Goal: Task Accomplishment & Management: Complete application form

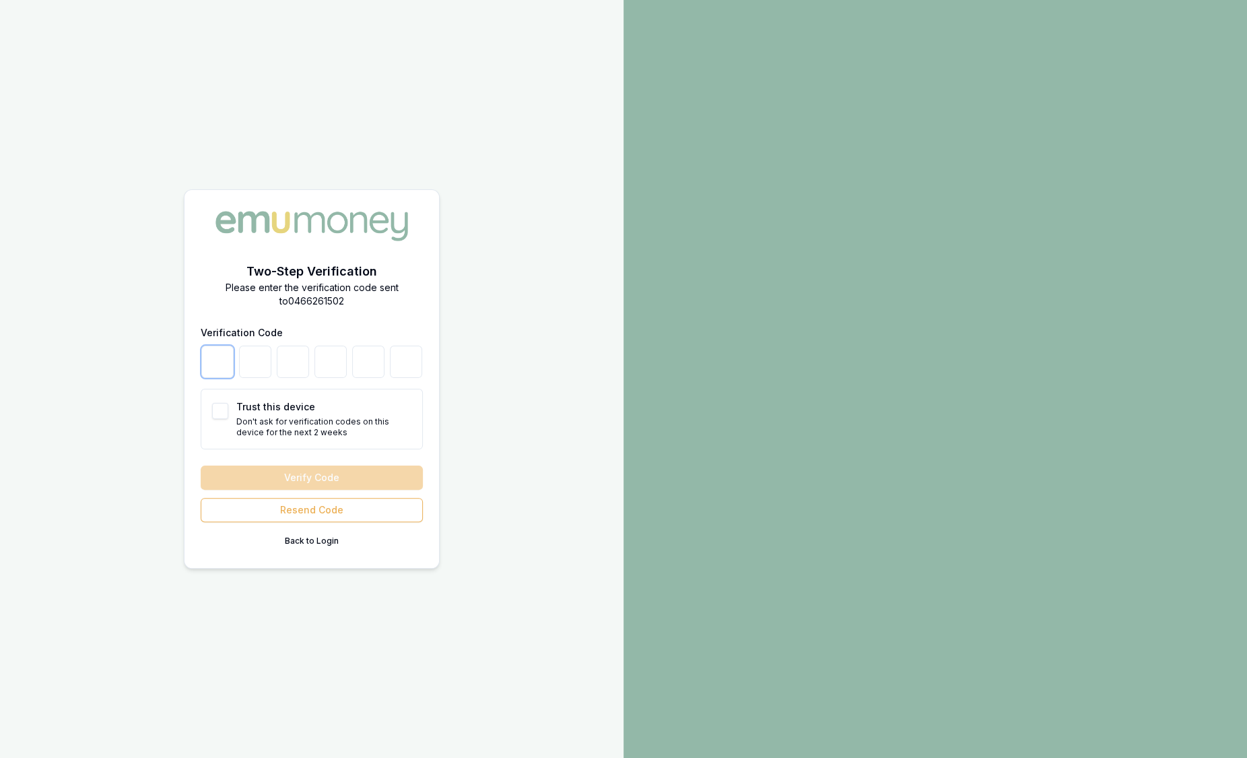
click at [217, 370] on input "number" at bounding box center [217, 362] width 32 height 32
type input "9"
type input "8"
type input "5"
type input "2"
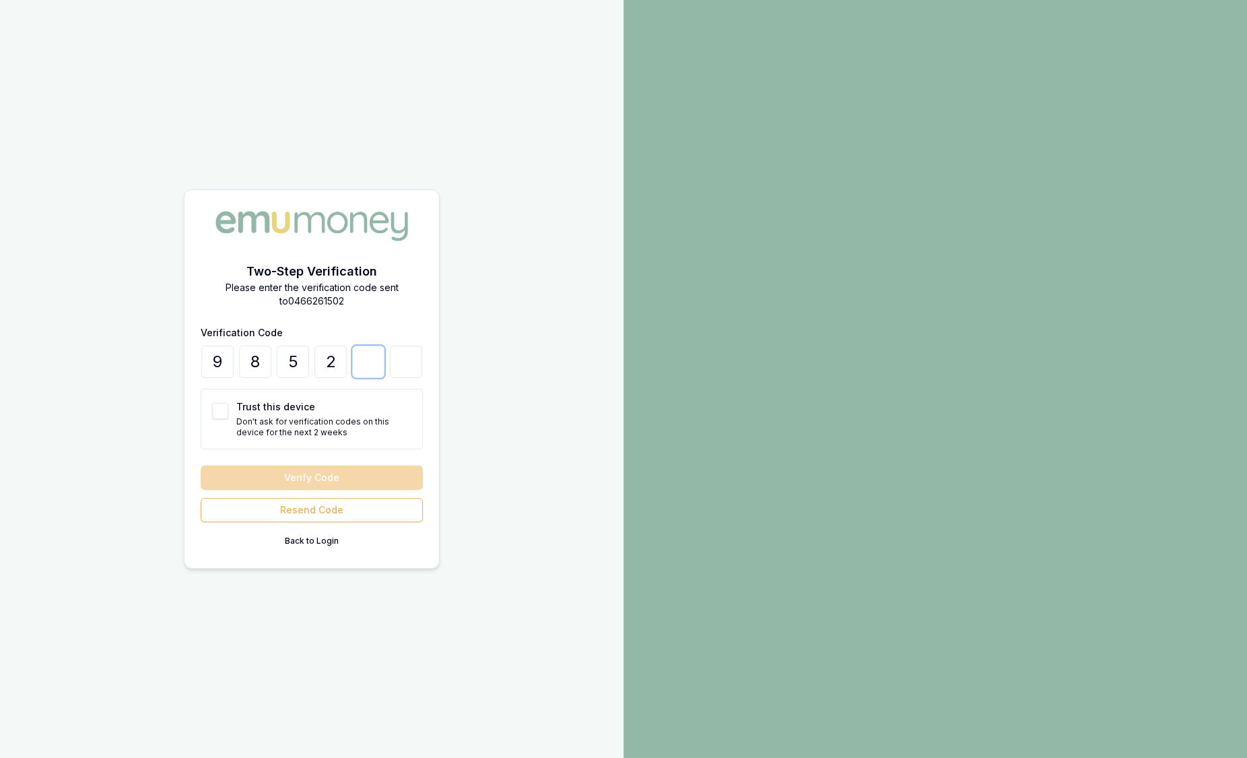
type input "9"
type input "8"
click at [201, 465] on button "Verify Code" at bounding box center [312, 477] width 222 height 24
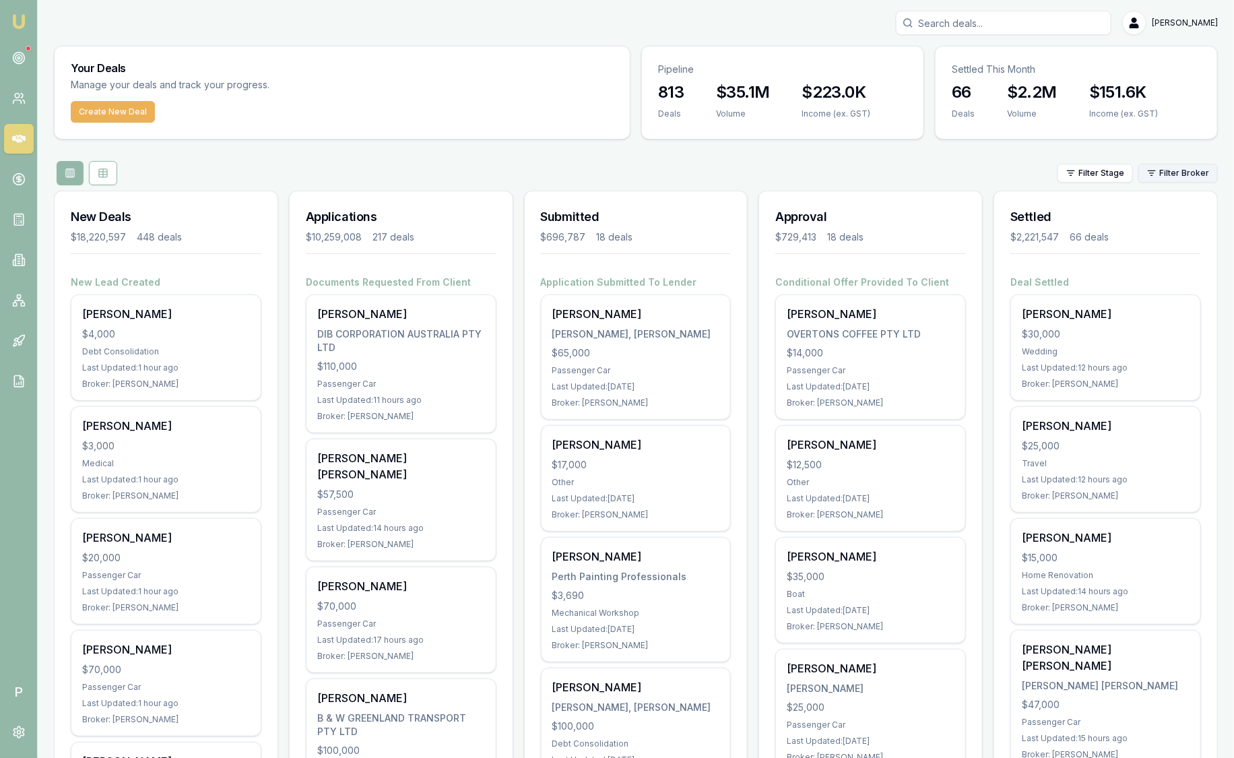
click at [1172, 168] on html "Emu Broker P Sam Crouch Toggle Menu Your Deals Manage your deals and track your…" at bounding box center [617, 379] width 1234 height 758
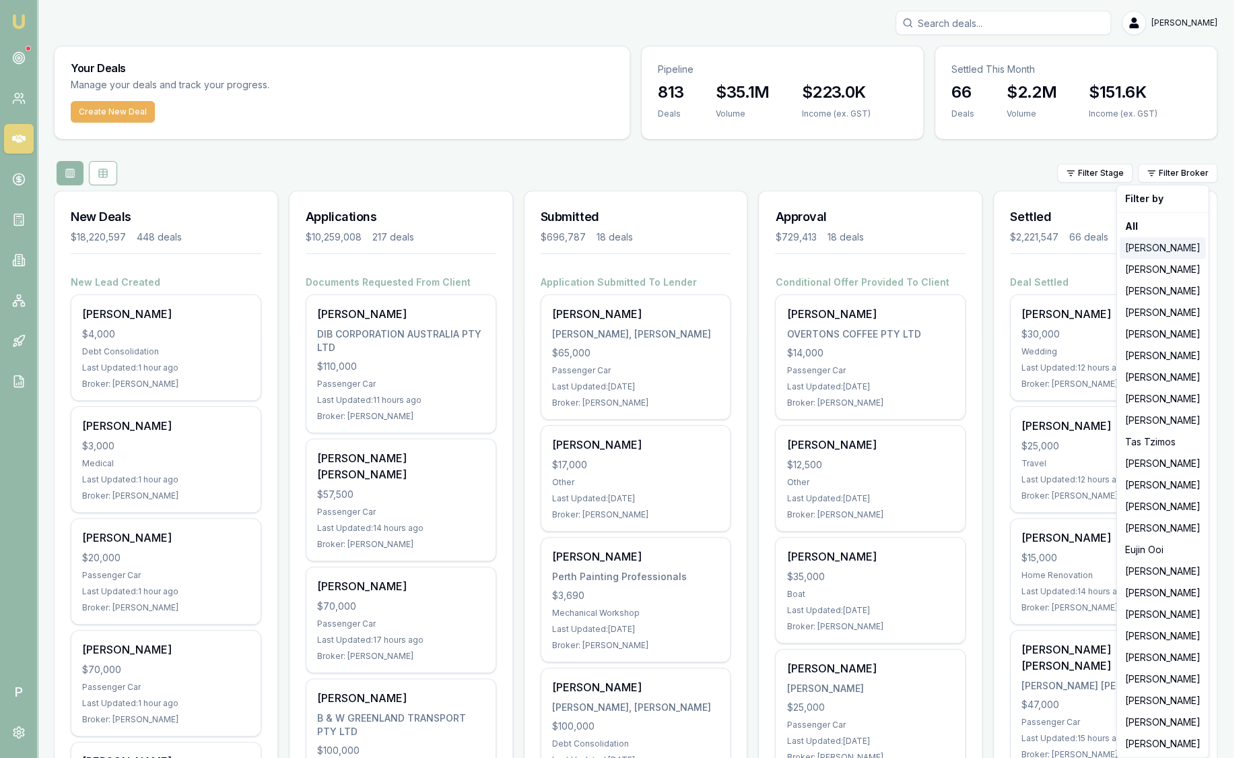
click at [1173, 253] on div "Jackson Fanfulla" at bounding box center [1163, 248] width 86 height 22
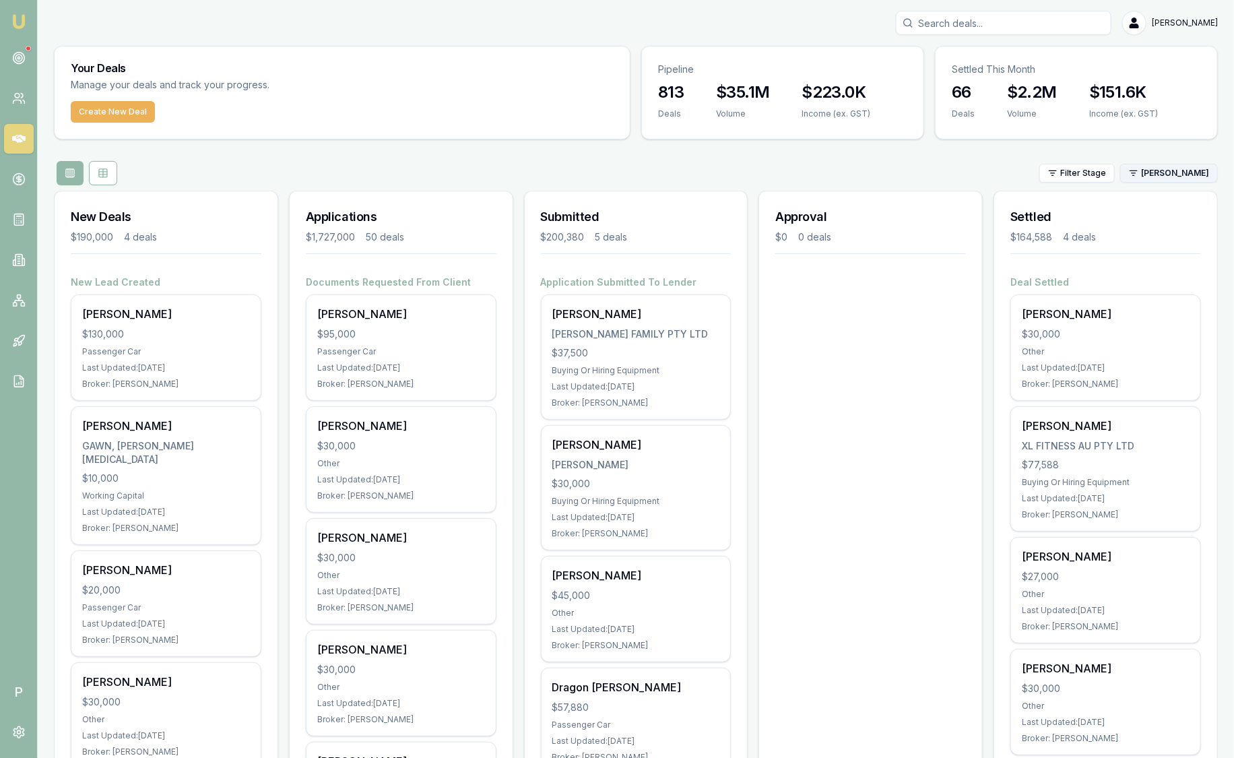
click at [1152, 176] on html "Emu Broker P Sam Crouch Toggle Menu Your Deals Manage your deals and track your…" at bounding box center [617, 379] width 1234 height 758
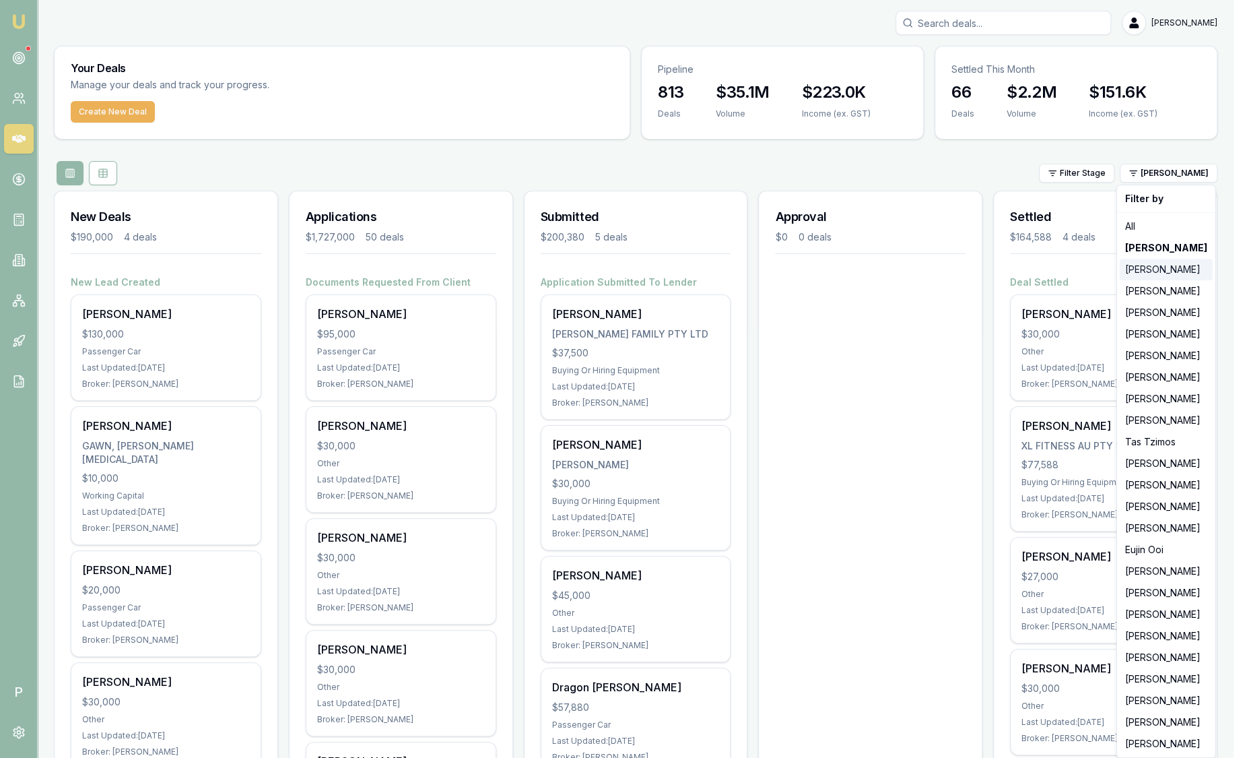
click at [1135, 263] on div "[PERSON_NAME]" at bounding box center [1166, 270] width 93 height 22
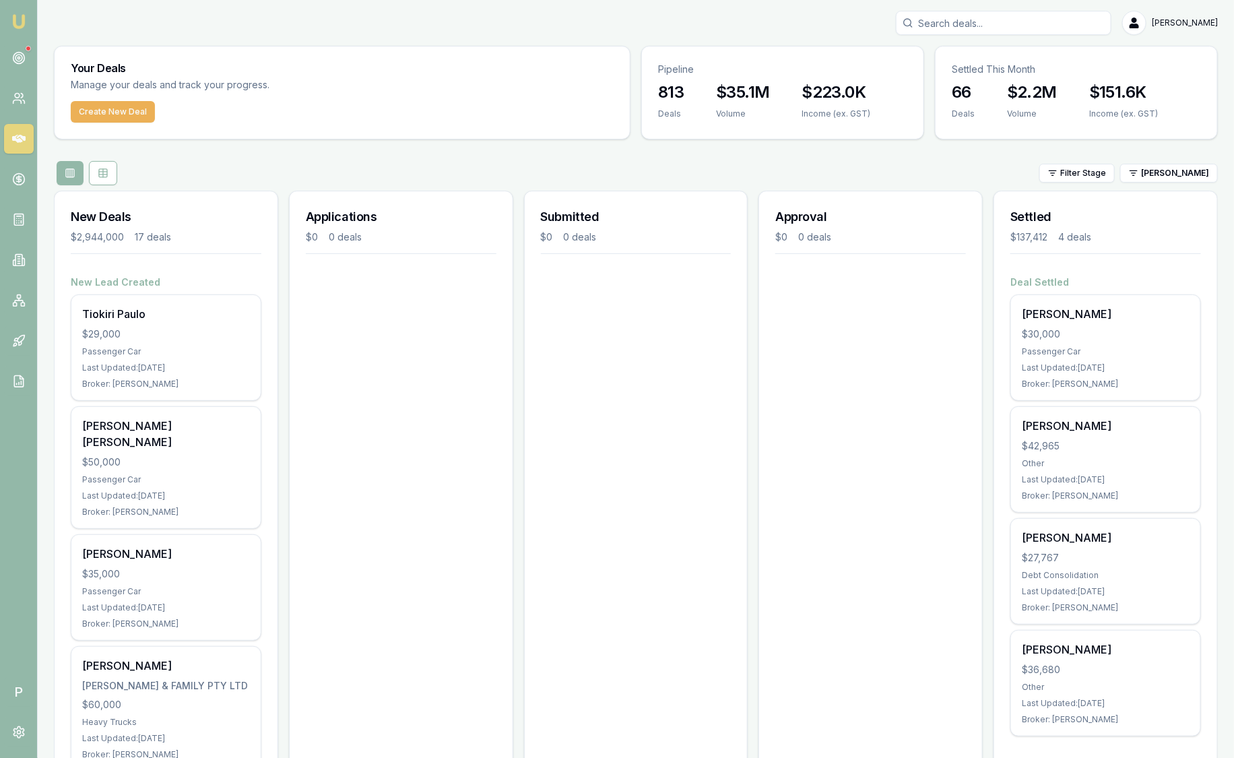
scroll to position [84, 0]
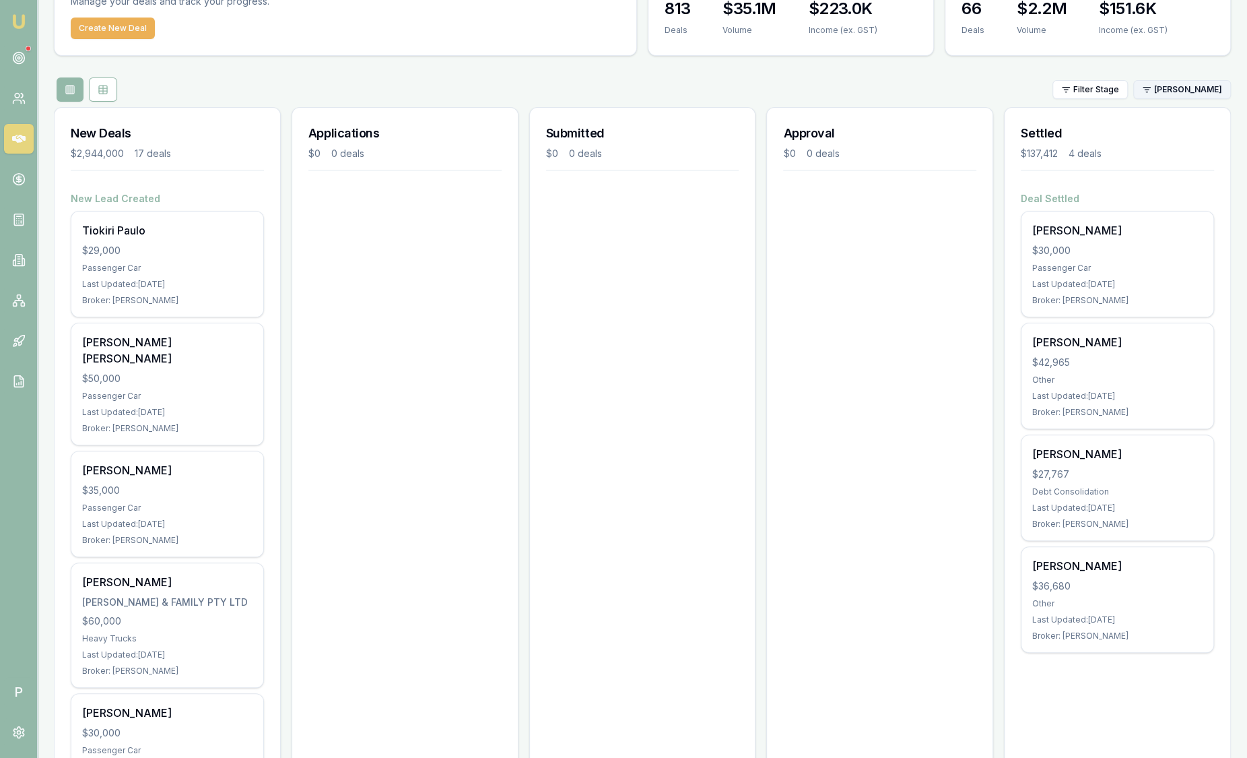
click at [1173, 96] on html "Emu Broker P Sam Crouch Toggle Menu Your Deals Manage your deals and track your…" at bounding box center [623, 295] width 1247 height 758
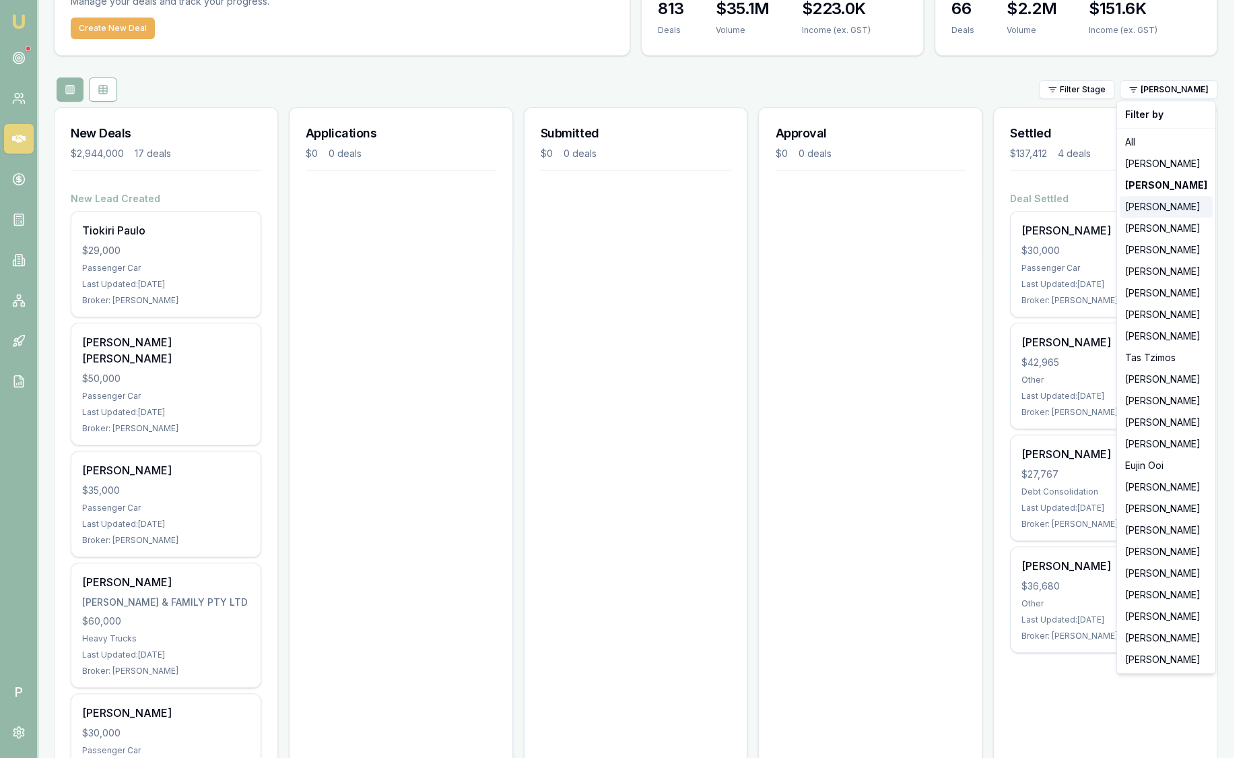
click at [1161, 206] on div "[PERSON_NAME]" at bounding box center [1166, 207] width 93 height 22
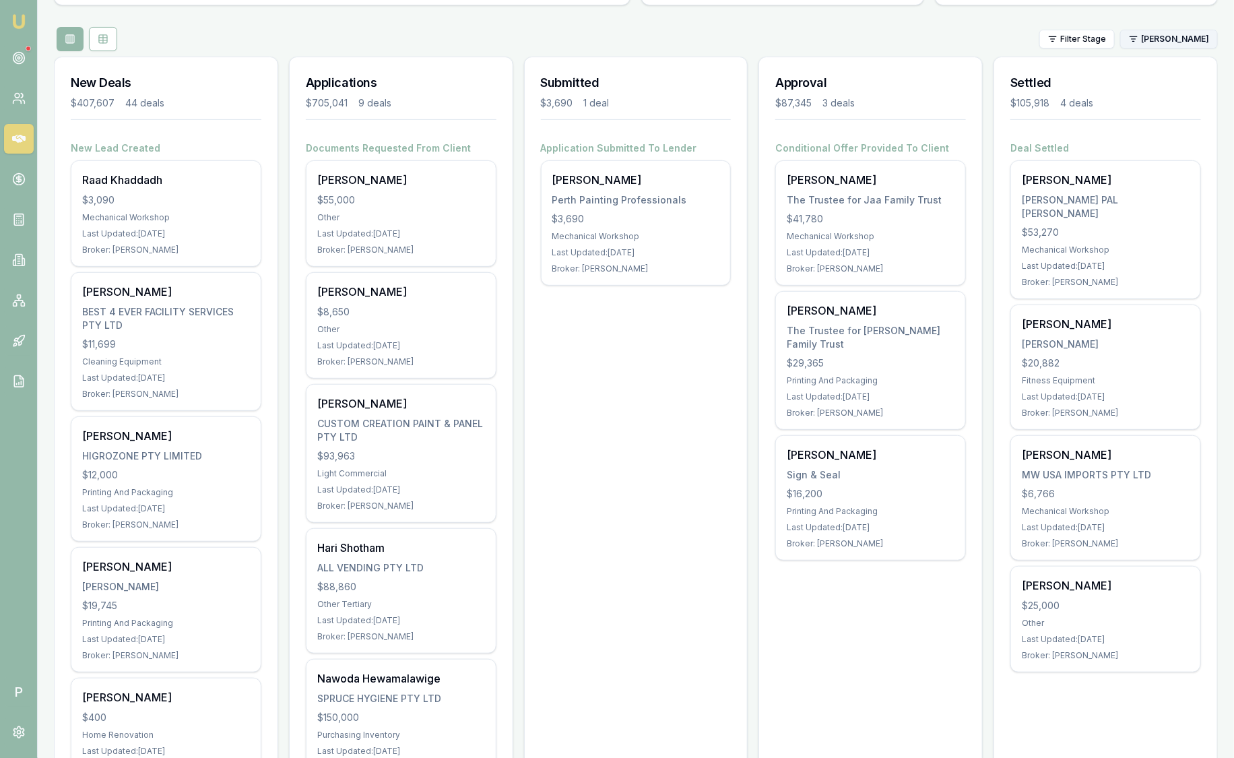
scroll to position [0, 0]
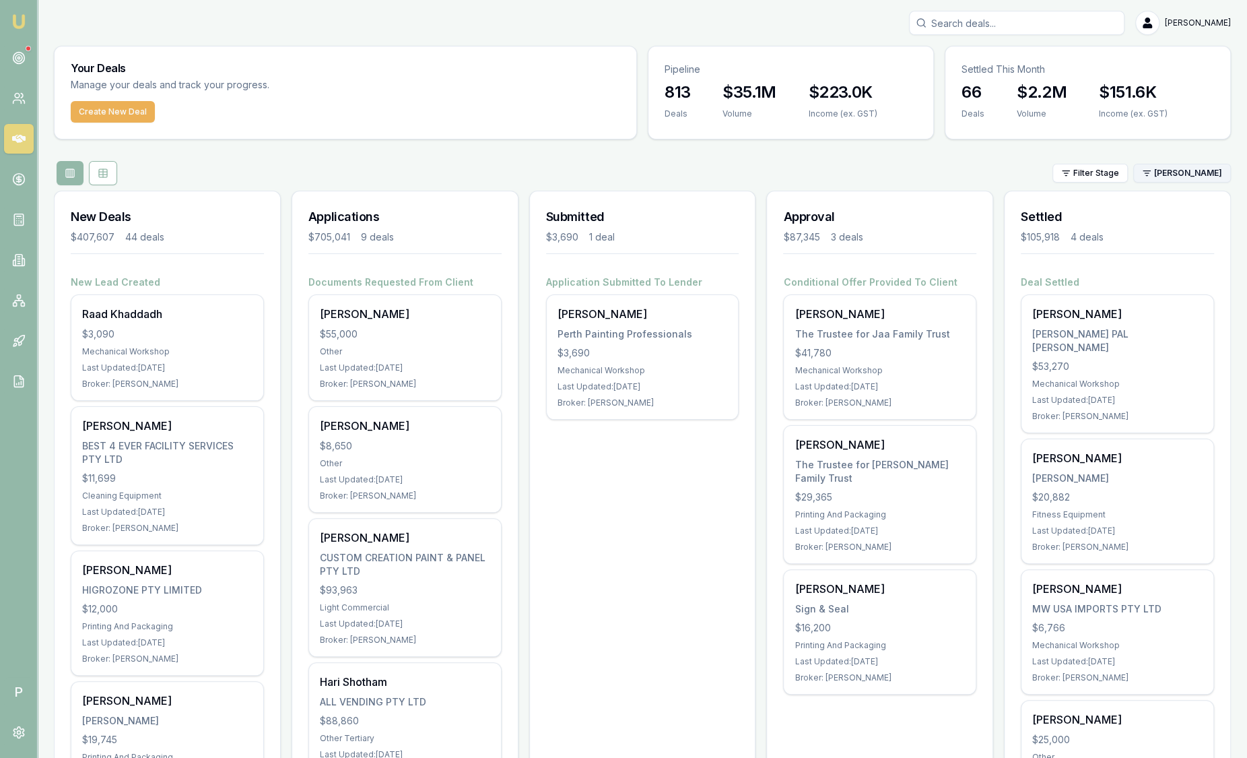
click at [1166, 178] on html "Emu Broker P Sam Crouch Toggle Menu Your Deals Manage your deals and track your…" at bounding box center [623, 379] width 1247 height 758
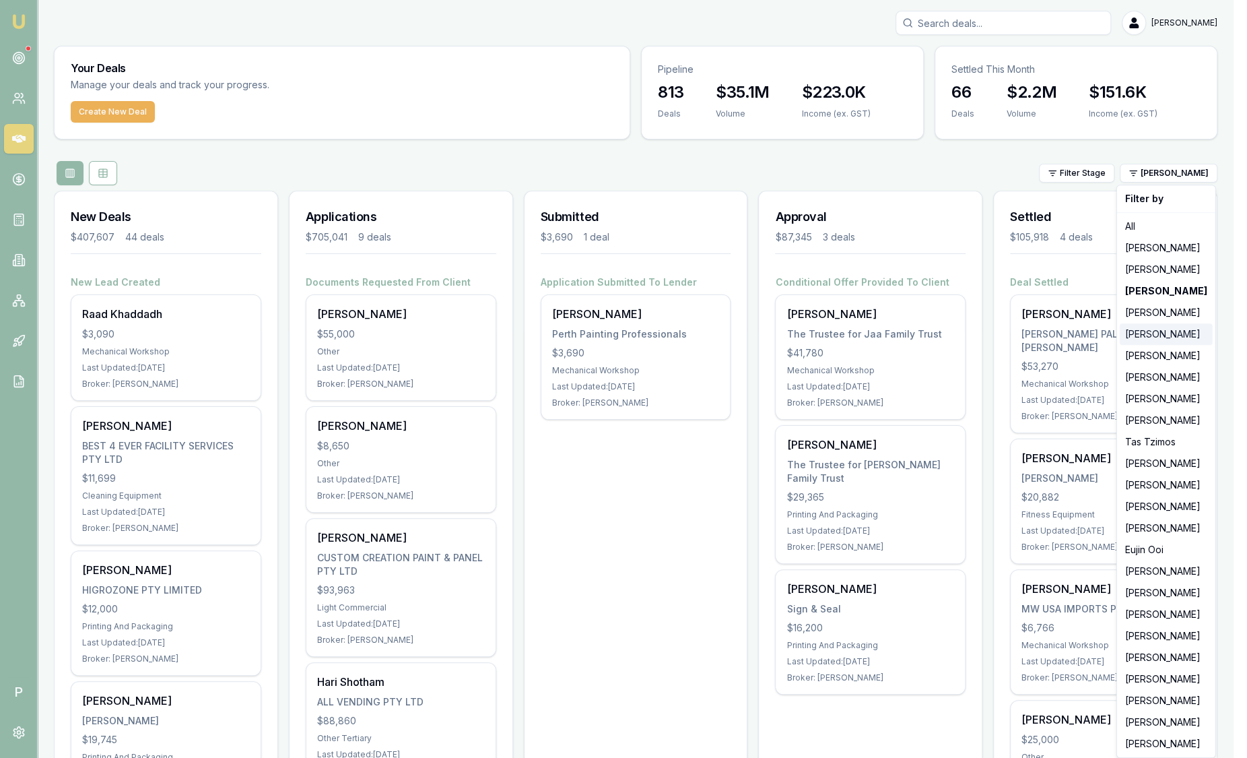
click at [1158, 337] on div "[PERSON_NAME]" at bounding box center [1166, 334] width 93 height 22
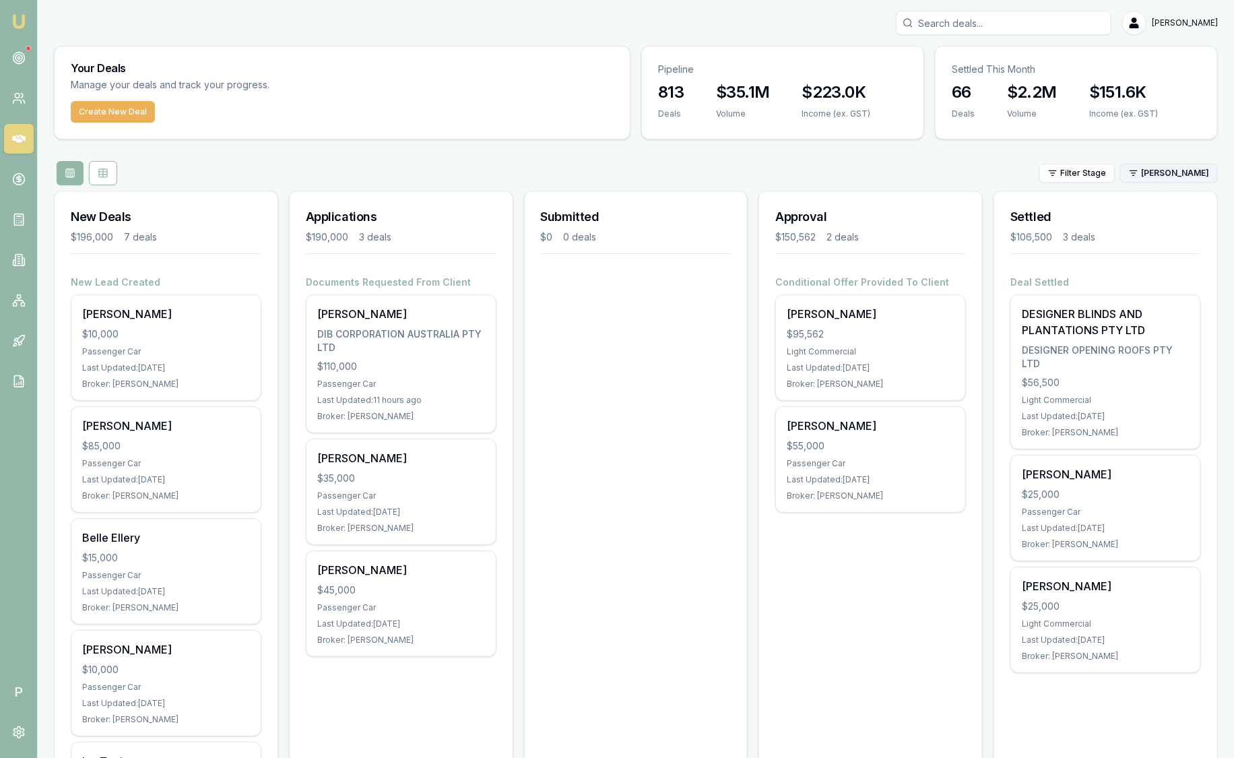
click at [1191, 172] on html "Emu Broker P Sam Crouch Toggle Menu Your Deals Manage your deals and track your…" at bounding box center [617, 379] width 1234 height 758
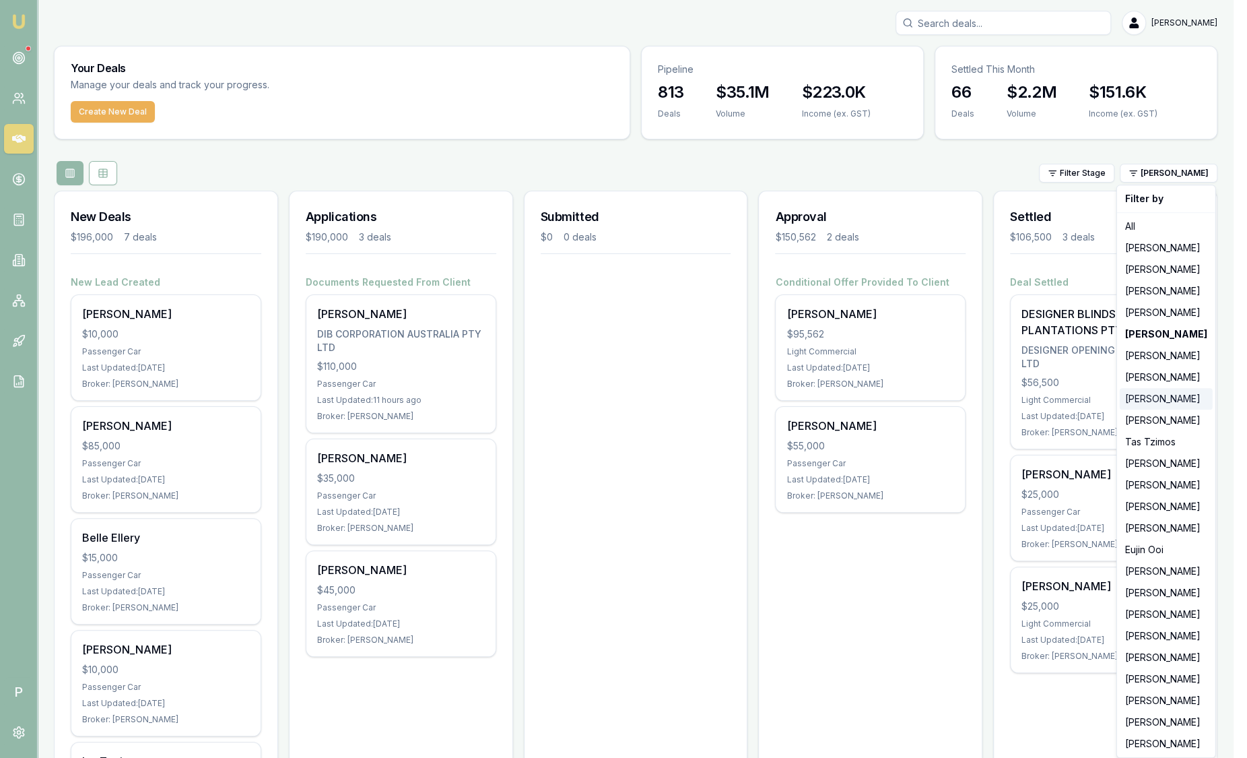
click at [1163, 402] on div "[PERSON_NAME]" at bounding box center [1166, 399] width 93 height 22
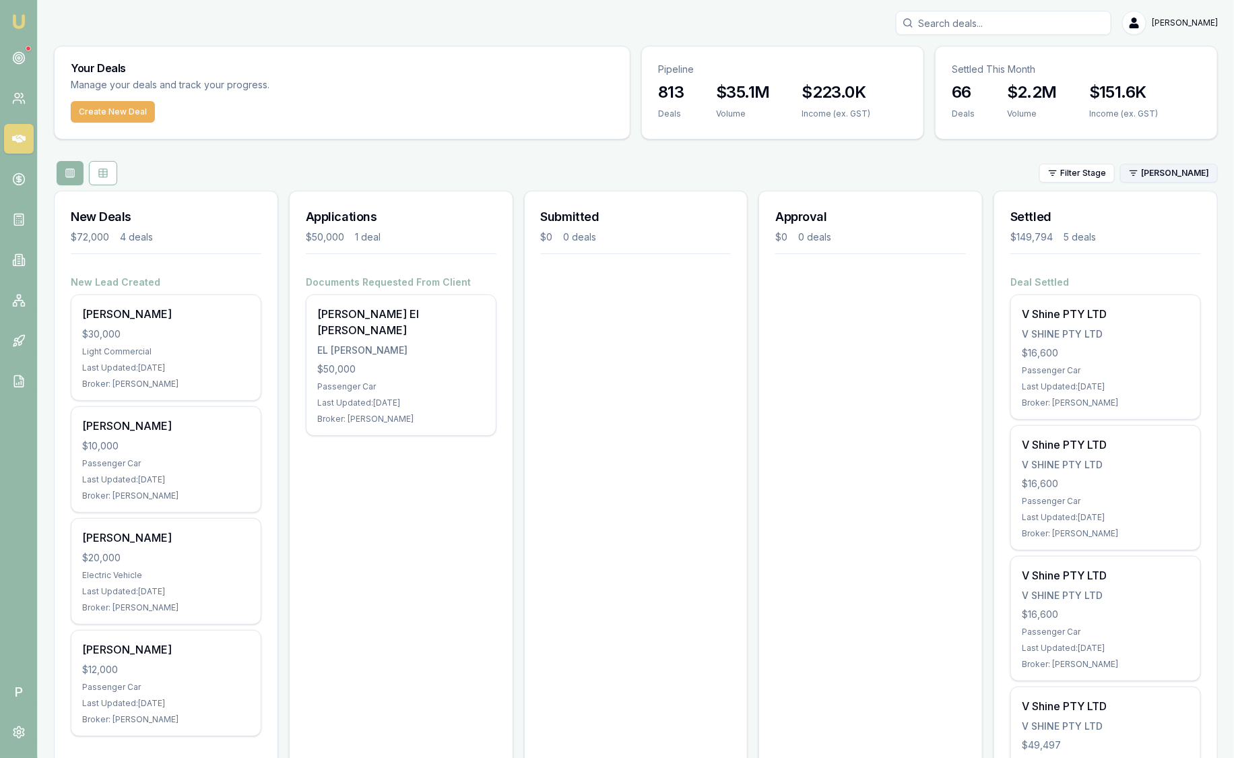
click at [1173, 173] on html "Emu Broker P Sam Crouch Toggle Menu Your Deals Manage your deals and track your…" at bounding box center [617, 379] width 1234 height 758
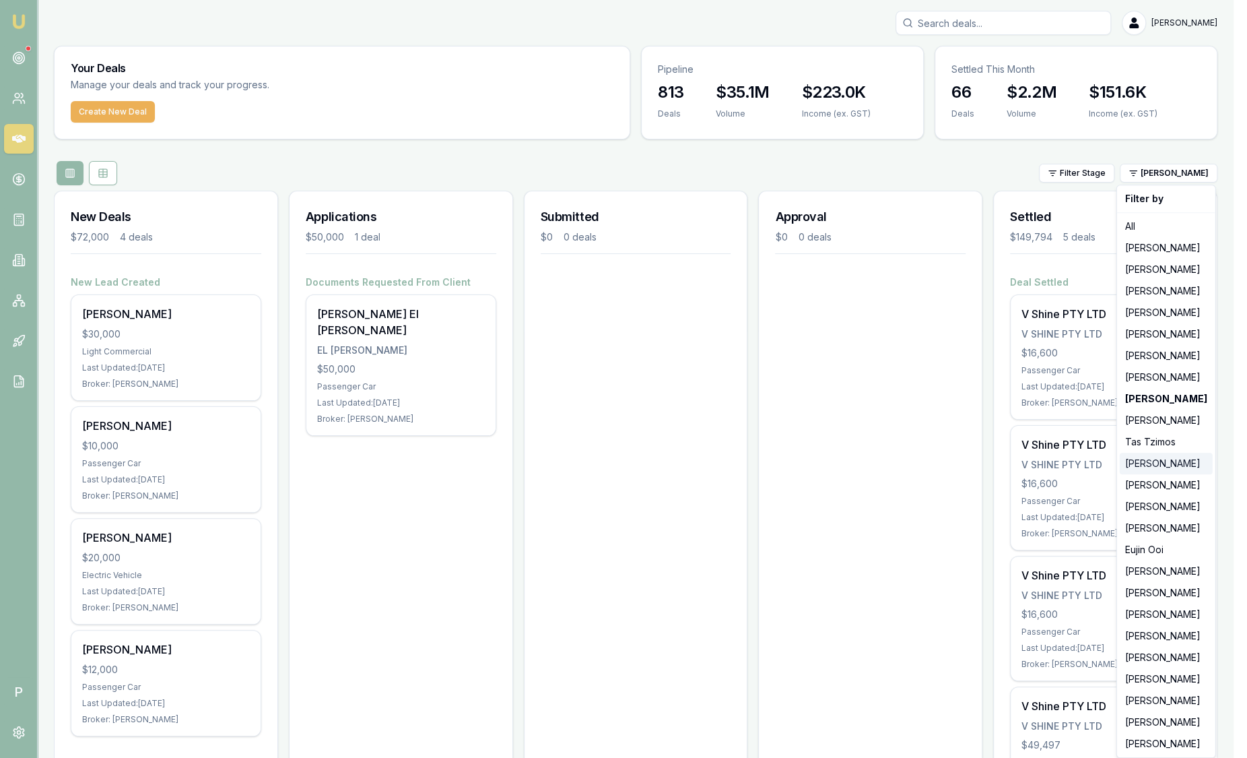
click at [1169, 463] on div "[PERSON_NAME]" at bounding box center [1166, 464] width 93 height 22
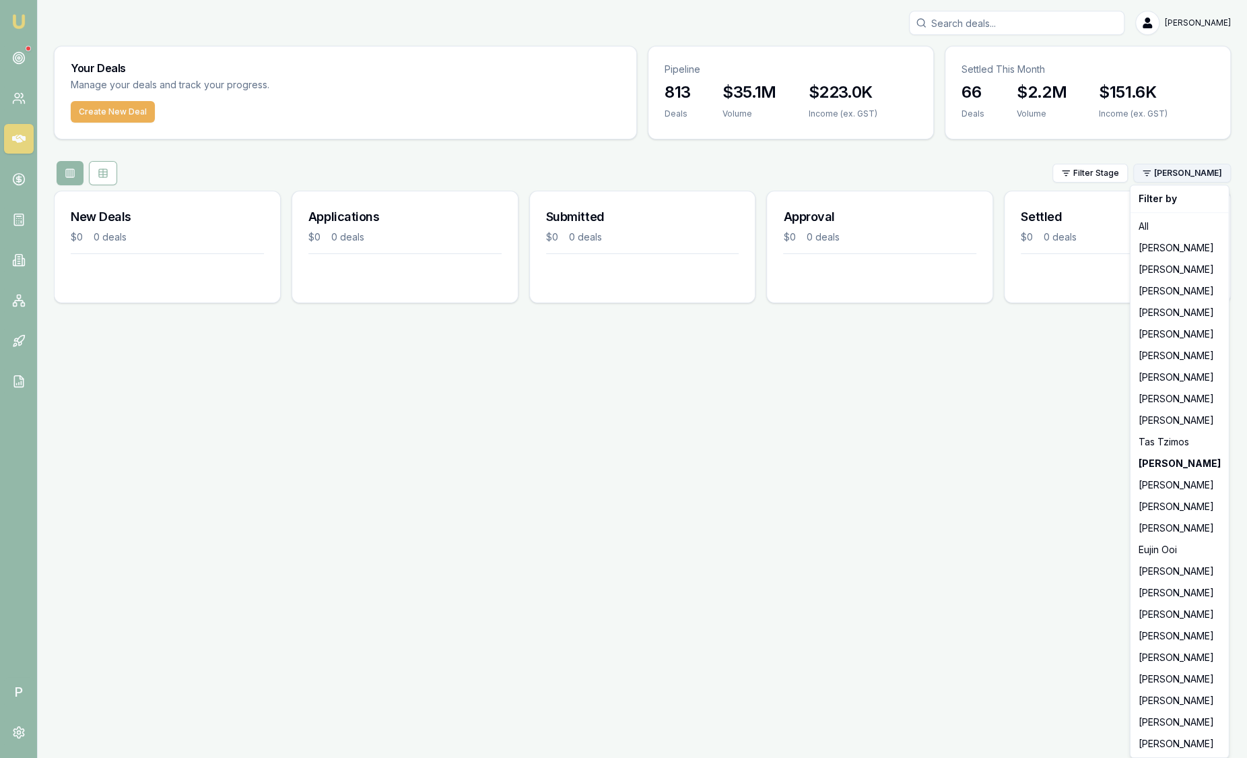
click at [1178, 175] on html "Emu Broker P Sam Crouch Toggle Menu Your Deals Manage your deals and track your…" at bounding box center [623, 379] width 1247 height 758
click at [1167, 491] on div "[PERSON_NAME]" at bounding box center [1180, 485] width 93 height 22
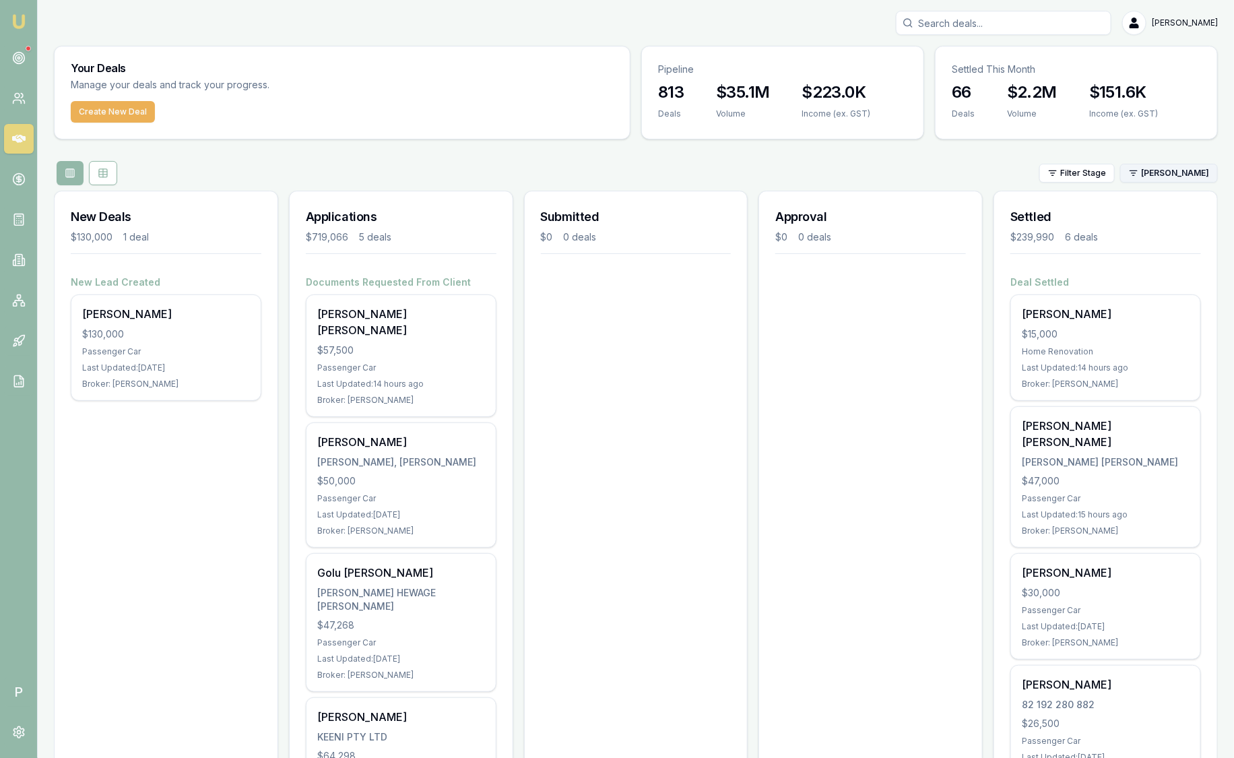
click at [1144, 168] on html "Emu Broker P Sam Crouch Toggle Menu Your Deals Manage your deals and track your…" at bounding box center [617, 379] width 1234 height 758
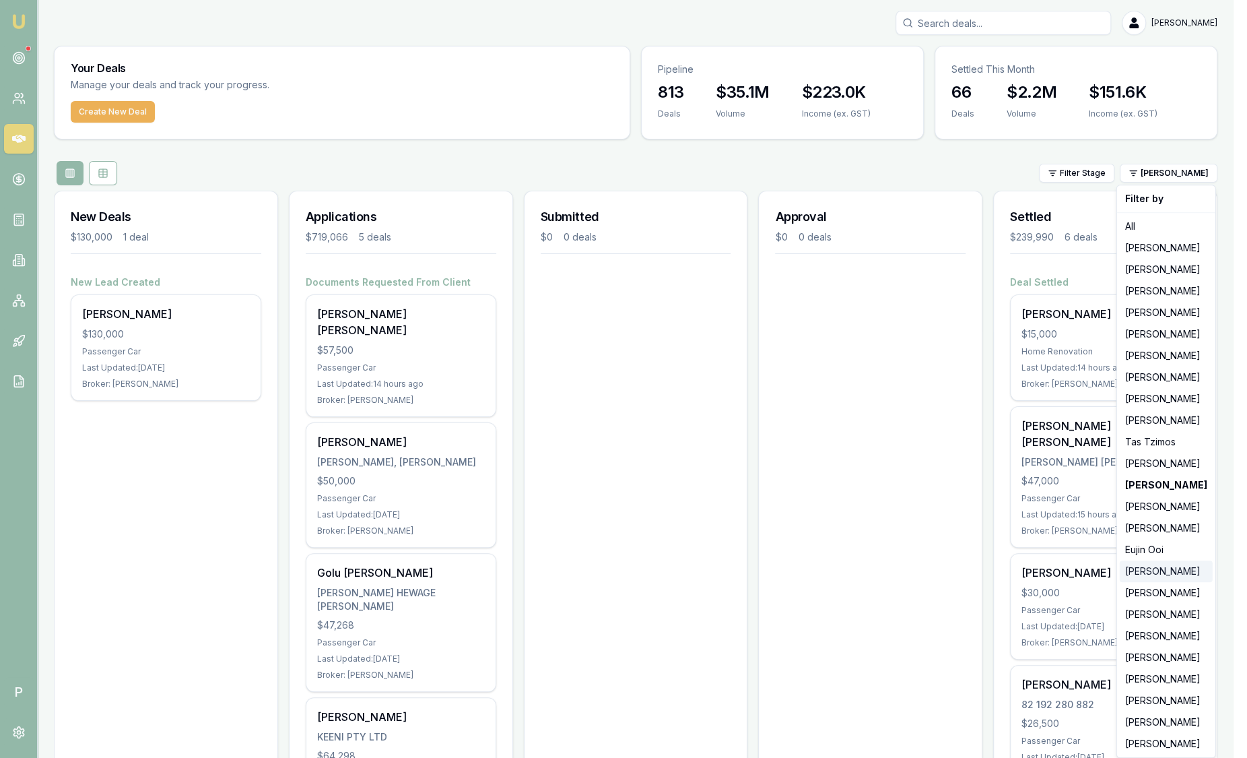
click at [1157, 575] on div "[PERSON_NAME]" at bounding box center [1166, 571] width 93 height 22
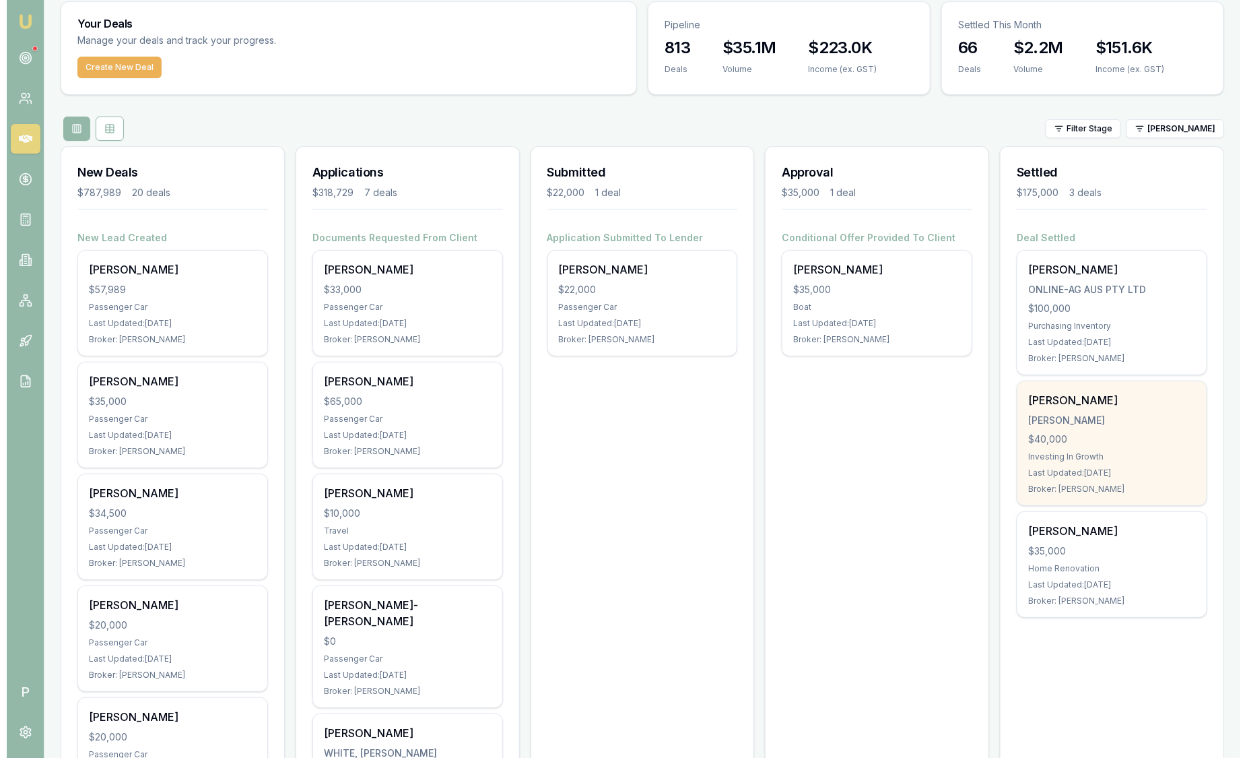
scroll to position [84, 0]
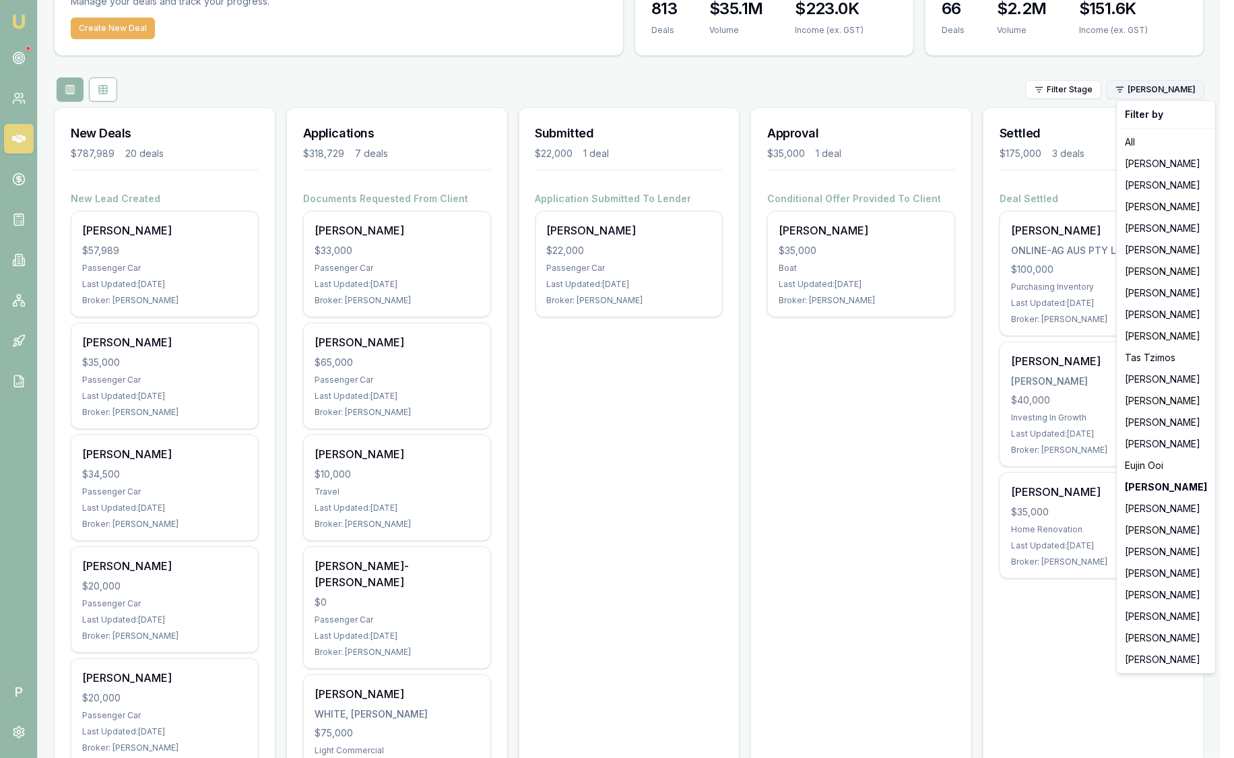
click at [1173, 92] on html "Emu Broker P Sam Crouch Toggle Menu Your Deals Manage your deals and track your…" at bounding box center [617, 295] width 1234 height 758
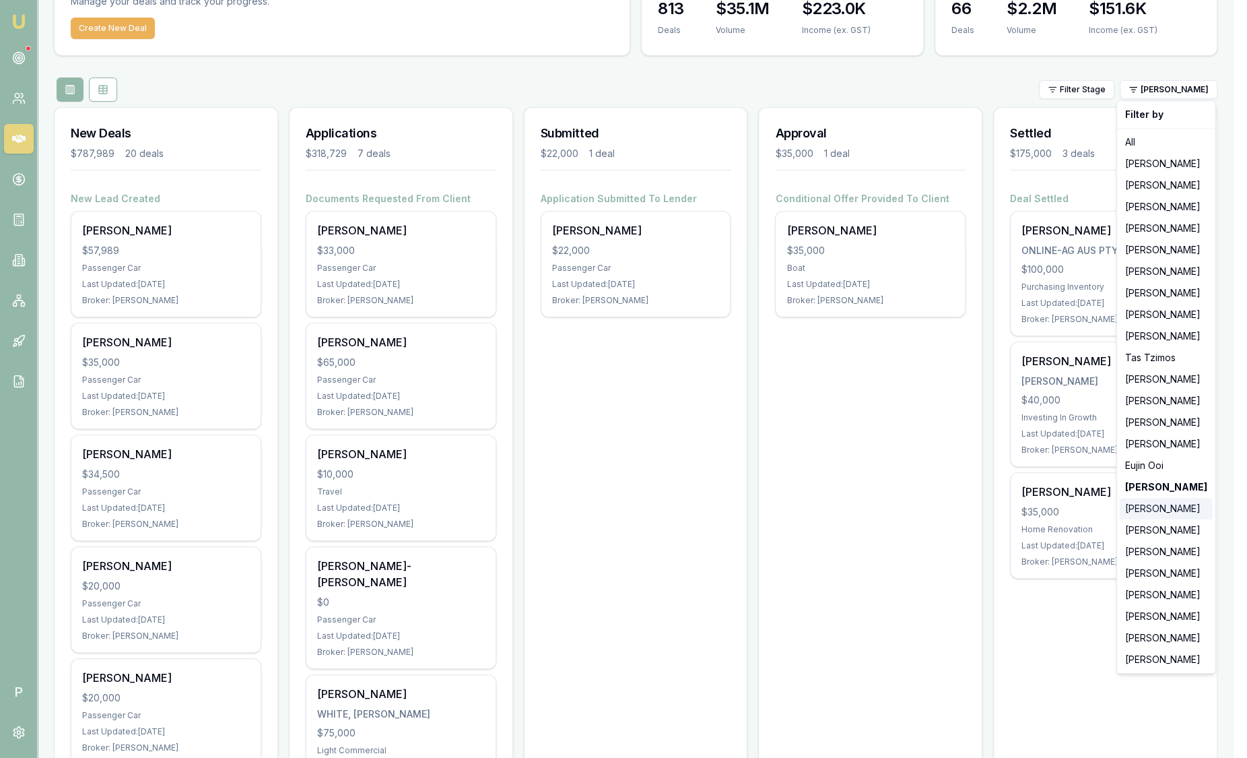
click at [1159, 512] on div "[PERSON_NAME]" at bounding box center [1166, 509] width 93 height 22
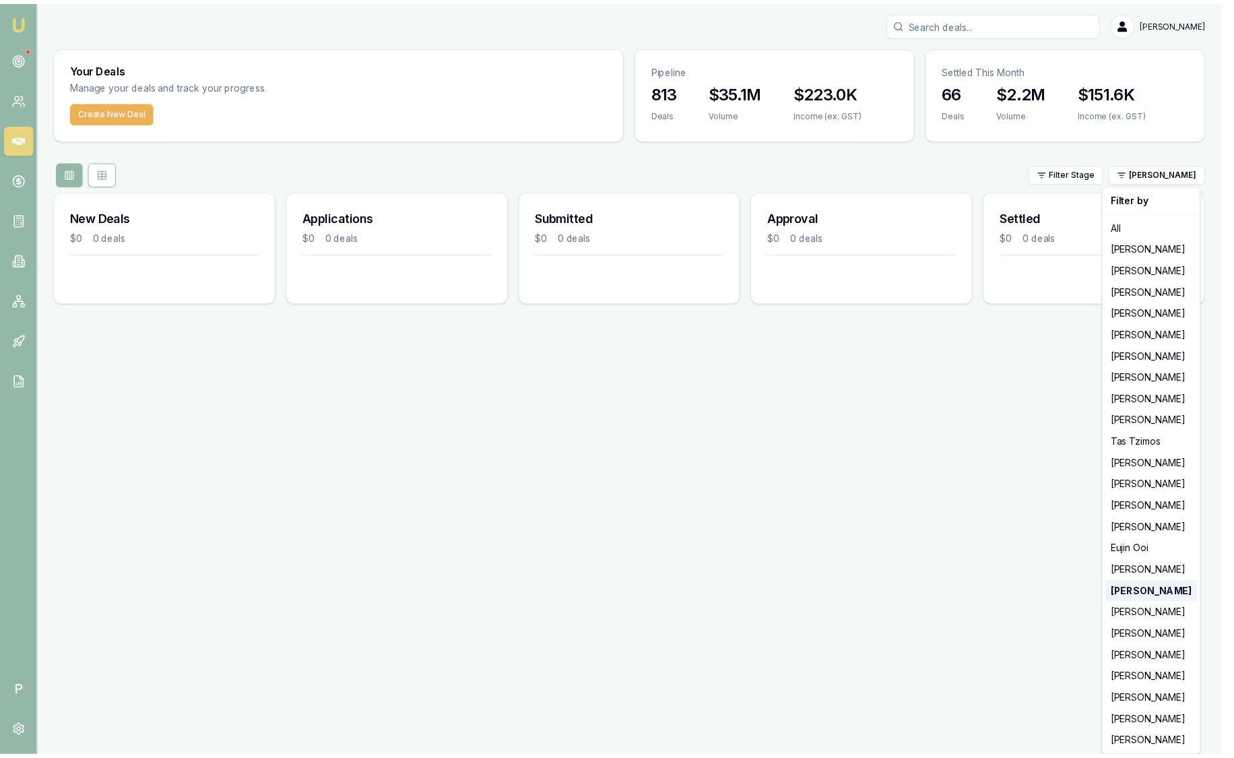
scroll to position [0, 0]
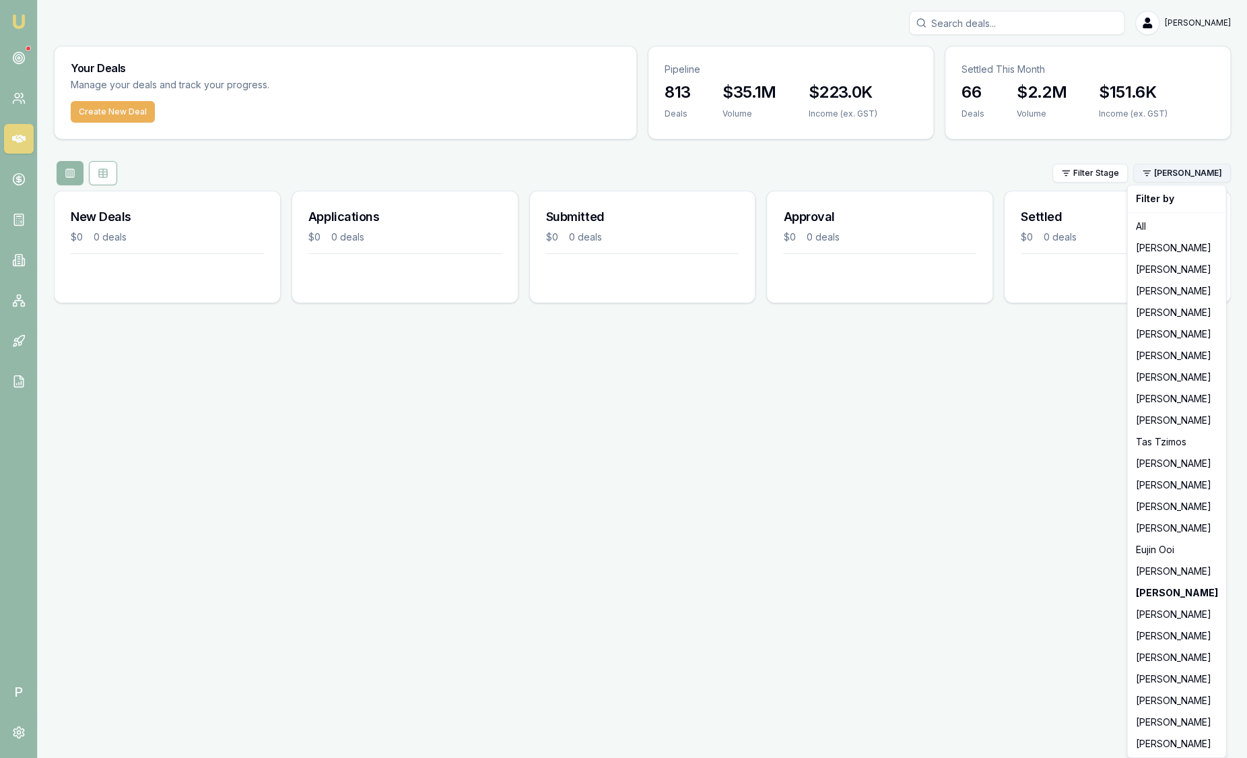
click at [1159, 172] on html "Emu Broker P Sam Crouch Toggle Menu Your Deals Manage your deals and track your…" at bounding box center [623, 379] width 1247 height 758
click at [1175, 652] on div "[PERSON_NAME]" at bounding box center [1176, 658] width 93 height 22
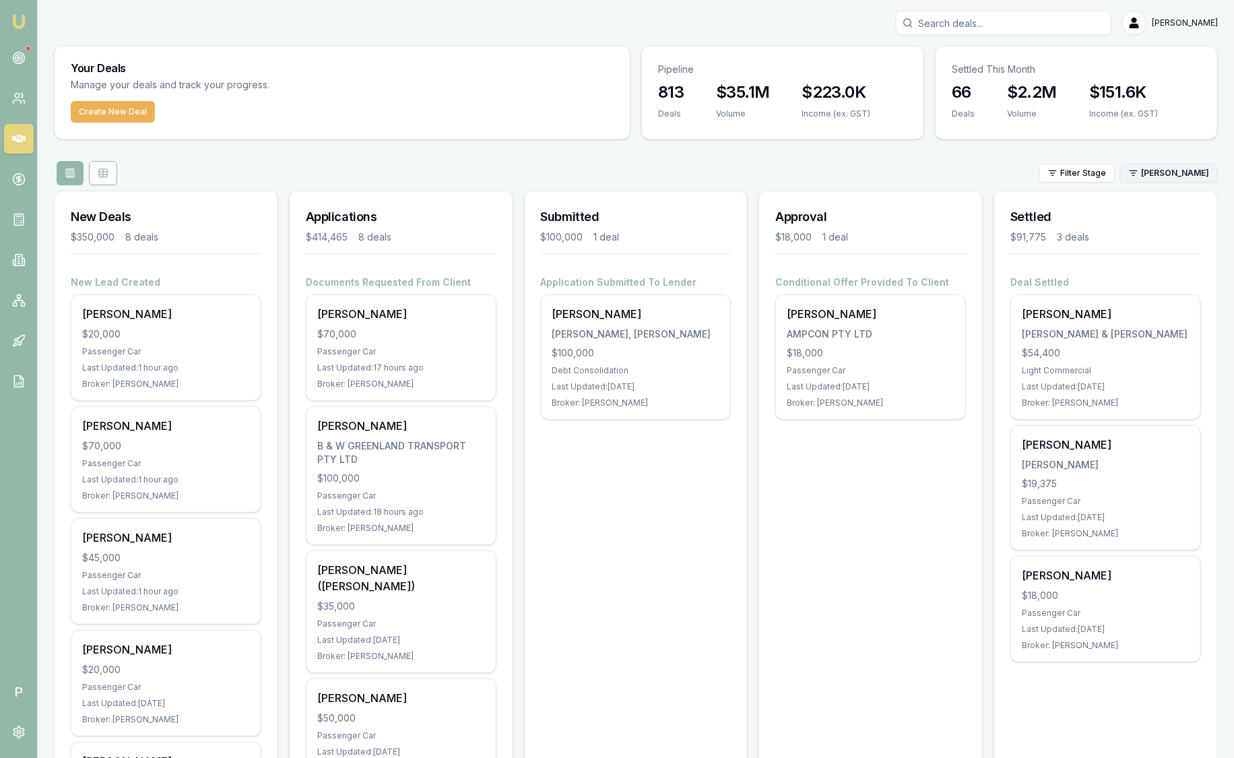
click at [1139, 171] on html "Emu Broker P Sam Crouch Toggle Menu Your Deals Manage your deals and track your…" at bounding box center [617, 379] width 1234 height 758
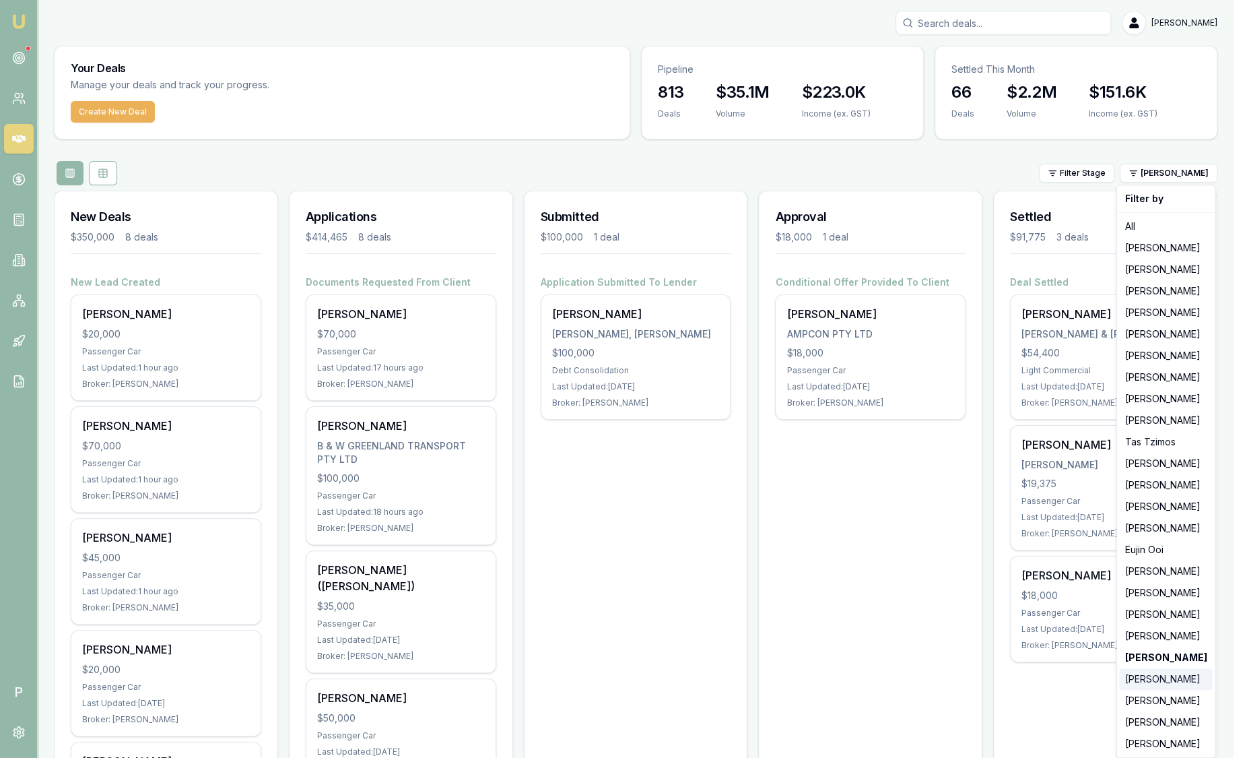
click at [1153, 678] on div "[PERSON_NAME]" at bounding box center [1166, 679] width 93 height 22
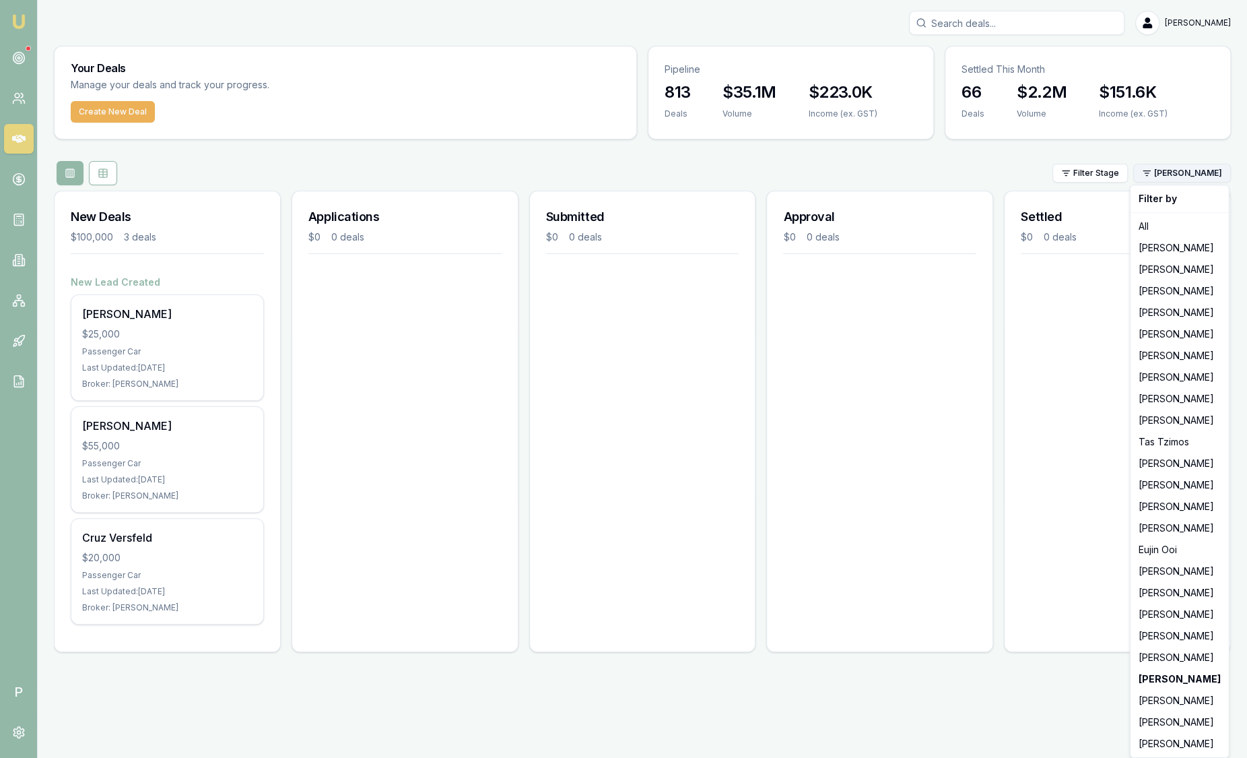
click at [1181, 175] on html "Emu Broker P Sam Crouch Toggle Menu Your Deals Manage your deals and track your…" at bounding box center [623, 379] width 1247 height 758
drag, startPoint x: 1175, startPoint y: 694, endPoint x: 1153, endPoint y: 488, distance: 207.2
click at [1175, 693] on div "[PERSON_NAME]" at bounding box center [1180, 701] width 93 height 22
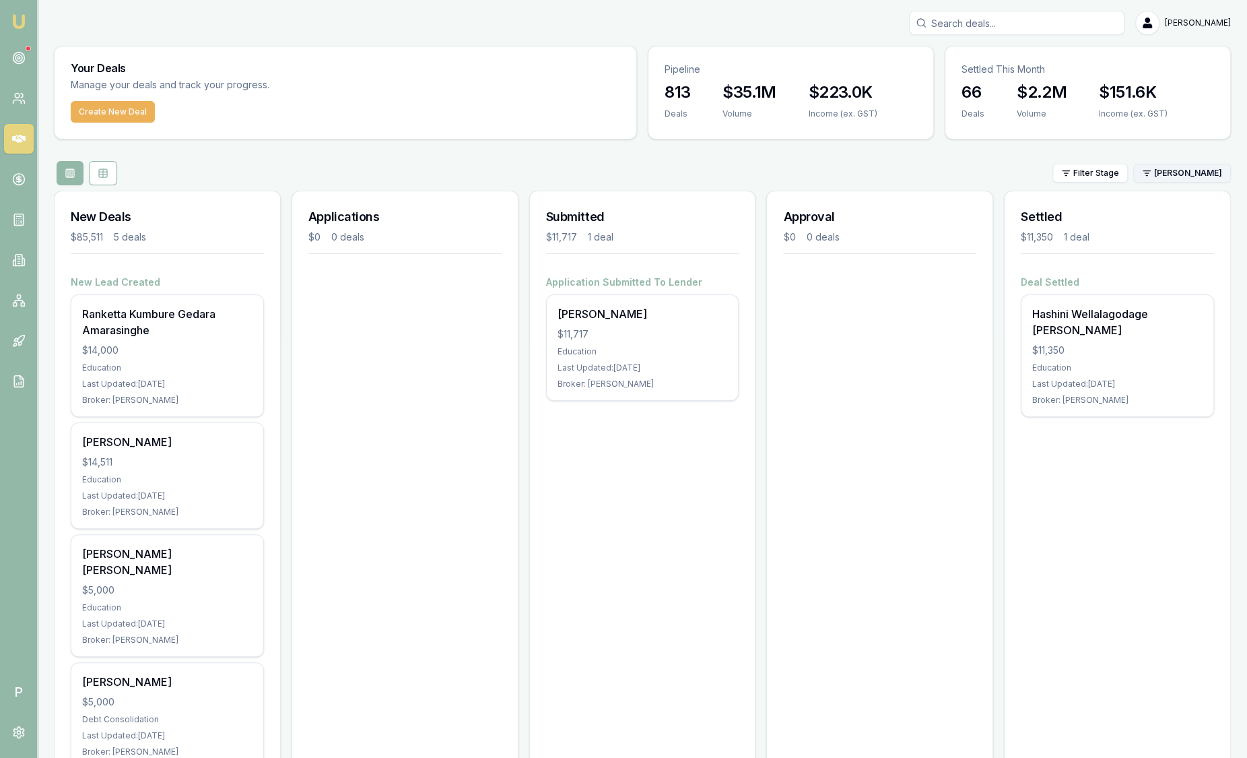
click at [1156, 167] on html "Emu Broker P Sam Crouch Toggle Menu Your Deals Manage your deals and track your…" at bounding box center [623, 379] width 1247 height 758
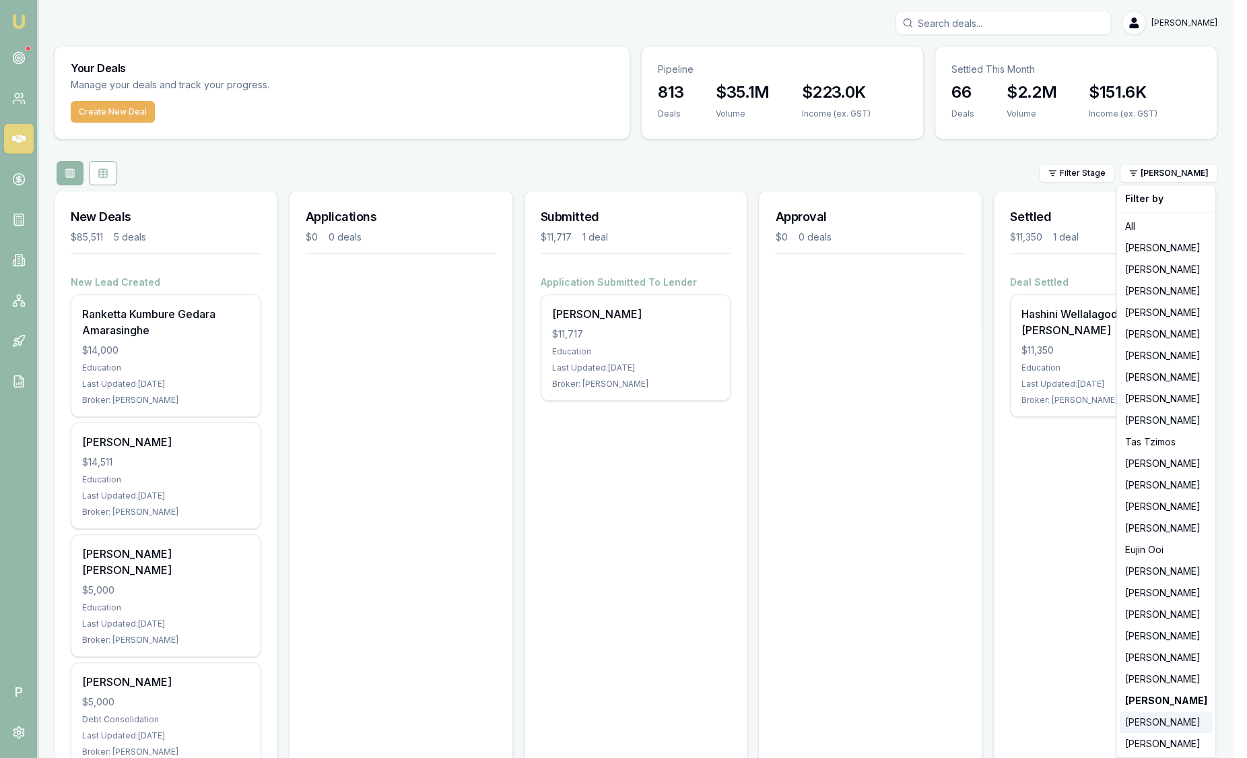
click at [1146, 718] on div "[PERSON_NAME]" at bounding box center [1166, 722] width 93 height 22
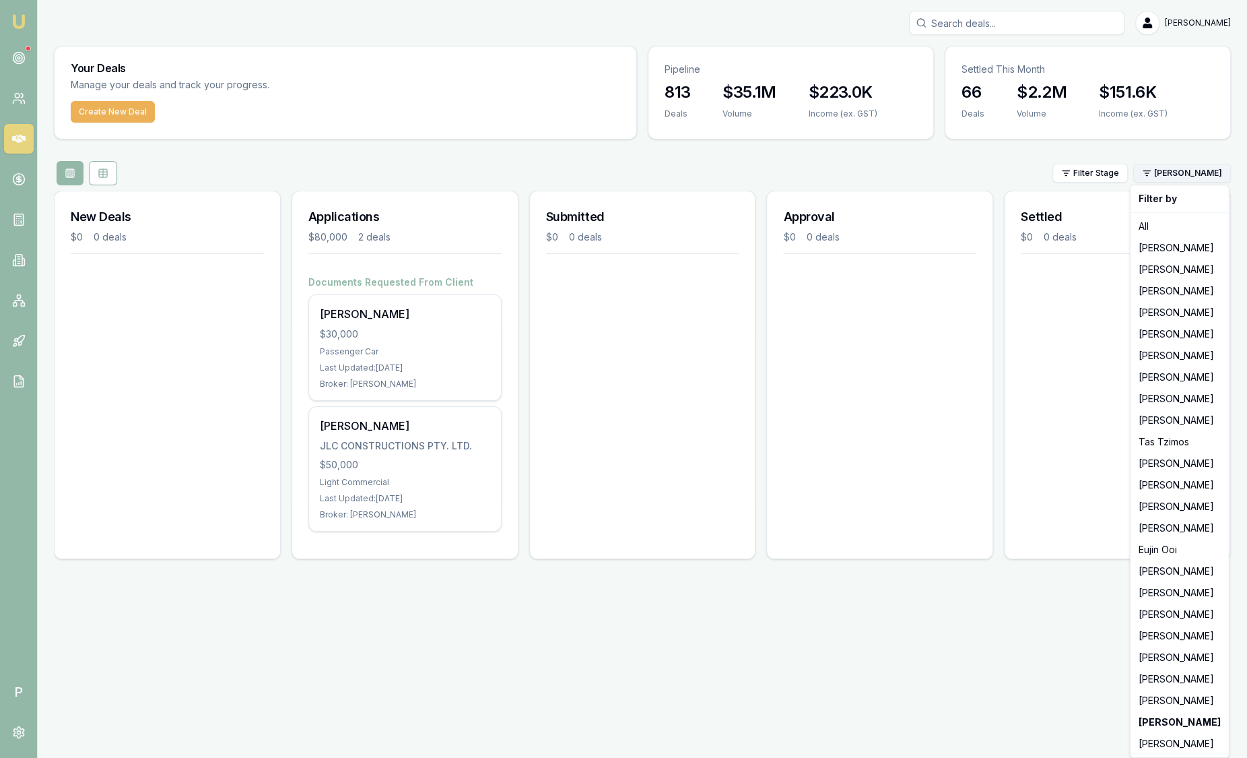
click at [1155, 170] on html "Emu Broker P Sam Crouch Toggle Menu Your Deals Manage your deals and track your…" at bounding box center [623, 379] width 1247 height 758
click at [1173, 740] on div "[PERSON_NAME]" at bounding box center [1180, 744] width 93 height 22
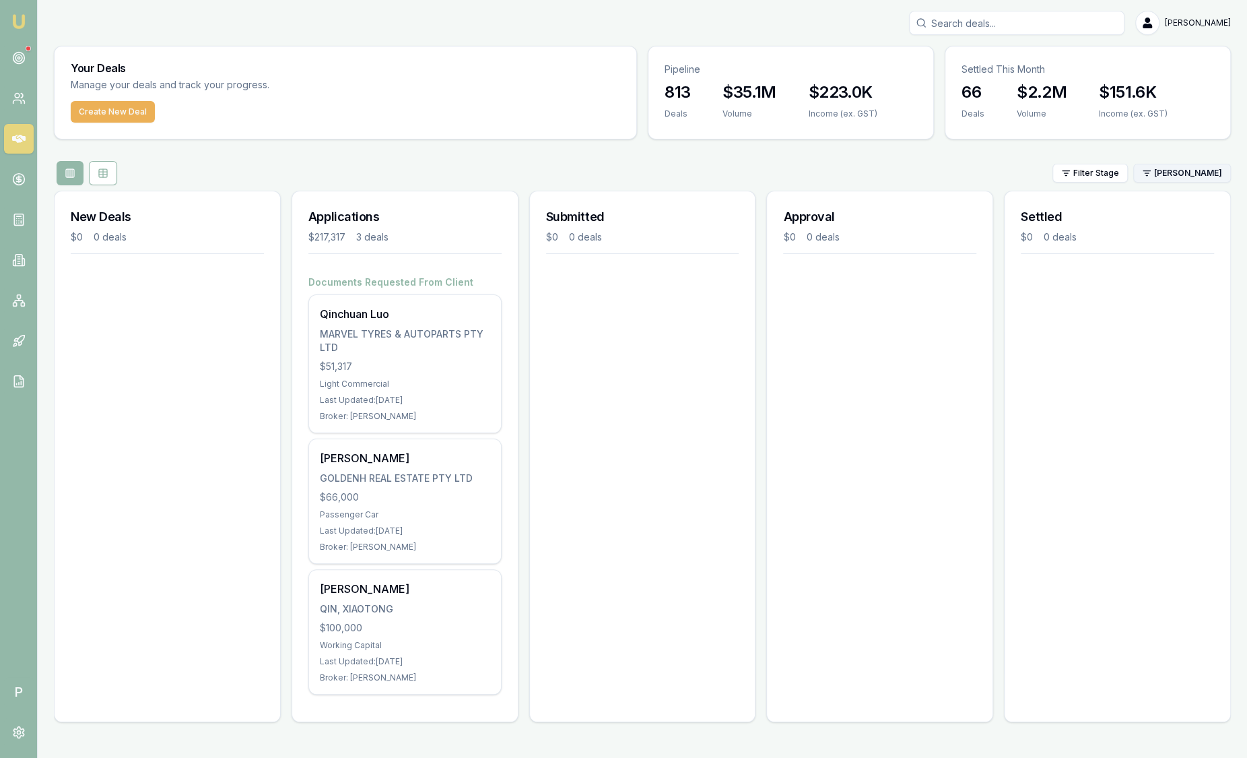
click at [1170, 166] on html "Emu Broker P Sam Crouch Toggle Menu Your Deals Manage your deals and track your…" at bounding box center [623, 379] width 1247 height 758
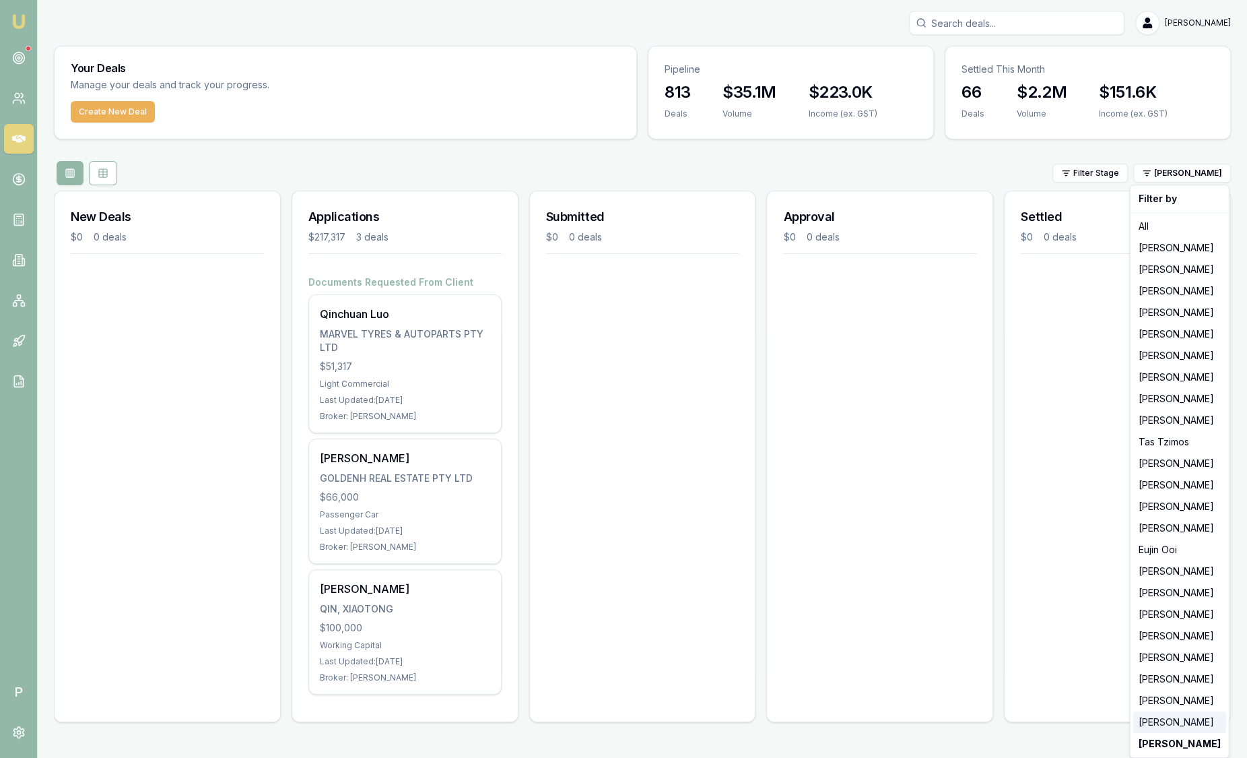
click at [1180, 727] on div "[PERSON_NAME]" at bounding box center [1180, 722] width 93 height 22
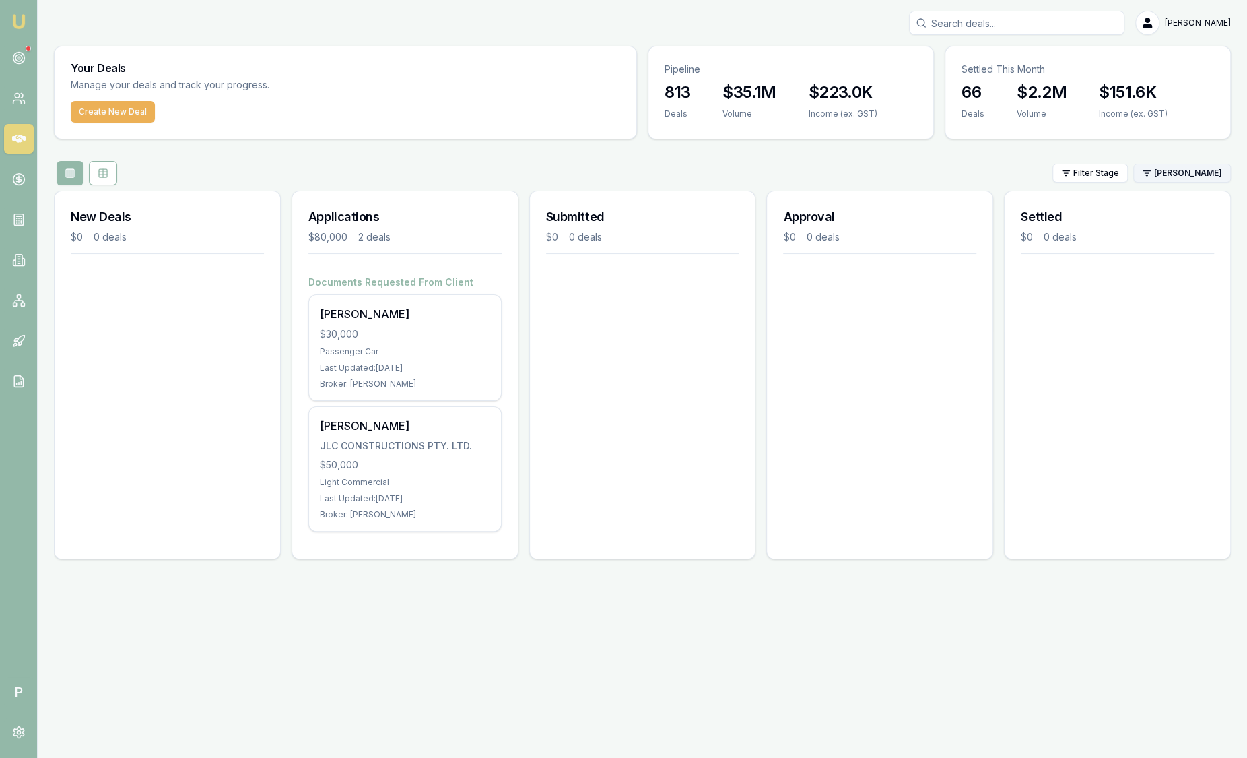
click at [1168, 172] on html "Emu Broker P Sam Crouch Toggle Menu Your Deals Manage your deals and track your…" at bounding box center [623, 379] width 1247 height 758
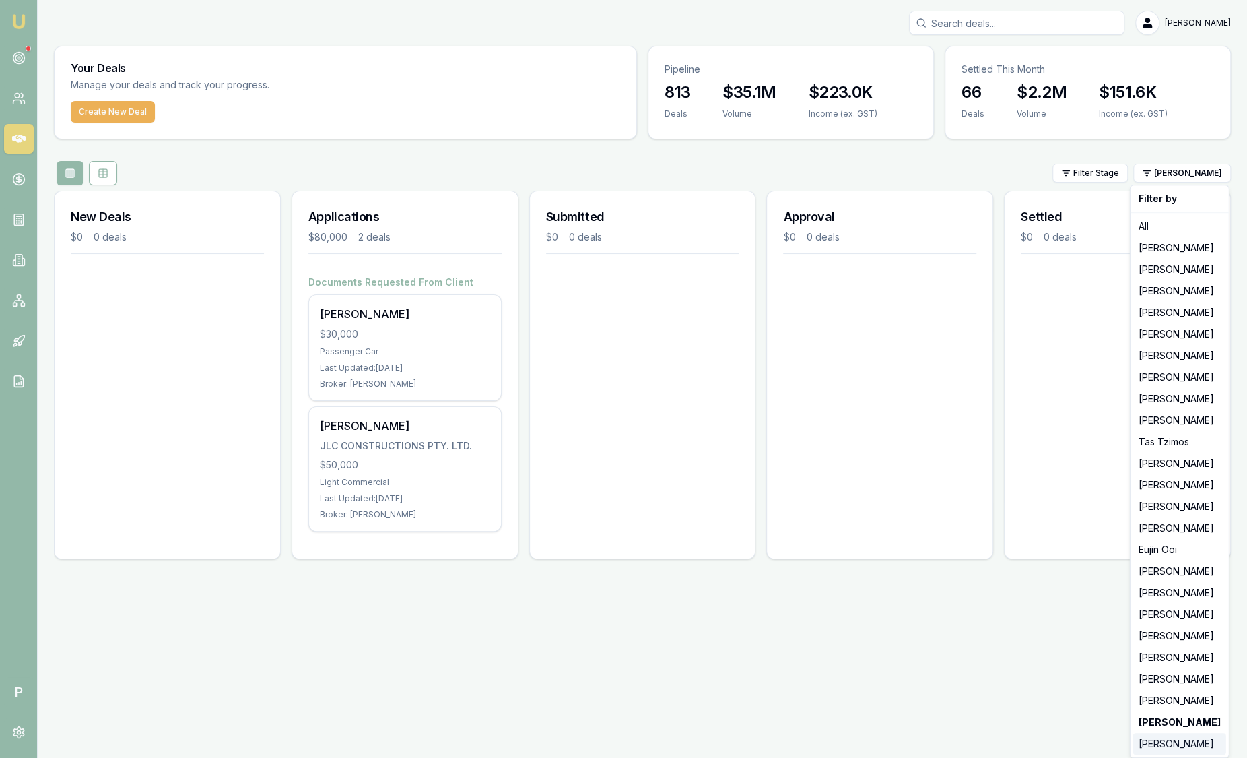
click at [1166, 735] on div "[PERSON_NAME]" at bounding box center [1180, 744] width 93 height 22
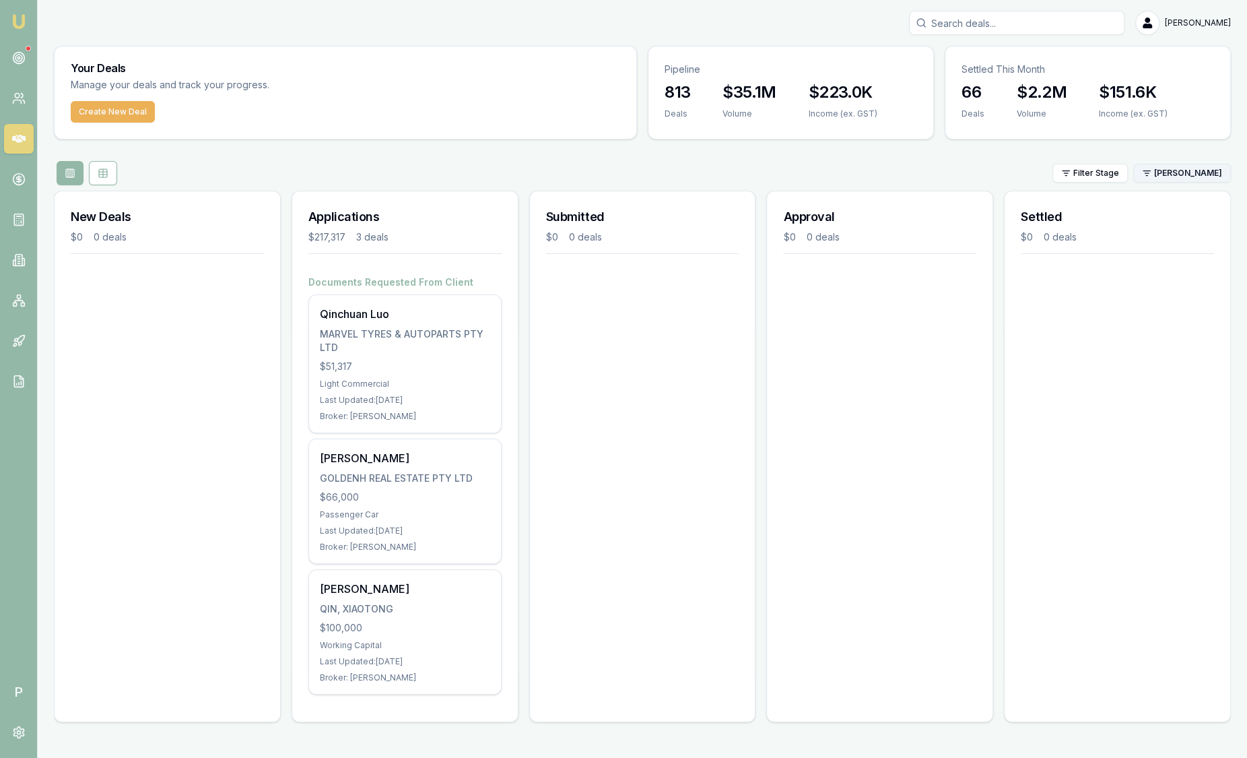
click at [1197, 169] on html "Emu Broker P Sam Crouch Toggle Menu Your Deals Manage your deals and track your…" at bounding box center [623, 379] width 1247 height 758
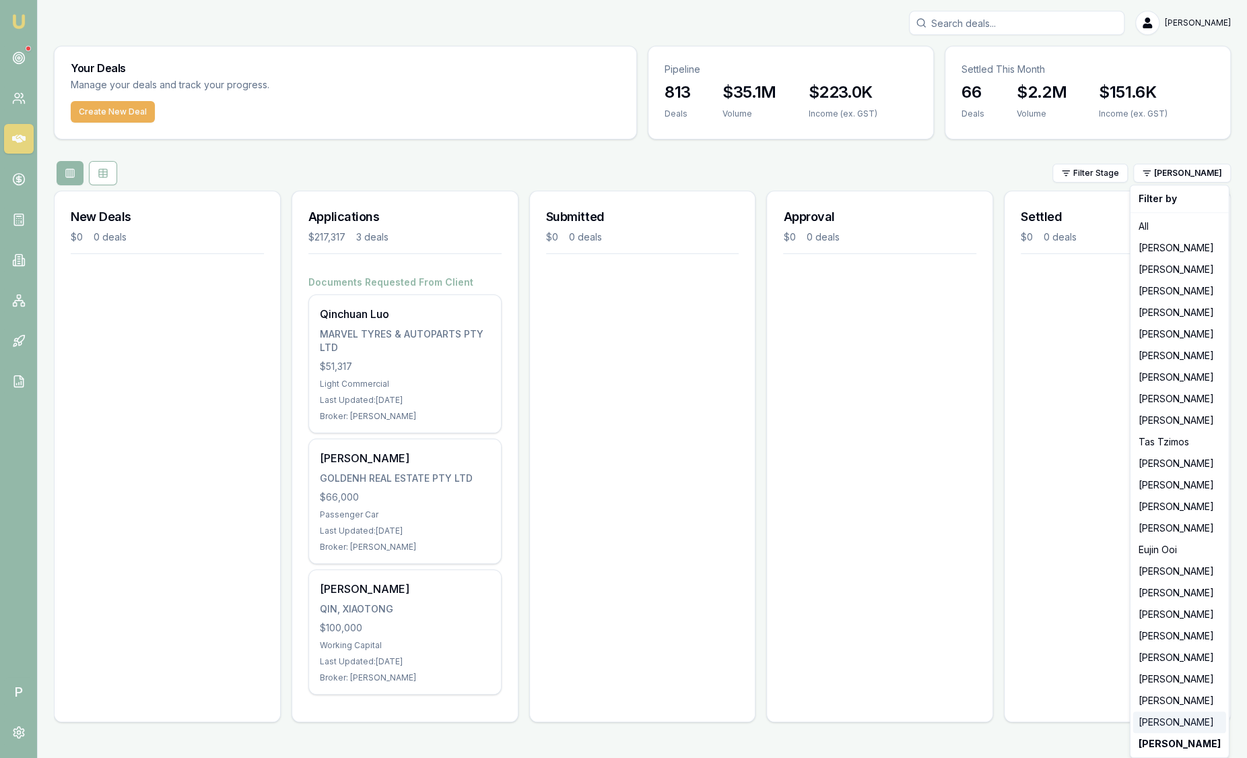
click at [1185, 719] on div "[PERSON_NAME]" at bounding box center [1180, 722] width 93 height 22
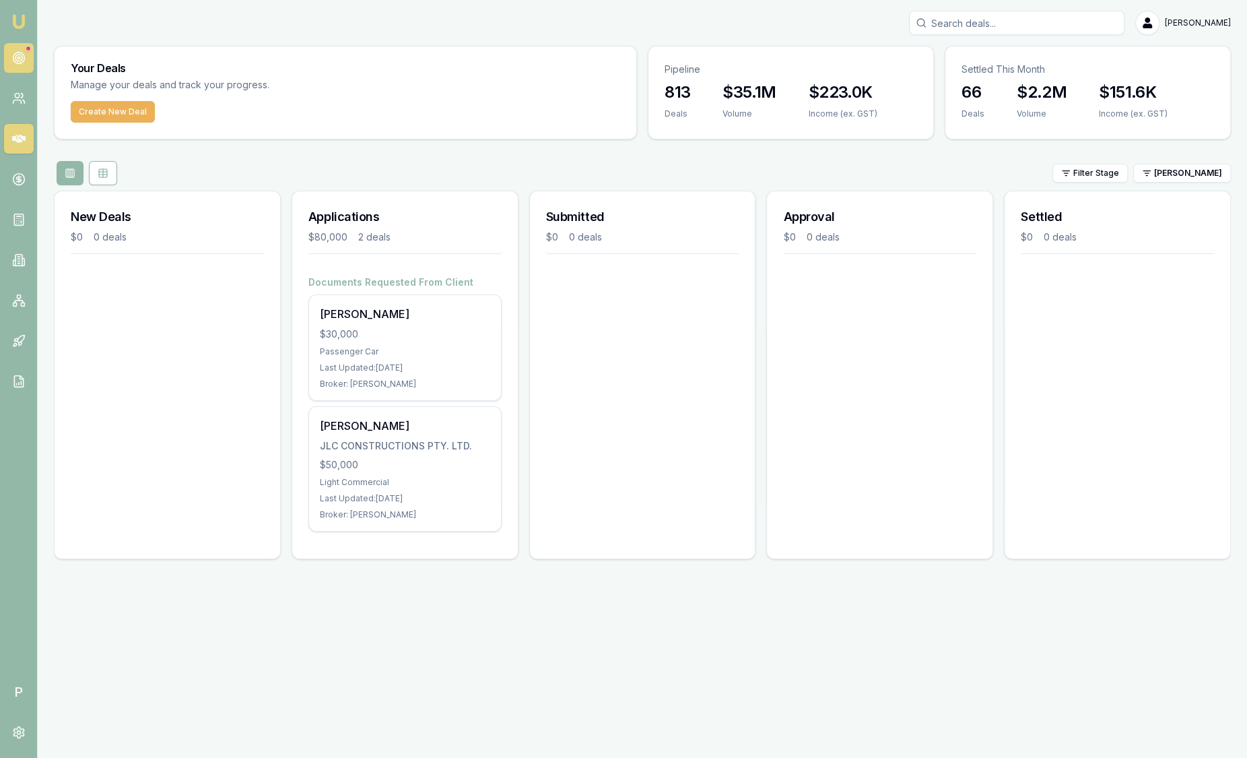
click at [24, 56] on circle at bounding box center [18, 58] width 11 height 11
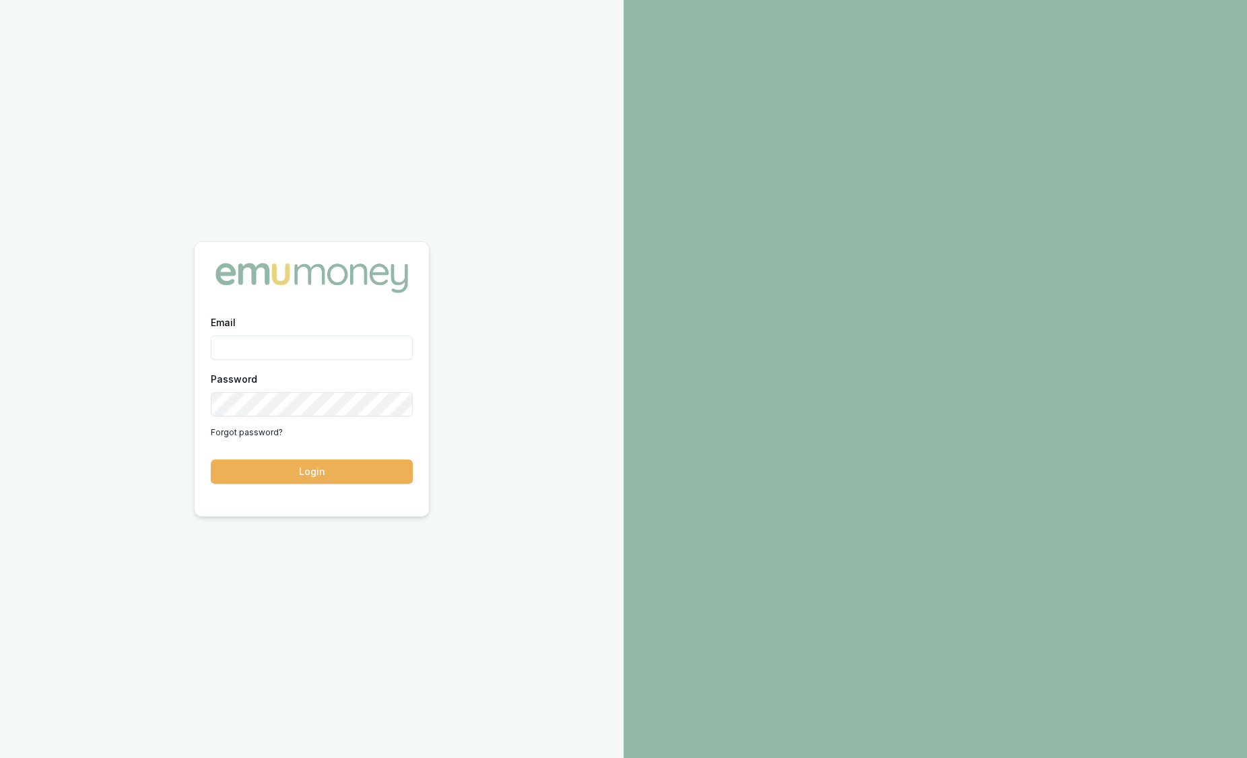
type input "sam.crouch@emumoney.com.au"
click at [326, 474] on button "Login" at bounding box center [312, 471] width 202 height 24
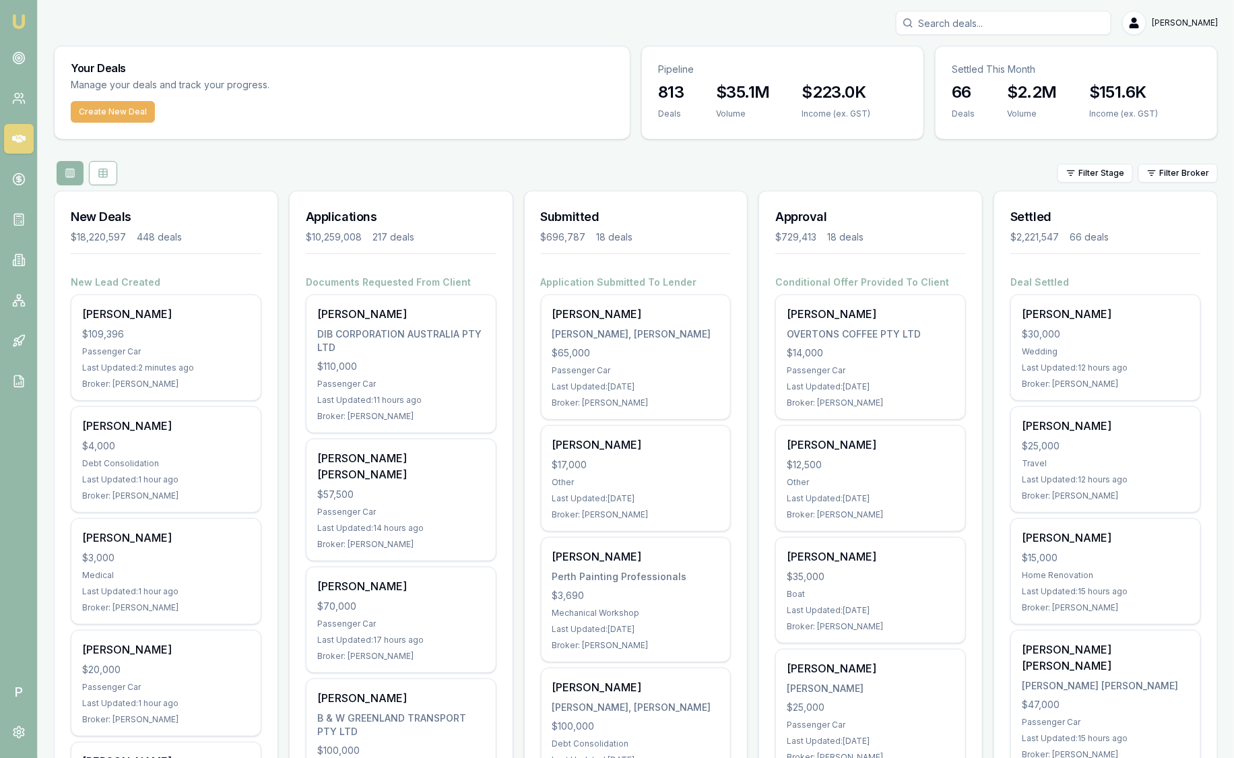
scroll to position [84, 0]
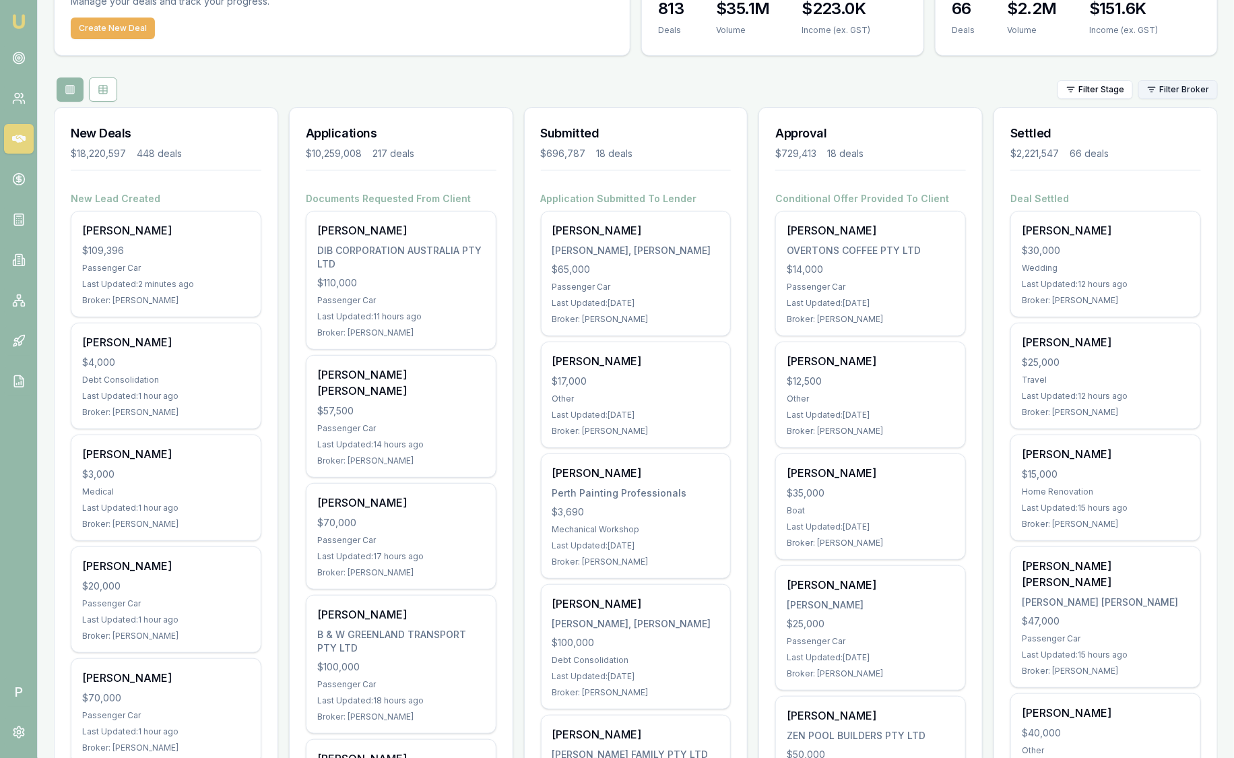
click at [1160, 88] on html "Emu Broker P Sam Crouch Toggle Menu Your Deals Manage your deals and track your…" at bounding box center [617, 295] width 1234 height 758
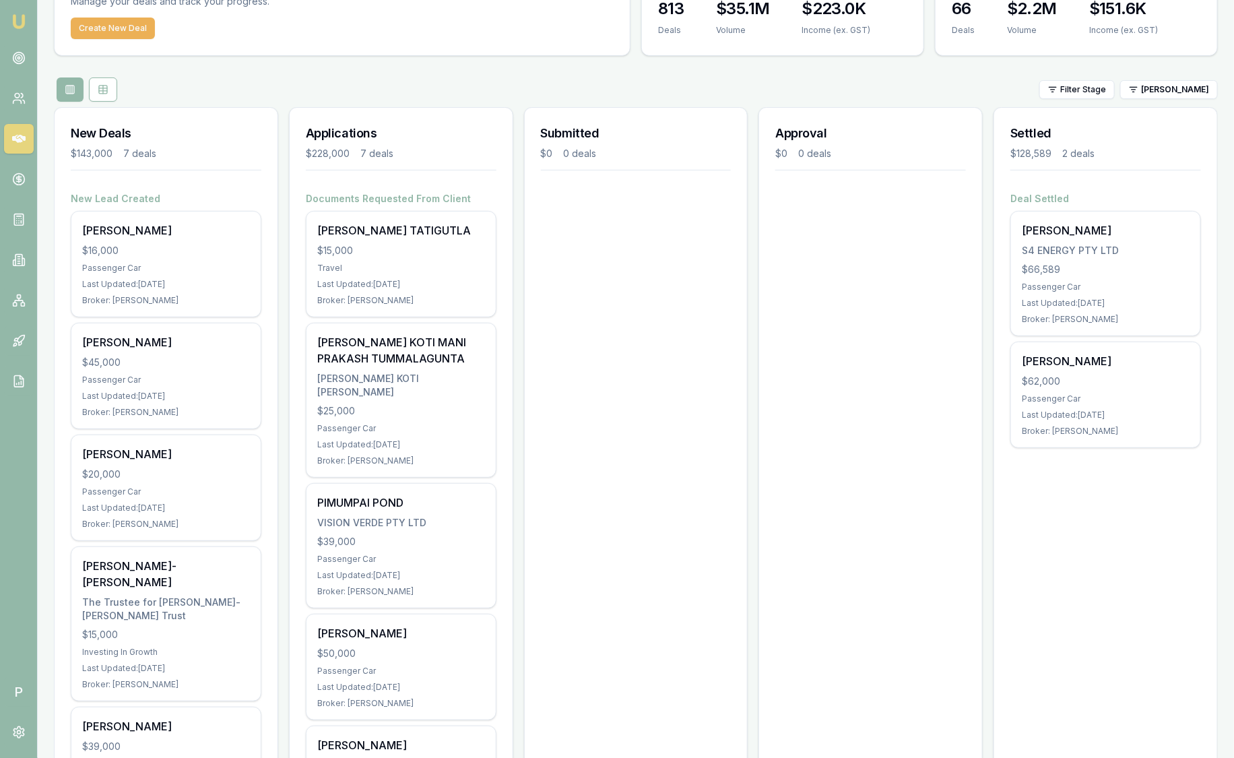
drag, startPoint x: 1156, startPoint y: 542, endPoint x: 1012, endPoint y: 208, distance: 363.8
click at [927, 346] on div "Approval $0 0 deals" at bounding box center [870, 614] width 224 height 1014
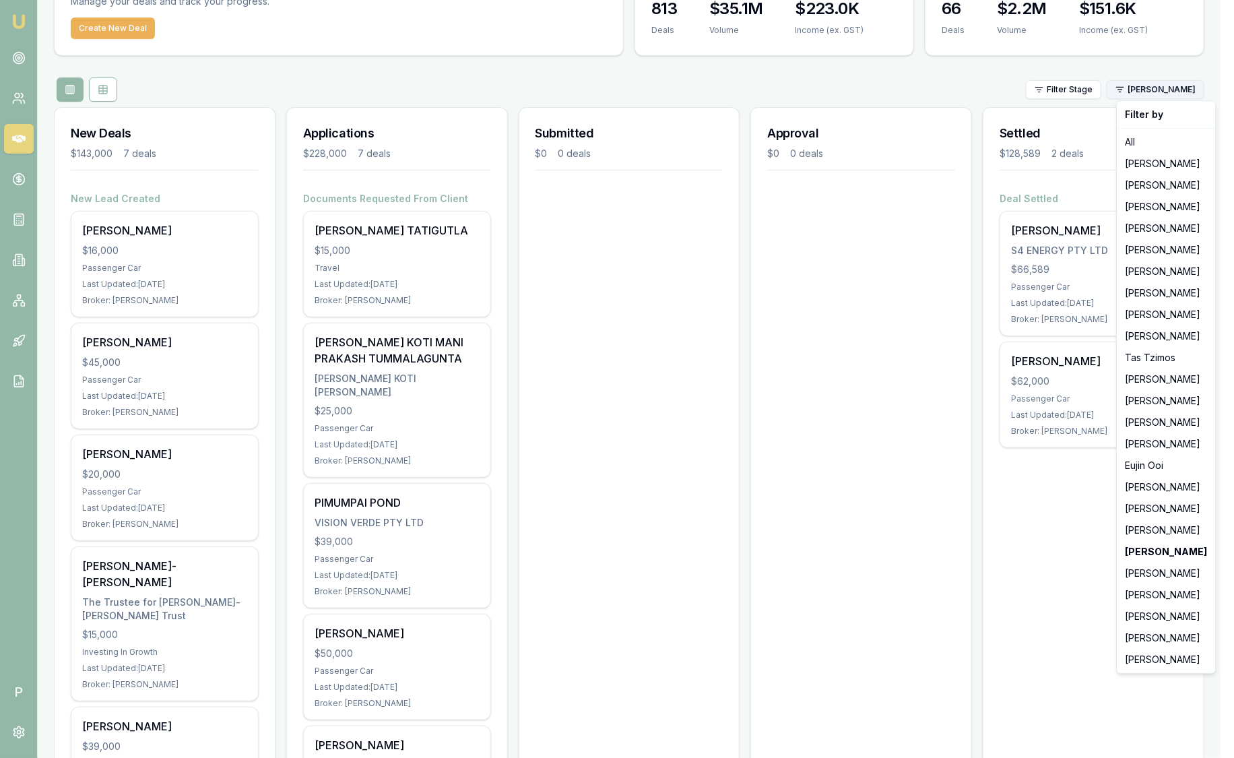
click at [1189, 86] on html "Emu Broker P Sam Crouch Toggle Menu Your Deals Manage your deals and track your…" at bounding box center [617, 295] width 1234 height 758
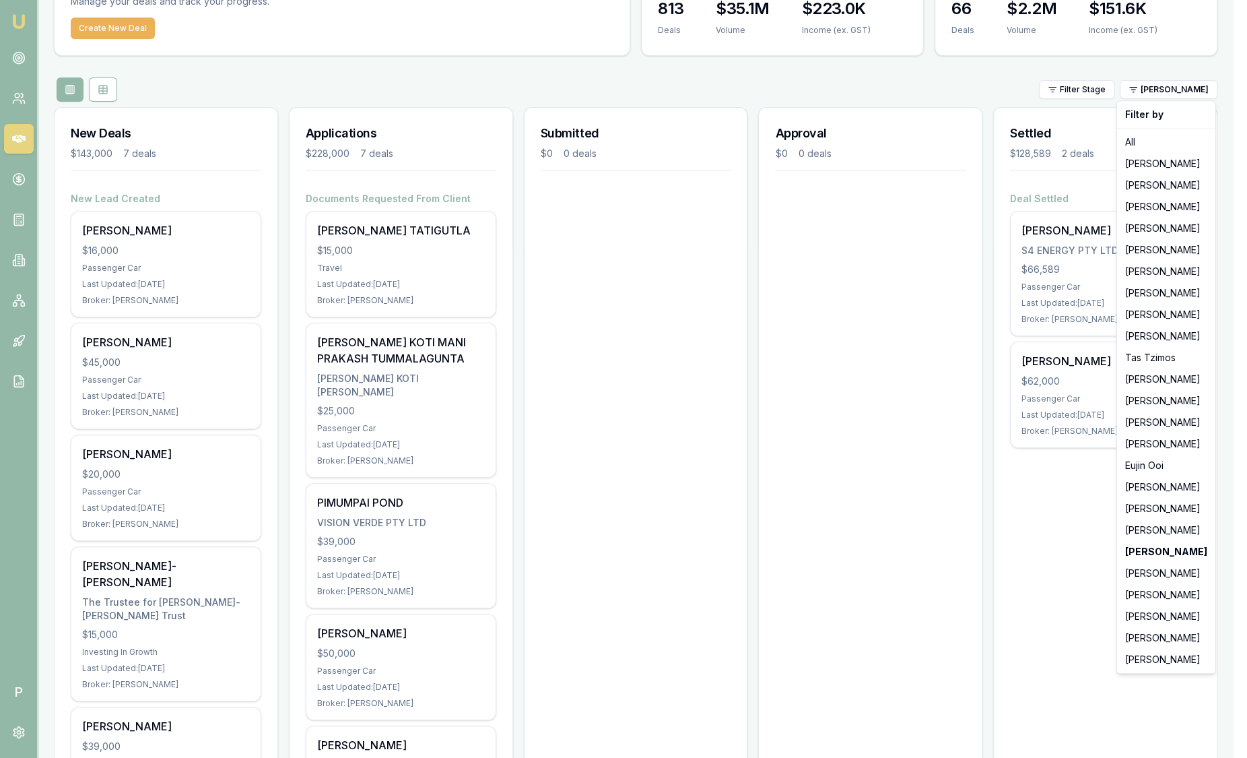
click at [859, 389] on html "Emu Broker P Sam Crouch Toggle Menu Your Deals Manage your deals and track your…" at bounding box center [623, 295] width 1247 height 758
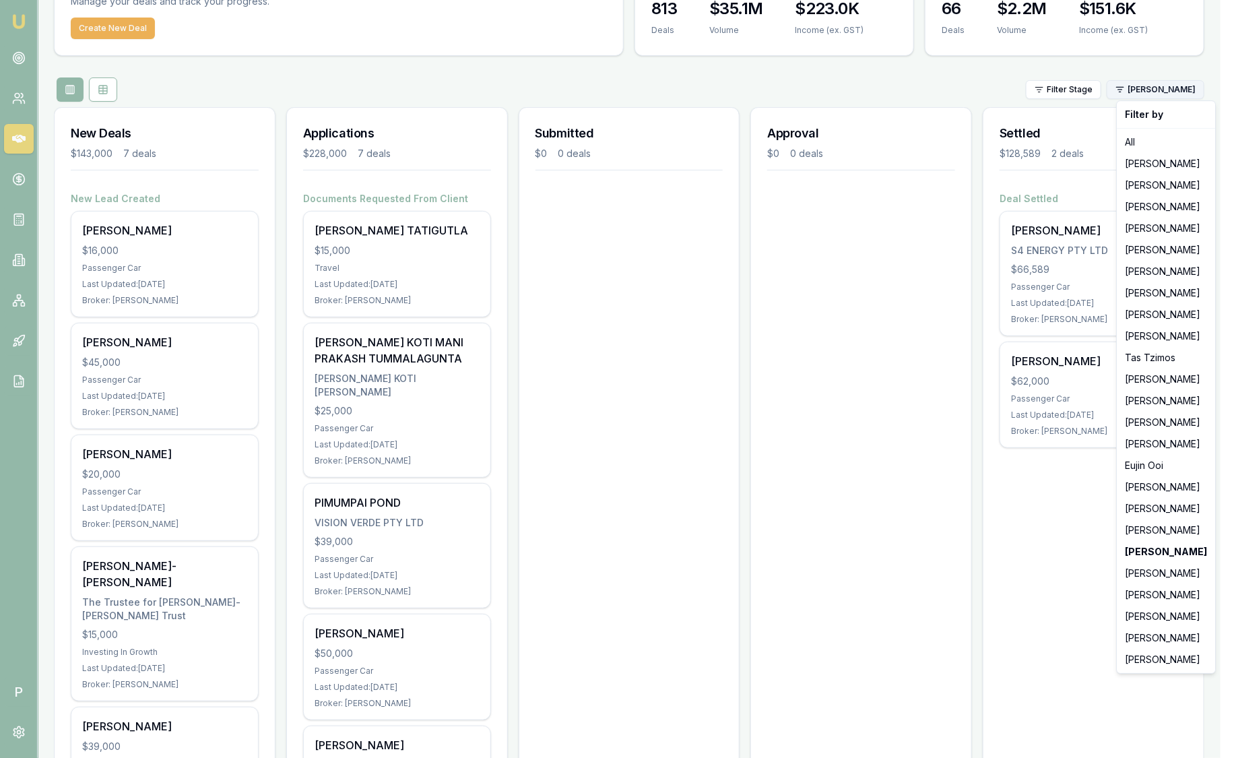
click at [1154, 88] on html "Emu Broker P Sam Crouch Toggle Menu Your Deals Manage your deals and track your…" at bounding box center [617, 295] width 1234 height 758
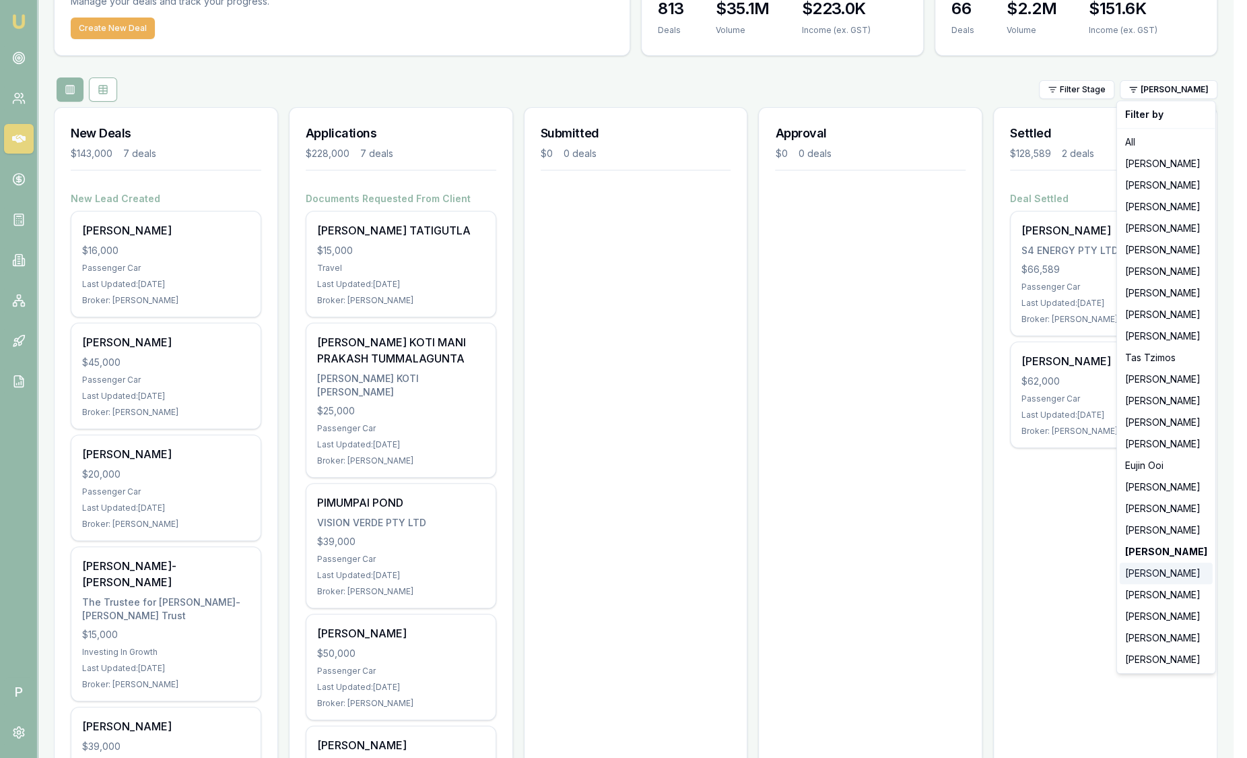
click at [1170, 571] on div "[PERSON_NAME]" at bounding box center [1166, 573] width 93 height 22
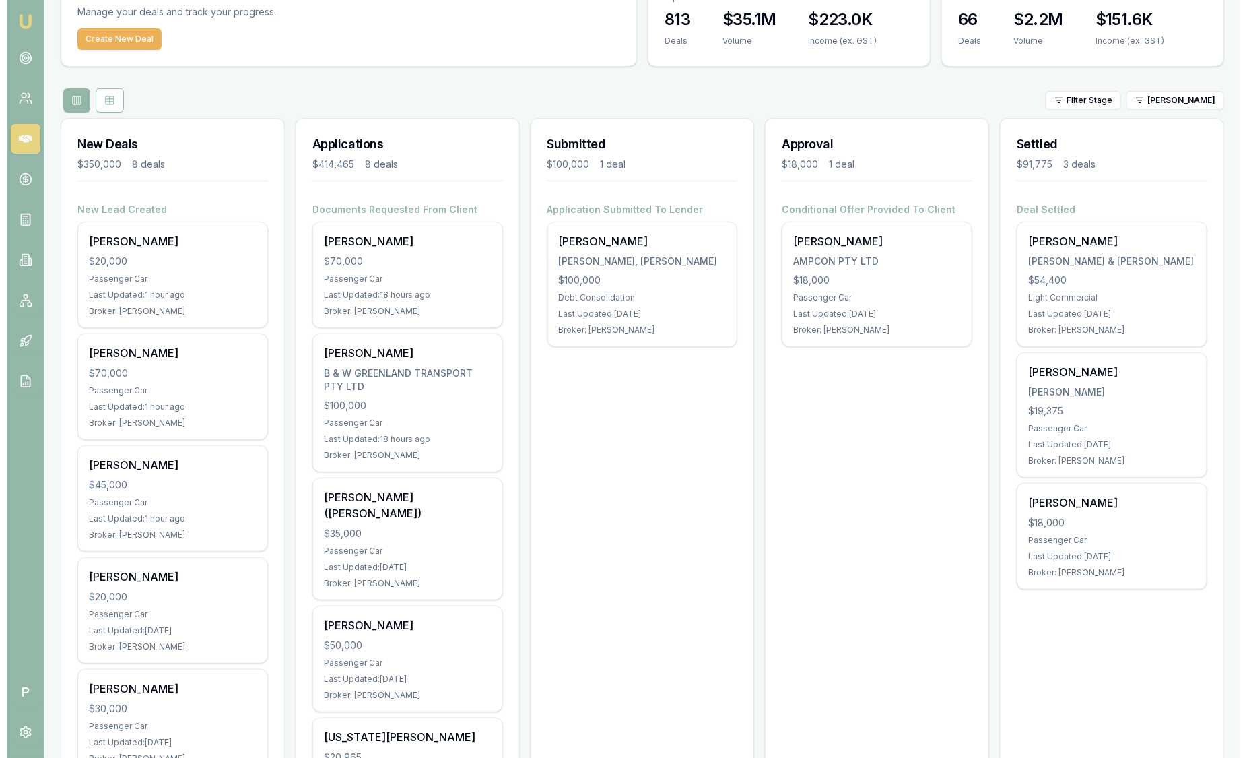
scroll to position [0, 0]
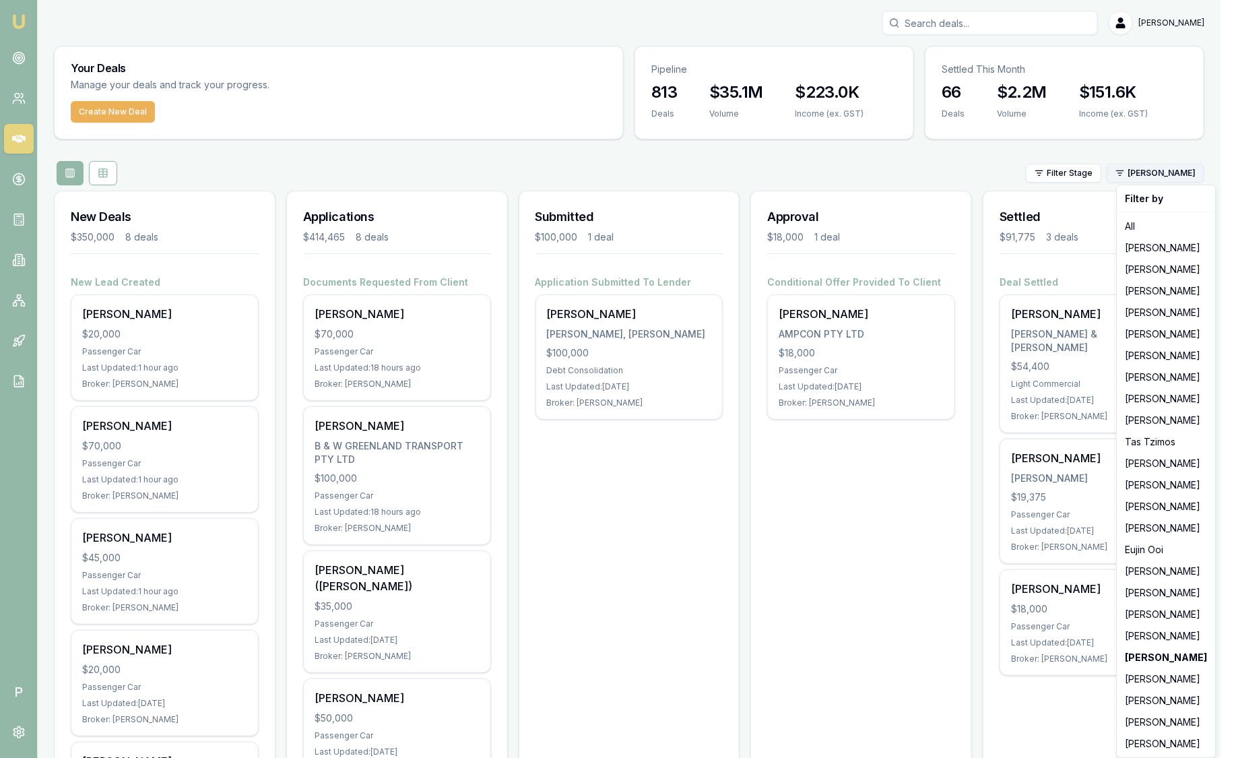
click at [1190, 171] on html "Emu Broker P Sam Crouch Toggle Menu Your Deals Manage your deals and track your…" at bounding box center [617, 379] width 1234 height 758
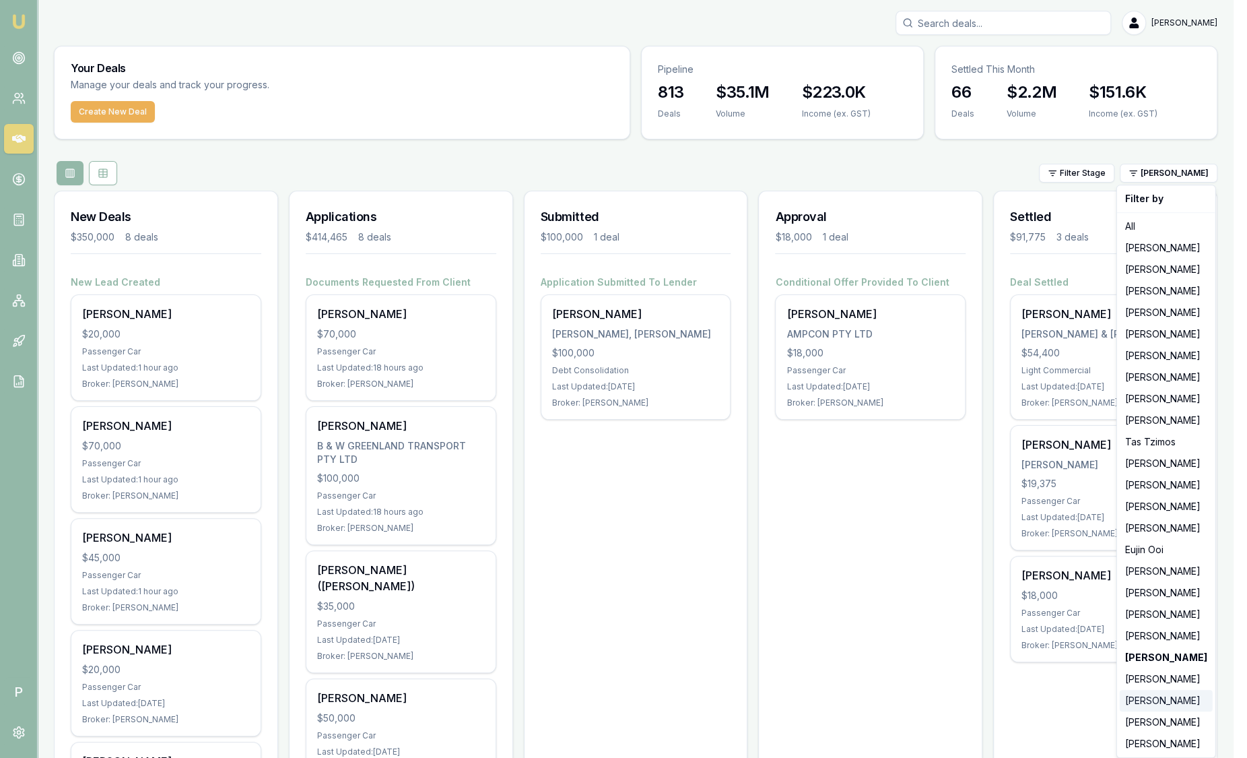
click at [1167, 692] on div "[PERSON_NAME]" at bounding box center [1166, 701] width 93 height 22
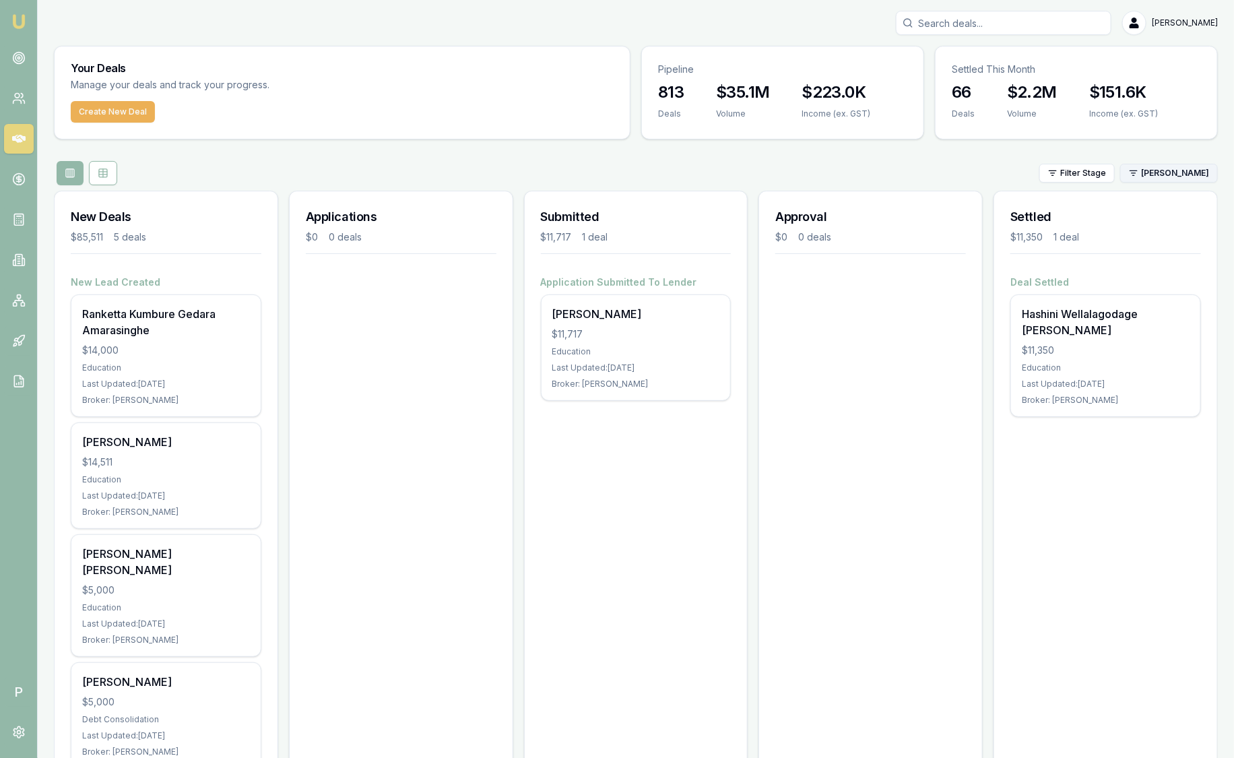
click at [1154, 165] on html "Emu Broker P Sam Crouch Toggle Menu Your Deals Manage your deals and track your…" at bounding box center [617, 379] width 1234 height 758
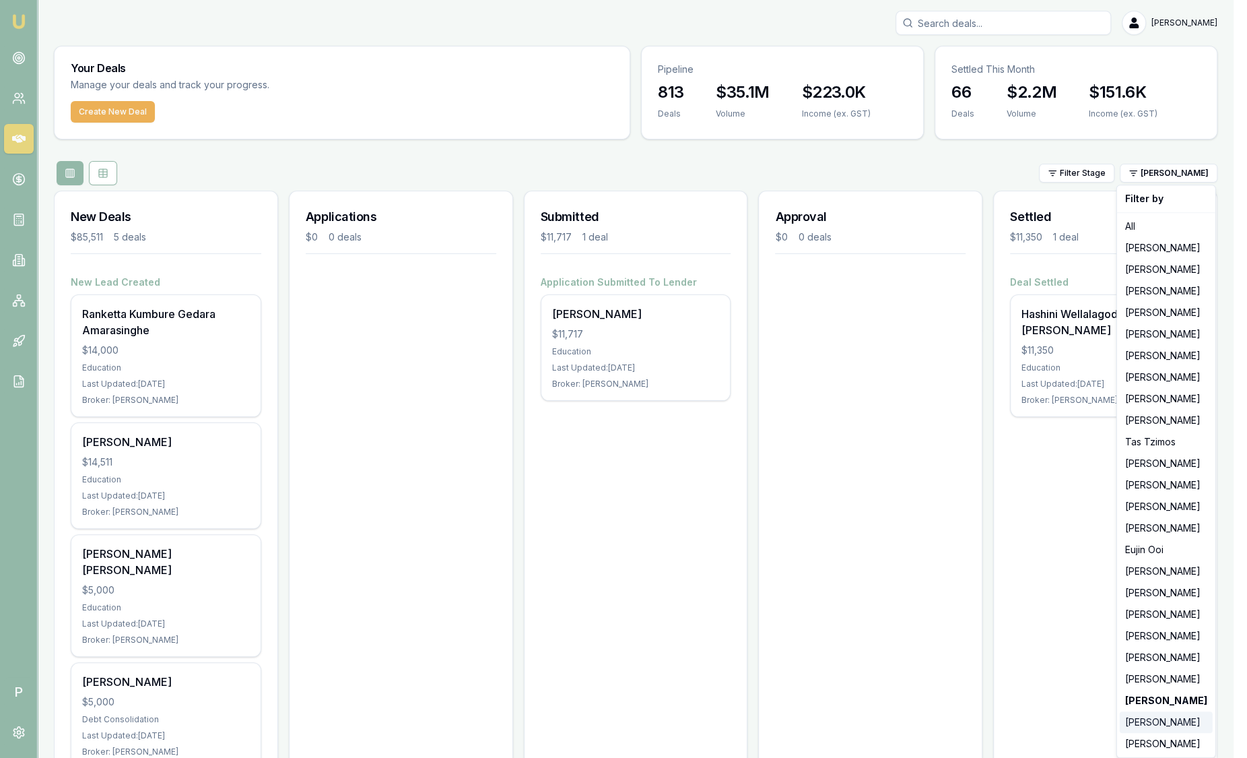
click at [1158, 723] on div "[PERSON_NAME]" at bounding box center [1166, 722] width 93 height 22
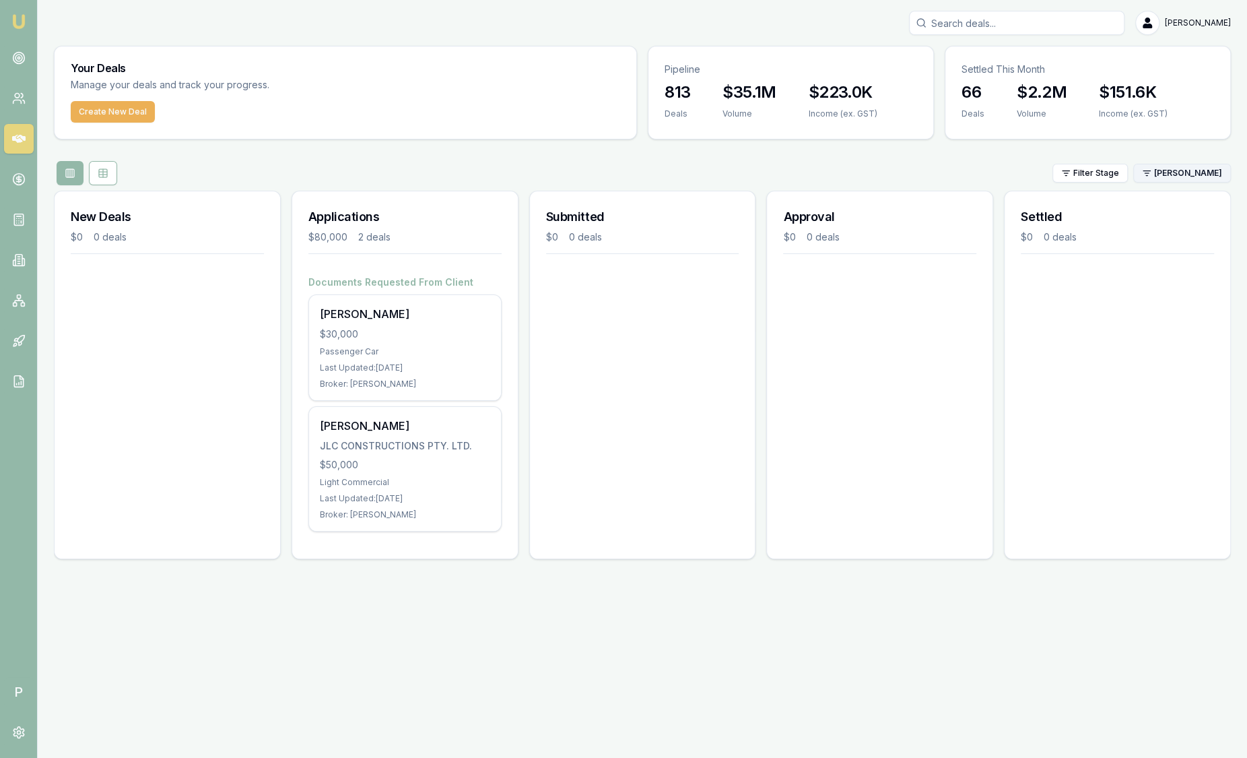
click at [1197, 178] on html "Emu Broker P Sam Crouch Toggle Menu Your Deals Manage your deals and track your…" at bounding box center [623, 379] width 1247 height 758
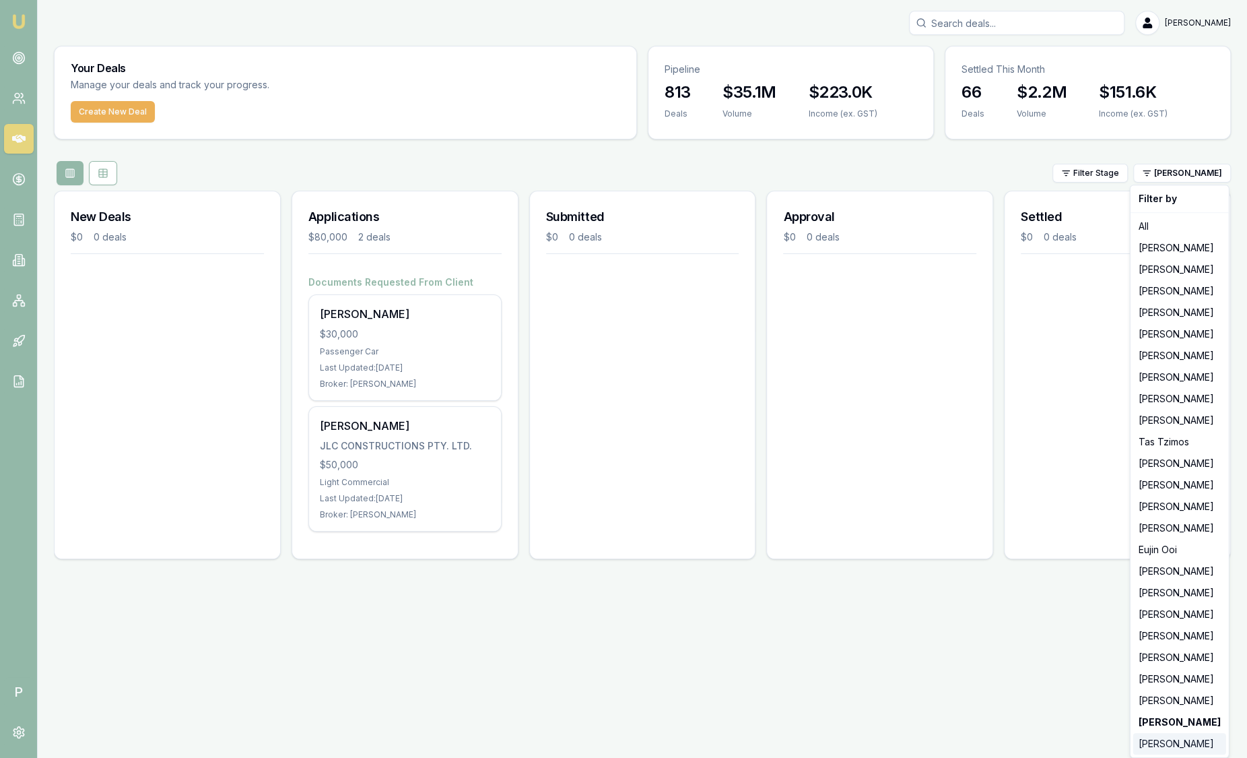
click at [1160, 744] on div "[PERSON_NAME]" at bounding box center [1180, 744] width 93 height 22
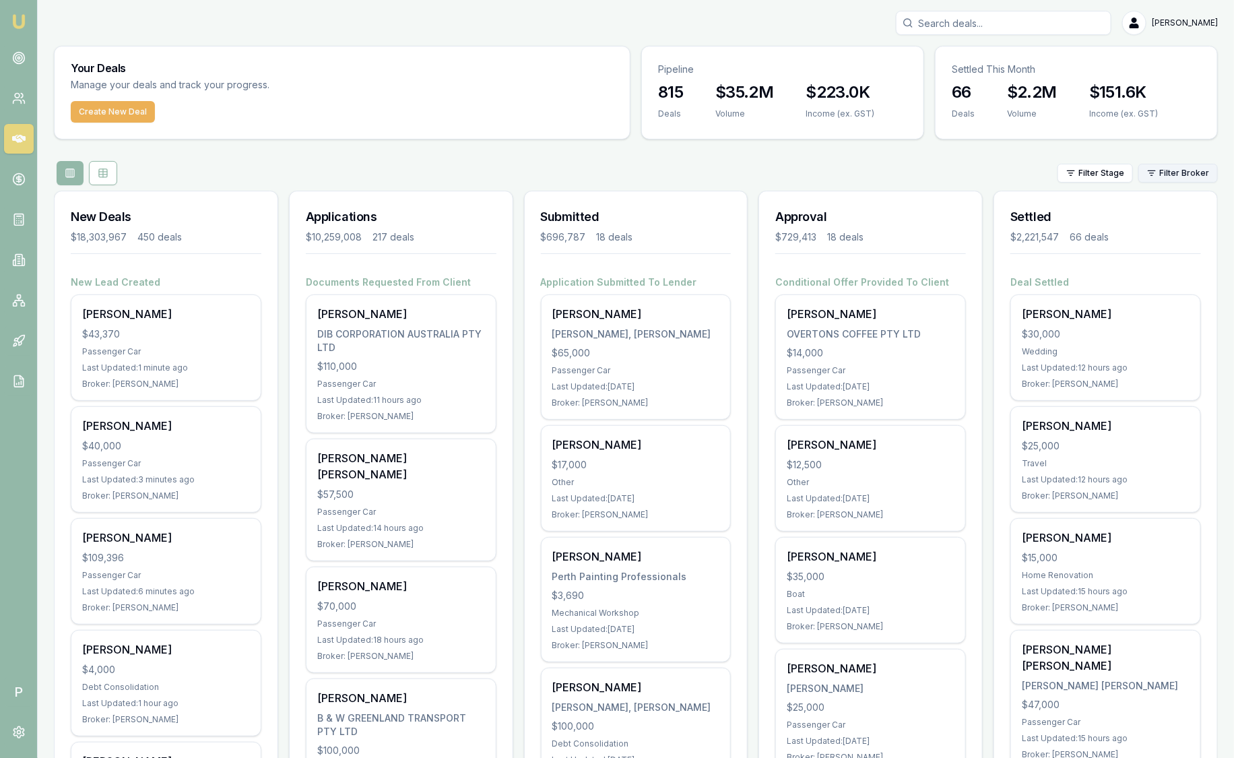
click at [1189, 173] on html "Emu Broker P [PERSON_NAME] Toggle Menu Your Deals Manage your deals and track y…" at bounding box center [617, 379] width 1234 height 758
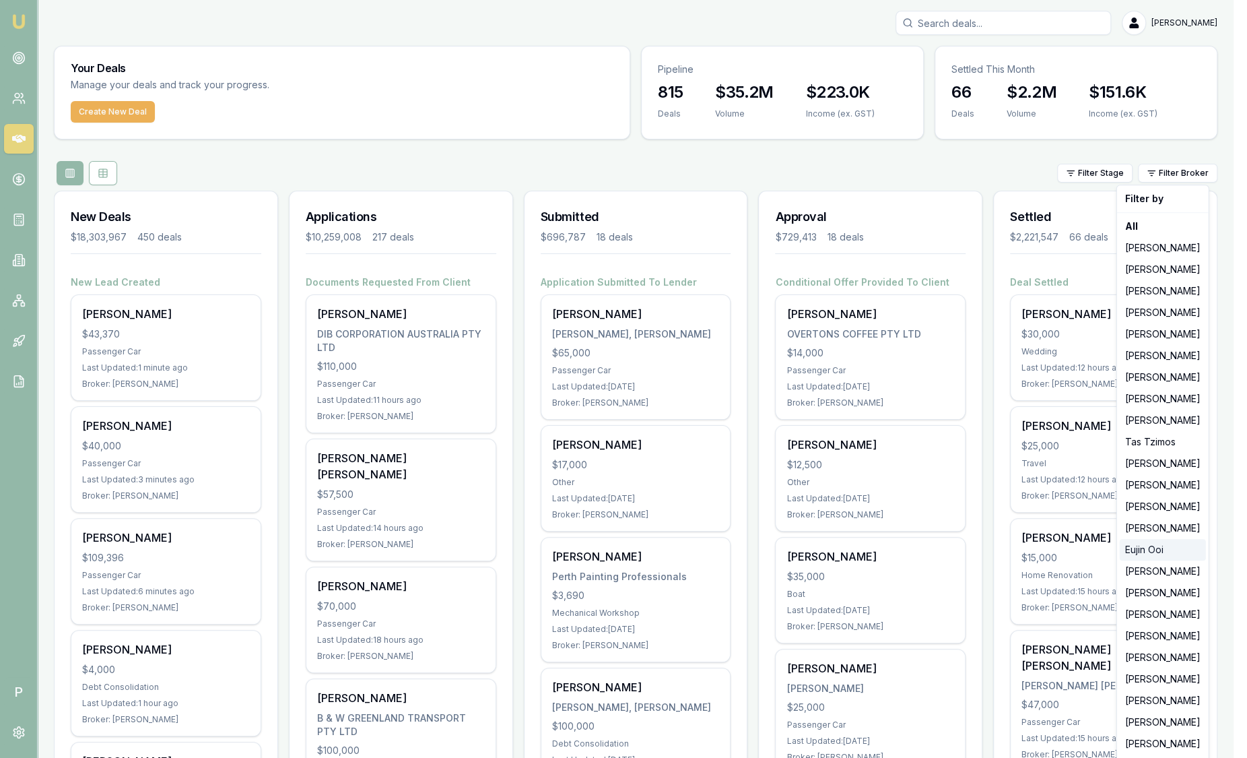
click at [1152, 549] on div "Eujin Ooi" at bounding box center [1163, 550] width 86 height 22
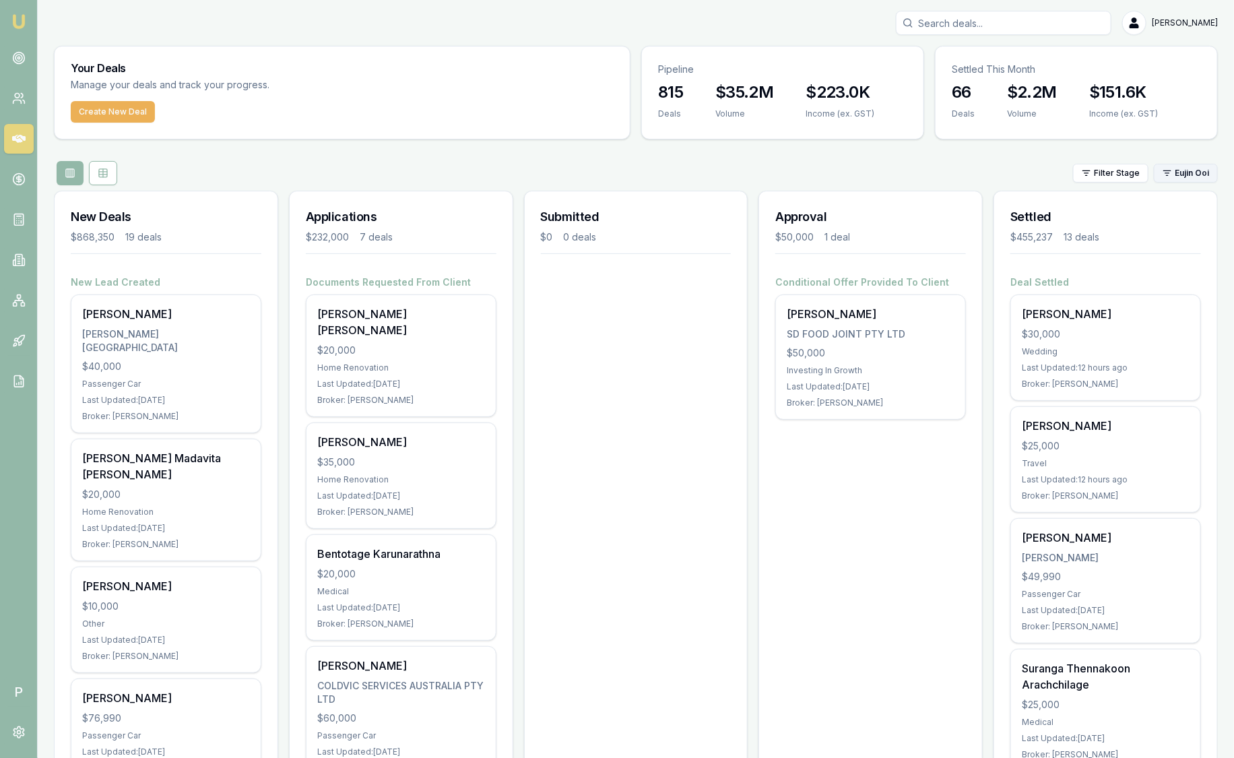
click at [1173, 180] on html "Emu Broker P Sam Crouch Toggle Menu Your Deals Manage your deals and track your…" at bounding box center [617, 379] width 1234 height 758
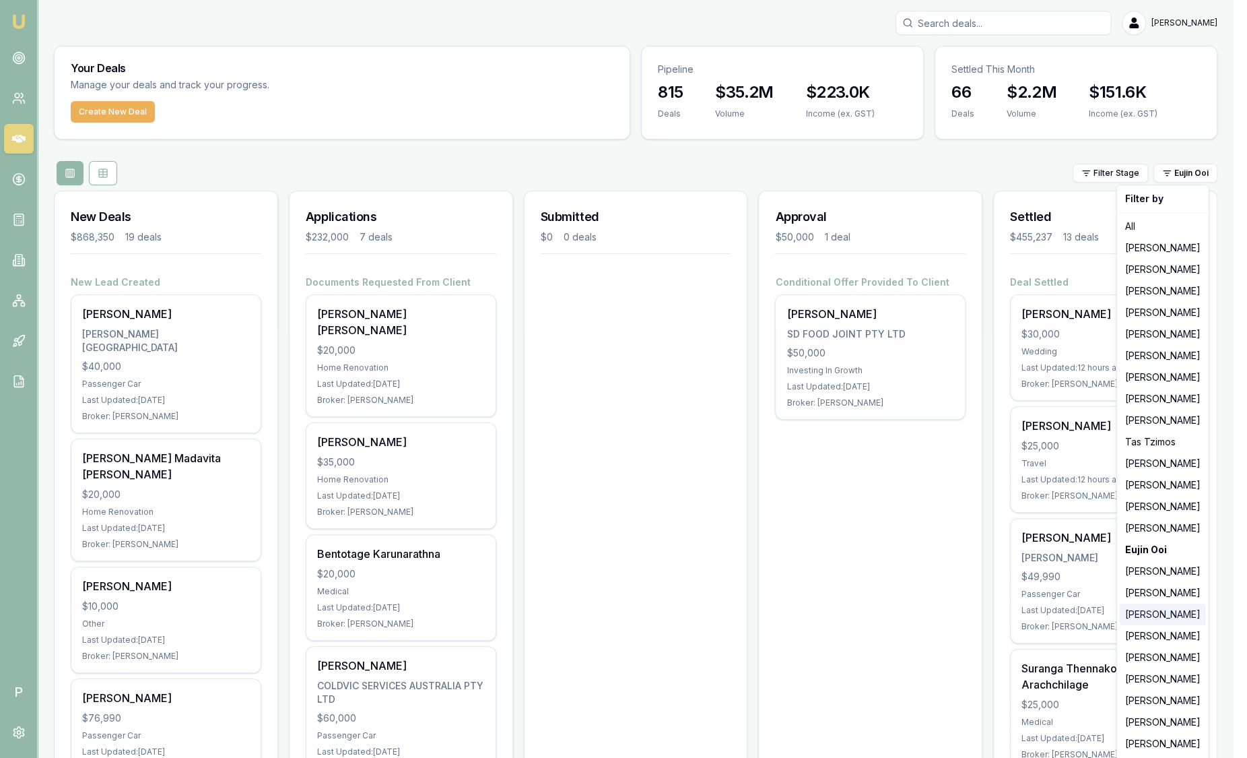
click at [1158, 612] on div "[PERSON_NAME]" at bounding box center [1163, 614] width 86 height 22
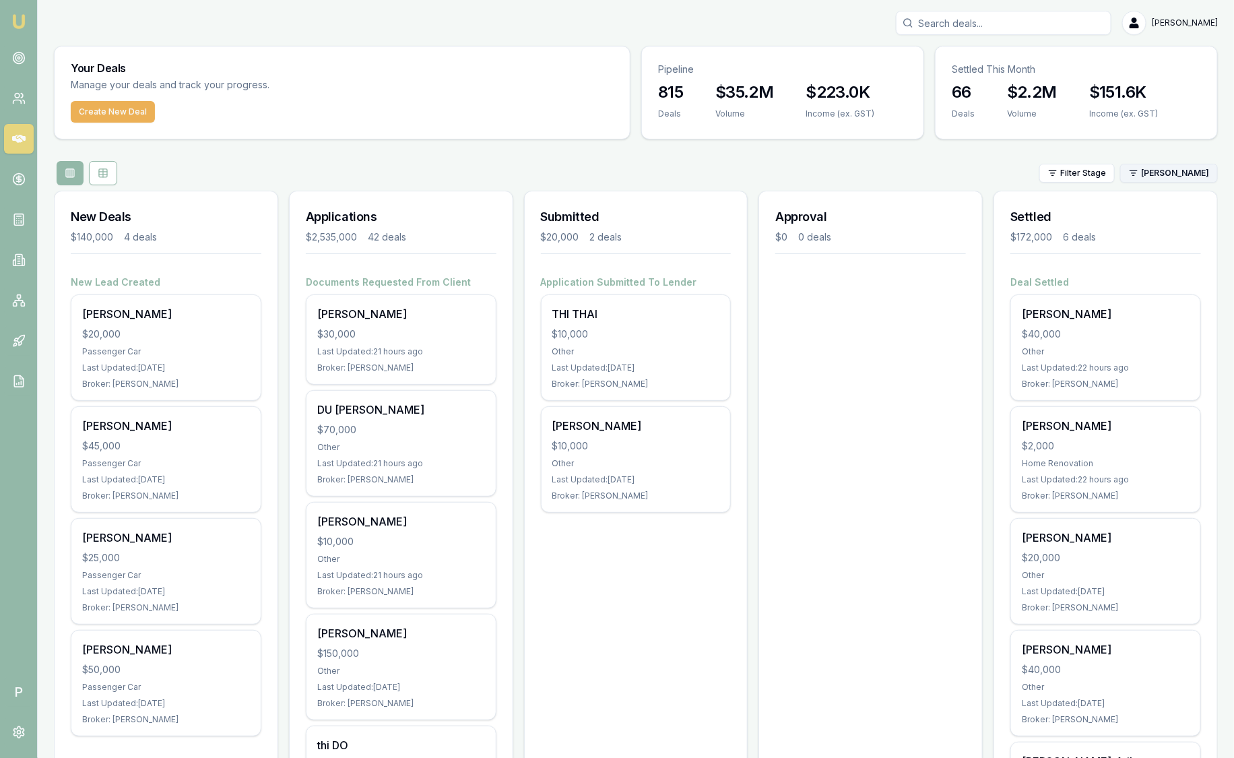
click at [1165, 173] on html "Emu Broker P Sam Crouch Toggle Menu Your Deals Manage your deals and track your…" at bounding box center [617, 379] width 1234 height 758
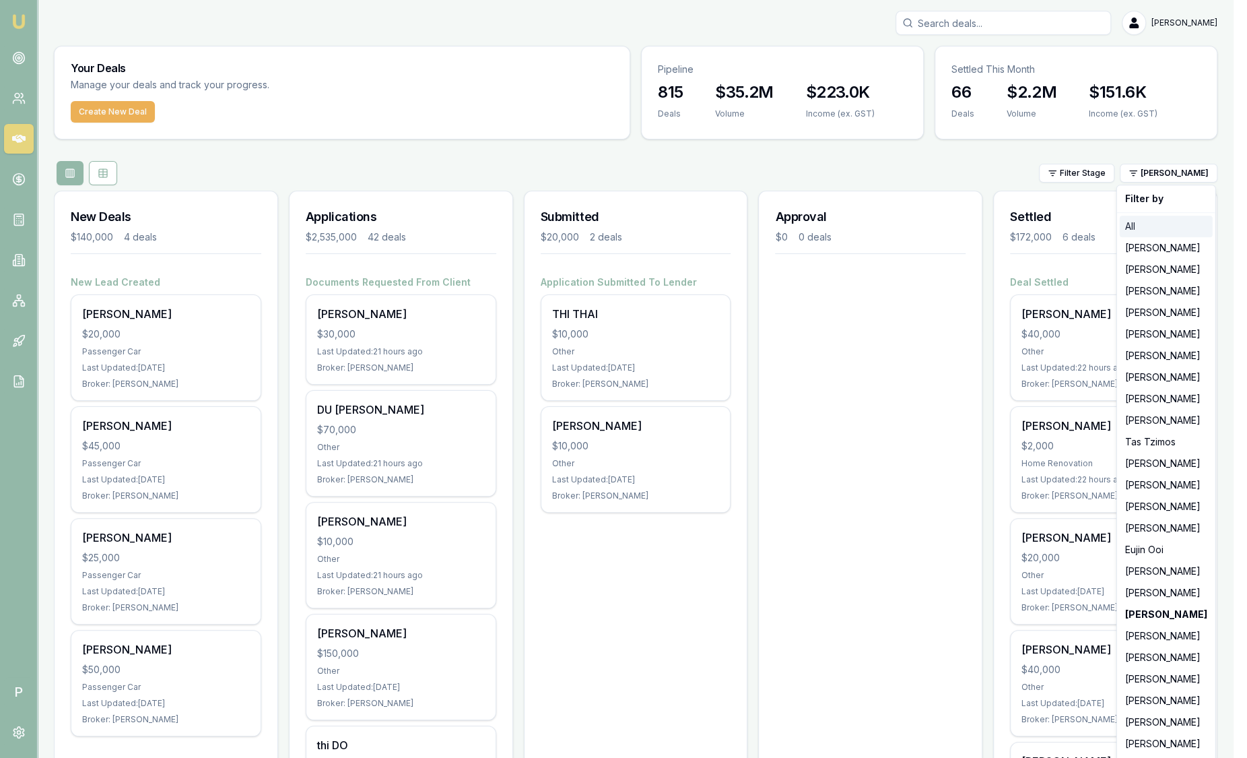
click at [1151, 226] on div "All" at bounding box center [1166, 227] width 93 height 22
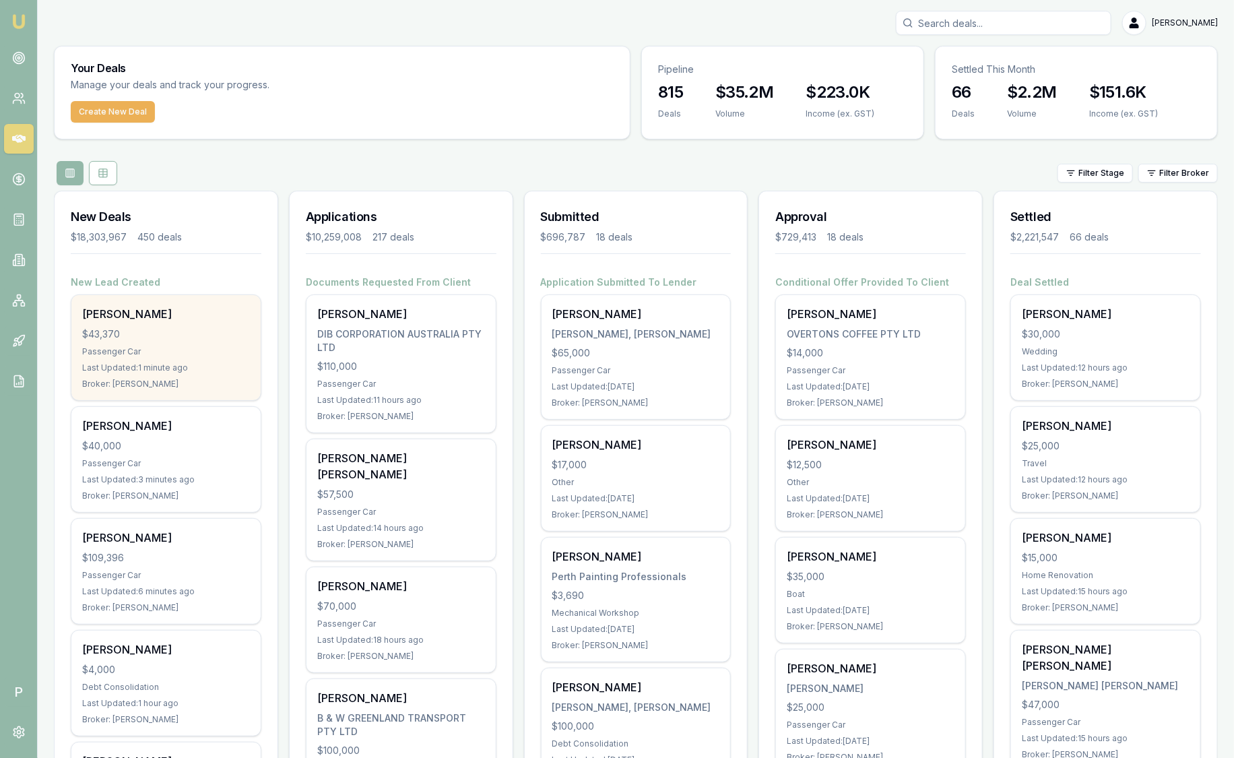
click at [182, 327] on div "$43,370" at bounding box center [166, 333] width 168 height 13
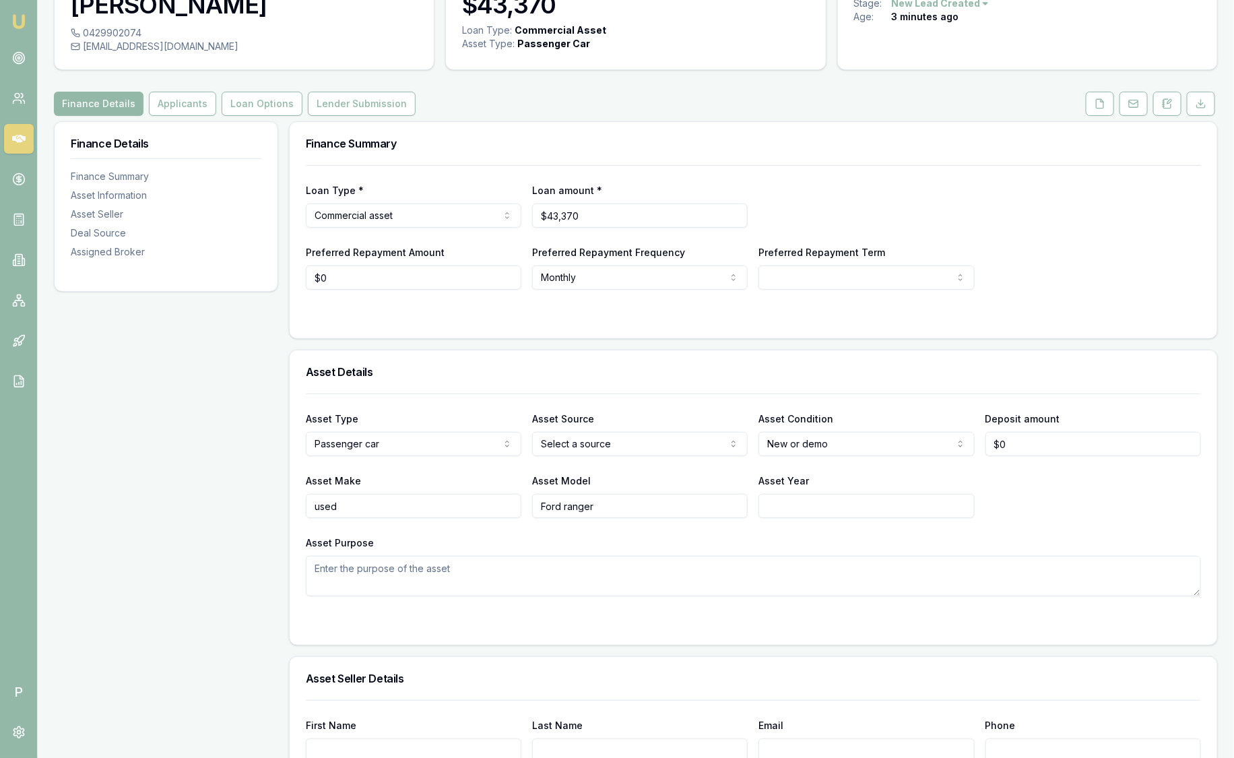
scroll to position [84, 0]
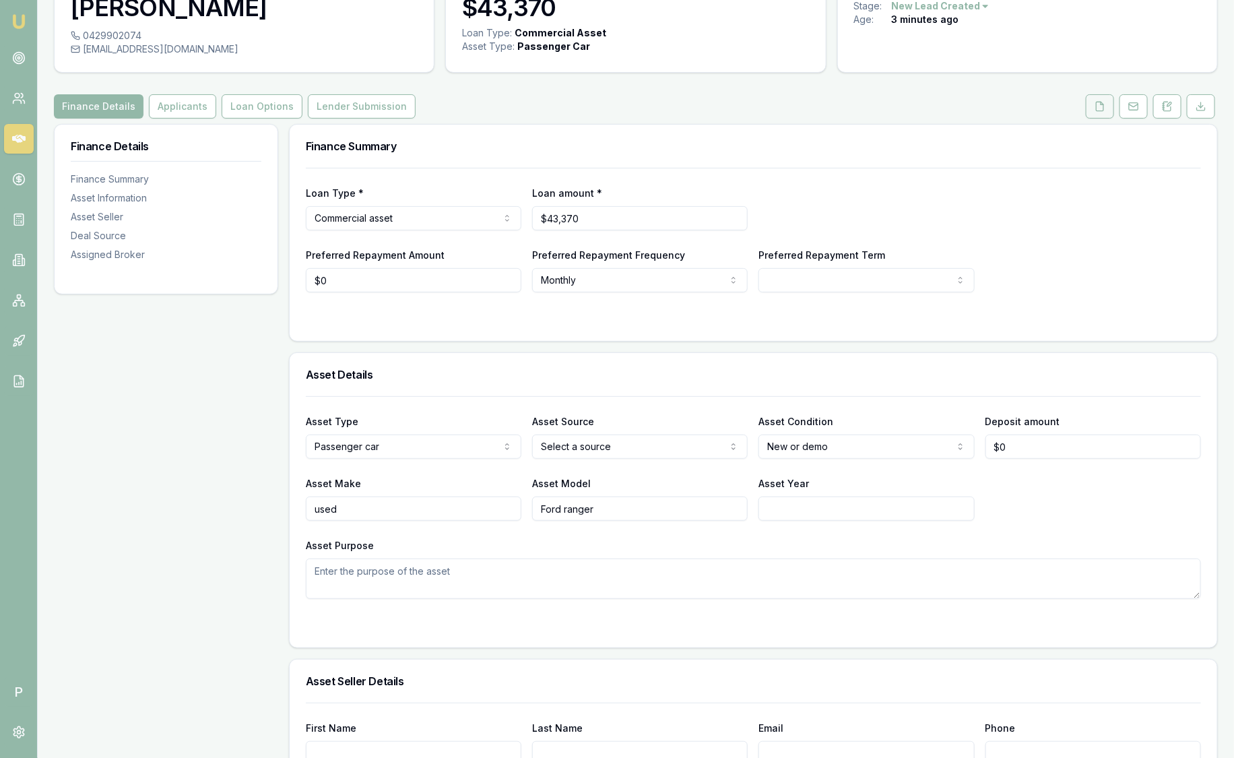
click at [1102, 110] on icon at bounding box center [1100, 106] width 11 height 11
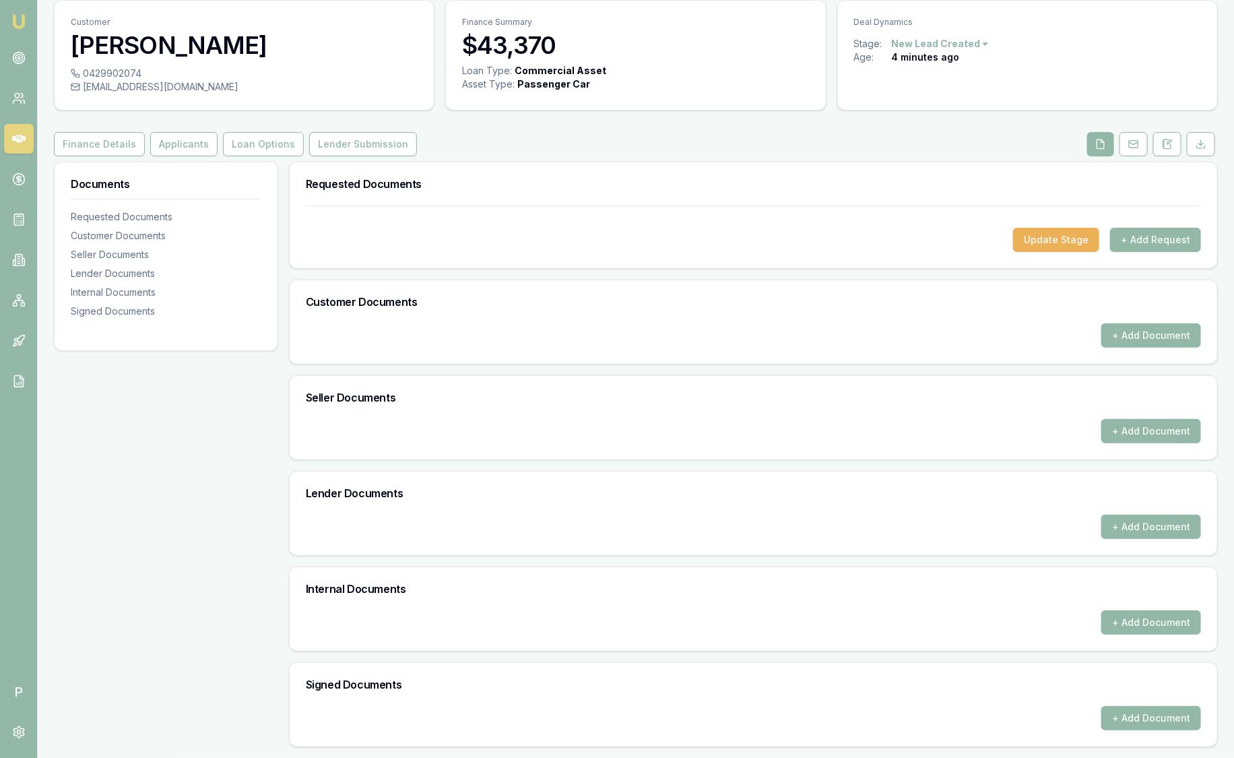
scroll to position [44, 0]
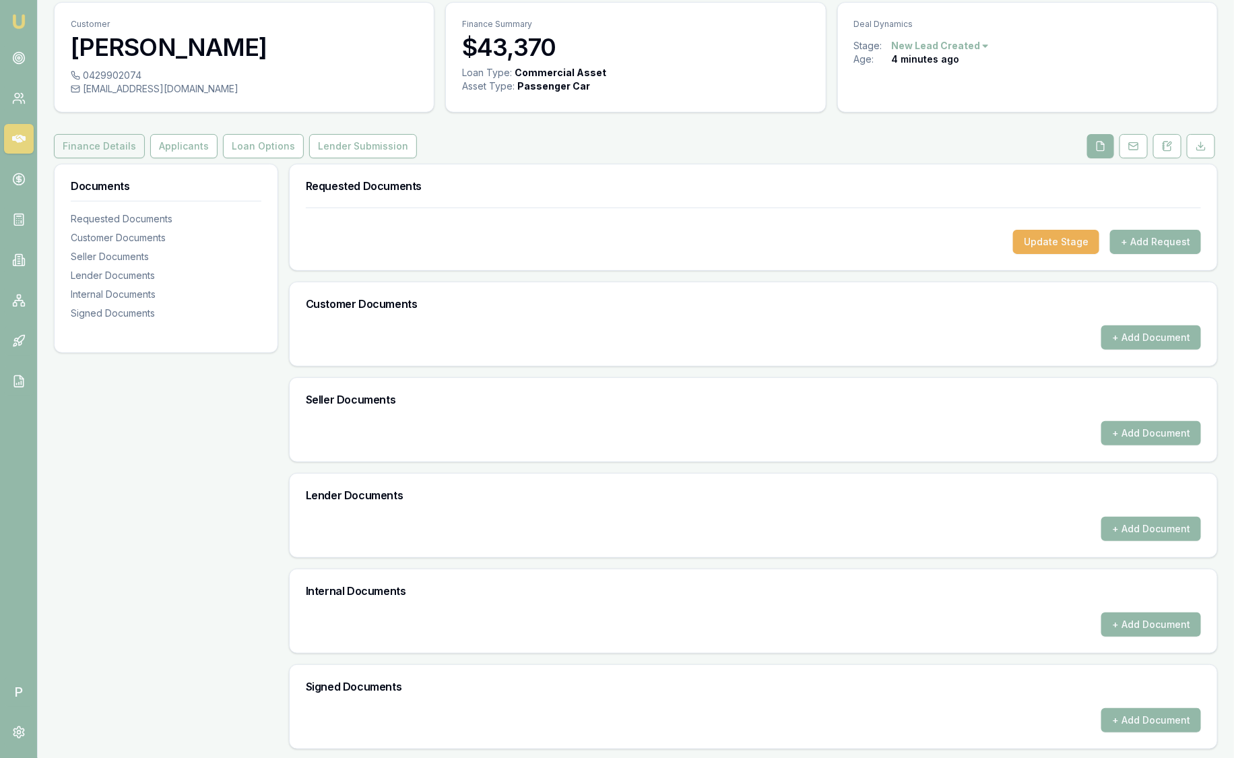
click at [126, 148] on button "Finance Details" at bounding box center [99, 146] width 91 height 24
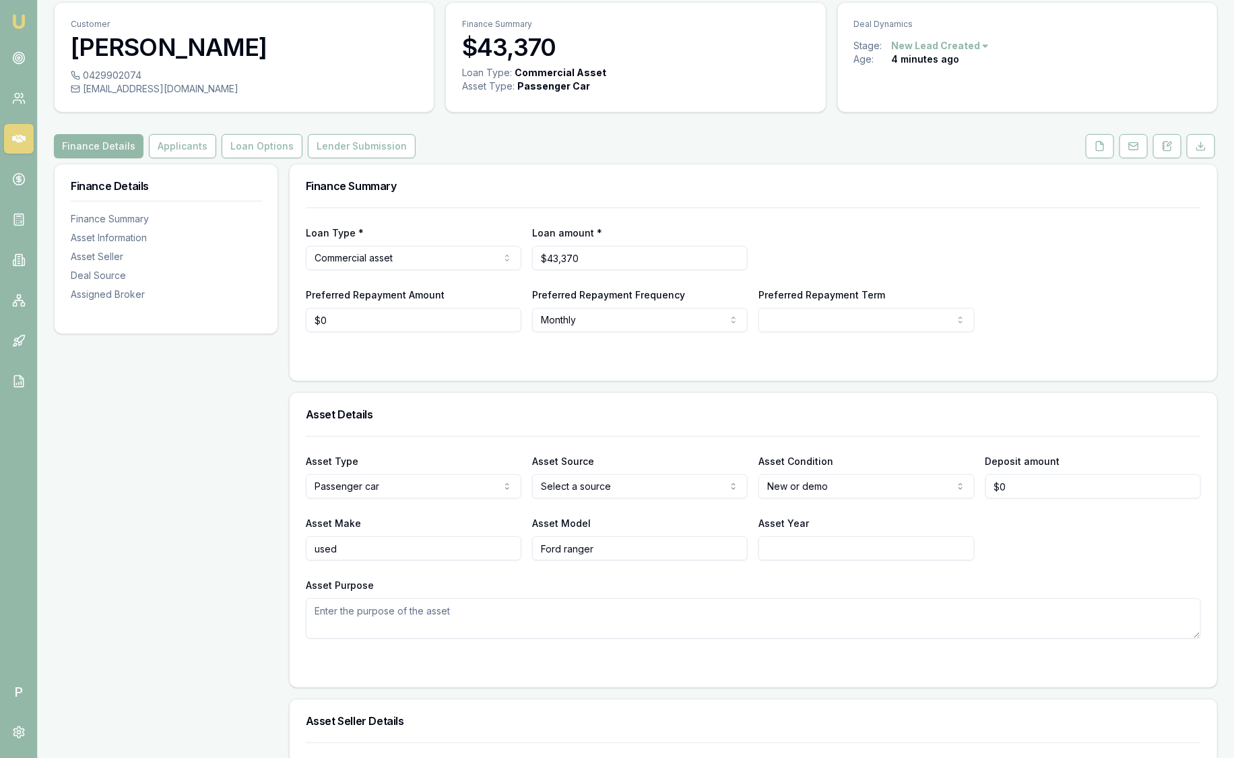
click at [18, 30] on link "Emu Broker" at bounding box center [19, 22] width 22 height 22
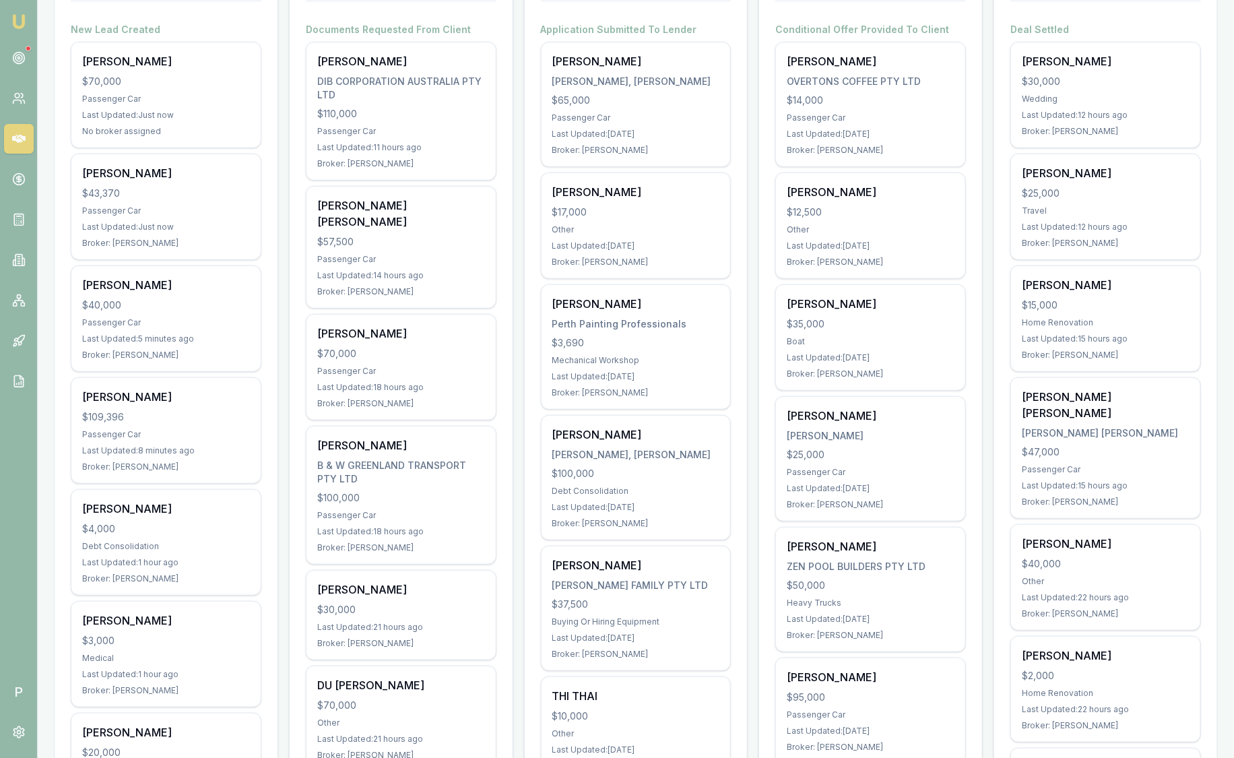
scroll to position [168, 0]
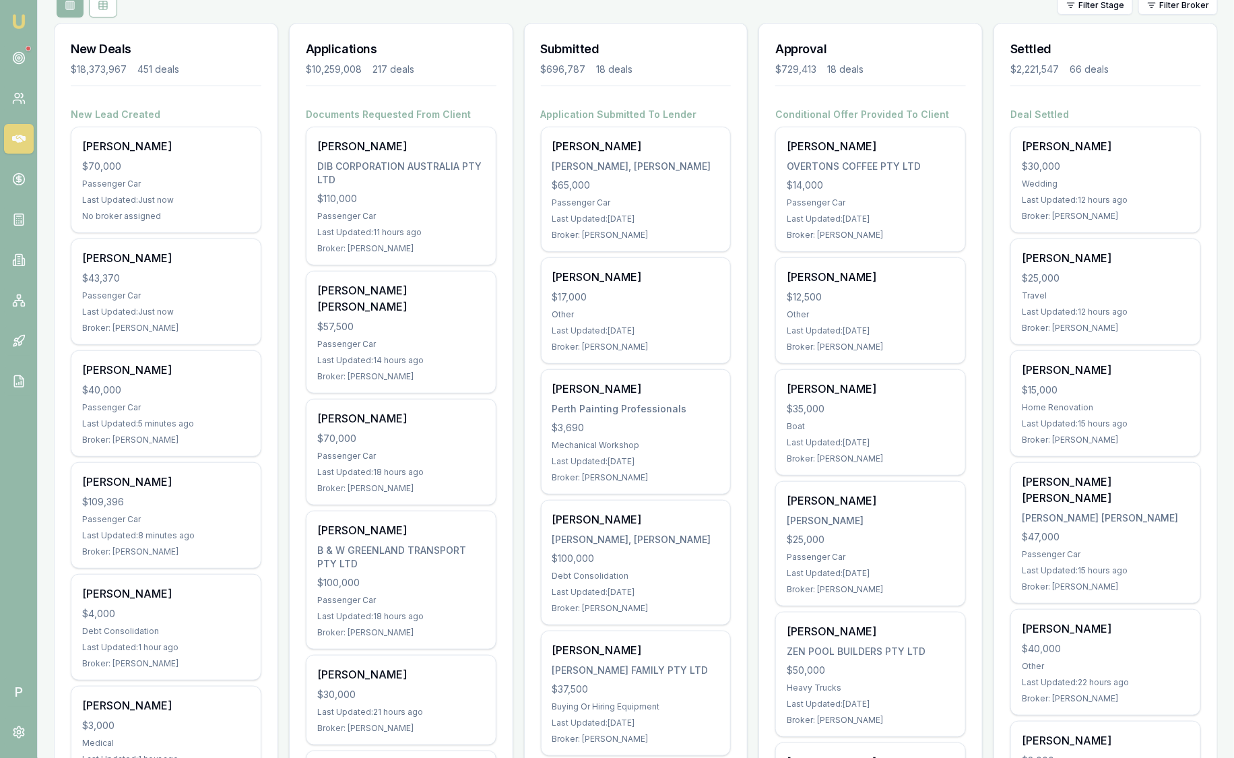
click at [30, 49] on div at bounding box center [28, 48] width 5 height 5
click at [23, 58] on icon at bounding box center [18, 57] width 13 height 13
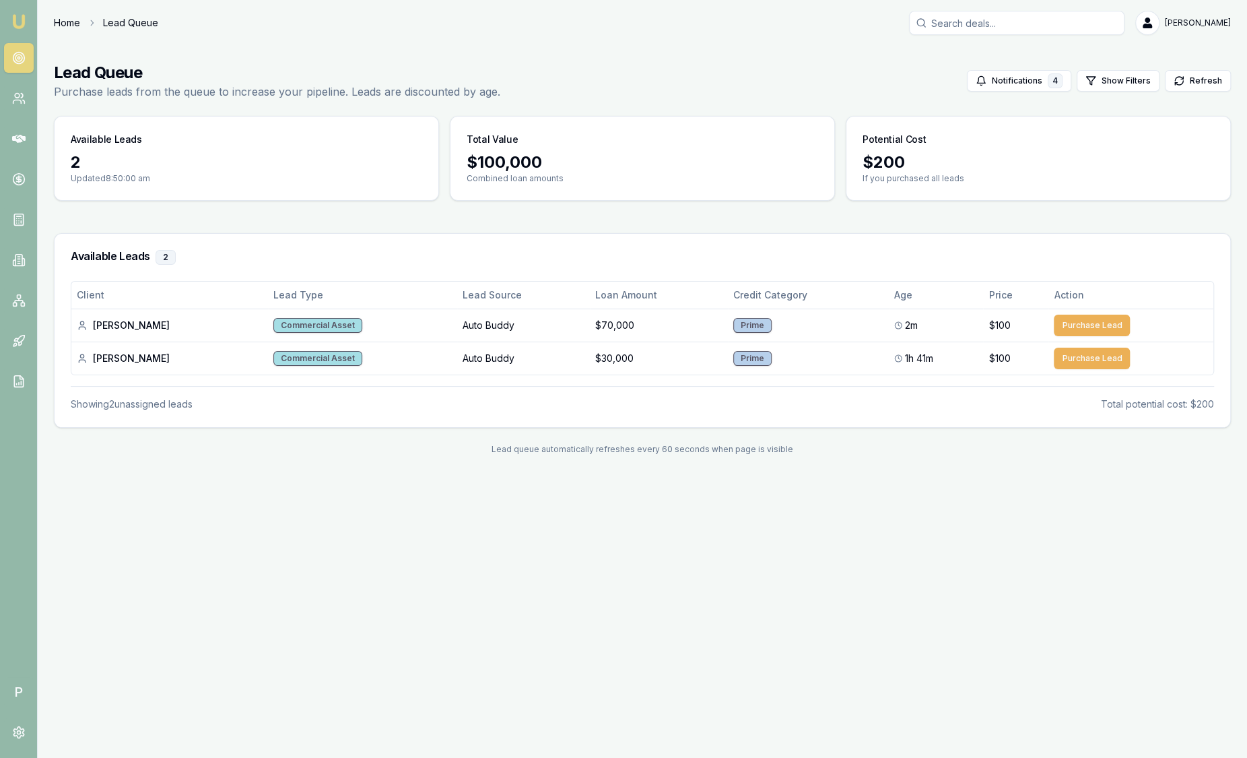
click at [71, 20] on link "Home" at bounding box center [67, 22] width 26 height 13
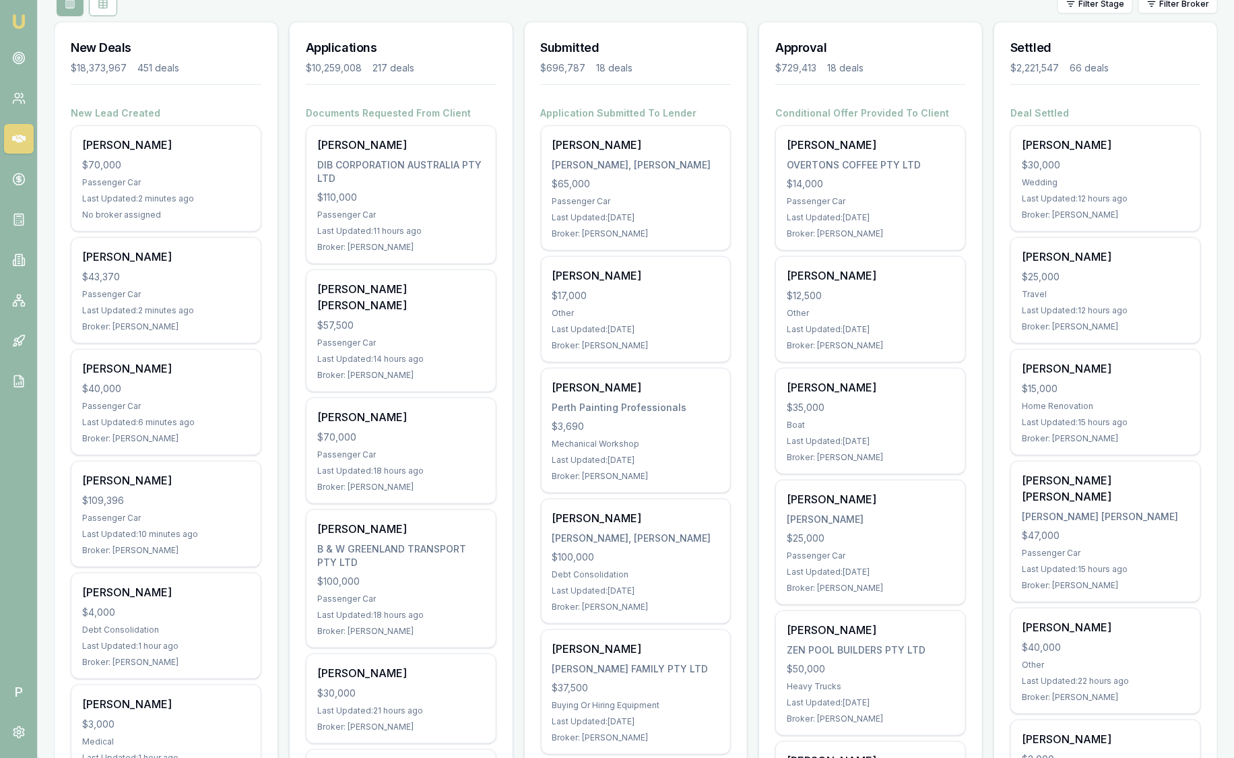
scroll to position [168, 0]
click at [26, 57] on link at bounding box center [19, 58] width 30 height 30
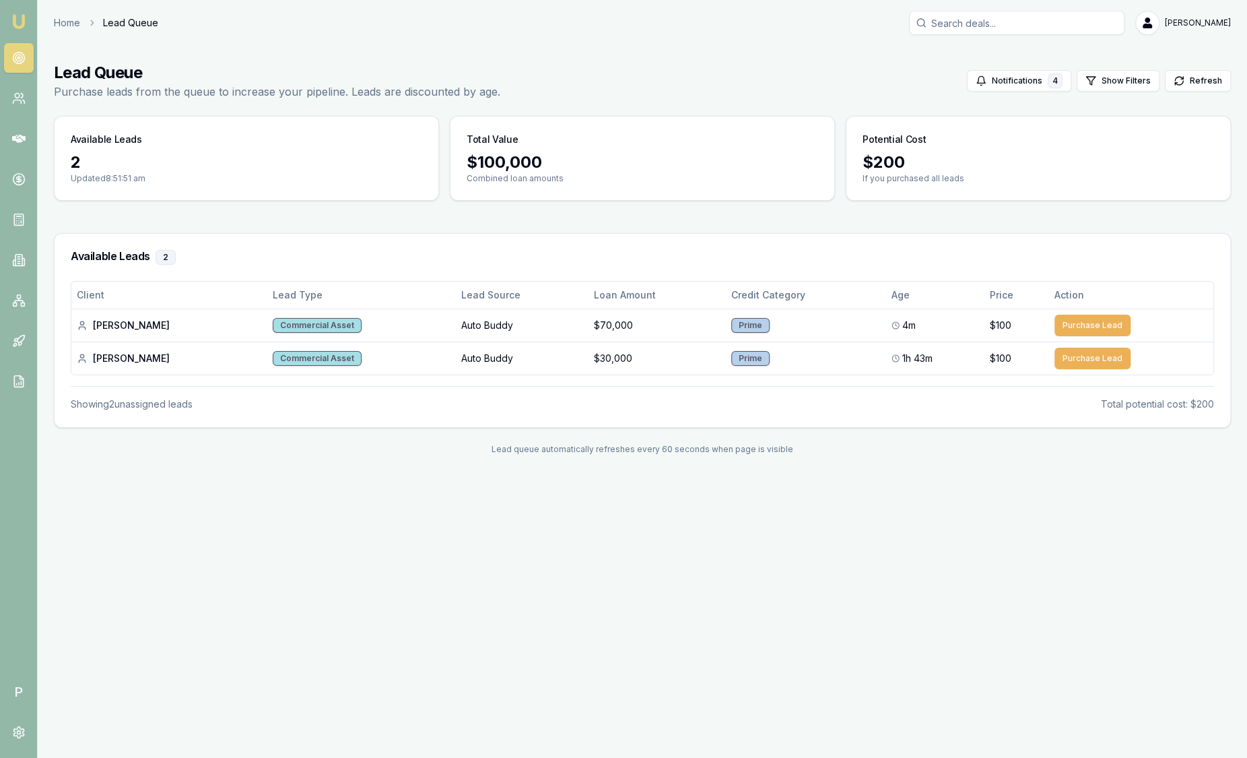
click at [20, 27] on img at bounding box center [19, 21] width 16 height 16
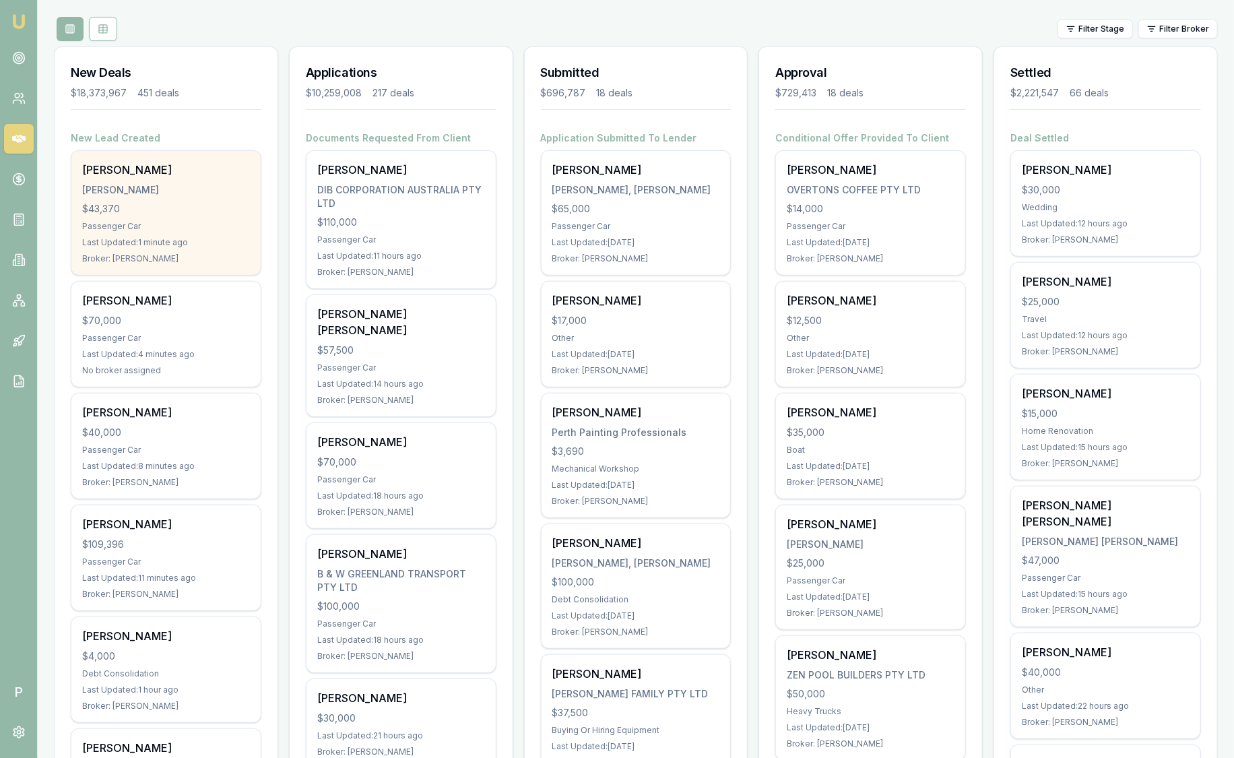
scroll to position [168, 0]
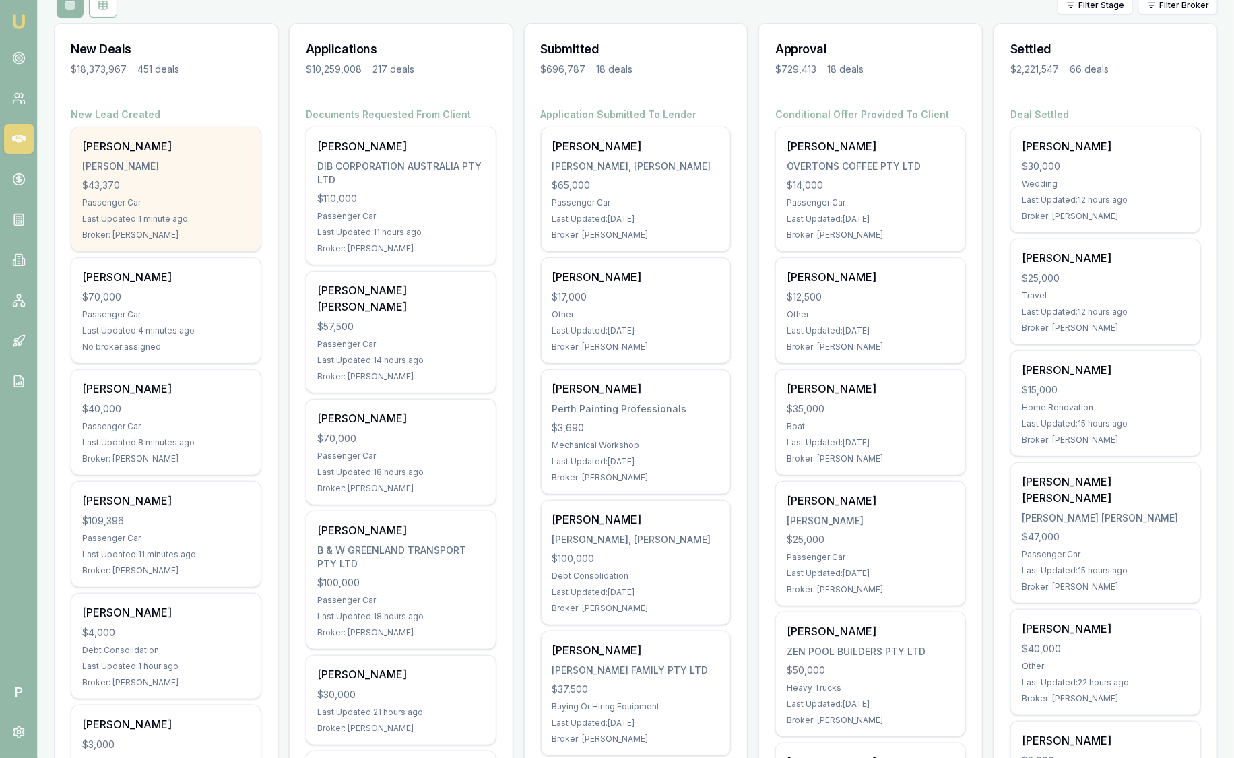
click at [194, 202] on div "Passenger Car" at bounding box center [166, 202] width 168 height 11
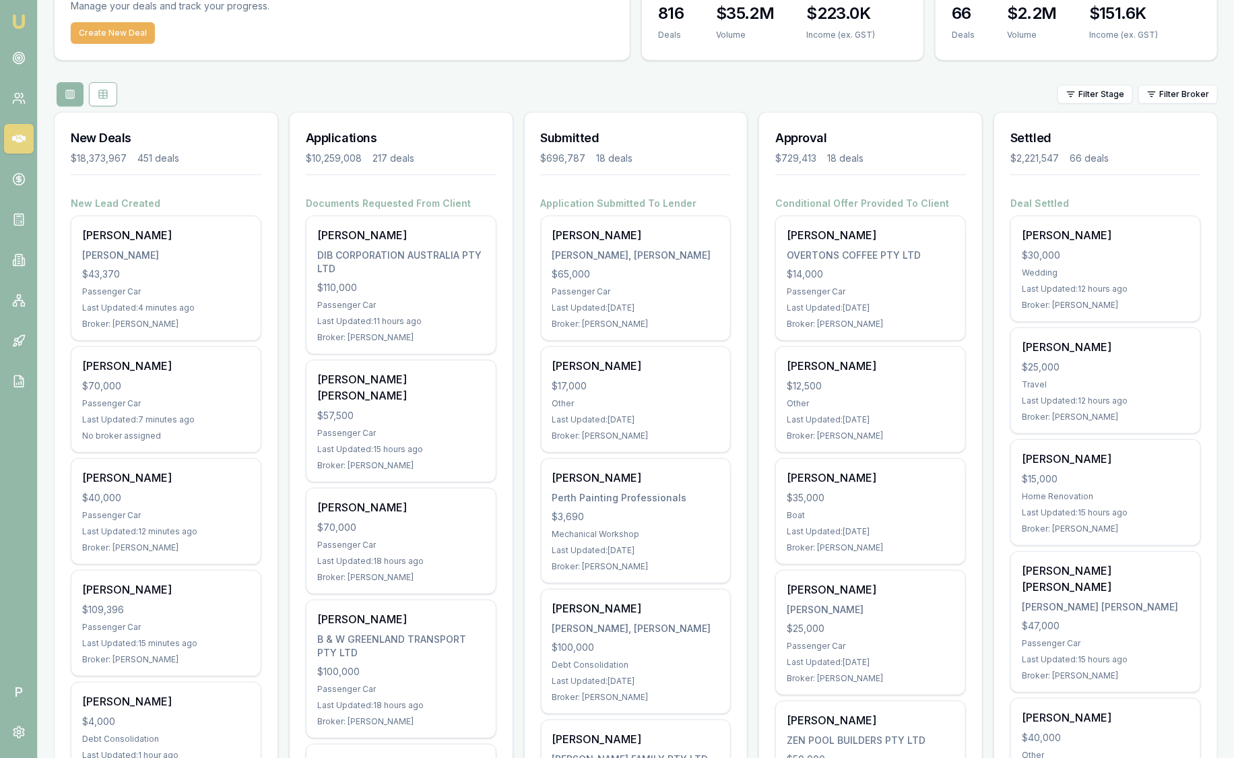
scroll to position [0, 0]
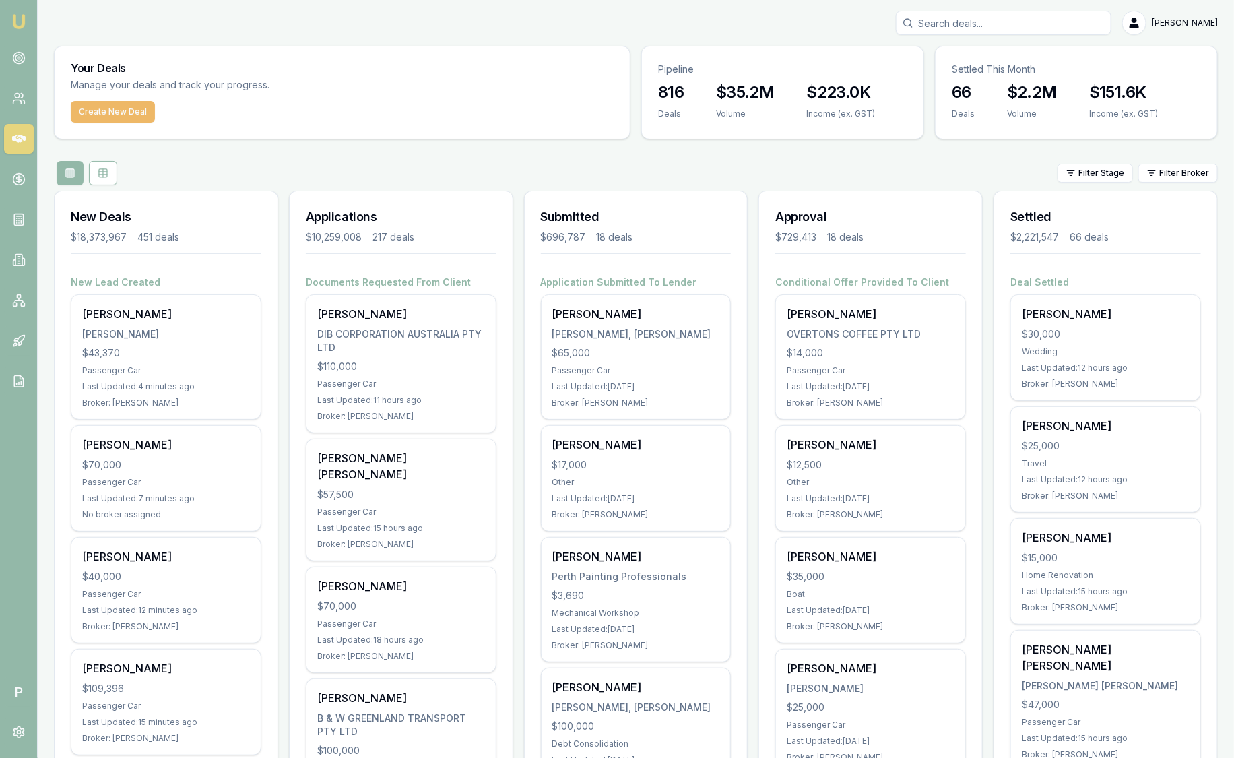
click at [99, 115] on button "Create New Deal" at bounding box center [113, 112] width 84 height 22
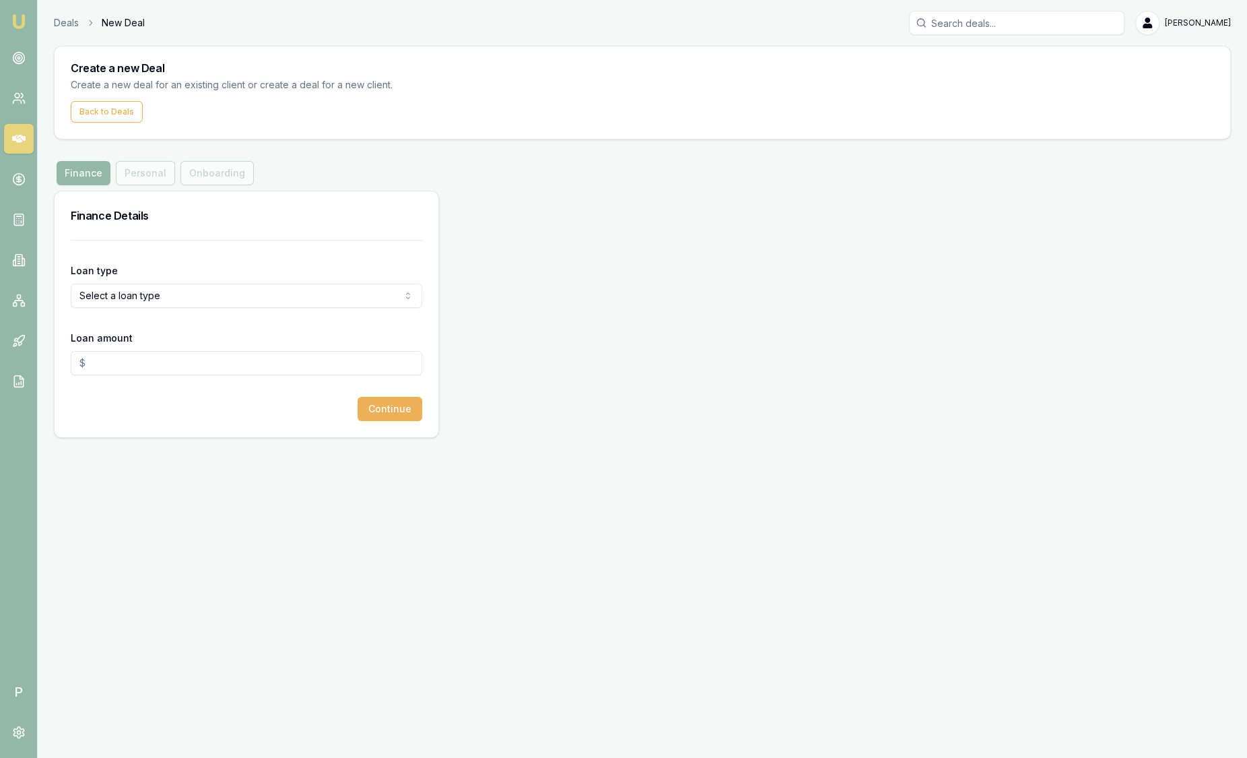
click at [129, 296] on html "Emu Broker P Deals New Deal Sam Crouch Toggle Menu Create a new Deal Create a n…" at bounding box center [623, 379] width 1247 height 758
select select "CONSUMER_ASSET"
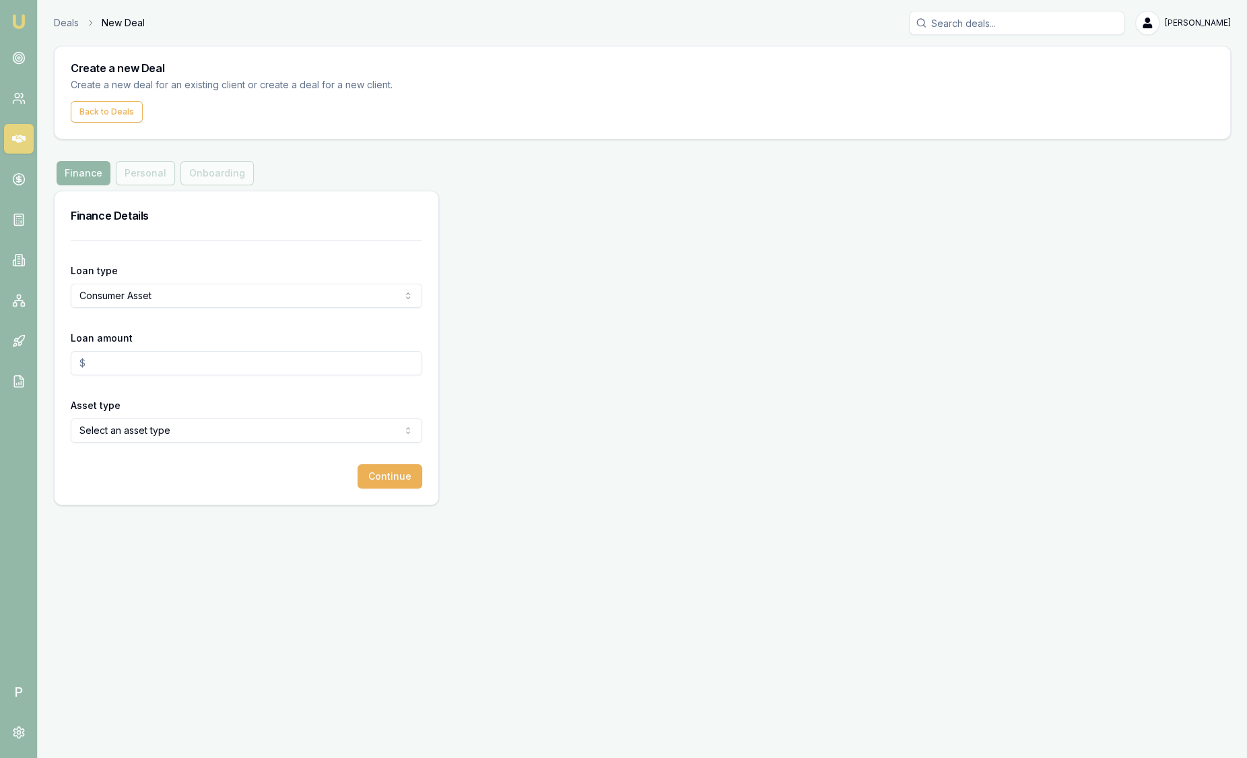
click at [119, 354] on input "Loan amount" at bounding box center [247, 363] width 352 height 24
type input "$5,000.00"
click at [198, 426] on html "Emu Broker P Deals New Deal Sam Crouch Toggle Menu Create a new Deal Create a n…" at bounding box center [623, 379] width 1247 height 758
click at [394, 475] on button "Continue" at bounding box center [390, 476] width 65 height 24
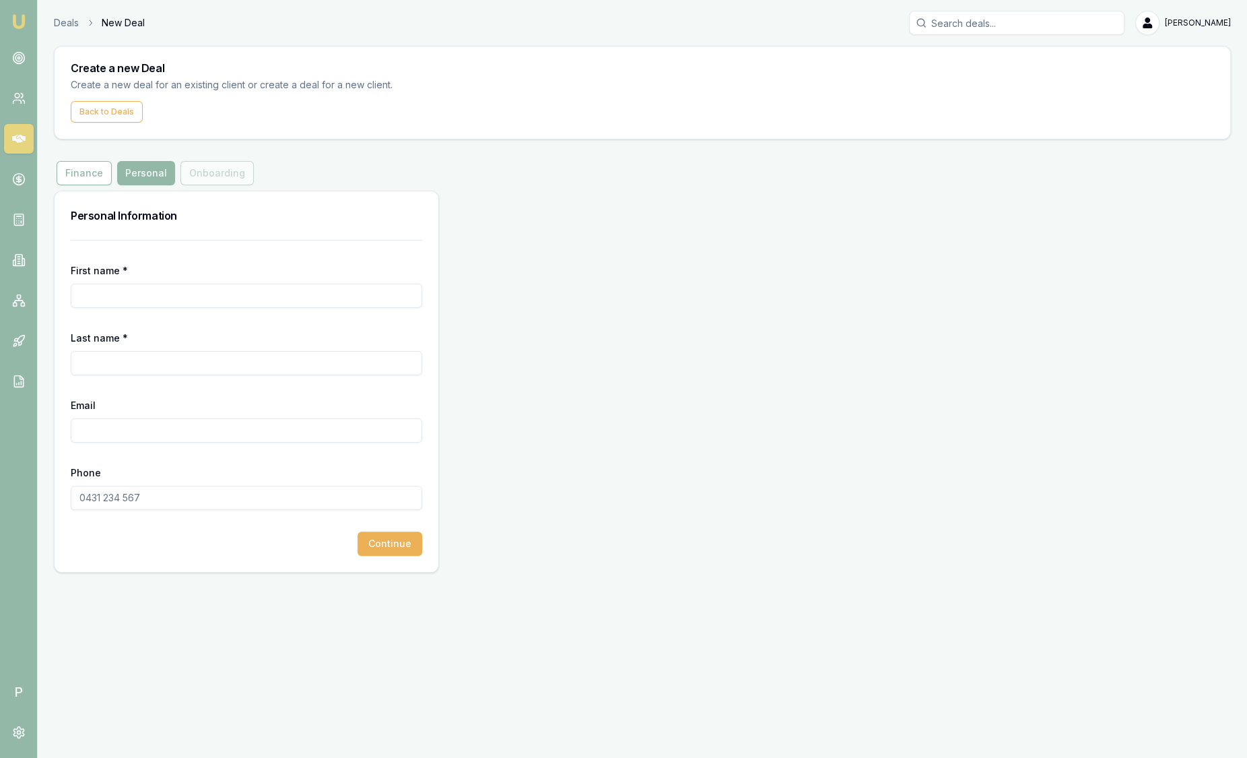
click at [141, 290] on input "First name *" at bounding box center [247, 296] width 352 height 24
type input "Alex"
type input "Mastroianni"
type input "alex23080@gmail.com"
type input "0401 602 010"
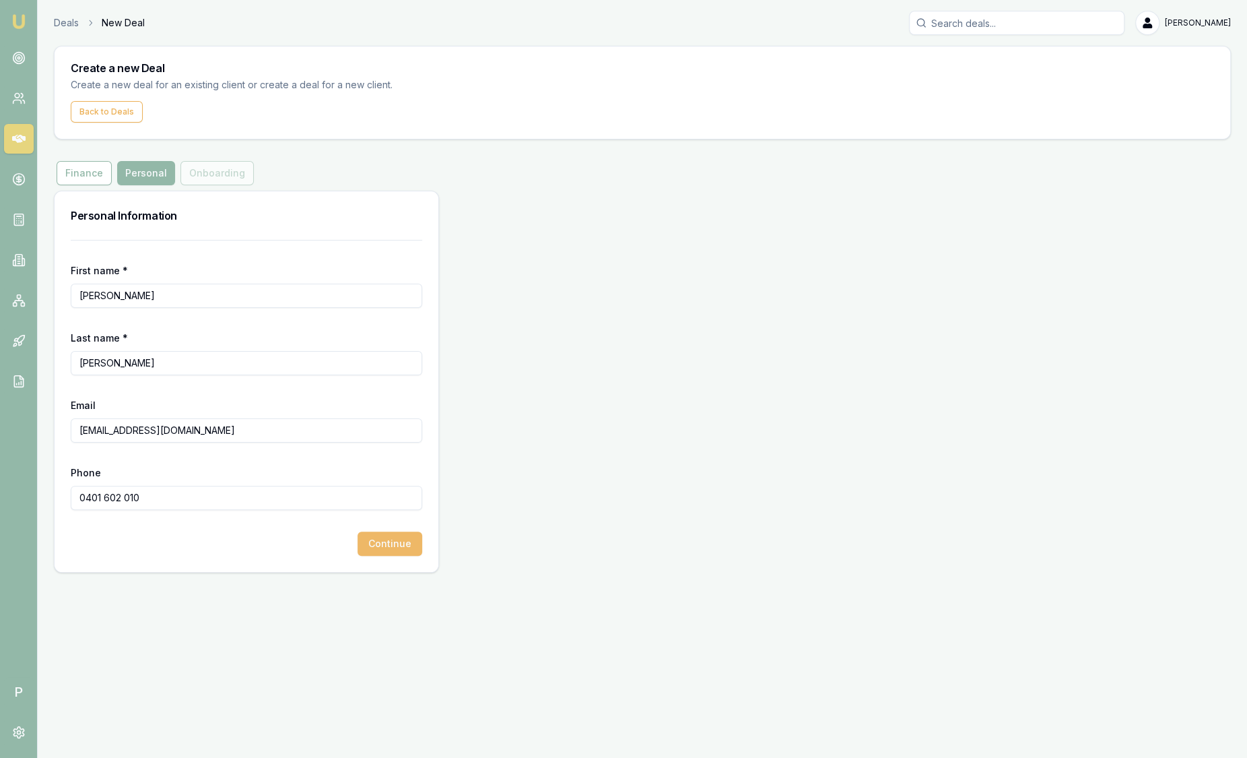
type input "Alex"
click at [385, 537] on button "Continue" at bounding box center [390, 543] width 65 height 24
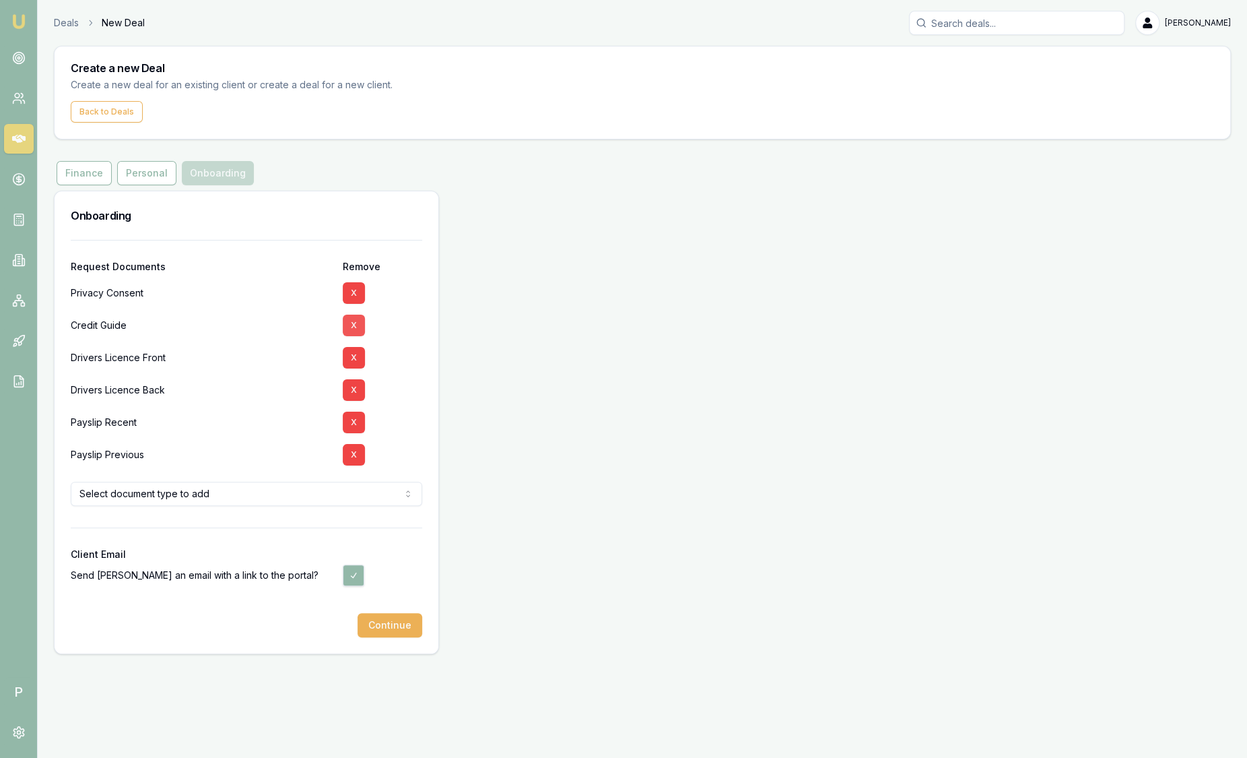
click at [354, 315] on button "X" at bounding box center [354, 326] width 22 height 22
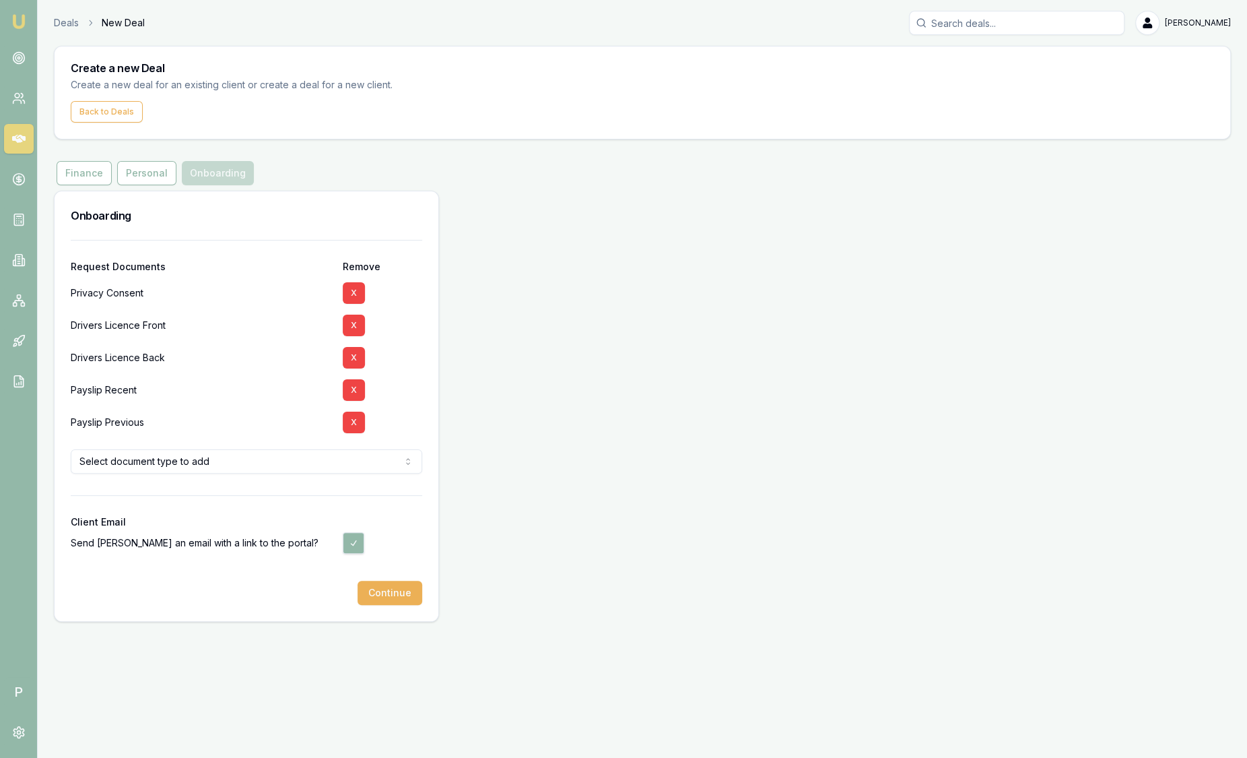
click at [20, 19] on img at bounding box center [19, 21] width 16 height 16
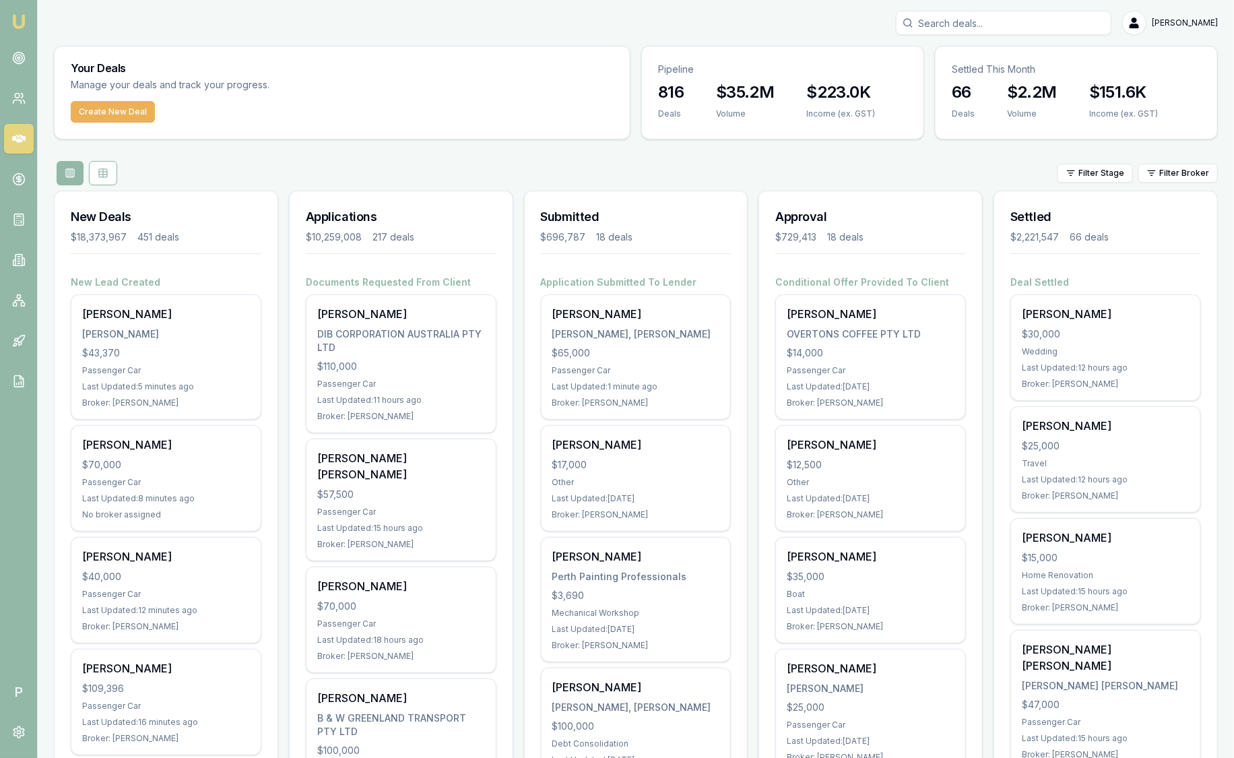
click at [970, 26] on input "Search deals" at bounding box center [1004, 23] width 216 height 24
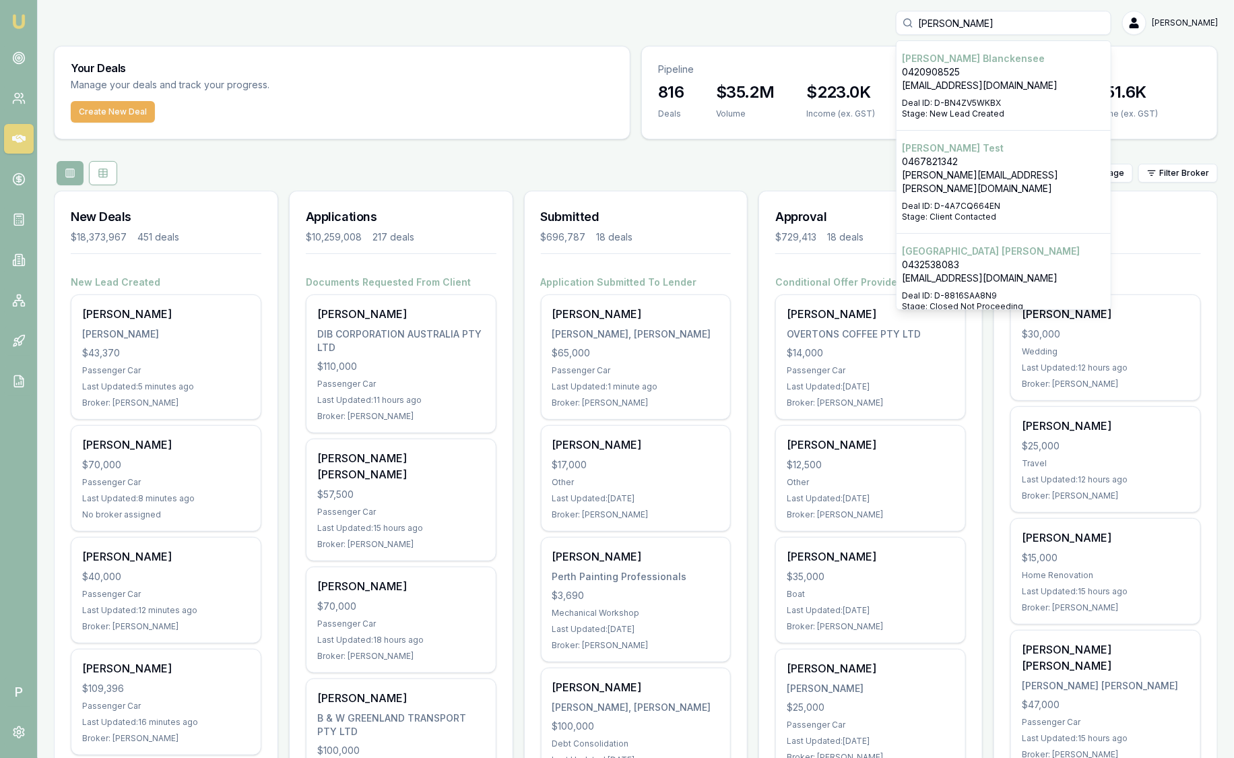
type input "Alex Mastro"
click at [1033, 14] on input "Alex Mastro" at bounding box center [1004, 23] width 216 height 24
click at [1040, 18] on input "Alex Mastro" at bounding box center [1004, 23] width 216 height 24
drag, startPoint x: 1033, startPoint y: 25, endPoint x: 632, endPoint y: 27, distance: 400.8
click at [632, 27] on div "Alex Mastro Alex Blanckensee 0420908525 royalbluedna@gmail.com Deal ID: D-BN4ZV…" at bounding box center [636, 23] width 1164 height 24
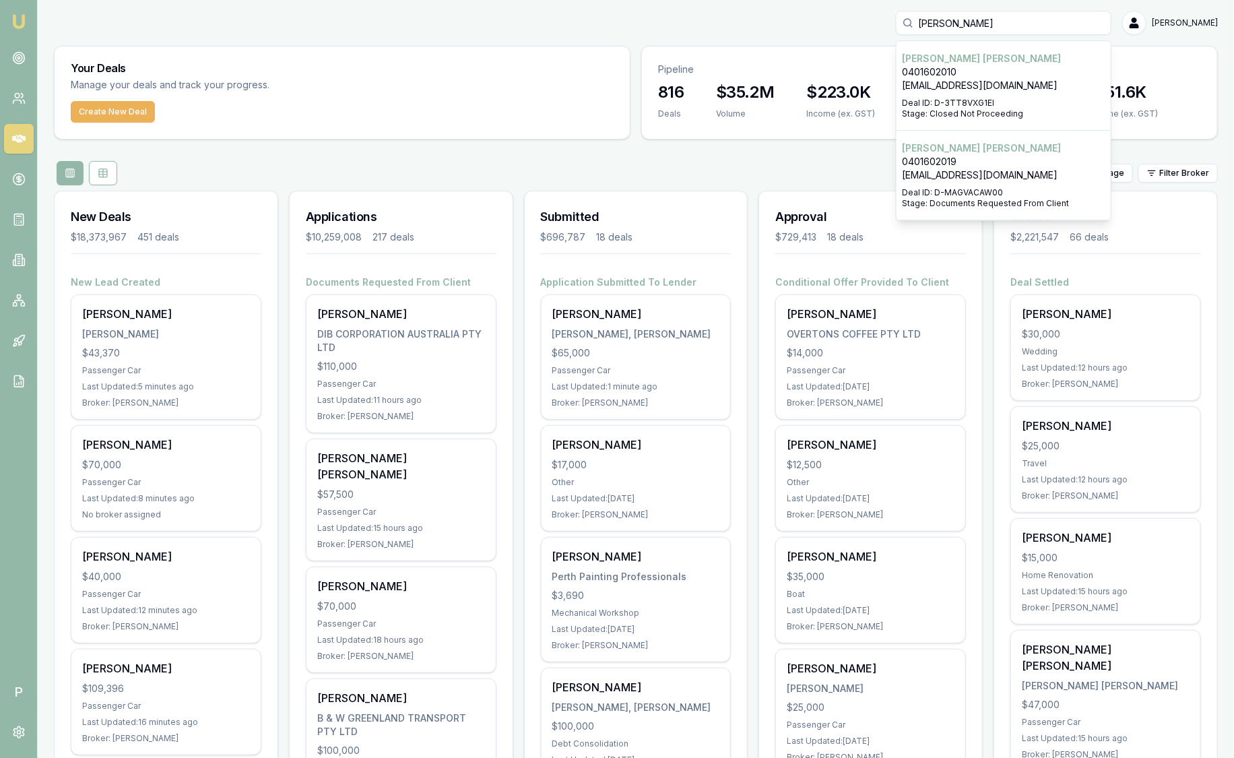
type input "Mastro"
click at [950, 151] on p "Alex Mastroianni" at bounding box center [1003, 147] width 203 height 13
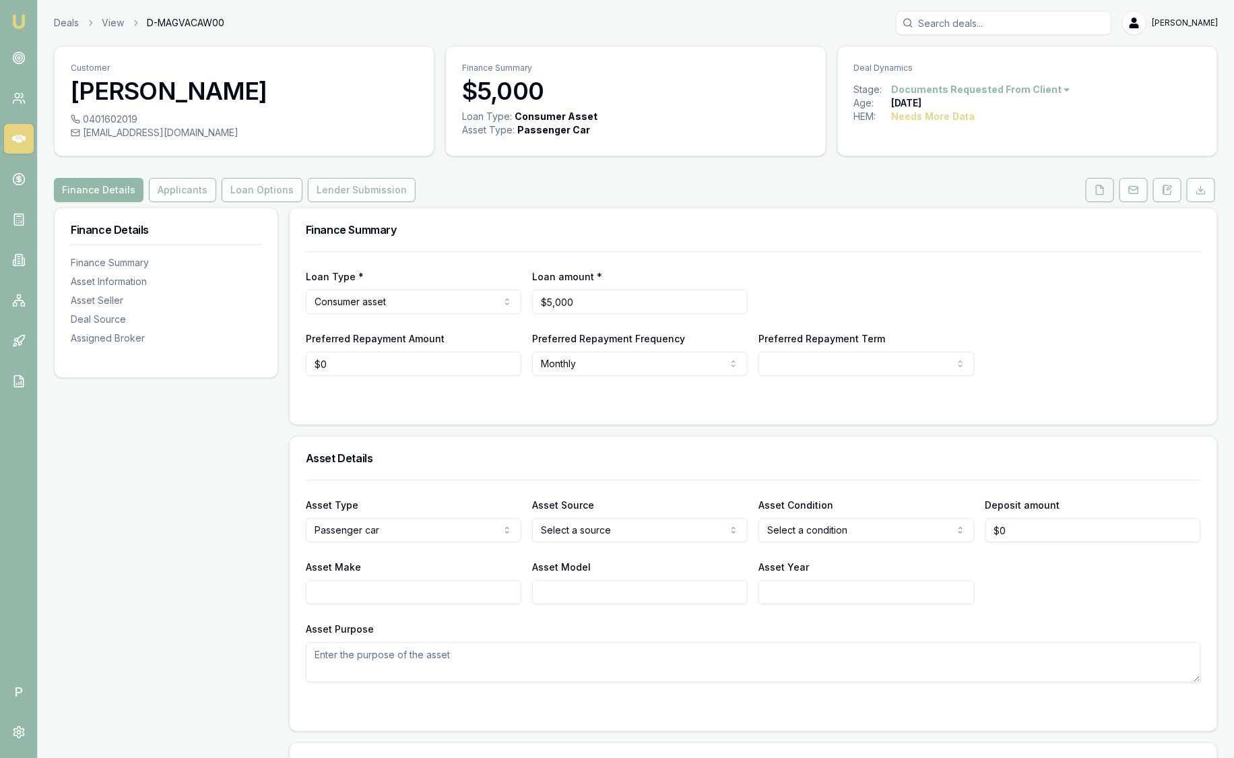
click at [1103, 195] on button at bounding box center [1100, 190] width 28 height 24
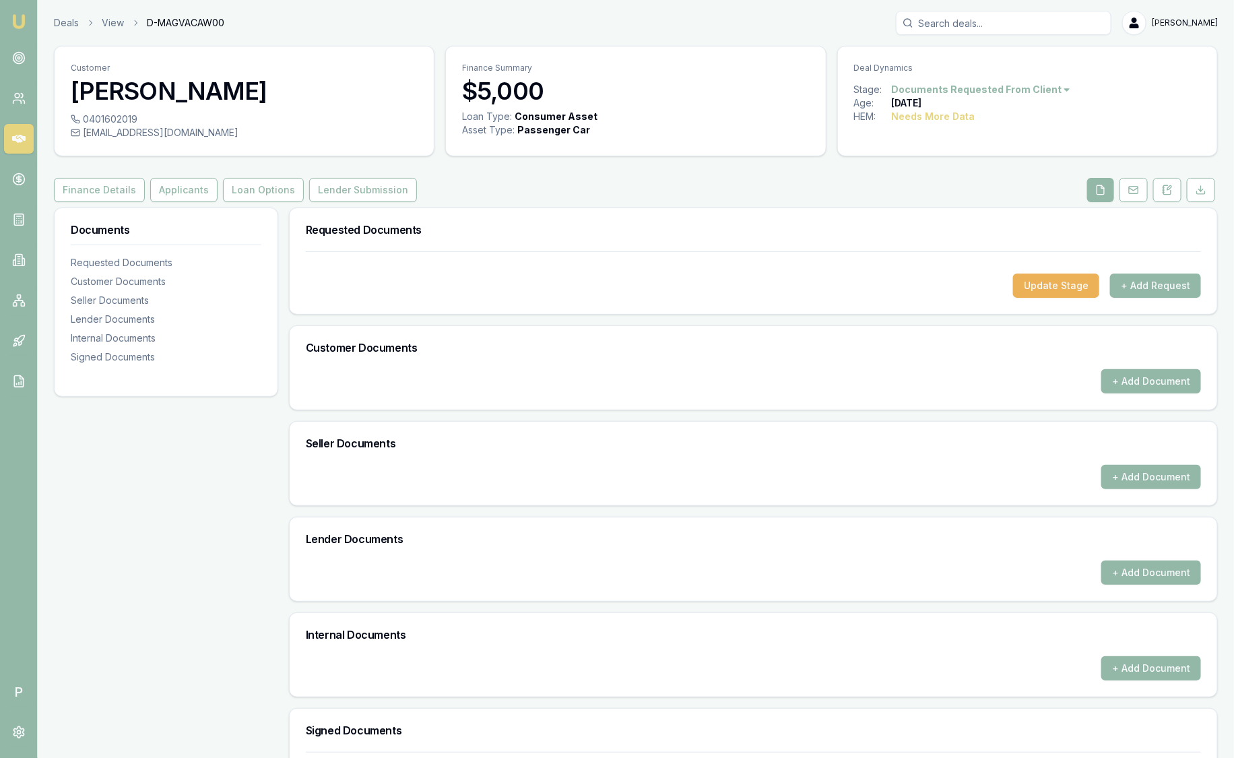
scroll to position [167, 0]
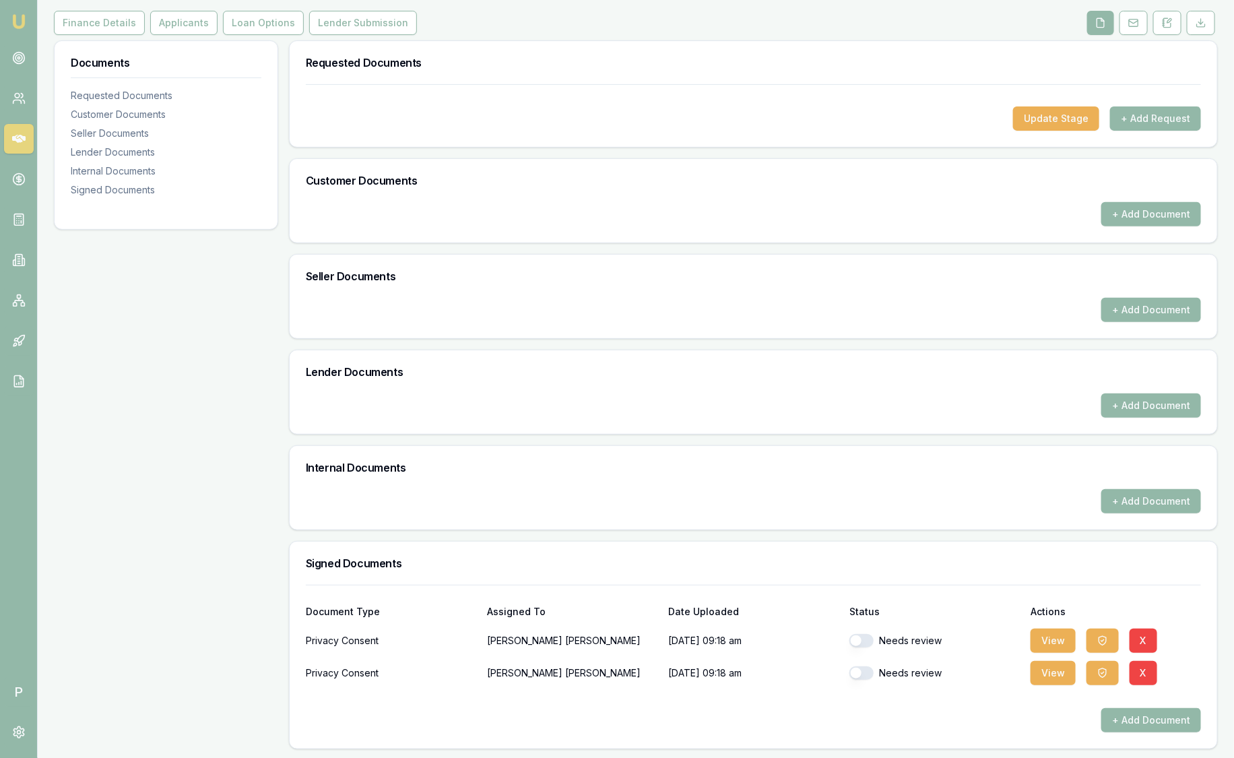
click at [868, 640] on button "button" at bounding box center [861, 640] width 24 height 13
checkbox input "false"
click at [863, 668] on button "button" at bounding box center [861, 672] width 24 height 13
checkbox input "false"
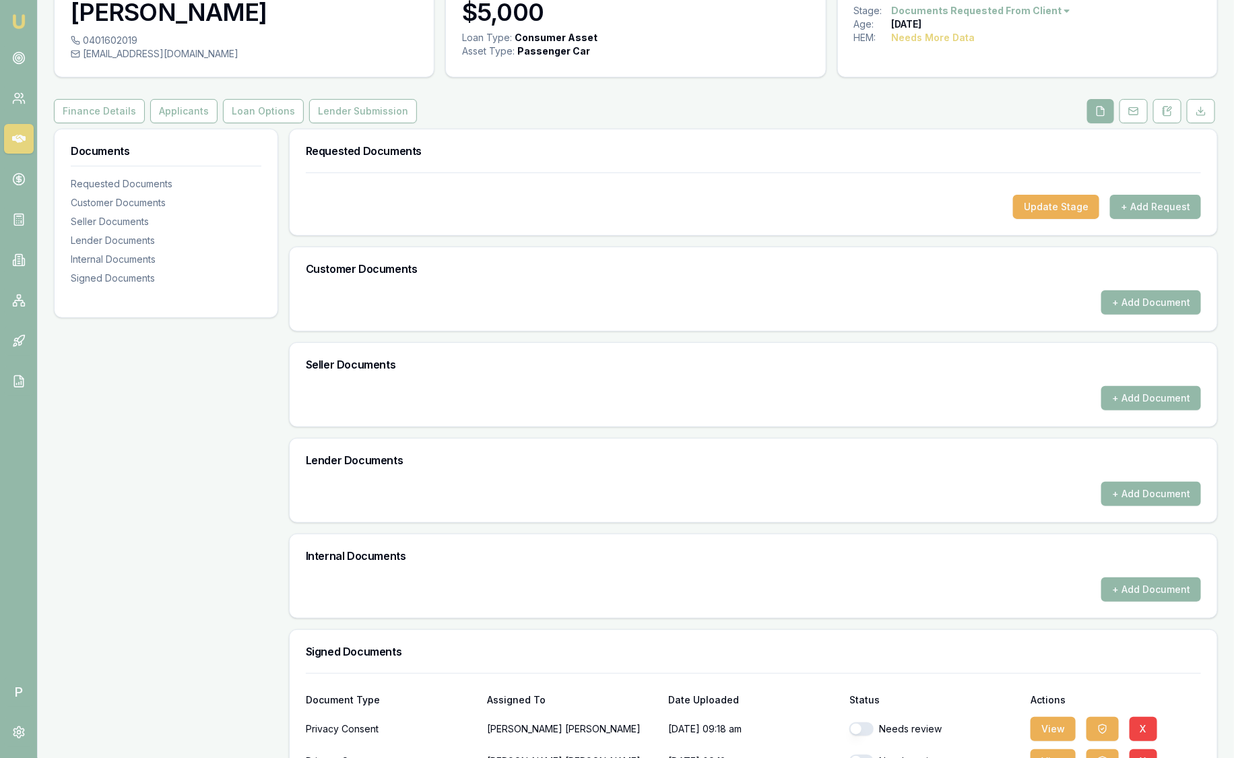
scroll to position [0, 0]
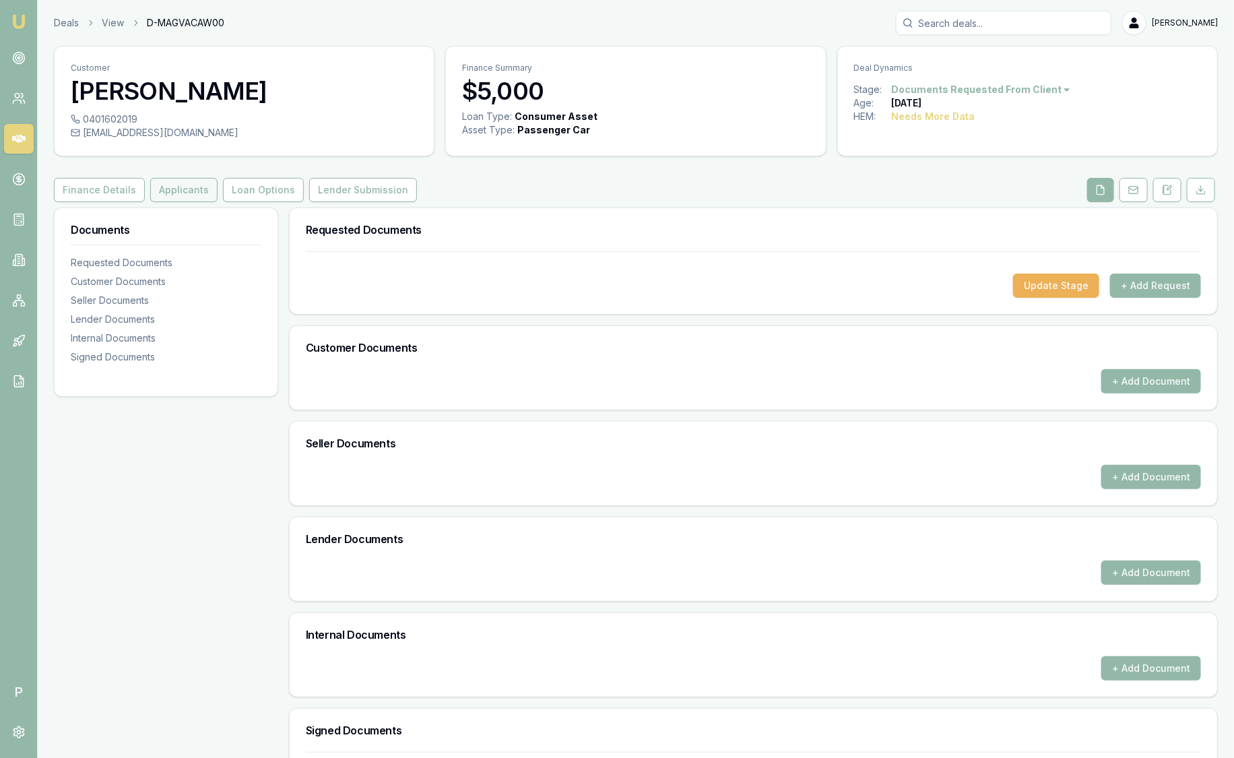
click at [166, 185] on button "Applicants" at bounding box center [183, 190] width 67 height 24
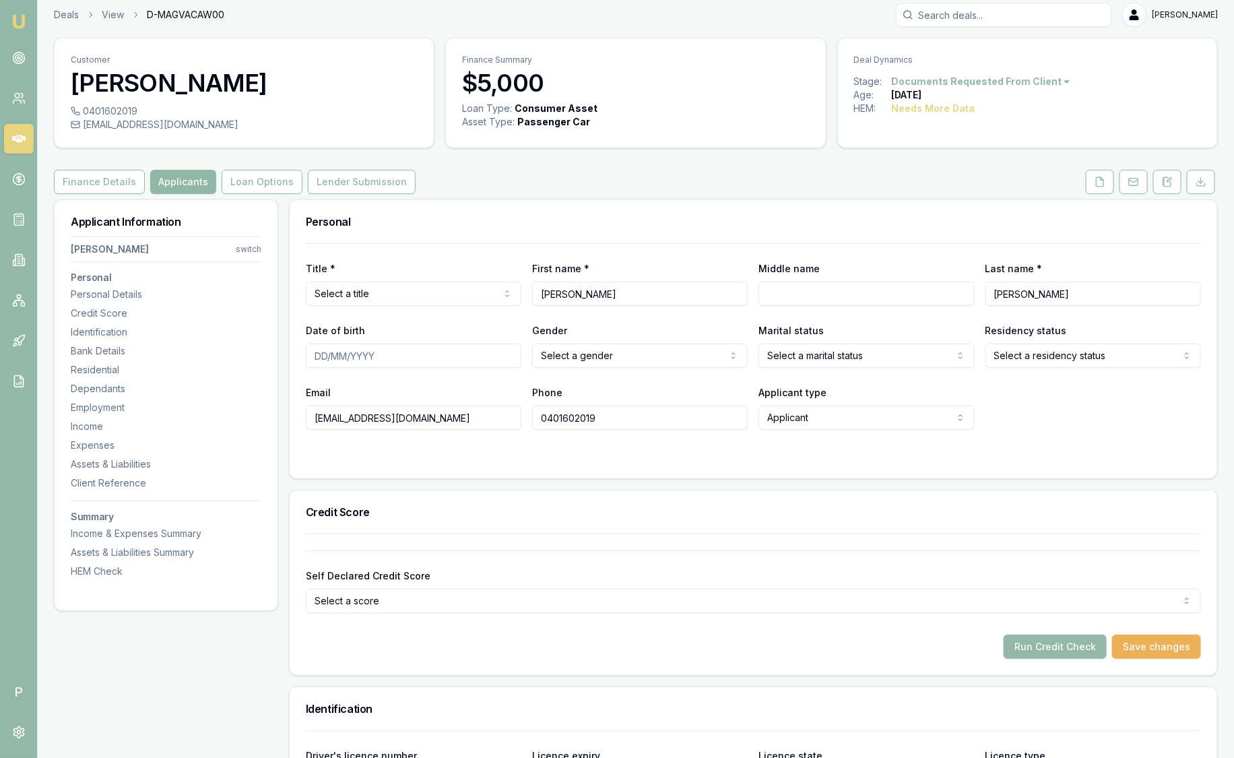
scroll to position [84, 0]
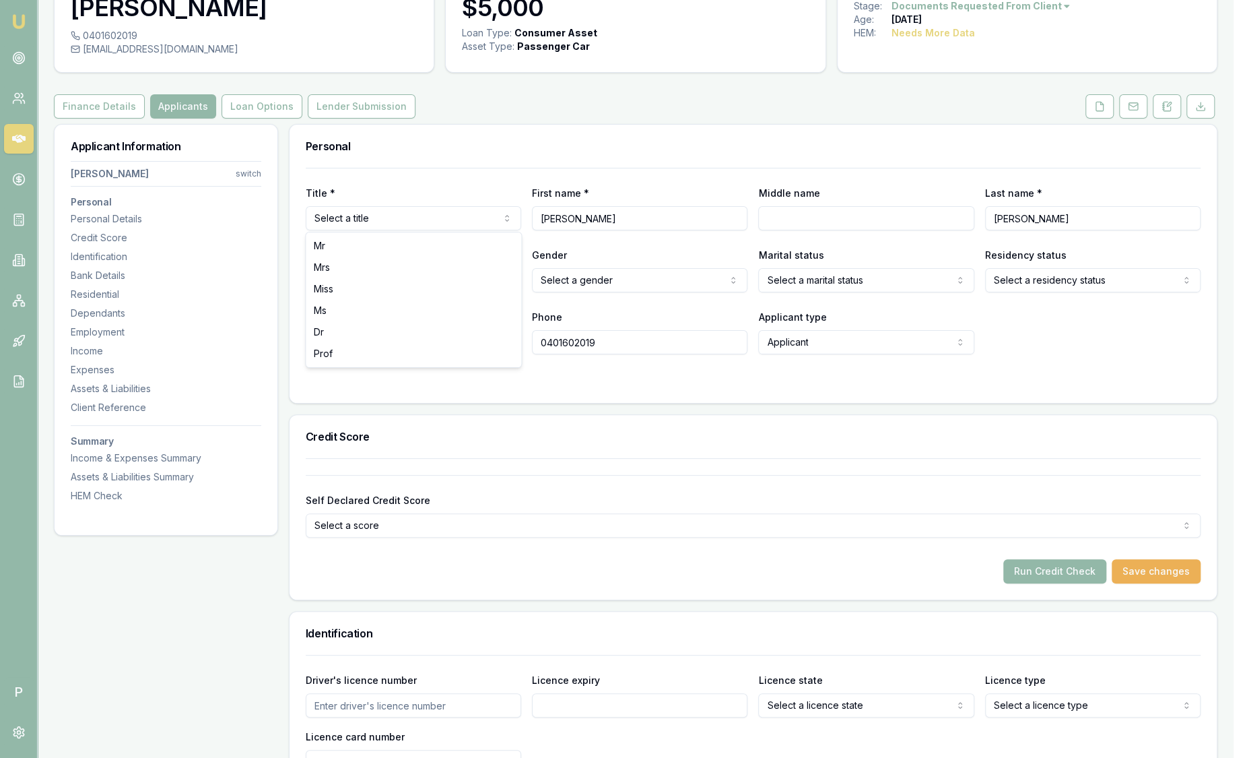
click at [381, 217] on html "Emu Broker P Deals View D-MAGVACAW00 Sam Crouch Toggle Menu Customer Alex Mastr…" at bounding box center [623, 295] width 1247 height 758
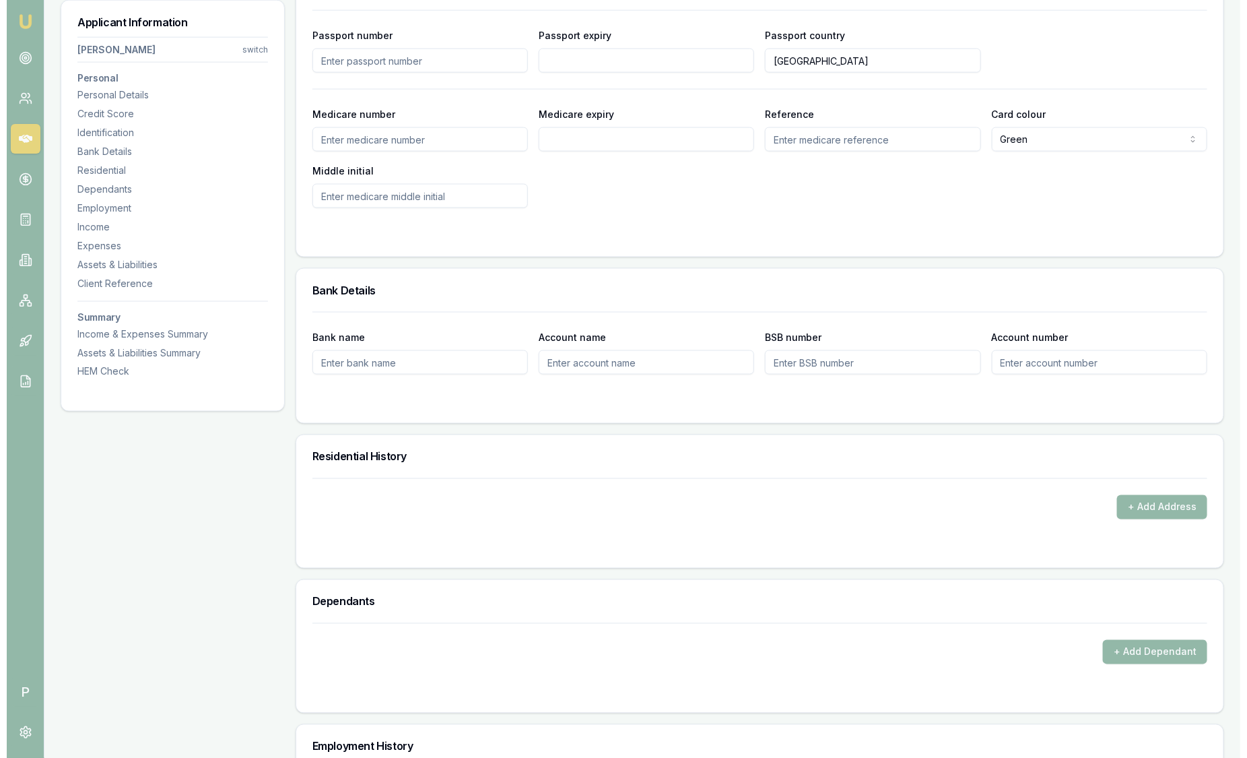
scroll to position [1010, 0]
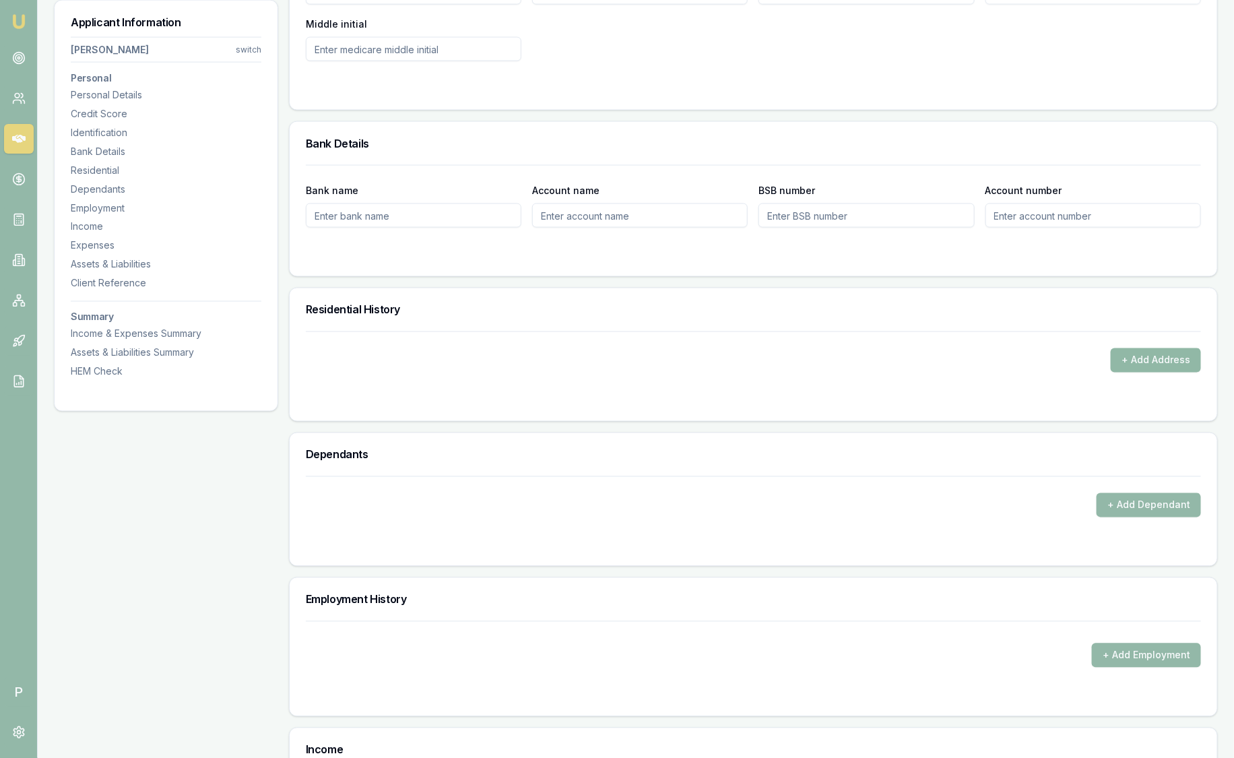
click at [1142, 369] on button "+ Add Address" at bounding box center [1156, 360] width 90 height 24
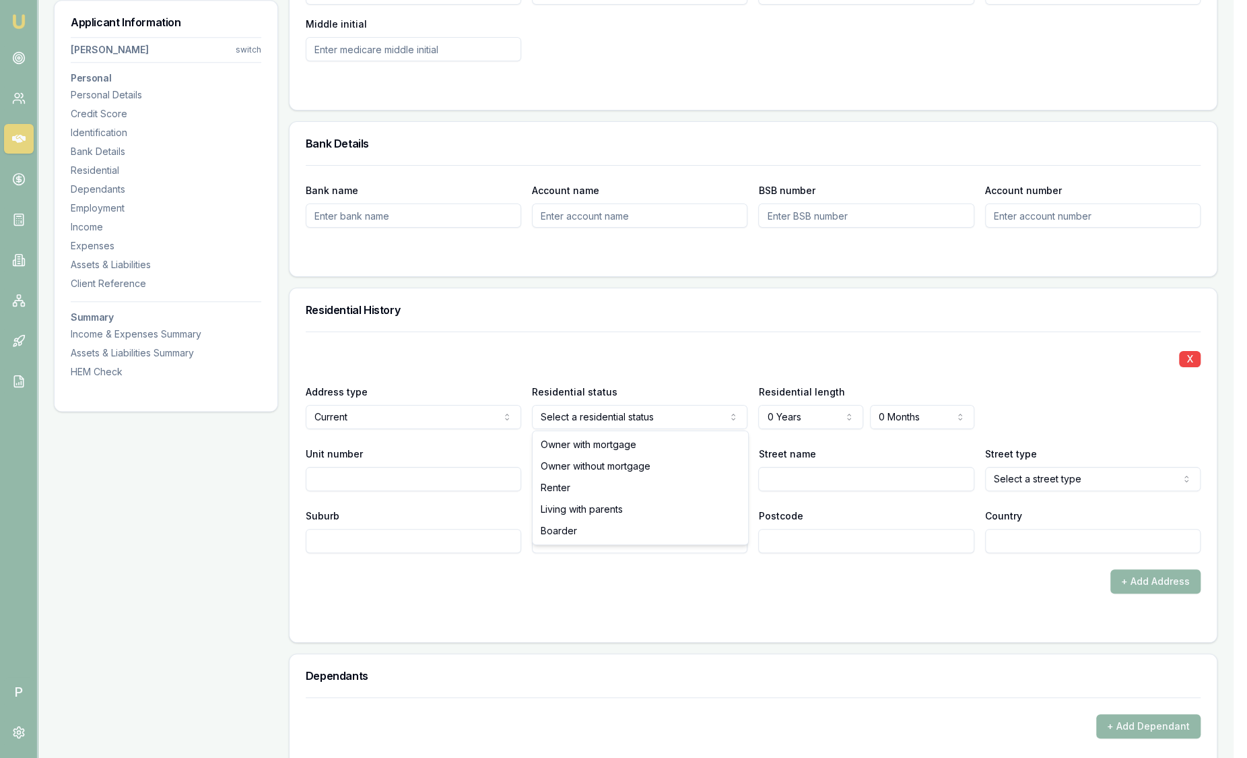
select select "RENTER"
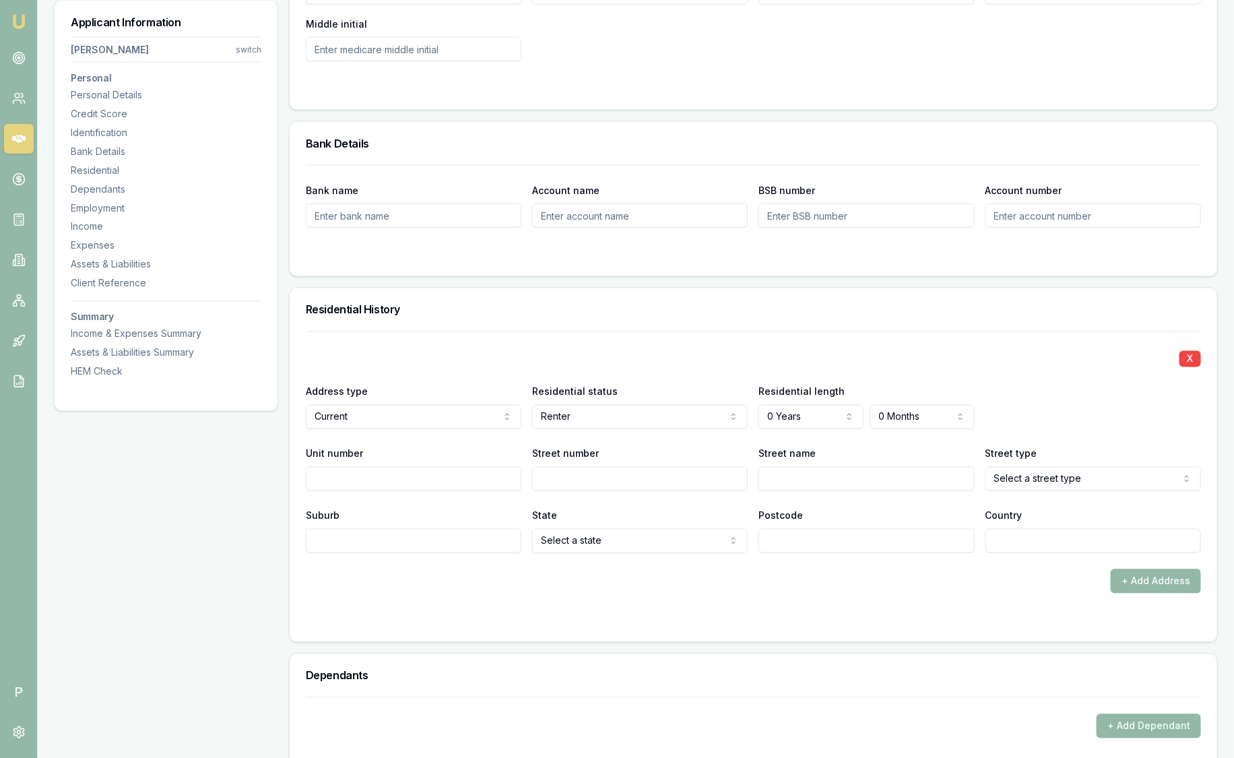
click at [341, 475] on input "Unit number" at bounding box center [414, 479] width 216 height 24
click at [657, 478] on input "Street number" at bounding box center [640, 479] width 216 height 24
type input "2"
click at [795, 476] on input "Street name" at bounding box center [866, 479] width 216 height 24
type input "k"
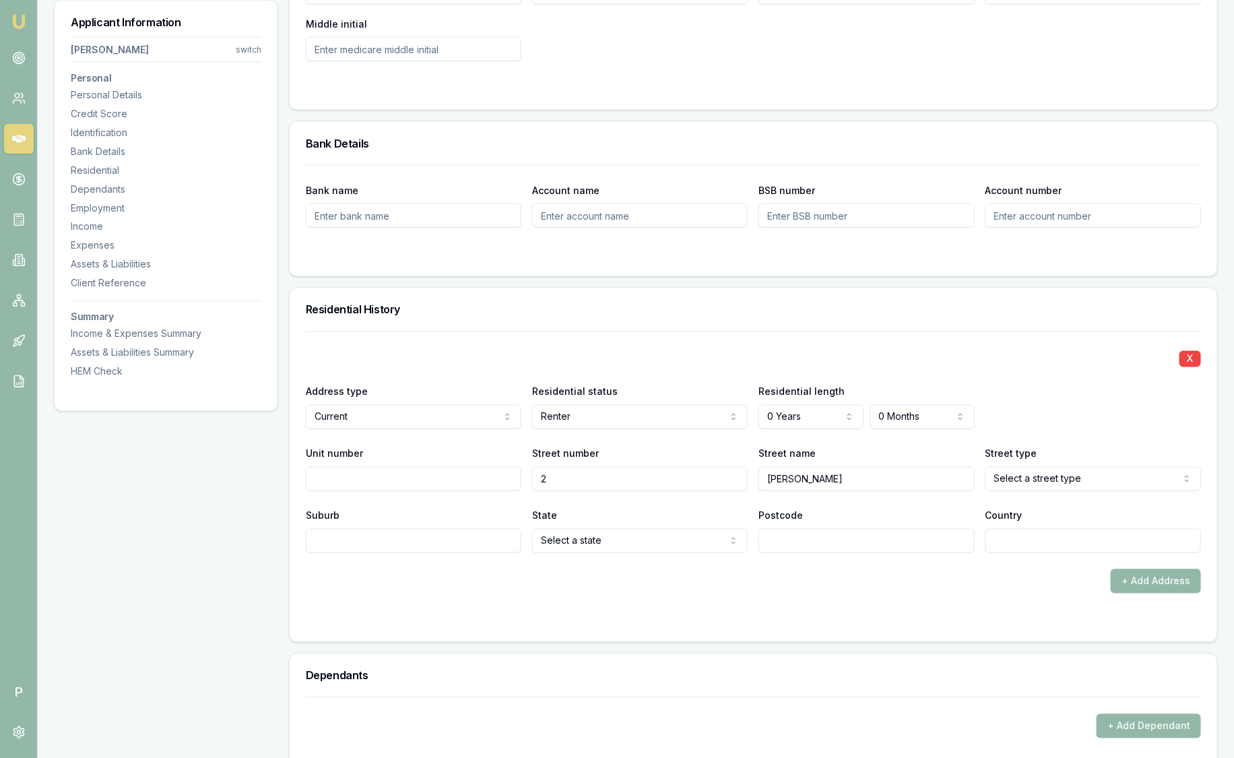
type input "Kerr"
click at [1055, 463] on div "Street type Select a street type Access Alley Amble Anchorage Approach Arcade A…" at bounding box center [1093, 468] width 216 height 46
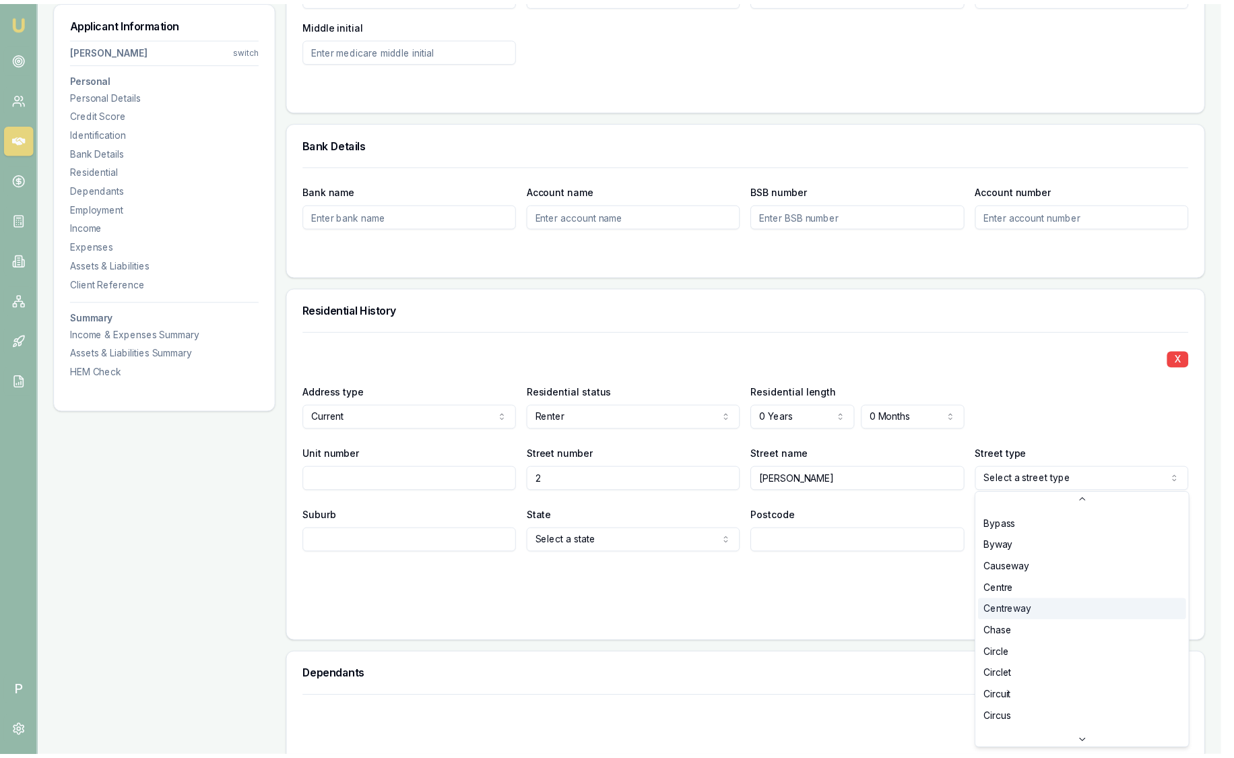
scroll to position [505, 0]
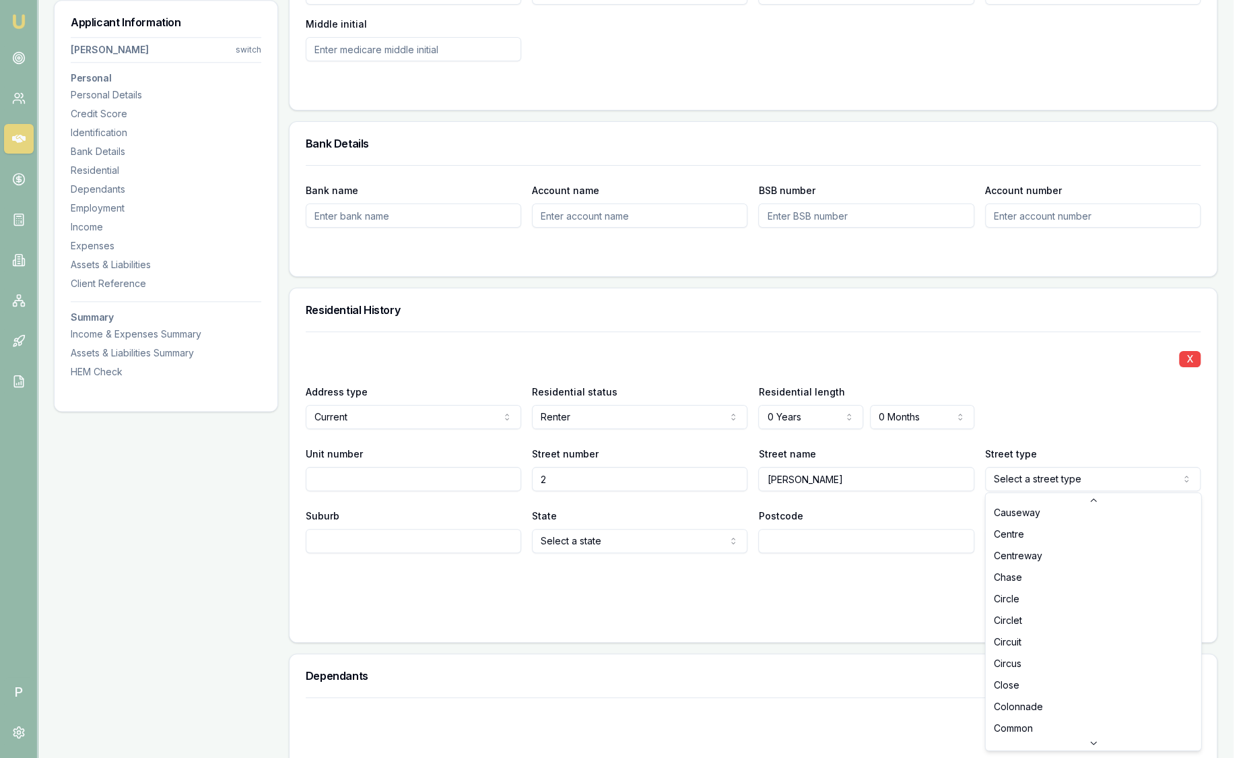
select select "Close"
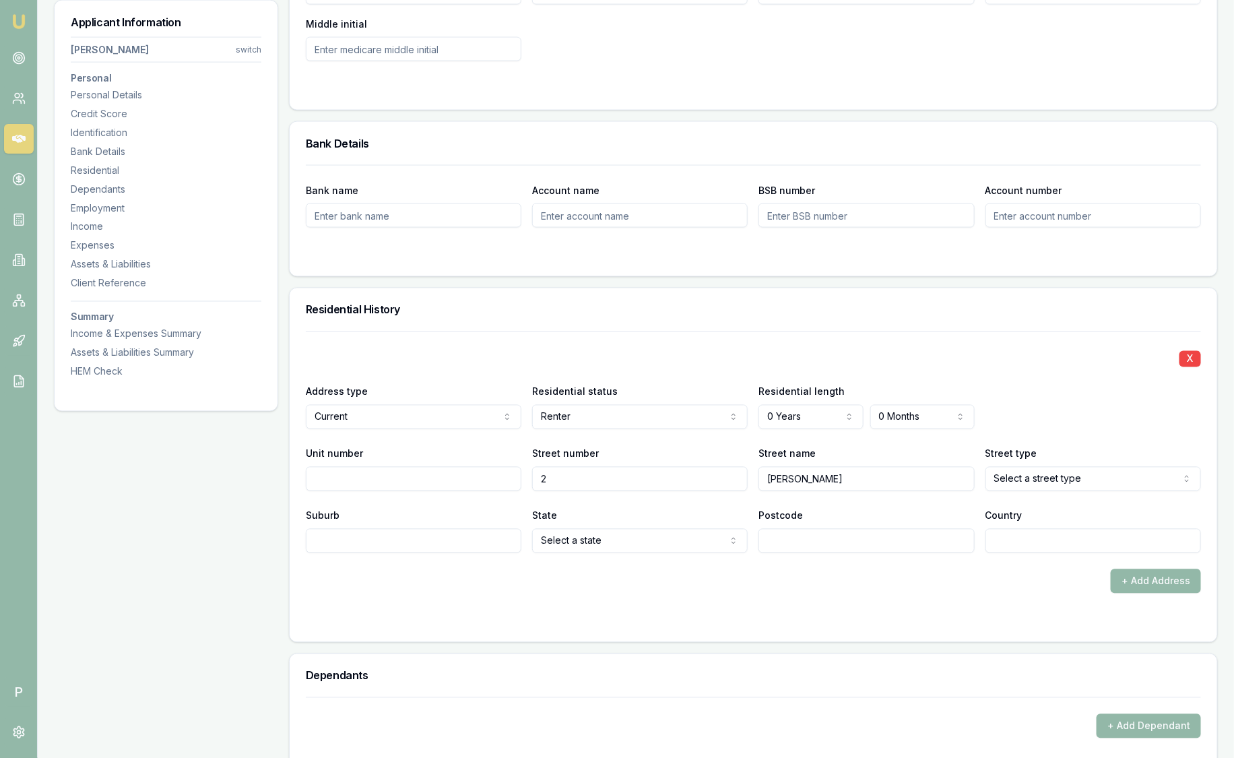
click at [439, 535] on input "Suburb" at bounding box center [414, 541] width 216 height 24
type input "Narraweena"
drag, startPoint x: 833, startPoint y: 554, endPoint x: 827, endPoint y: 533, distance: 22.2
click at [827, 540] on input "Postcode" at bounding box center [866, 541] width 216 height 24
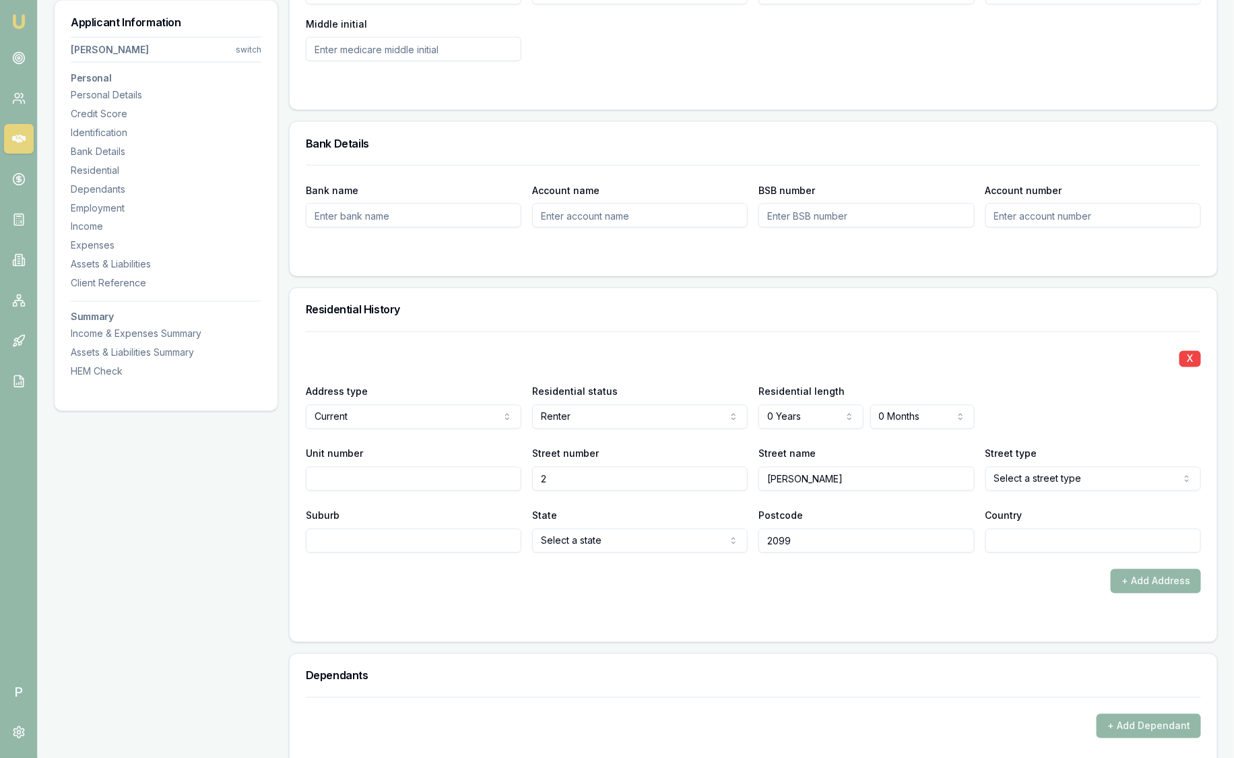
type input "2099"
type input "Australia"
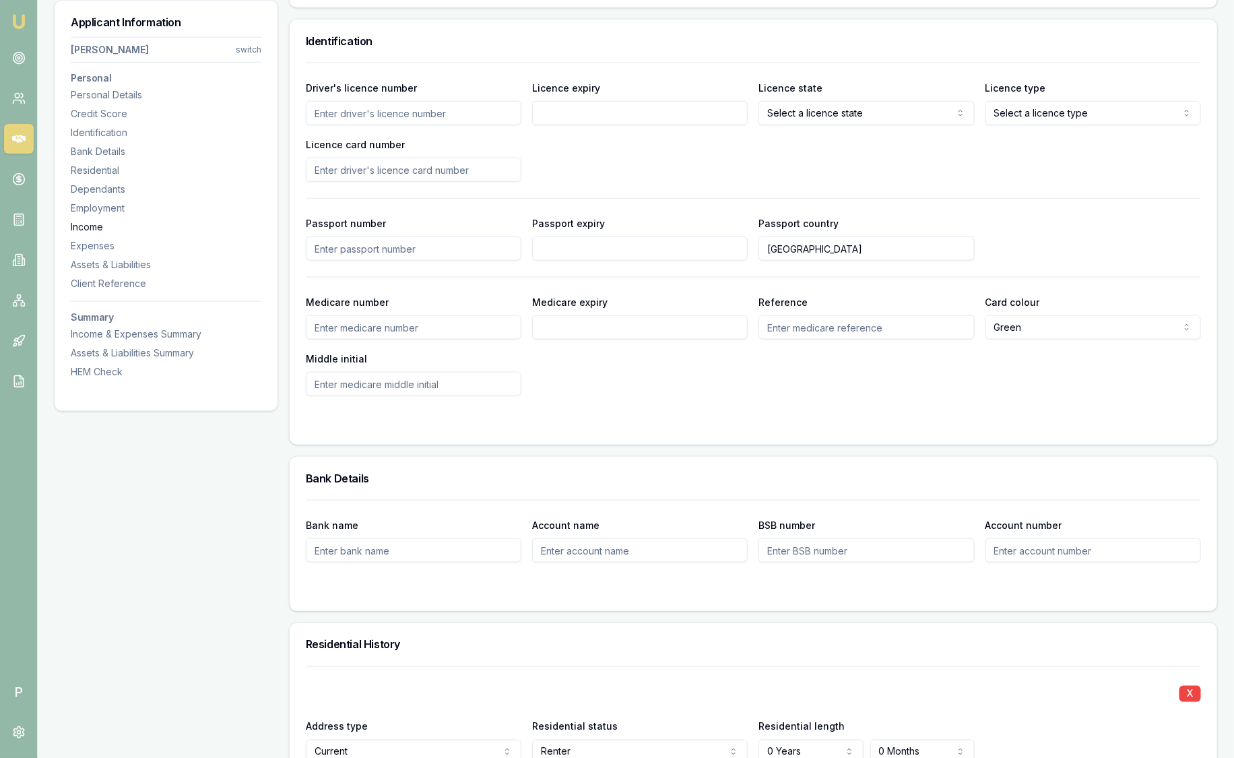
scroll to position [673, 0]
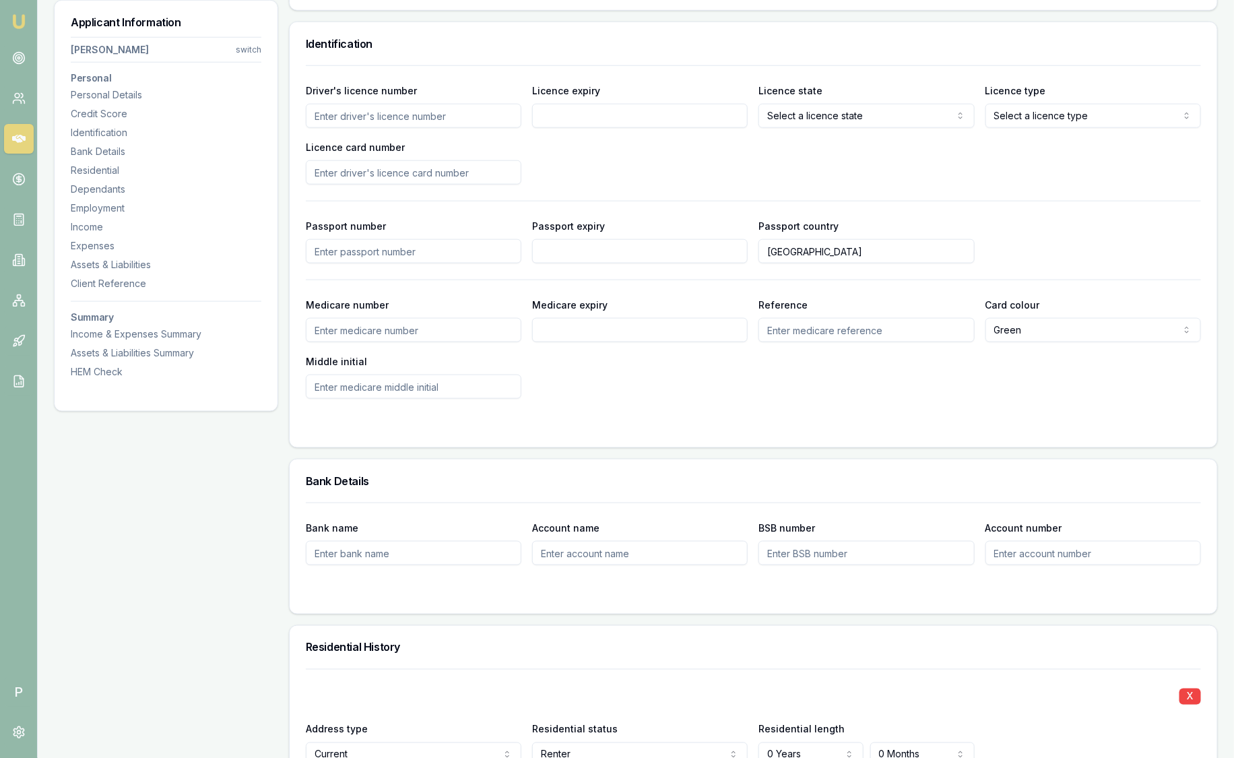
drag, startPoint x: 567, startPoint y: 111, endPoint x: 574, endPoint y: 98, distance: 15.1
click at [567, 111] on input "Licence expiry" at bounding box center [640, 116] width 216 height 24
type input "2061346423"
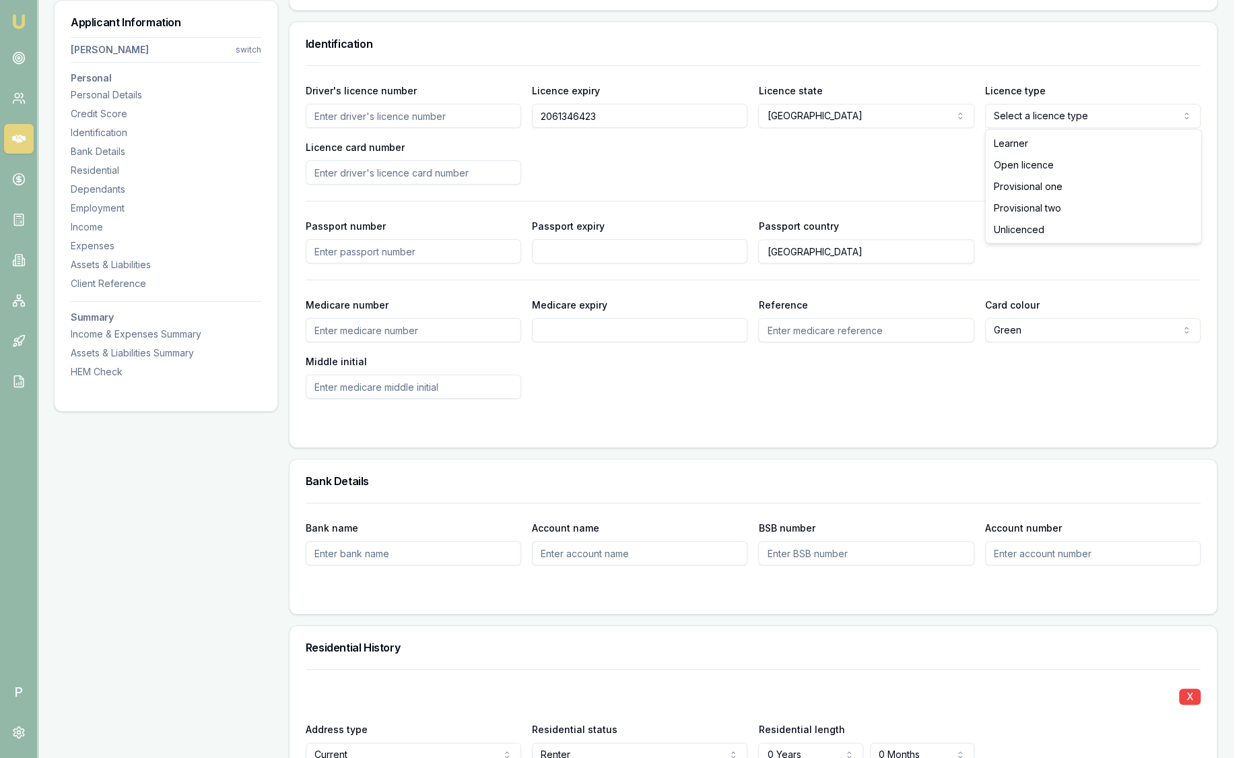
select select "OPEN_LICENCE"
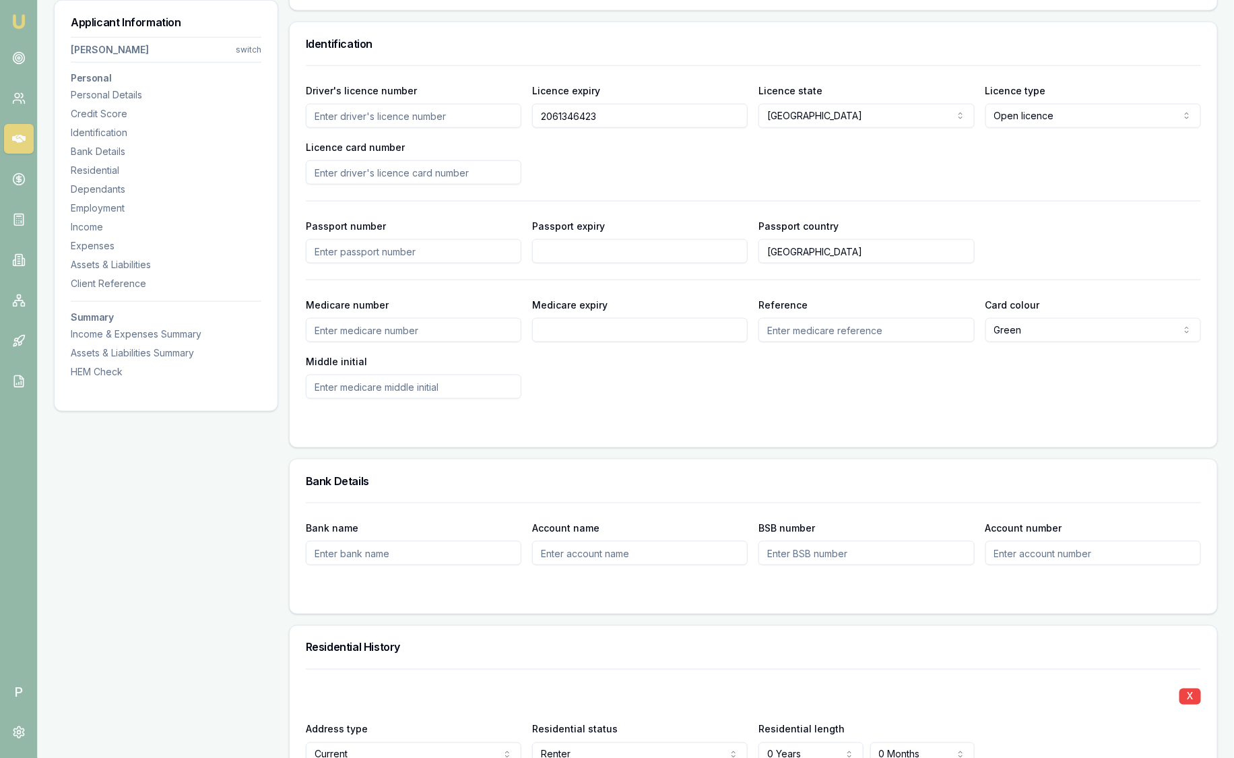
drag, startPoint x: 587, startPoint y: 117, endPoint x: 293, endPoint y: 98, distance: 295.0
click at [291, 98] on div "Driver's licence number Licence expiry 2061346423 Licence state NSW NSW VIC QLD…" at bounding box center [753, 256] width 927 height 382
click at [333, 108] on input "Driver's licence number" at bounding box center [414, 116] width 216 height 24
paste input "2061346423"
type input "2061346423"
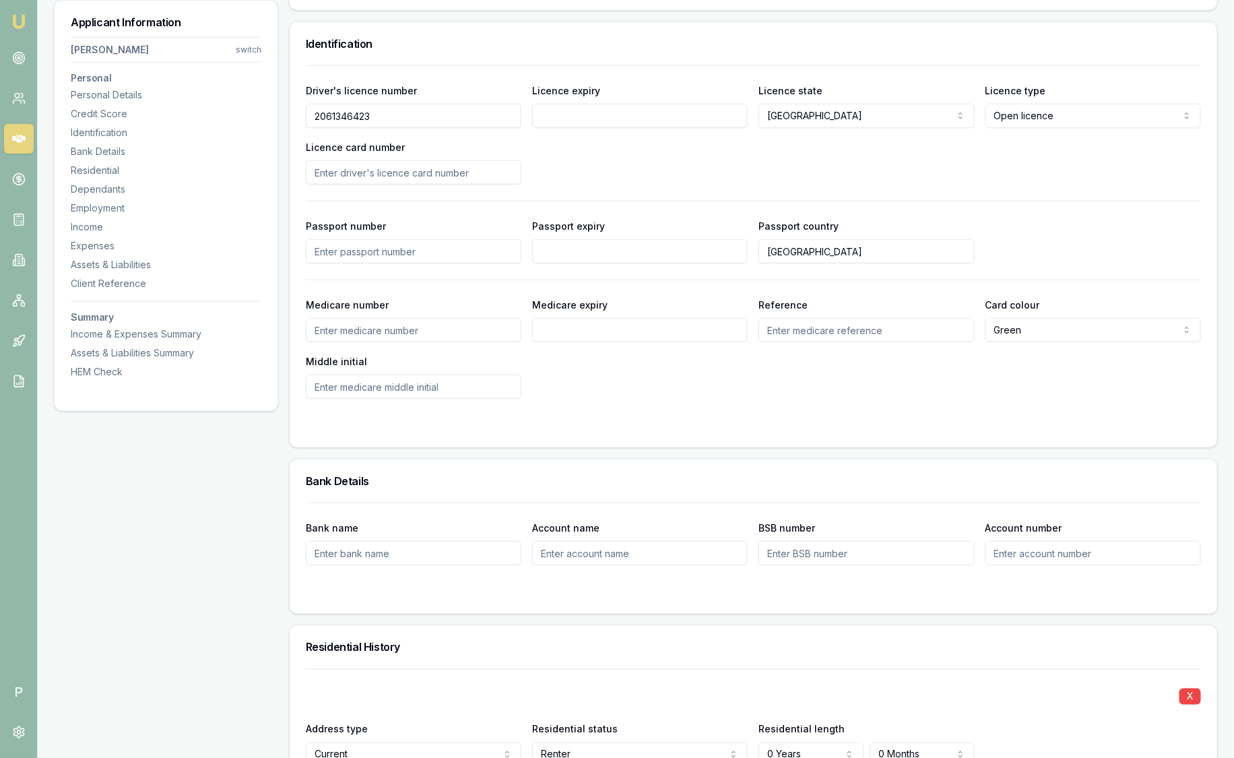
click at [368, 174] on input "Licence card number" at bounding box center [414, 172] width 216 height 24
type input "22752061"
click at [628, 137] on div "Driver's licence number 2061346423 Licence expiry Licence state NSW NSW VIC QLD…" at bounding box center [753, 133] width 895 height 102
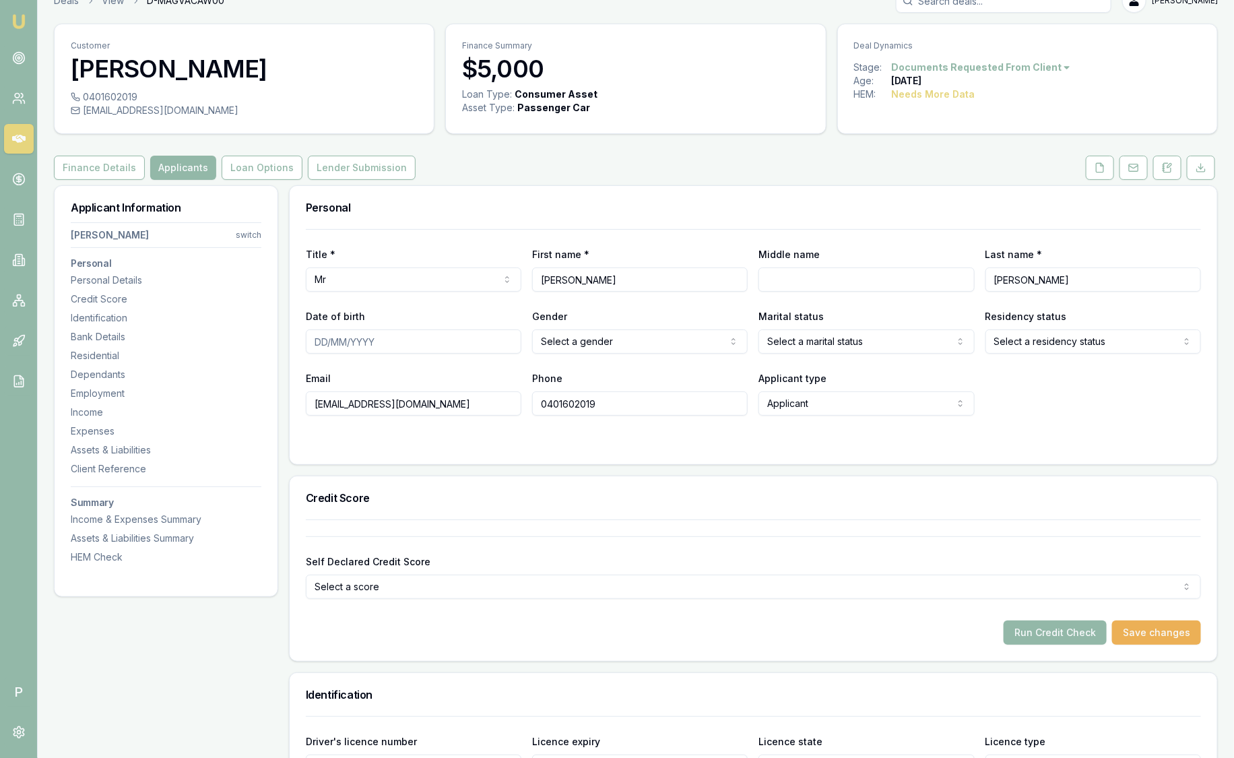
scroll to position [0, 0]
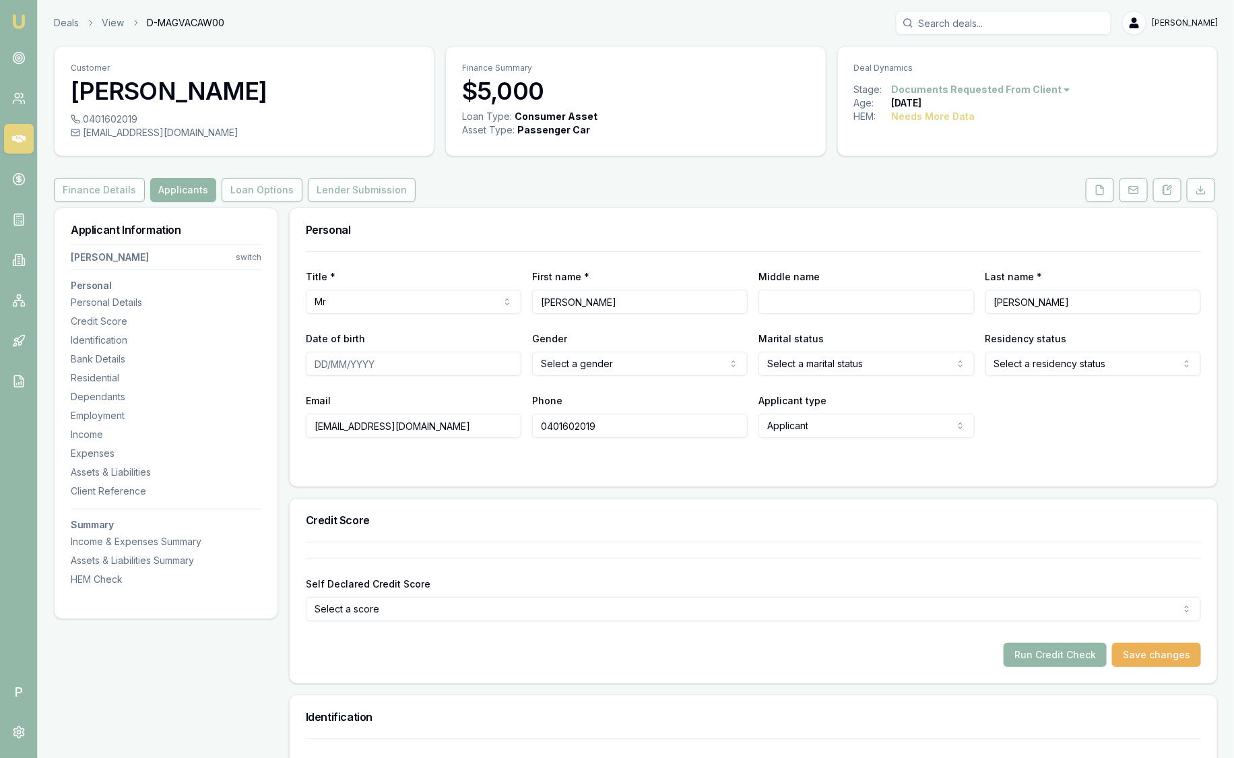
click at [315, 368] on input "Date of birth" at bounding box center [414, 364] width 216 height 24
type input "23/08/2021"
click at [660, 354] on html "Emu Broker P Deals View D-MAGVACAW00 Sam Crouch Toggle Menu Customer Alex Mastr…" at bounding box center [617, 379] width 1234 height 758
click at [814, 357] on html "Emu Broker P Deals View D-MAGVACAW00 Sam Crouch Toggle Menu Customer Alex Mastr…" at bounding box center [617, 379] width 1234 height 758
click at [1029, 360] on html "Emu Broker P Deals View D-MAGVACAW00 Sam Crouch Toggle Menu Customer Alex Mastr…" at bounding box center [617, 379] width 1234 height 758
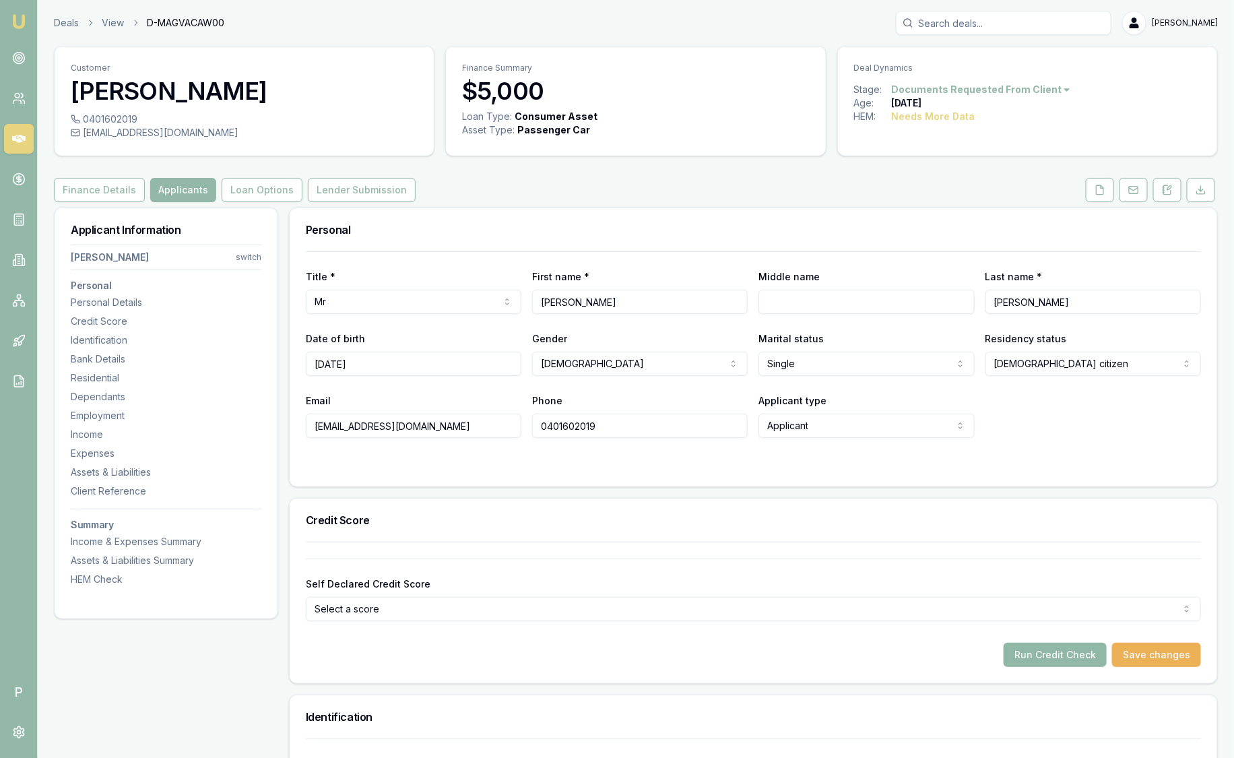
click at [1080, 650] on button "Run Credit Check" at bounding box center [1055, 655] width 103 height 24
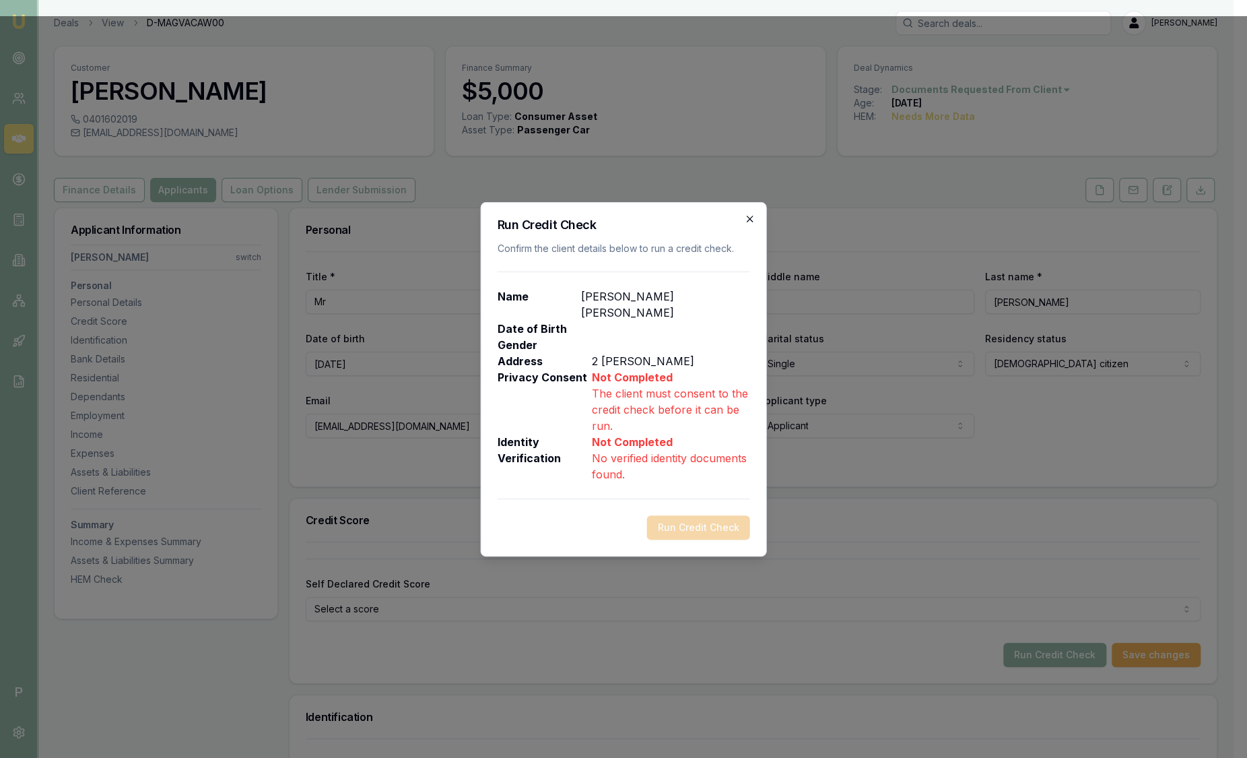
click at [755, 221] on icon "button" at bounding box center [750, 219] width 11 height 11
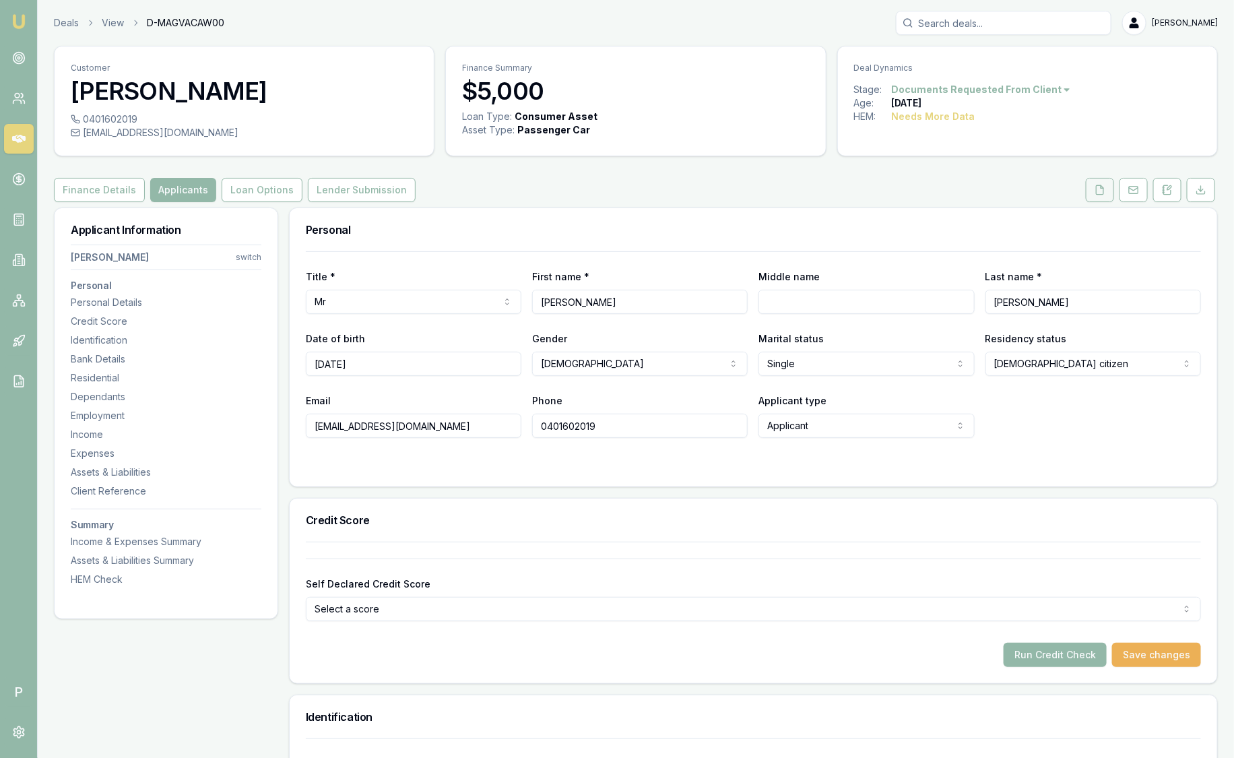
click at [1105, 189] on icon at bounding box center [1100, 190] width 11 height 11
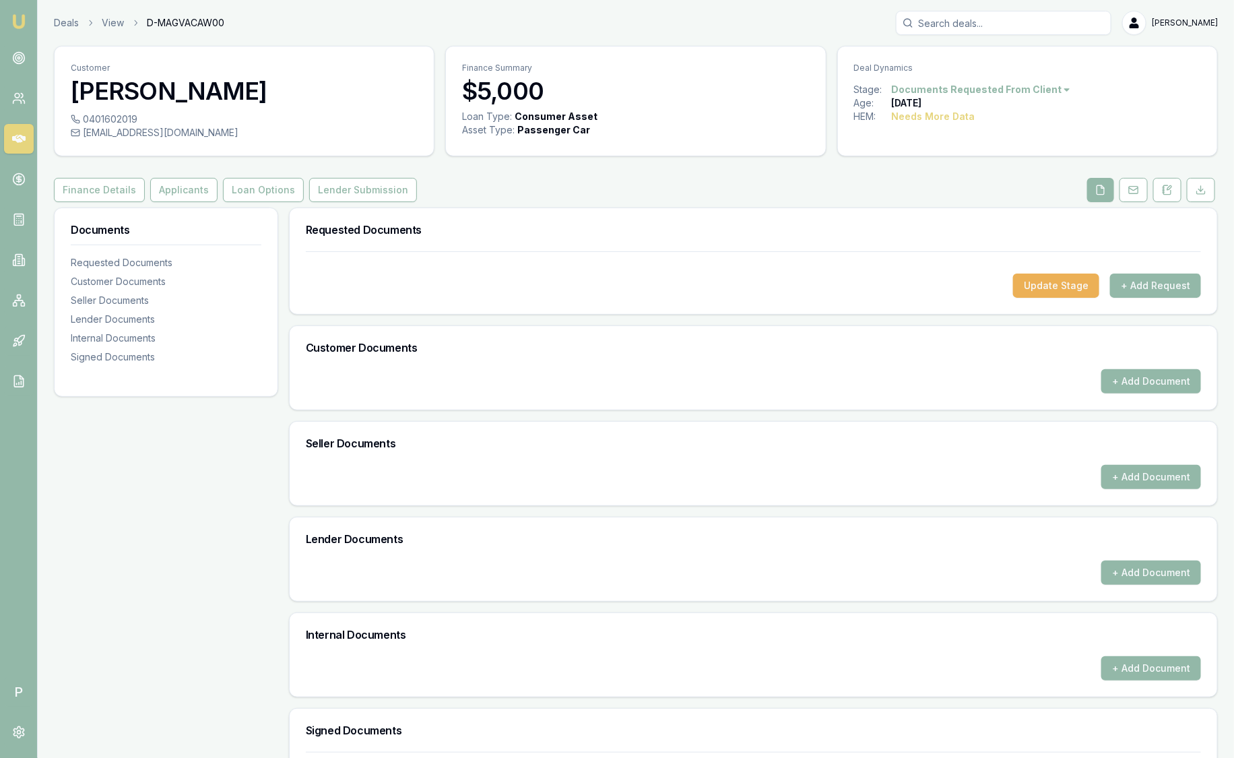
scroll to position [167, 0]
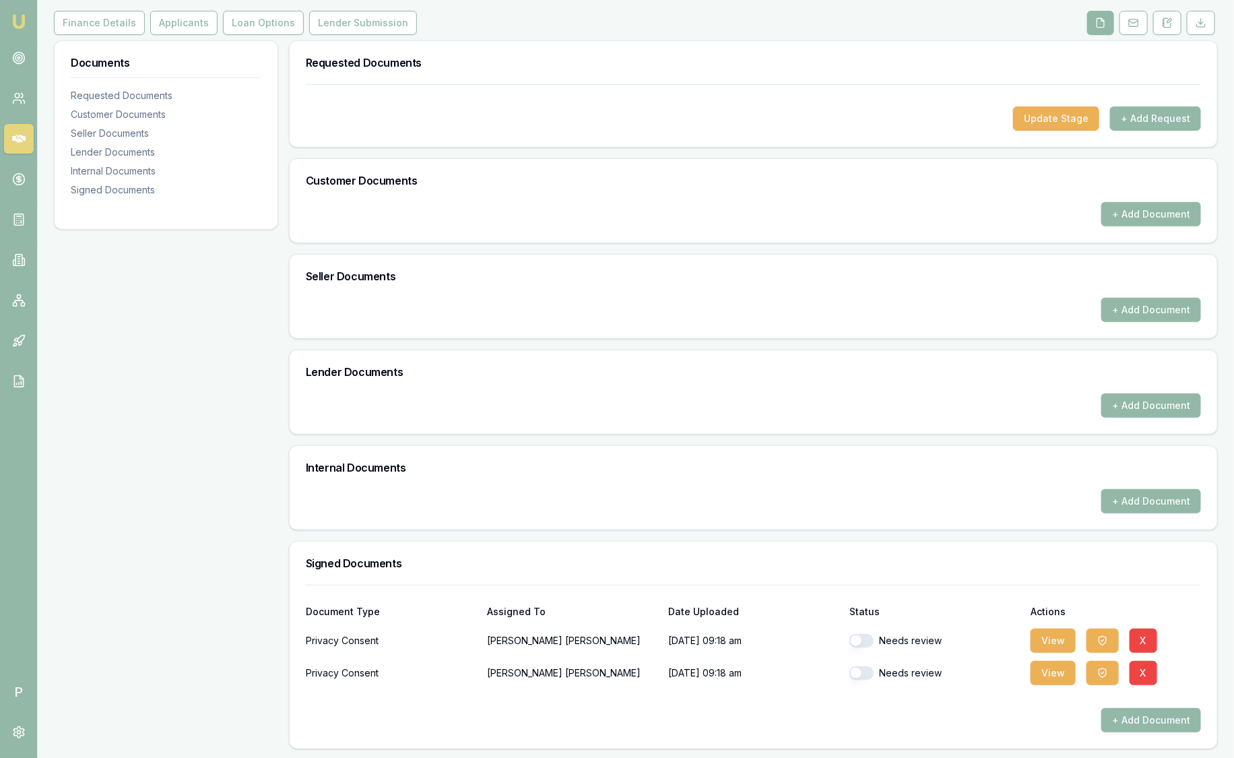
click at [866, 636] on button "button" at bounding box center [861, 640] width 24 height 13
checkbox input "true"
click at [862, 667] on button "button" at bounding box center [861, 672] width 24 height 13
checkbox input "true"
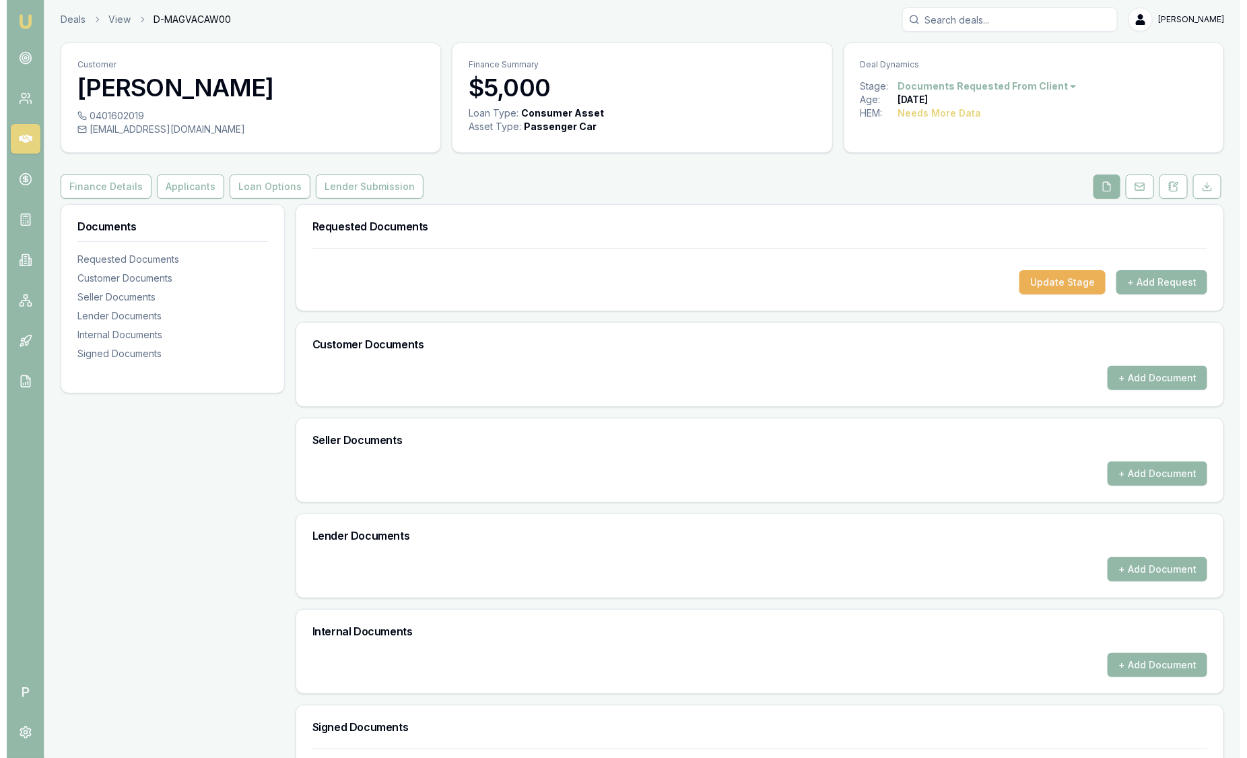
scroll to position [0, 0]
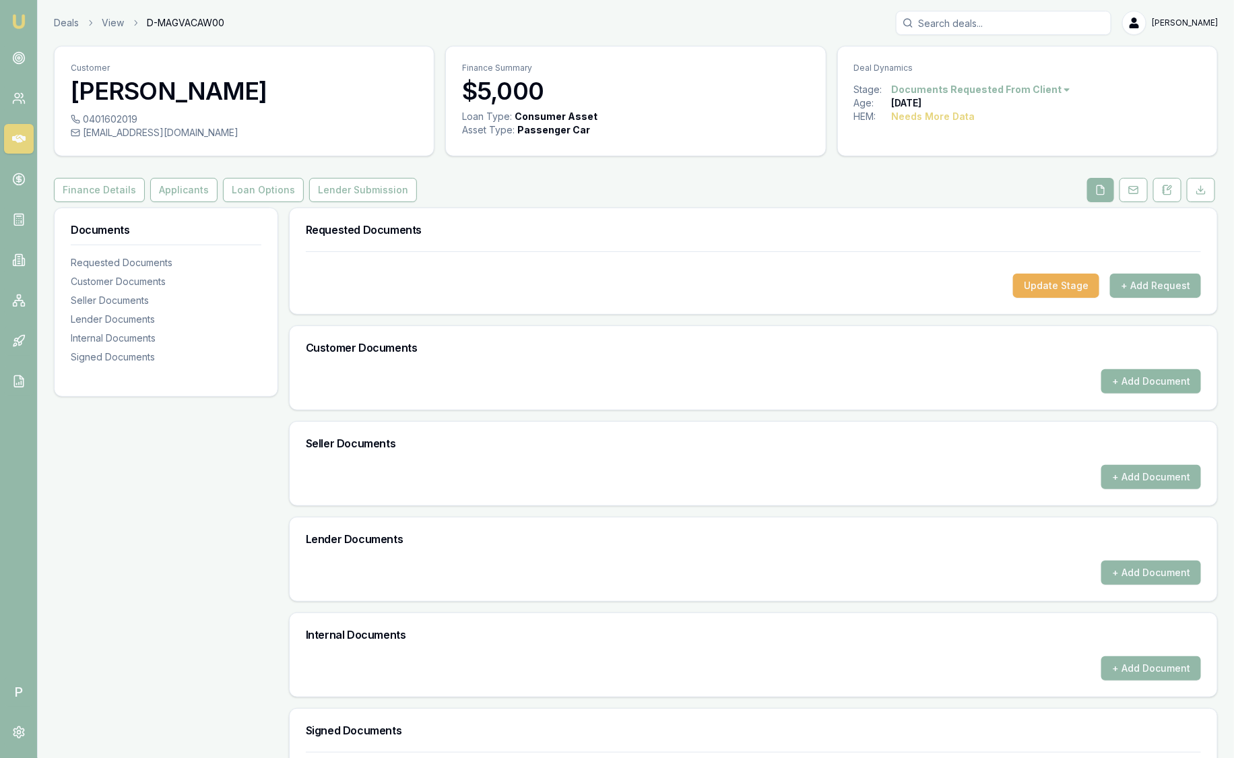
click at [1136, 383] on button "+ Add Document" at bounding box center [1151, 381] width 100 height 24
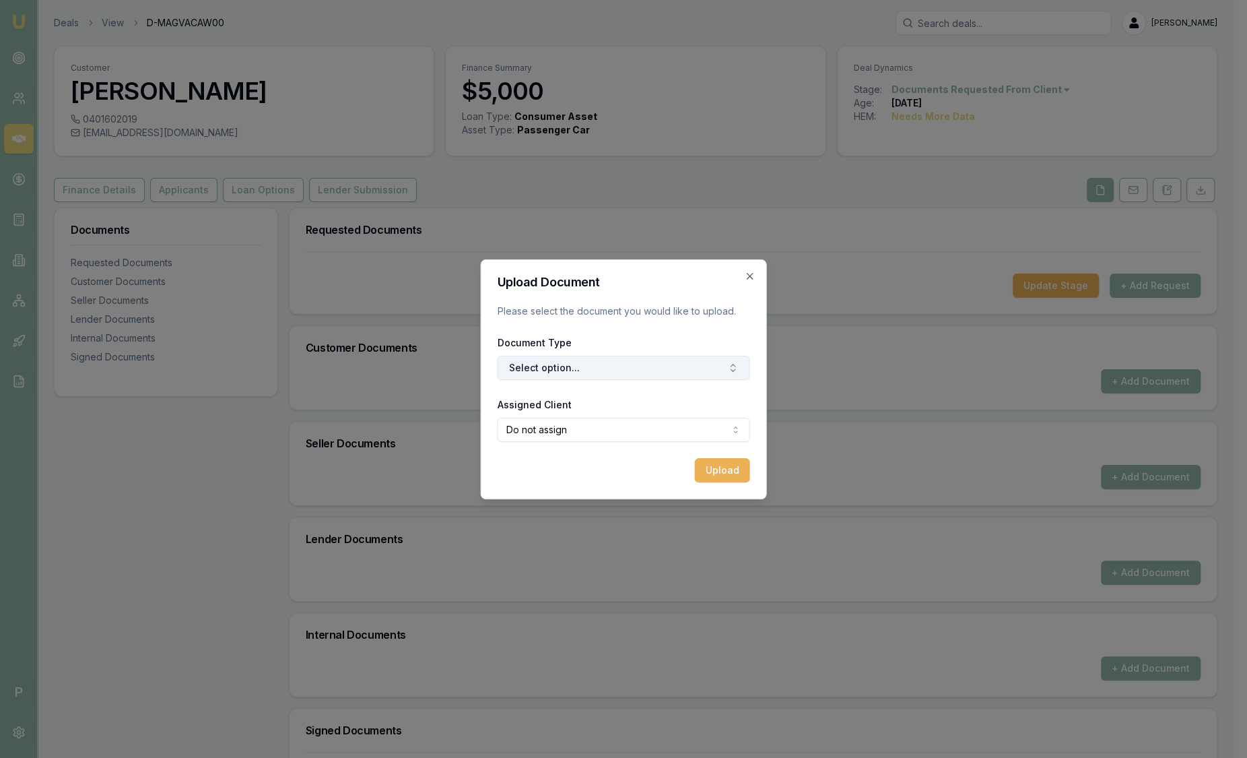
click at [578, 360] on button "Select option..." at bounding box center [624, 368] width 253 height 24
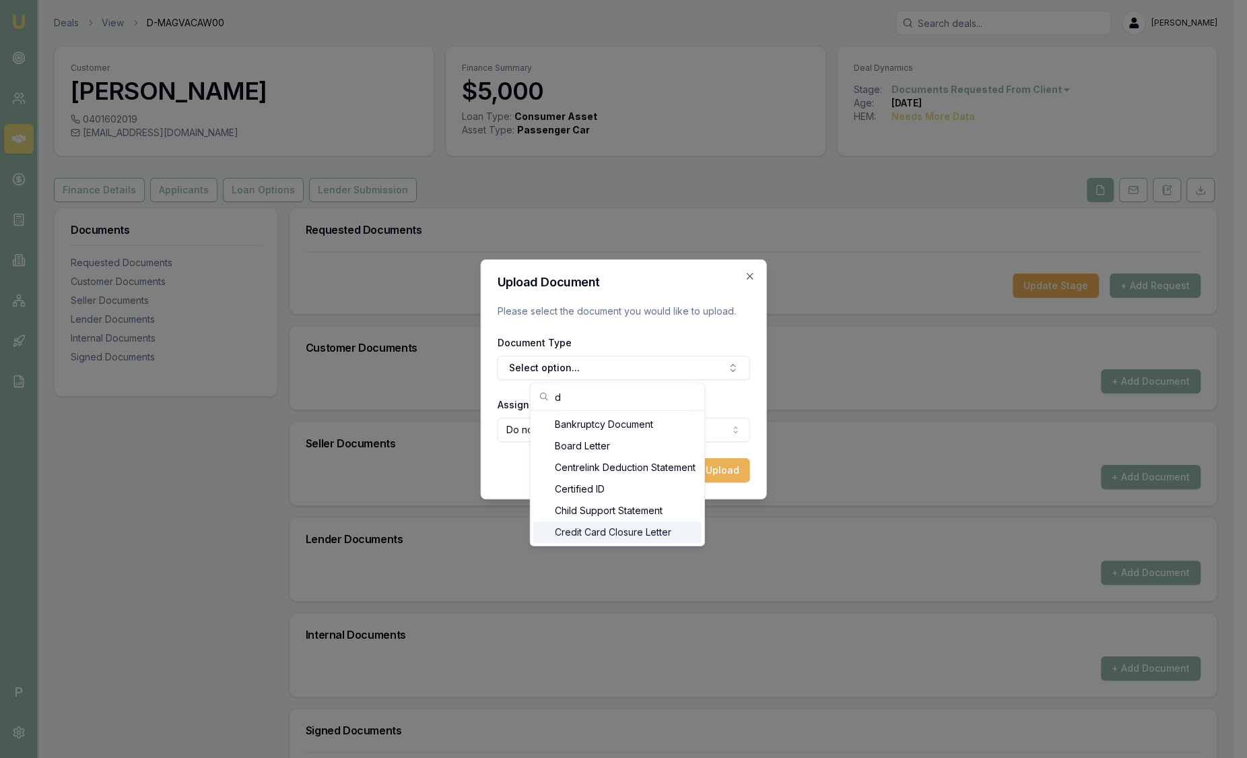
type input "d"
click at [632, 517] on div "Front of Drivers Licence" at bounding box center [617, 528] width 168 height 22
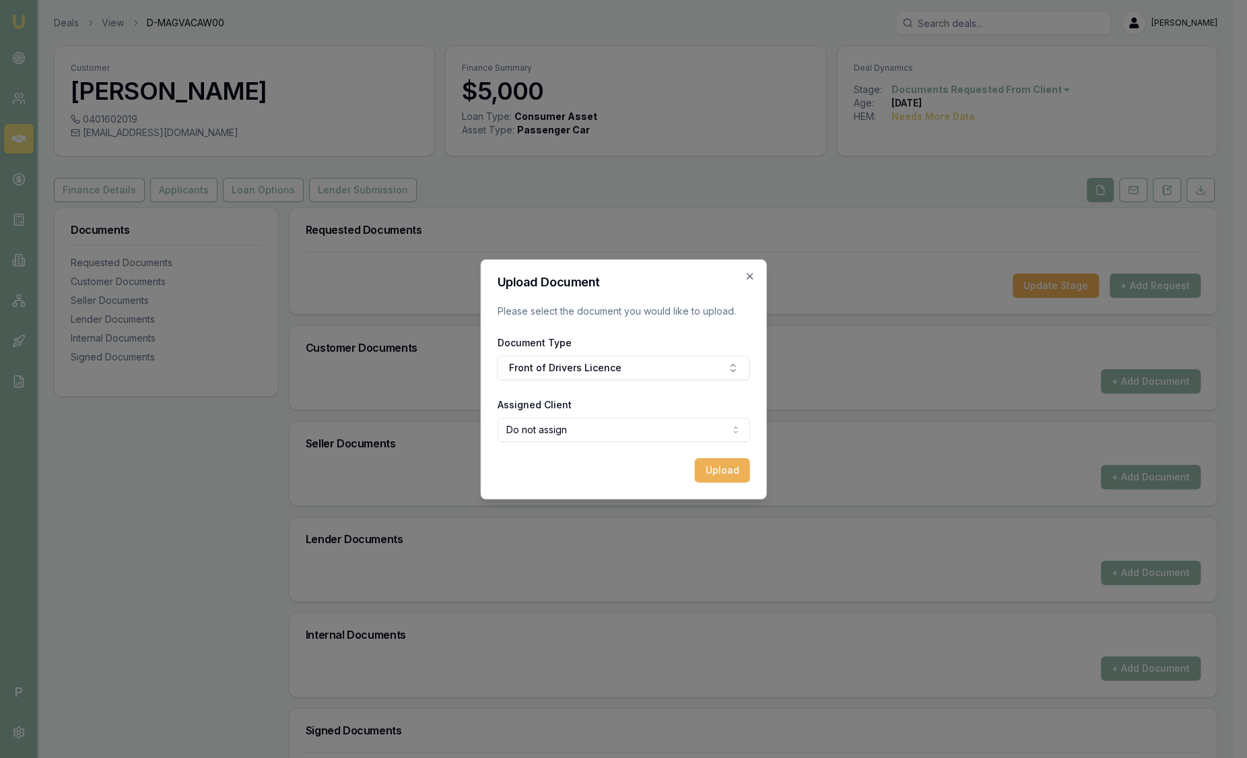
click at [645, 434] on body "Emu Broker P Deals View D-MAGVACAW00 Sam Crouch Toggle Menu Customer Alex Mastr…" at bounding box center [617, 379] width 1234 height 758
select select "U-N39QQ5AXPD"
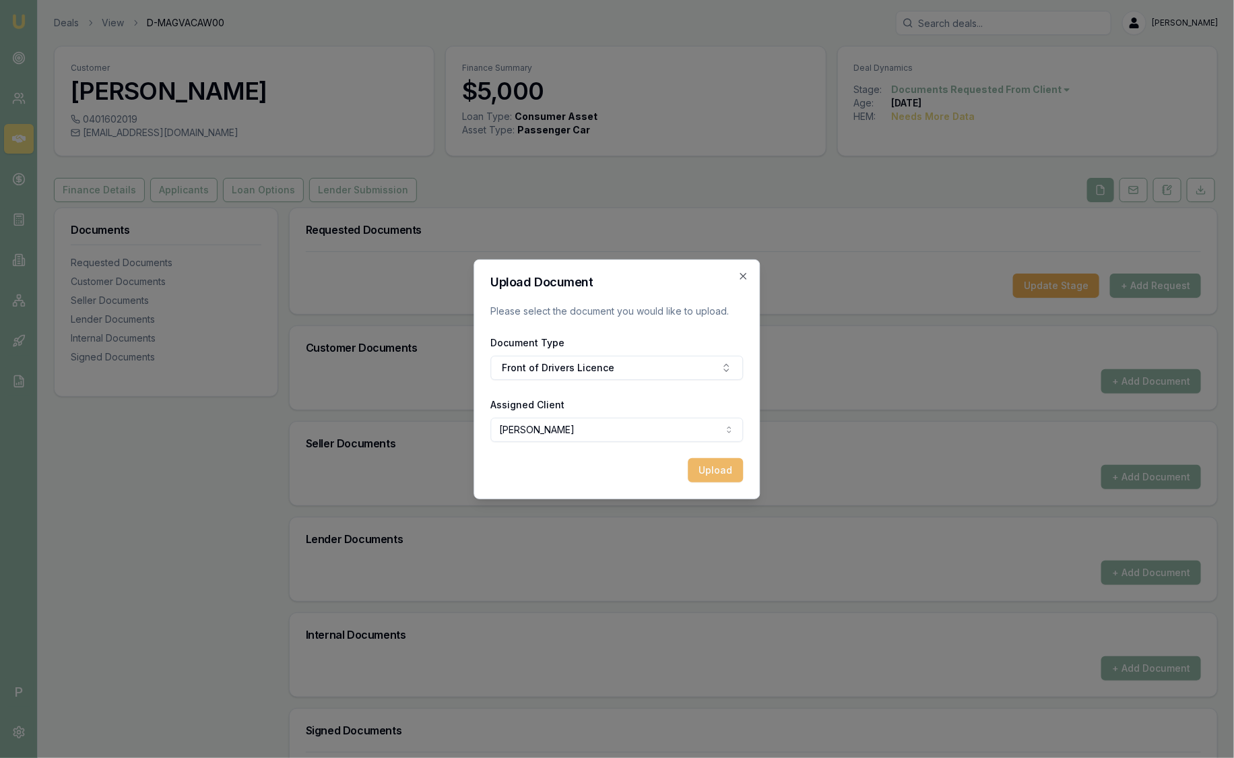
click at [715, 466] on button "Upload" at bounding box center [715, 470] width 55 height 24
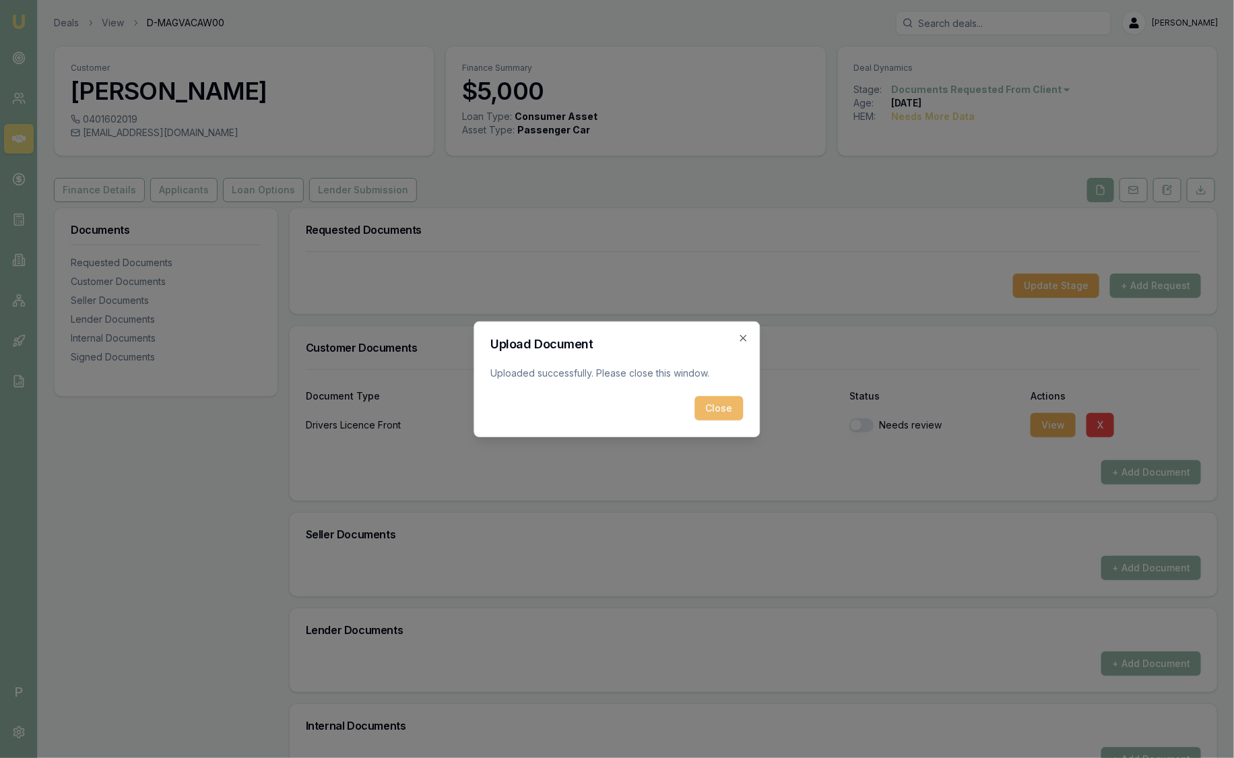
click at [711, 407] on button "Close" at bounding box center [719, 408] width 48 height 24
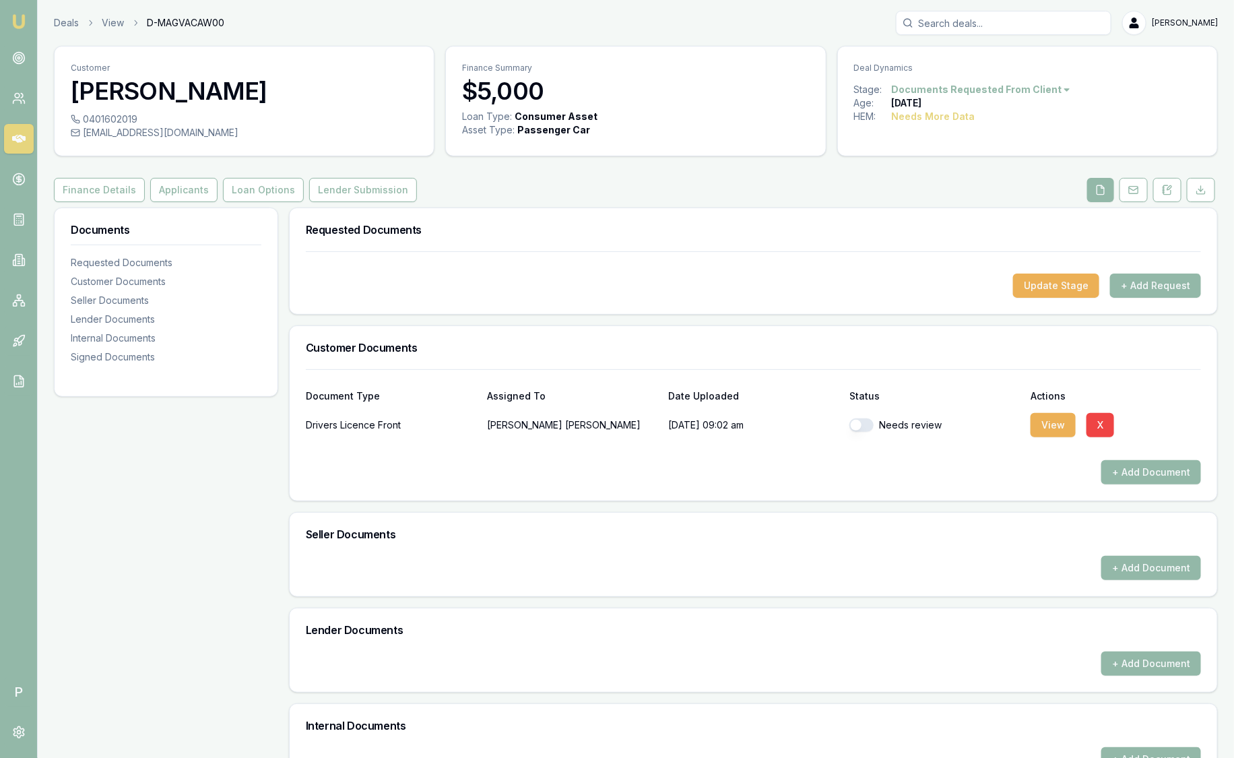
click at [859, 421] on button "button" at bounding box center [861, 424] width 24 height 13
checkbox input "true"
click at [1168, 469] on button "+ Add Document" at bounding box center [1151, 472] width 100 height 24
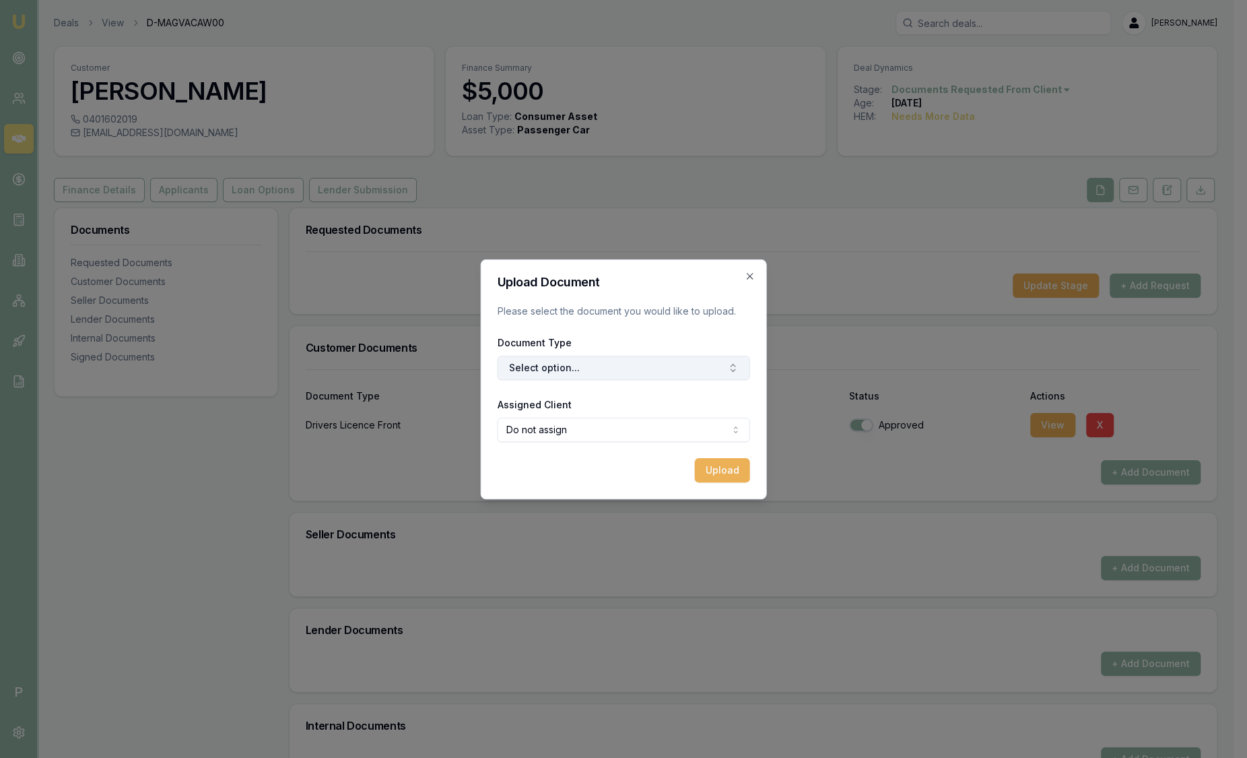
click at [574, 368] on button "Select option..." at bounding box center [624, 368] width 253 height 24
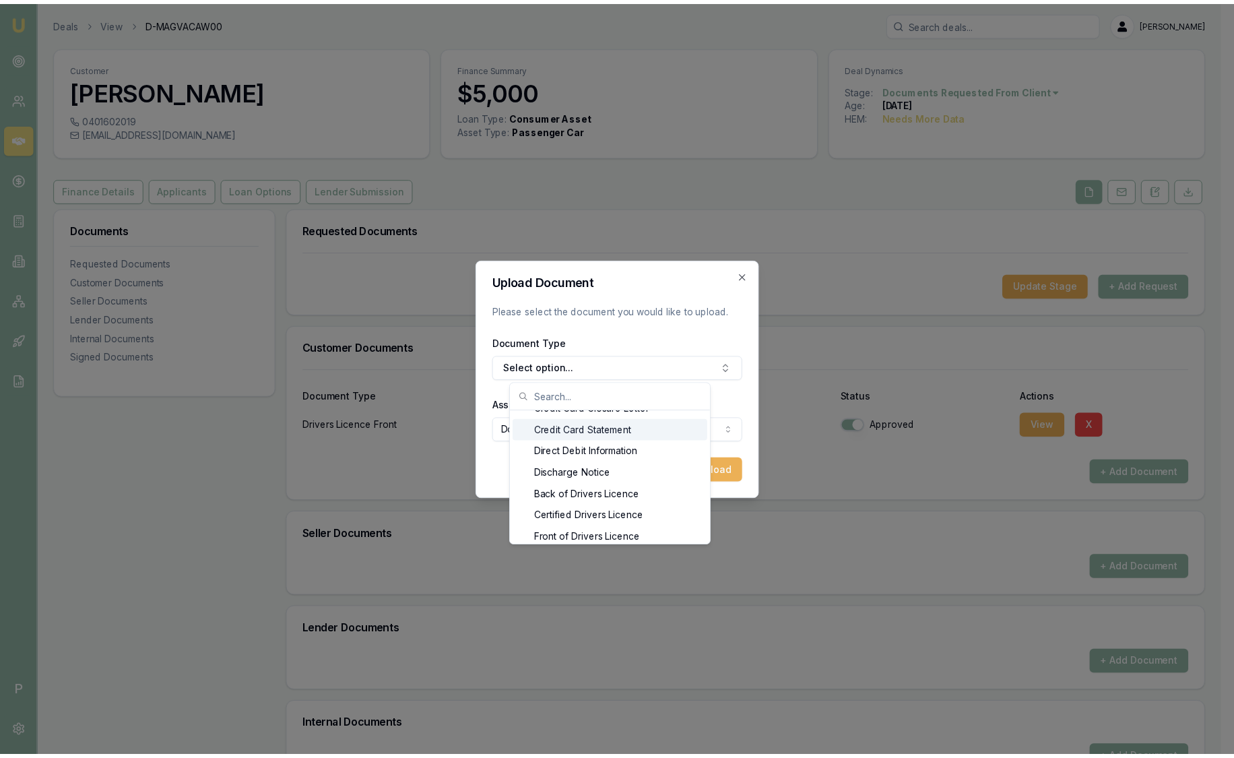
scroll to position [599, 0]
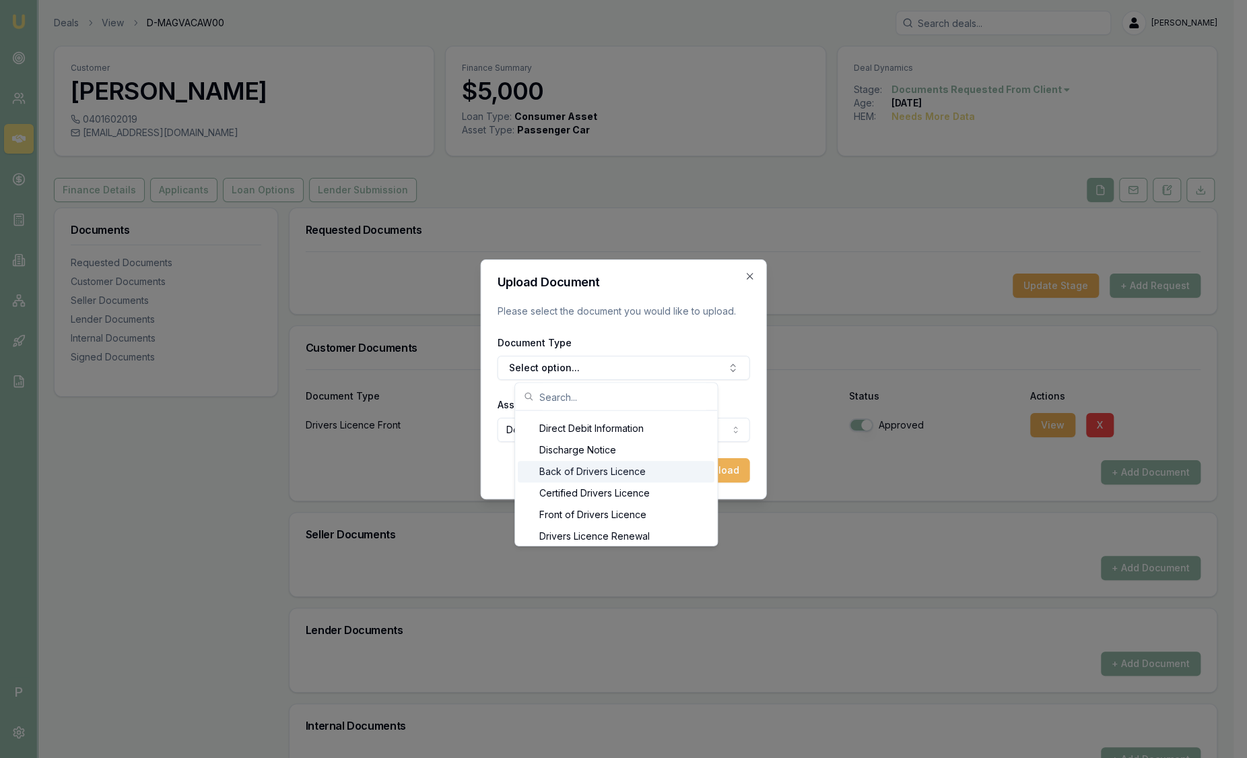
click at [653, 471] on div "Back of Drivers Licence" at bounding box center [616, 472] width 197 height 22
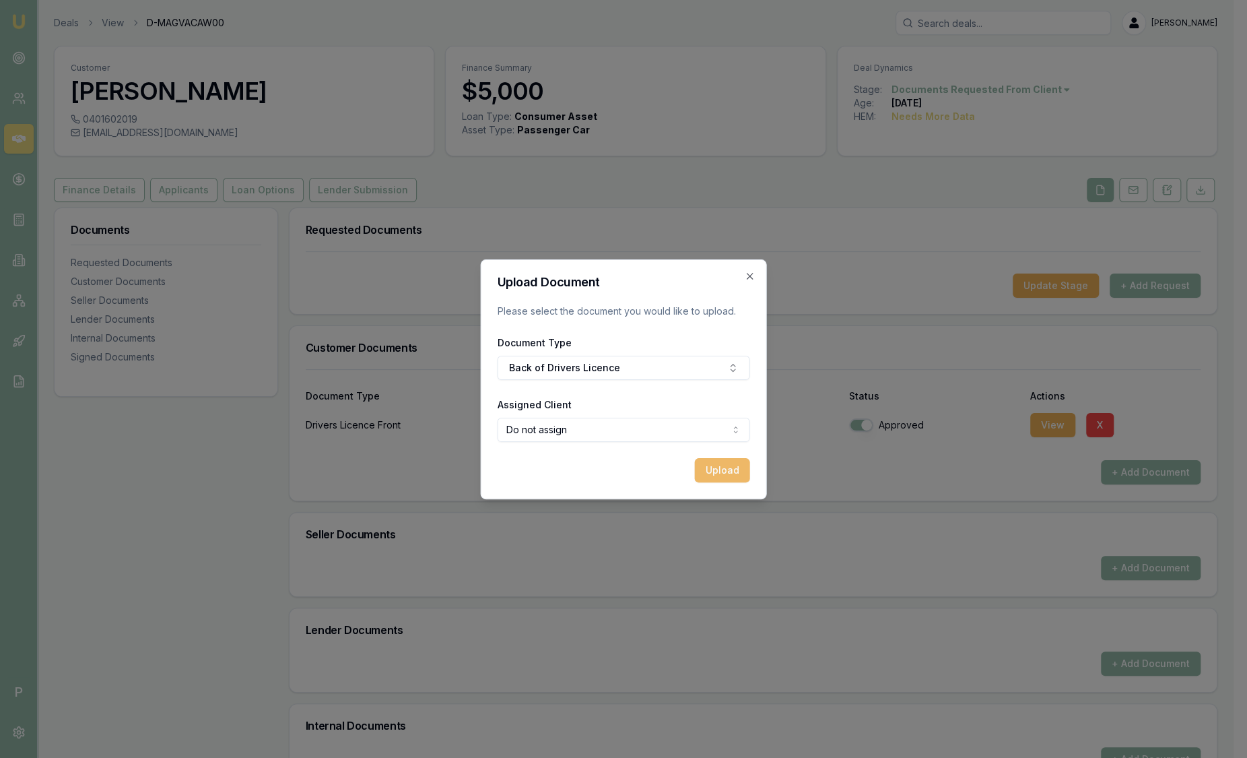
click at [727, 470] on button "Upload" at bounding box center [722, 470] width 55 height 24
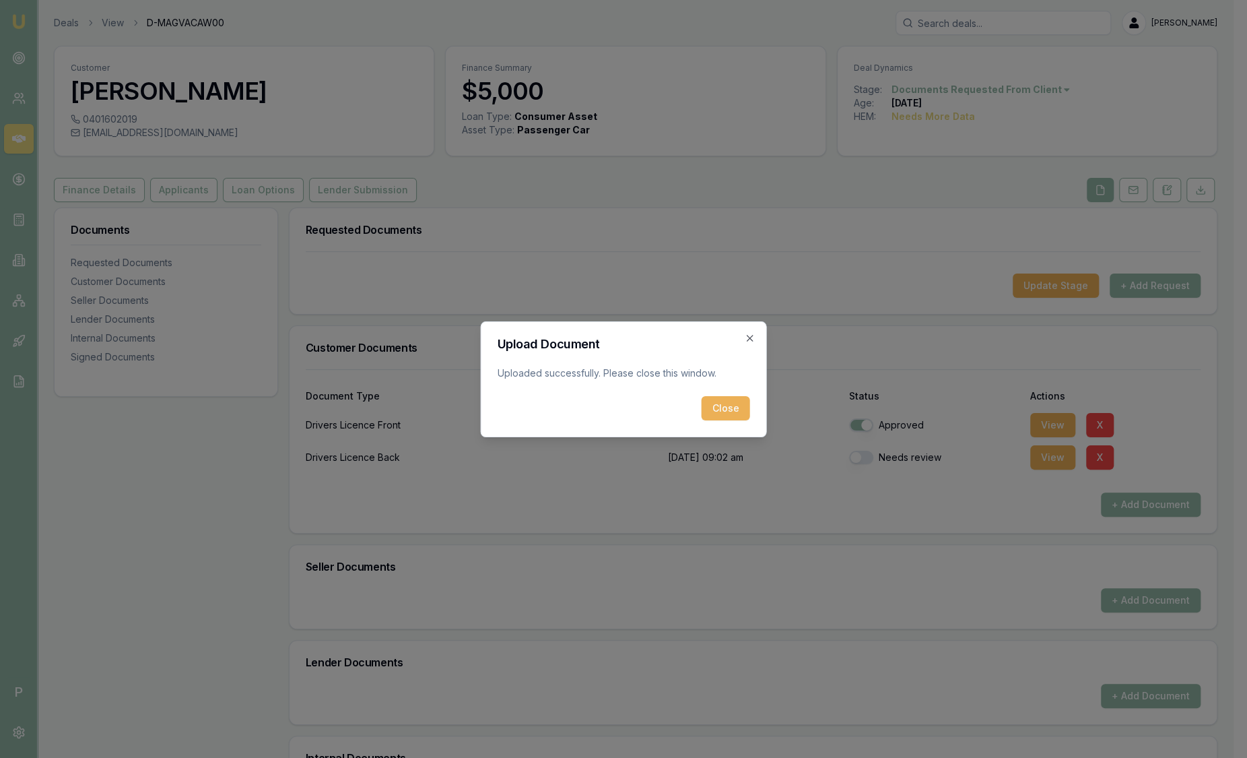
click at [700, 405] on div "Close" at bounding box center [624, 408] width 253 height 24
click at [721, 404] on button "Close" at bounding box center [726, 408] width 48 height 24
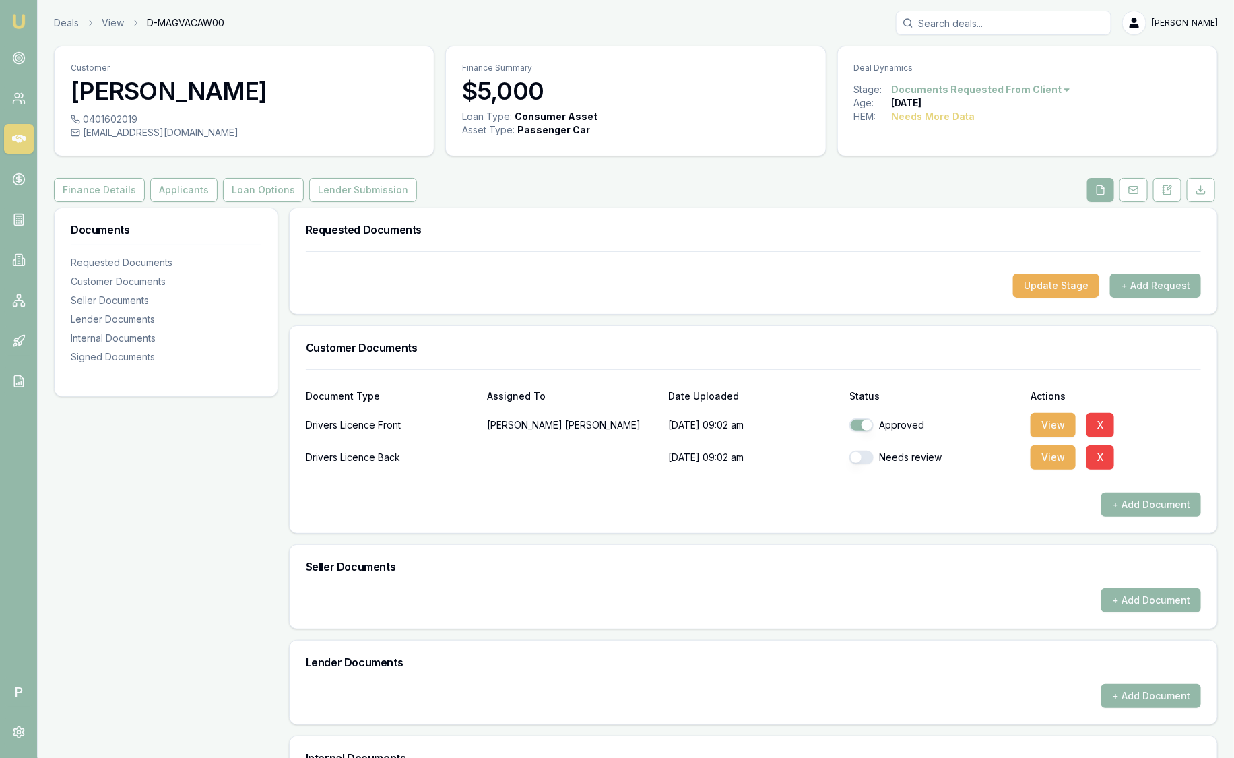
click at [860, 455] on button "button" at bounding box center [861, 457] width 24 height 13
checkbox input "true"
click at [185, 191] on button "Applicants" at bounding box center [183, 190] width 67 height 24
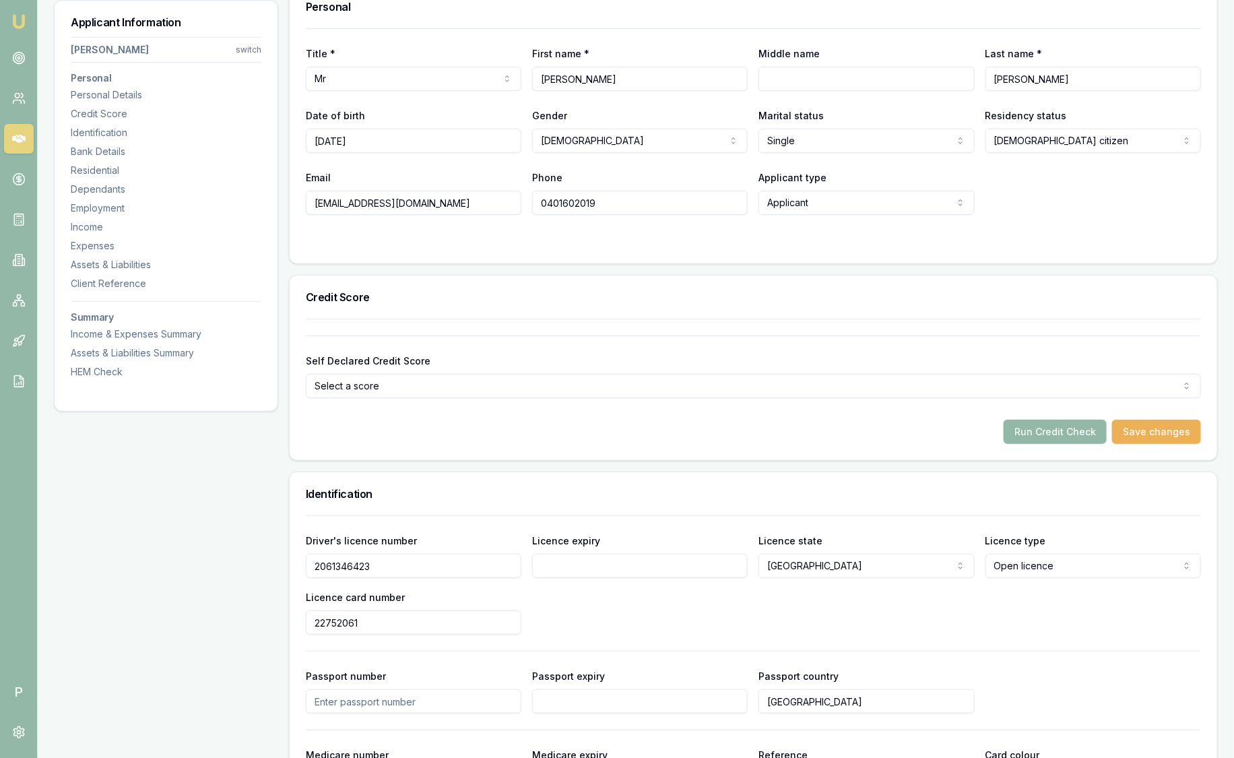
scroll to position [253, 0]
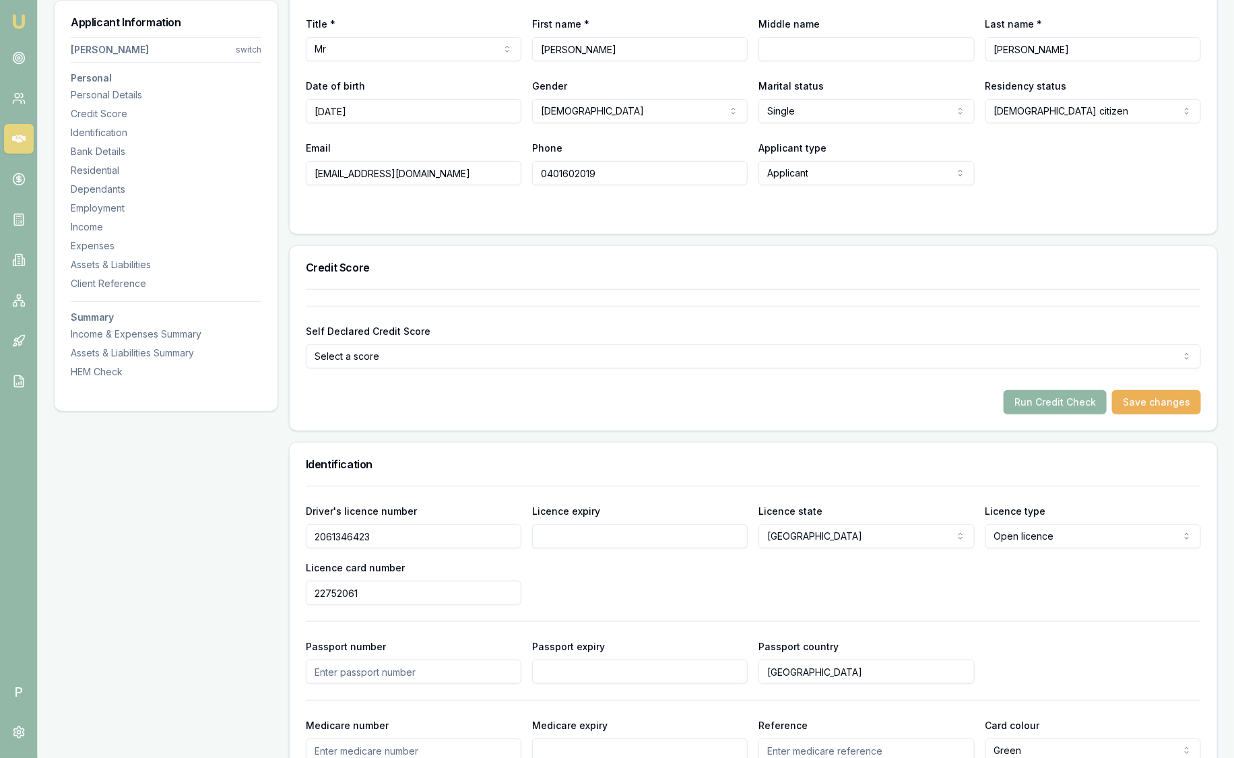
click at [1029, 400] on button "Run Credit Check" at bounding box center [1055, 402] width 103 height 24
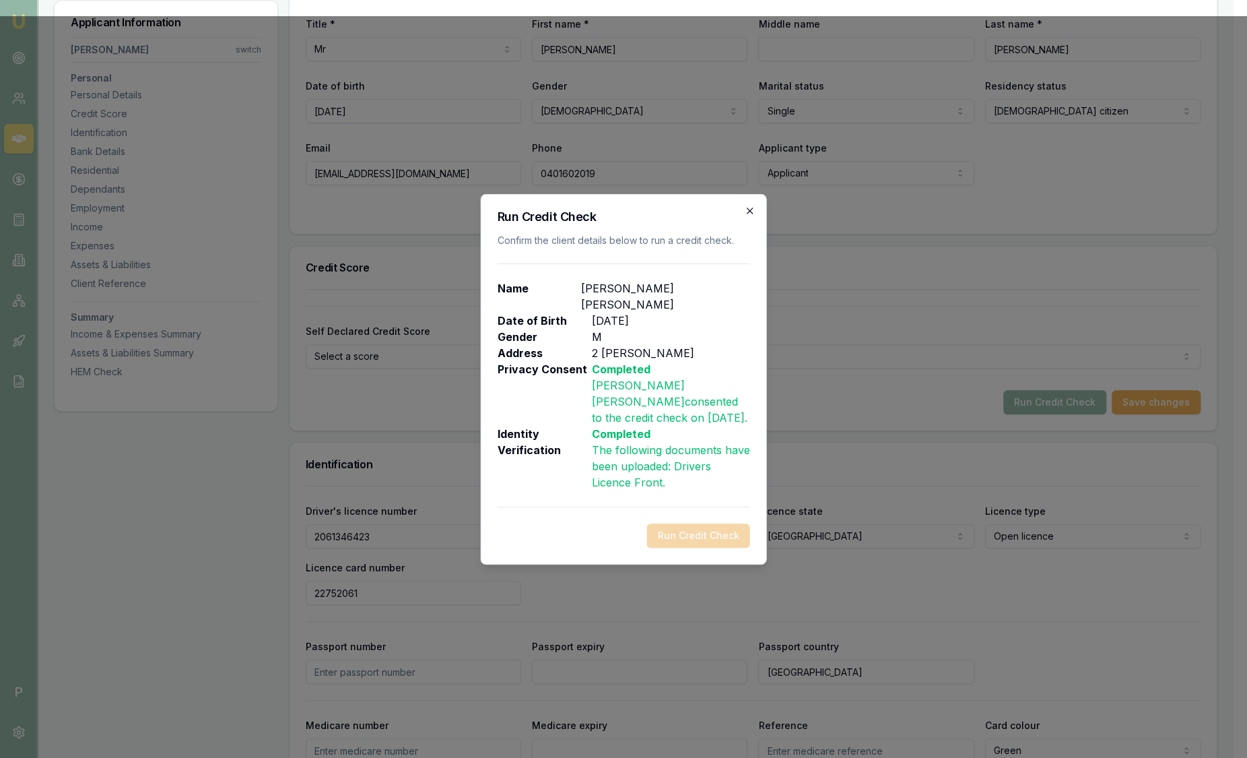
click at [748, 216] on icon "button" at bounding box center [750, 210] width 11 height 11
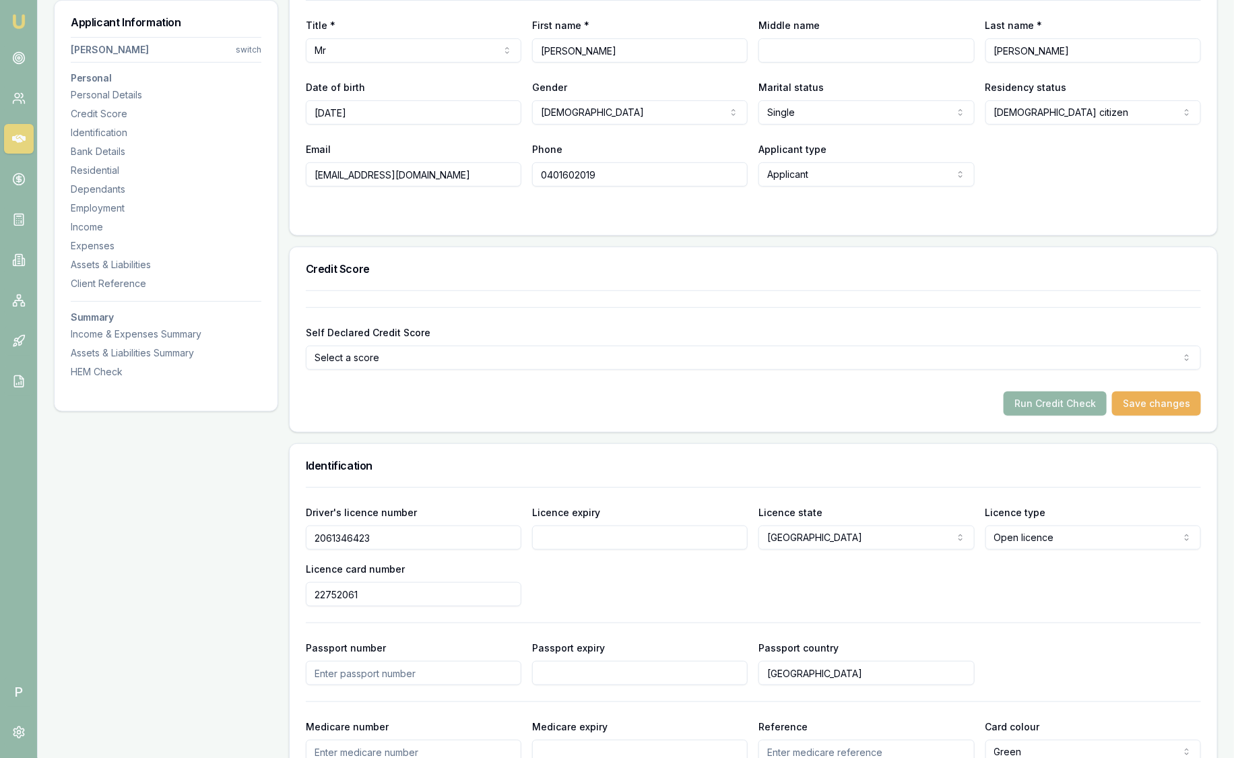
scroll to position [0, 0]
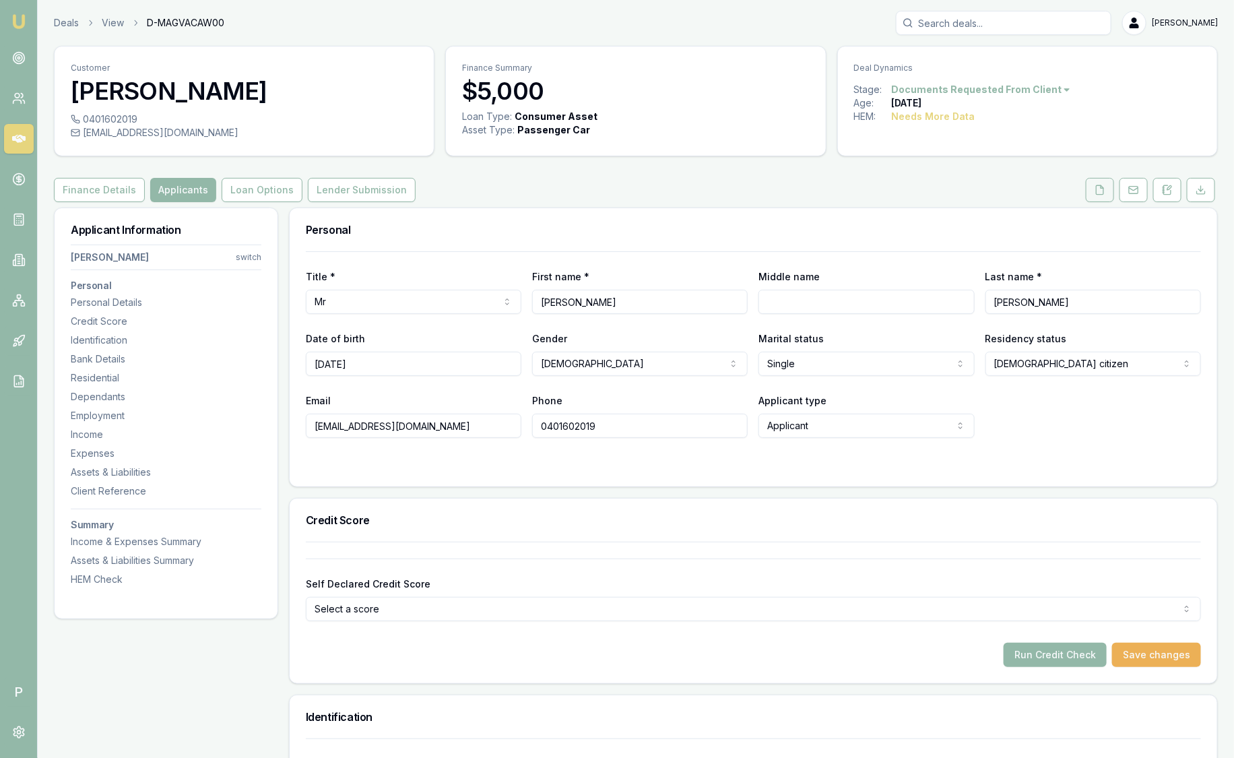
click at [1103, 185] on icon at bounding box center [1100, 189] width 7 height 9
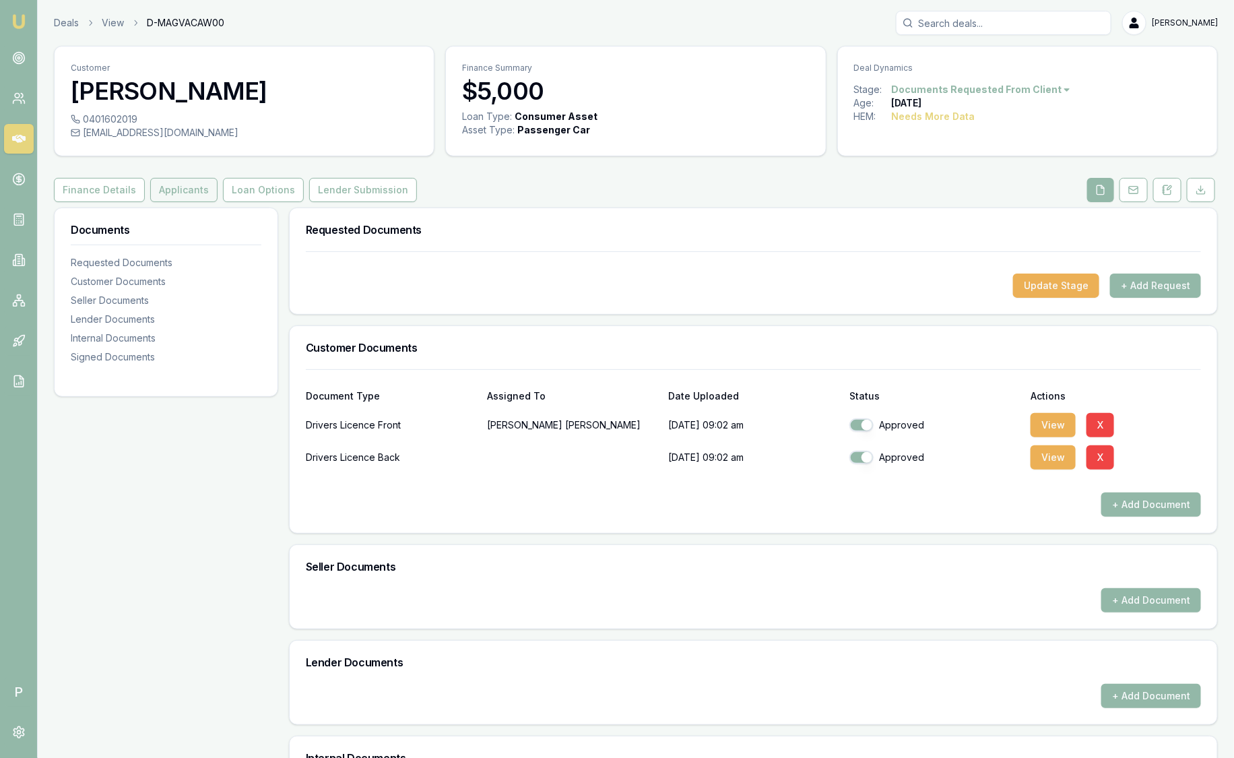
click at [187, 191] on button "Applicants" at bounding box center [183, 190] width 67 height 24
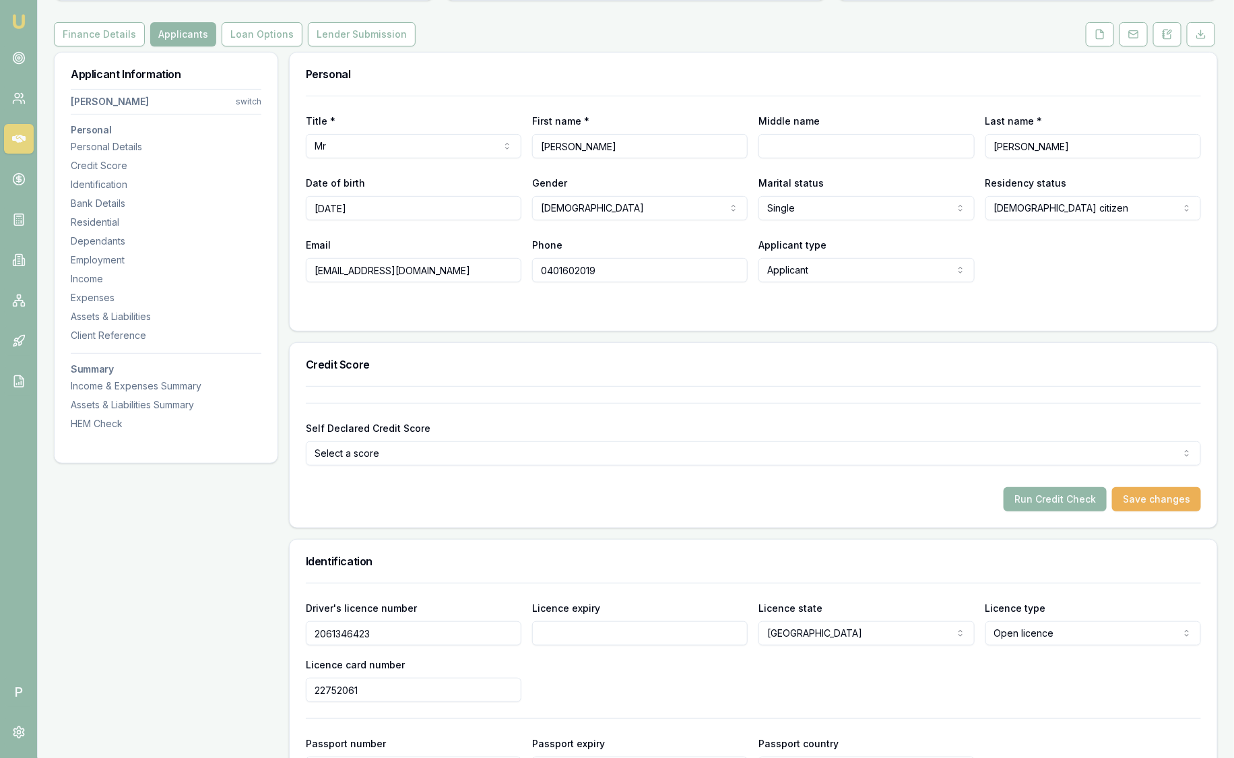
scroll to position [253, 0]
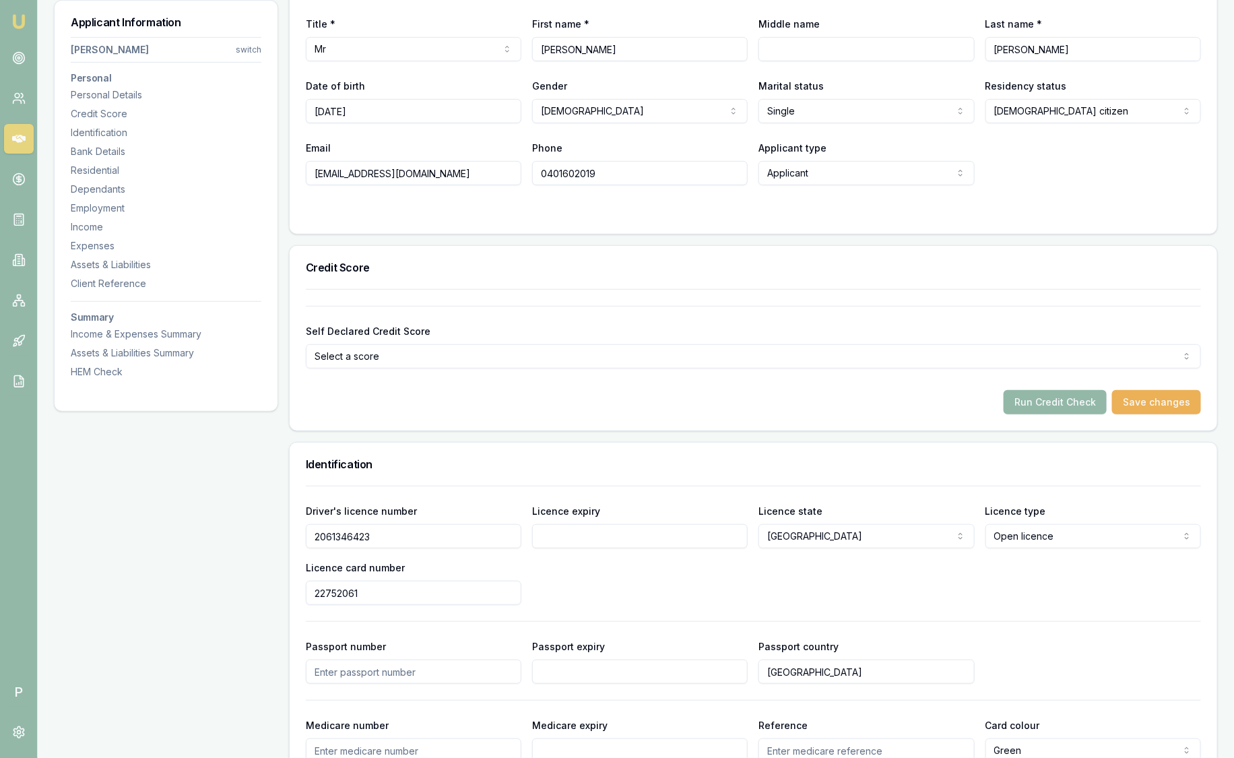
drag, startPoint x: 429, startPoint y: 531, endPoint x: 182, endPoint y: 524, distance: 247.3
click at [563, 536] on input "Licence expiry" at bounding box center [640, 536] width 216 height 24
paste input "2061346423"
type input "2061346423"
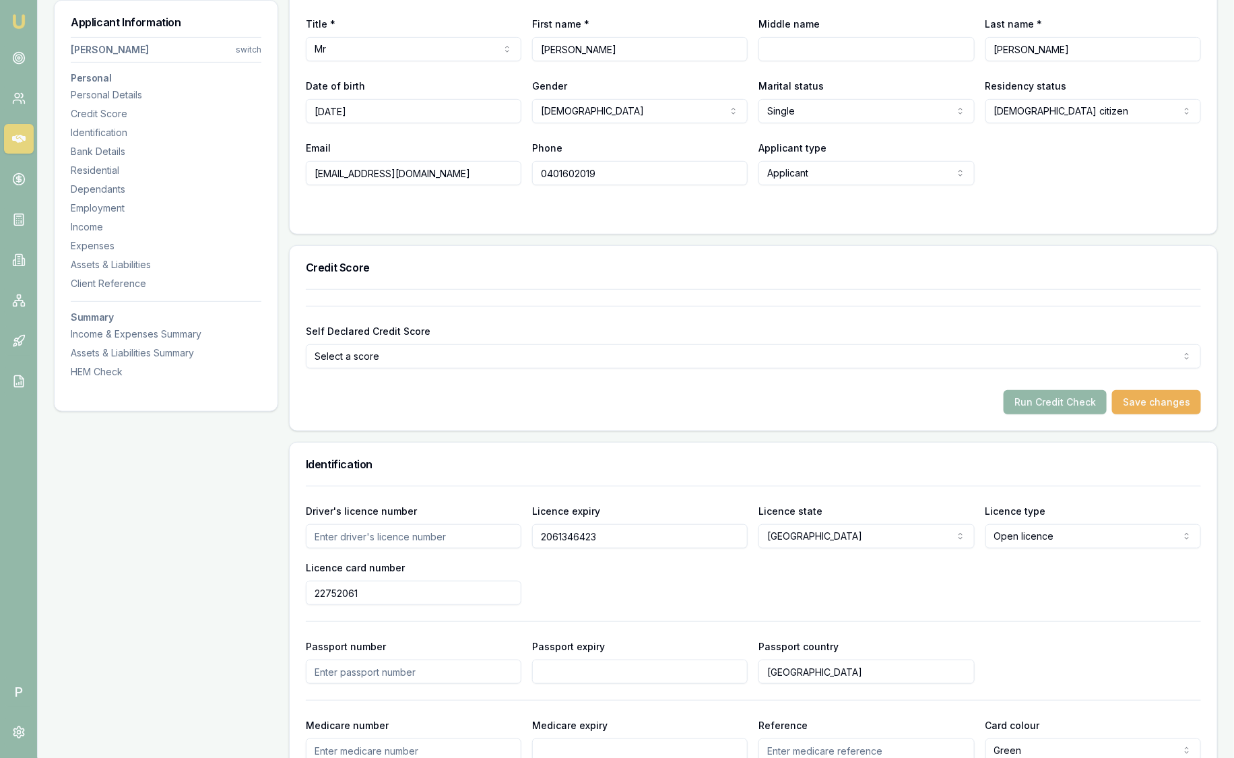
drag, startPoint x: 203, startPoint y: 603, endPoint x: 141, endPoint y: 589, distance: 63.4
paste input "22752061"
type input "22752061"
drag, startPoint x: 638, startPoint y: 538, endPoint x: 508, endPoint y: 538, distance: 130.0
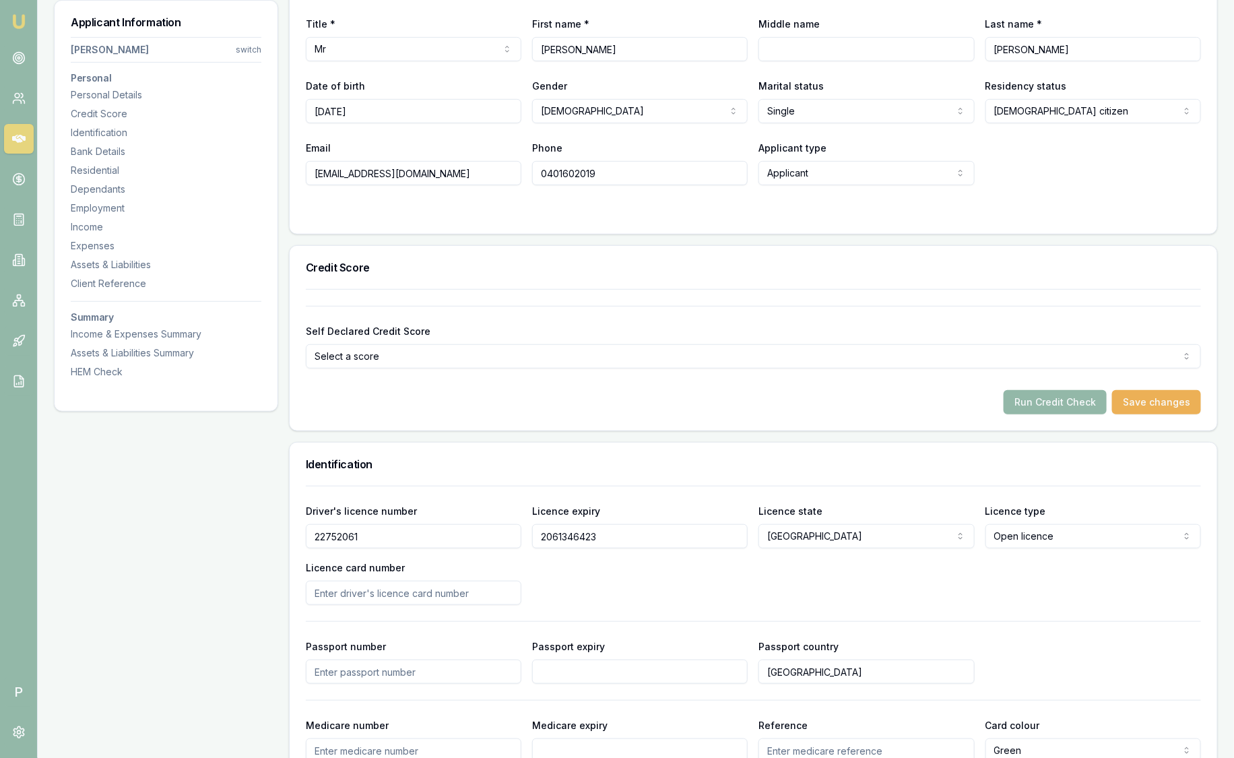
click at [457, 541] on div "Driver's licence number 22752061 Licence expiry 2061346423 Licence state NSW NS…" at bounding box center [753, 553] width 895 height 102
click at [362, 586] on input "Licence card number" at bounding box center [414, 593] width 216 height 24
paste input "2061346423"
type input "2061346423"
click at [634, 532] on input "Licence expiry" at bounding box center [640, 536] width 216 height 24
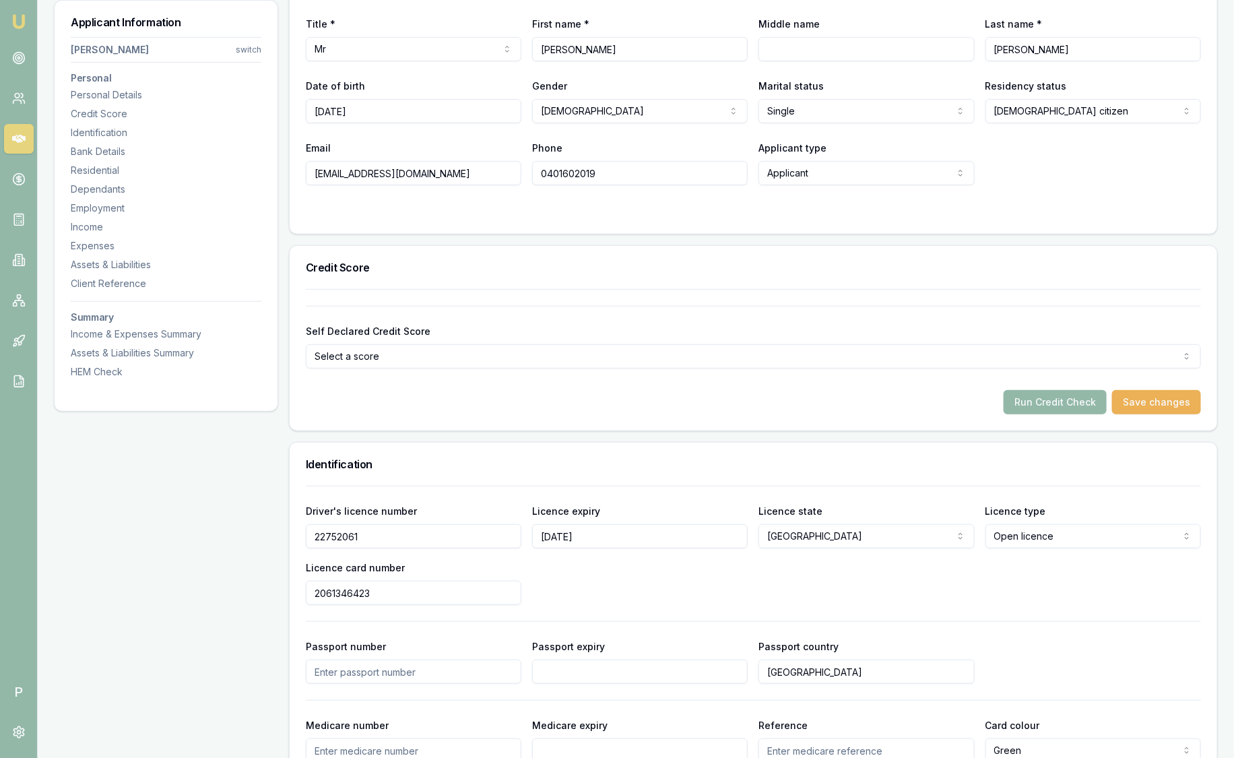
type input "16/11/2026"
click at [1031, 399] on button "Run Credit Check" at bounding box center [1055, 402] width 103 height 24
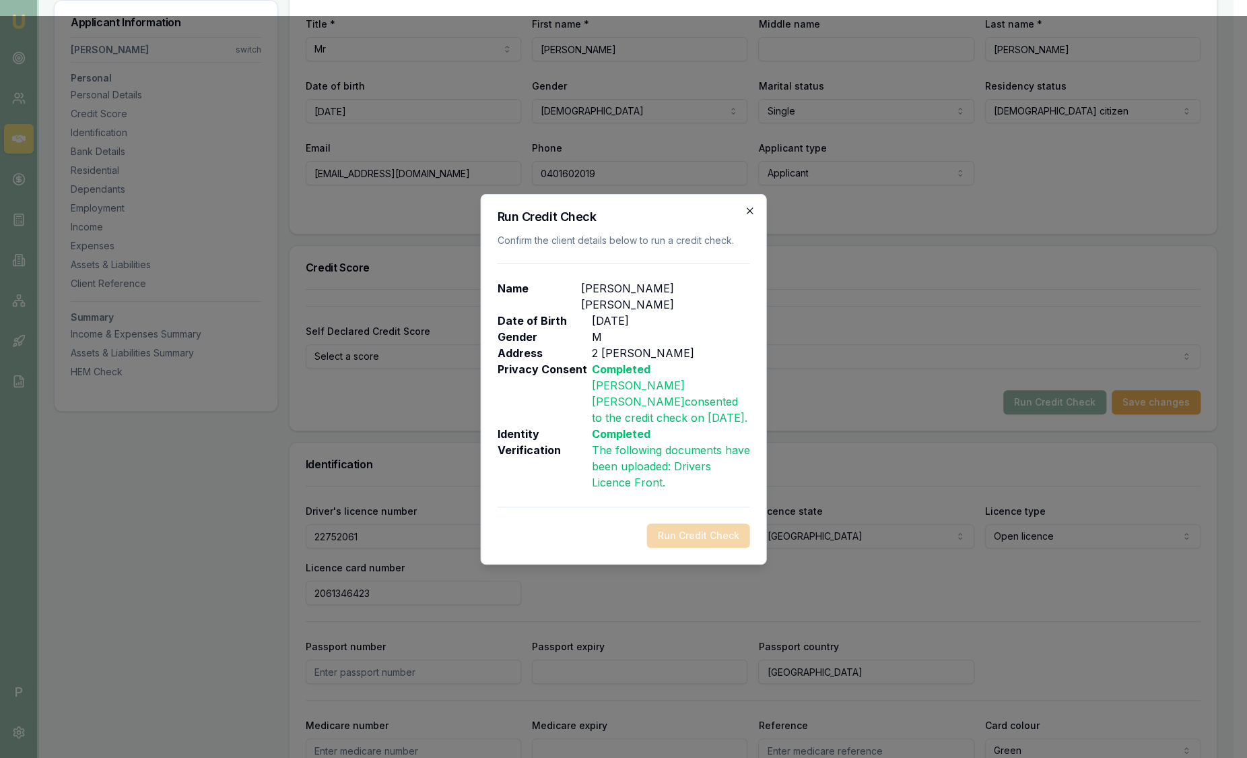
click at [746, 216] on icon "button" at bounding box center [750, 210] width 11 height 11
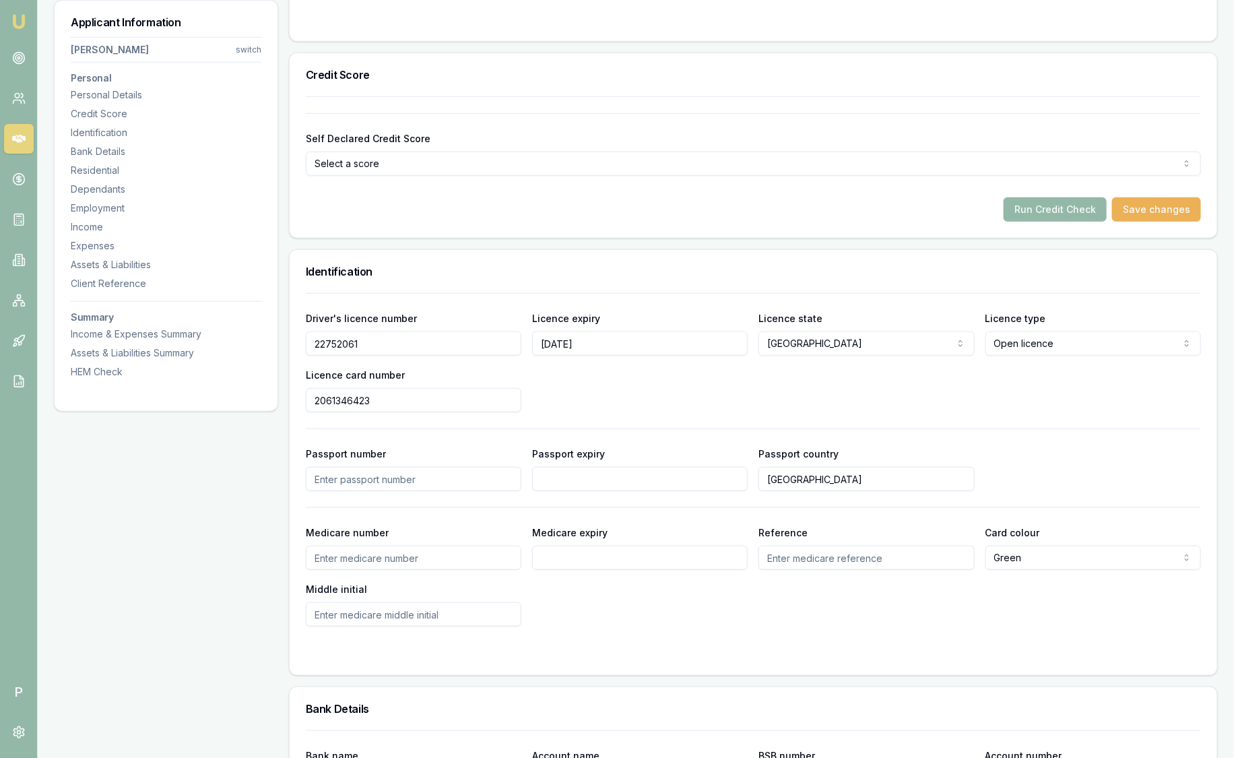
scroll to position [421, 0]
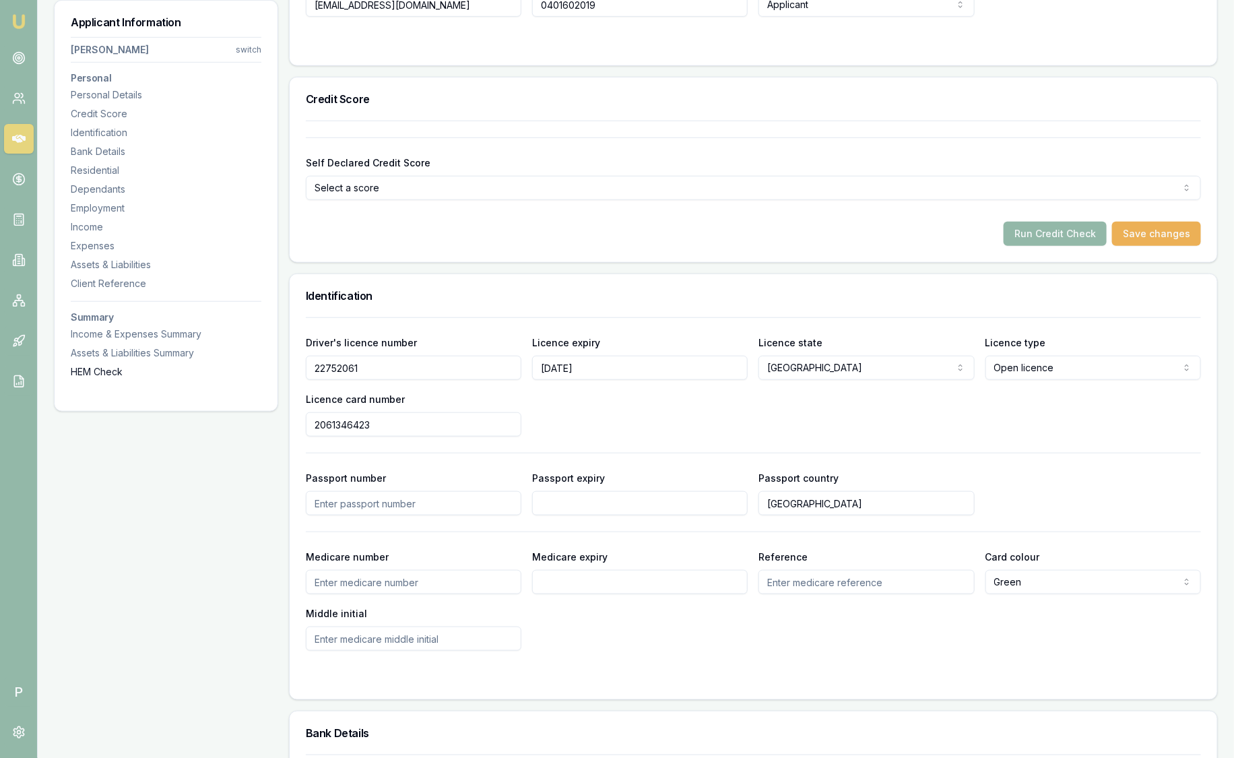
drag, startPoint x: 423, startPoint y: 367, endPoint x: 252, endPoint y: 374, distance: 171.2
click at [453, 360] on input "22752061" at bounding box center [414, 368] width 216 height 24
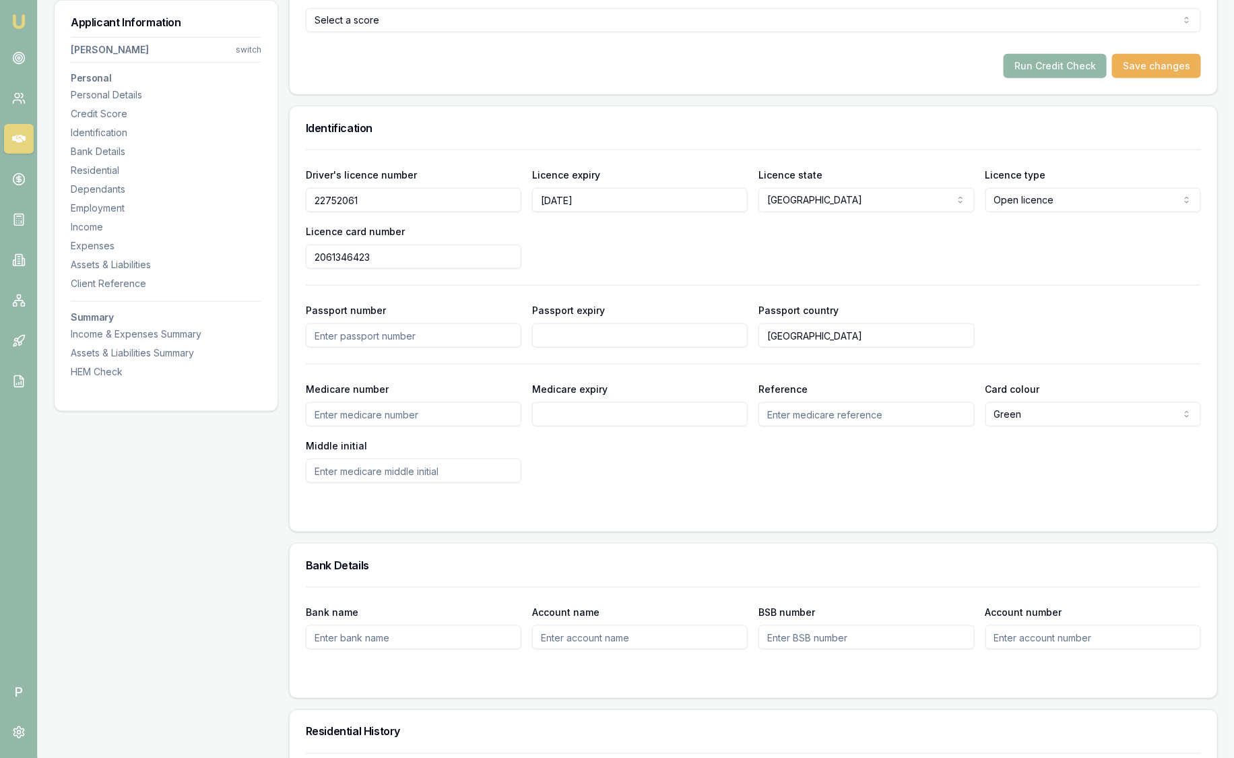
scroll to position [84, 0]
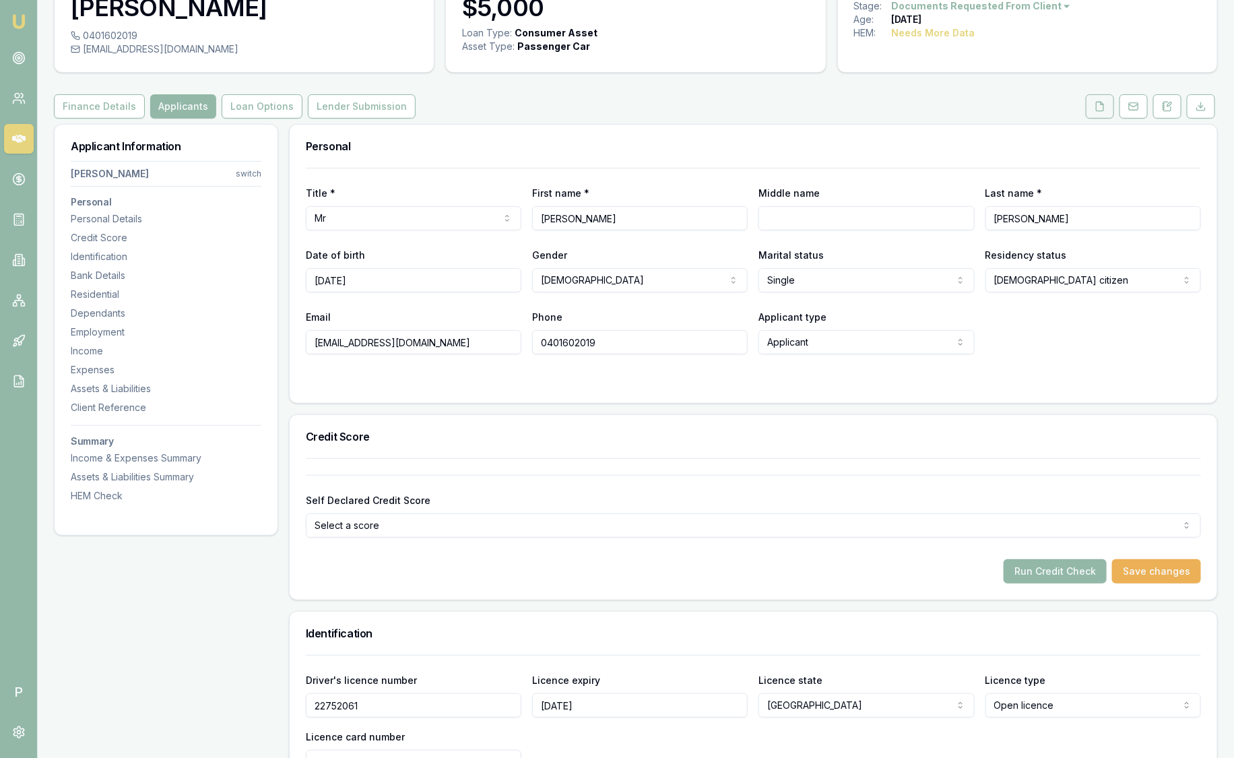
click at [1103, 104] on icon at bounding box center [1100, 106] width 11 height 11
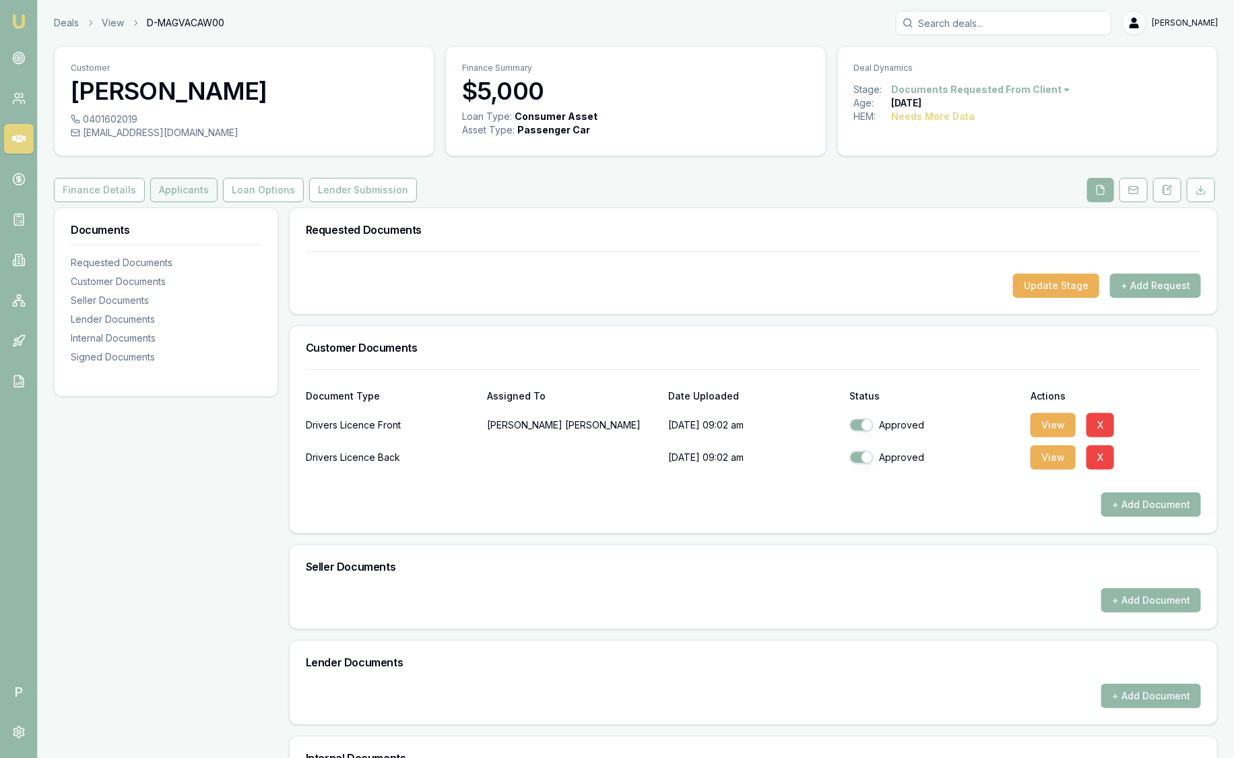
click at [193, 192] on button "Applicants" at bounding box center [183, 190] width 67 height 24
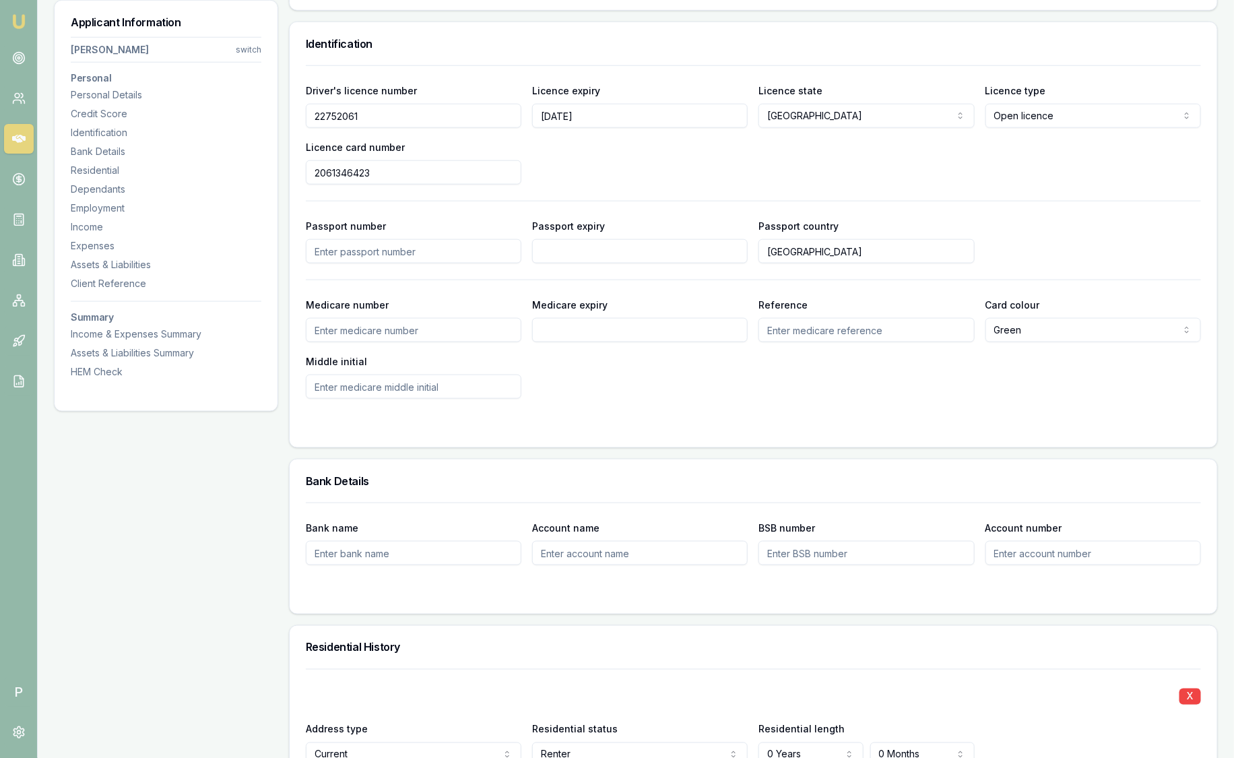
scroll to position [1010, 0]
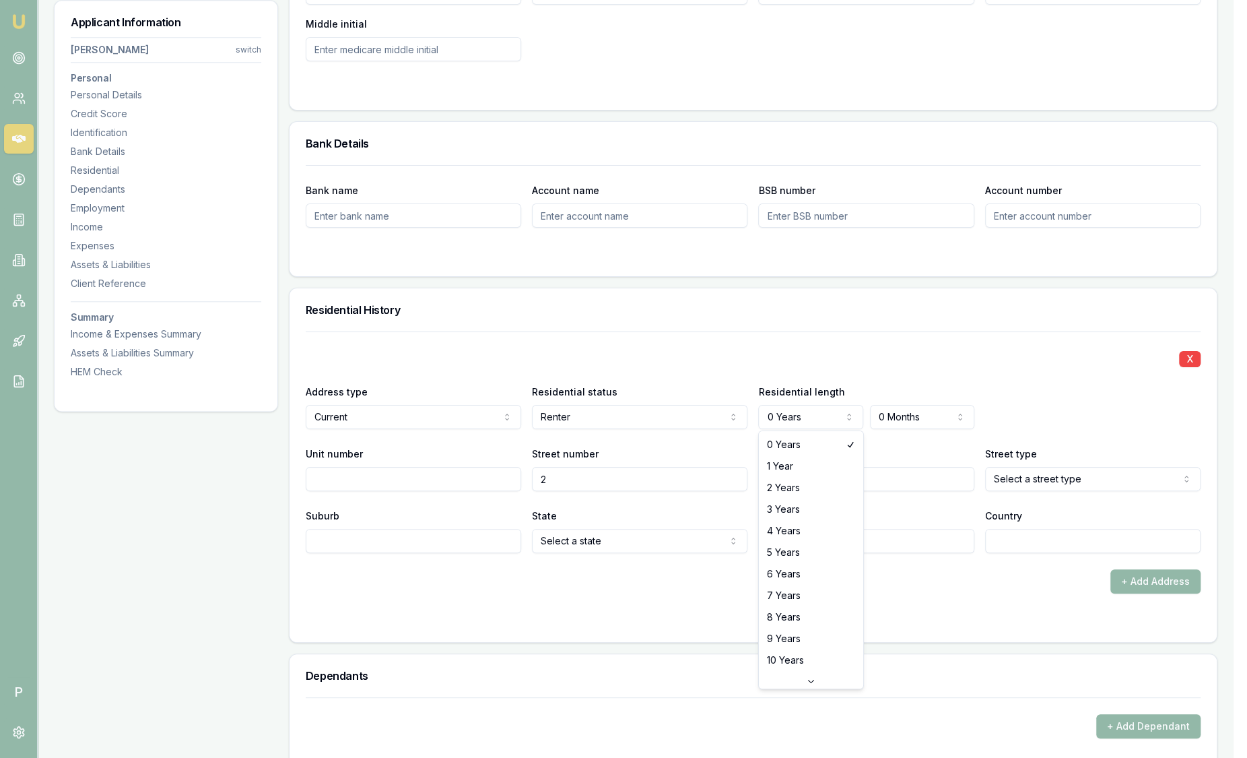
select select "3"
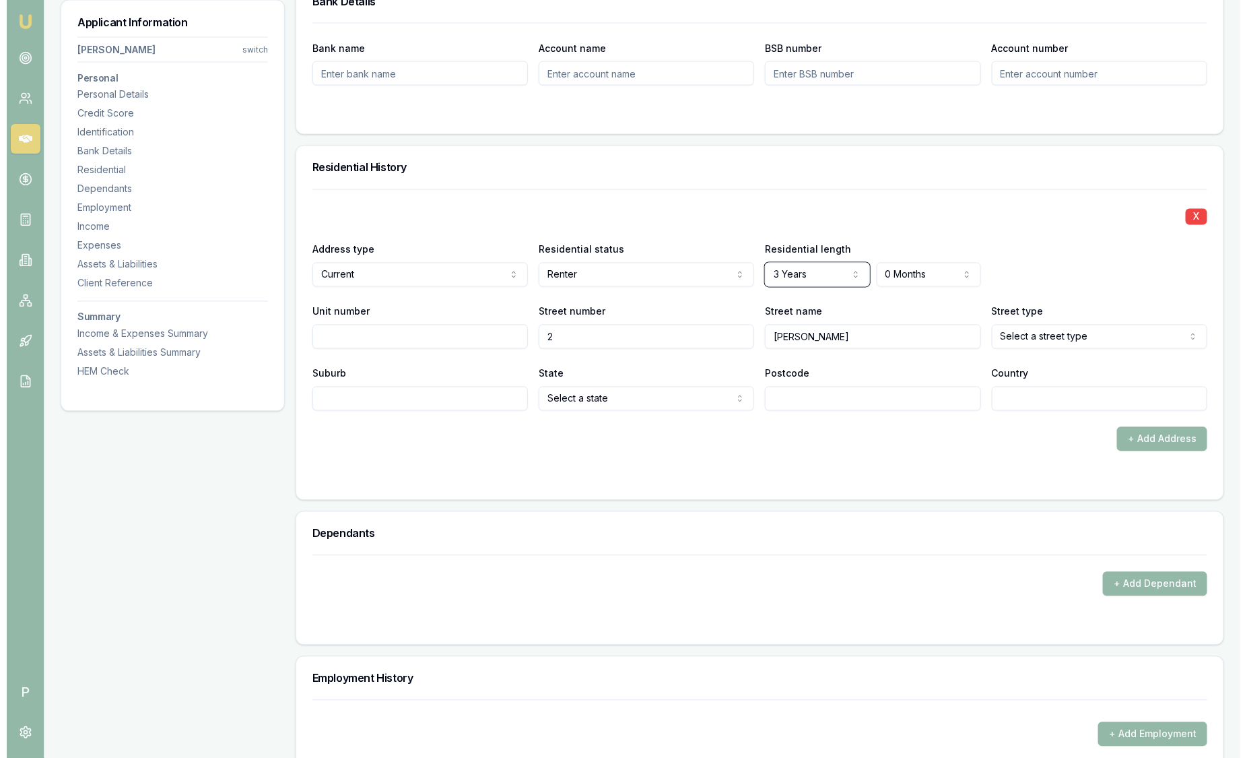
scroll to position [1178, 0]
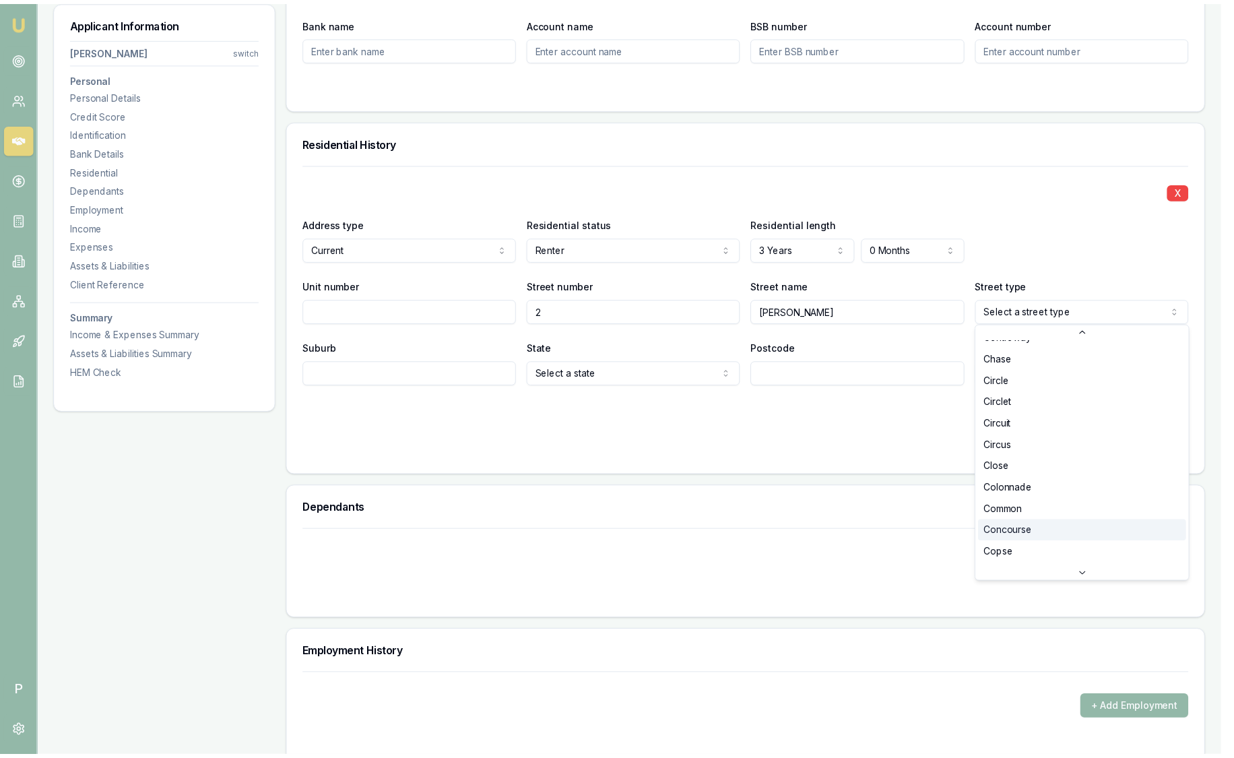
scroll to position [556, 0]
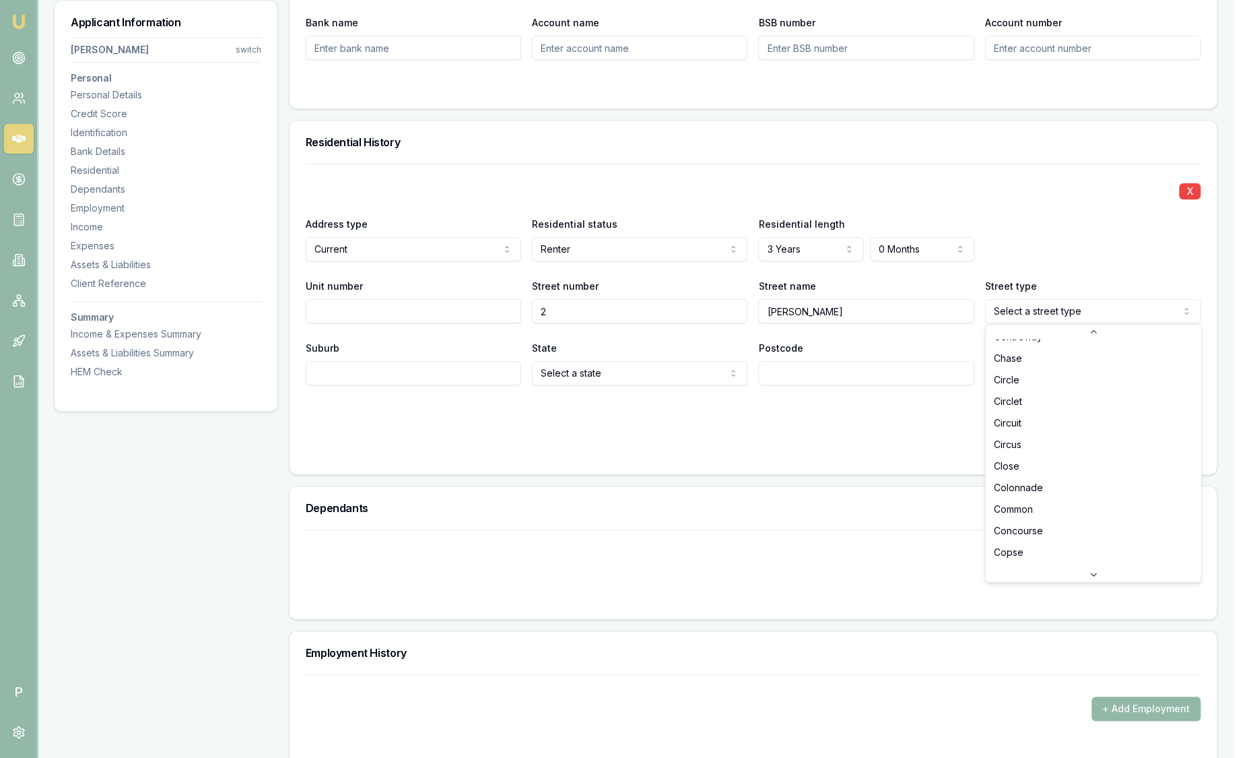
select select "Close"
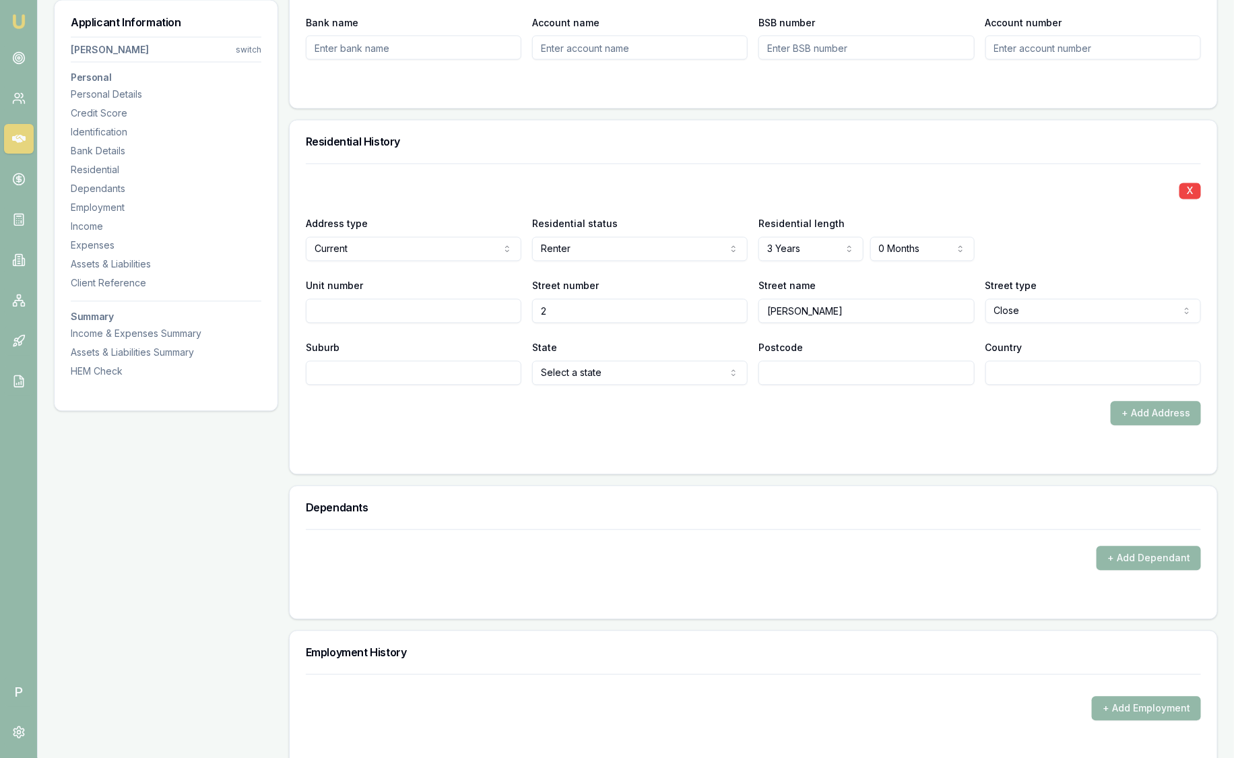
click at [368, 340] on div "Suburb" at bounding box center [414, 362] width 216 height 46
click at [368, 358] on div "Suburb" at bounding box center [414, 362] width 216 height 46
drag, startPoint x: 350, startPoint y: 367, endPoint x: 357, endPoint y: 364, distance: 7.5
click at [350, 367] on input "Suburb" at bounding box center [414, 373] width 216 height 24
type input "Narraweena"
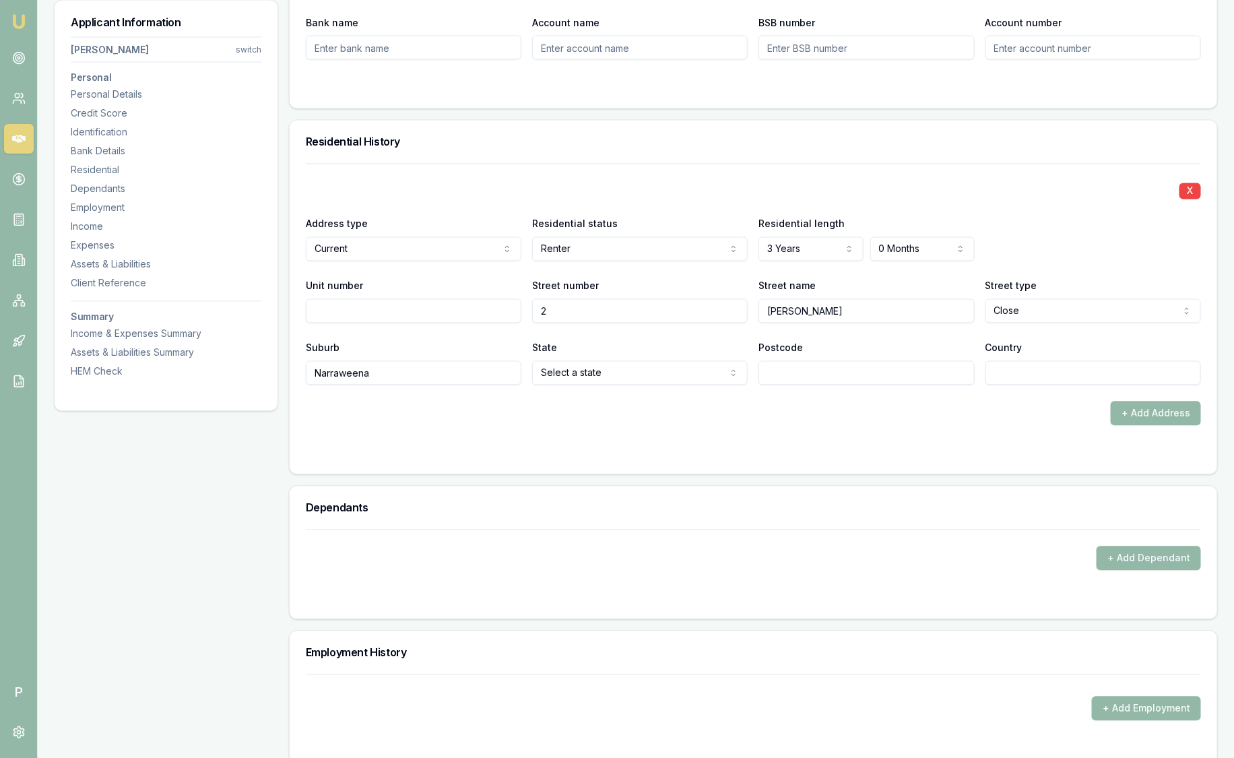
click at [882, 361] on input "Postcode" at bounding box center [866, 373] width 216 height 24
type input "2099"
type input "Australia"
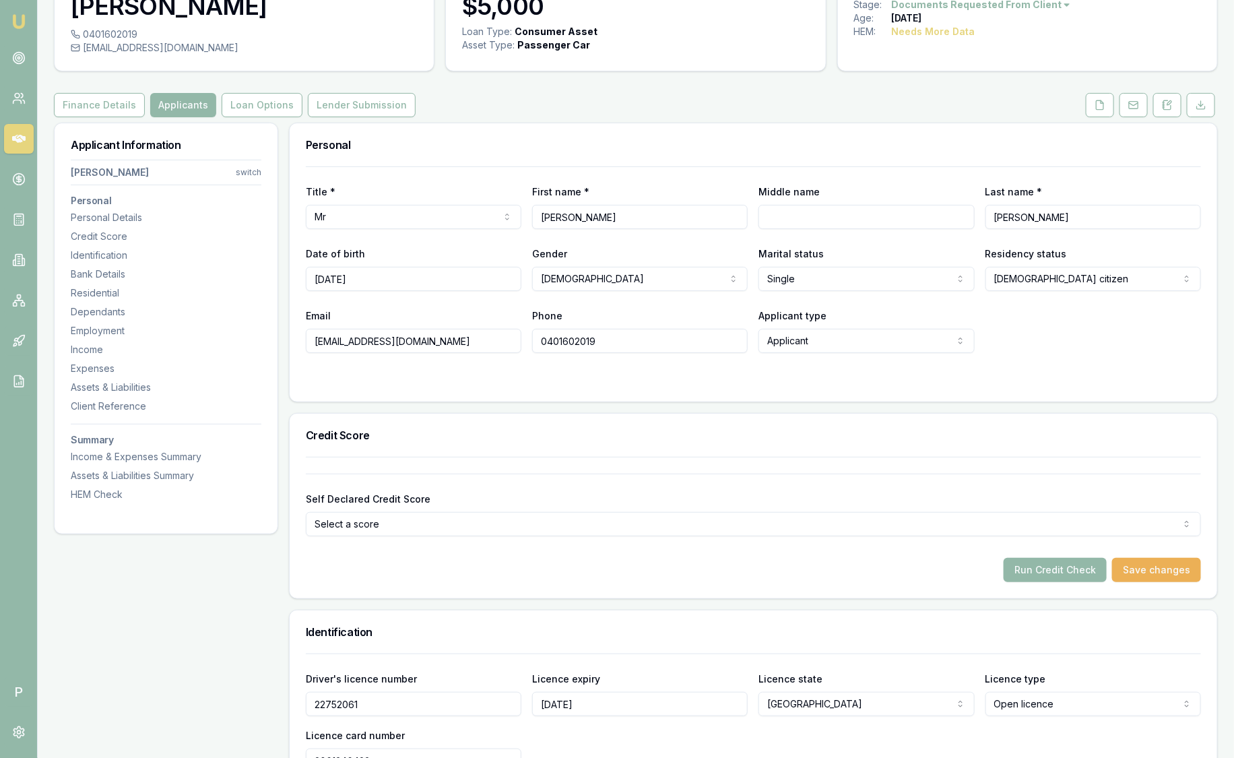
scroll to position [84, 0]
click at [1029, 574] on button "Run Credit Check" at bounding box center [1055, 571] width 103 height 24
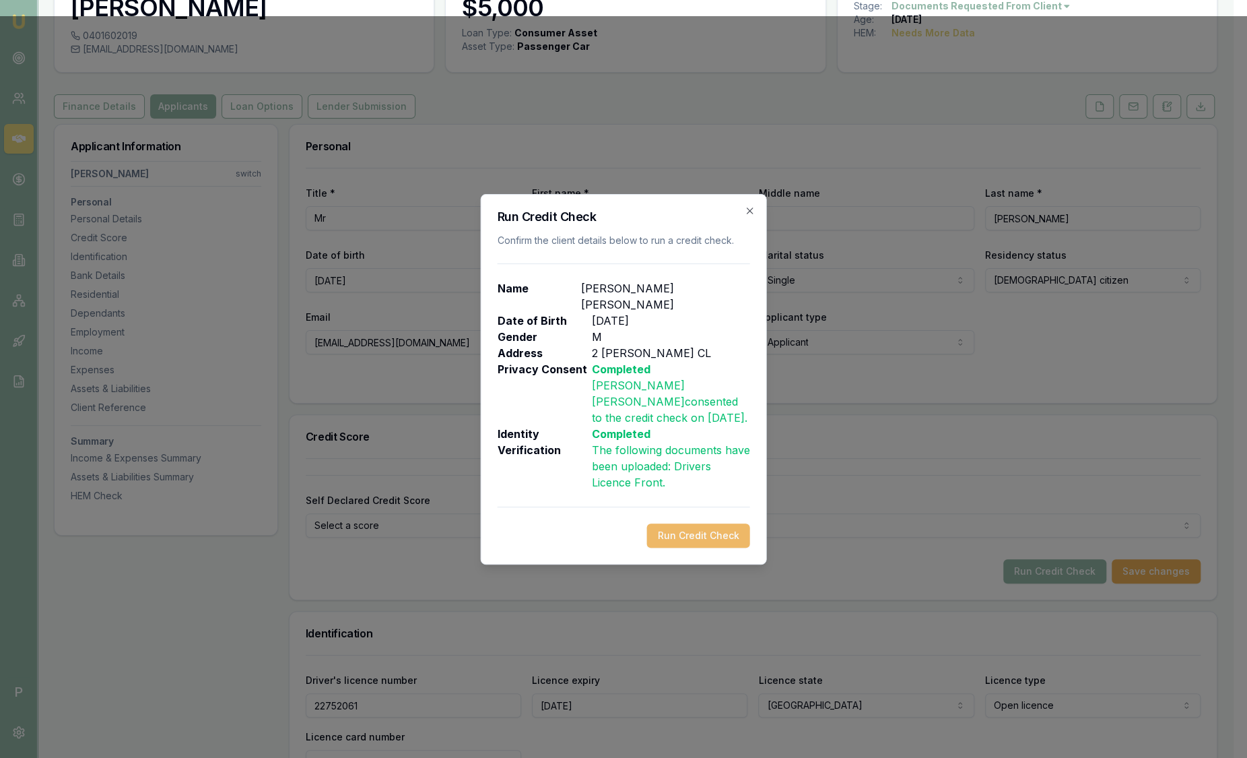
click at [705, 534] on button "Run Credit Check" at bounding box center [698, 535] width 103 height 24
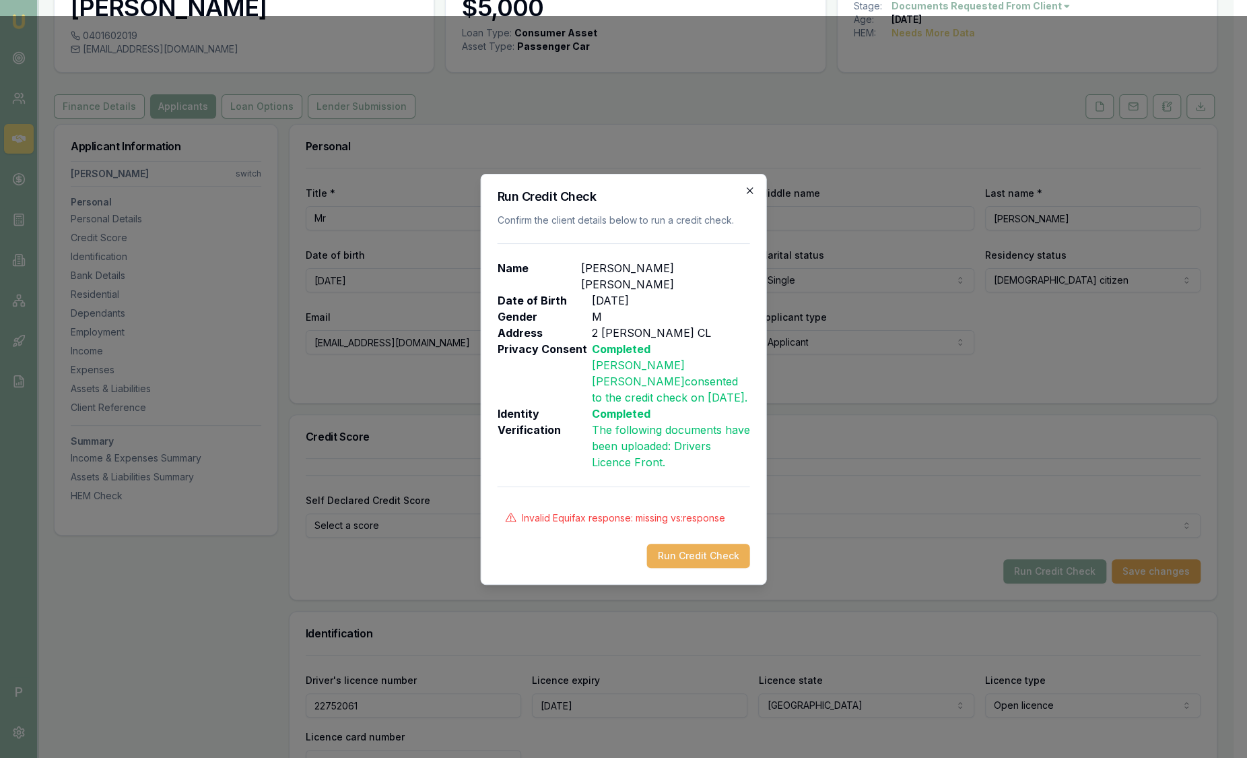
click at [750, 193] on icon "button" at bounding box center [750, 190] width 6 height 6
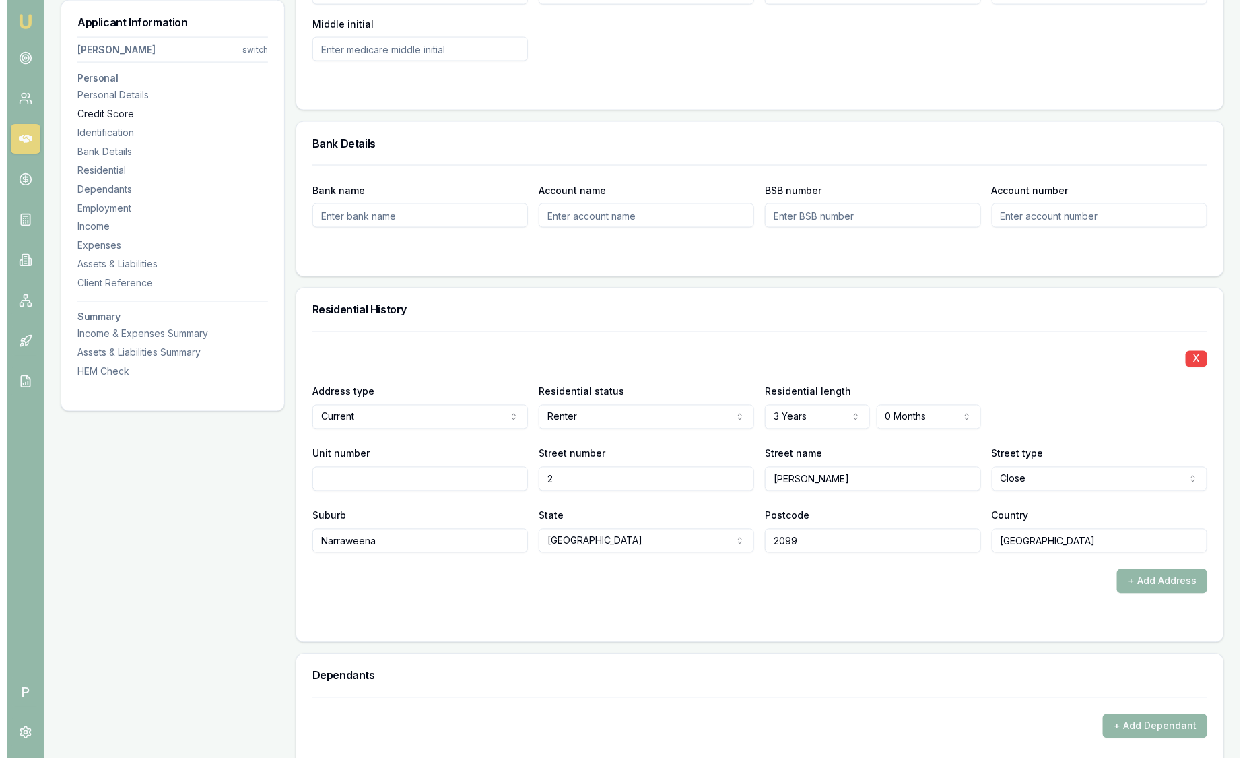
scroll to position [0, 0]
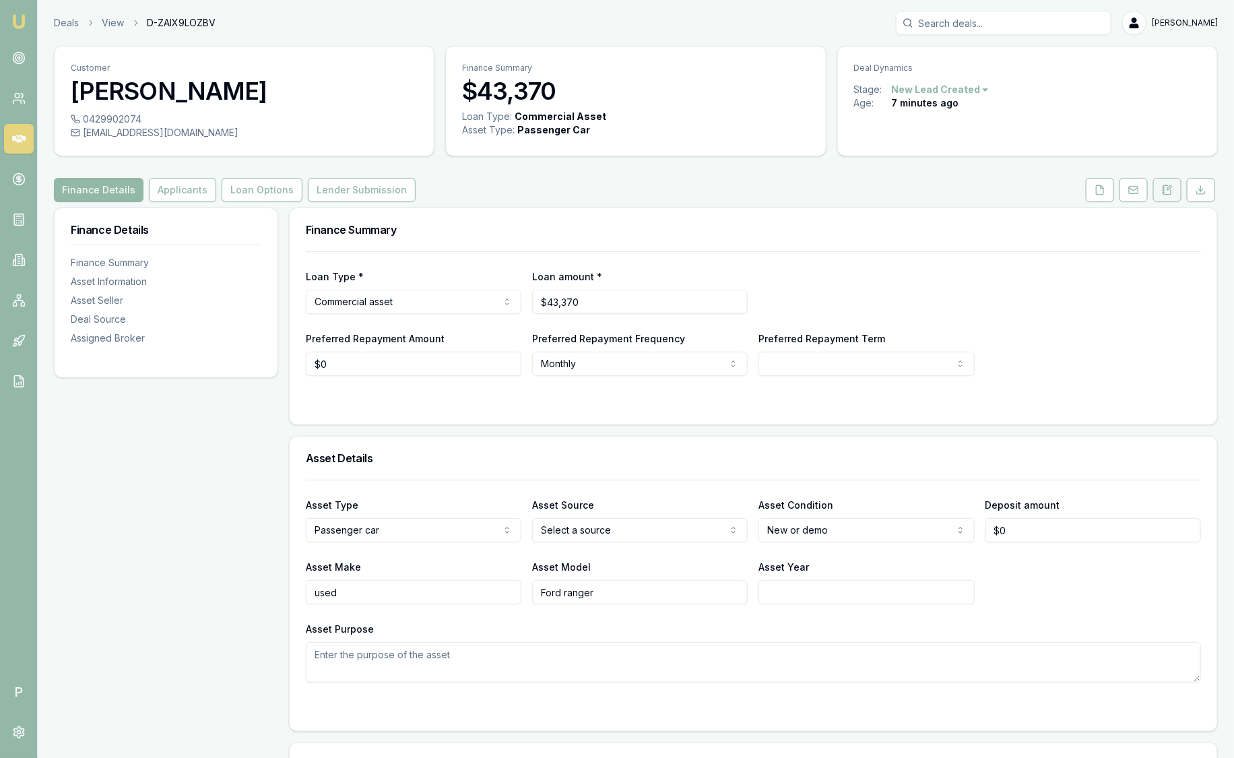
click at [1169, 195] on icon at bounding box center [1167, 190] width 11 height 11
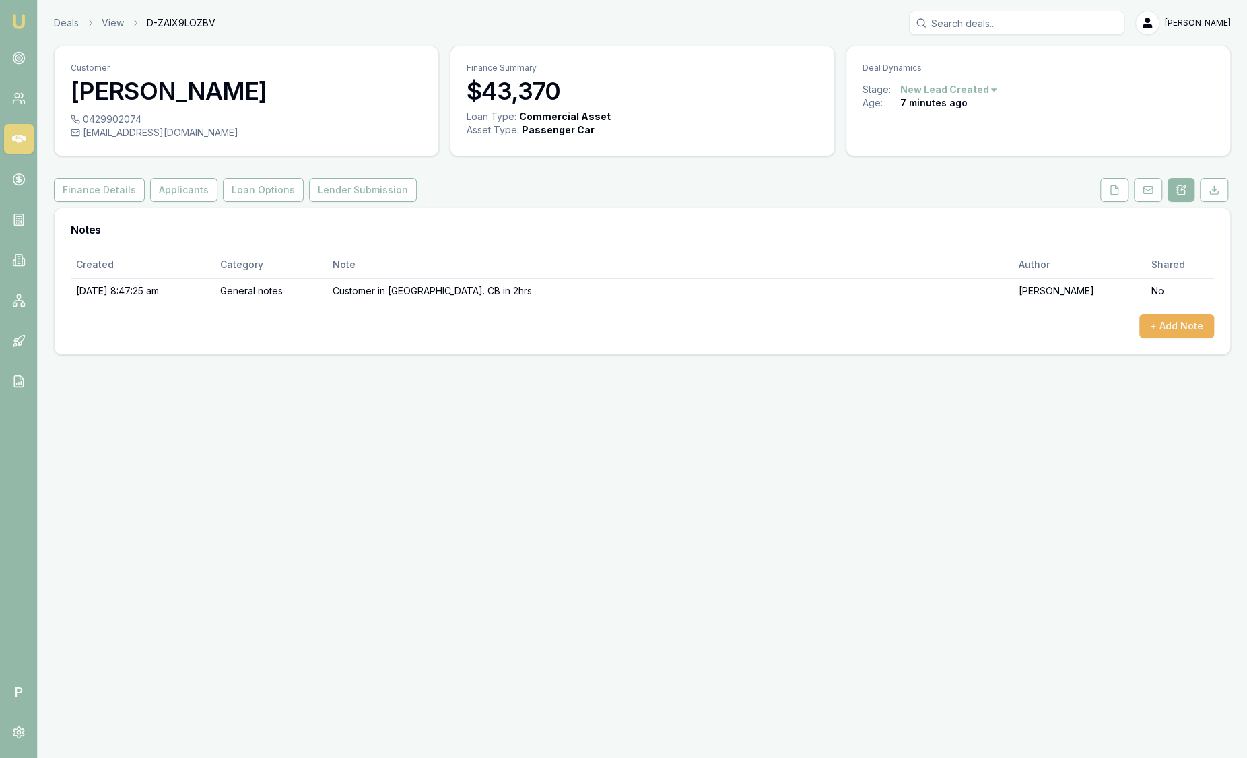
click at [14, 12] on link "Emu Broker" at bounding box center [19, 22] width 22 height 22
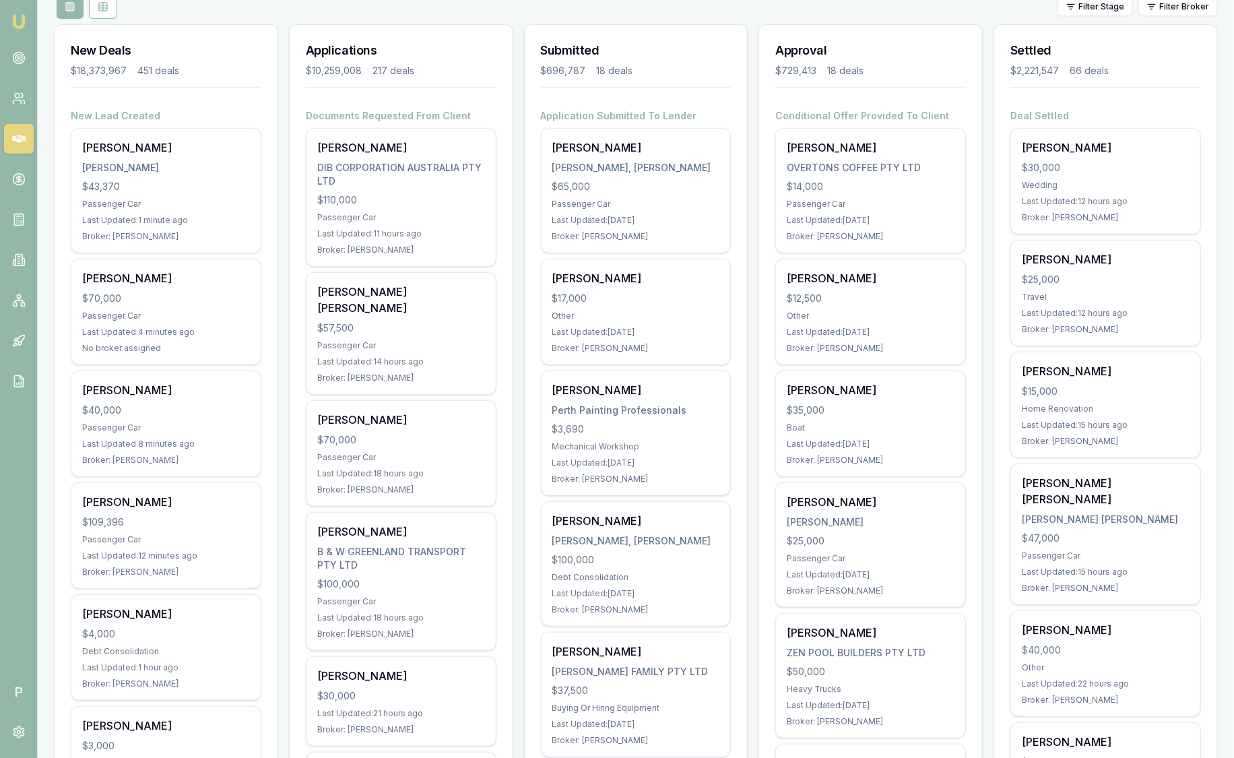
scroll to position [168, 0]
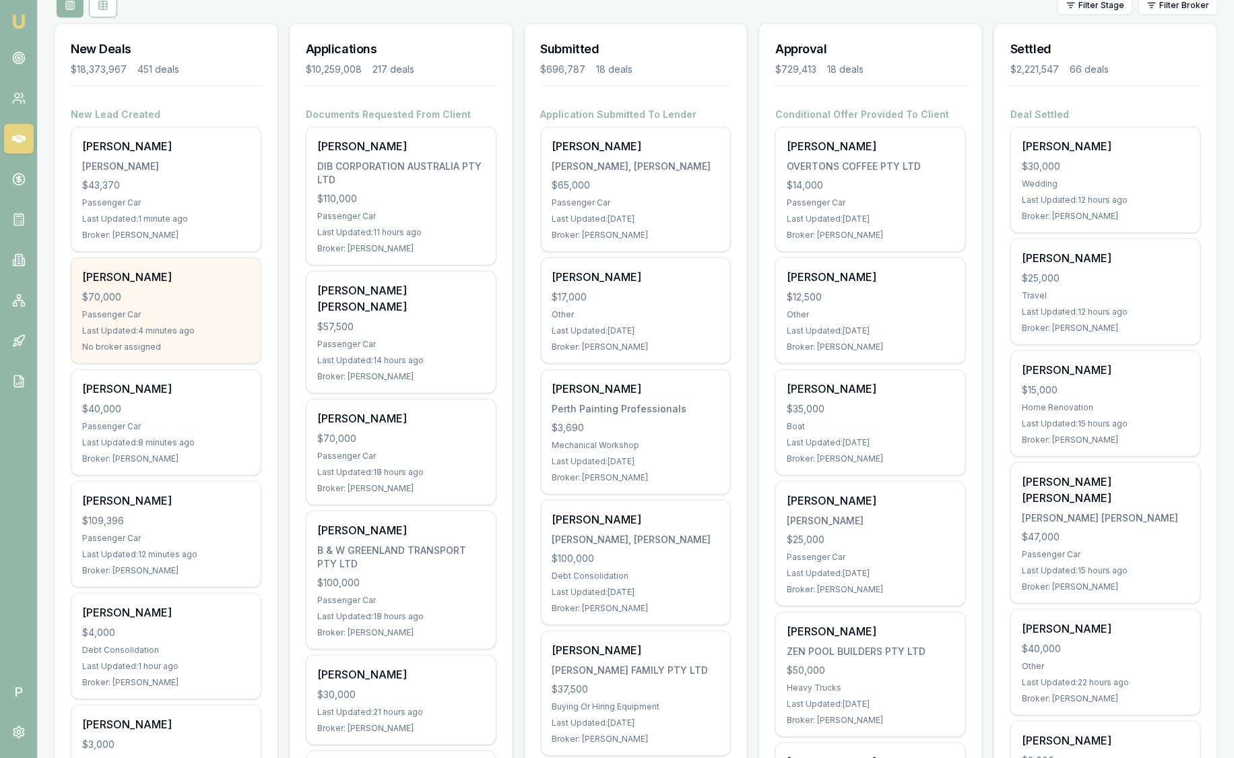
click at [156, 318] on div "Passenger Car" at bounding box center [166, 314] width 168 height 11
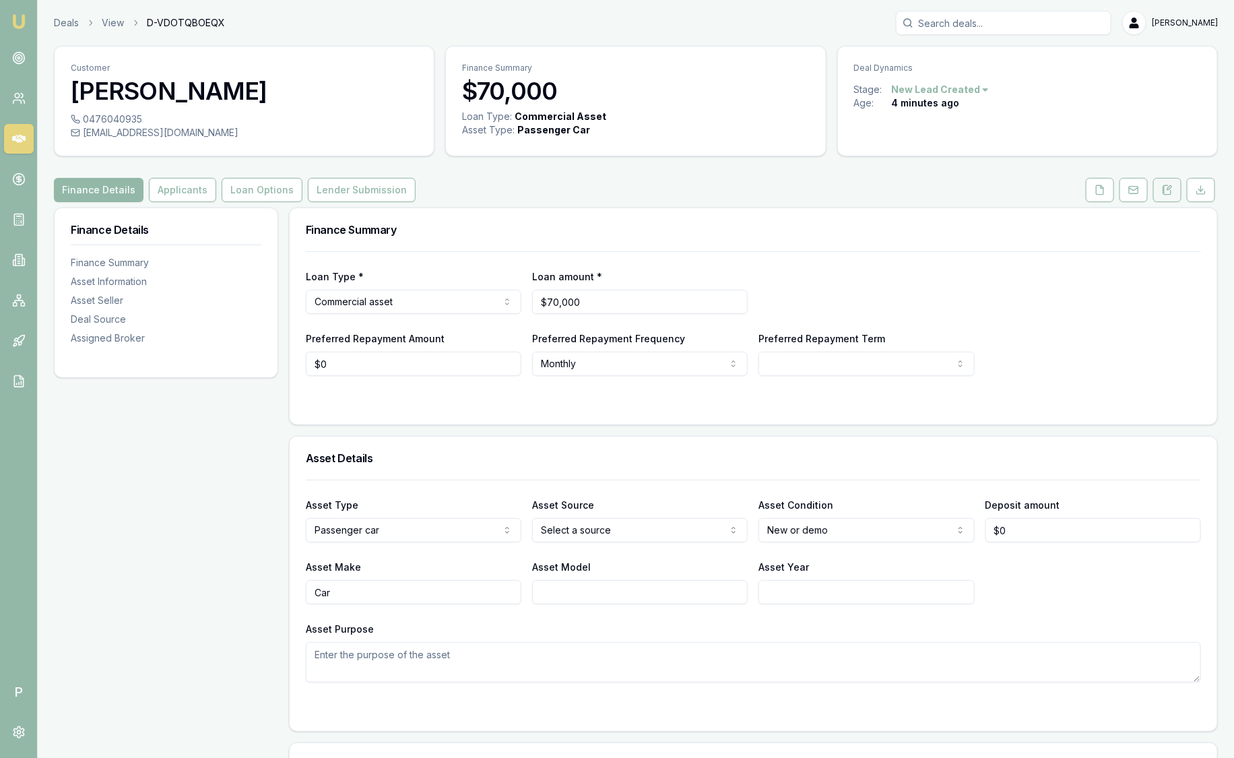
click at [1171, 187] on icon at bounding box center [1169, 188] width 4 height 4
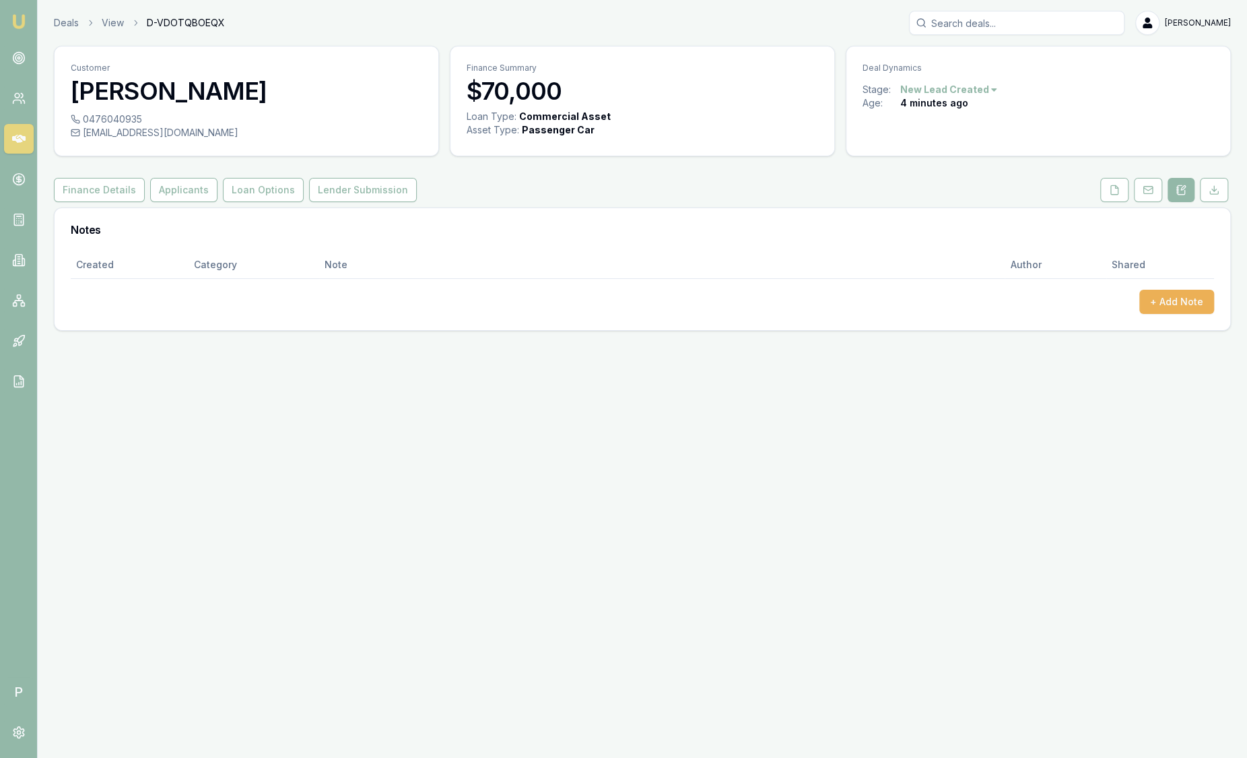
click at [12, 16] on img at bounding box center [19, 21] width 16 height 16
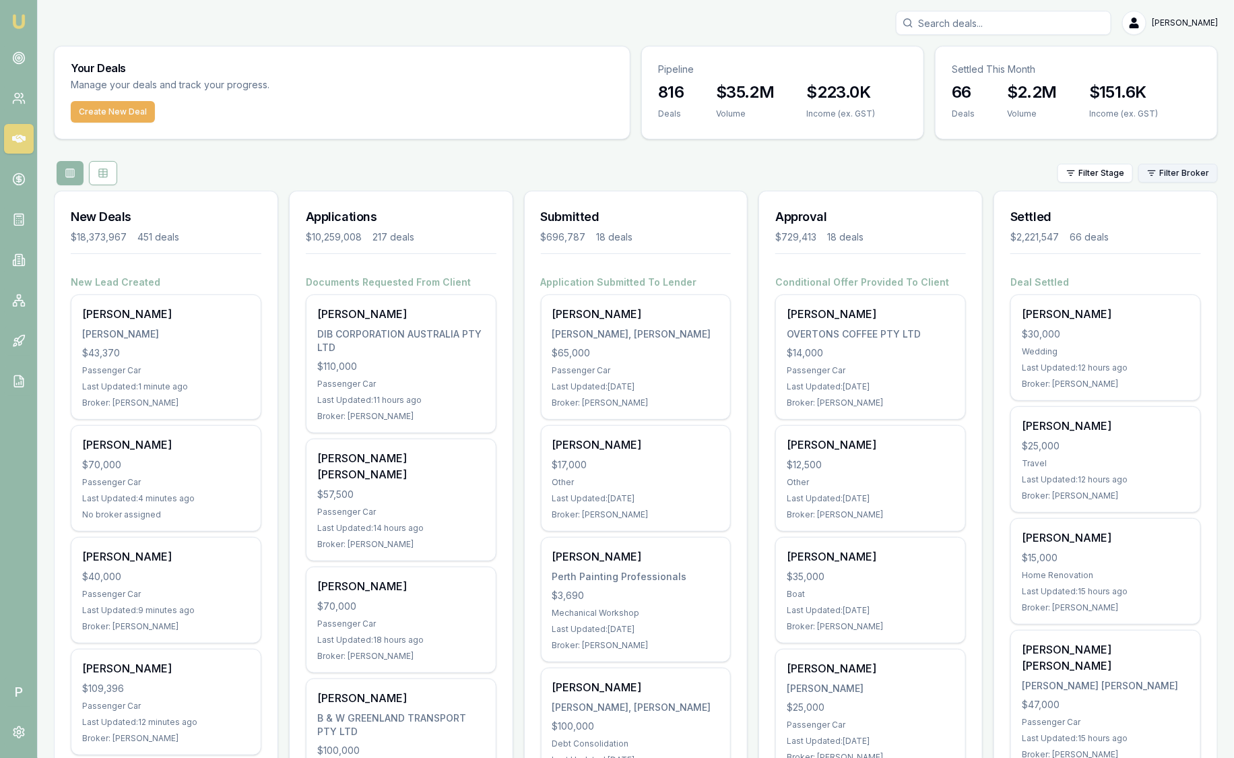
click at [1187, 178] on html "Emu Broker P [PERSON_NAME] Toggle Menu Your Deals Manage your deals and track y…" at bounding box center [617, 379] width 1234 height 758
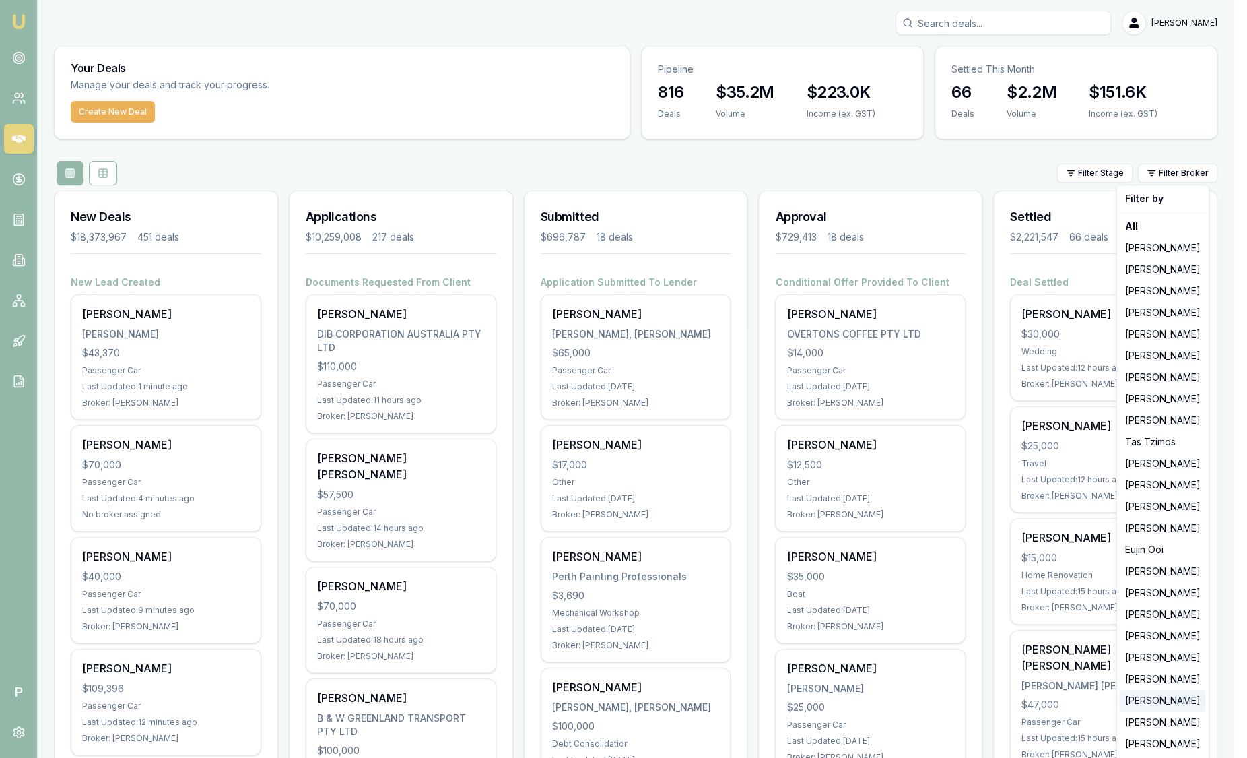
click at [1149, 703] on div "[PERSON_NAME]" at bounding box center [1163, 701] width 86 height 22
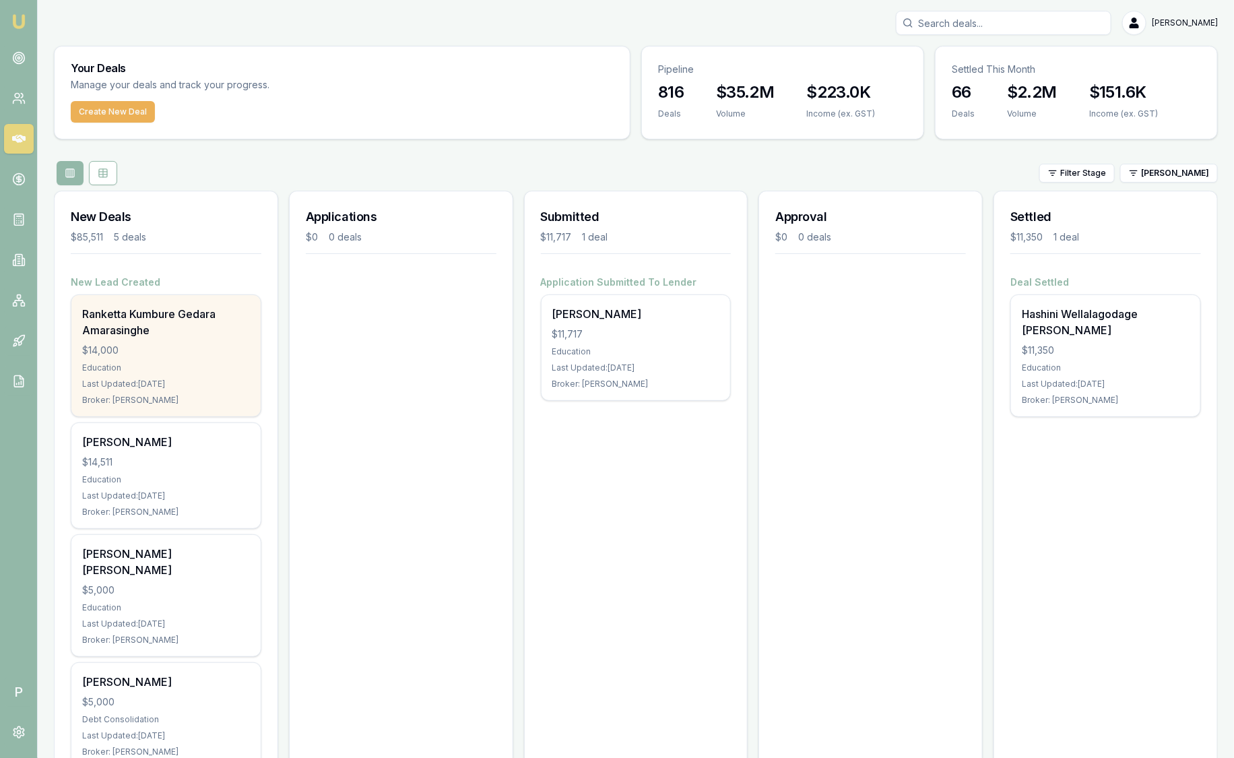
drag, startPoint x: 140, startPoint y: 327, endPoint x: 139, endPoint y: 334, distance: 6.8
click at [140, 334] on div "Ranketta Kumbure Gedara Amarasinghe" at bounding box center [166, 322] width 168 height 32
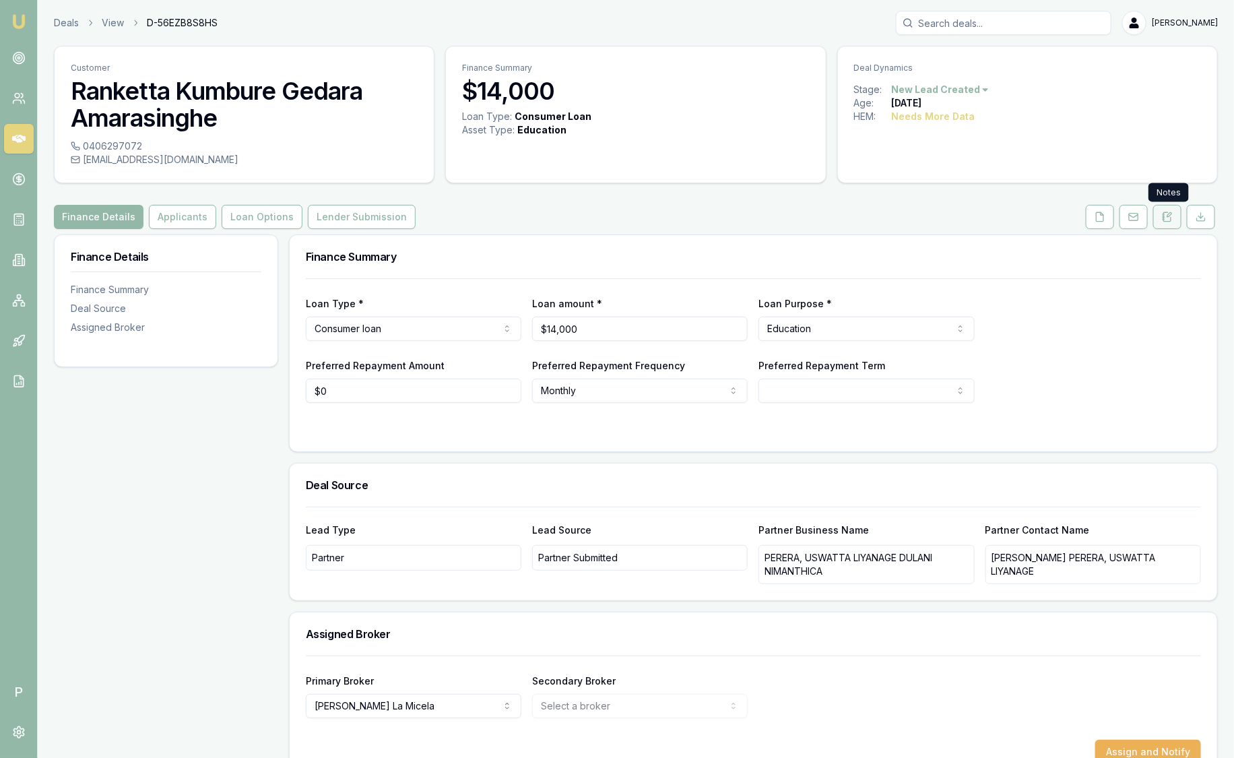
click at [1172, 222] on button at bounding box center [1167, 217] width 28 height 24
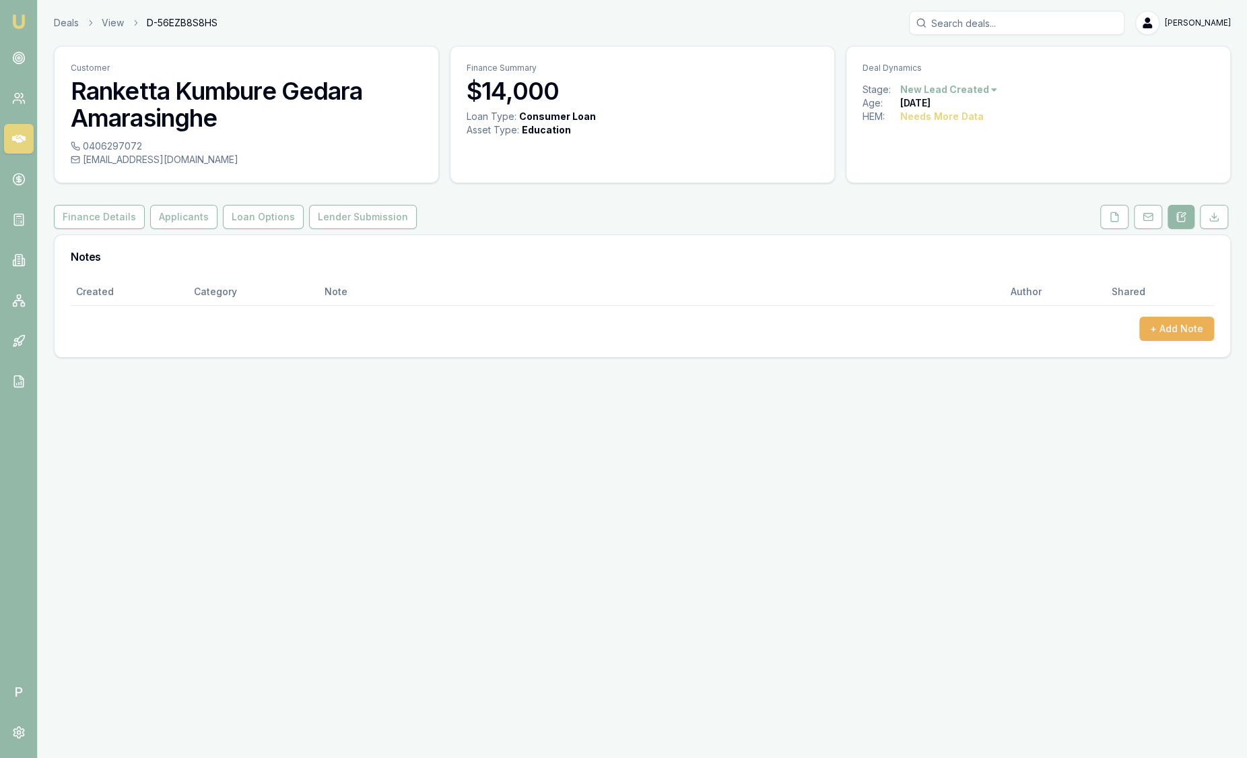
click at [21, 13] on img at bounding box center [19, 21] width 16 height 16
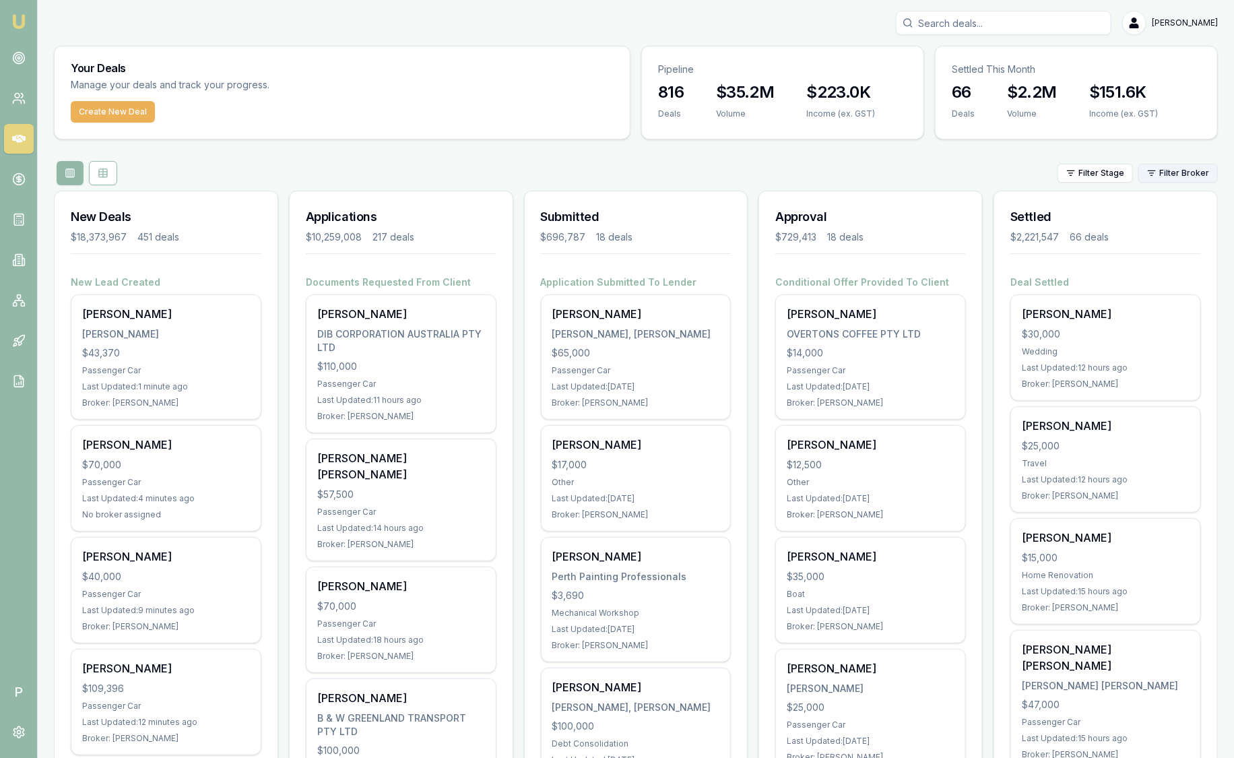
click at [1181, 174] on html "Emu Broker P Sam Crouch Toggle Menu Your Deals Manage your deals and track your…" at bounding box center [617, 379] width 1234 height 758
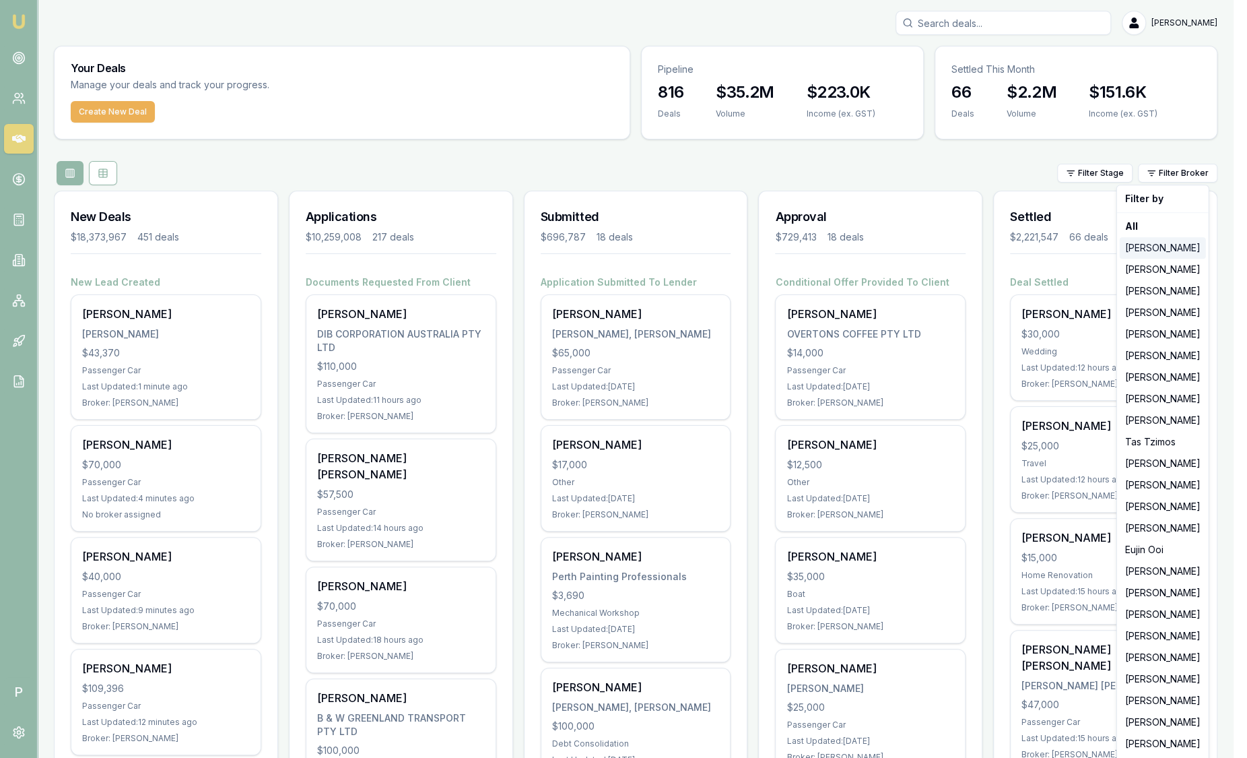
click at [1166, 248] on div "[PERSON_NAME]" at bounding box center [1163, 248] width 86 height 22
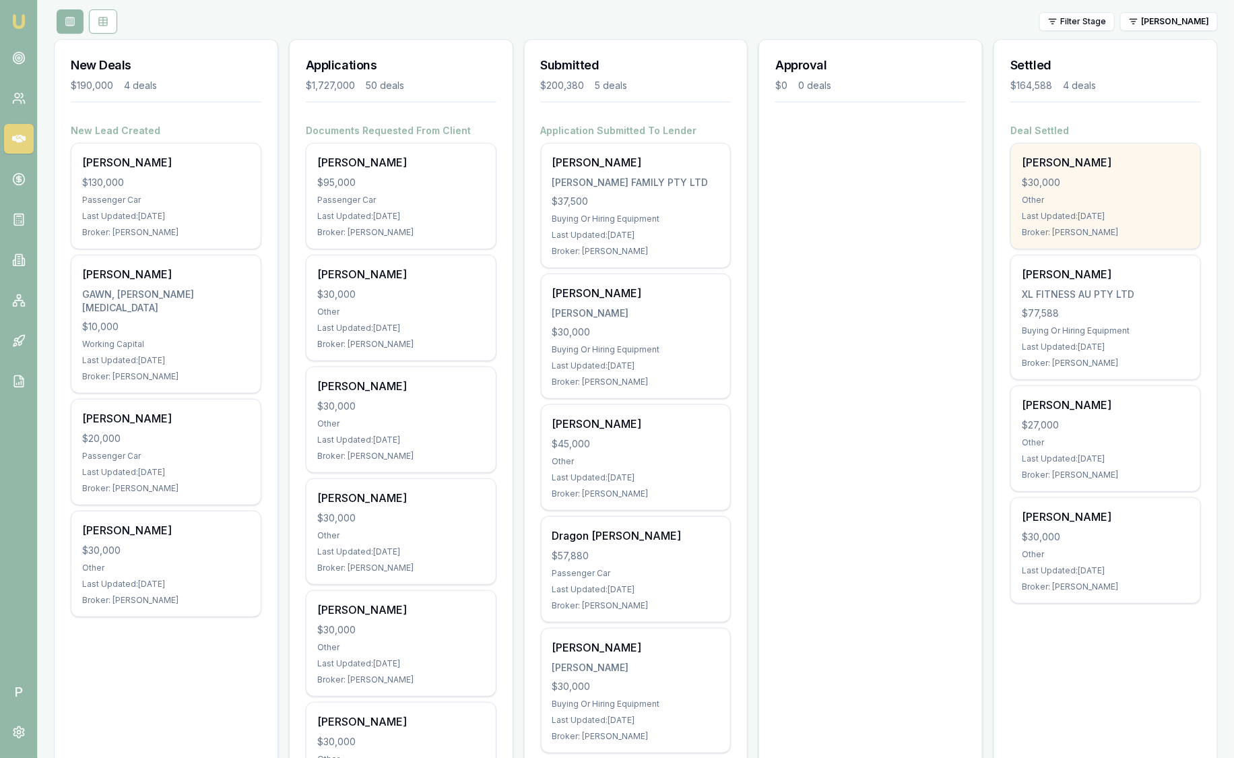
scroll to position [168, 0]
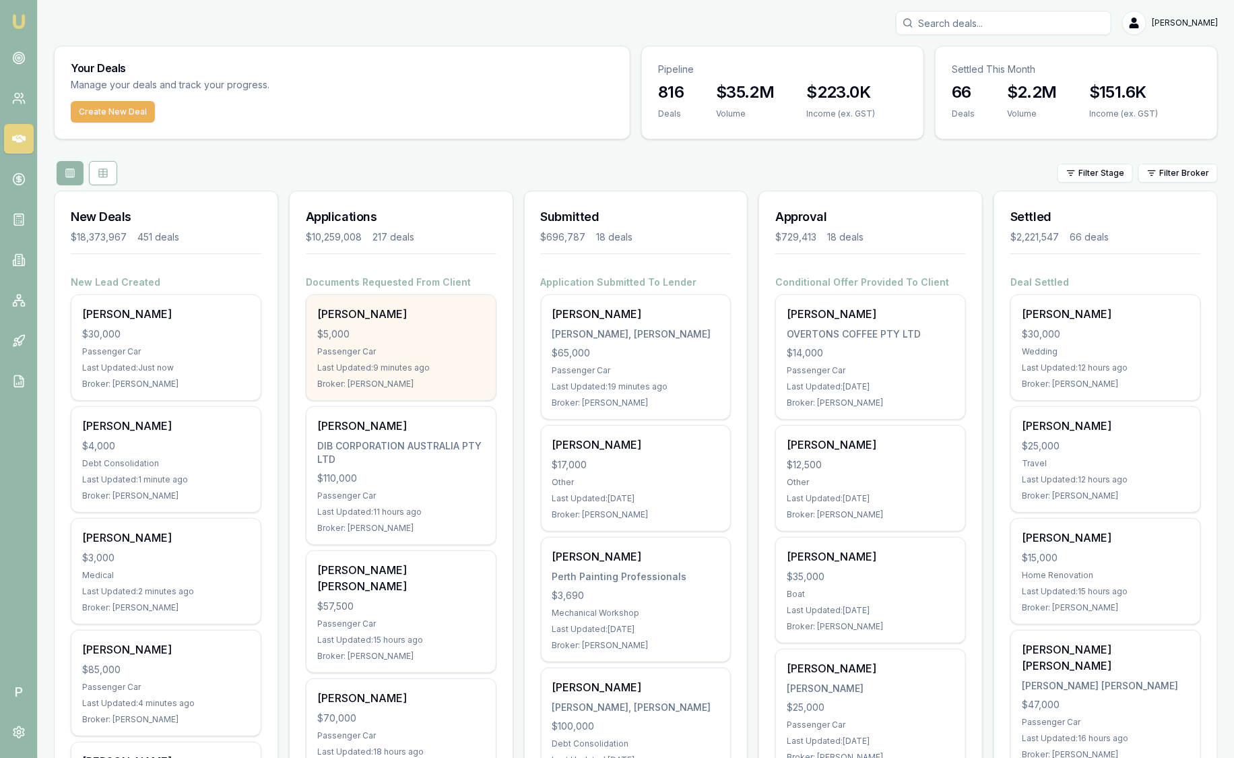
click at [412, 341] on div "[PERSON_NAME] $5,000 Passenger Car Last Updated: 9 minutes ago Broker: [PERSON_…" at bounding box center [400, 347] width 189 height 105
click at [392, 339] on div "$5,000" at bounding box center [401, 333] width 168 height 13
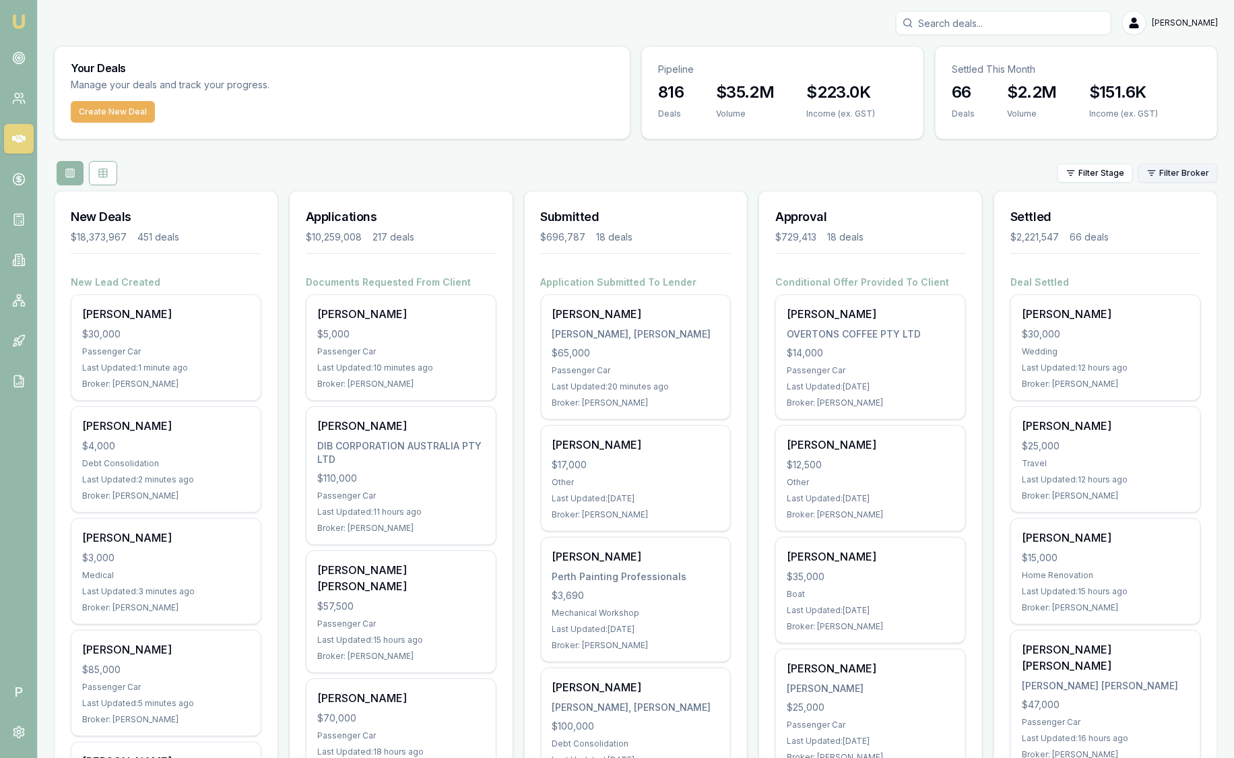
click at [1170, 174] on html "Emu Broker P [PERSON_NAME] Toggle Menu Your Deals Manage your deals and track y…" at bounding box center [617, 379] width 1234 height 758
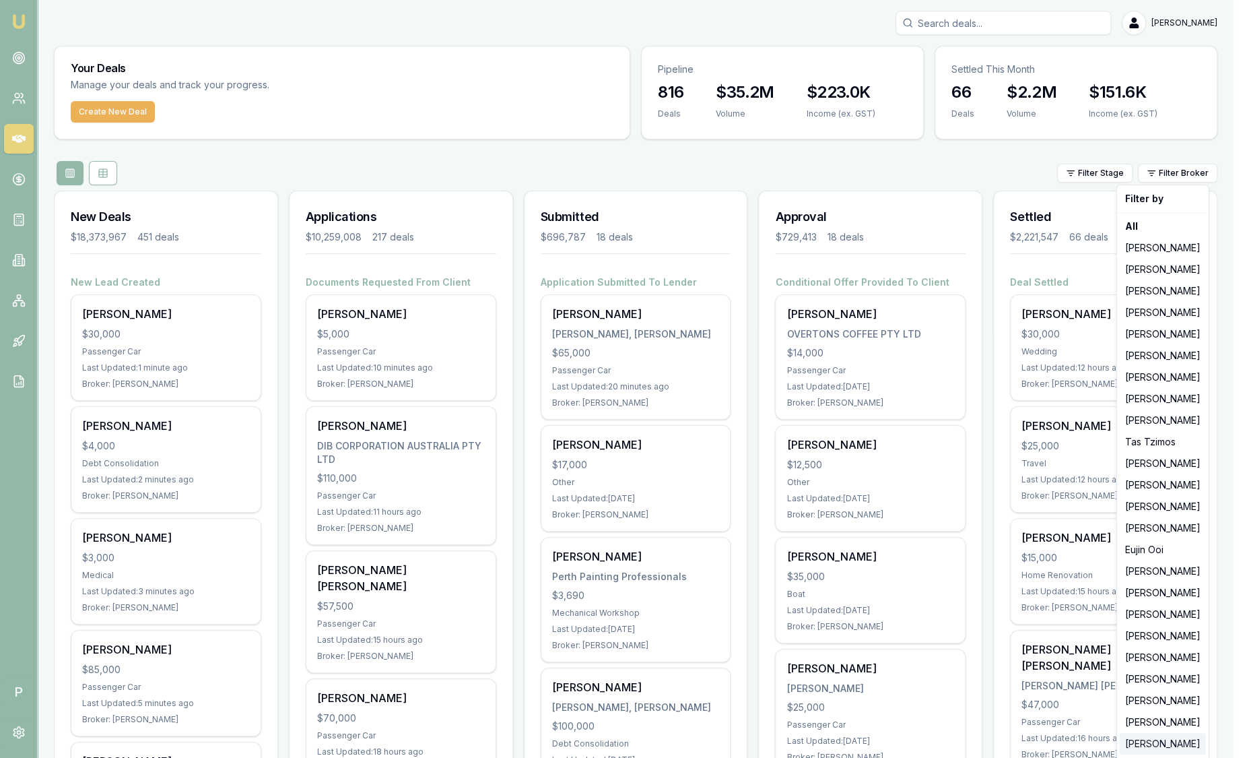
click at [1144, 736] on div "[PERSON_NAME]" at bounding box center [1163, 744] width 86 height 22
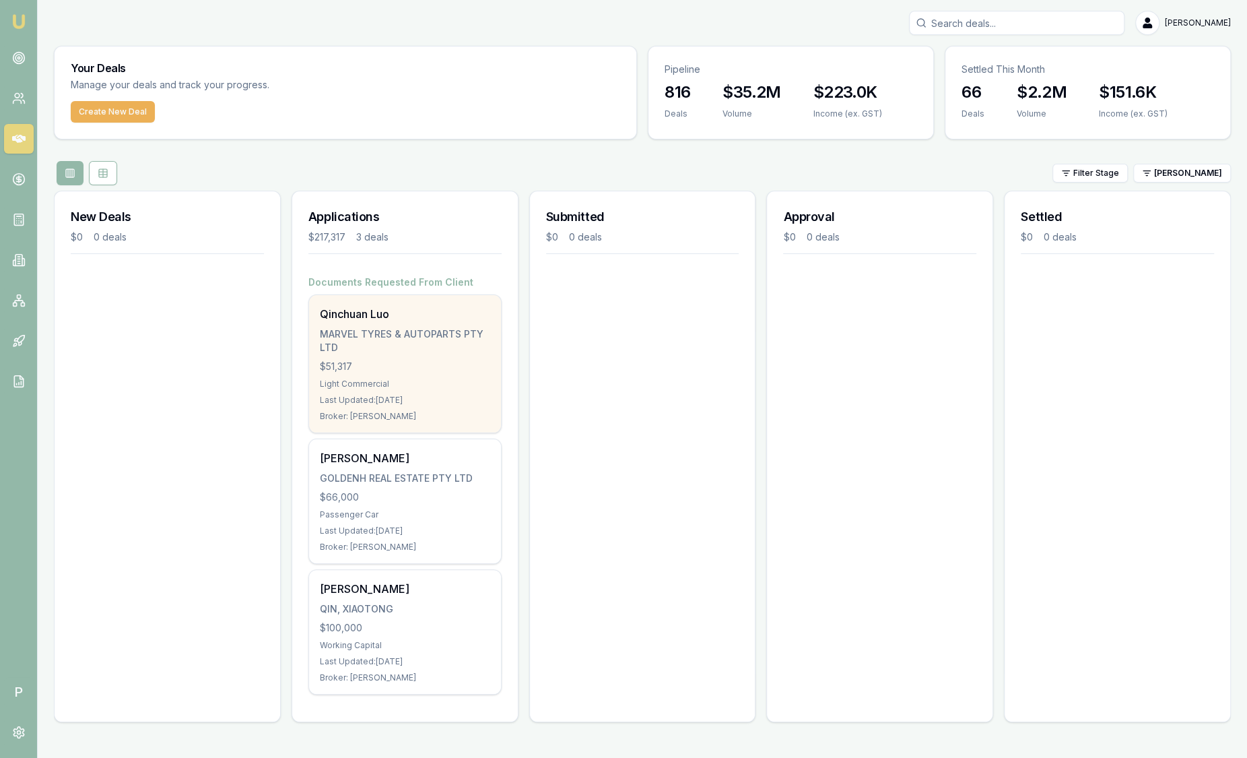
click at [460, 333] on div "MARVEL TYRES & AUTOPARTS PTY LTD" at bounding box center [405, 340] width 170 height 27
click at [338, 371] on div "$51,317" at bounding box center [405, 366] width 170 height 13
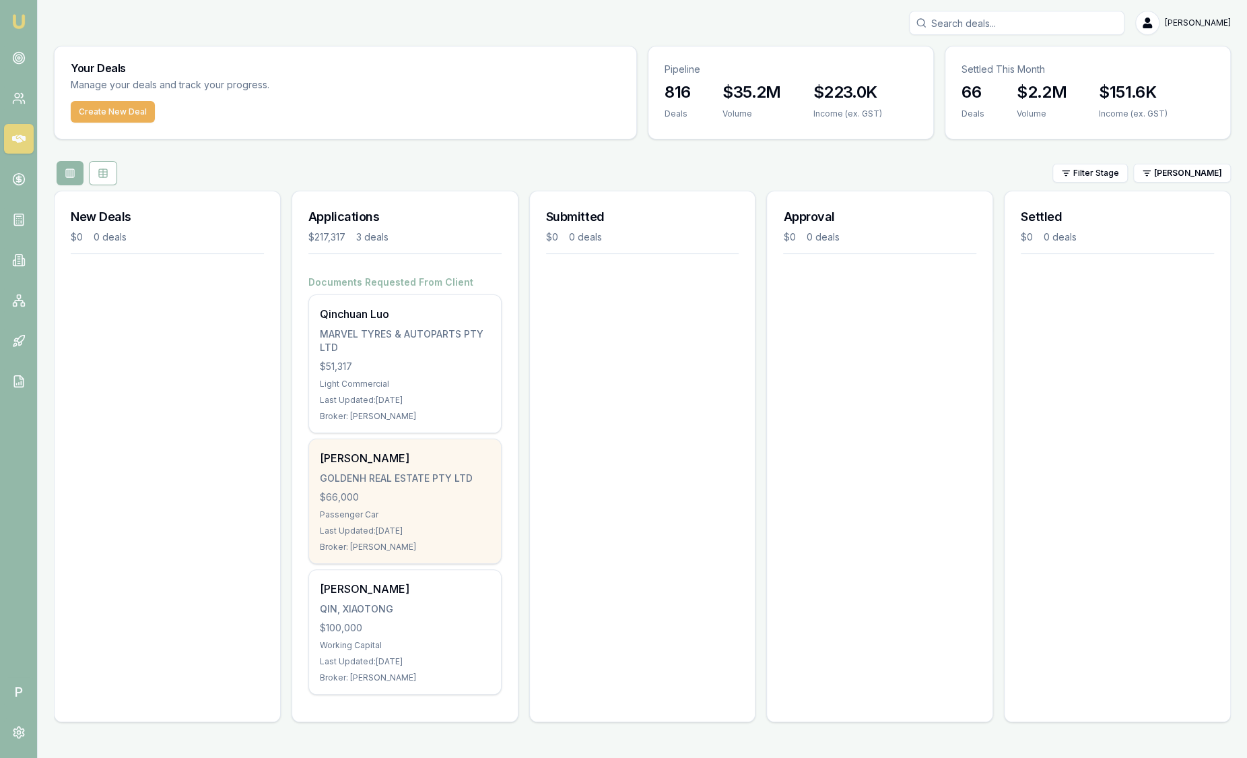
click at [408, 509] on div "Passenger Car" at bounding box center [405, 514] width 170 height 11
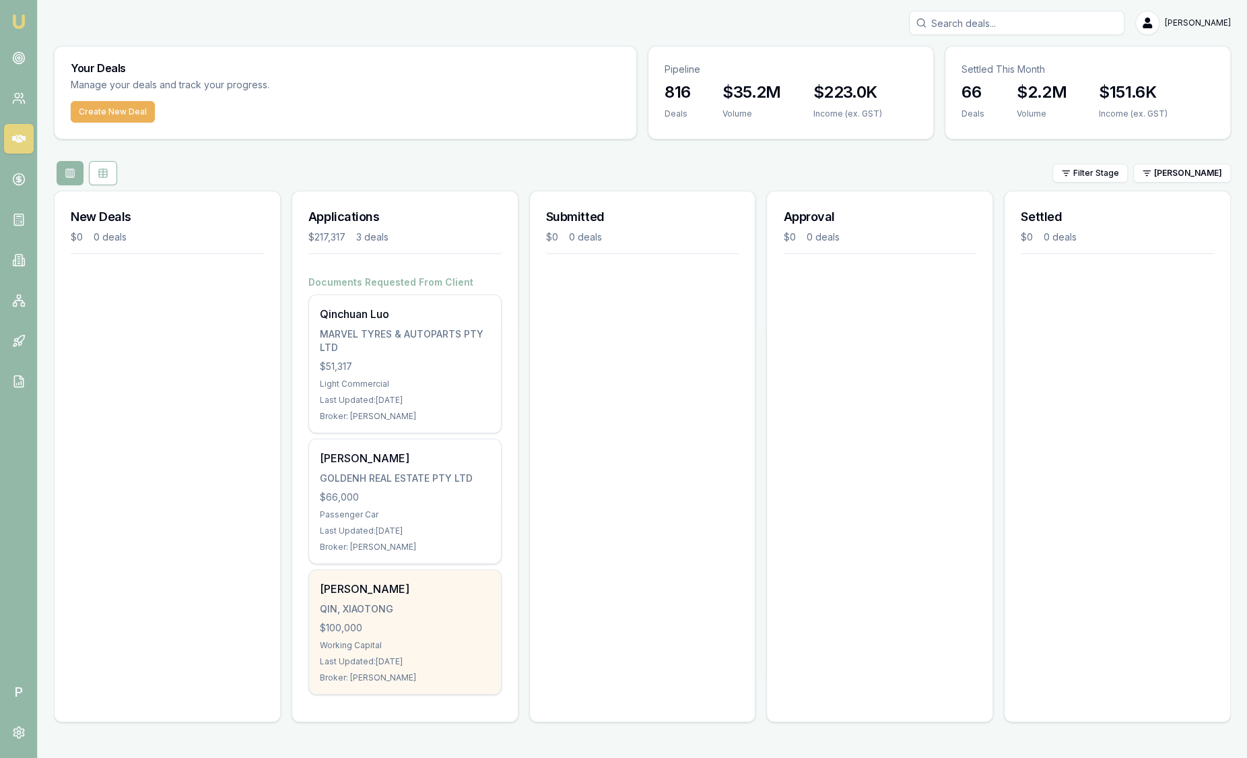
click at [451, 624] on div "$100,000" at bounding box center [405, 627] width 170 height 13
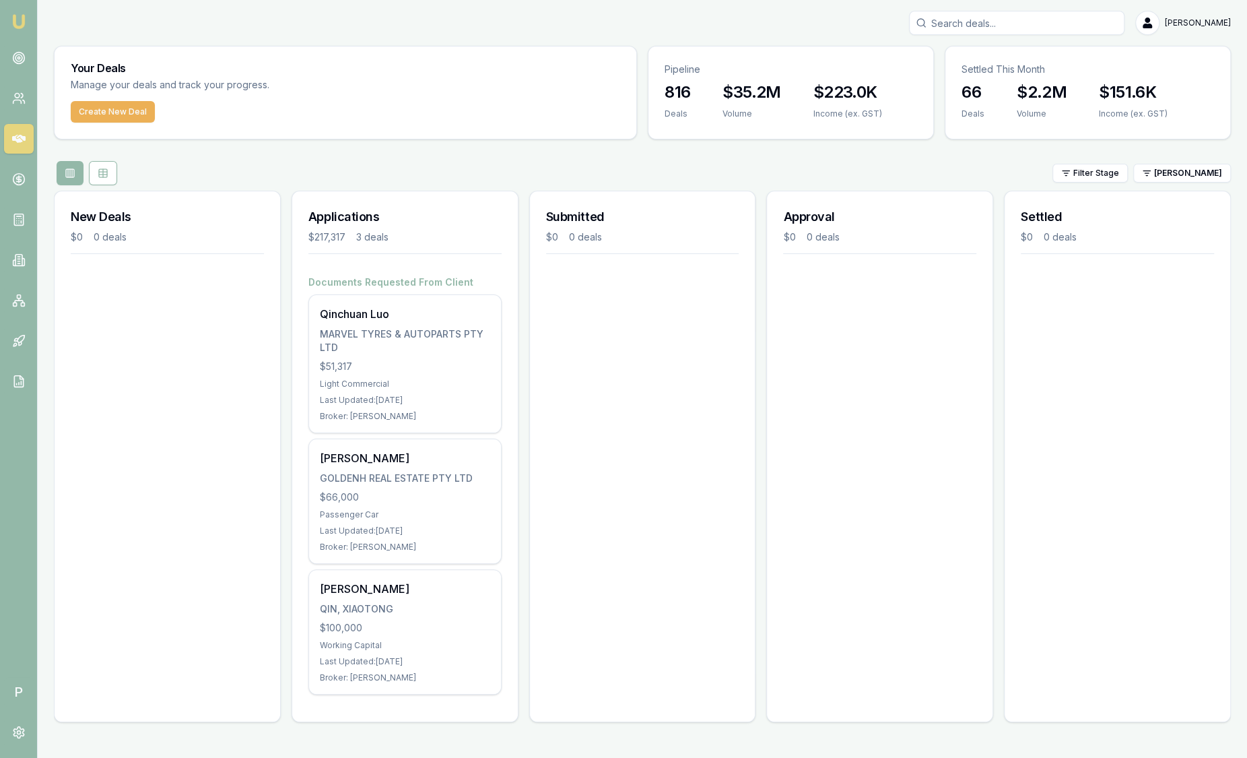
click at [23, 24] on img at bounding box center [19, 21] width 16 height 16
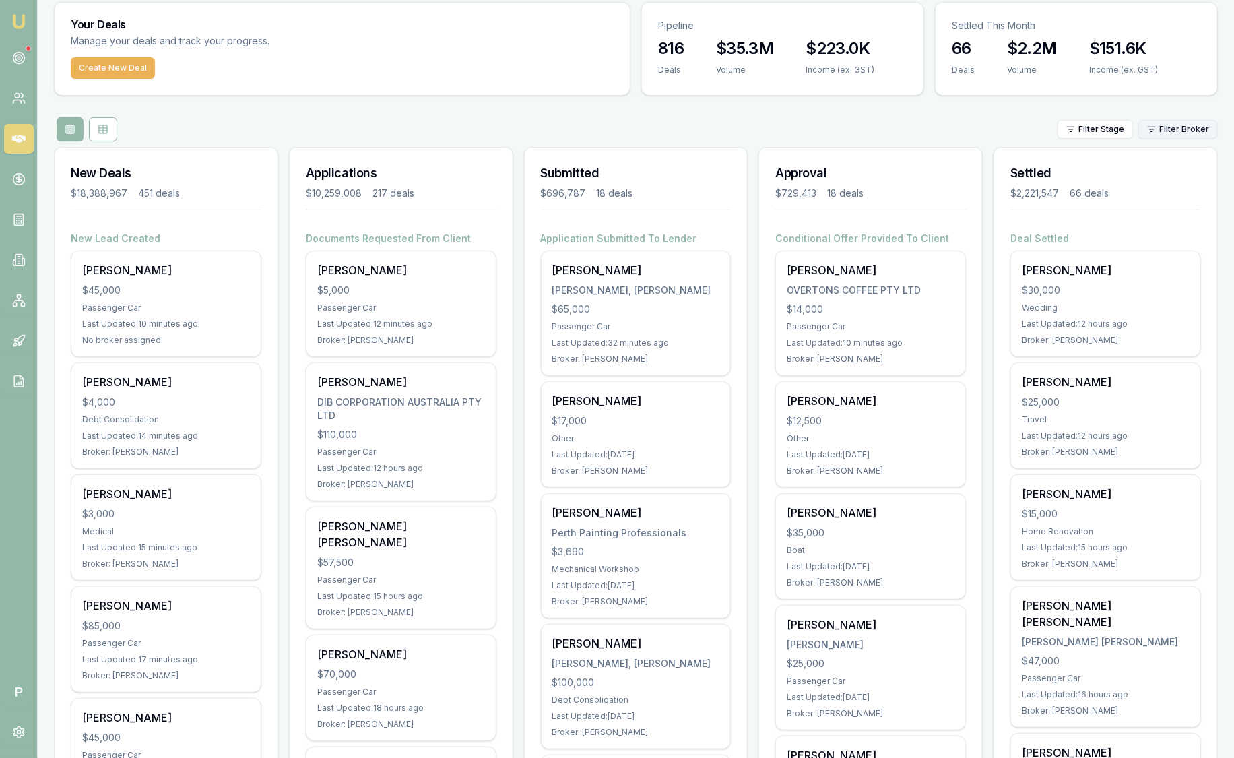
scroll to position [84, 0]
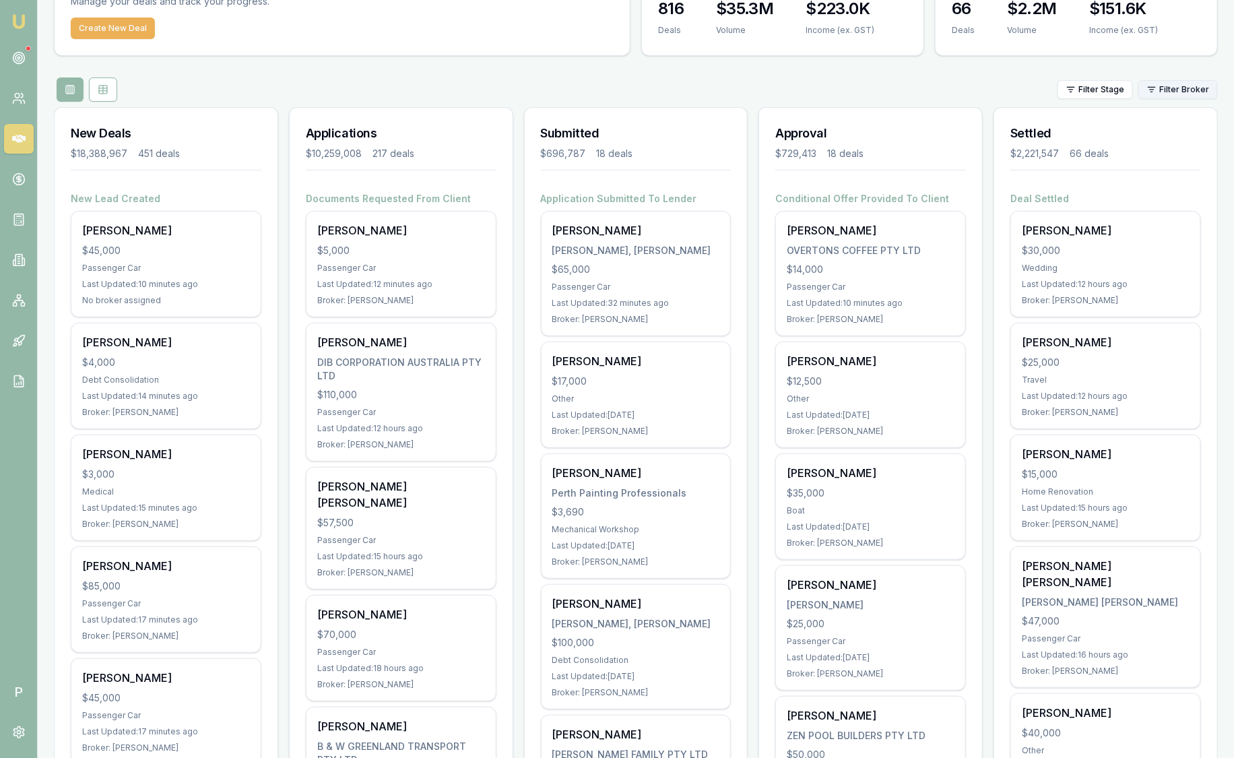
click at [1175, 91] on html "Emu Broker P Sam Crouch Toggle Menu Your Deals Manage your deals and track your…" at bounding box center [617, 295] width 1234 height 758
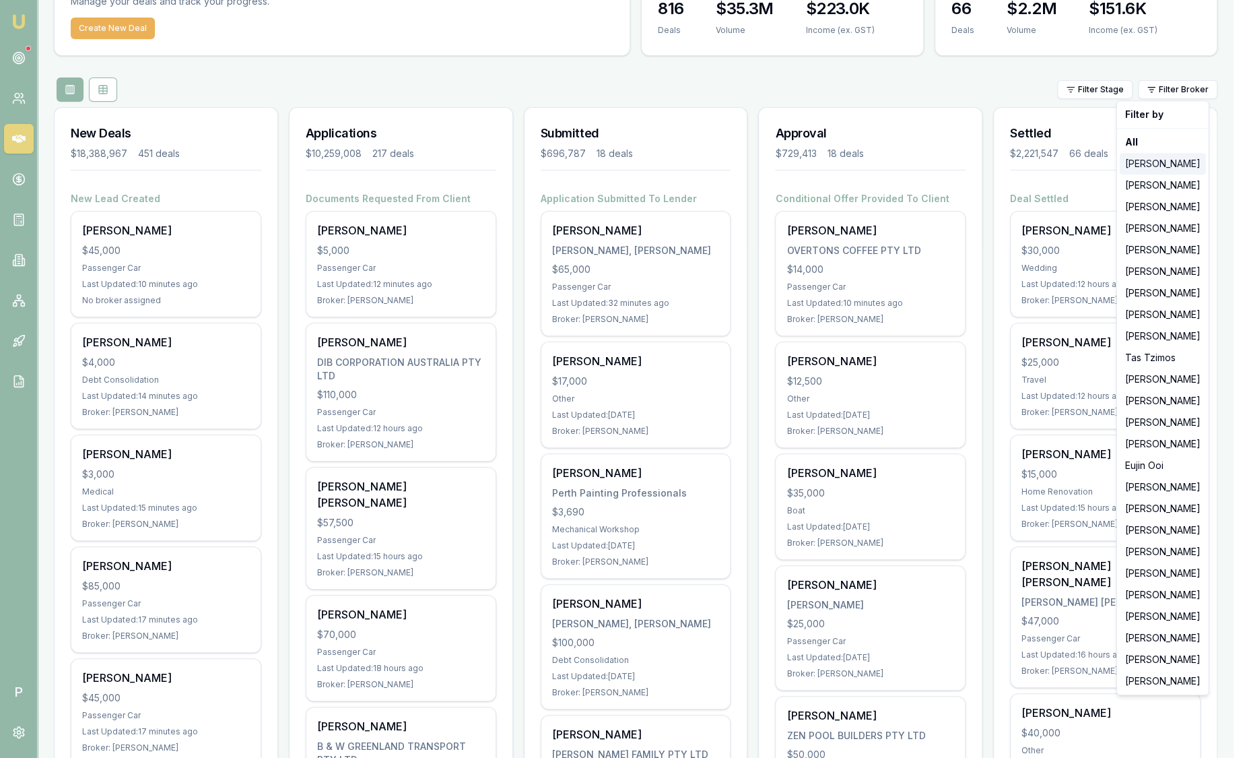
click at [1157, 167] on div "[PERSON_NAME]" at bounding box center [1163, 164] width 86 height 22
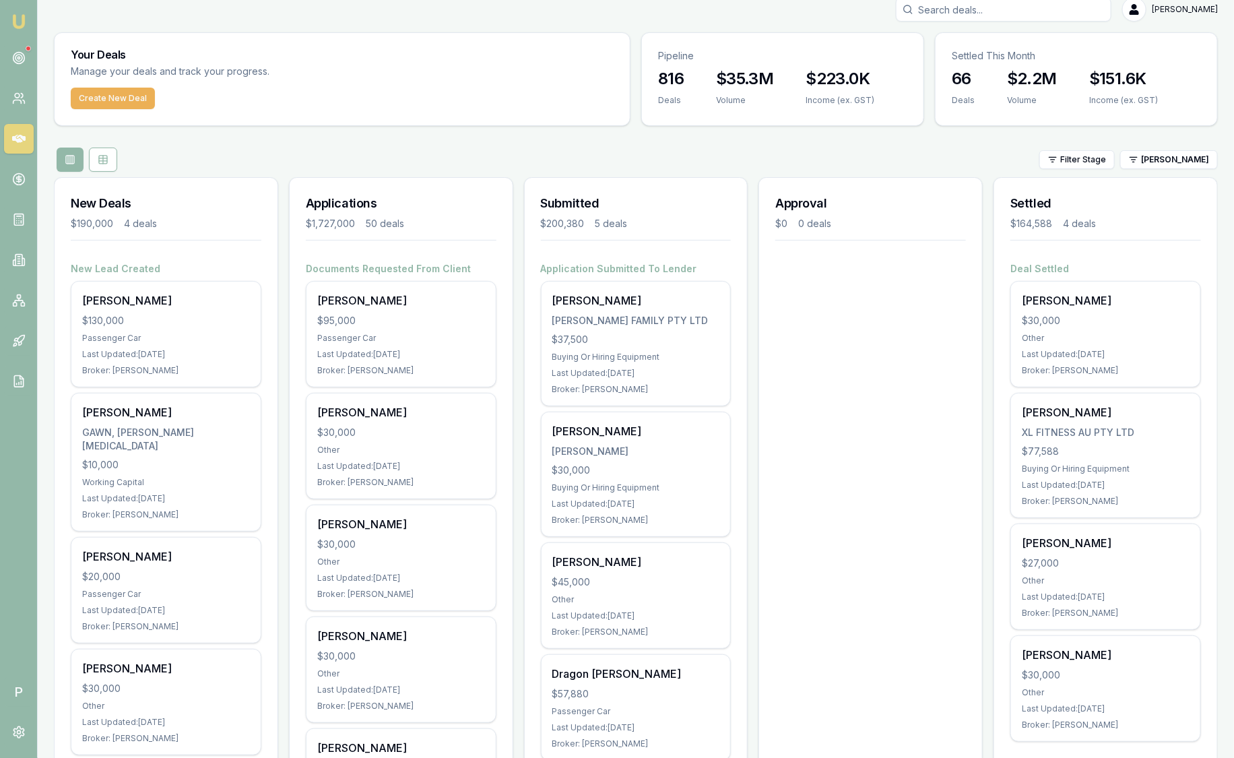
scroll to position [0, 0]
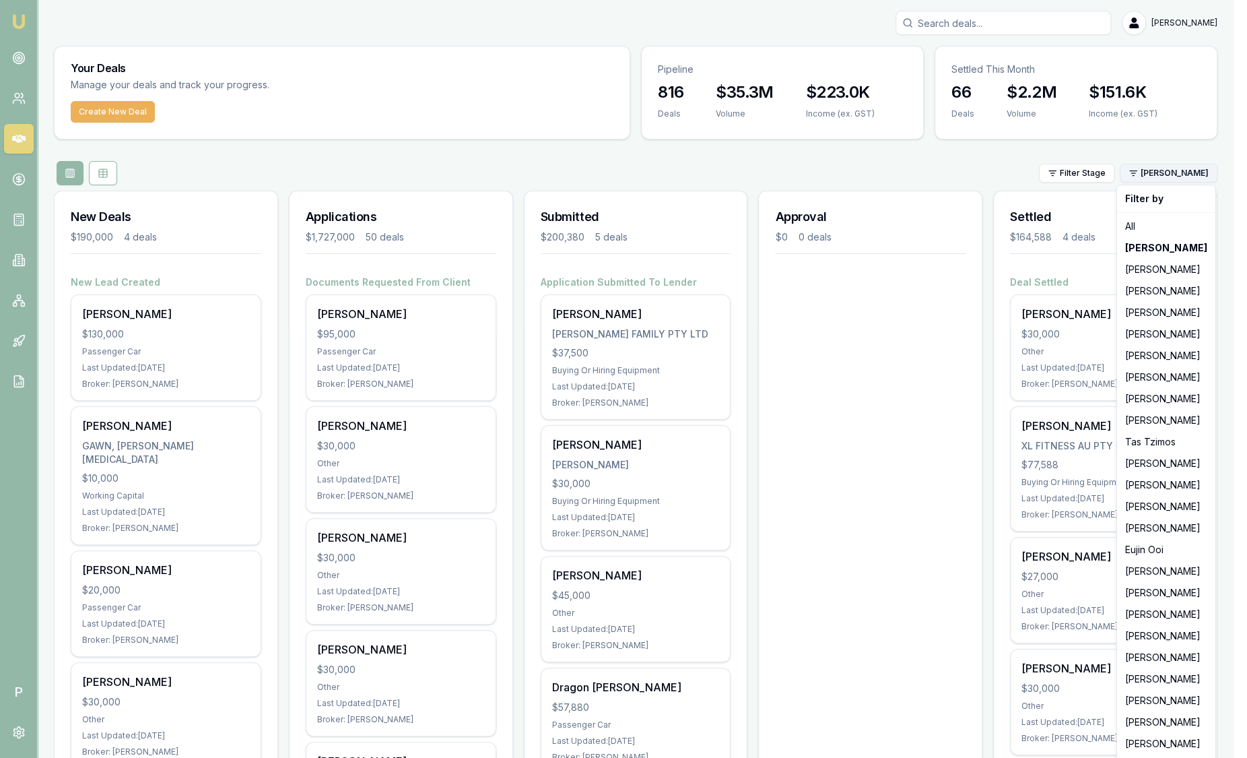
click at [1177, 178] on html "Emu Broker P Sam Crouch Toggle Menu Your Deals Manage your deals and track your…" at bounding box center [623, 379] width 1247 height 758
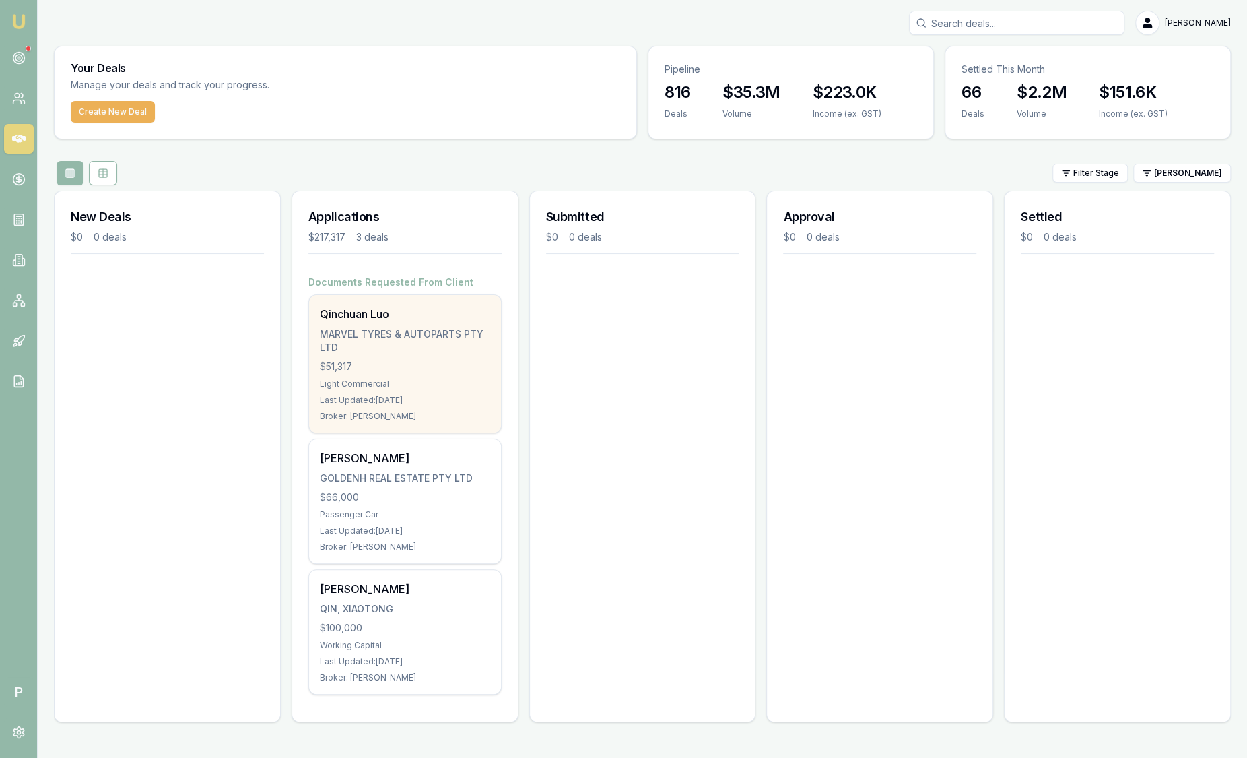
click at [358, 335] on div "MARVEL TYRES & AUTOPARTS PTY LTD" at bounding box center [405, 340] width 170 height 27
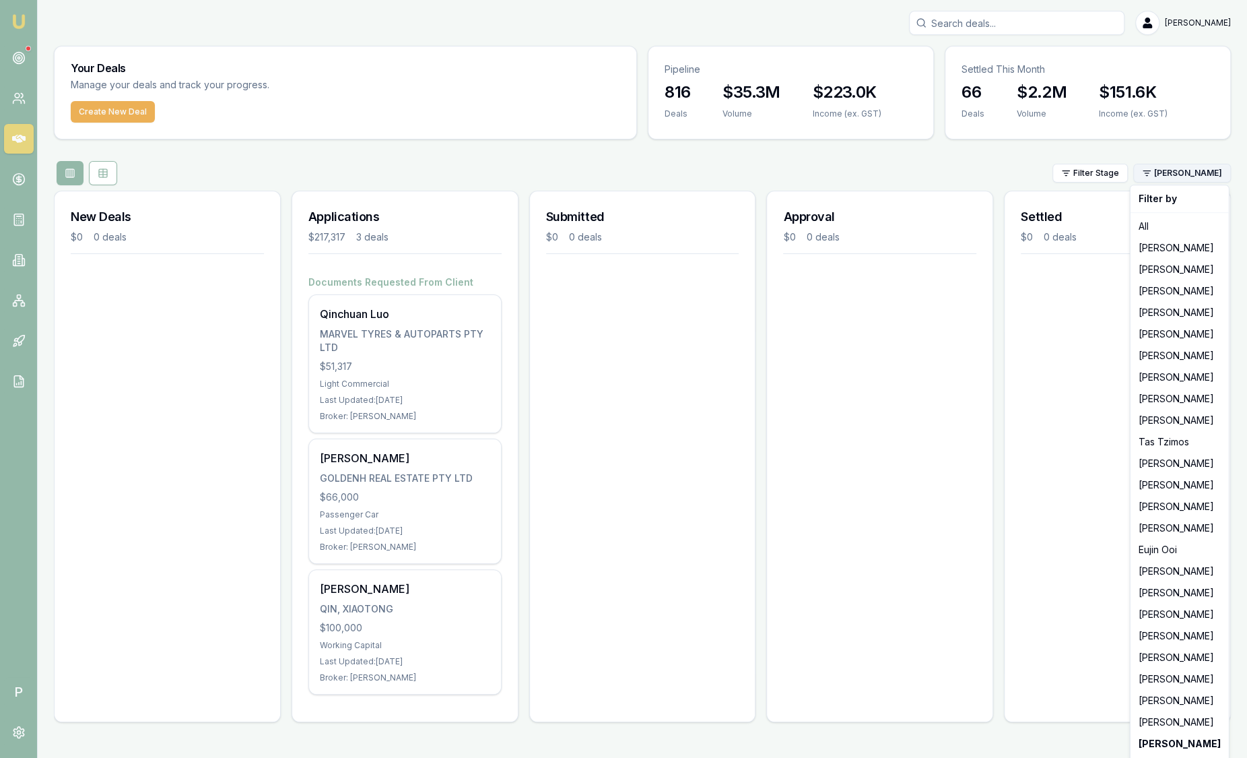
click at [1202, 168] on html "Emu Broker P Sam Crouch Toggle Menu Your Deals Manage your deals and track your…" at bounding box center [623, 379] width 1247 height 758
click at [1183, 253] on div "[PERSON_NAME]" at bounding box center [1180, 248] width 93 height 22
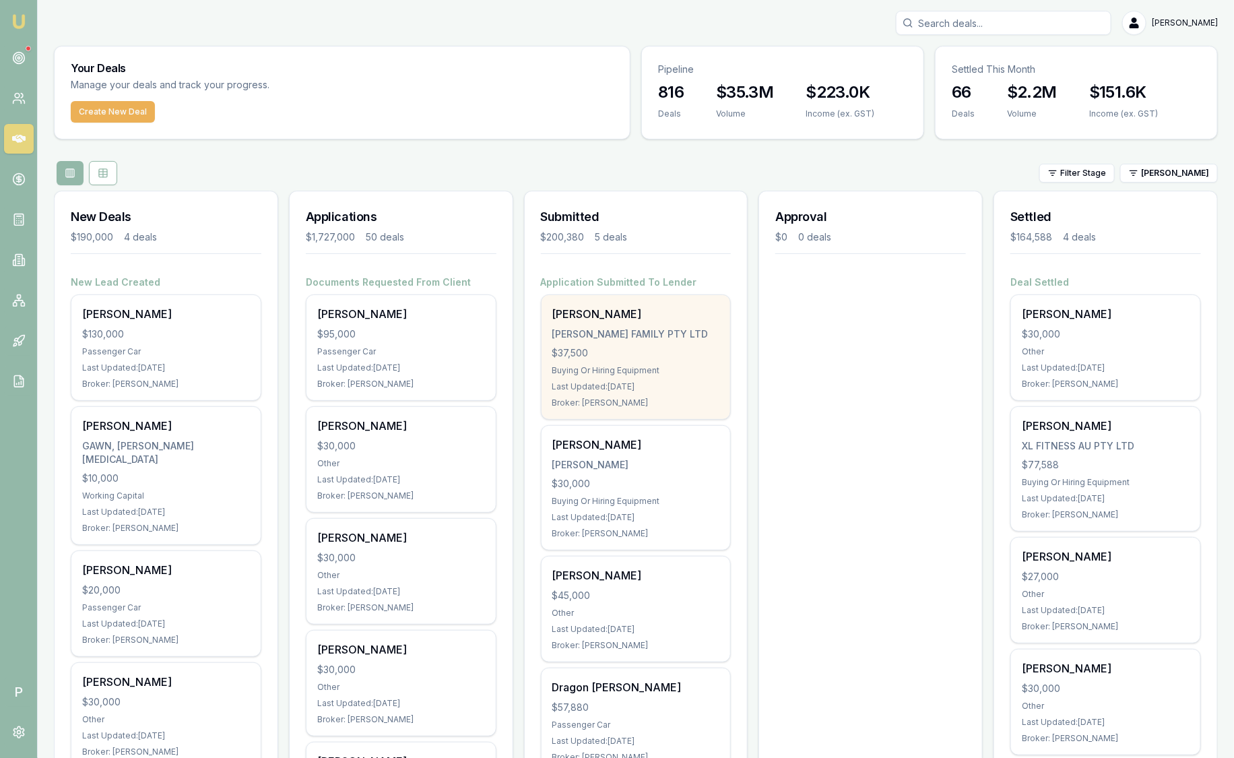
click at [643, 333] on div "JACKSON FAMILY PTY LTD" at bounding box center [636, 333] width 168 height 13
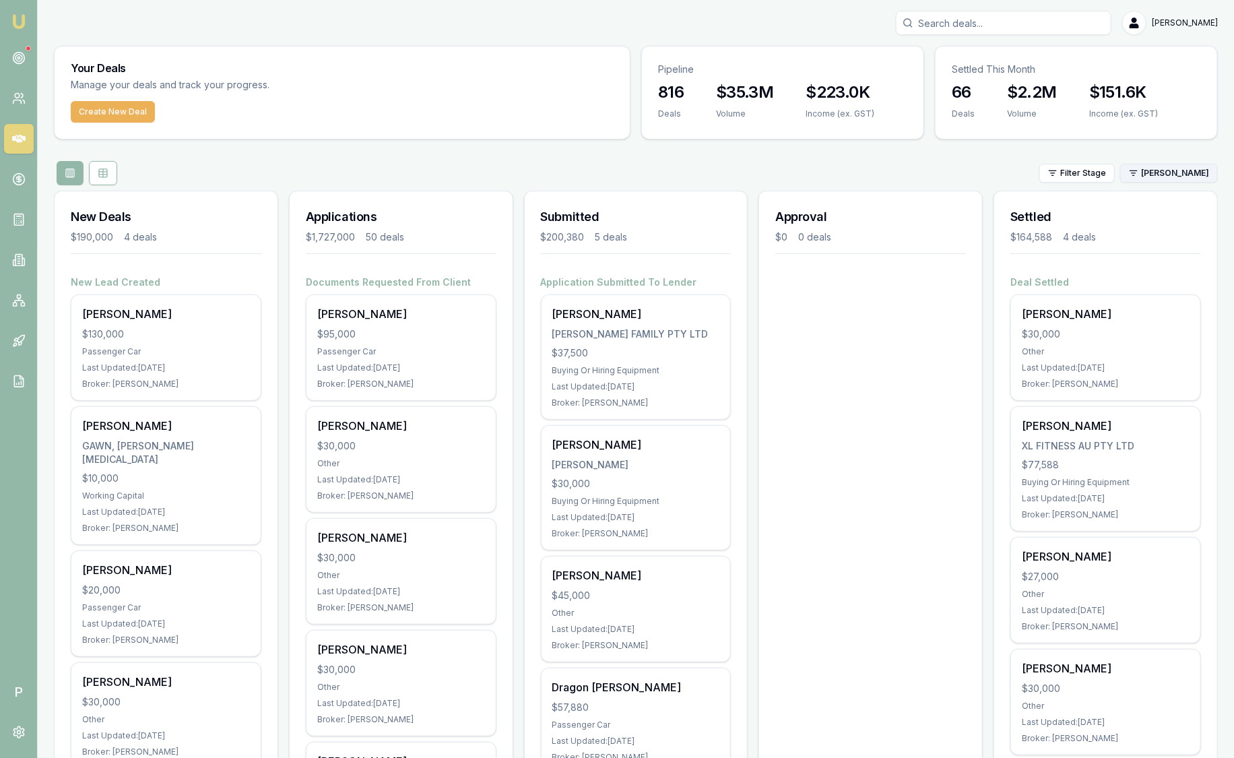
click at [1171, 170] on html "Emu Broker P Sam Crouch Toggle Menu Your Deals Manage your deals and track your…" at bounding box center [617, 379] width 1234 height 758
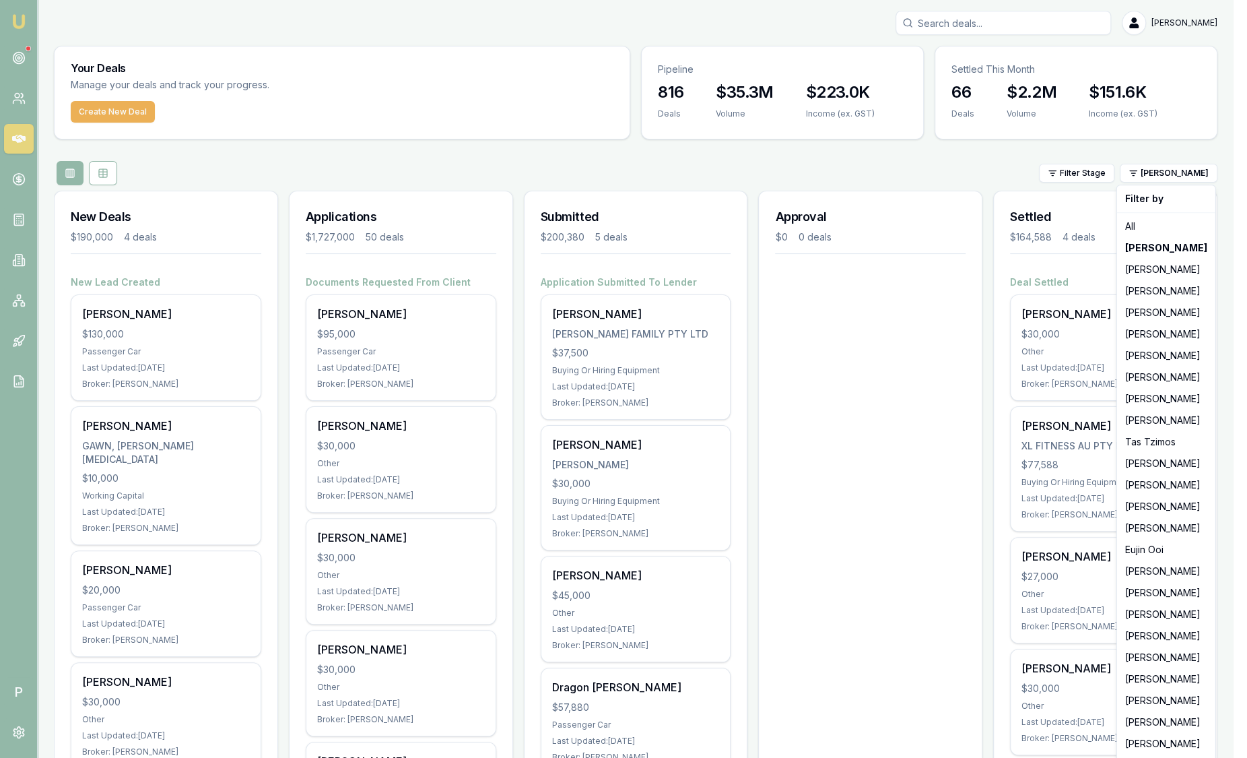
click at [984, 17] on html "Emu Broker P Sam Crouch Toggle Menu Your Deals Manage your deals and track your…" at bounding box center [623, 379] width 1247 height 758
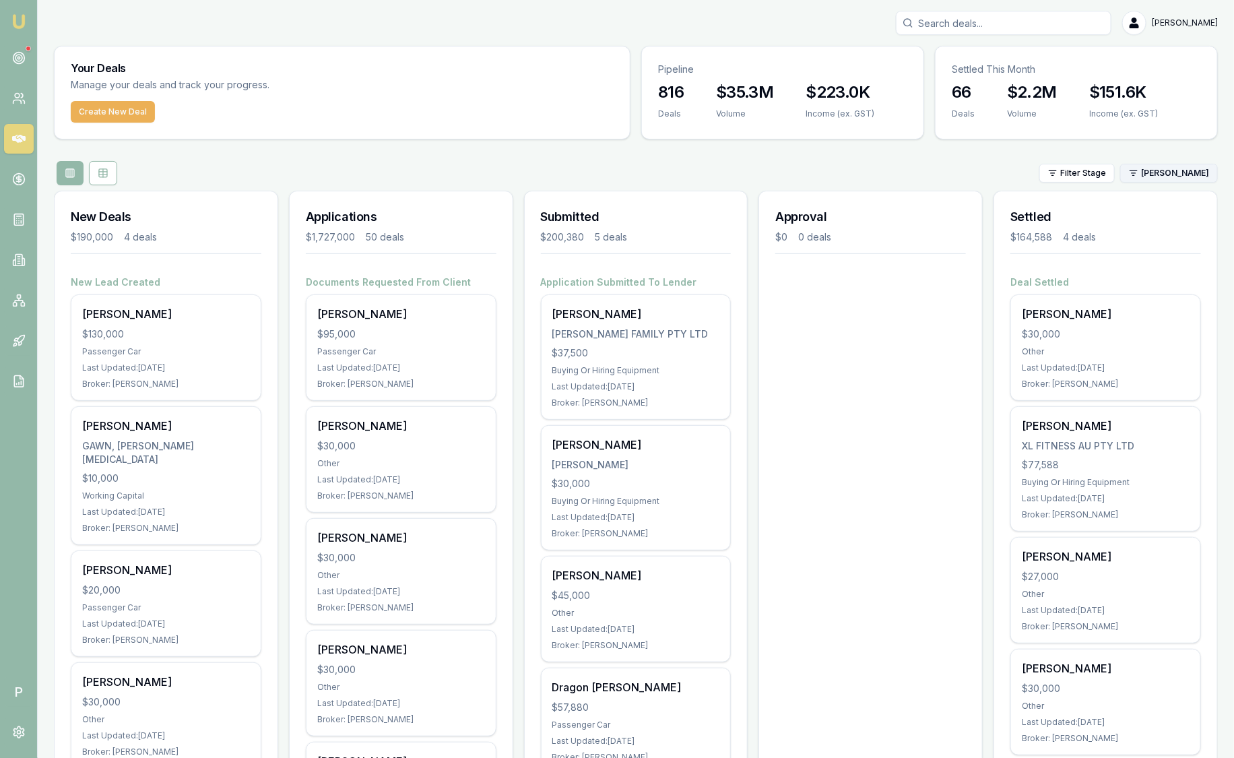
click at [1200, 170] on html "Emu Broker P Sam Crouch Toggle Menu Your Deals Manage your deals and track your…" at bounding box center [617, 379] width 1234 height 758
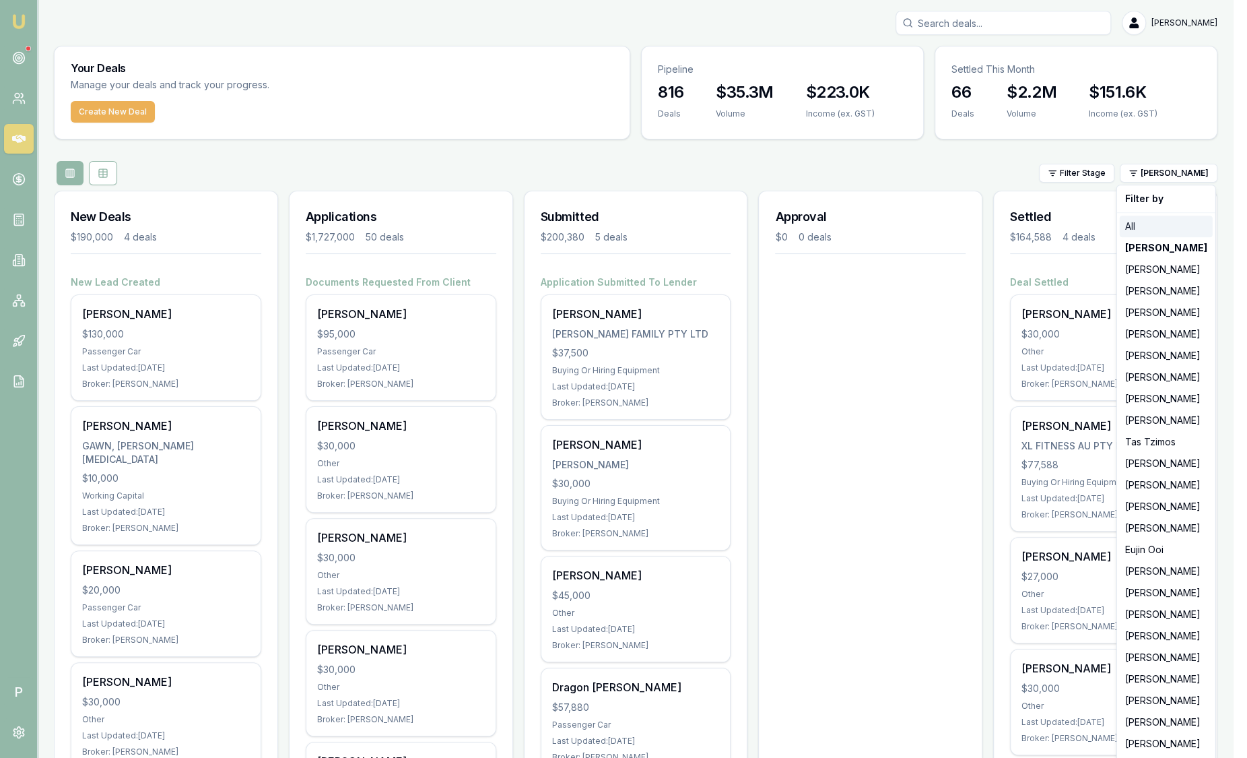
click at [1154, 226] on div "All" at bounding box center [1166, 227] width 93 height 22
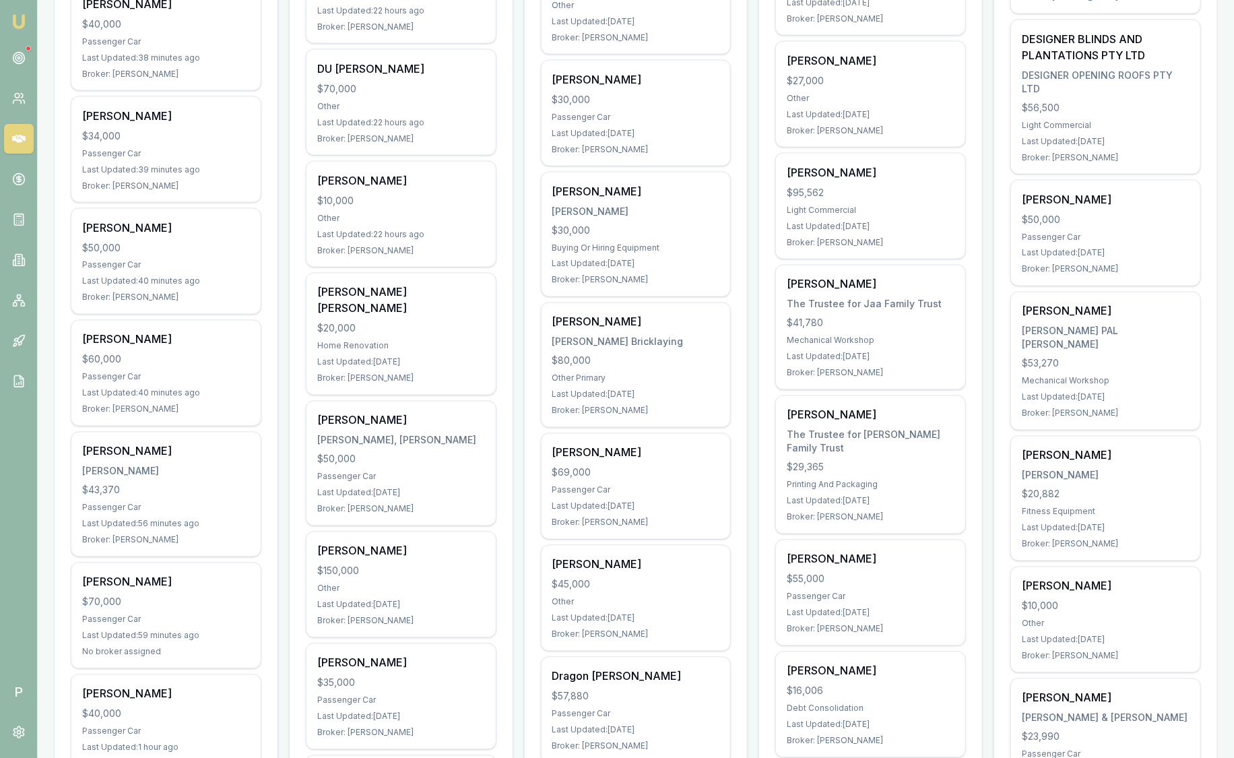
scroll to position [1010, 0]
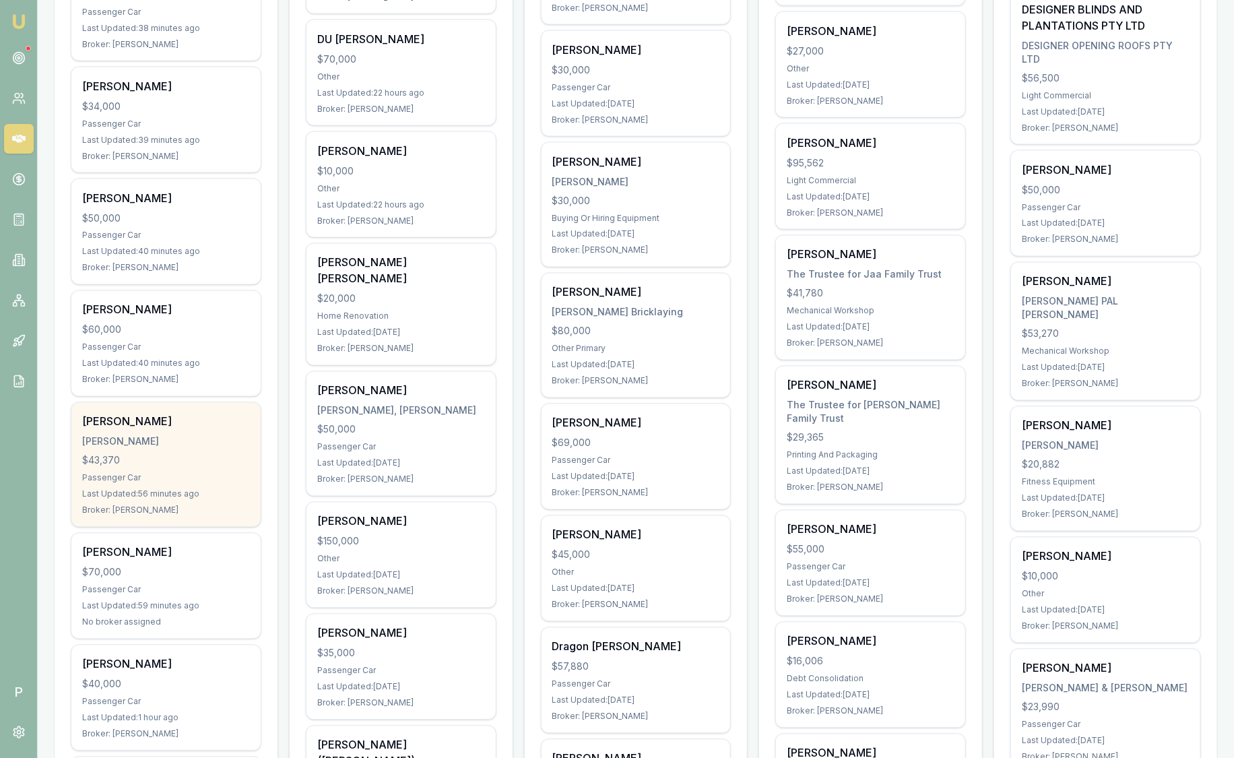
click at [160, 430] on div "Kaleb Cockburn COCKBURN, KALEB JOZEF $43,370 Passenger Car Last Updated: 56 min…" at bounding box center [165, 465] width 189 height 124
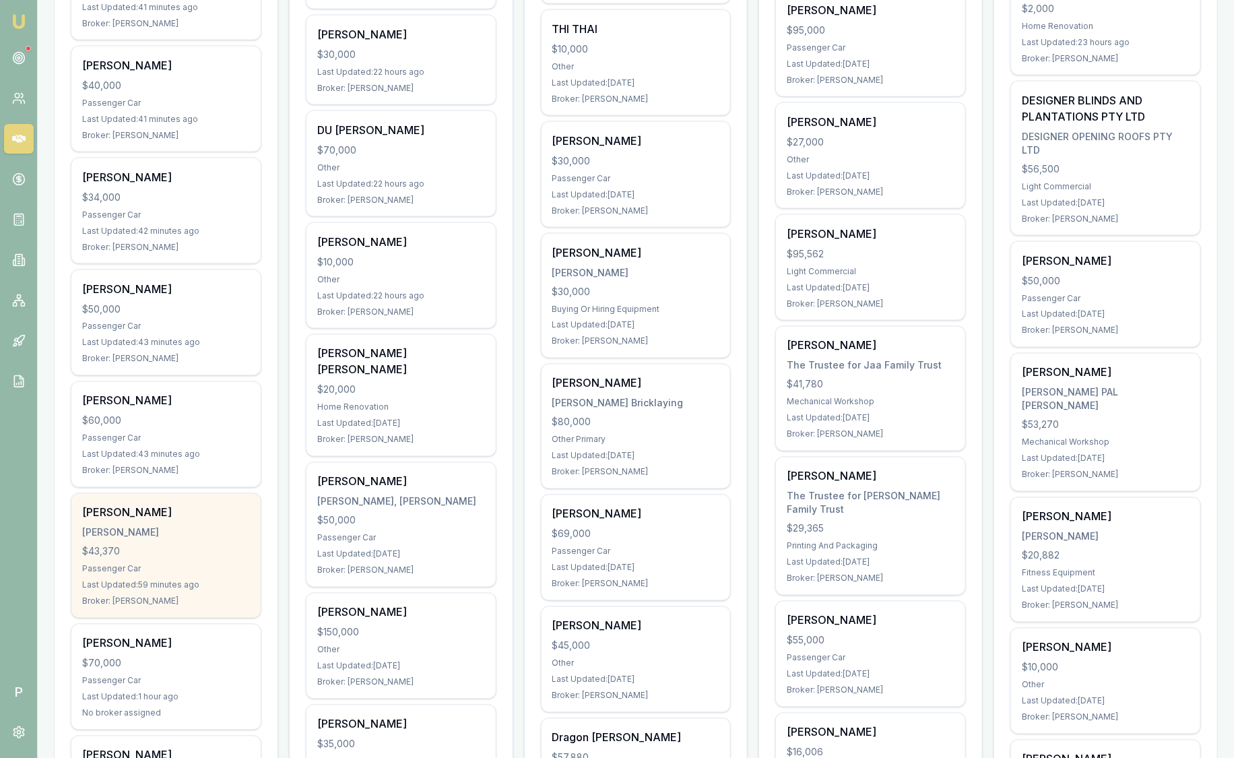
scroll to position [926, 0]
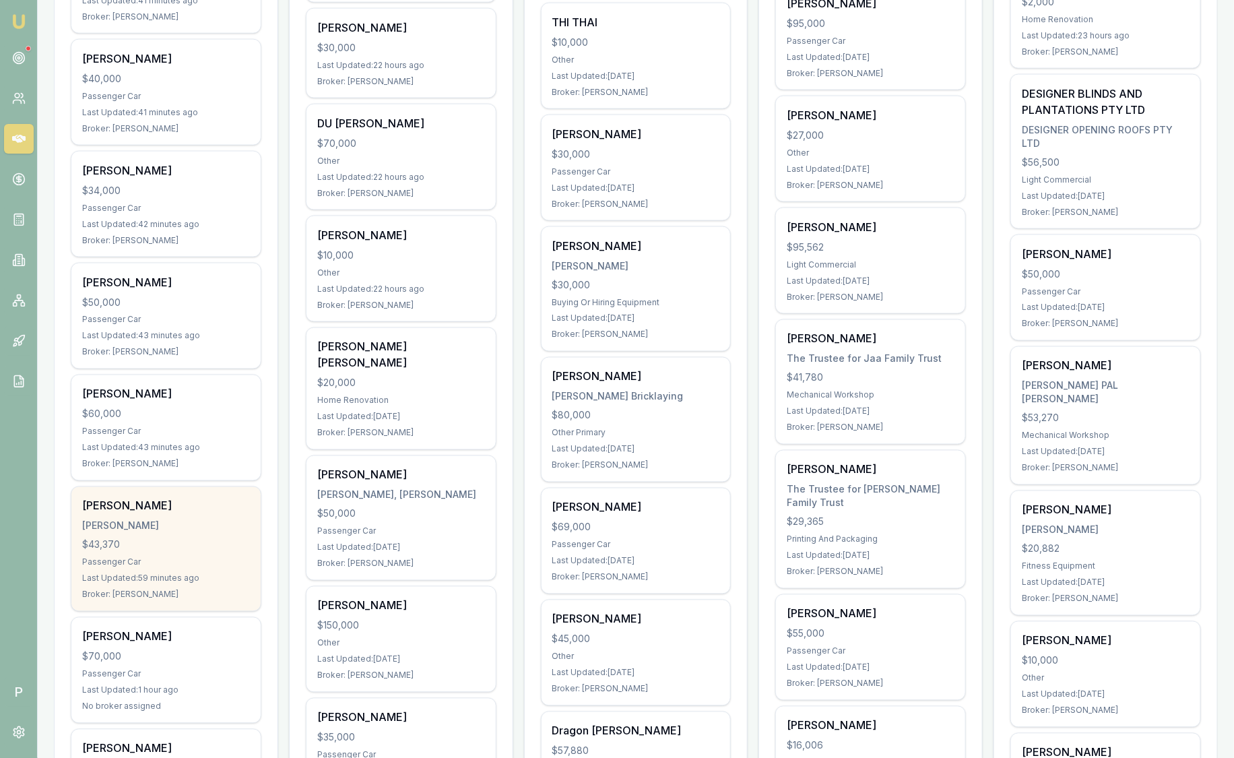
click at [163, 509] on div "[PERSON_NAME]" at bounding box center [166, 506] width 168 height 16
click at [176, 500] on div "Kaleb Cockburn" at bounding box center [166, 506] width 168 height 16
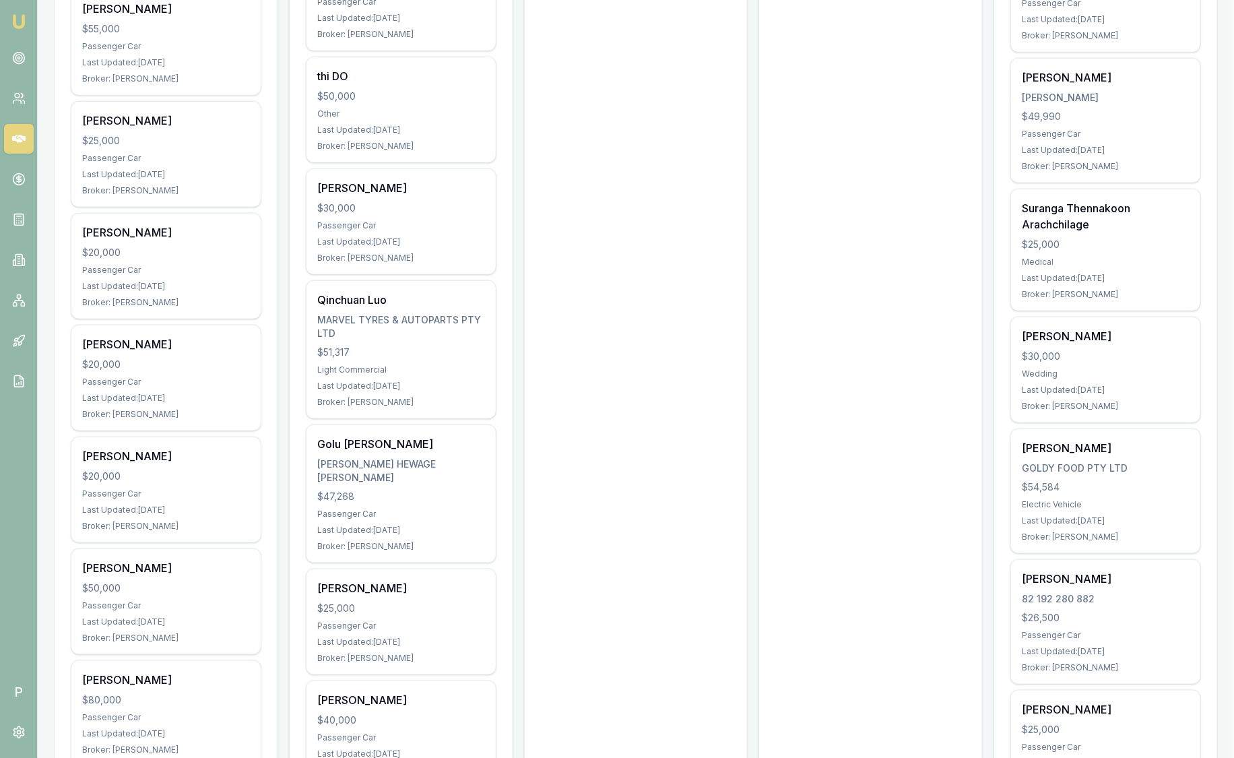
scroll to position [2947, 0]
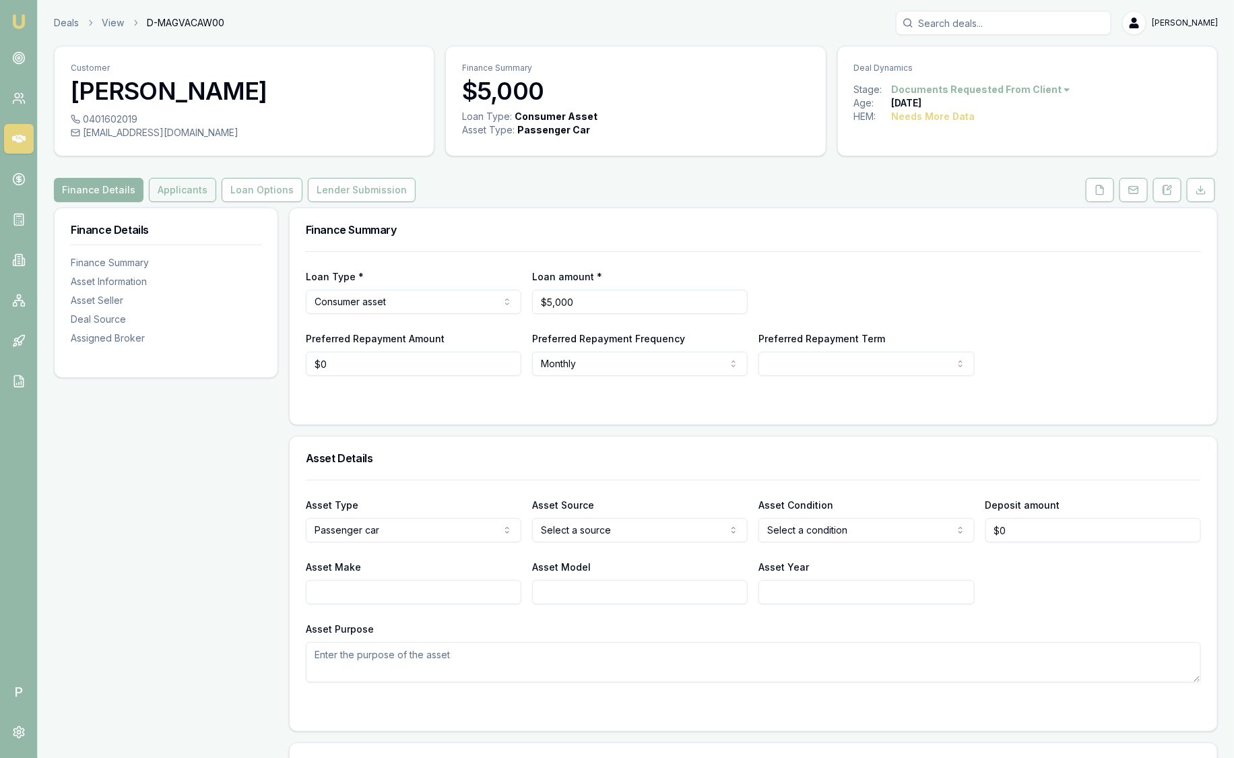
click at [201, 195] on button "Applicants" at bounding box center [182, 190] width 67 height 24
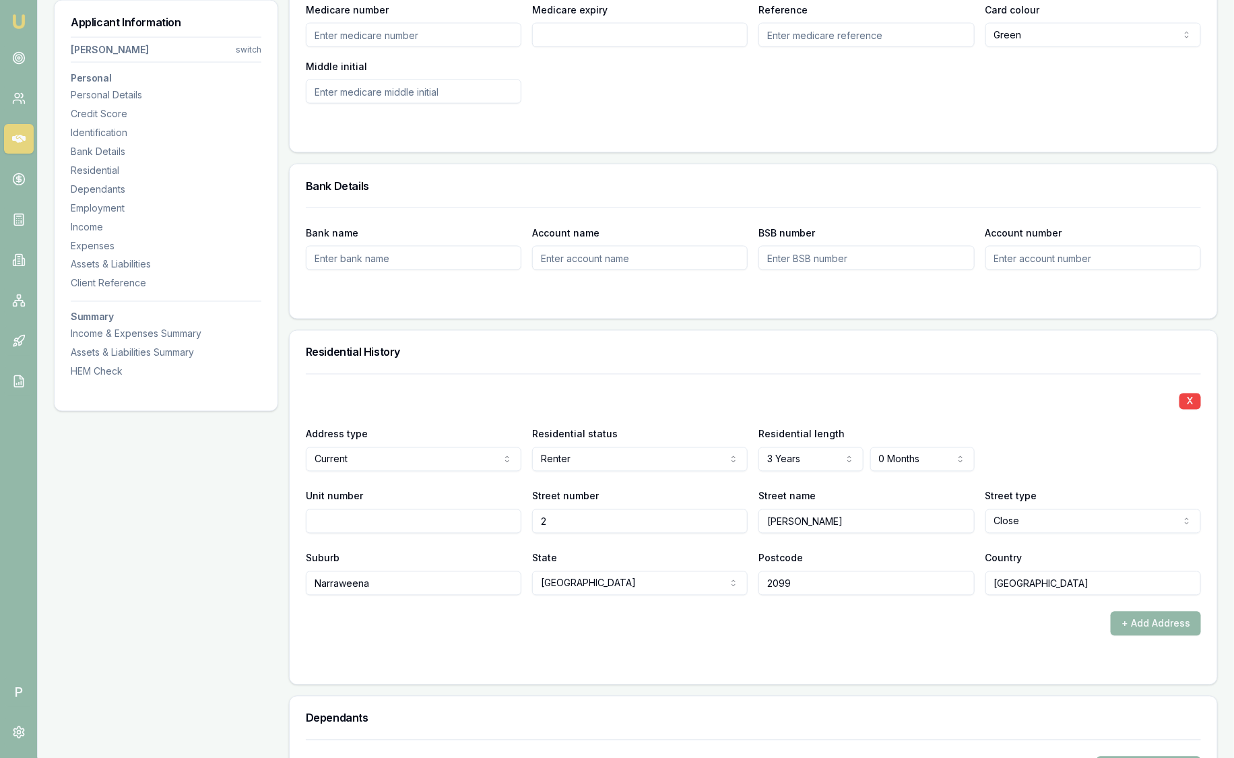
scroll to position [1010, 0]
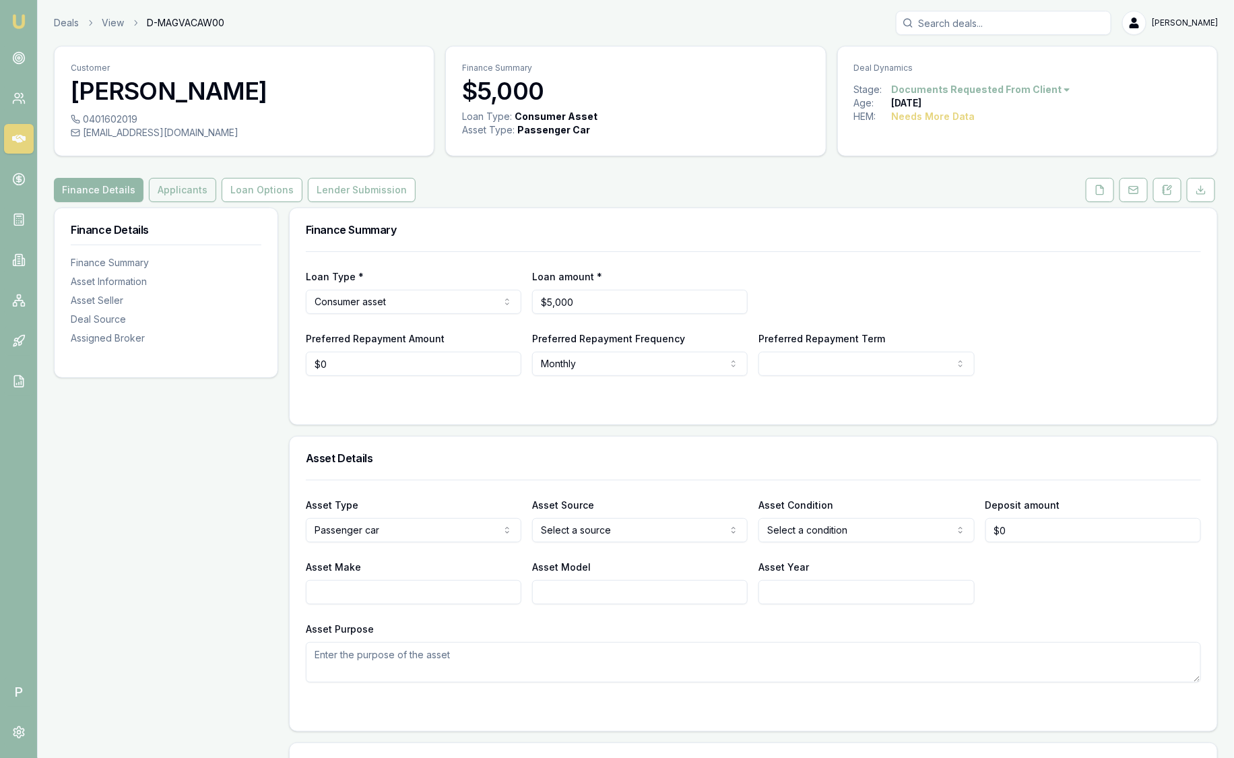
click at [189, 185] on button "Applicants" at bounding box center [182, 190] width 67 height 24
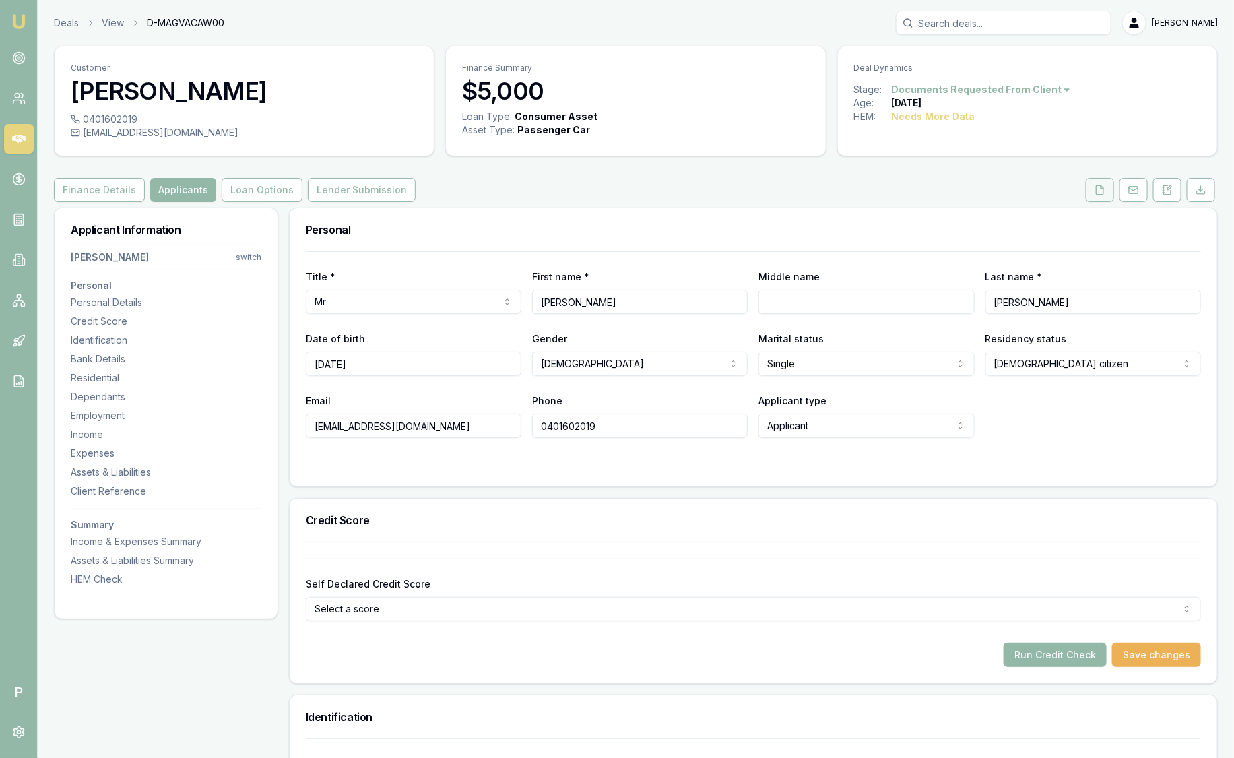
click at [1102, 189] on icon at bounding box center [1100, 190] width 11 height 11
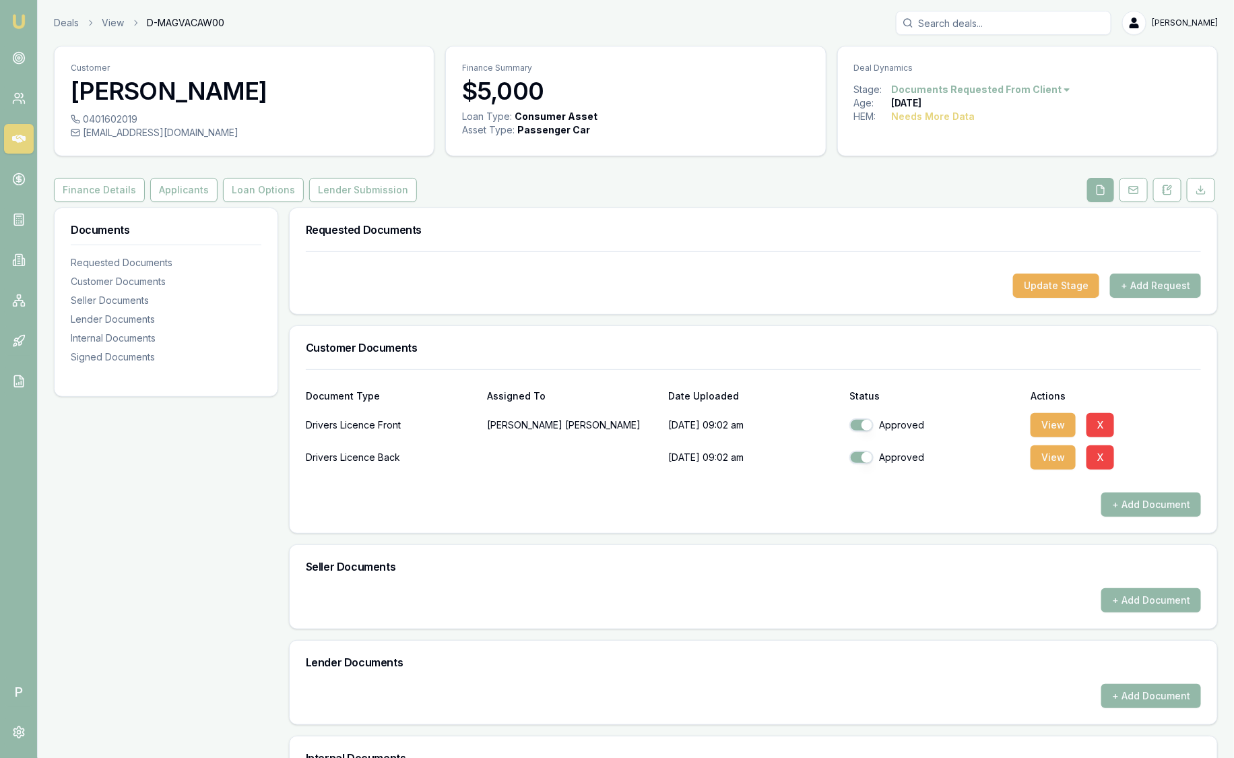
click at [17, 20] on img at bounding box center [19, 21] width 16 height 16
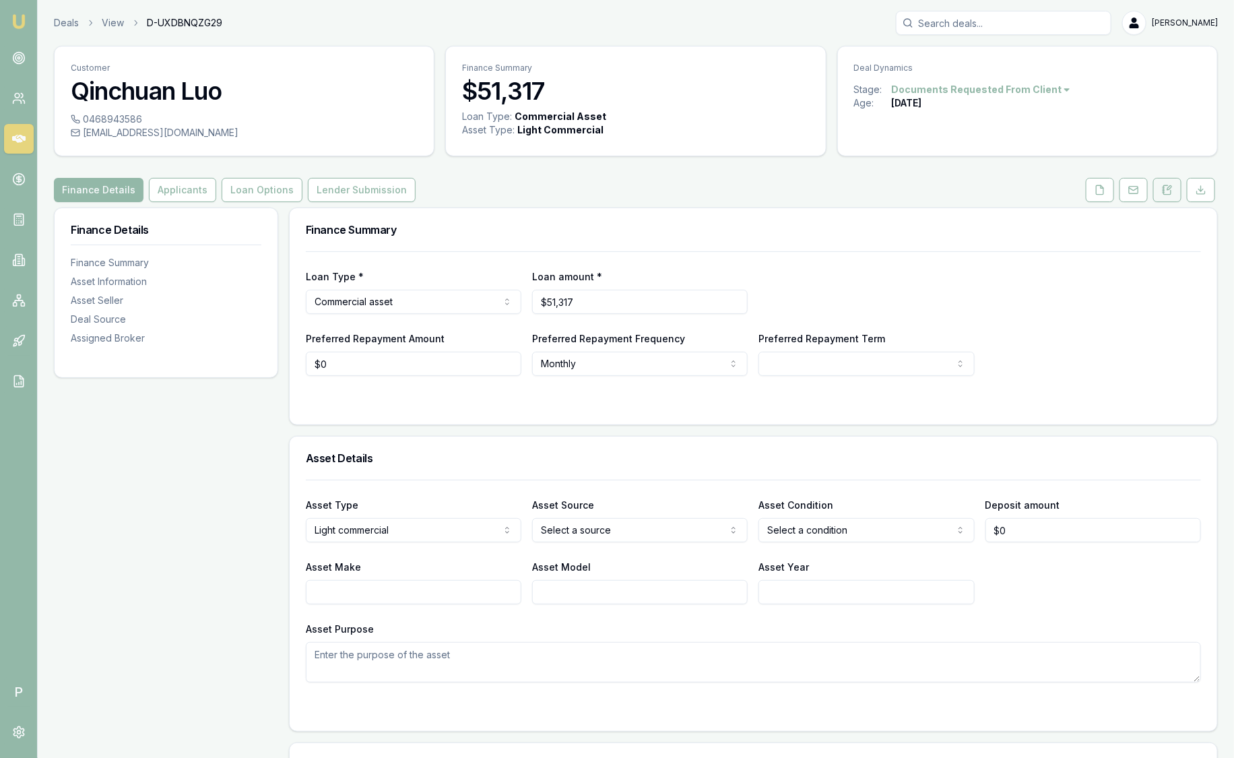
click at [1171, 186] on icon at bounding box center [1167, 190] width 11 height 11
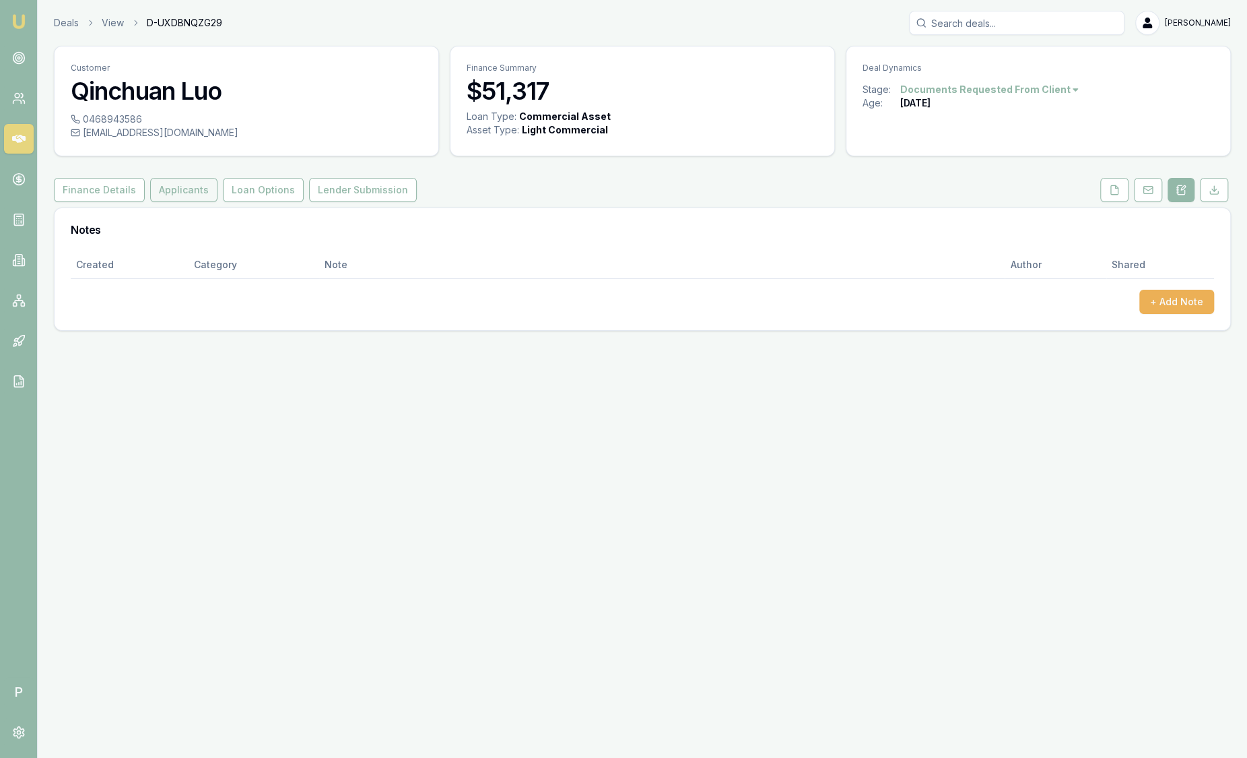
click at [198, 191] on button "Applicants" at bounding box center [183, 190] width 67 height 24
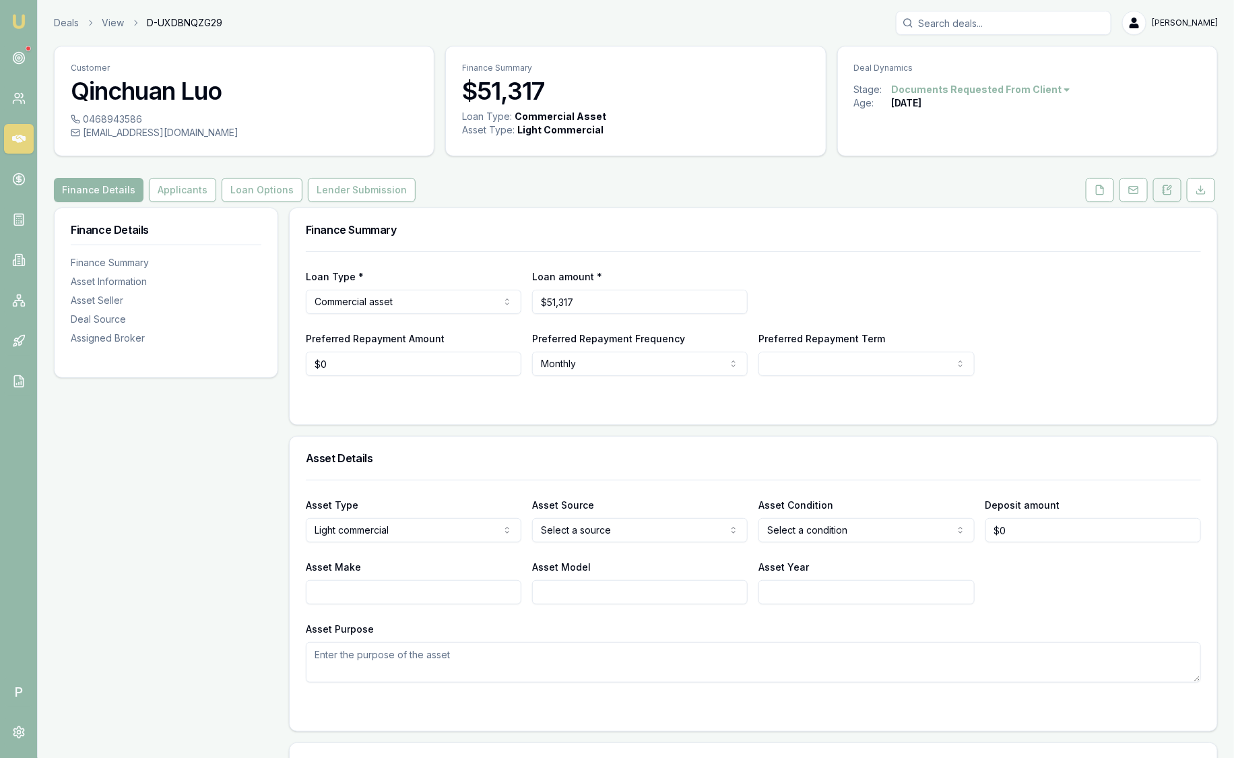
click at [1171, 192] on icon at bounding box center [1167, 189] width 7 height 9
click at [1173, 189] on button at bounding box center [1167, 190] width 28 height 24
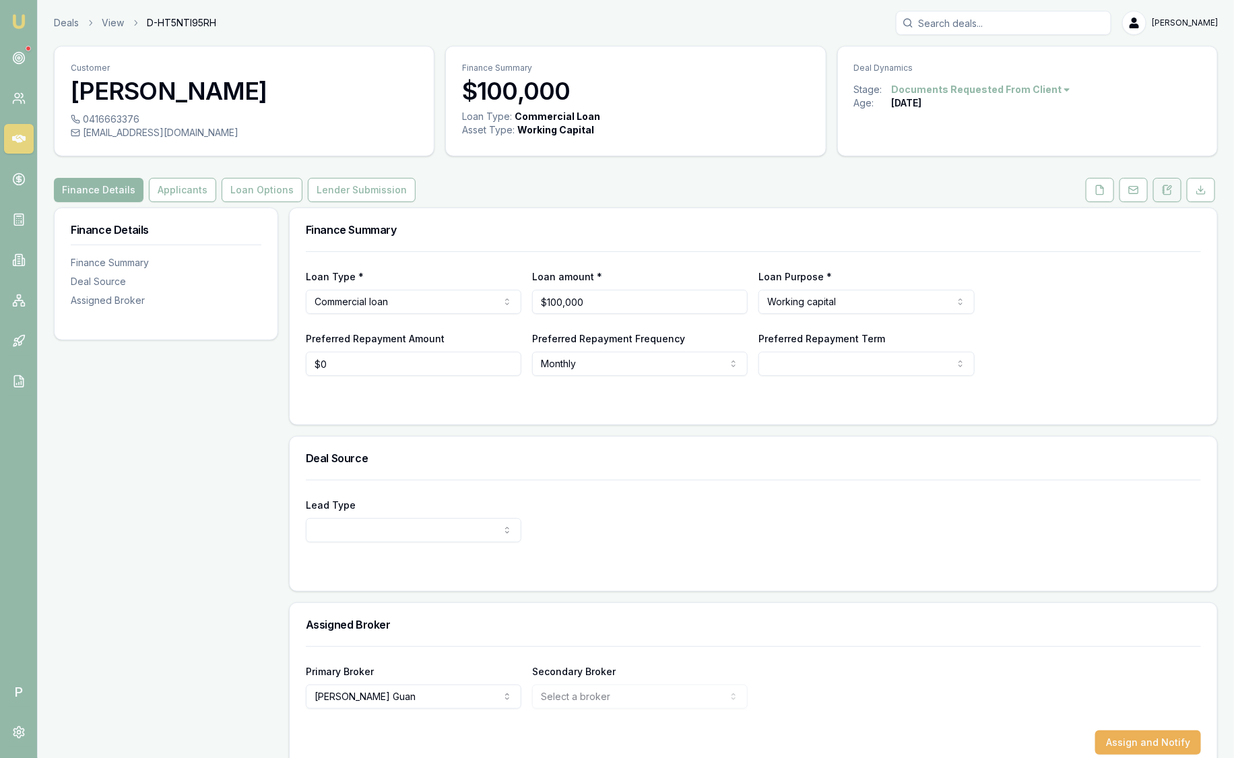
click at [1171, 183] on button at bounding box center [1167, 190] width 28 height 24
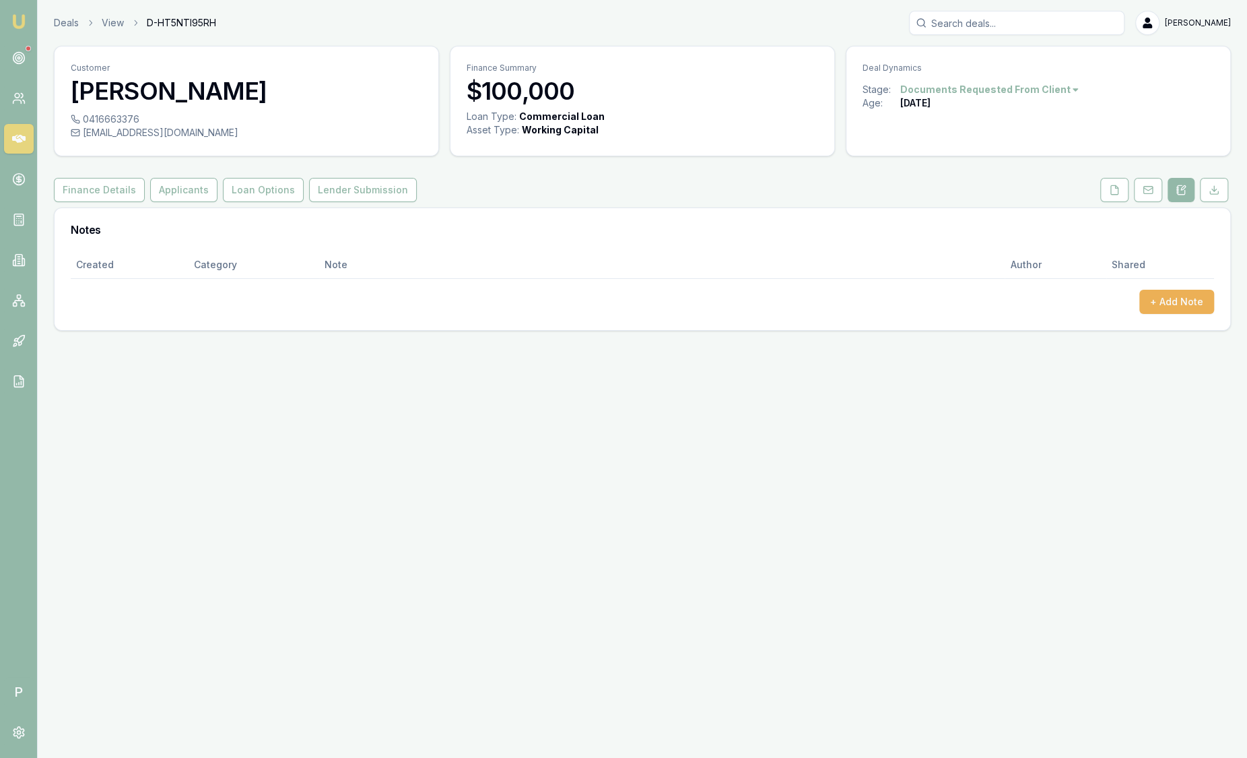
click at [27, 51] on div at bounding box center [28, 48] width 5 height 5
click at [17, 65] on link at bounding box center [19, 58] width 30 height 30
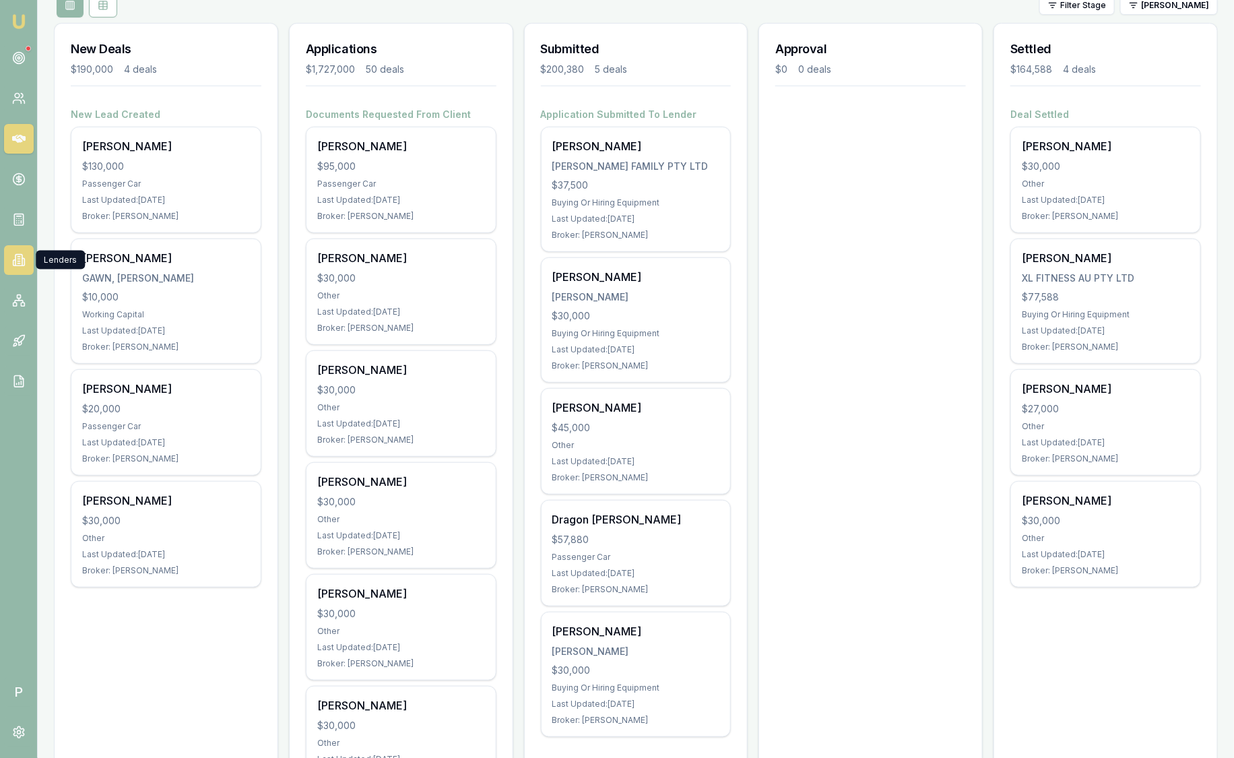
click at [18, 256] on icon at bounding box center [18, 259] width 13 height 13
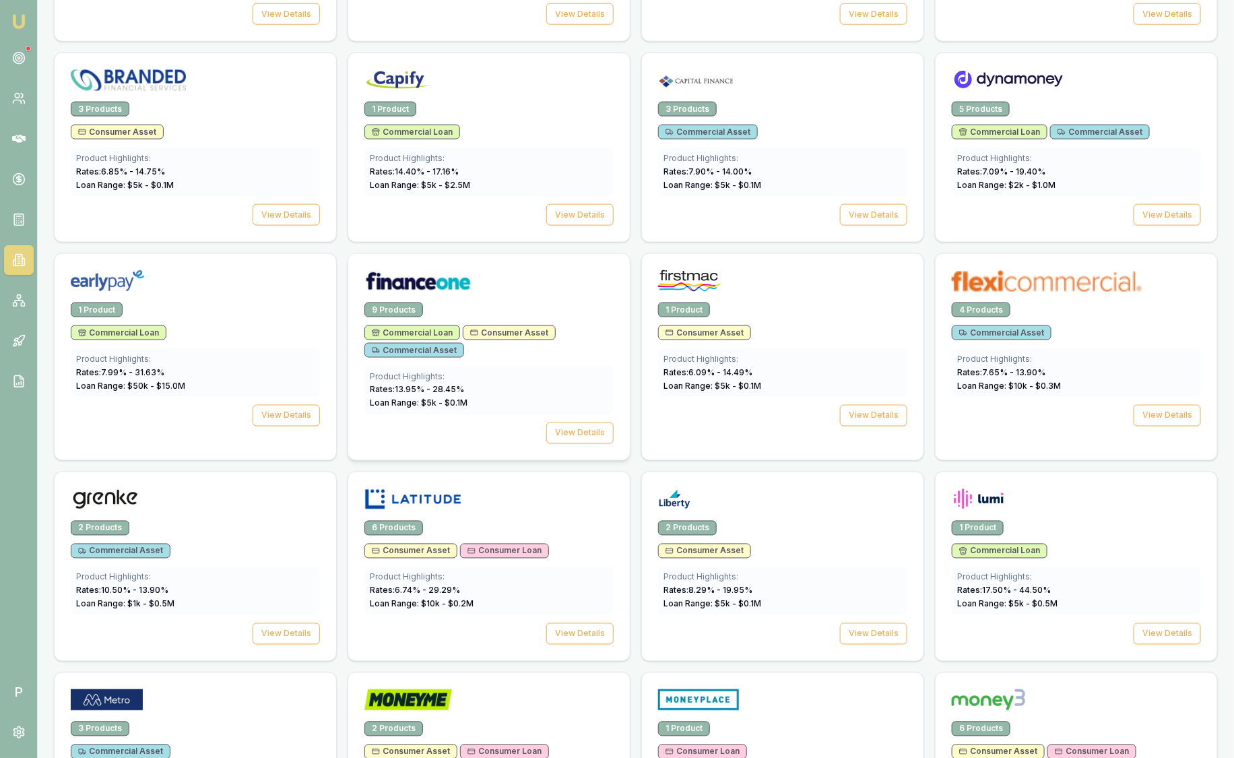
scroll to position [1178, 0]
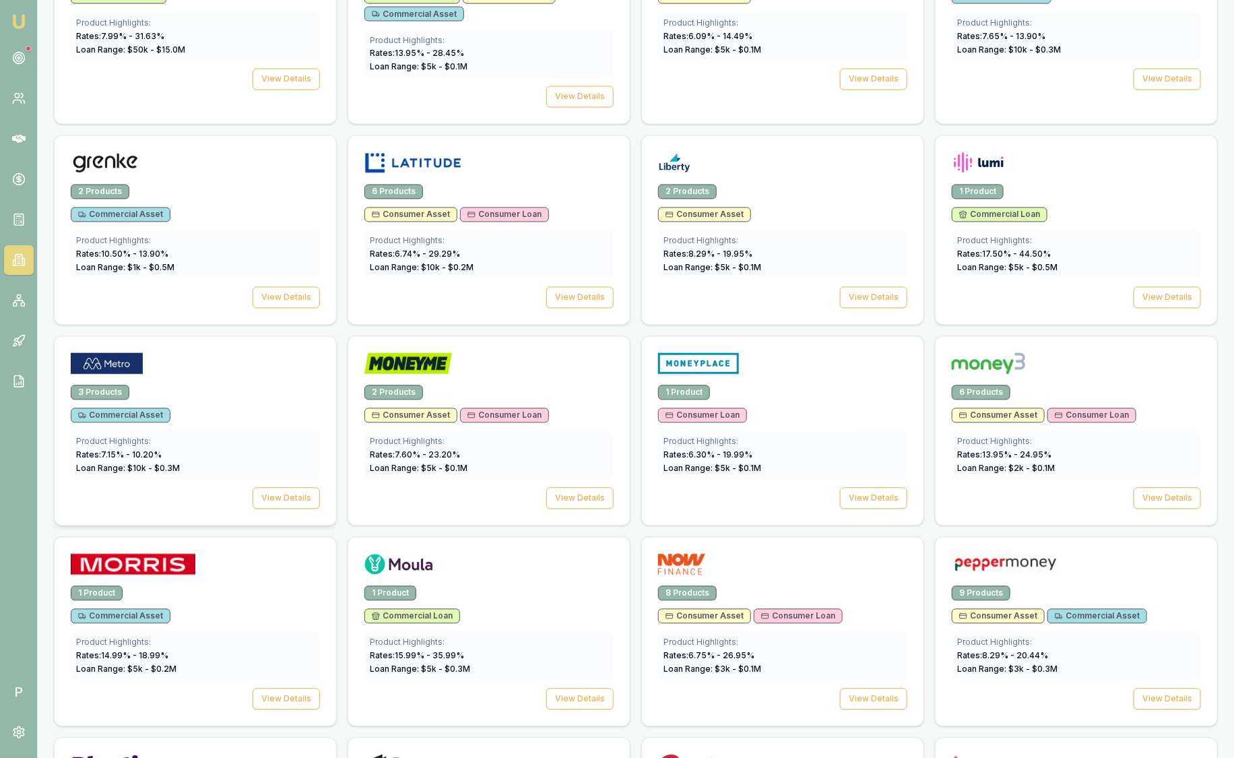
click at [249, 372] on div at bounding box center [195, 366] width 249 height 27
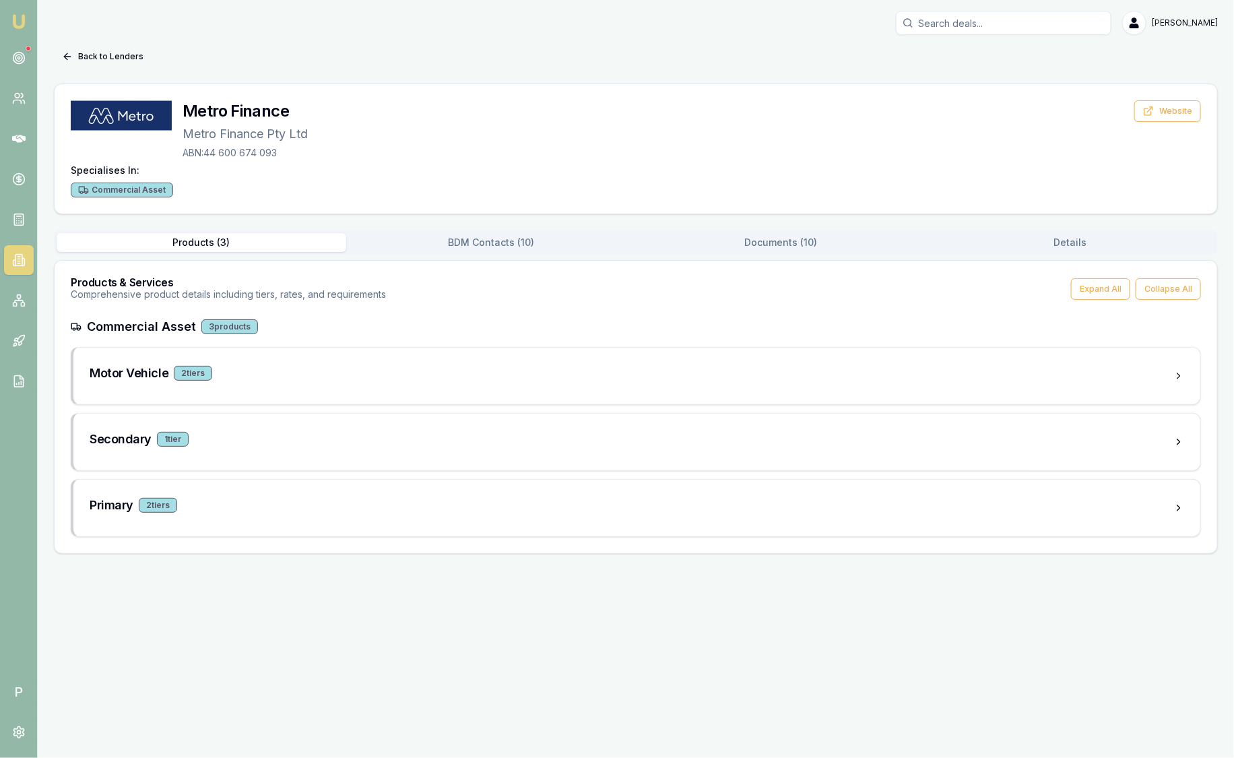
click at [517, 243] on button "BDM Contacts ( 10 )" at bounding box center [491, 242] width 290 height 19
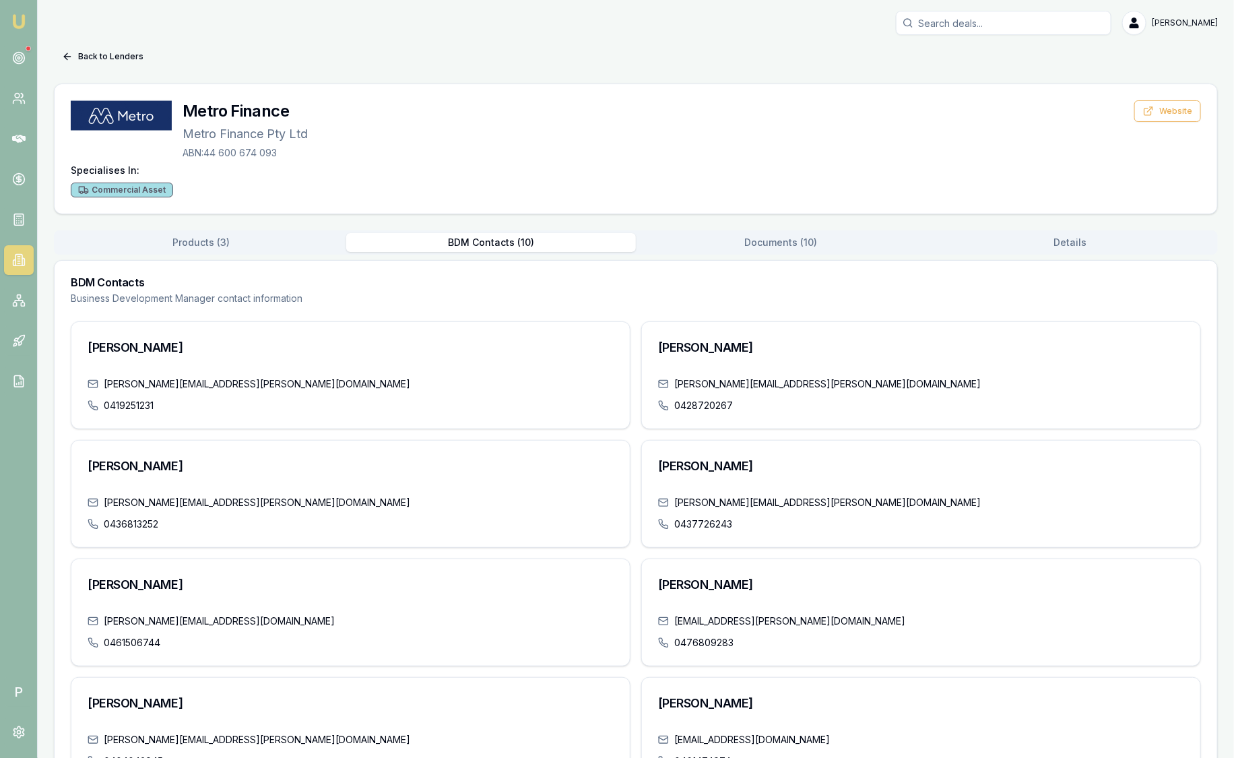
drag, startPoint x: 170, startPoint y: 349, endPoint x: 123, endPoint y: 348, distance: 47.2
click at [123, 348] on h3 "Paula Kokkoris" at bounding box center [351, 347] width 526 height 19
drag, startPoint x: 123, startPoint y: 348, endPoint x: 132, endPoint y: 347, distance: 9.5
copy h3 "Kokkoris"
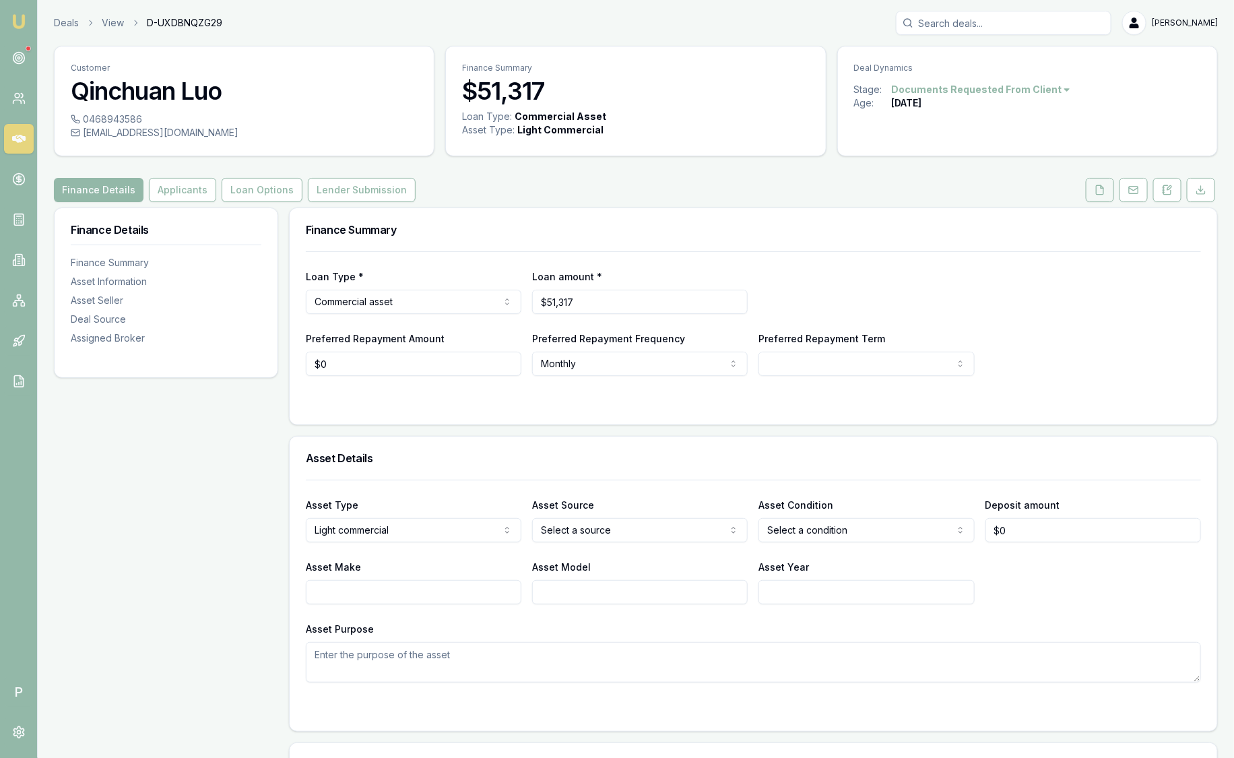
click at [1105, 180] on button at bounding box center [1100, 190] width 28 height 24
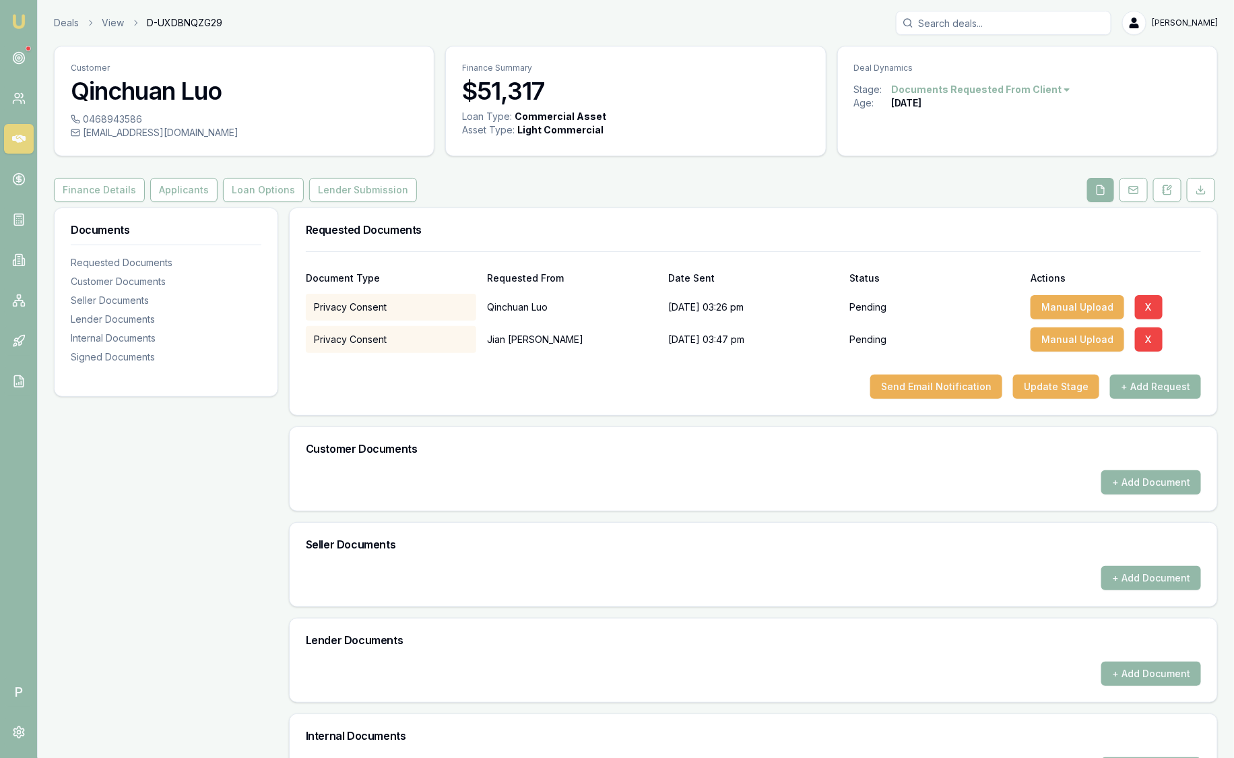
click at [1160, 391] on button "+ Add Request" at bounding box center [1155, 386] width 91 height 24
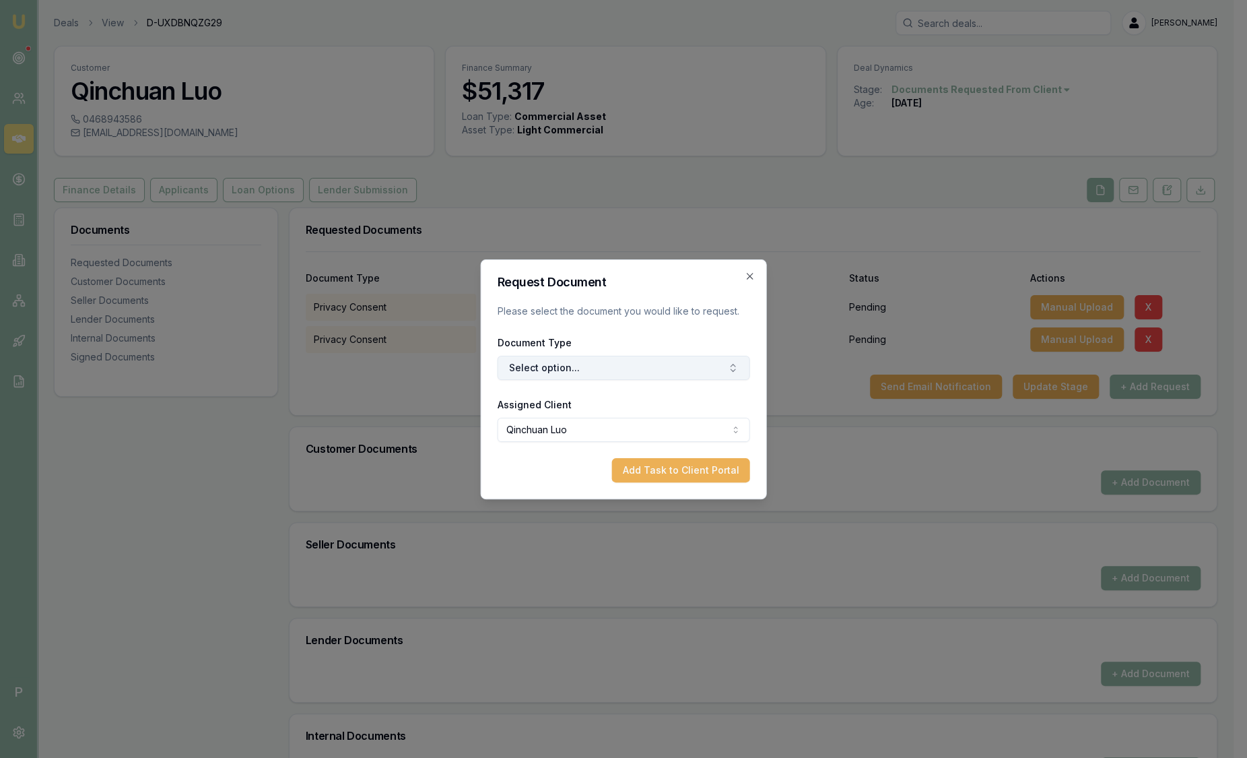
click at [622, 372] on button "Select option..." at bounding box center [624, 368] width 253 height 24
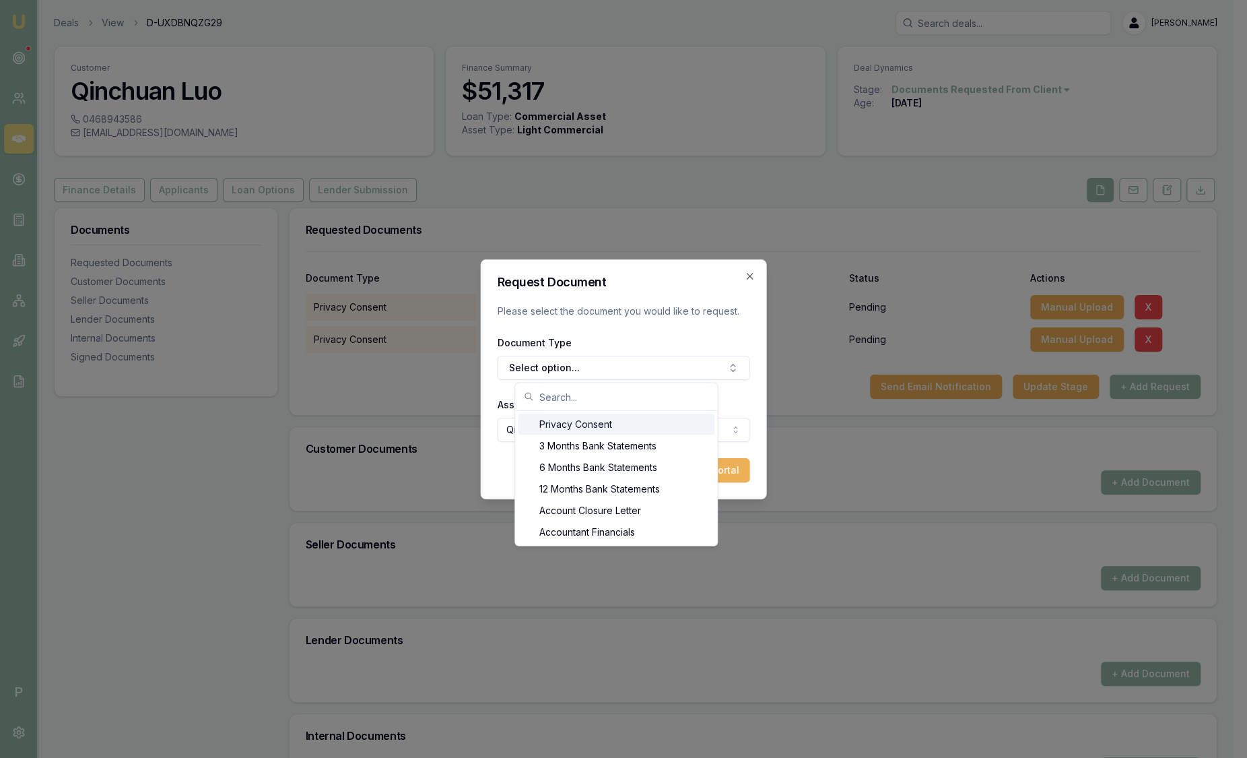
click at [548, 427] on div "Privacy Consent" at bounding box center [616, 425] width 197 height 22
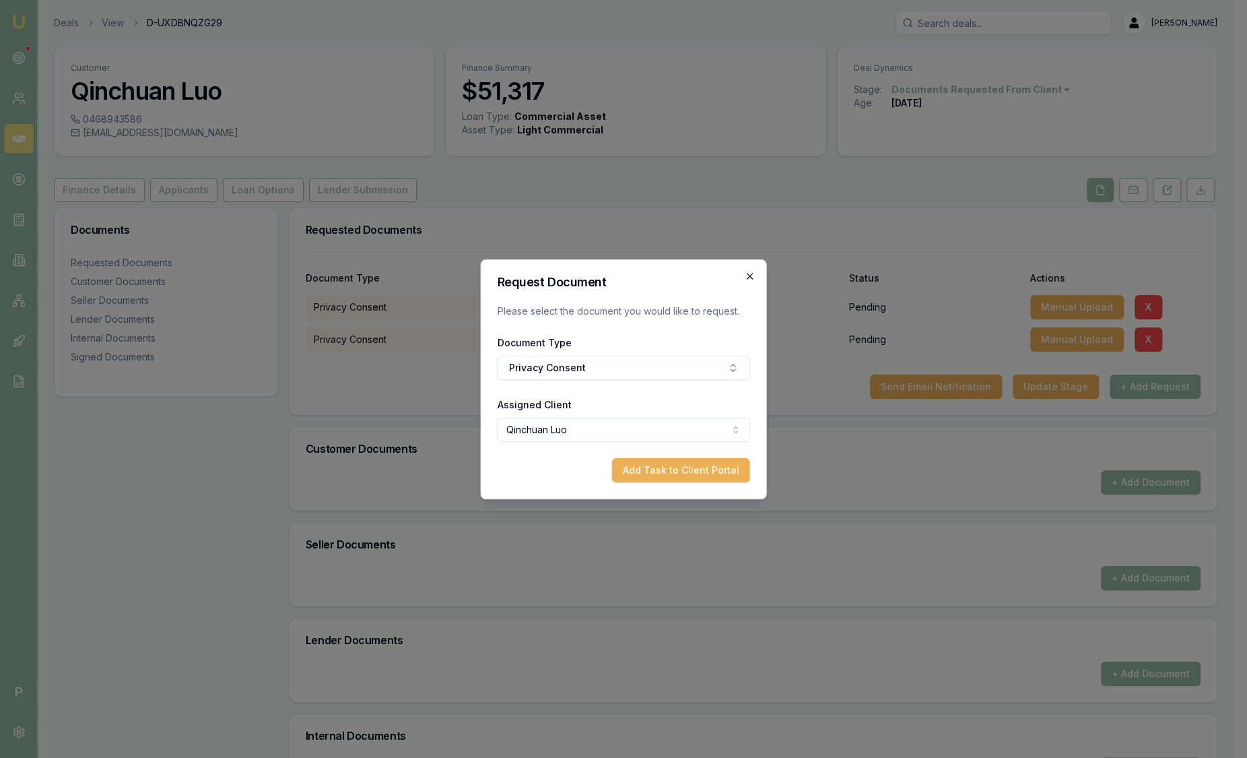
click at [749, 276] on icon "button" at bounding box center [750, 276] width 11 height 11
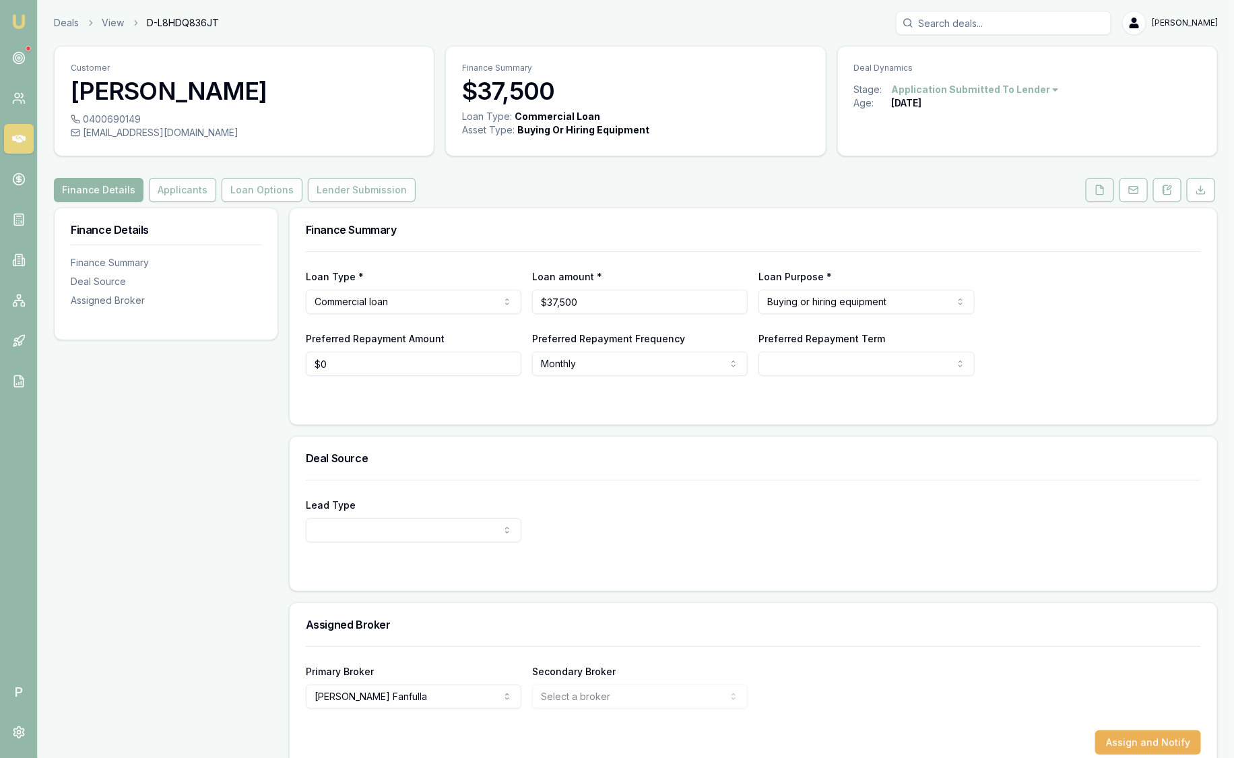
click at [1100, 185] on icon at bounding box center [1100, 190] width 11 height 11
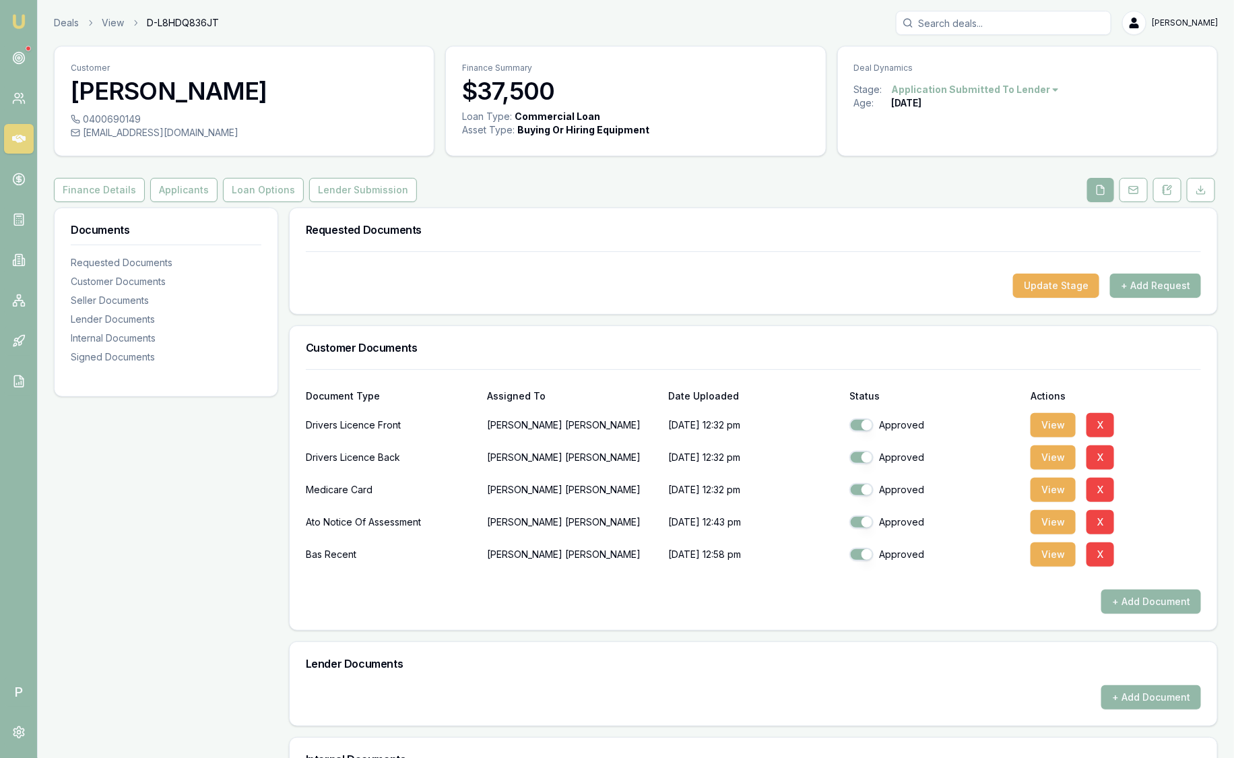
click at [1136, 284] on button "+ Add Request" at bounding box center [1155, 285] width 91 height 24
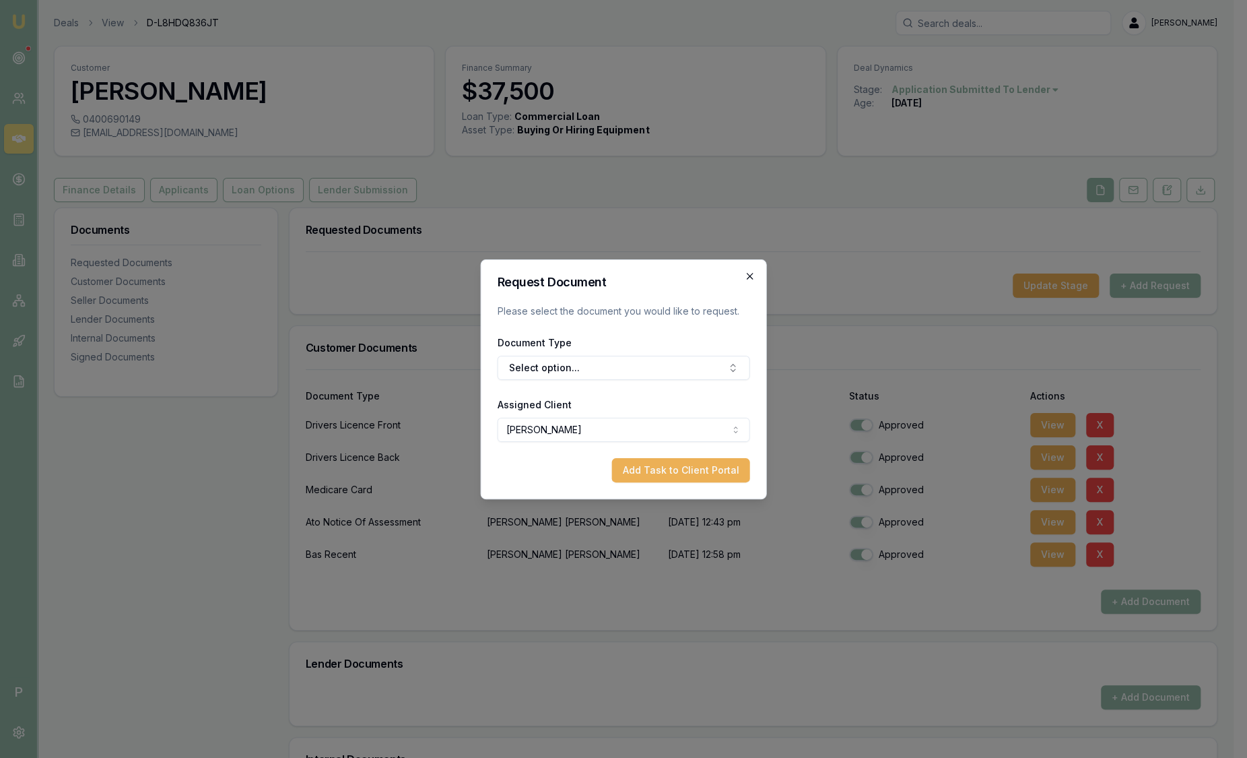
click at [751, 273] on icon "button" at bounding box center [750, 276] width 11 height 11
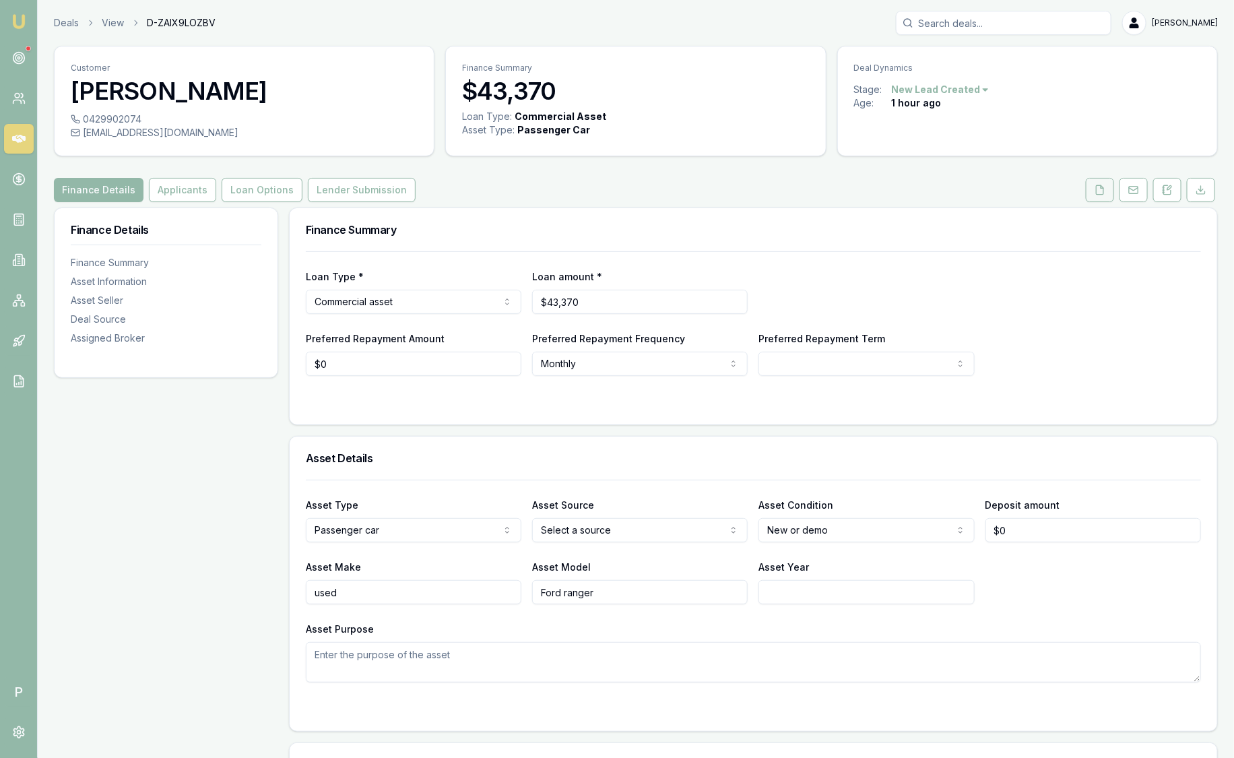
click at [1103, 192] on icon at bounding box center [1100, 190] width 11 height 11
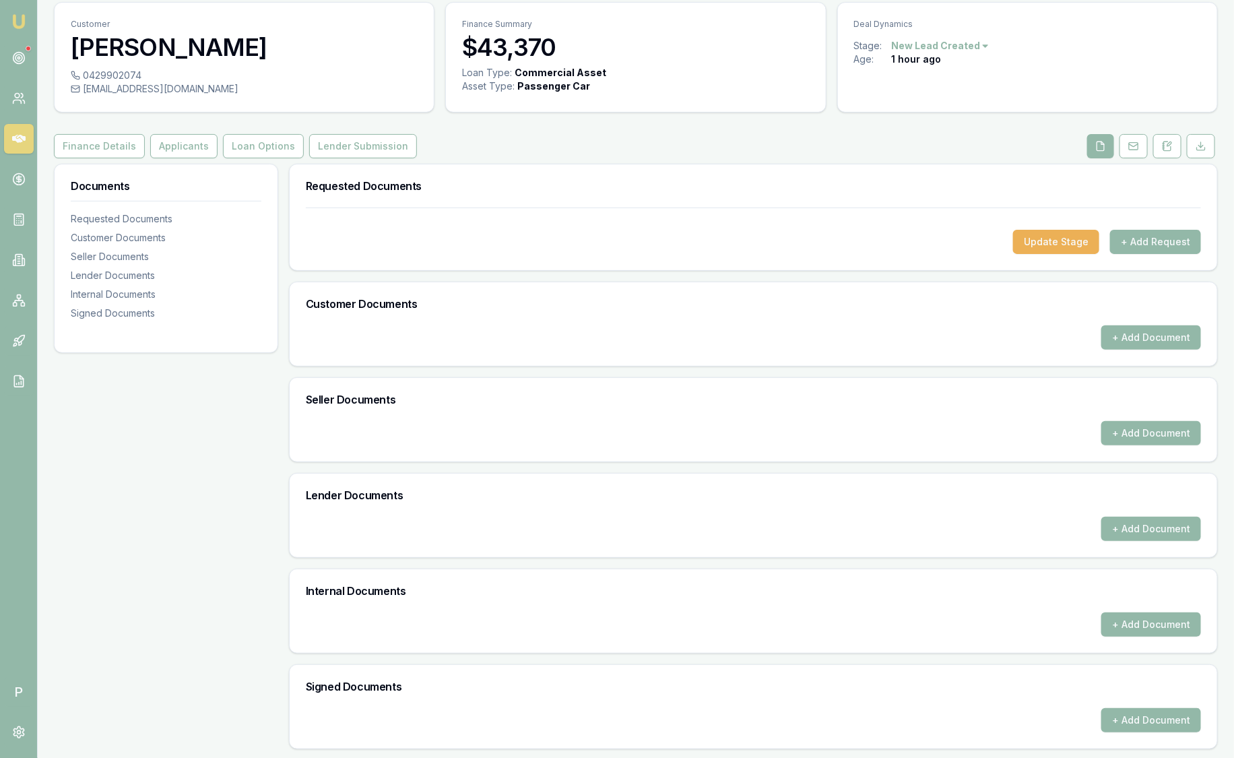
scroll to position [44, 0]
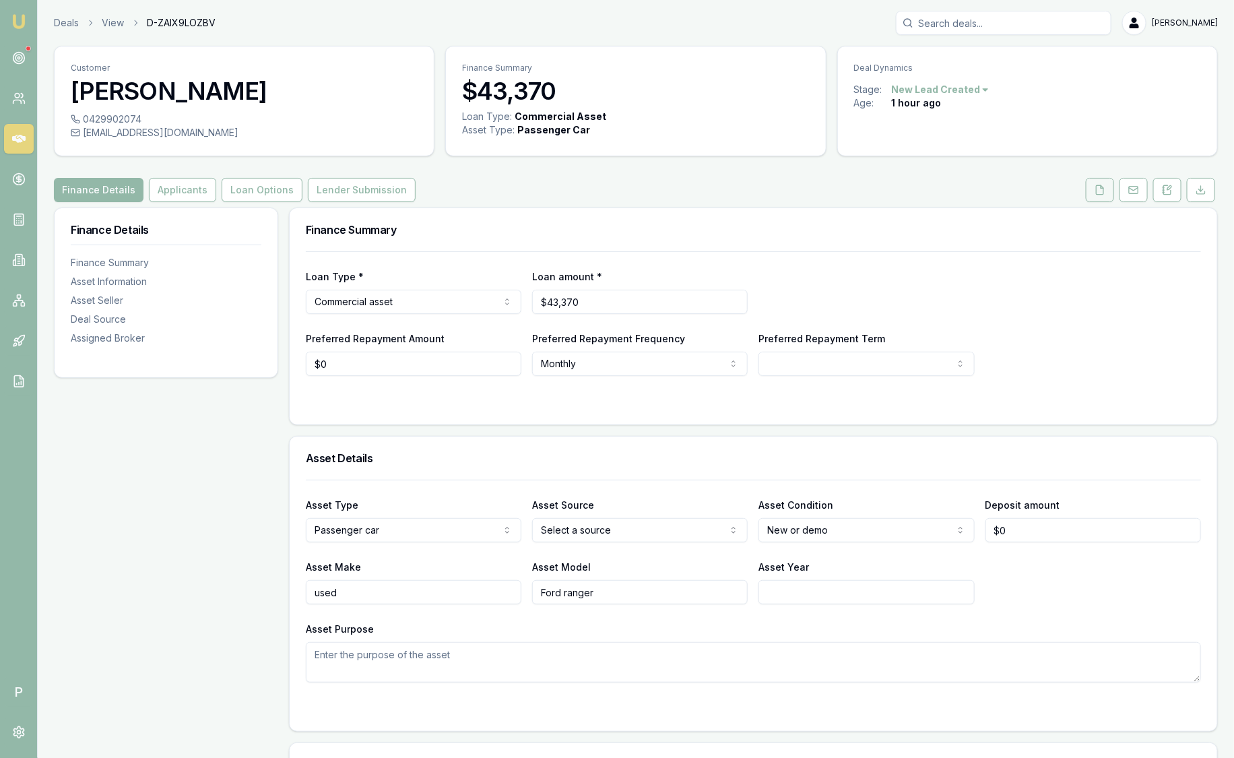
click at [1105, 186] on icon at bounding box center [1100, 190] width 11 height 11
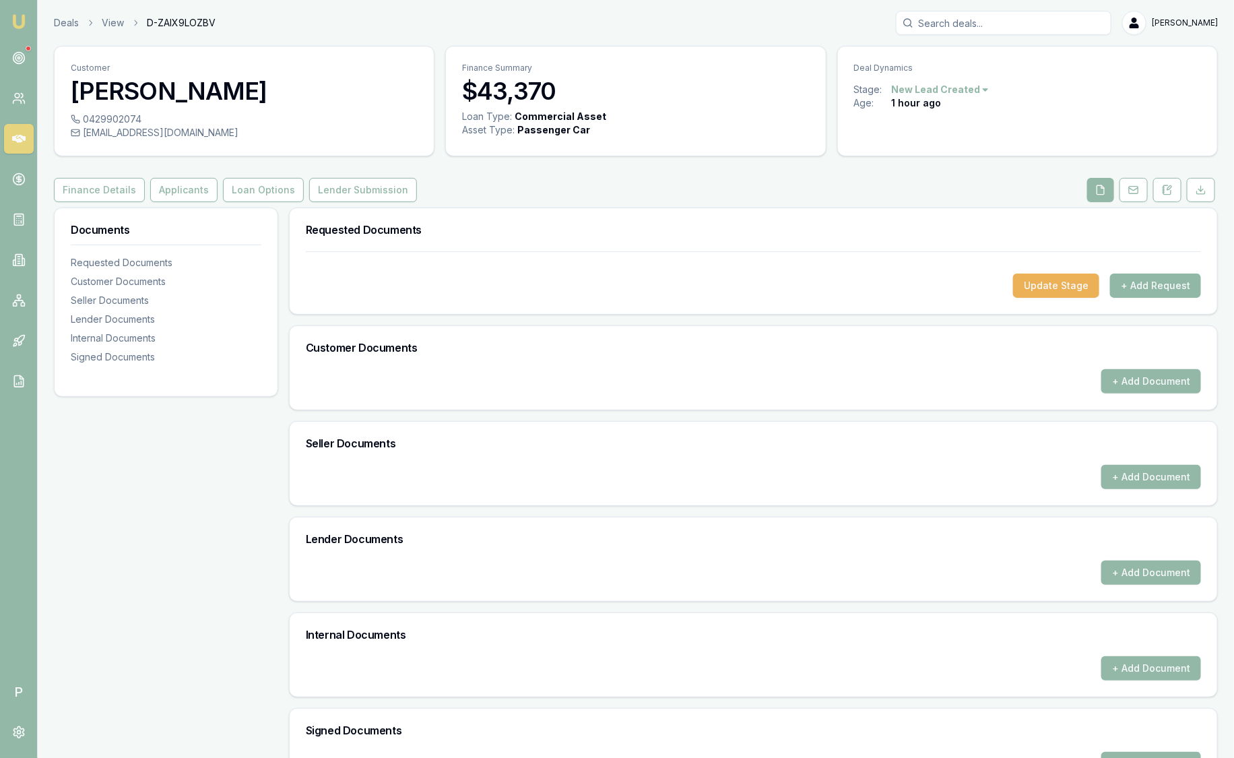
click at [1136, 289] on button "+ Add Request" at bounding box center [1155, 285] width 91 height 24
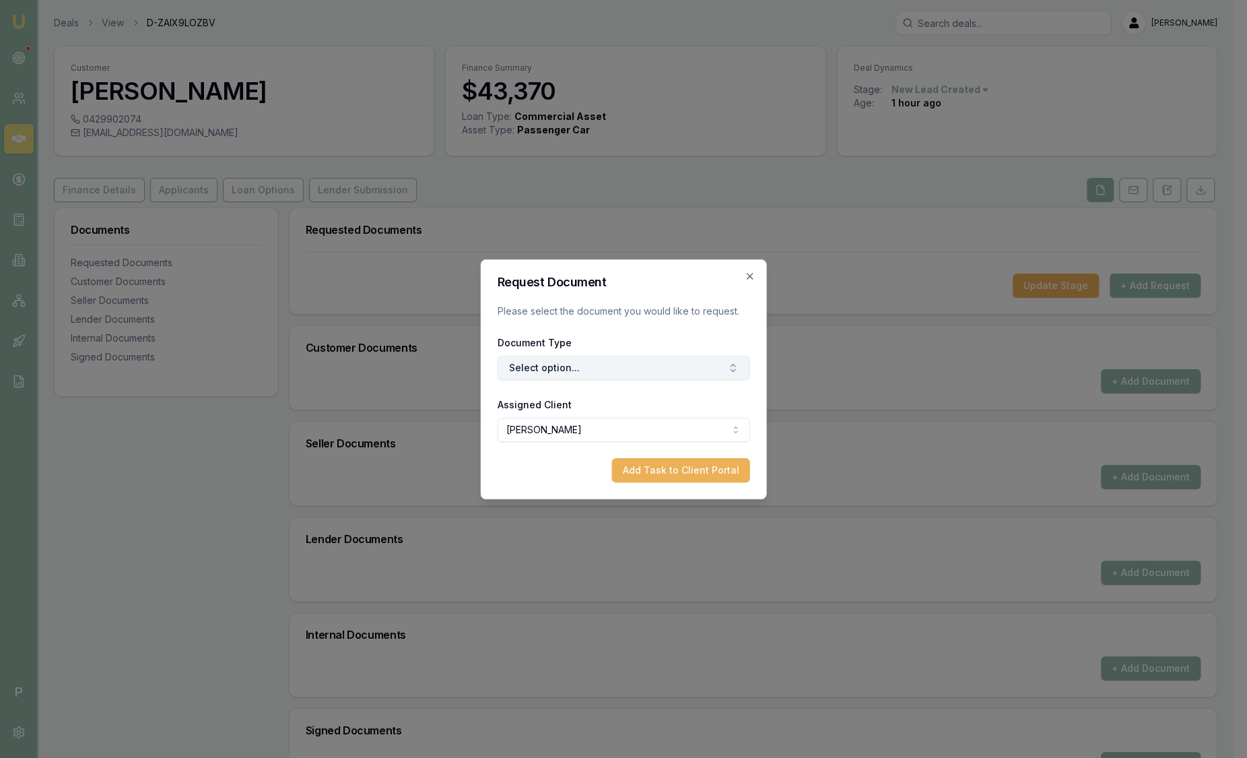
click at [612, 370] on button "Select option..." at bounding box center [624, 368] width 253 height 24
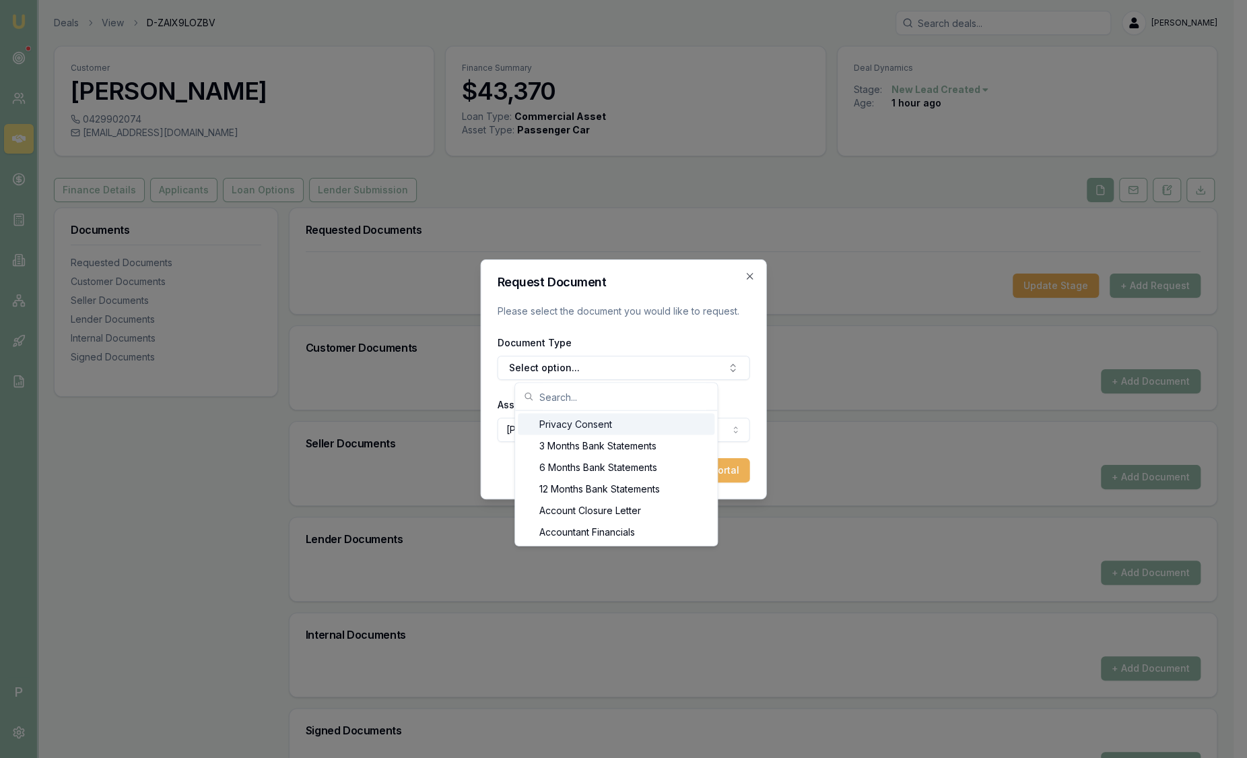
click at [626, 280] on h2 "Request Document" at bounding box center [624, 282] width 253 height 12
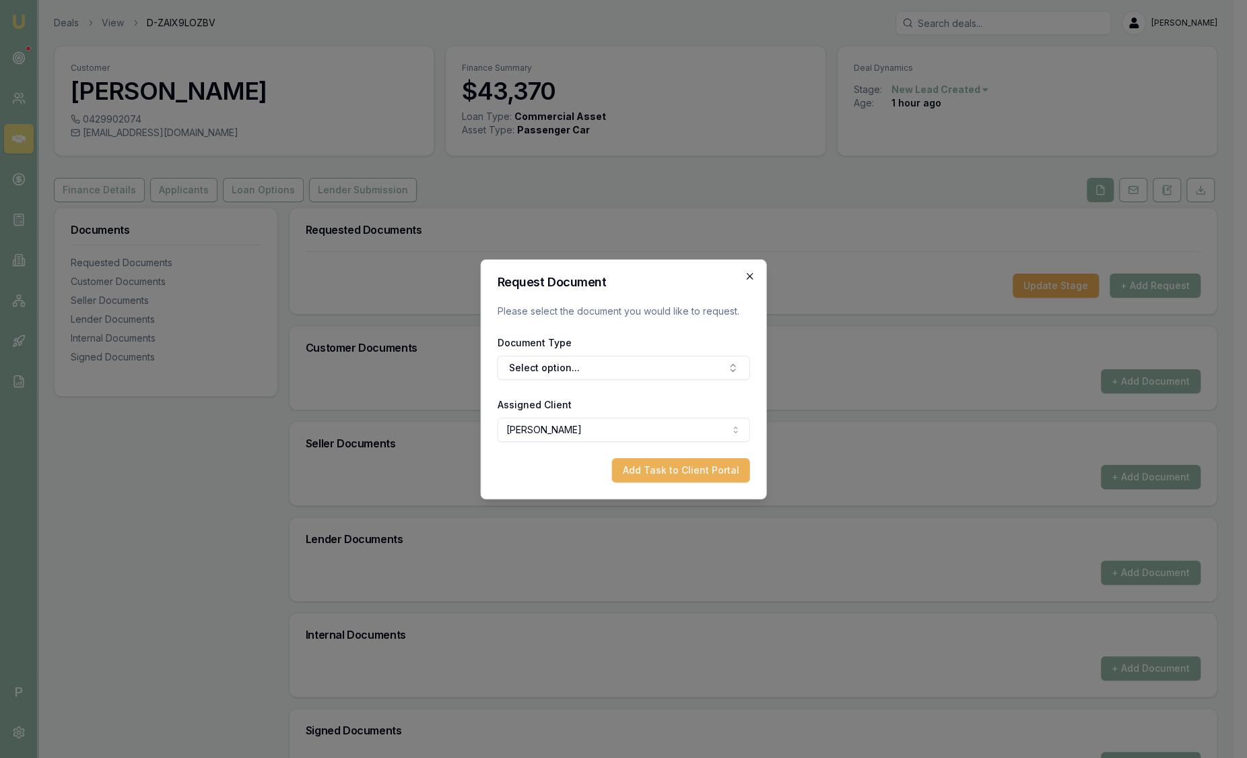
click at [753, 275] on icon "button" at bounding box center [750, 276] width 11 height 11
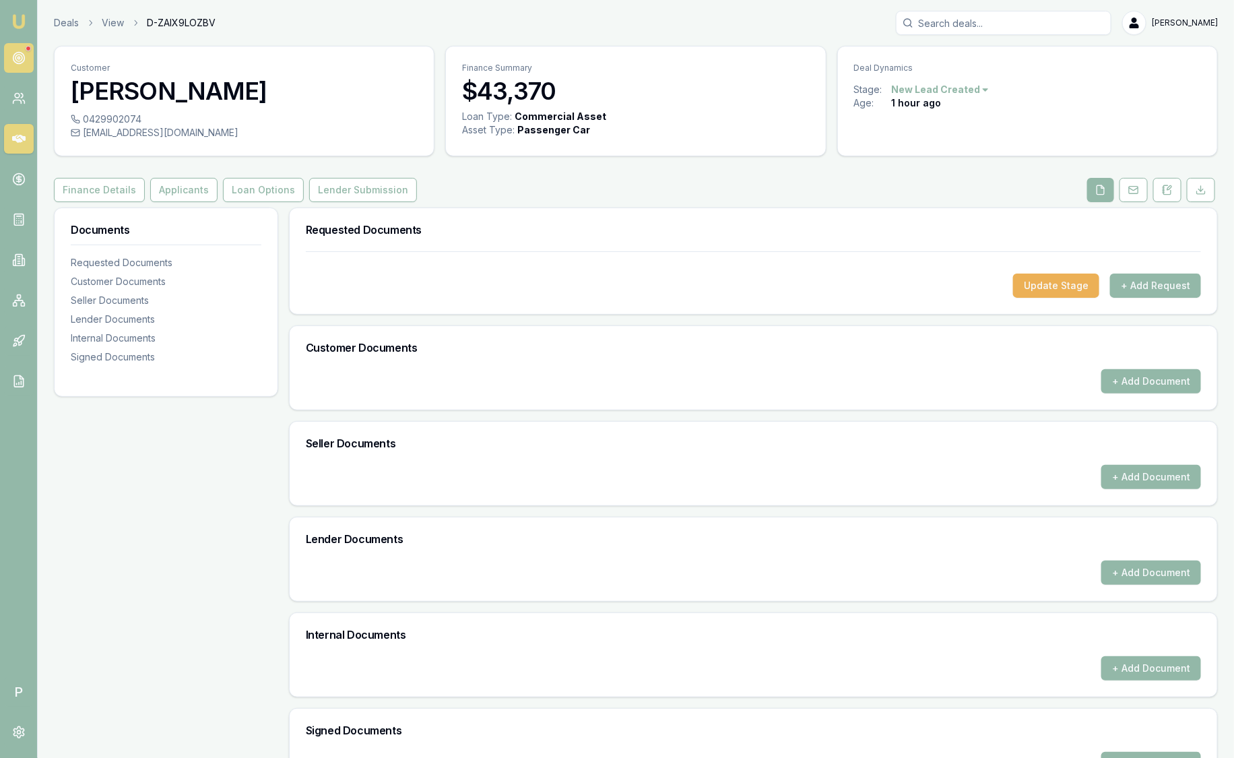
click at [12, 54] on icon at bounding box center [18, 57] width 13 height 13
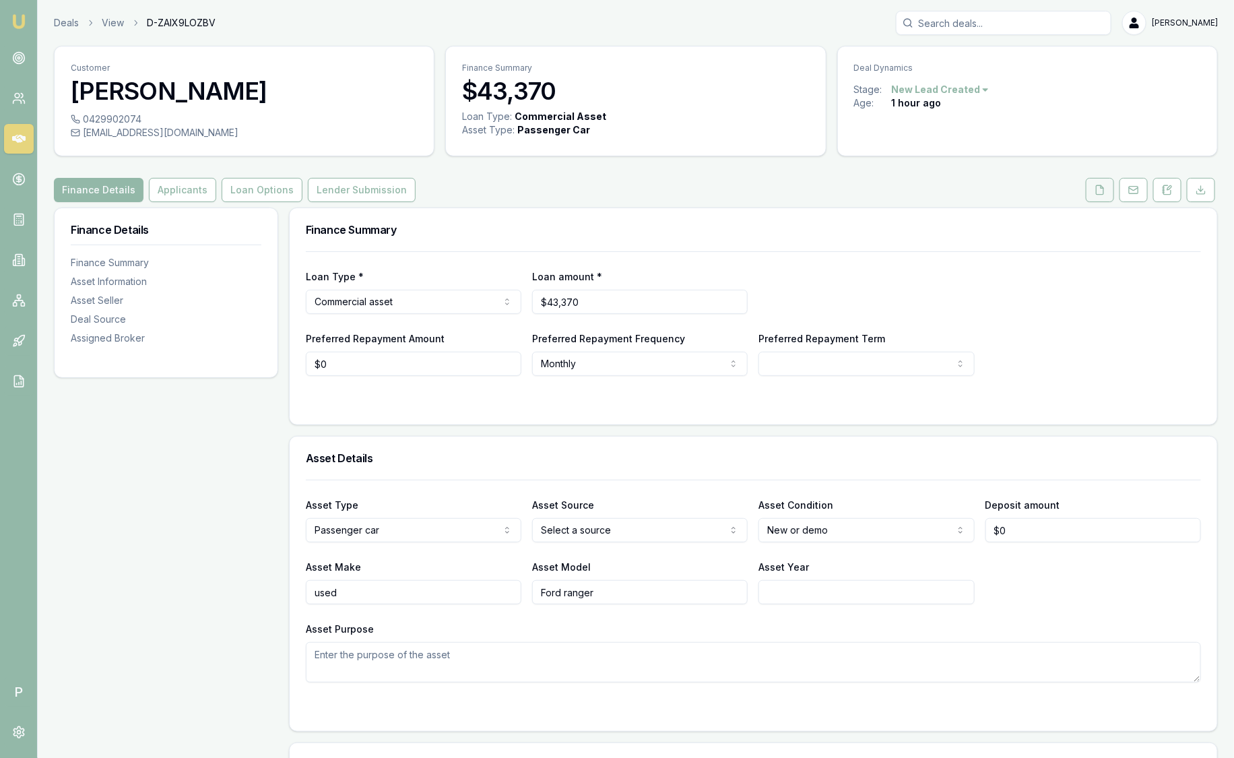
click at [1104, 185] on icon at bounding box center [1100, 190] width 11 height 11
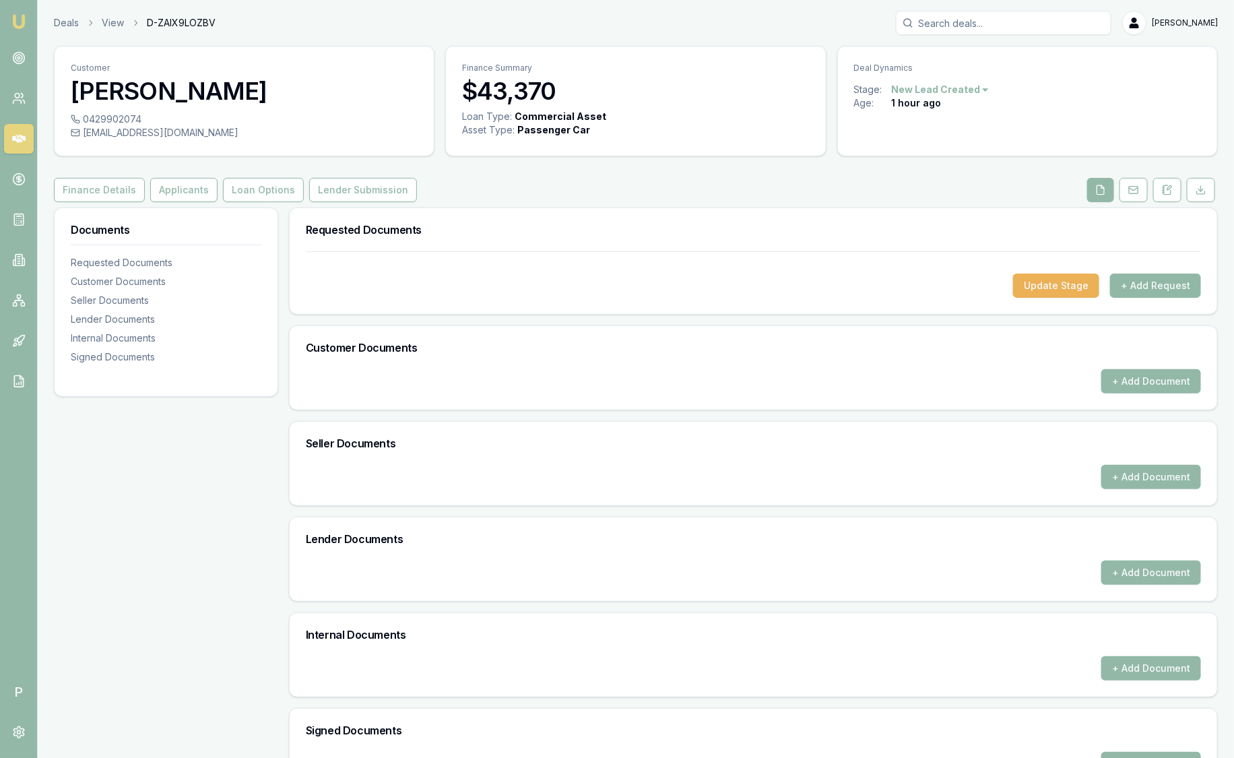
click at [1150, 283] on button "+ Add Request" at bounding box center [1155, 285] width 91 height 24
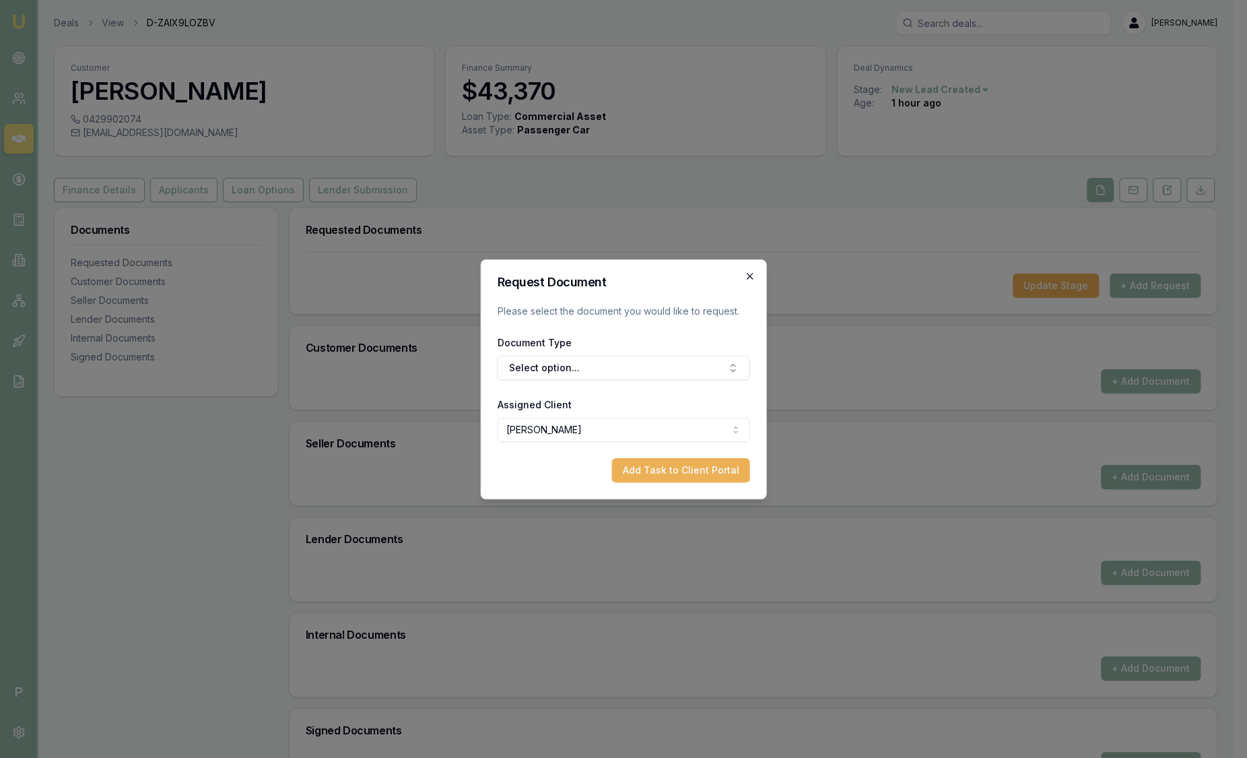
click at [753, 275] on icon "button" at bounding box center [750, 276] width 11 height 11
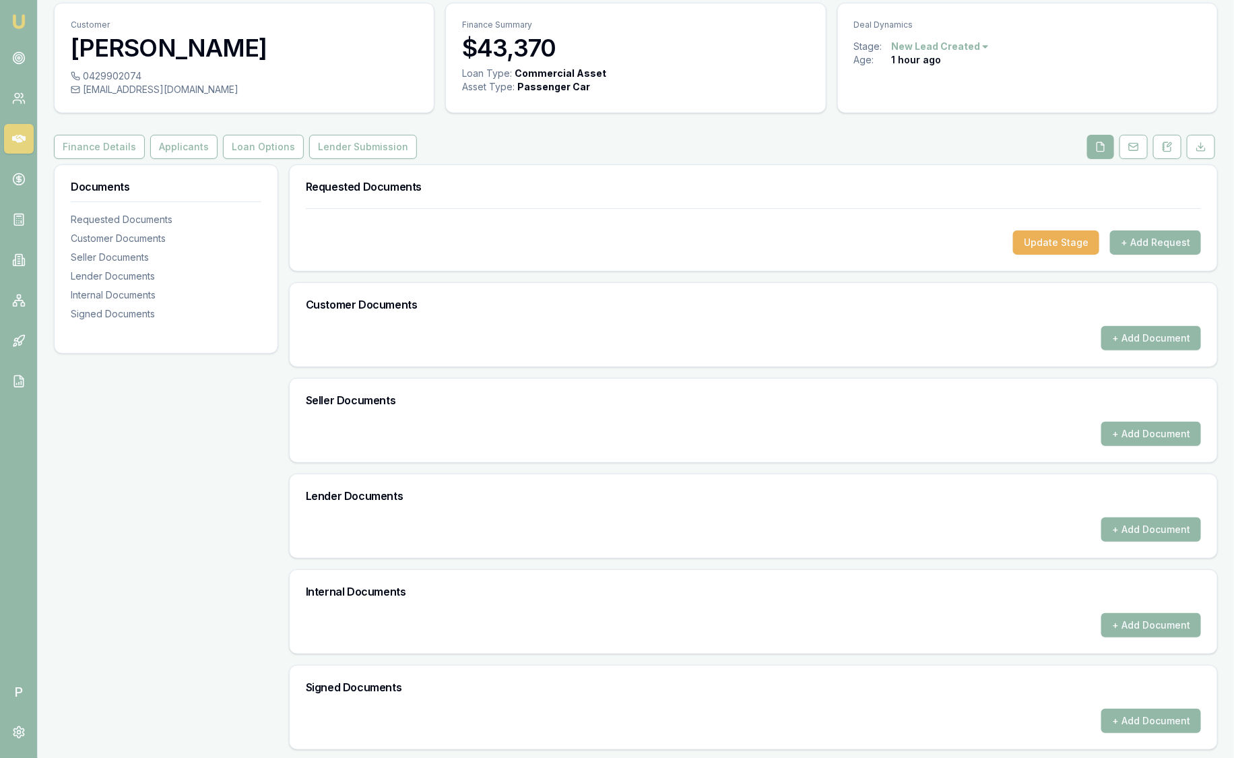
scroll to position [44, 0]
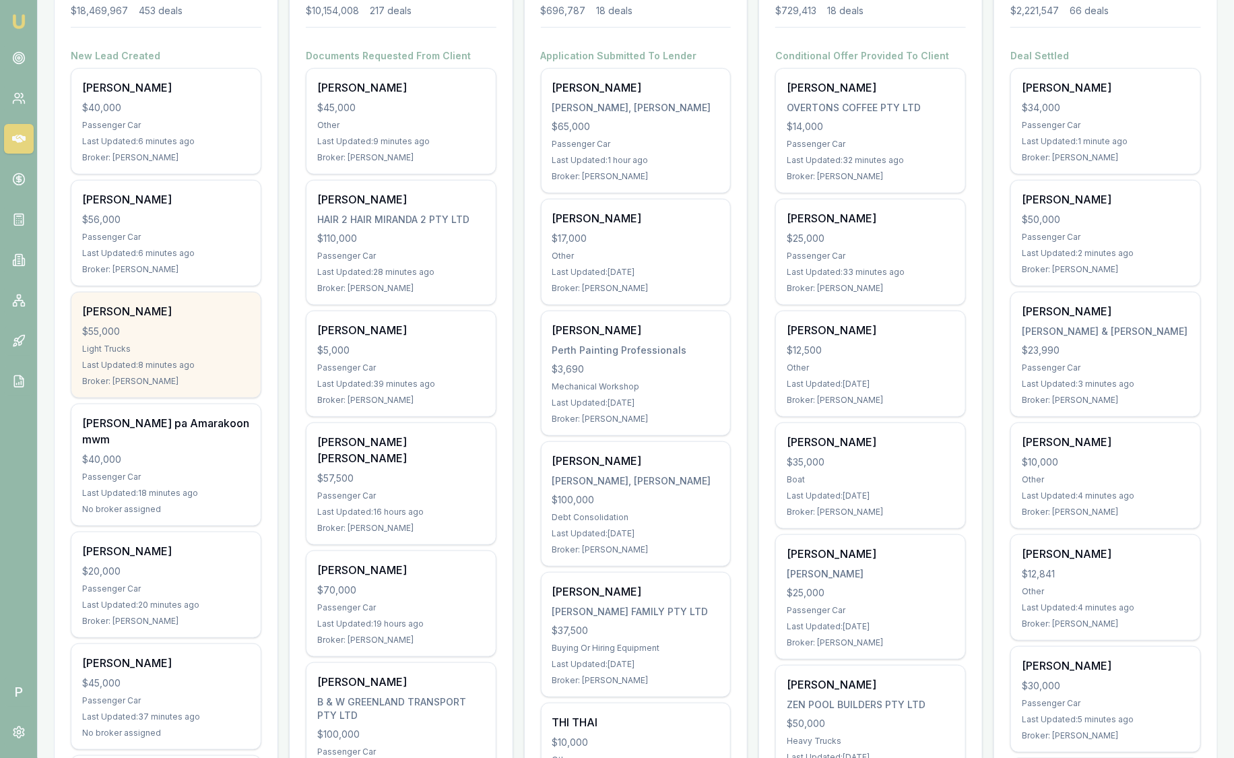
scroll to position [253, 0]
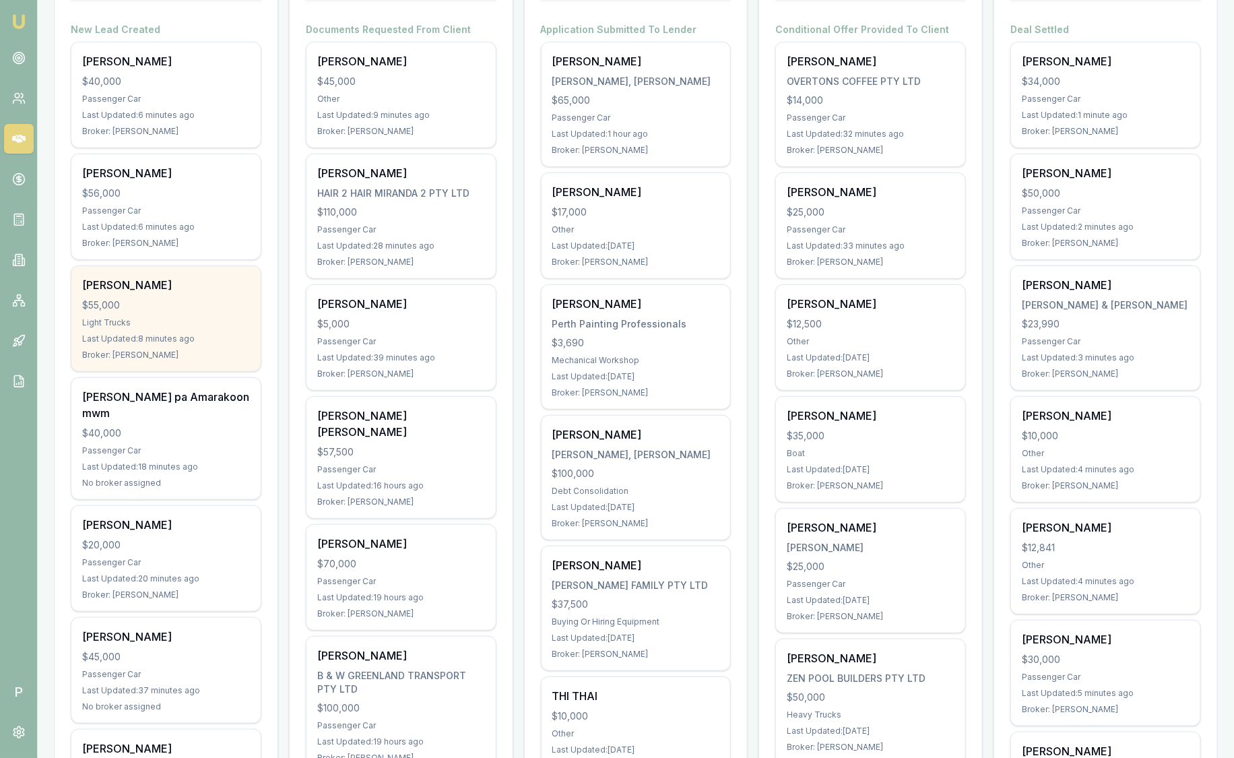
click at [176, 298] on div "$55,000" at bounding box center [166, 304] width 168 height 13
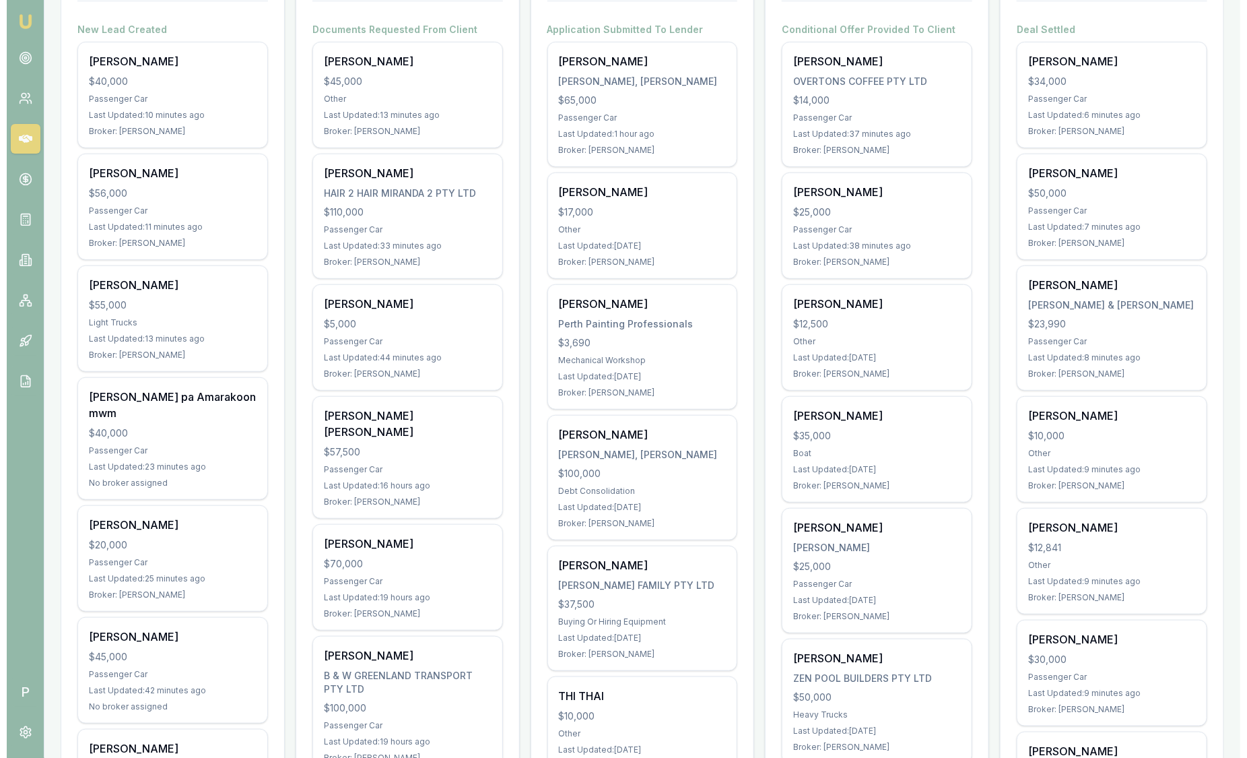
scroll to position [0, 0]
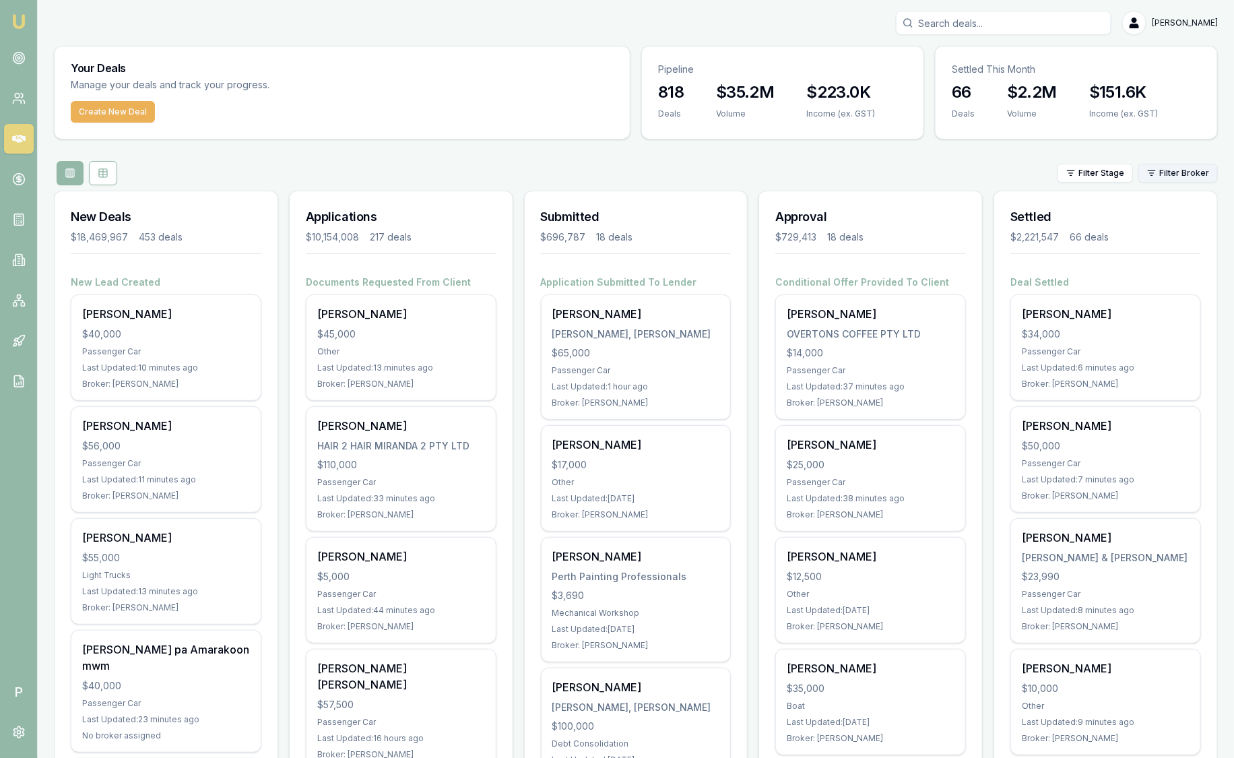
click at [1170, 178] on html "Emu Broker P [PERSON_NAME] Toggle Menu Your Deals Manage your deals and track y…" at bounding box center [617, 379] width 1234 height 758
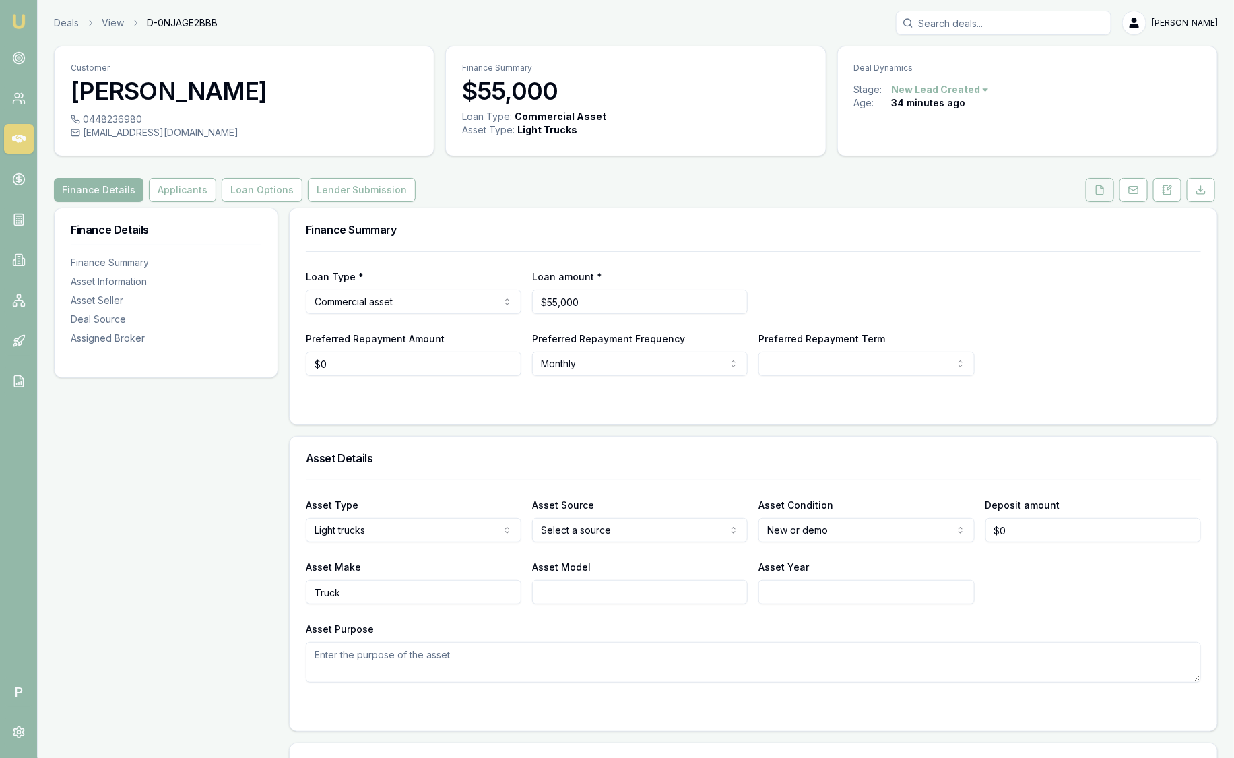
click at [1097, 194] on icon at bounding box center [1100, 189] width 7 height 9
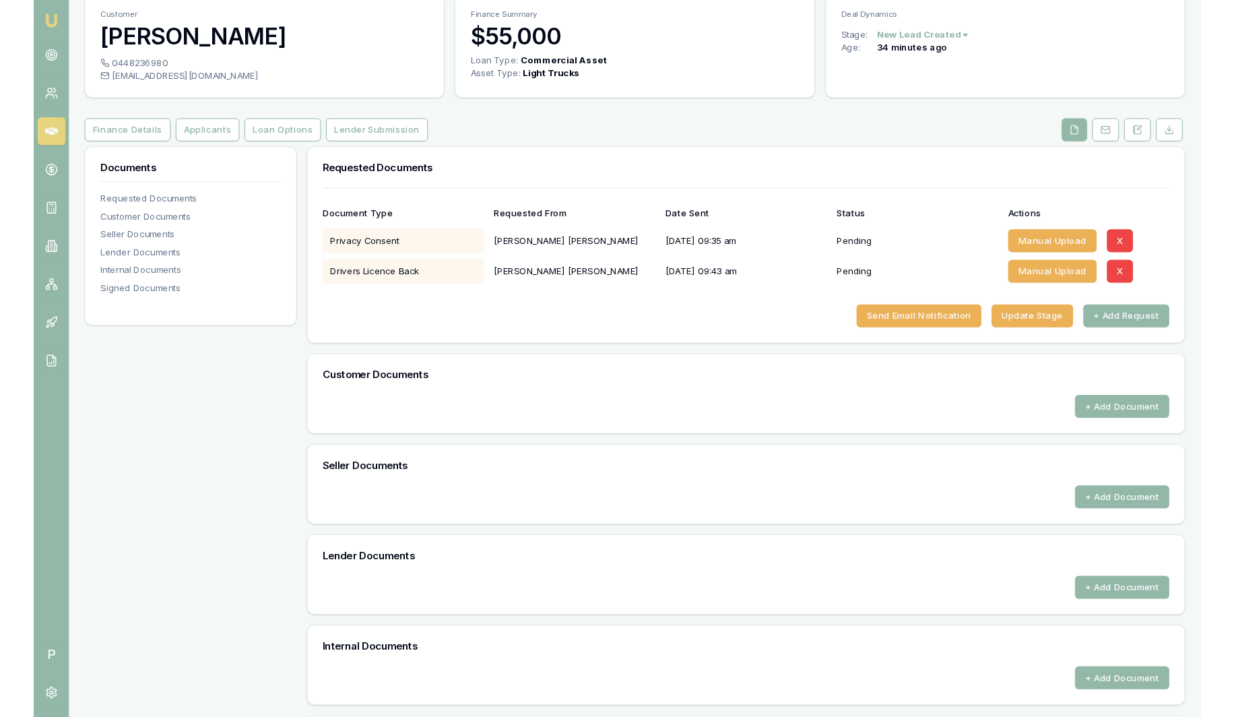
scroll to position [84, 0]
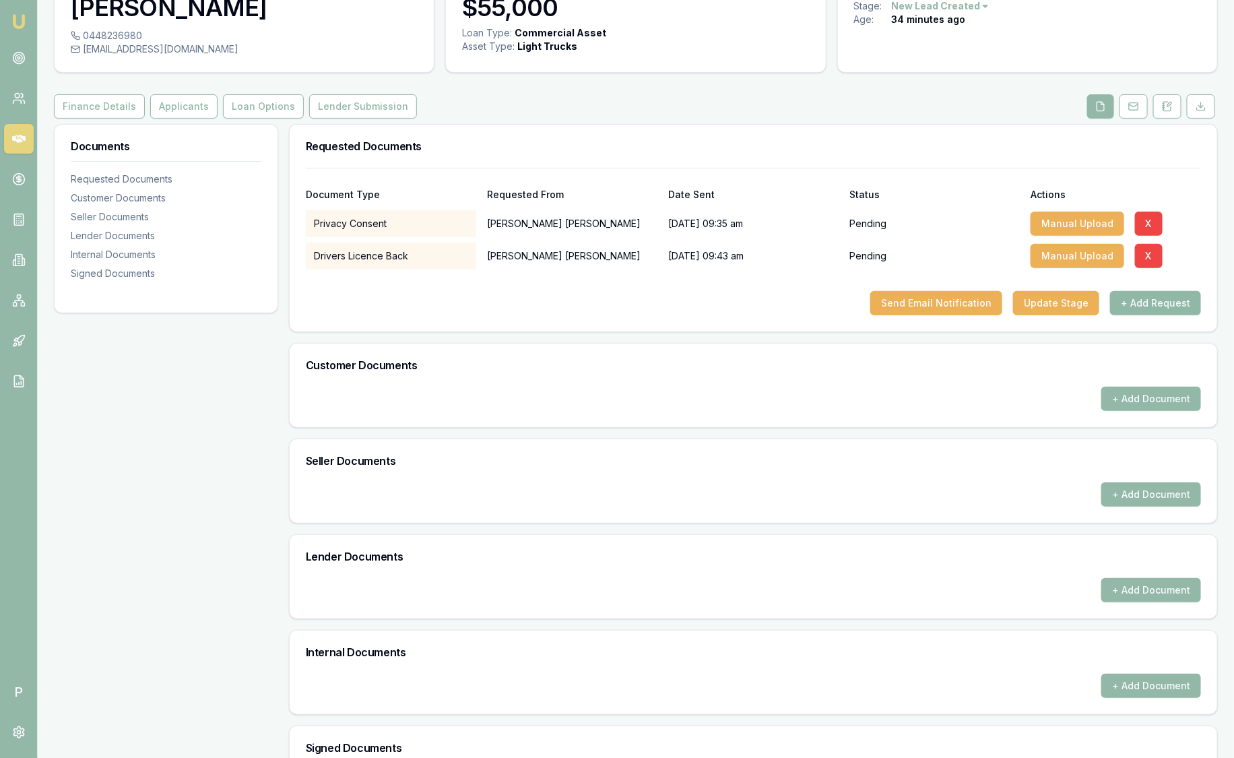
click at [1185, 295] on button "+ Add Request" at bounding box center [1155, 303] width 91 height 24
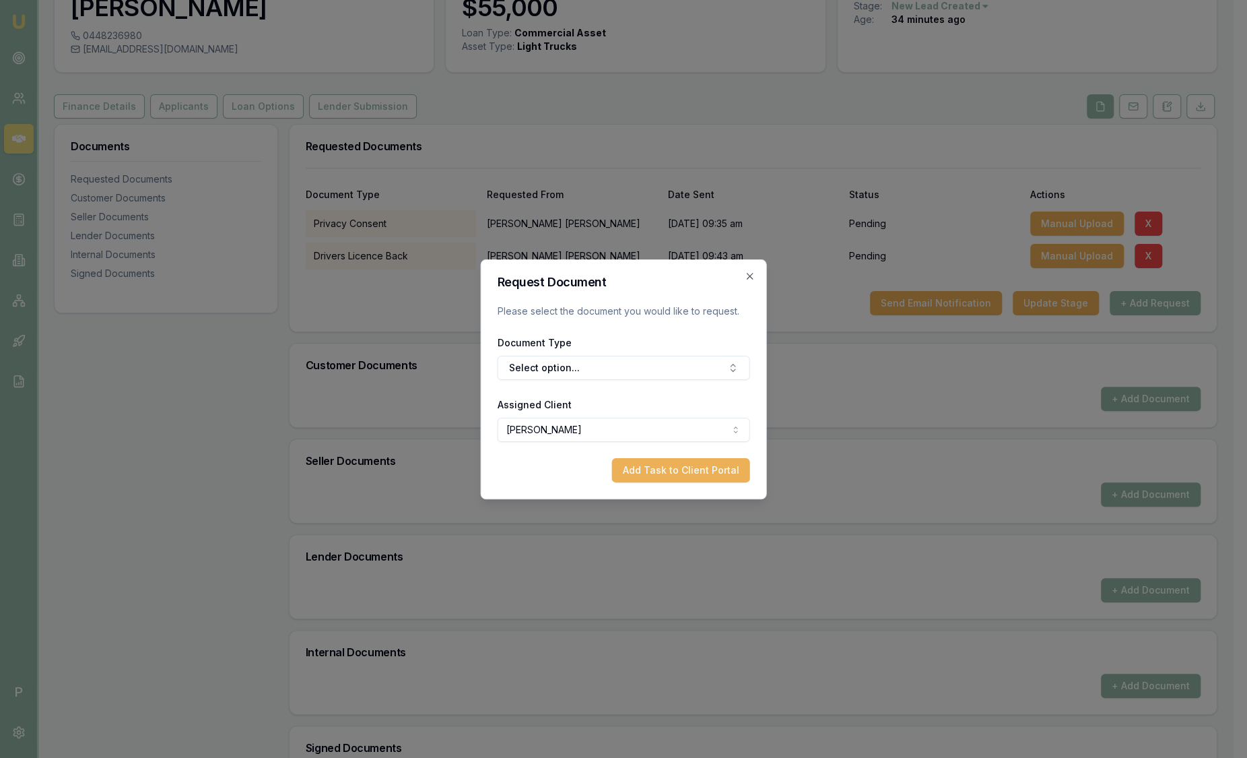
click at [746, 272] on icon "button" at bounding box center [750, 276] width 11 height 11
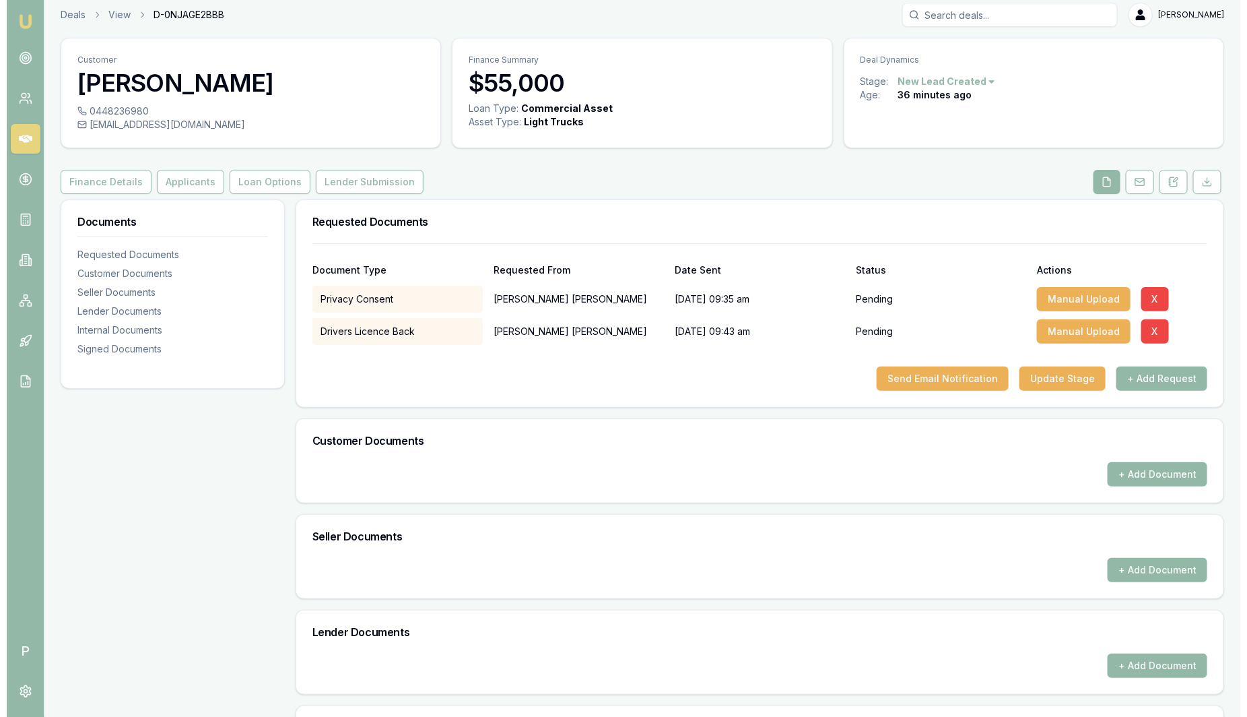
scroll to position [0, 0]
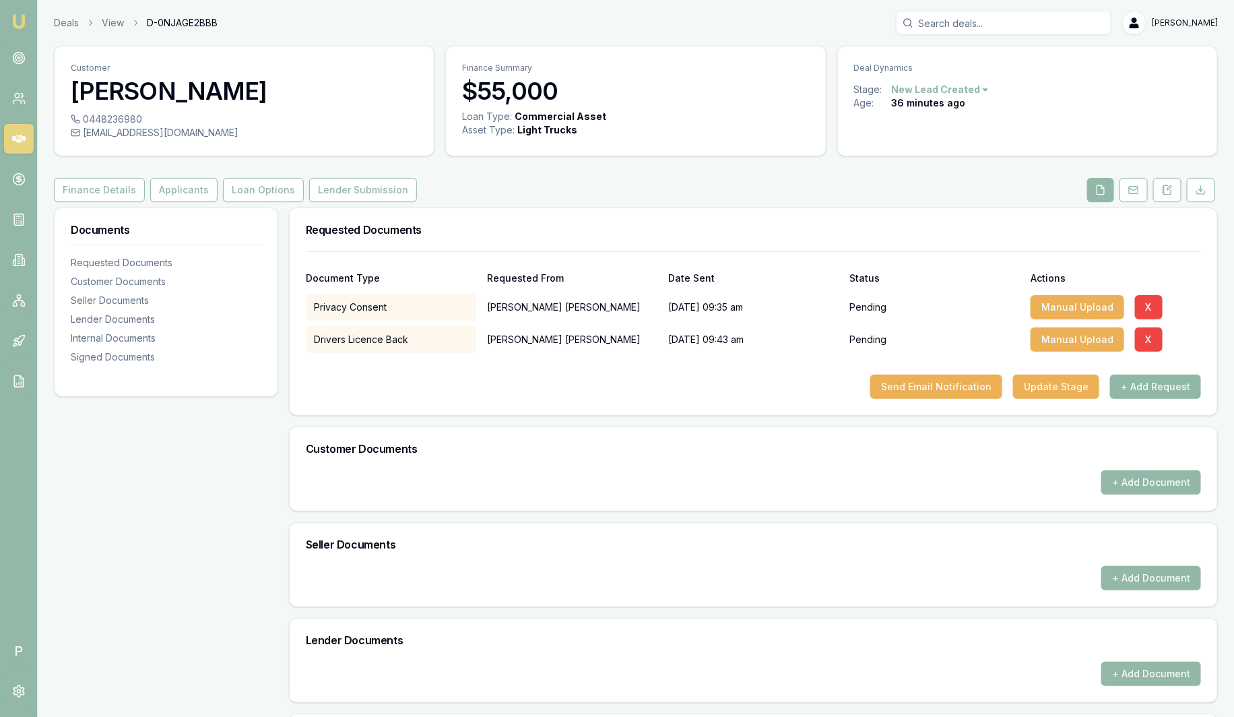
click at [1140, 389] on button "+ Add Request" at bounding box center [1155, 386] width 91 height 24
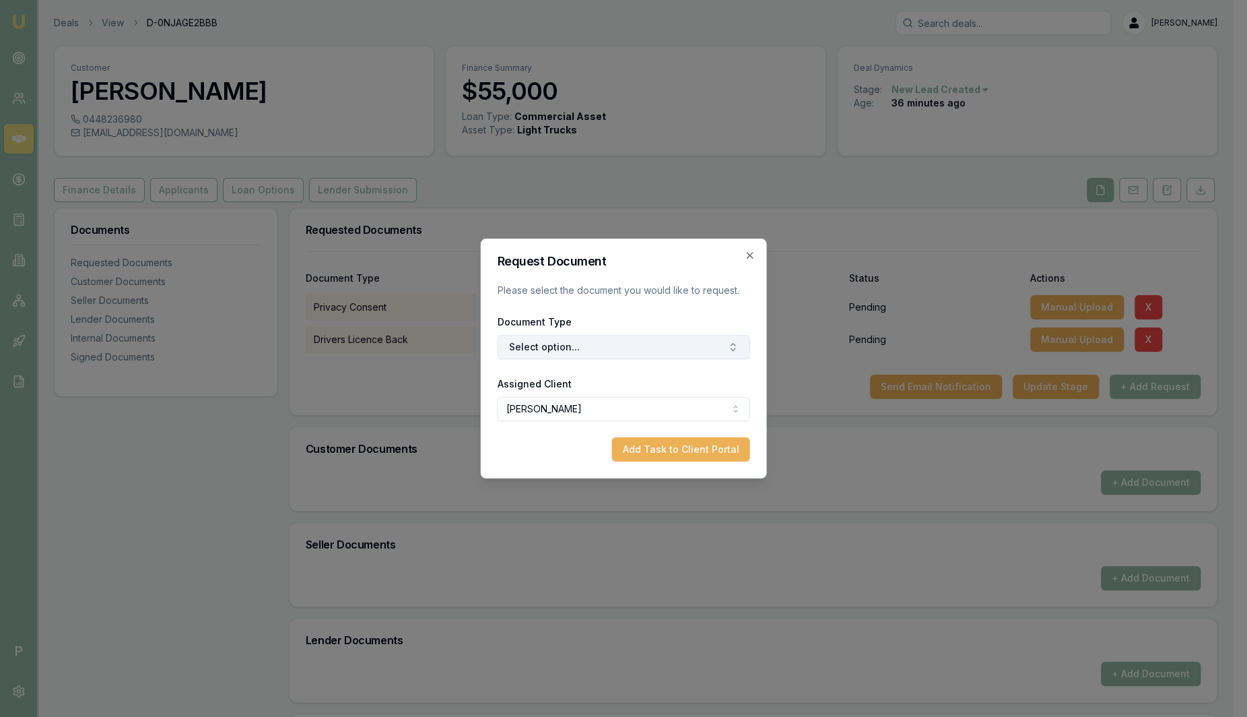
click at [676, 354] on button "Select option..." at bounding box center [624, 347] width 253 height 24
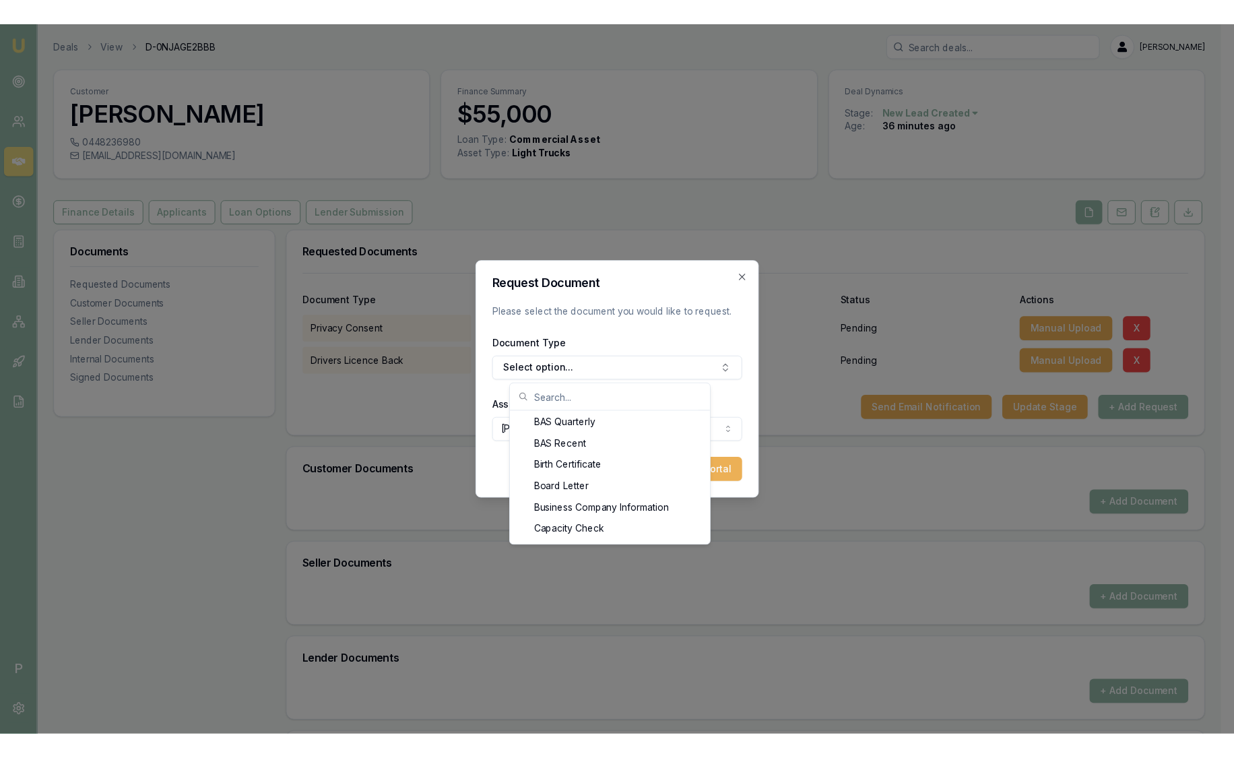
scroll to position [269, 0]
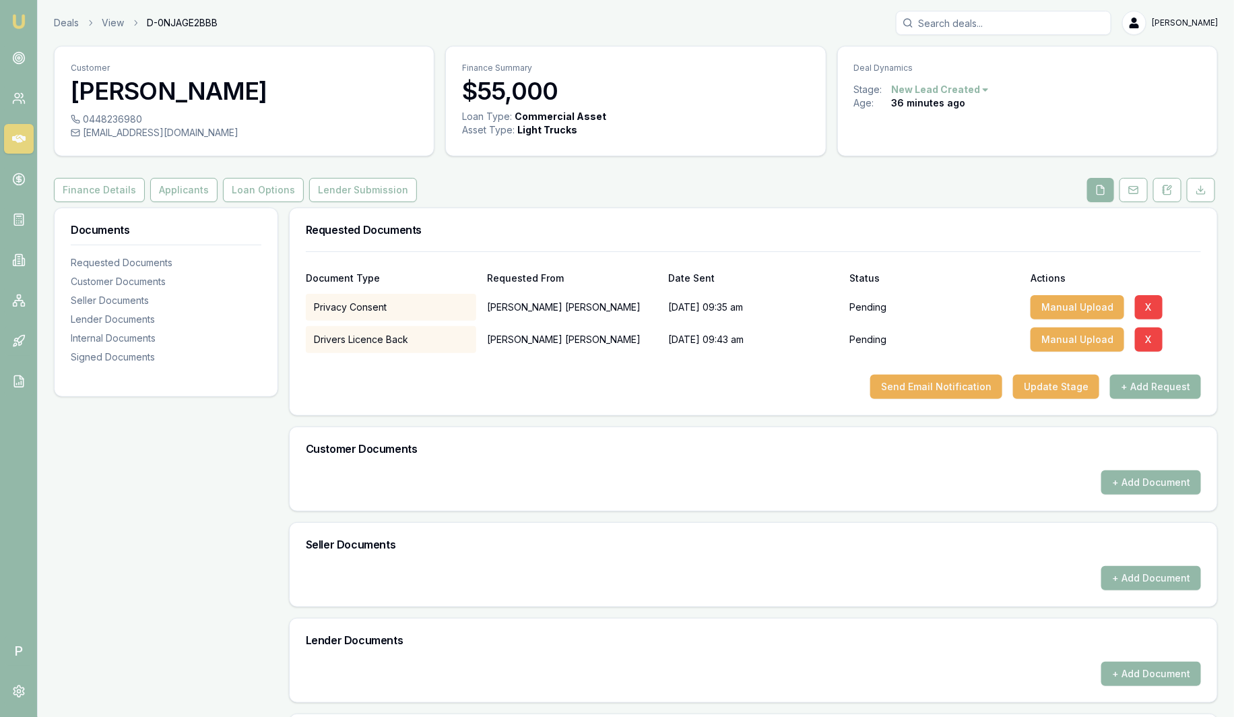
click at [1130, 392] on button "+ Add Request" at bounding box center [1155, 386] width 91 height 24
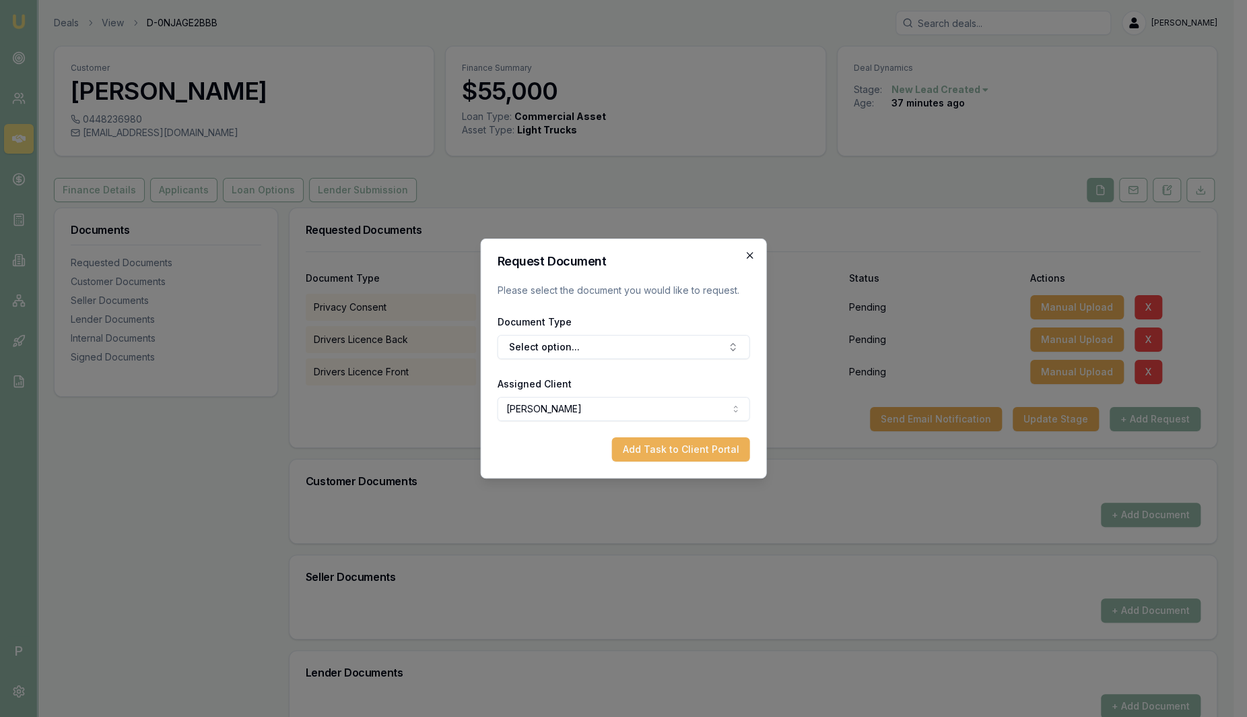
click at [749, 253] on icon "button" at bounding box center [750, 255] width 11 height 11
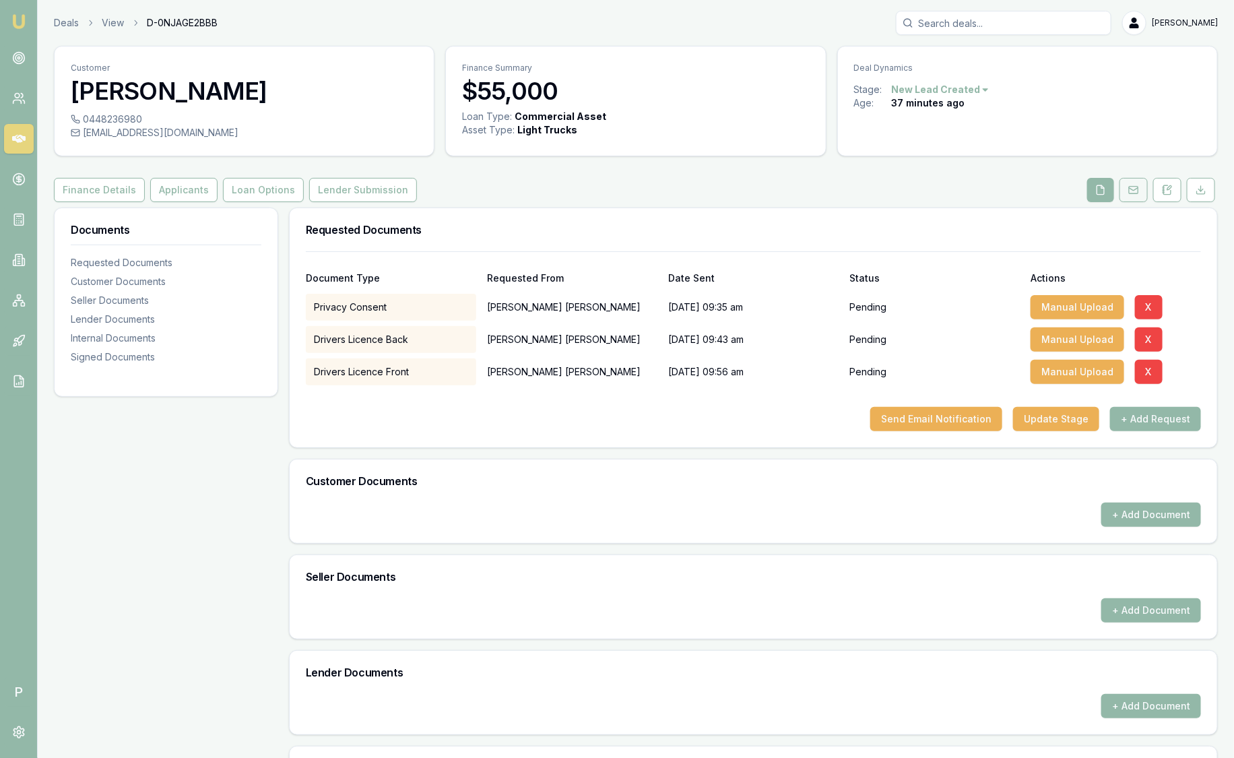
click at [1132, 189] on icon at bounding box center [1133, 190] width 11 height 11
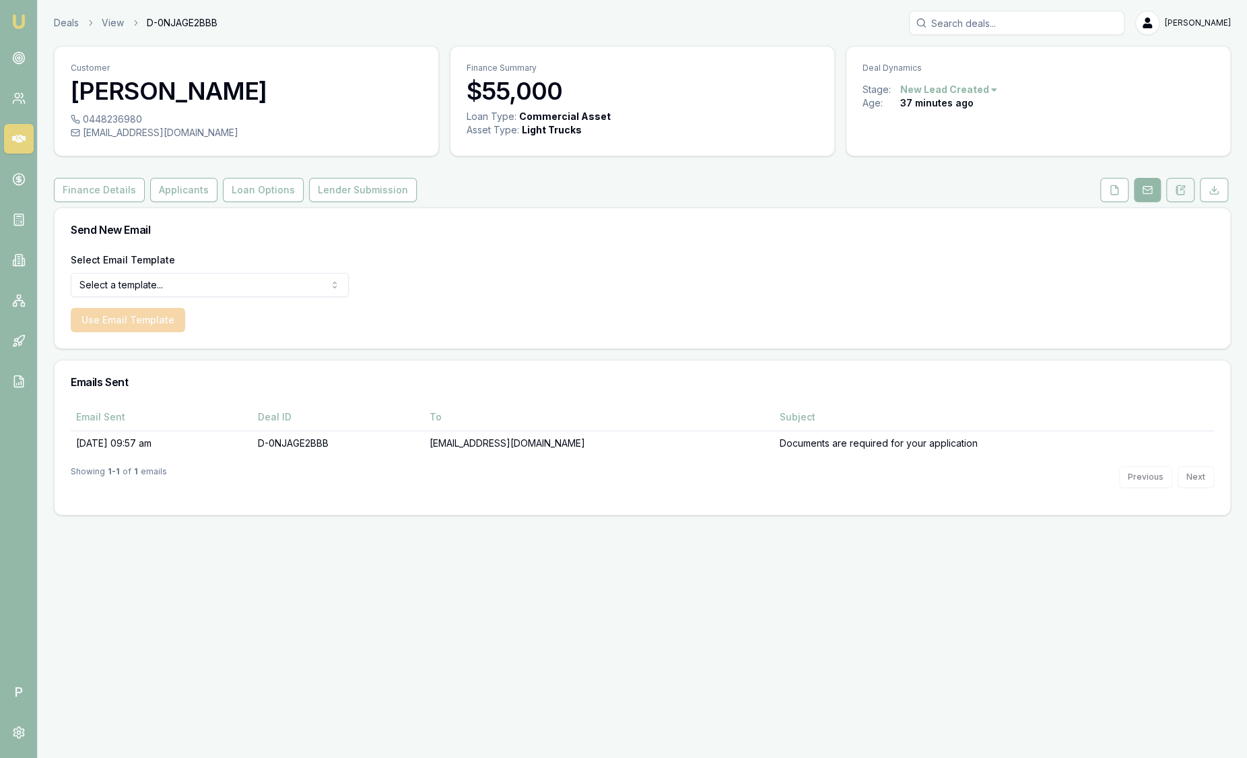
click at [1179, 185] on icon at bounding box center [1180, 190] width 11 height 11
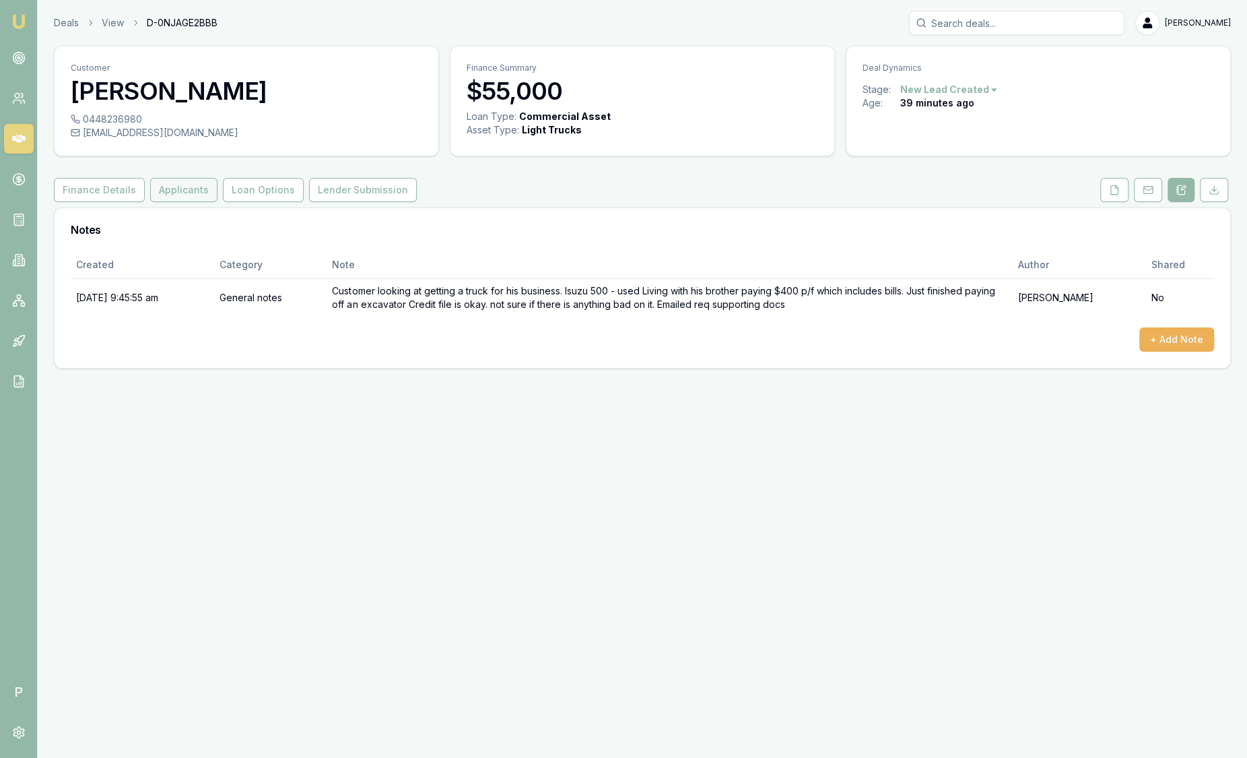
click at [187, 193] on button "Applicants" at bounding box center [183, 190] width 67 height 24
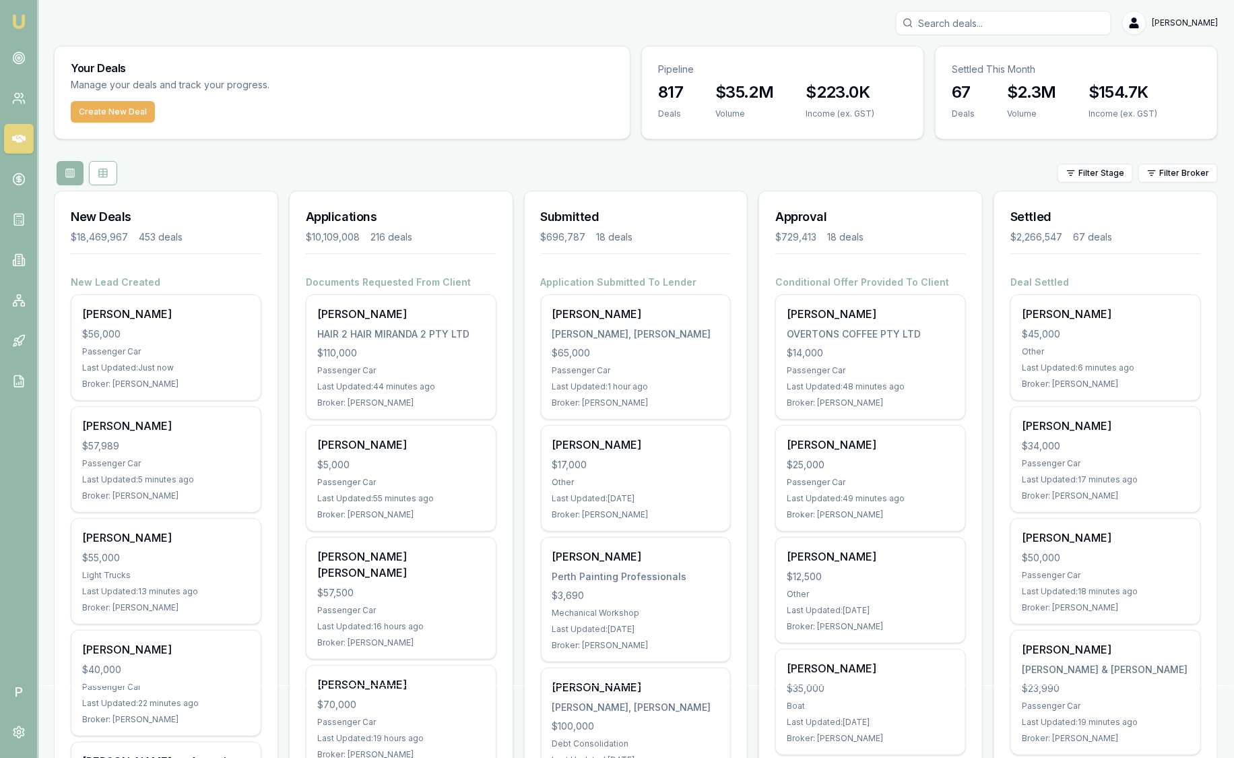
click at [1181, 175] on html "Emu Broker P [PERSON_NAME] Toggle Menu Your Deals Manage your deals and track y…" at bounding box center [617, 379] width 1234 height 758
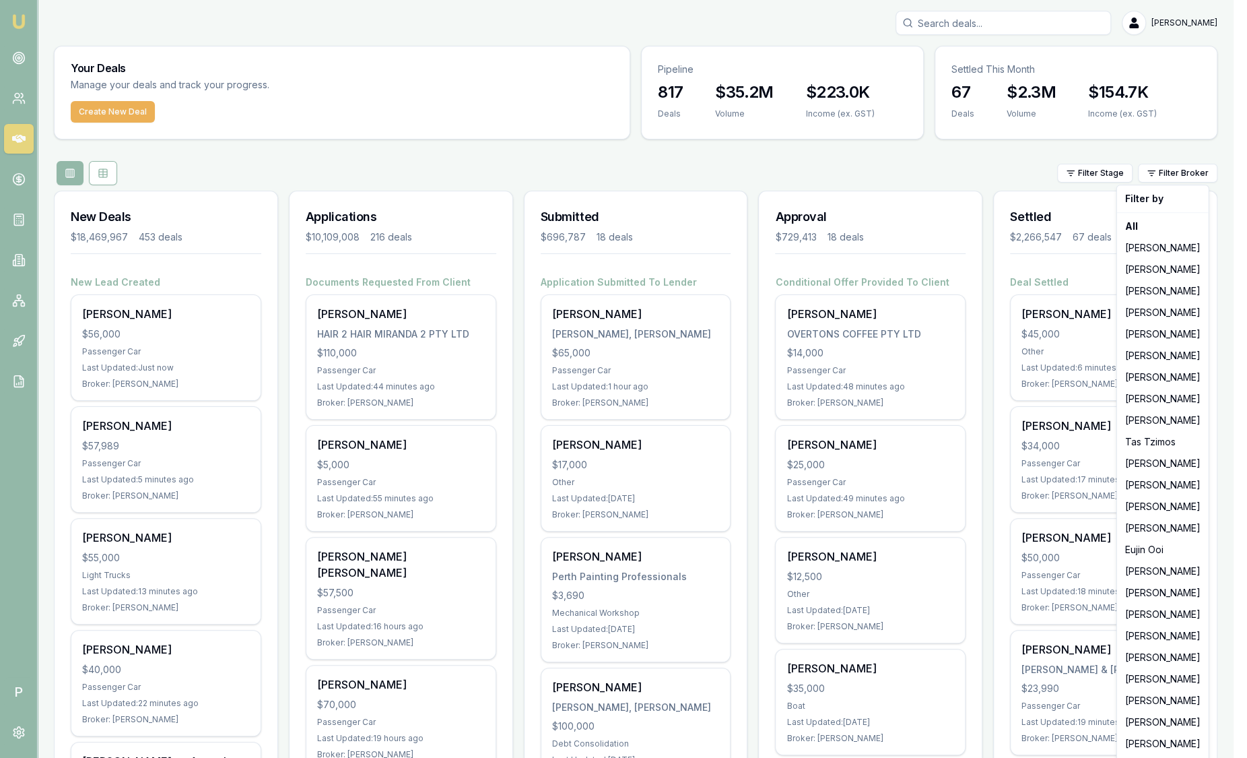
click at [962, 169] on html "Emu Broker P Sam Crouch Toggle Menu Your Deals Manage your deals and track your…" at bounding box center [623, 379] width 1247 height 758
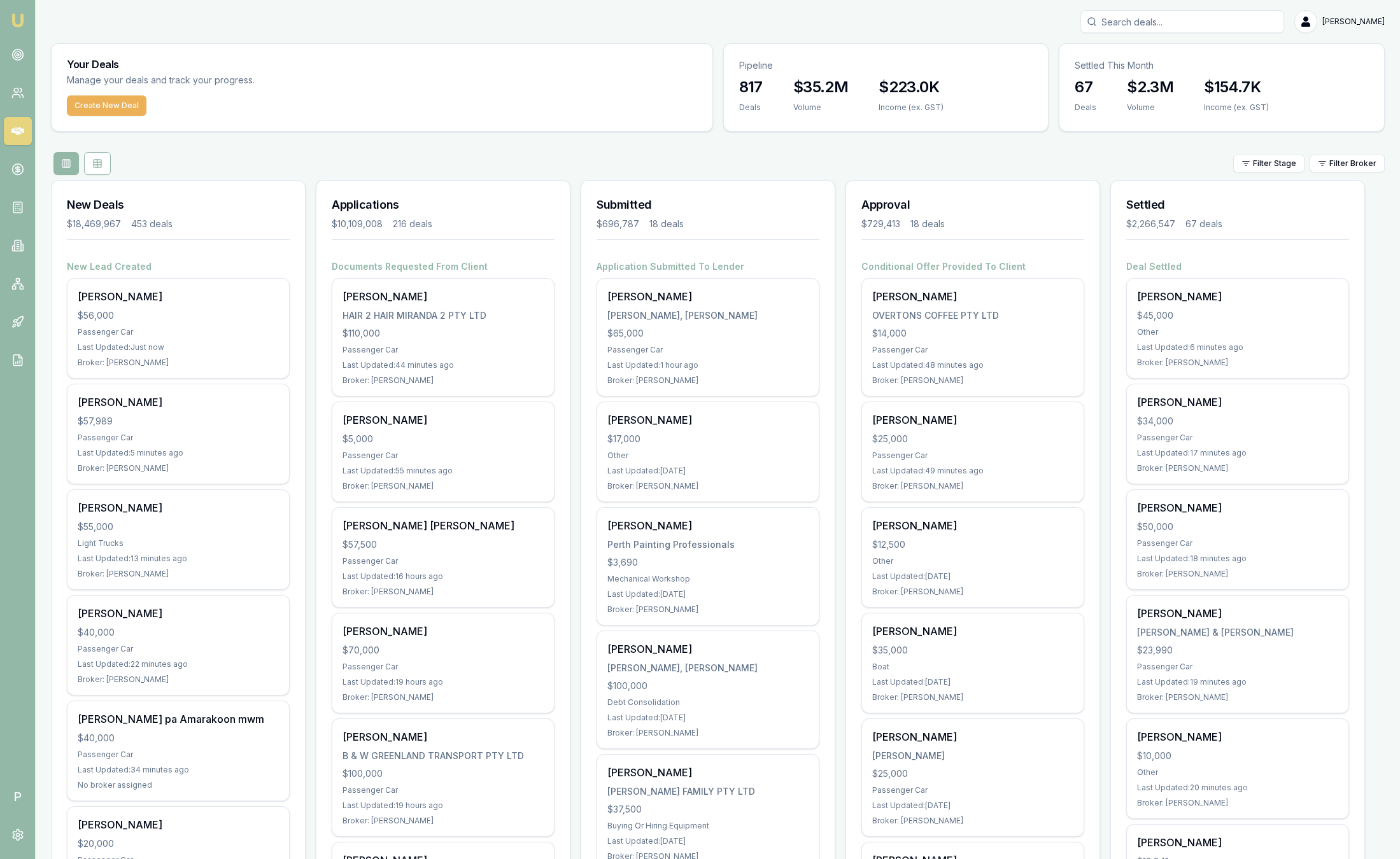
drag, startPoint x: 1060, startPoint y: 1, endPoint x: 965, endPoint y: 137, distance: 165.9
click at [1166, 156] on html "Emu Broker P Sam Crouch Toggle Menu Your Deals Manage your deals and track your…" at bounding box center [700, 429] width 1400 height 859
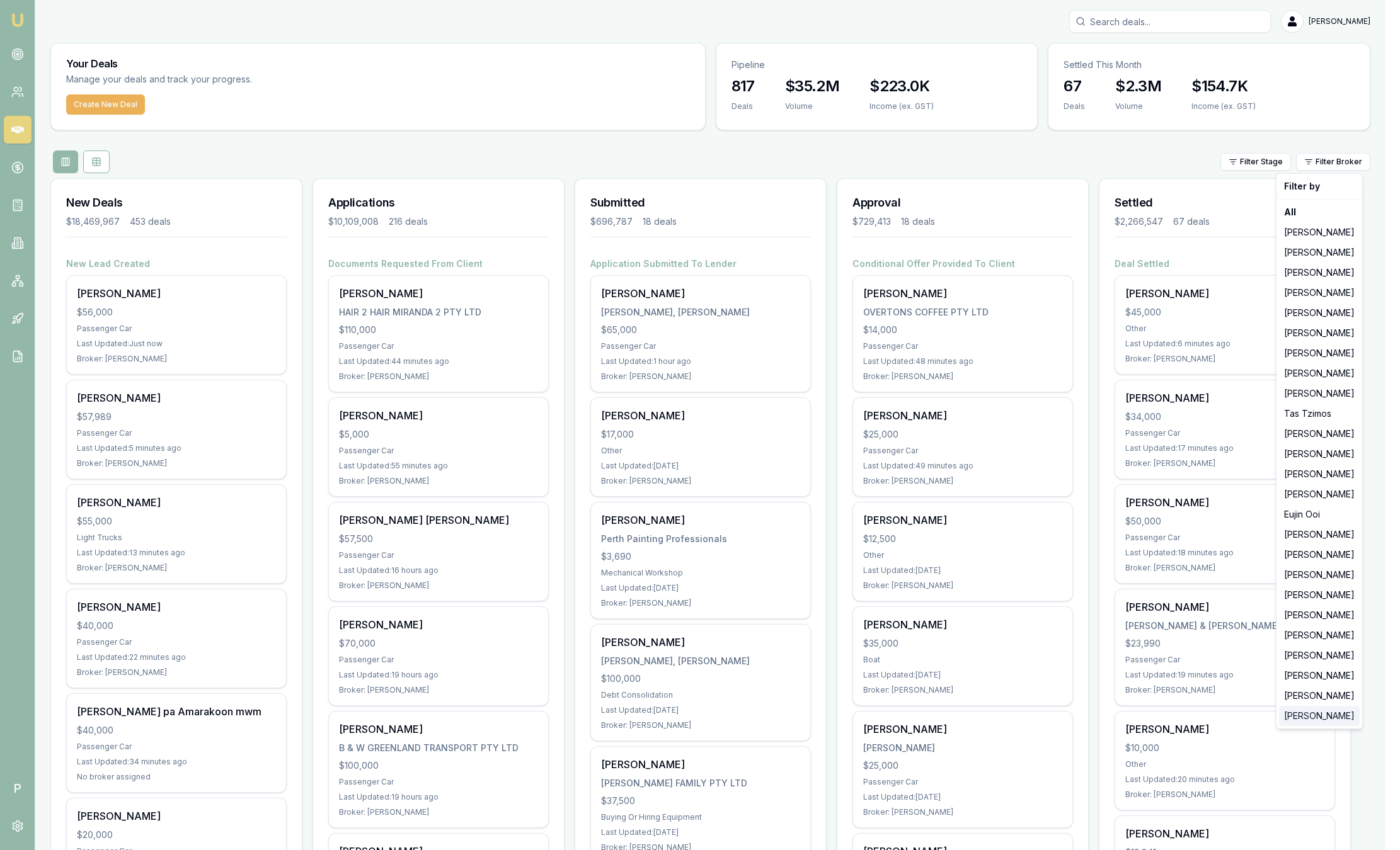
click at [1153, 708] on div "[PERSON_NAME]" at bounding box center [1319, 716] width 80 height 21
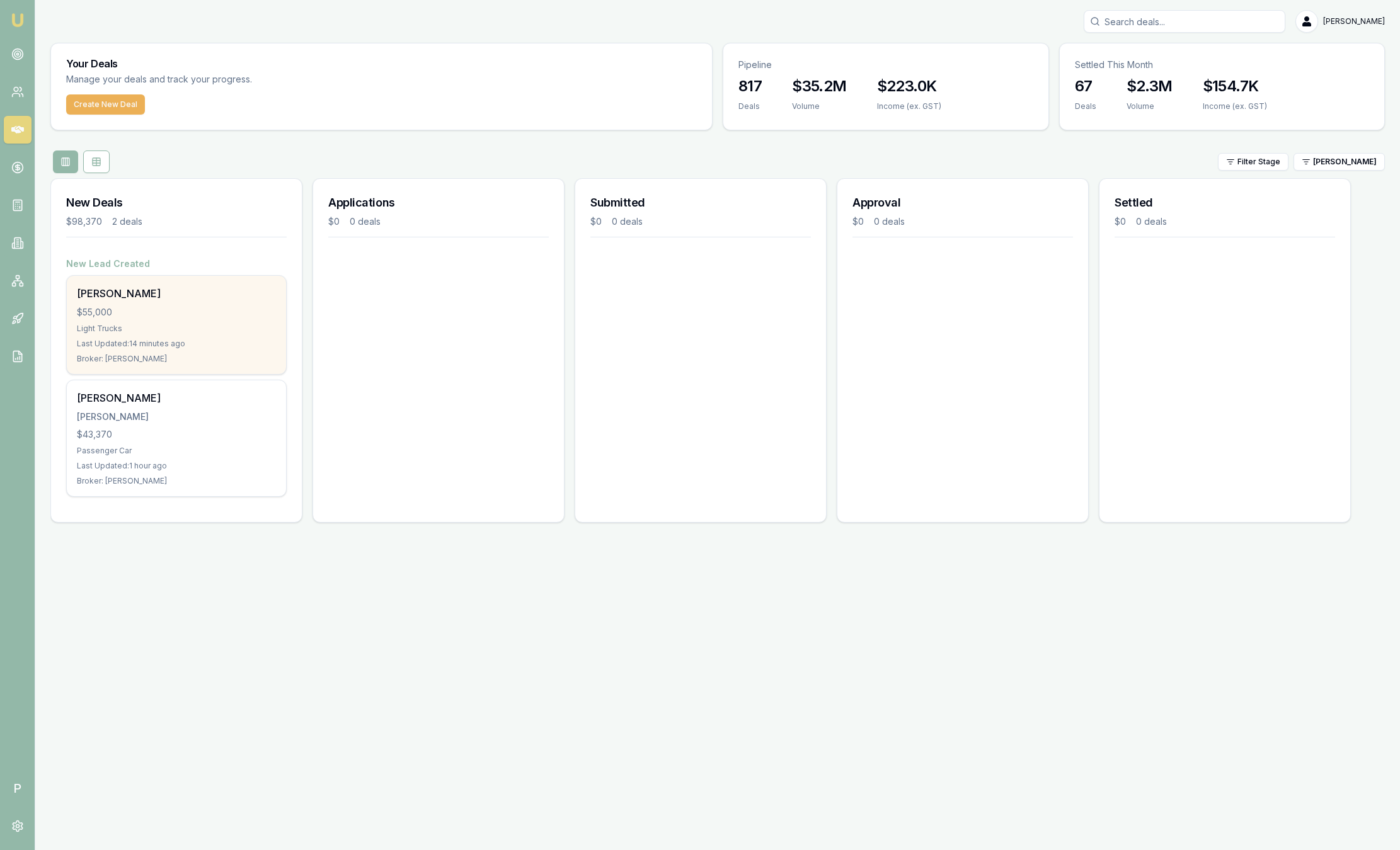
click at [192, 324] on div "Light Trucks" at bounding box center [176, 328] width 199 height 10
click at [179, 335] on div "Lee Sullivan $55,000 Light Trucks Last Updated: 30 minutes ago Broker: Peter Sa…" at bounding box center [176, 324] width 219 height 98
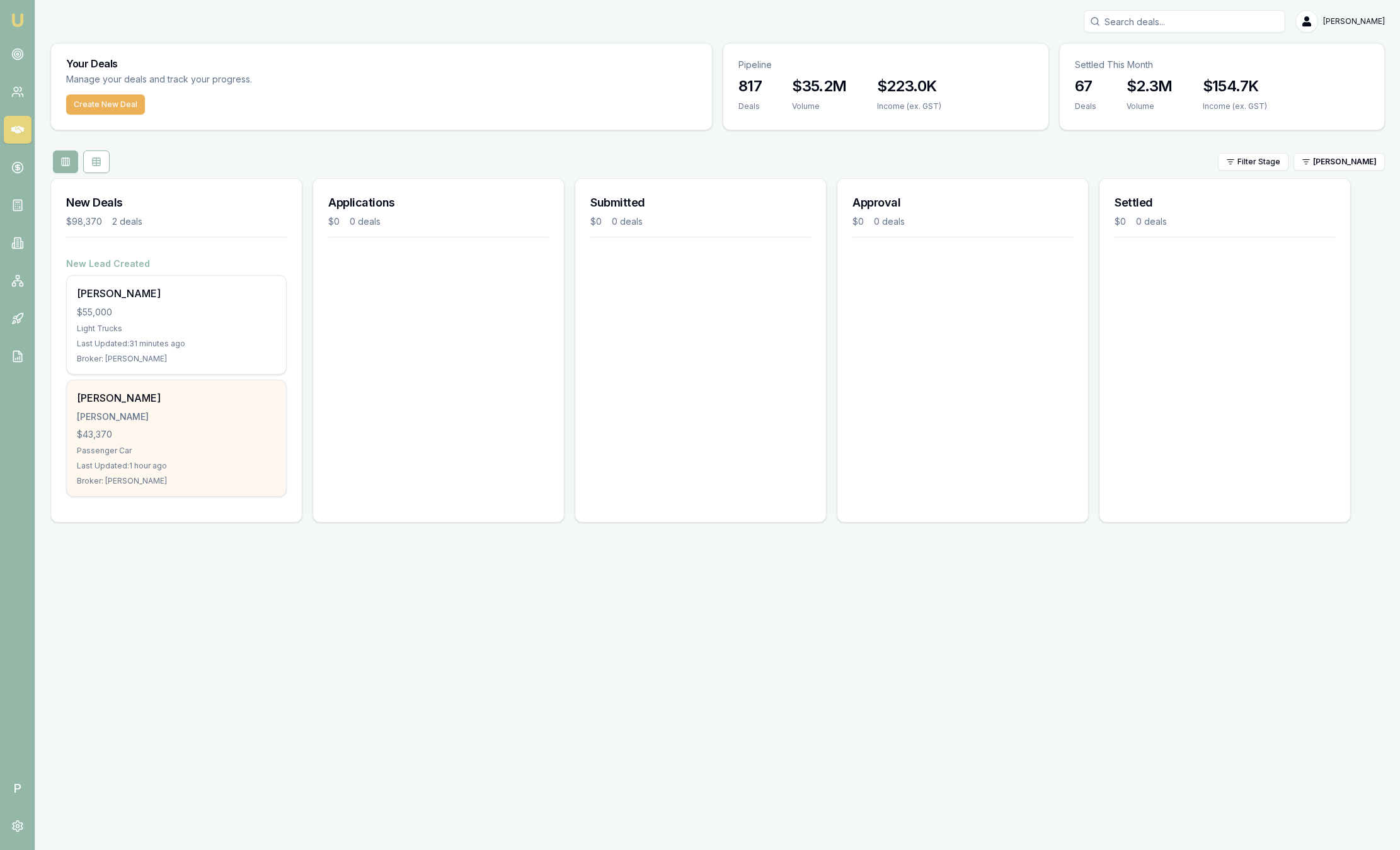
click at [192, 397] on div "[PERSON_NAME]" at bounding box center [176, 398] width 199 height 15
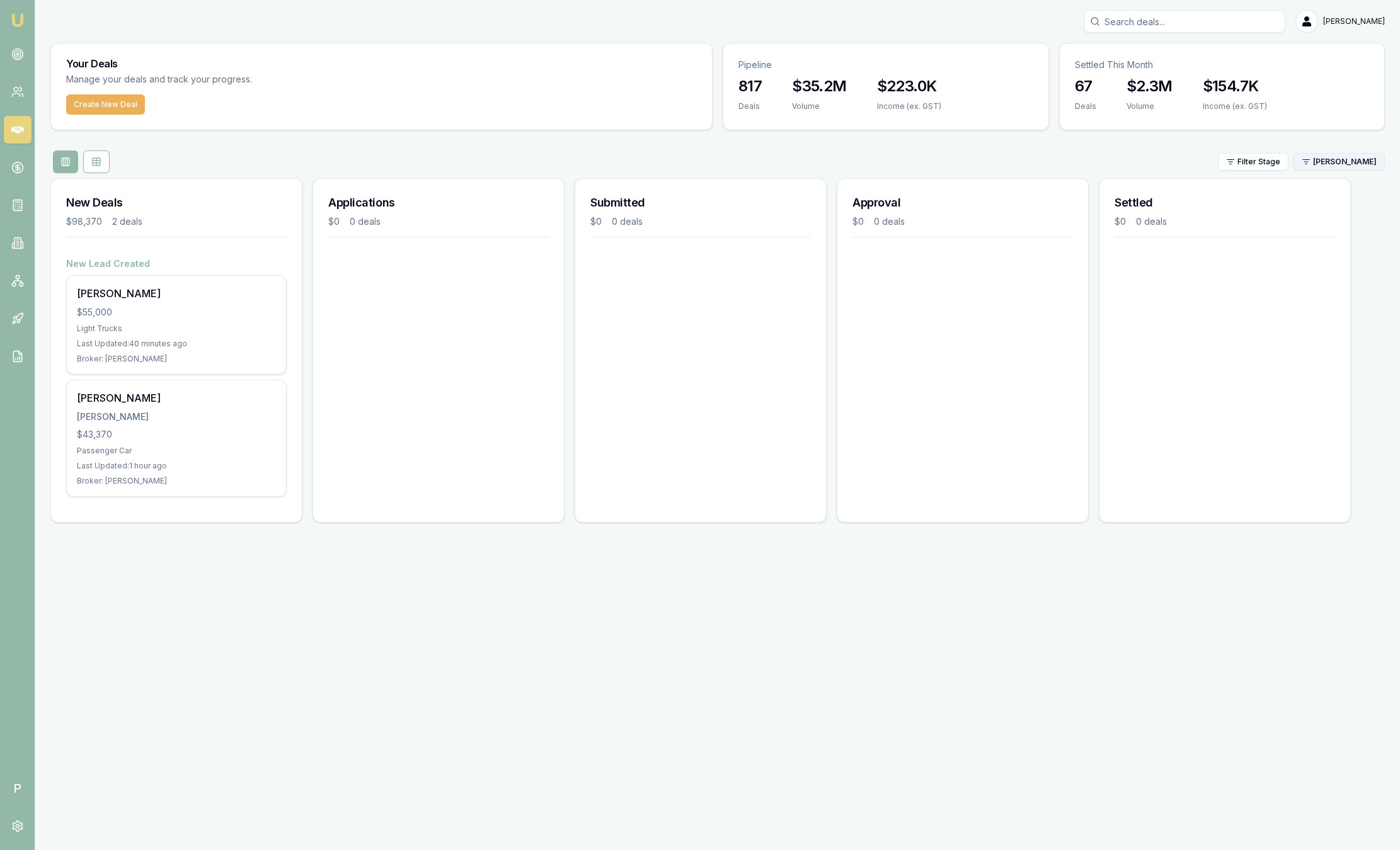
click at [1153, 162] on html "Emu Broker P Sam Crouch Toggle Menu Your Deals Manage your deals and track your…" at bounding box center [700, 425] width 1400 height 850
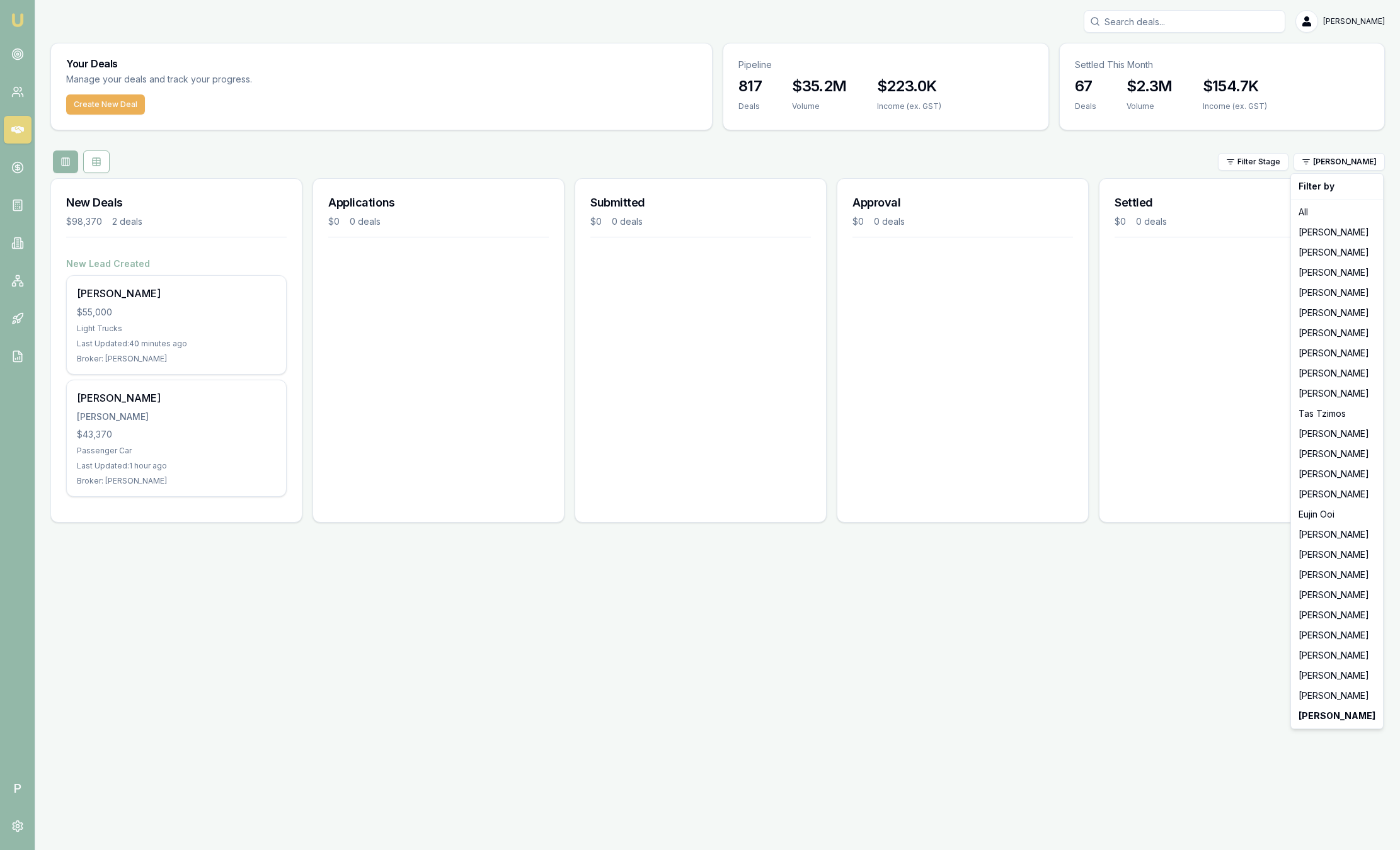
click at [154, 304] on html "Emu Broker P Sam Crouch Toggle Menu Your Deals Manage your deals and track your…" at bounding box center [700, 425] width 1400 height 850
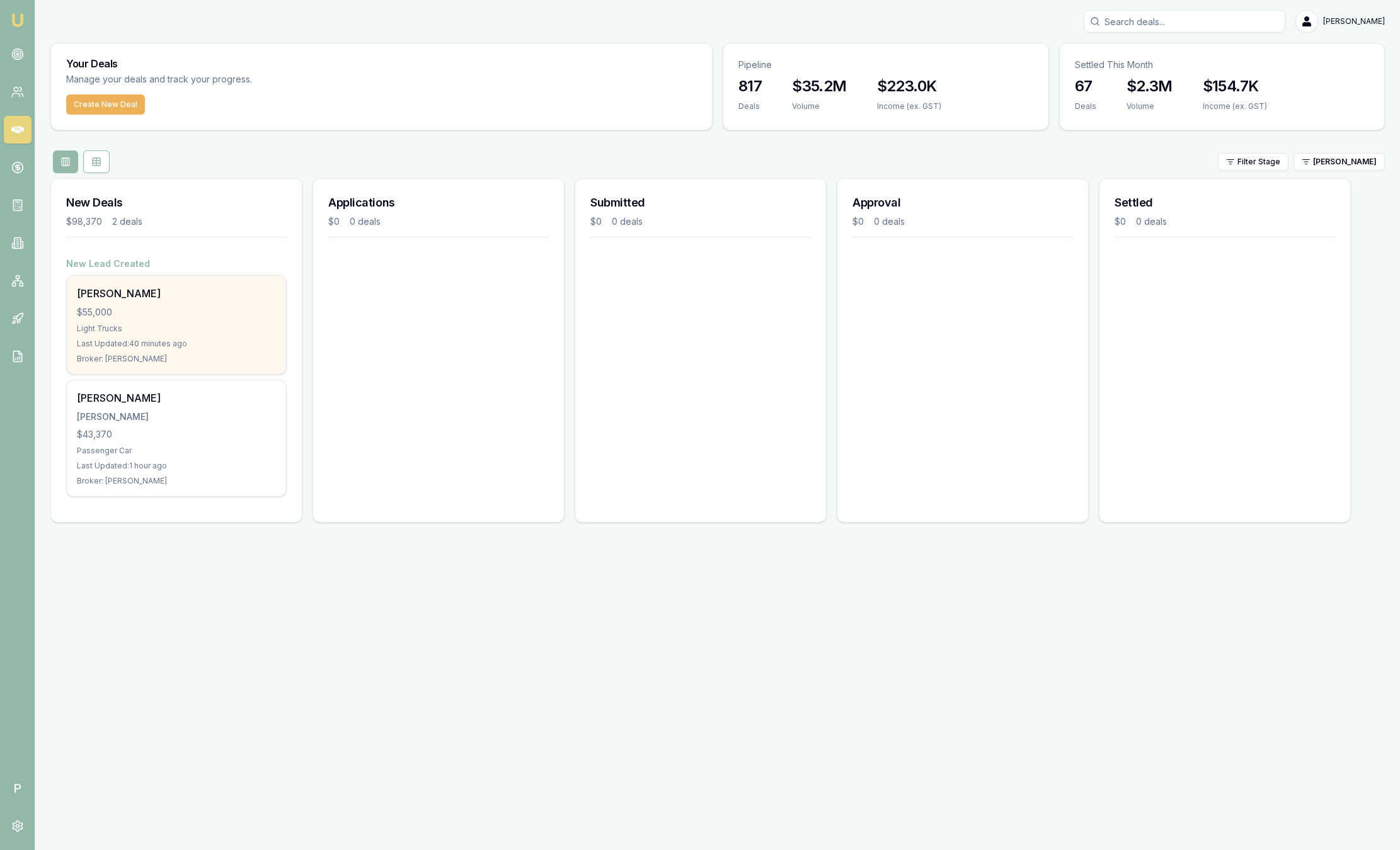
click at [150, 304] on div "Lee Sullivan $55,000 Light Trucks Last Updated: 40 minutes ago Broker: Peter Sa…" at bounding box center [176, 324] width 219 height 98
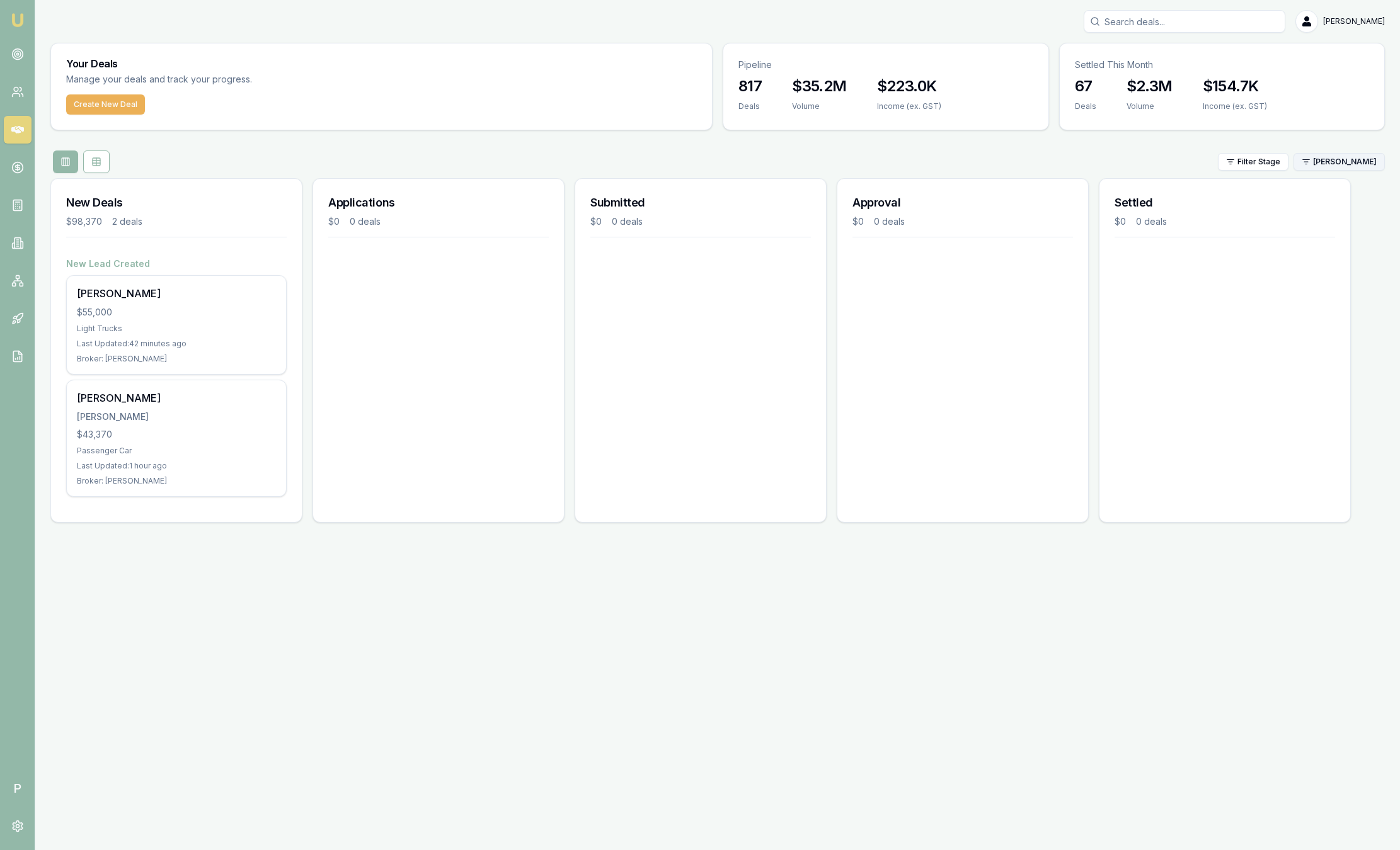
click at [1153, 165] on html "Emu Broker P Sam Crouch Toggle Menu Your Deals Manage your deals and track your…" at bounding box center [700, 425] width 1400 height 850
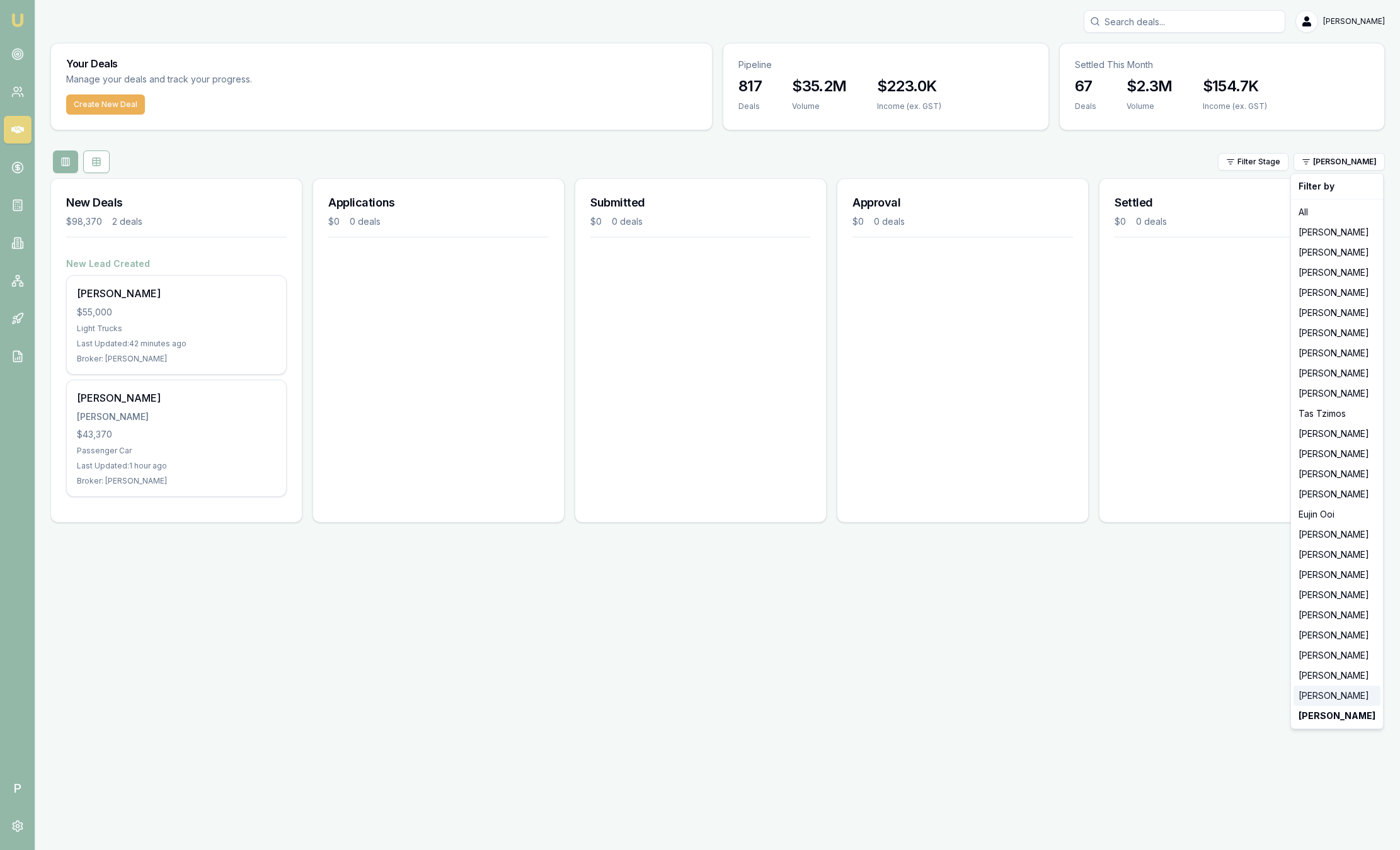
click at [1153, 697] on div "[PERSON_NAME]" at bounding box center [1336, 696] width 87 height 21
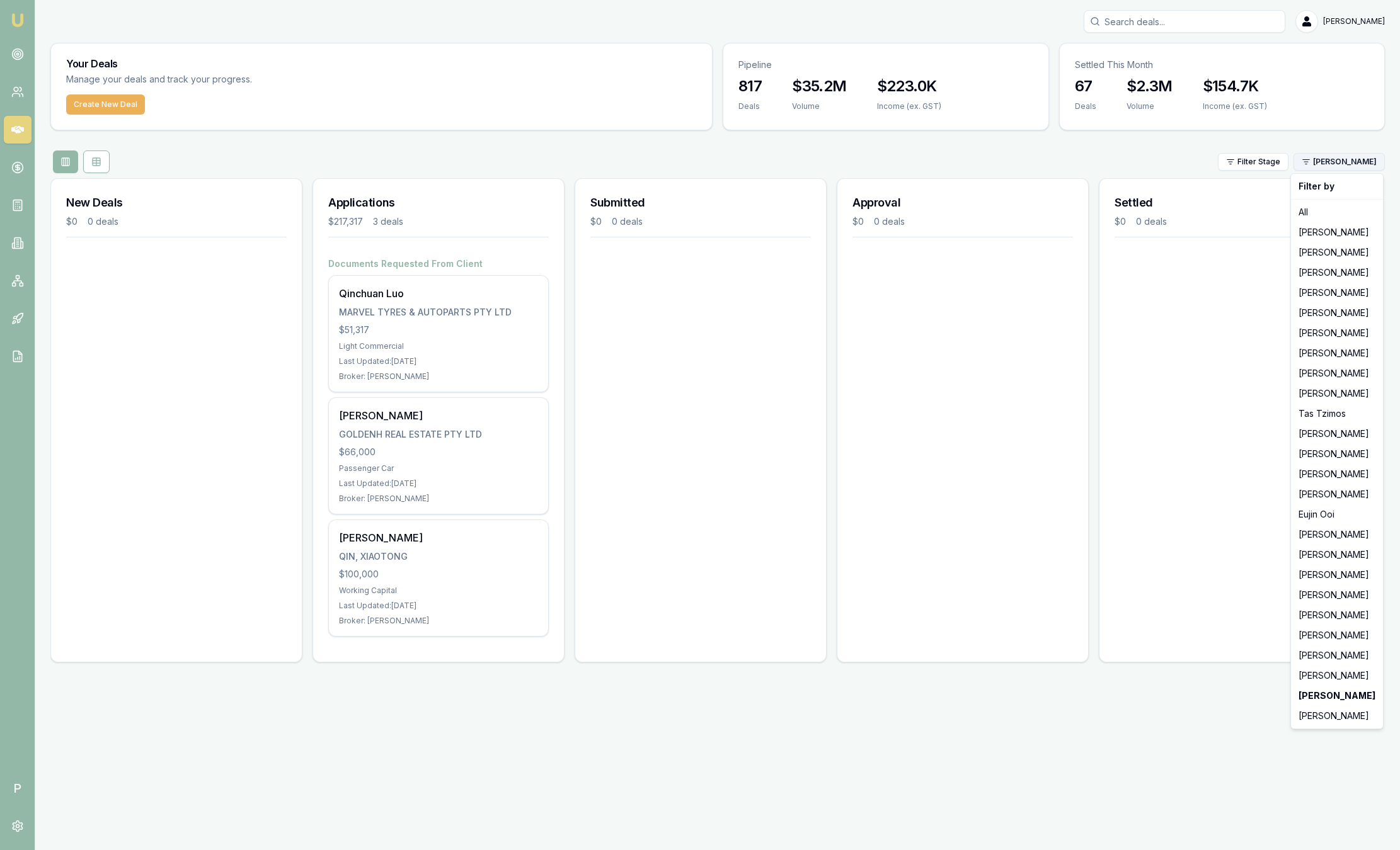
click at [1153, 163] on html "Emu Broker P Sam Crouch Toggle Menu Your Deals Manage your deals and track your…" at bounding box center [700, 425] width 1400 height 850
click at [1153, 676] on div "[PERSON_NAME]" at bounding box center [1336, 676] width 87 height 21
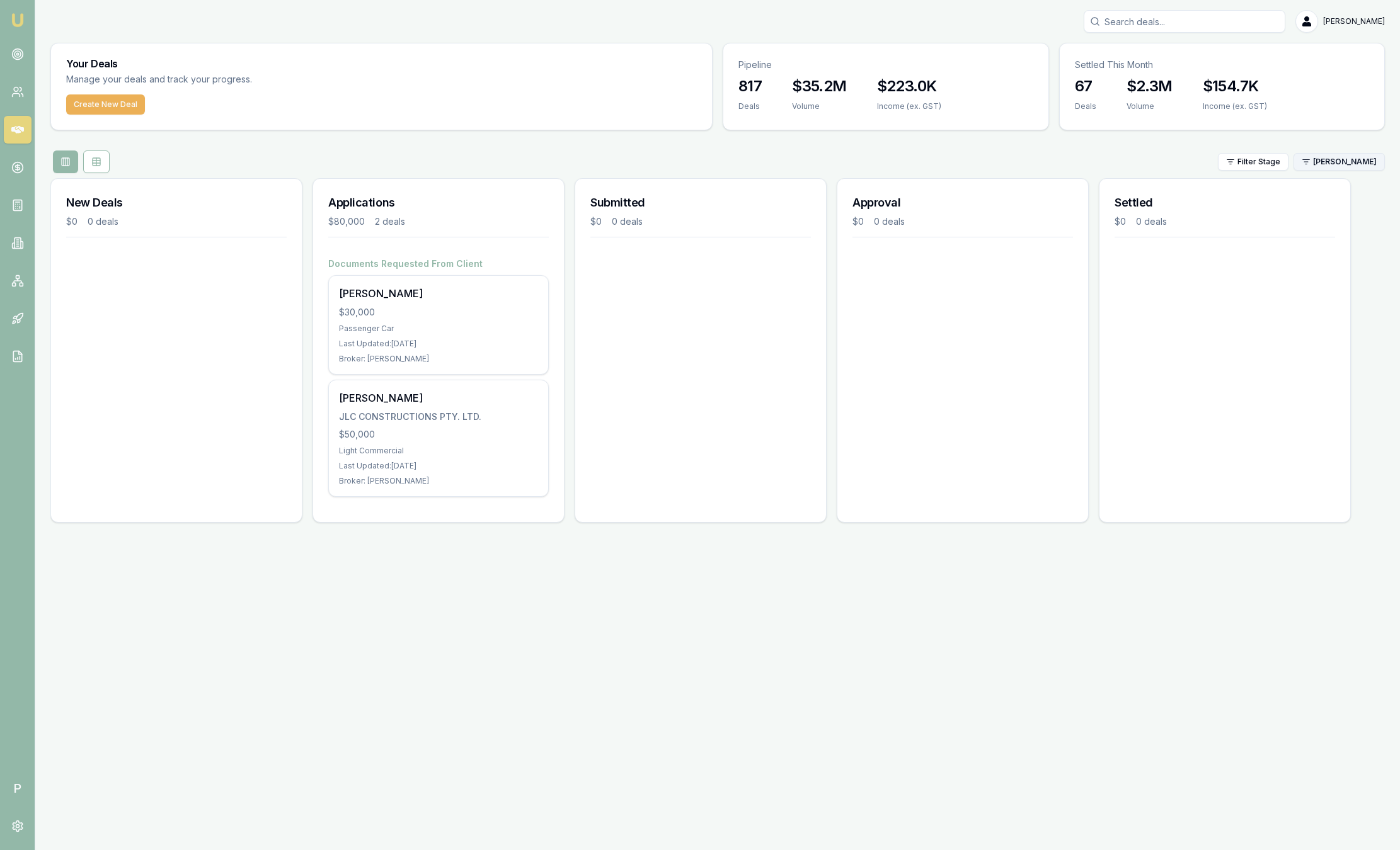
click at [1153, 161] on html "Emu Broker P Sam Crouch Toggle Menu Your Deals Manage your deals and track your…" at bounding box center [700, 425] width 1400 height 850
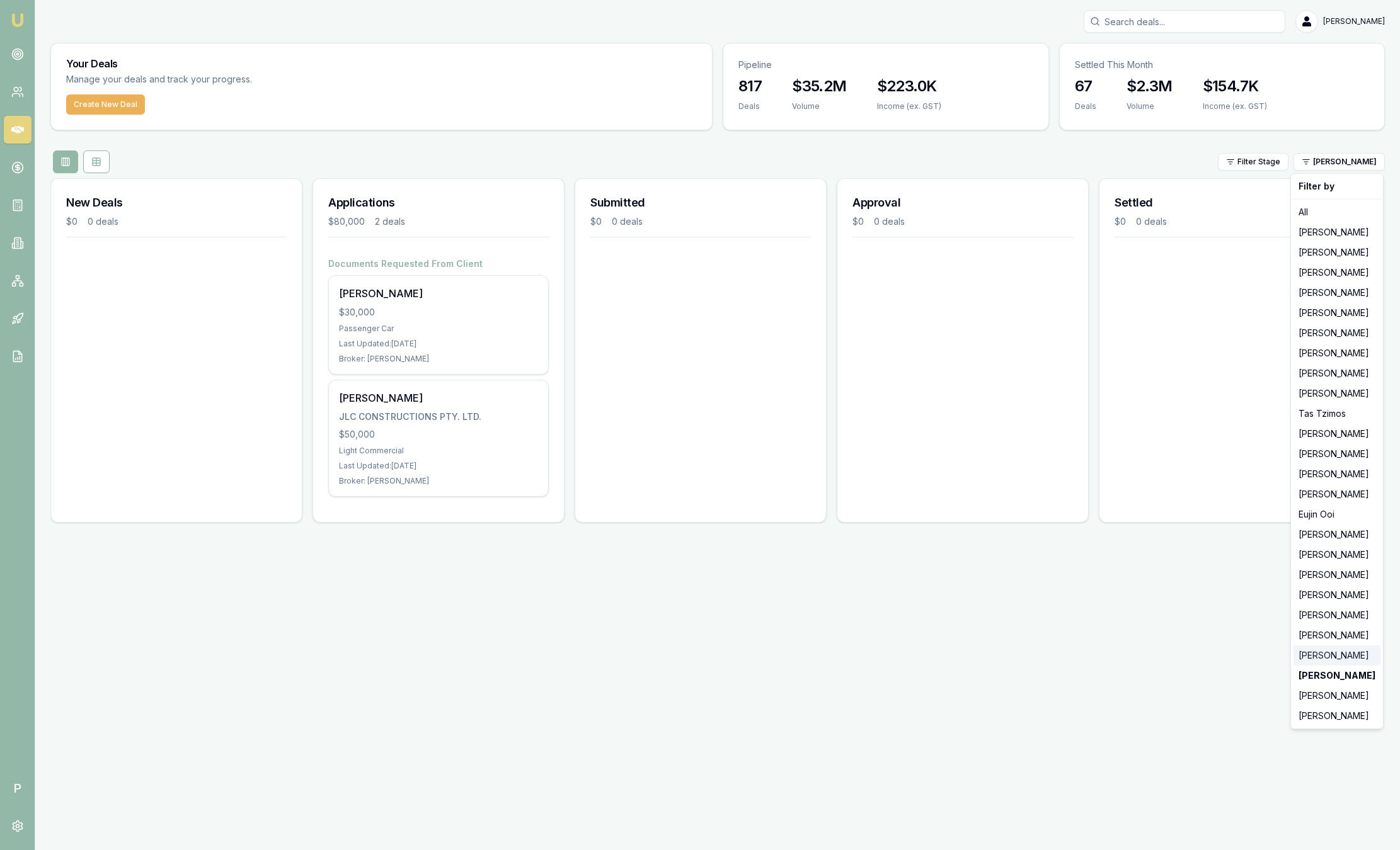
click at [1153, 655] on div "[PERSON_NAME]" at bounding box center [1336, 656] width 87 height 21
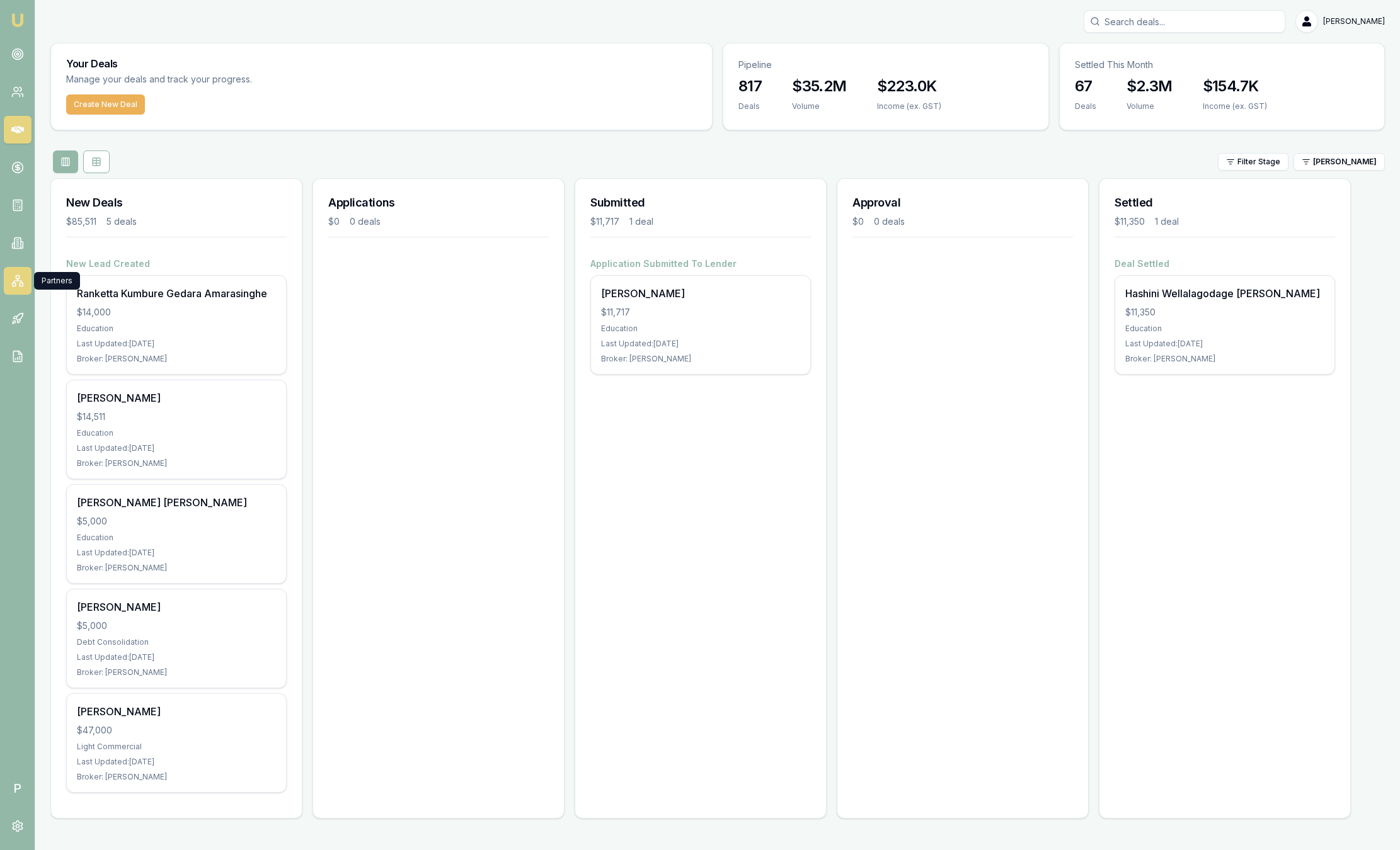
click at [24, 273] on link at bounding box center [18, 281] width 28 height 28
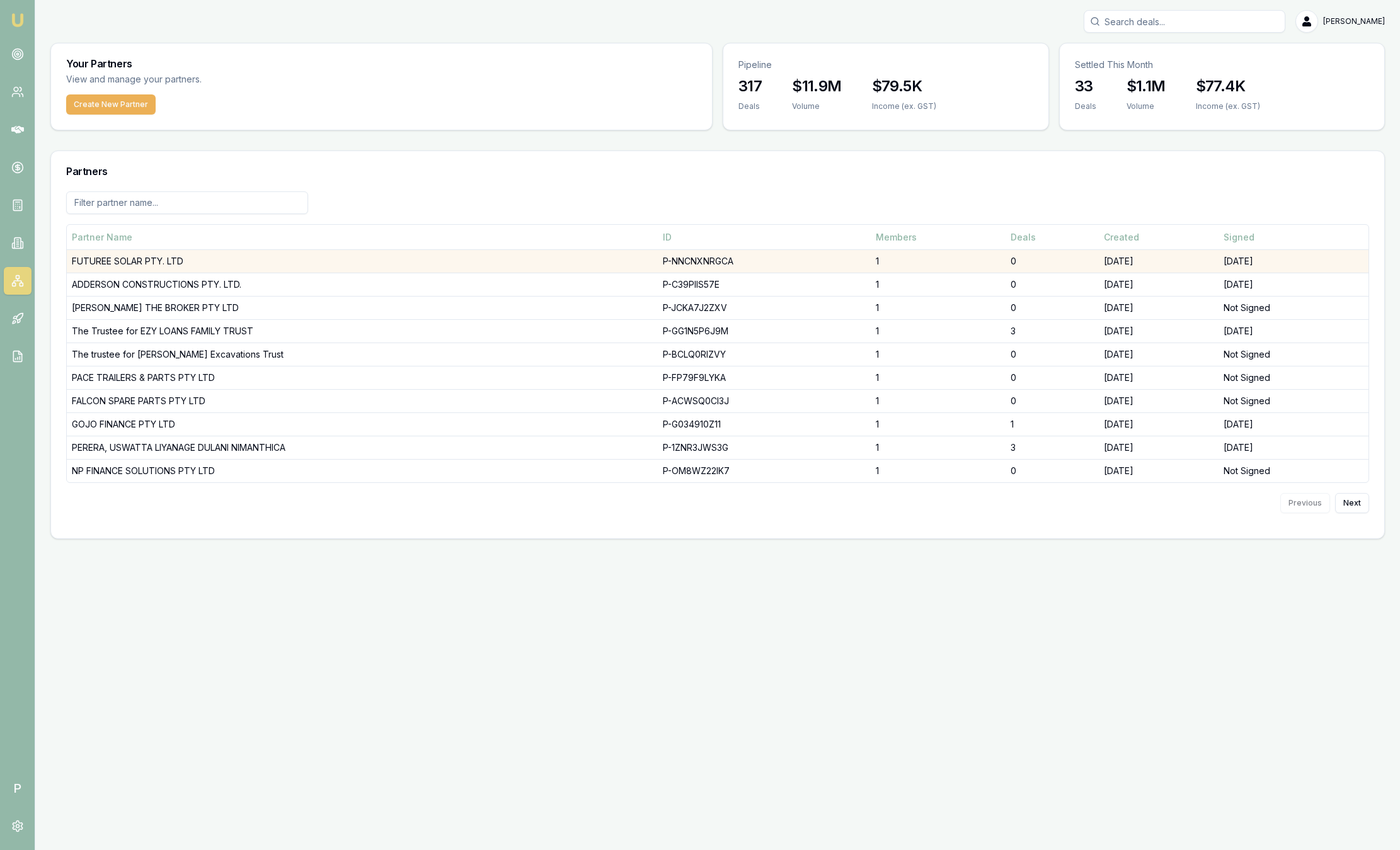
click at [113, 265] on td "FUTUREE SOLAR PTY. LTD" at bounding box center [362, 261] width 591 height 23
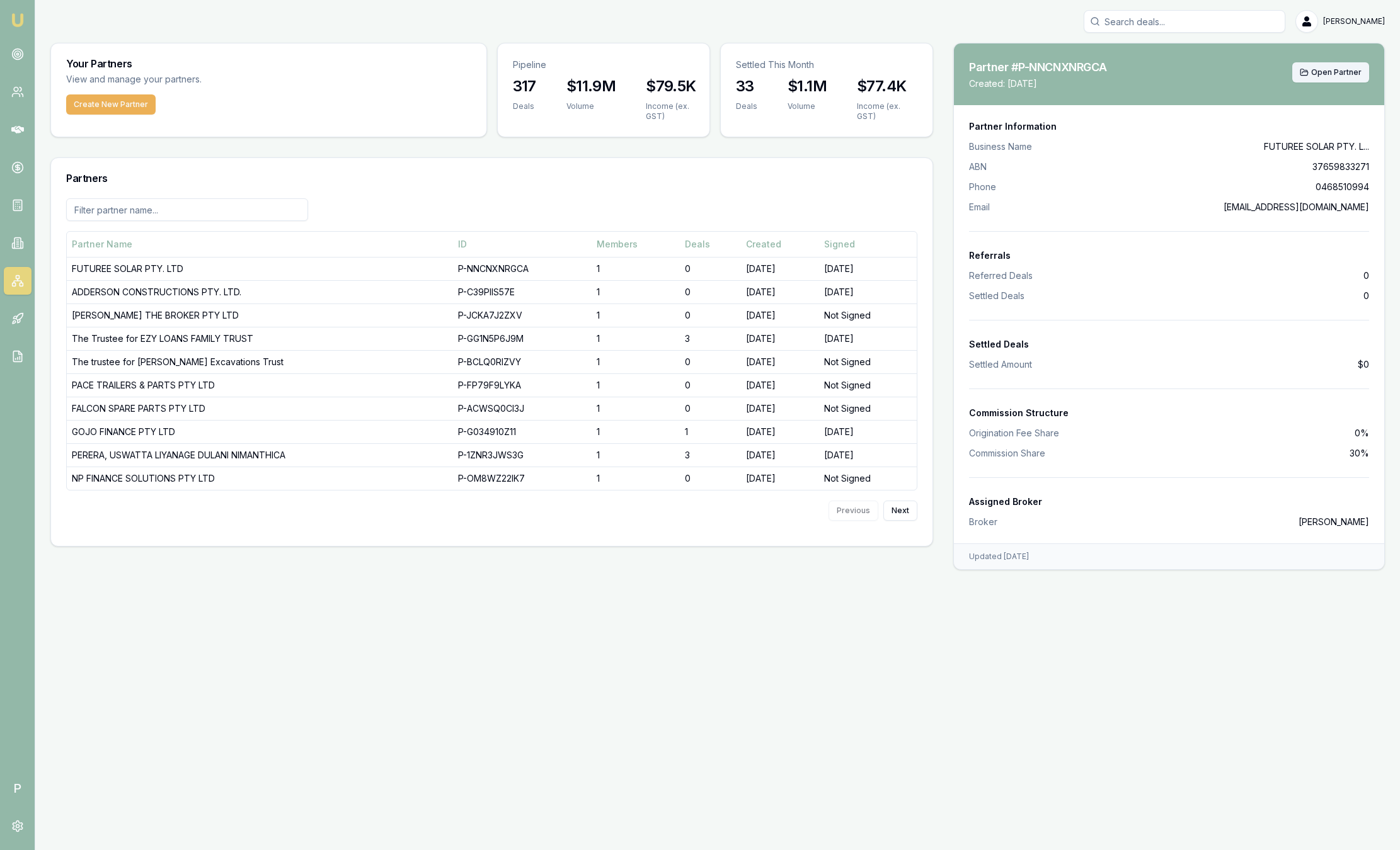
click at [1153, 72] on span "Open Partner" at bounding box center [1336, 72] width 51 height 10
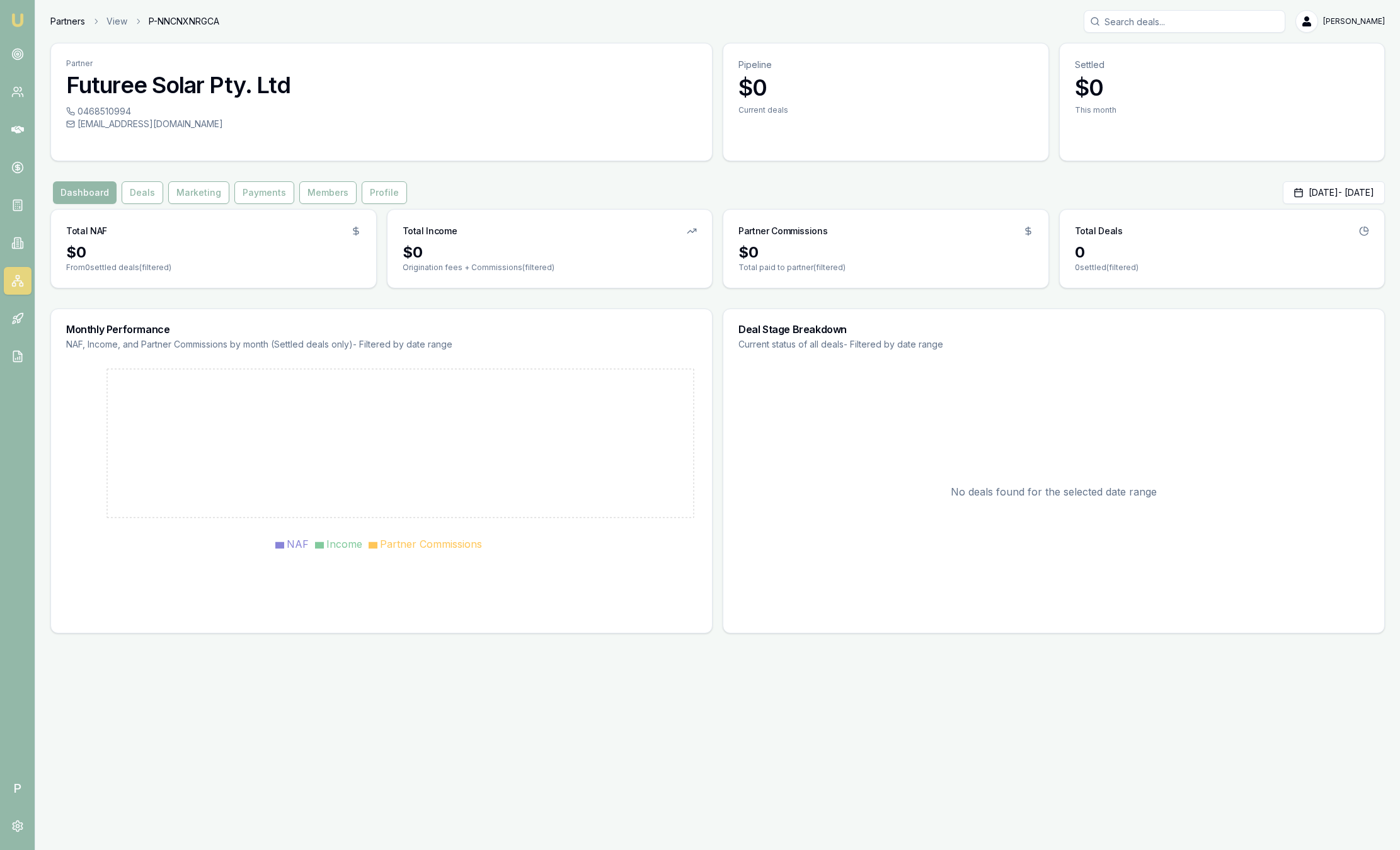
click at [64, 19] on link "Partners" at bounding box center [67, 21] width 35 height 12
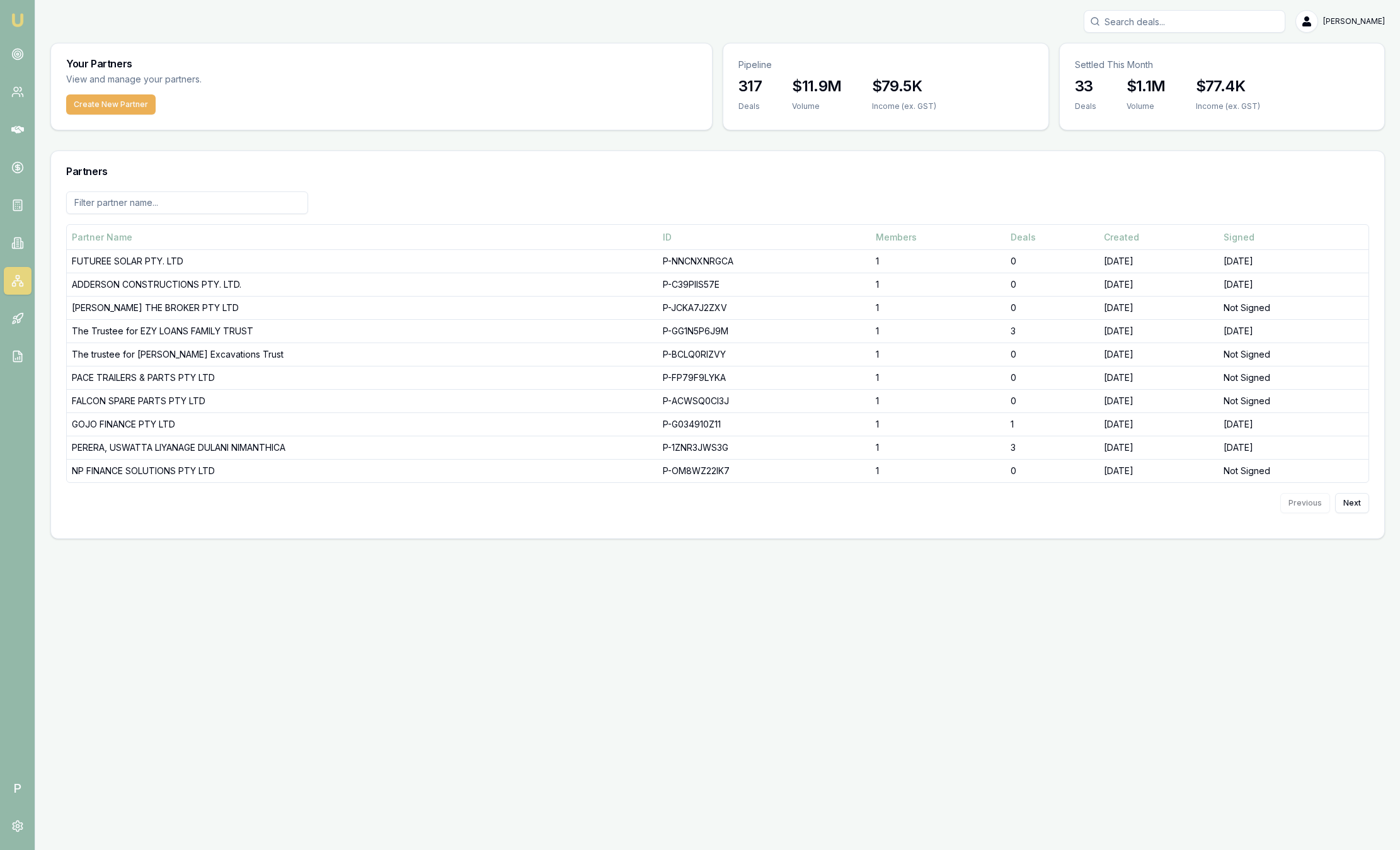
click at [12, 17] on img at bounding box center [18, 20] width 15 height 15
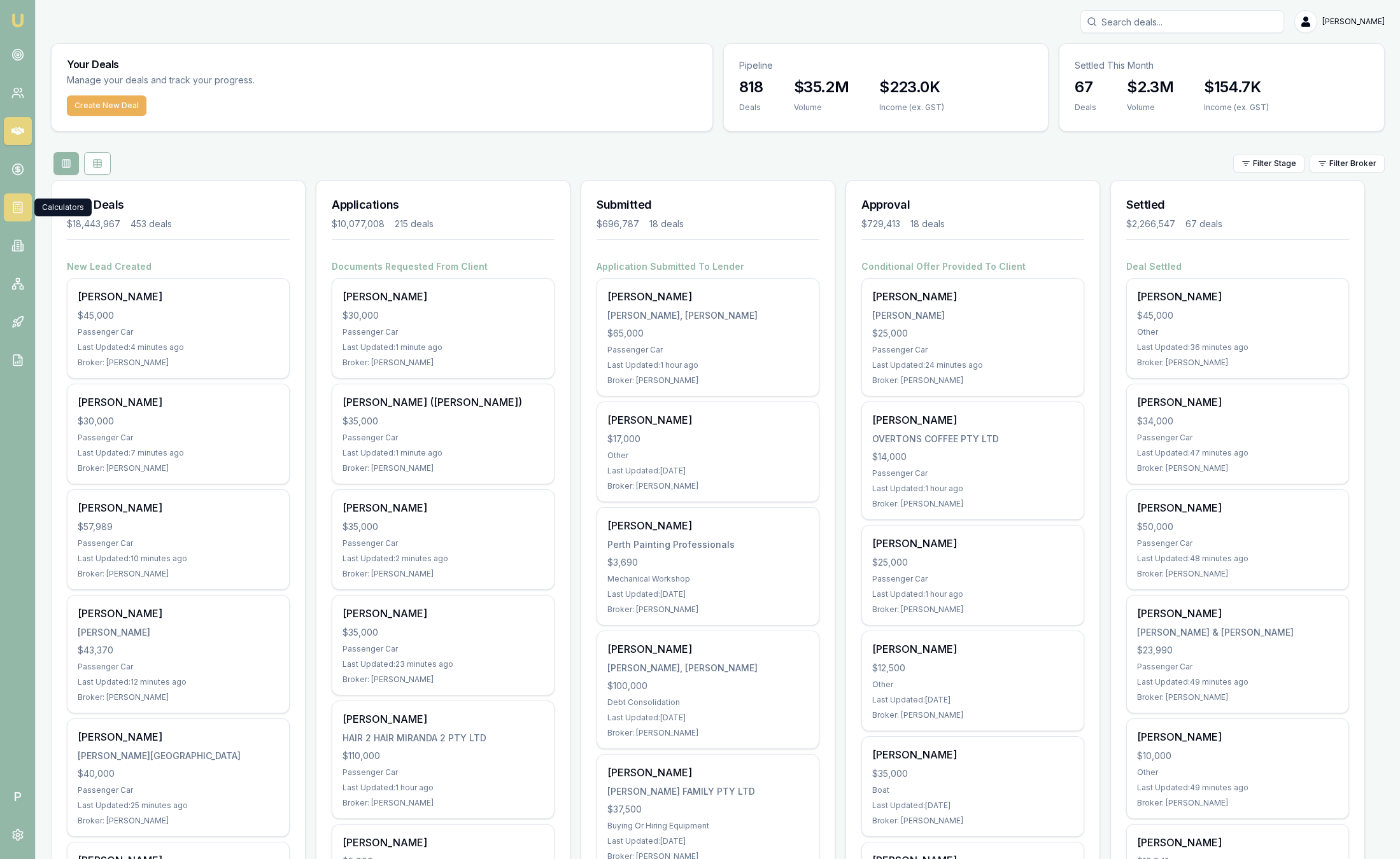
click at [18, 204] on icon at bounding box center [17, 207] width 12 height 12
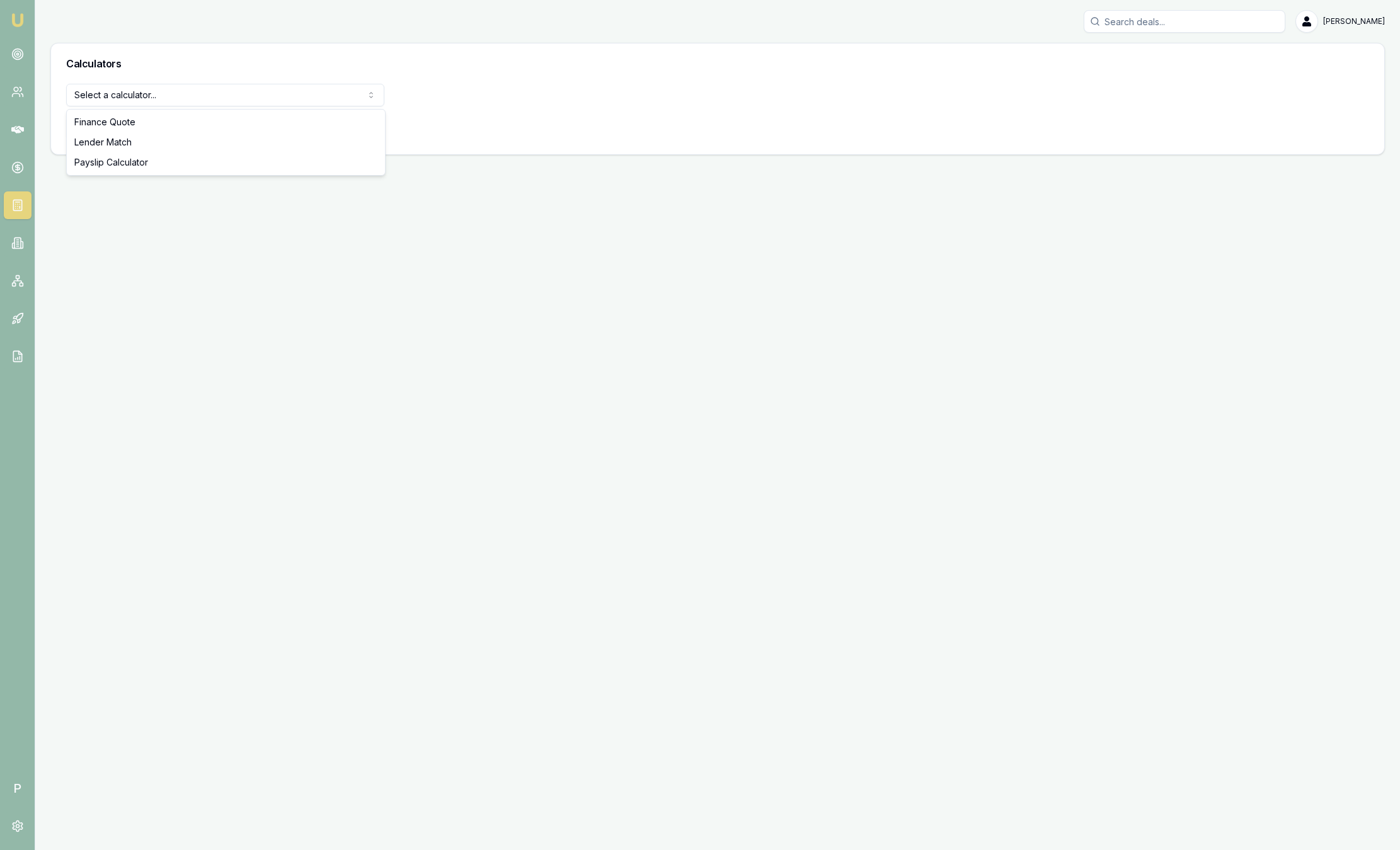
click at [202, 92] on html "Emu Broker P Sam Crouch Toggle Menu Calculators Select a calculator... Finance …" at bounding box center [700, 425] width 1400 height 850
click at [669, 111] on html "Emu Broker P Sam Crouch Toggle Menu Calculators Select a calculator... Finance …" at bounding box center [700, 425] width 1400 height 850
click at [193, 65] on h3 "Calculators" at bounding box center [717, 64] width 1303 height 10
click at [12, 21] on img at bounding box center [18, 20] width 15 height 15
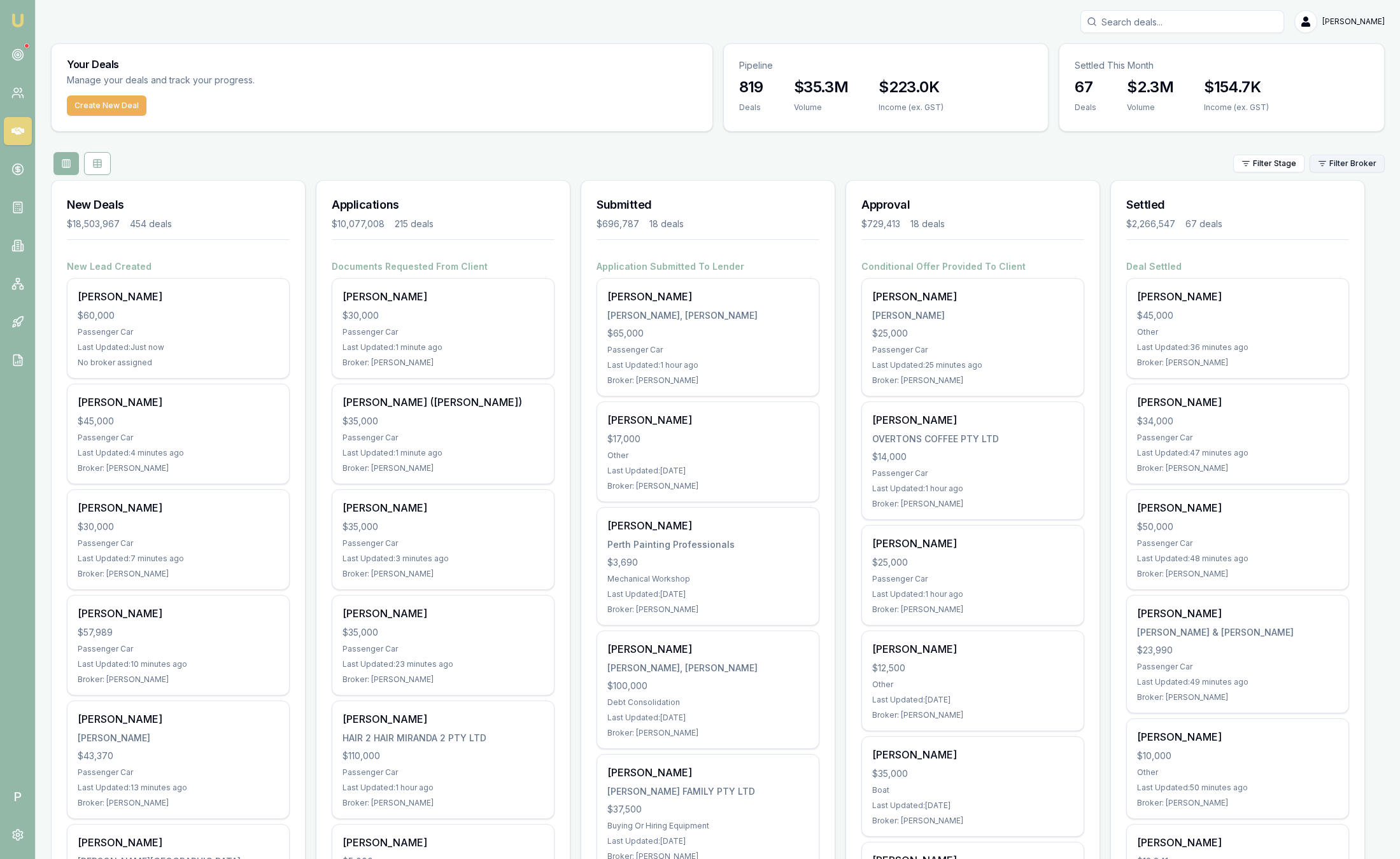
click at [1166, 166] on html "Emu Broker P Sam Crouch Toggle Menu Your Deals Manage your deals and track your…" at bounding box center [700, 429] width 1400 height 859
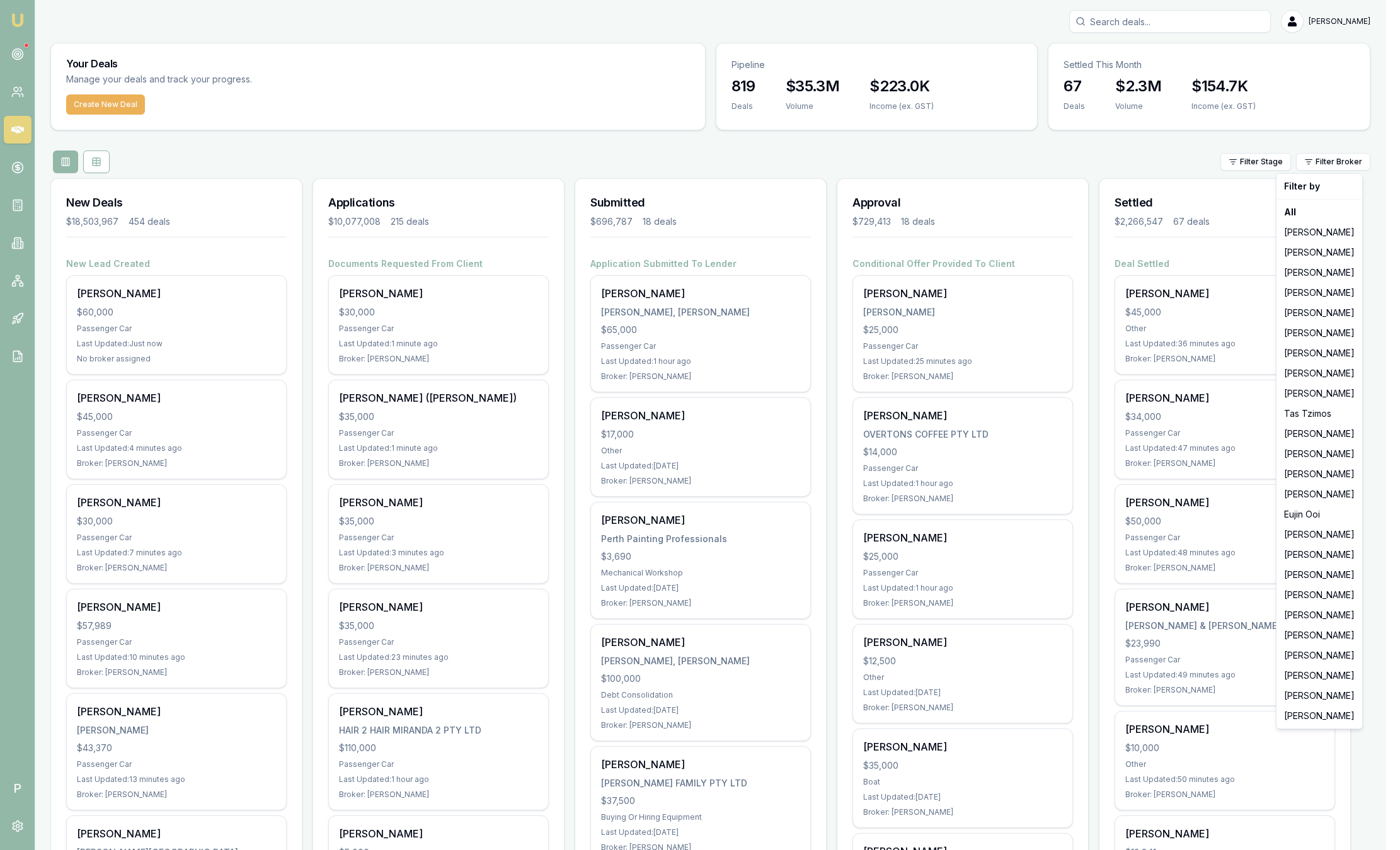
click at [13, 240] on html "Emu Broker P Sam Crouch Toggle Menu Your Deals Manage your deals and track your…" at bounding box center [700, 425] width 1400 height 850
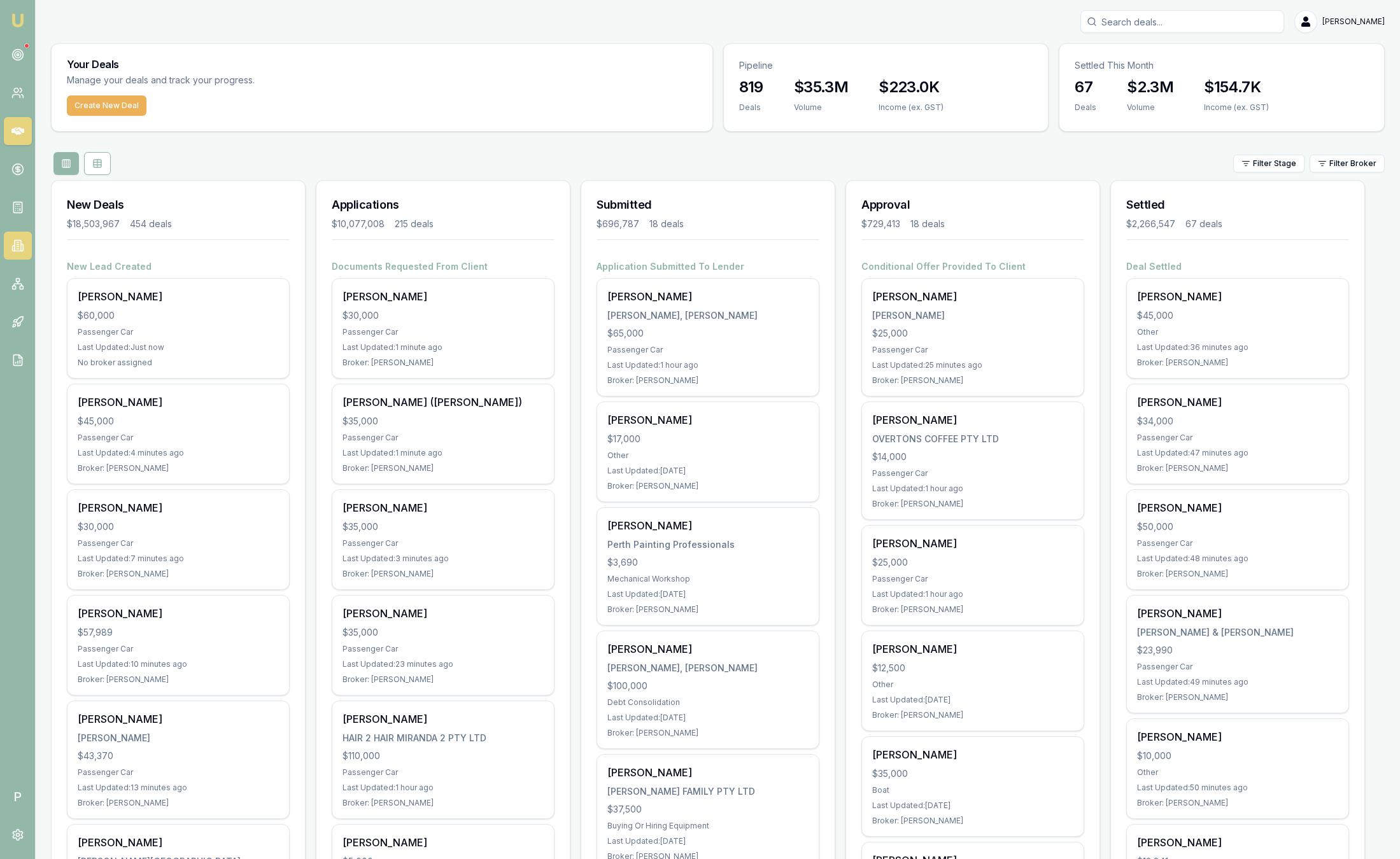
click at [15, 244] on icon at bounding box center [17, 245] width 12 height 12
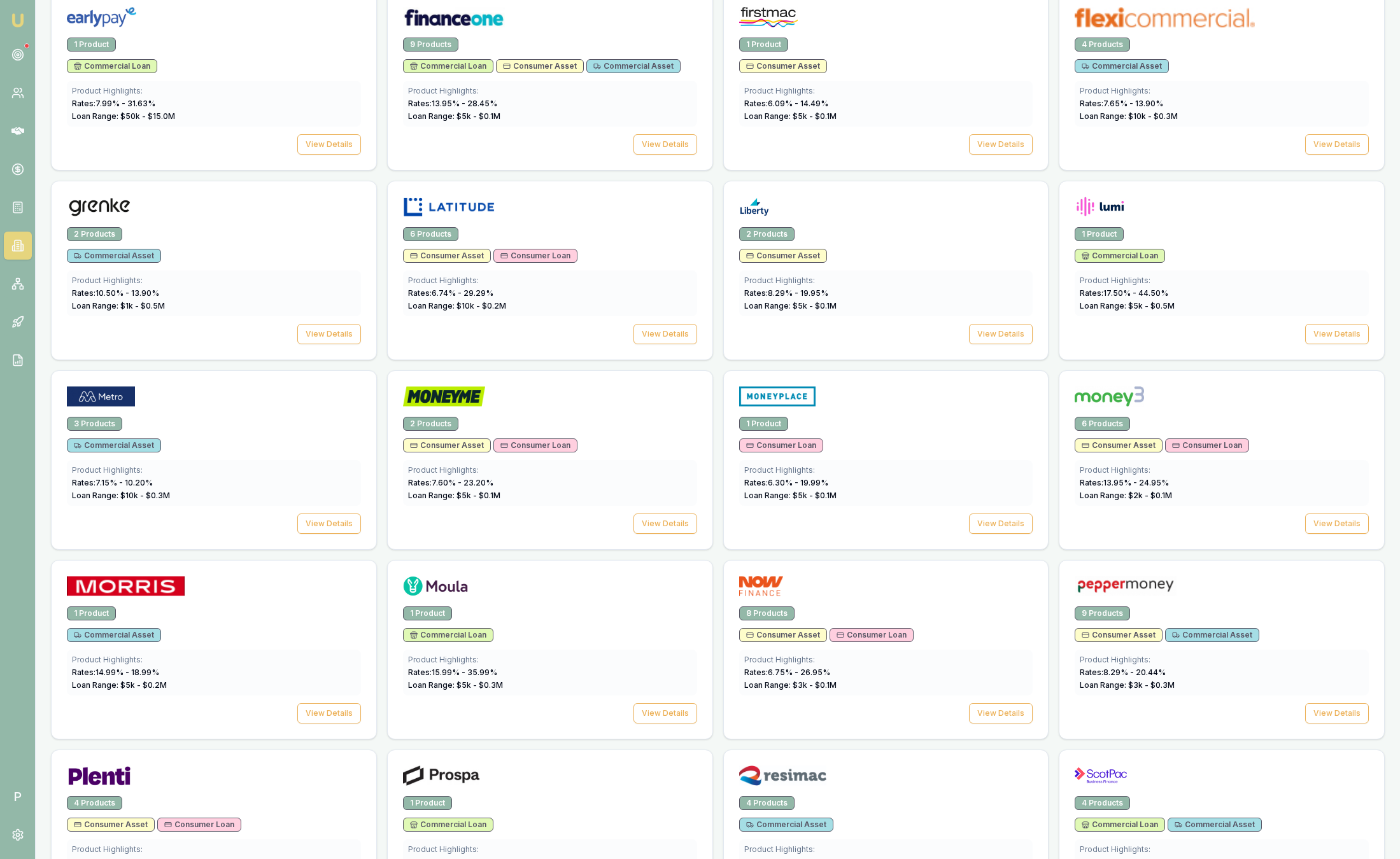
scroll to position [1050, 0]
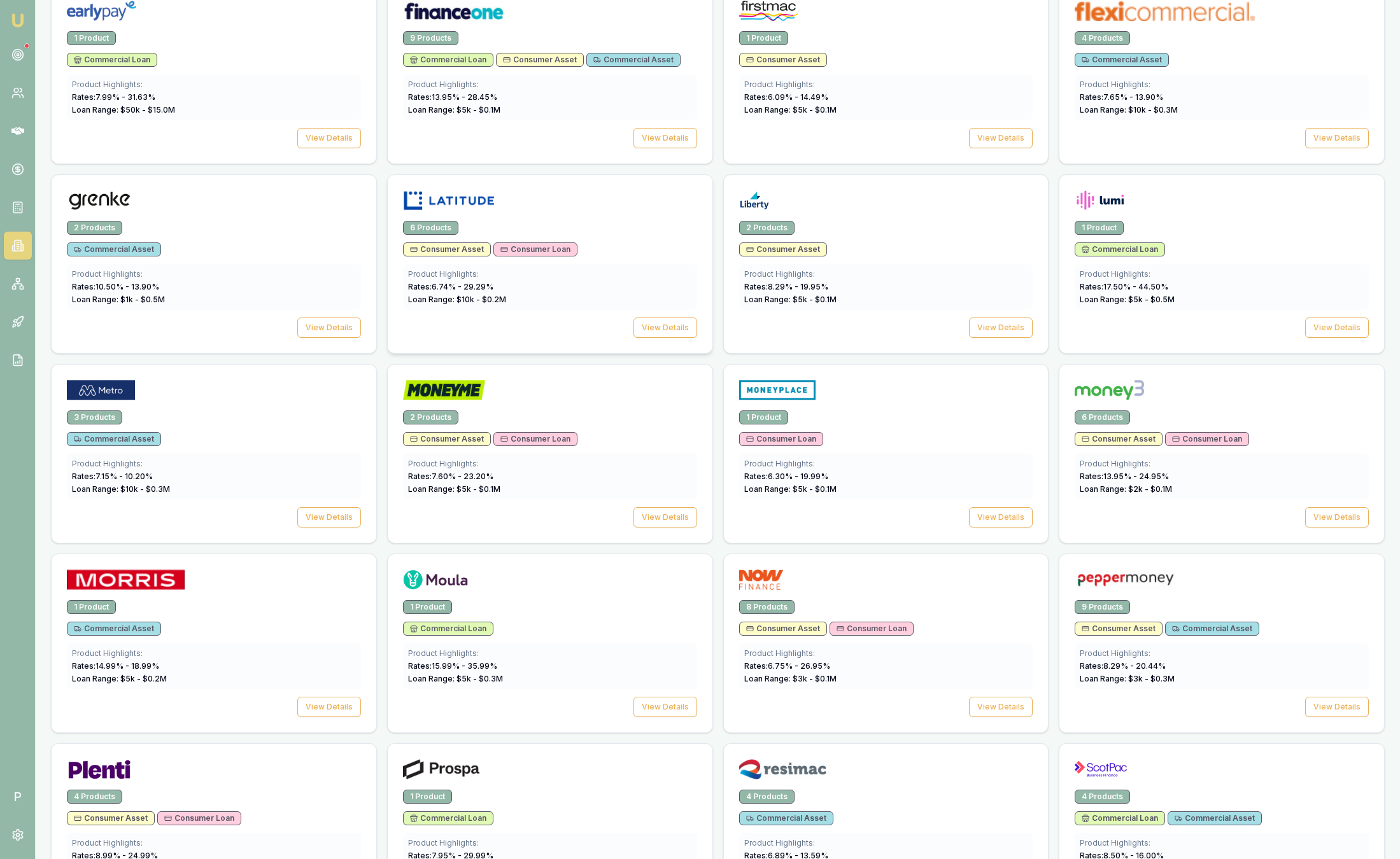
click at [514, 198] on div at bounding box center [549, 202] width 294 height 26
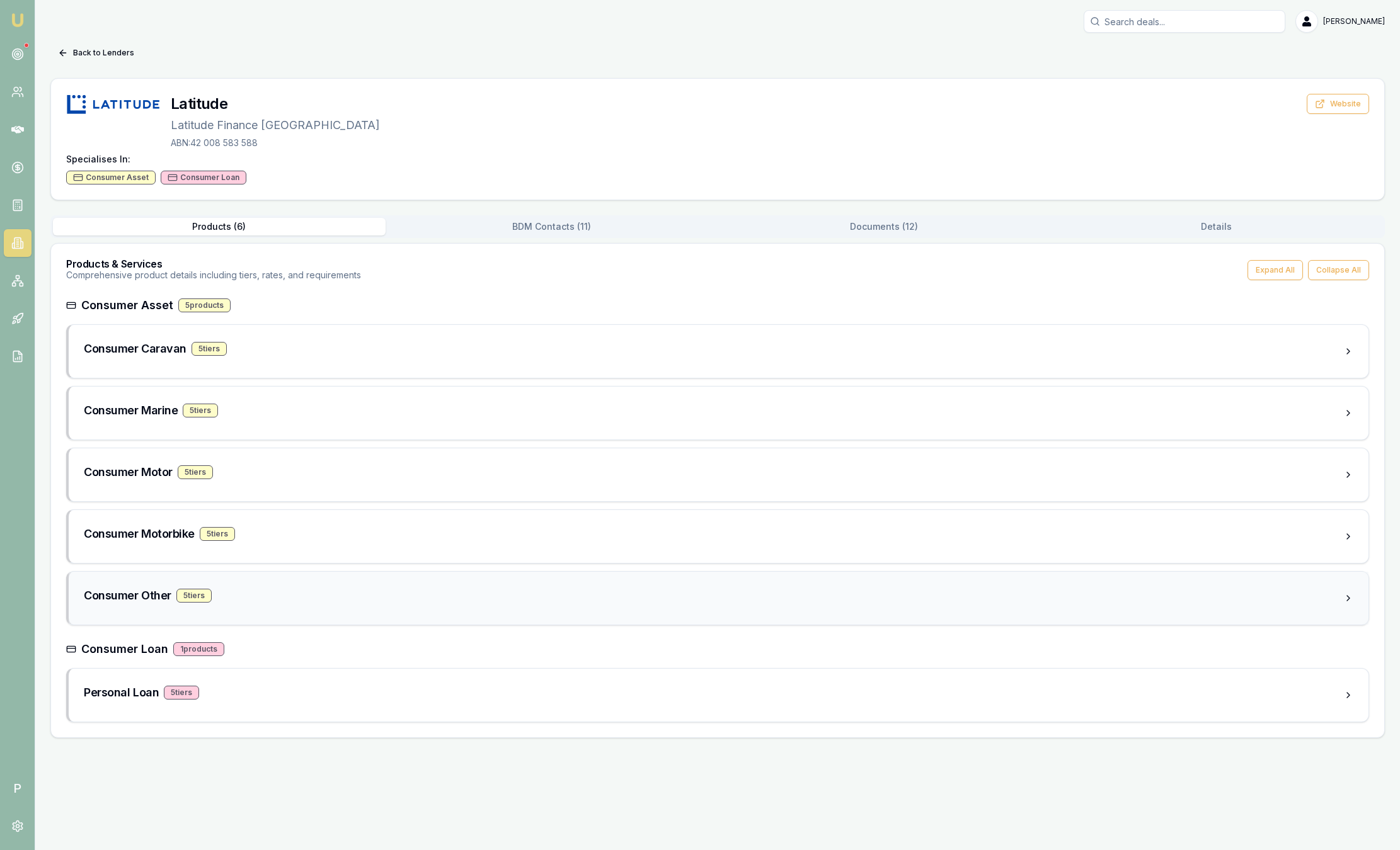
click at [323, 589] on div "Consumer Other 5 tier s" at bounding box center [714, 596] width 1259 height 18
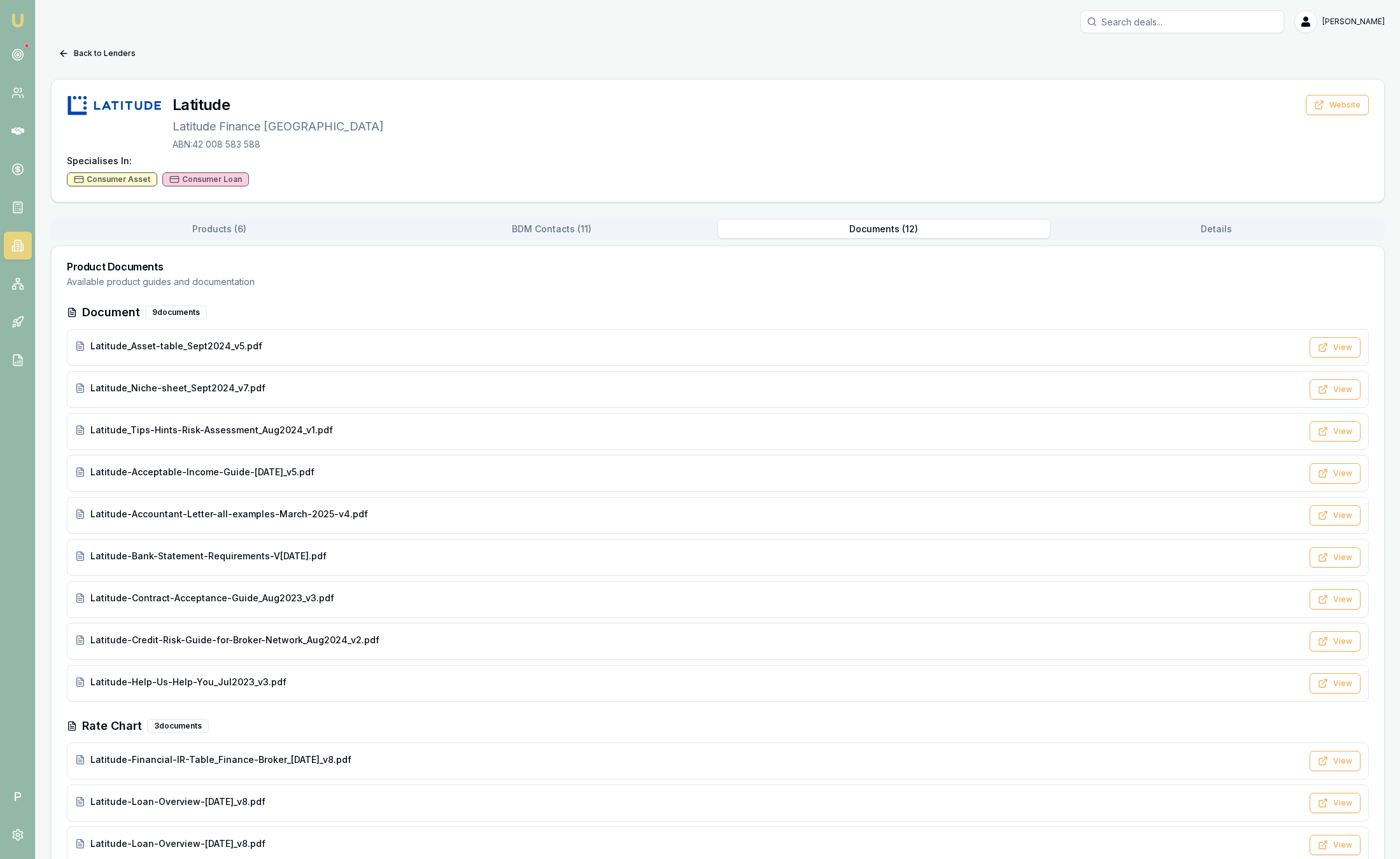
click at [891, 228] on button "Documents ( 12 )" at bounding box center [885, 229] width 333 height 18
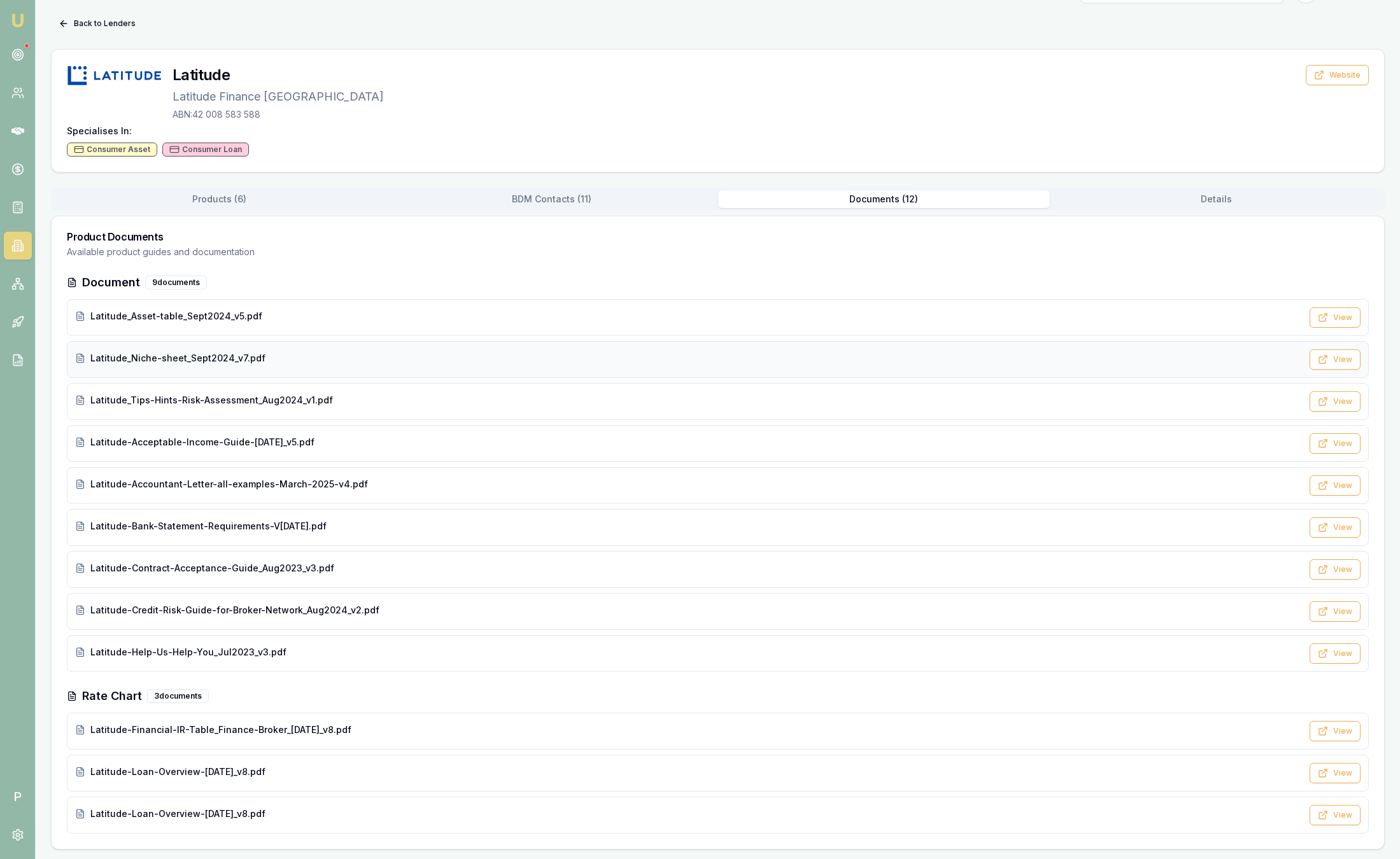
scroll to position [30, 0]
click at [303, 315] on div "Latitude_Asset-table_Sept2024_v5.pdf" at bounding box center [688, 315] width 1227 height 12
click at [350, 357] on div "Latitude_Niche-sheet_Sept2024_v7.pdf" at bounding box center [688, 357] width 1227 height 12
click at [1165, 203] on div "Back to Lenders Latitude Latitude Finance Australia ABN: 42 008 583 588 Website…" at bounding box center [717, 430] width 1334 height 836
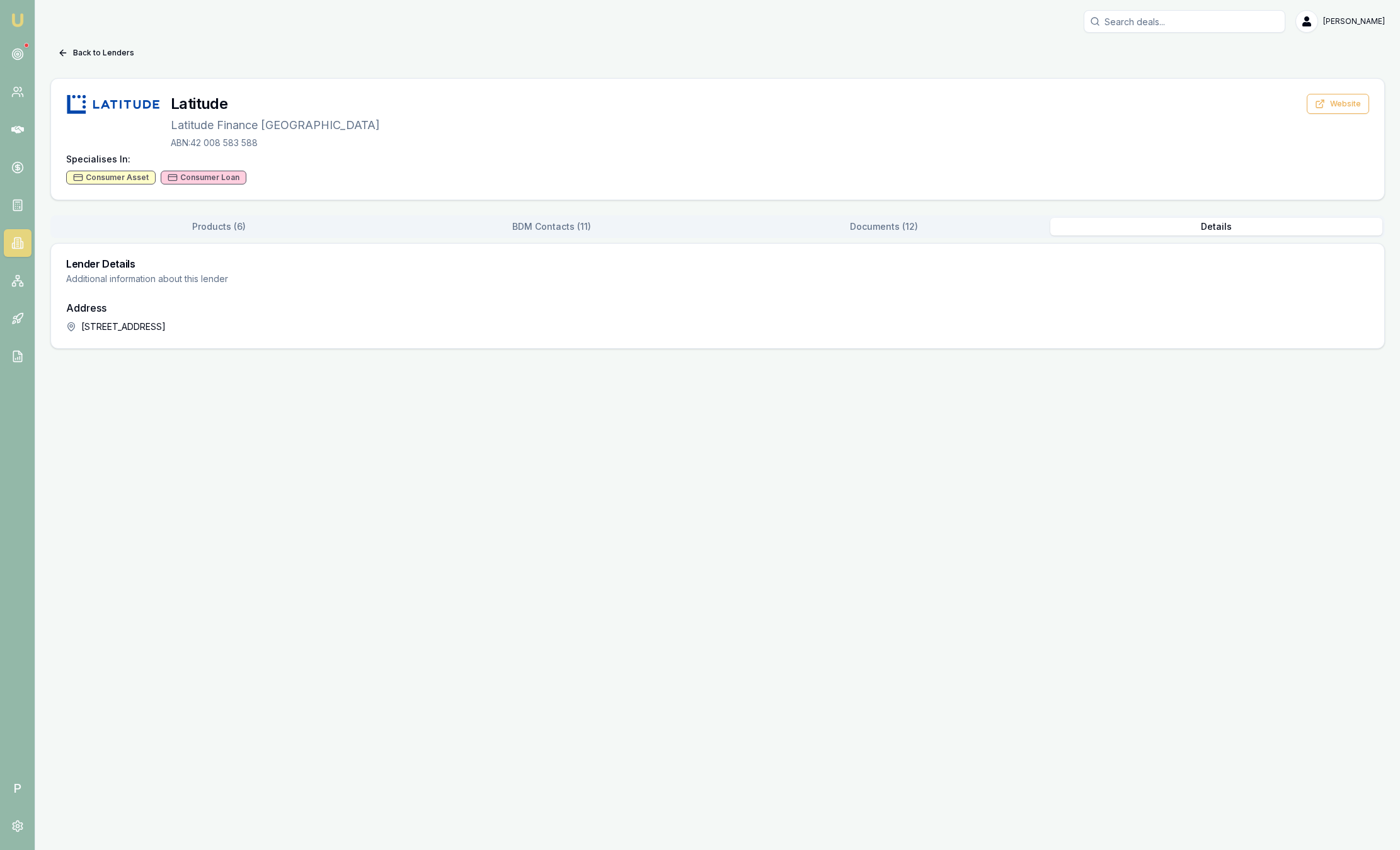
click at [931, 229] on button "Documents ( 12 )" at bounding box center [884, 226] width 333 height 18
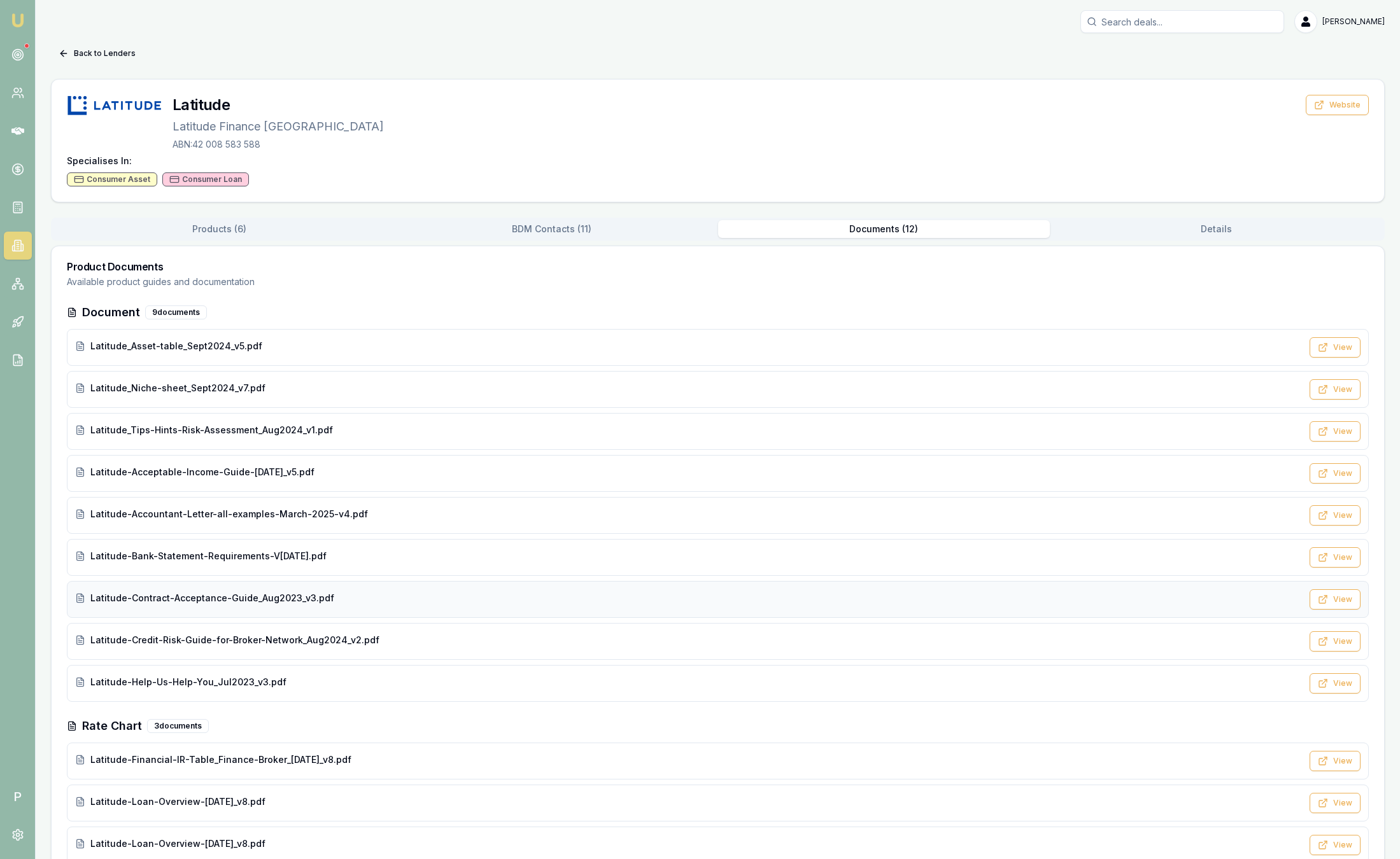
click at [482, 606] on div "Latitude-Contract-Acceptance-Guide_Aug2023_v3.pdf" at bounding box center [688, 599] width 1227 height 15
click at [157, 638] on span "Latitude-Credit-Risk-Guide-for-Broker-Network_Aug2024_v2.pdf" at bounding box center [235, 640] width 289 height 12
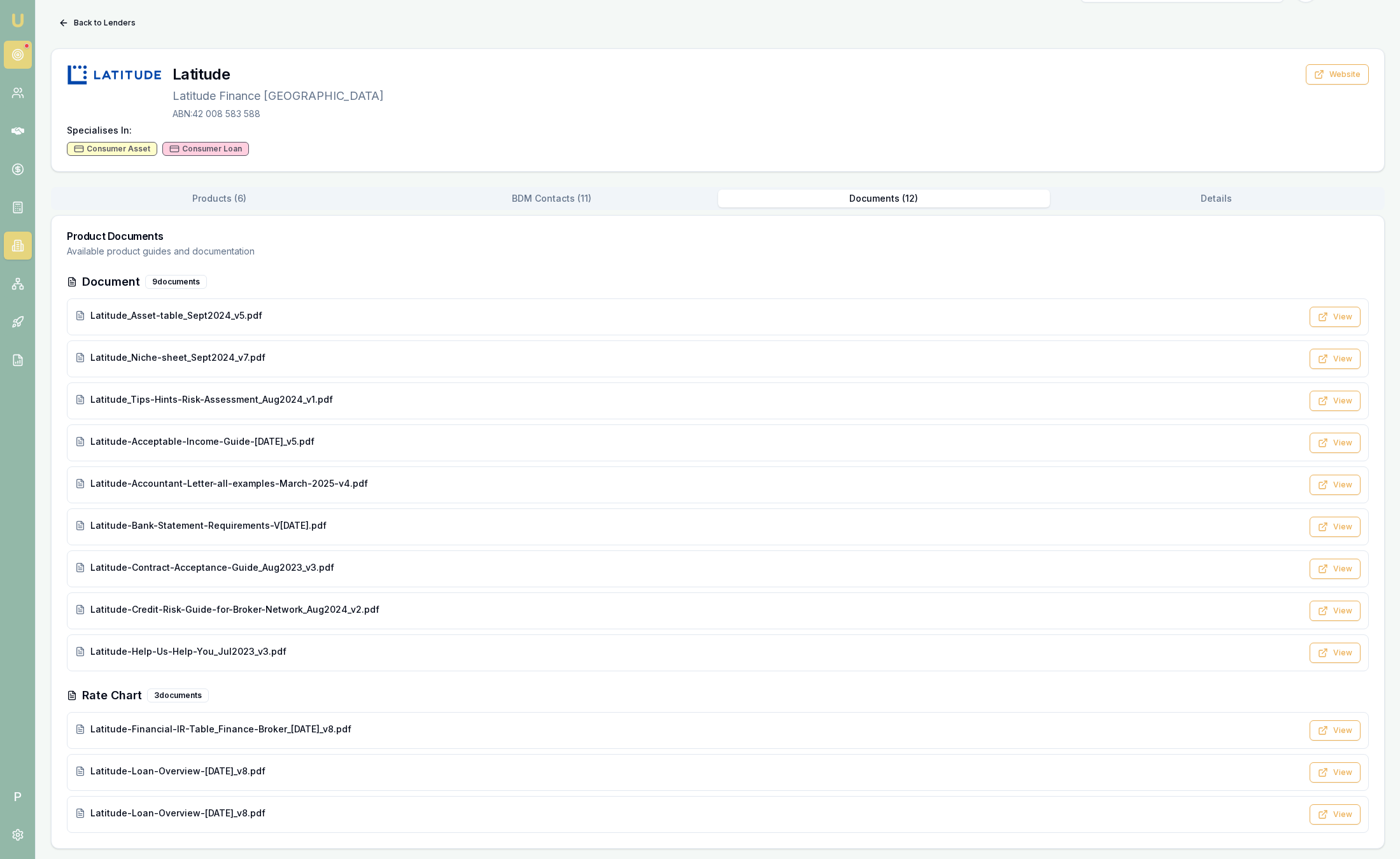
click at [24, 58] on link at bounding box center [18, 55] width 28 height 28
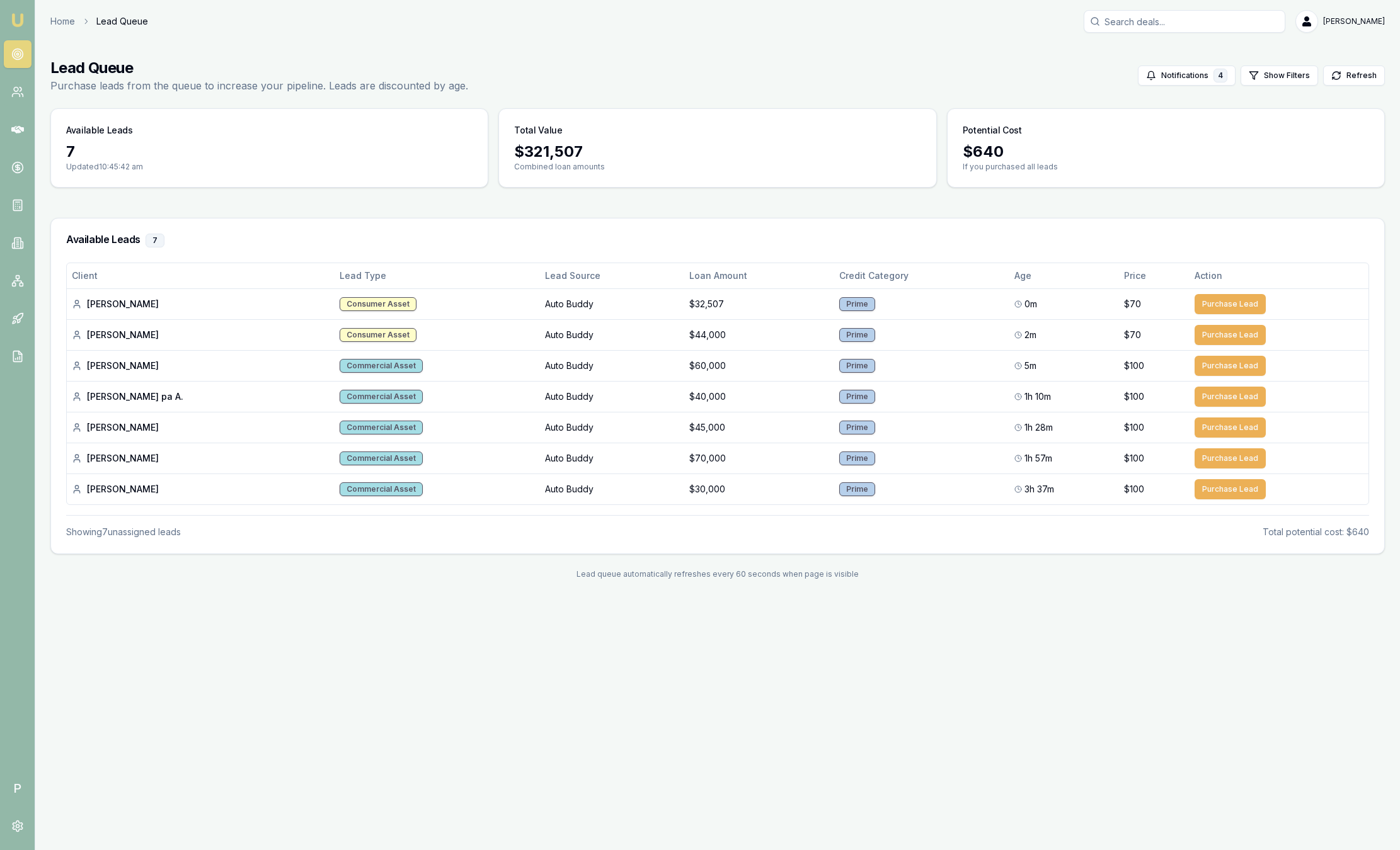
click at [17, 14] on img at bounding box center [18, 20] width 15 height 15
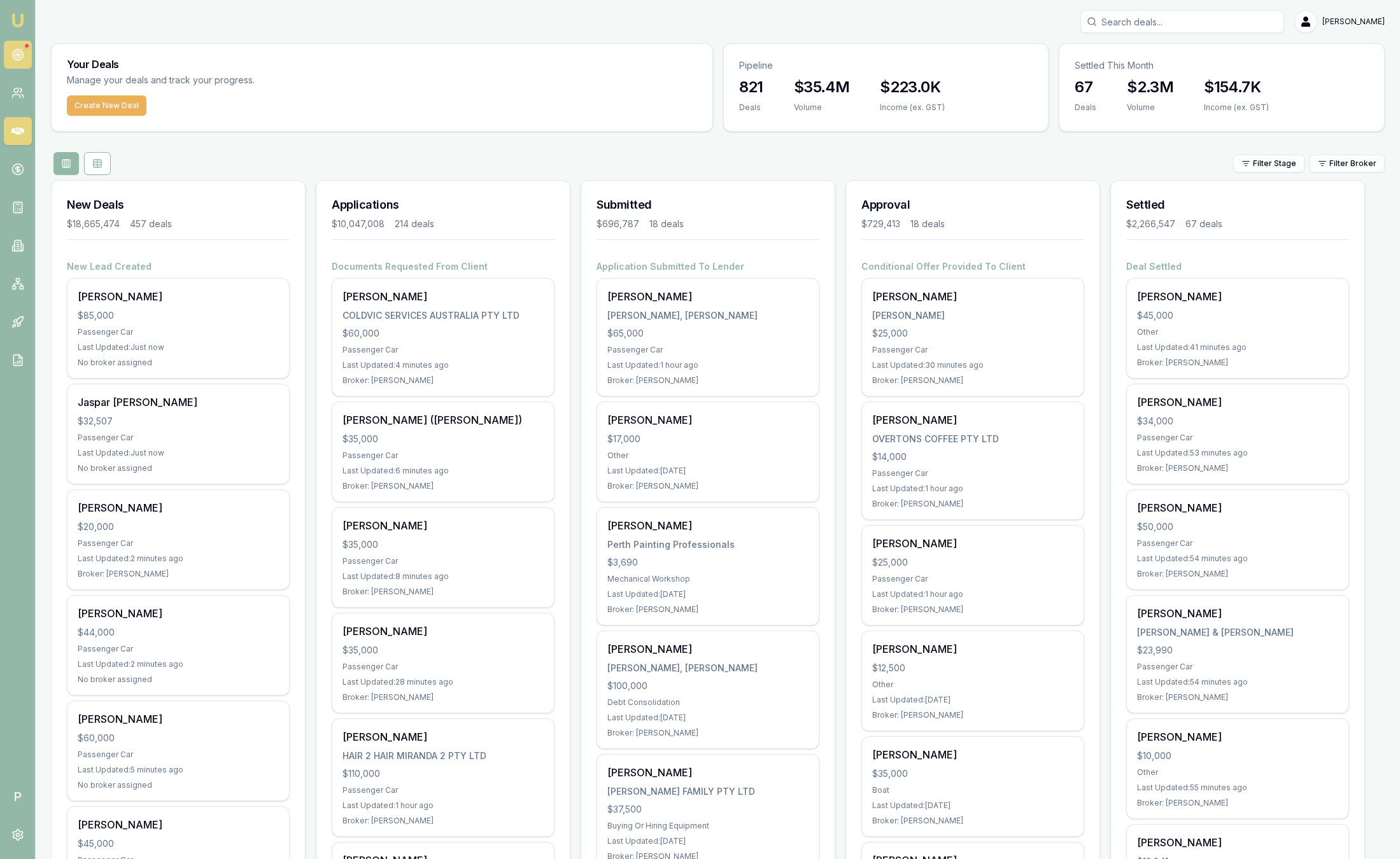
click at [14, 61] on link at bounding box center [18, 55] width 28 height 28
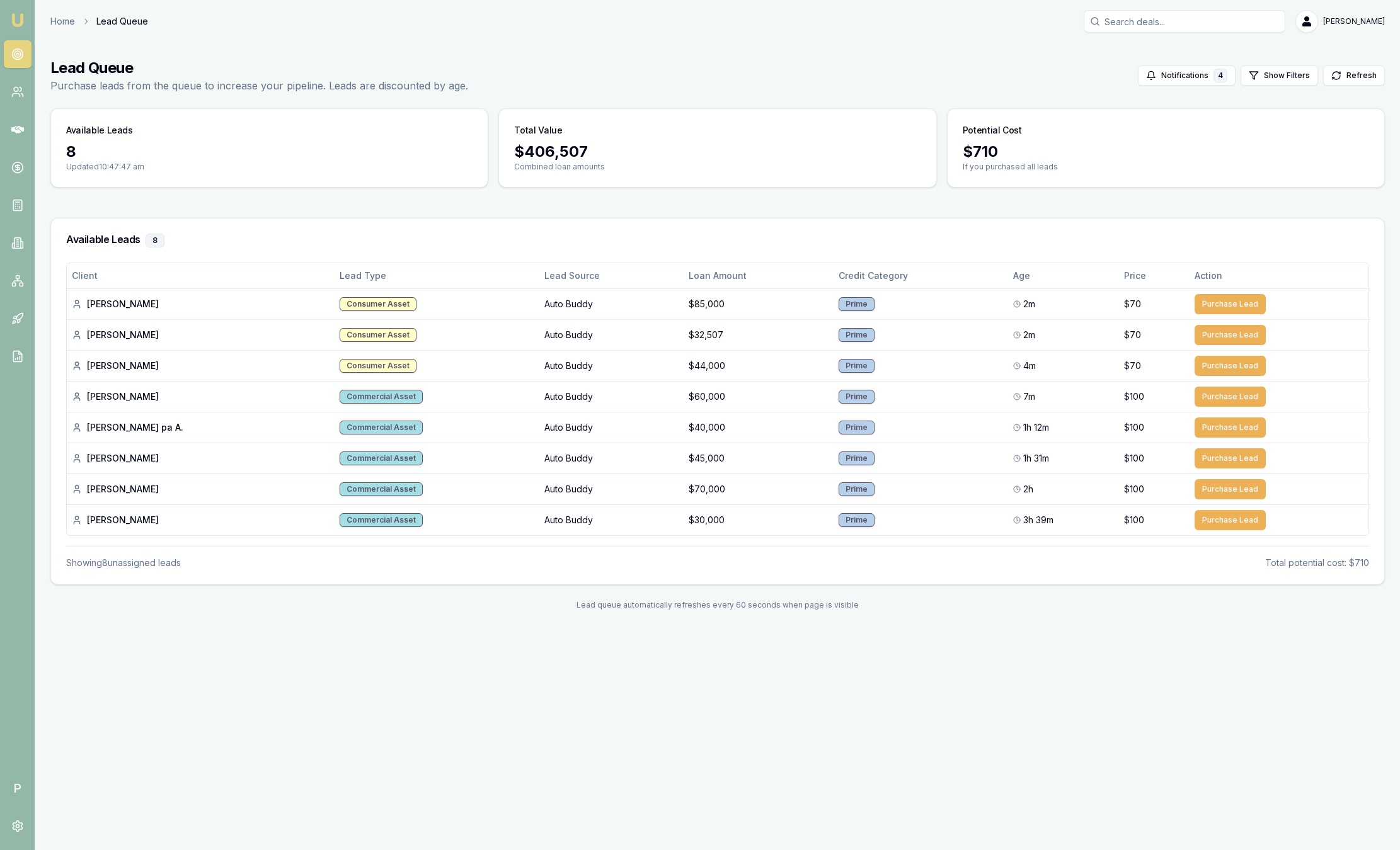
click at [22, 21] on img at bounding box center [18, 20] width 15 height 15
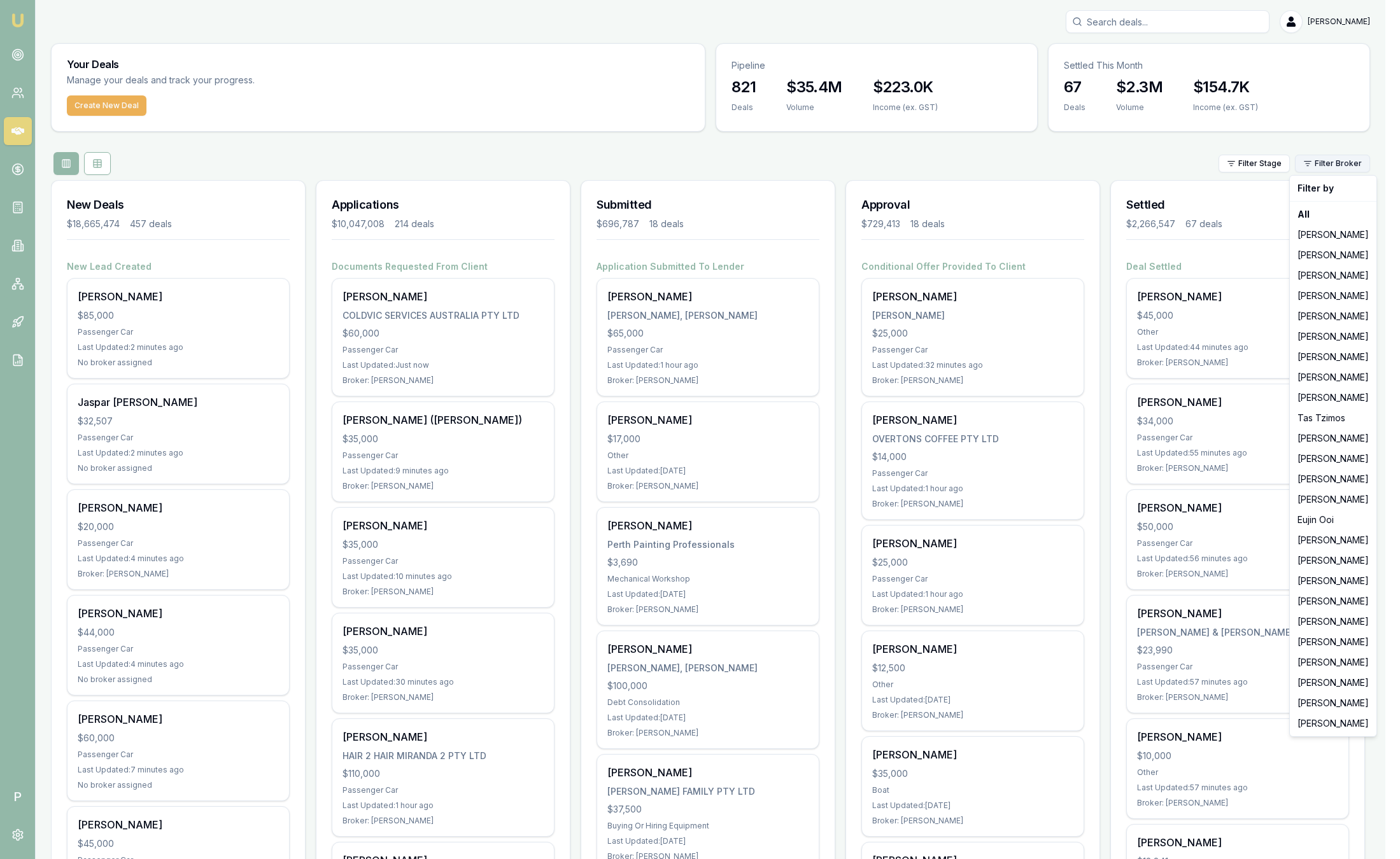
click at [1166, 164] on html "Emu Broker P Sam Crouch Toggle Menu Your Deals Manage your deals and track your…" at bounding box center [700, 429] width 1400 height 859
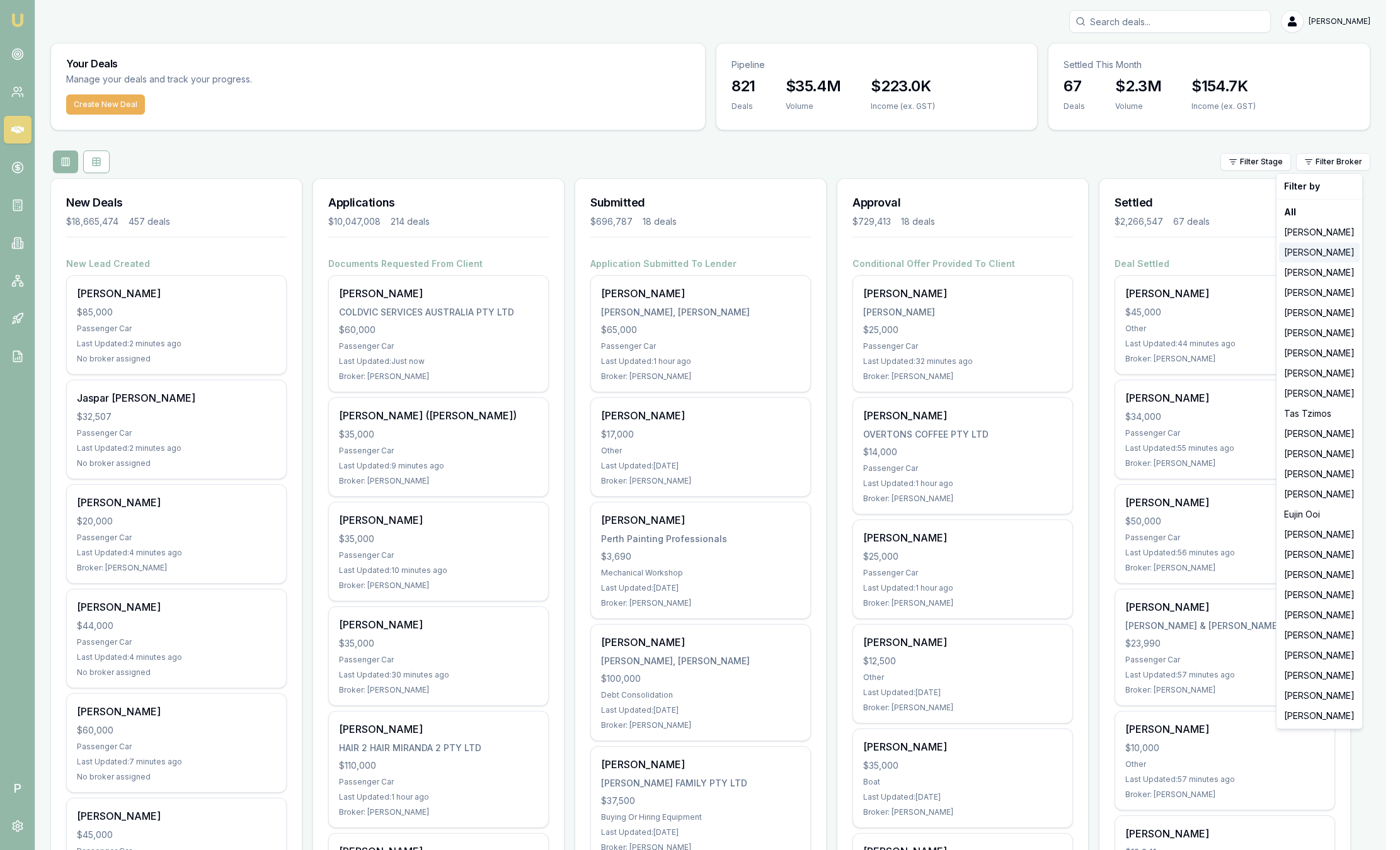
click at [1153, 253] on div "[PERSON_NAME]" at bounding box center [1319, 252] width 80 height 21
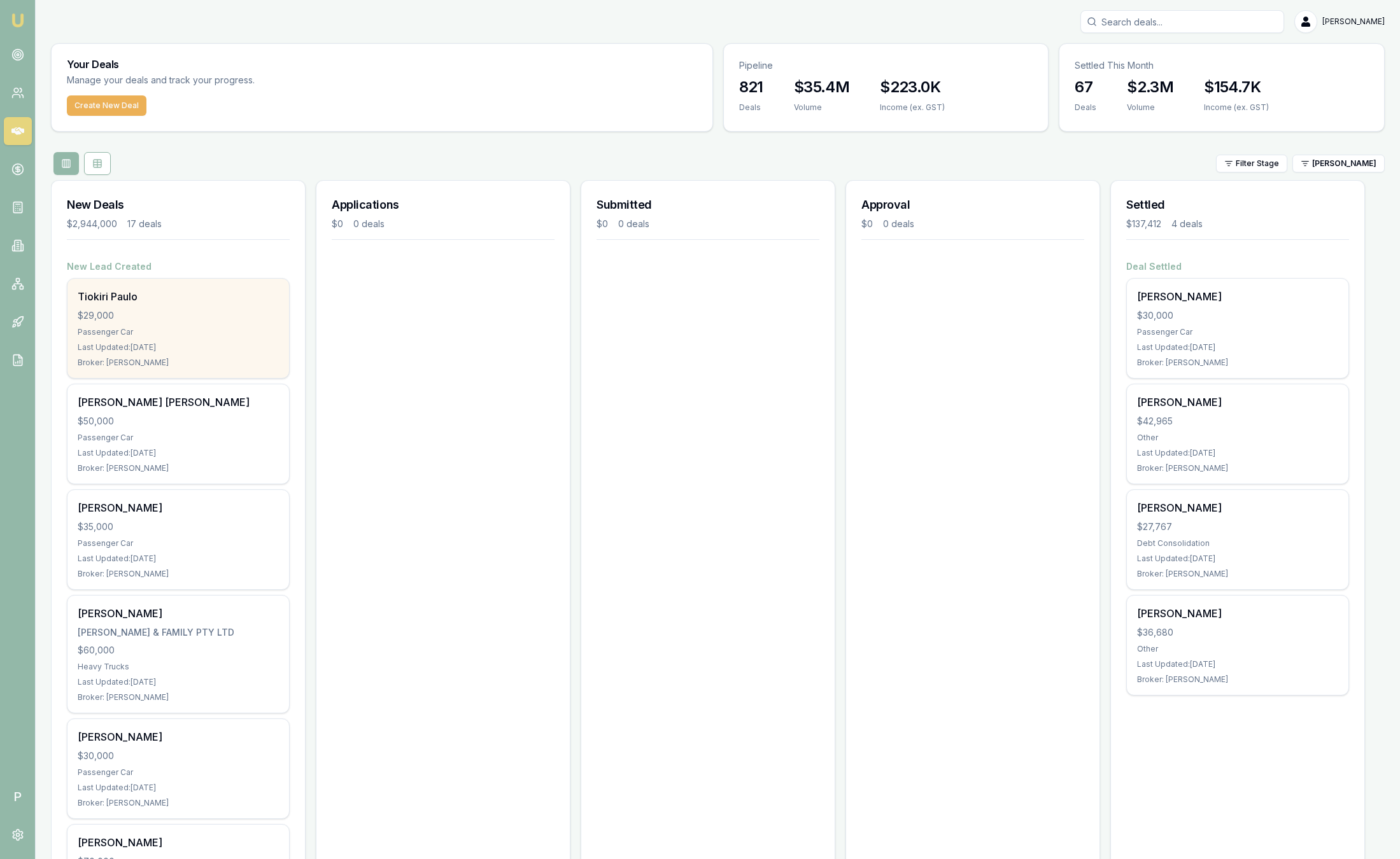
click at [230, 327] on div "Passenger Car" at bounding box center [178, 332] width 201 height 10
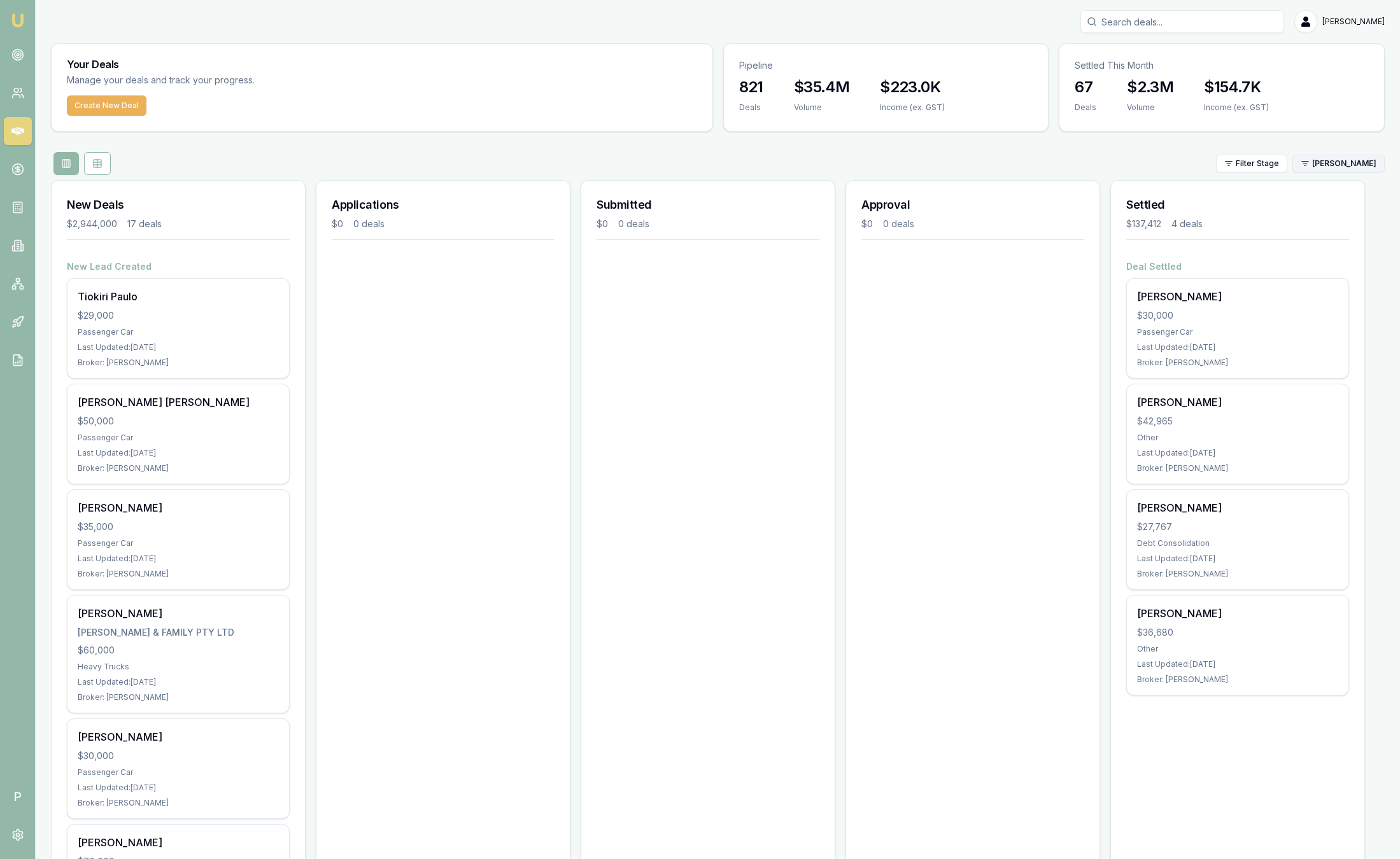
click at [1166, 161] on html "Emu Broker P Sam Crouch Toggle Menu Your Deals Manage your deals and track your…" at bounding box center [700, 429] width 1400 height 859
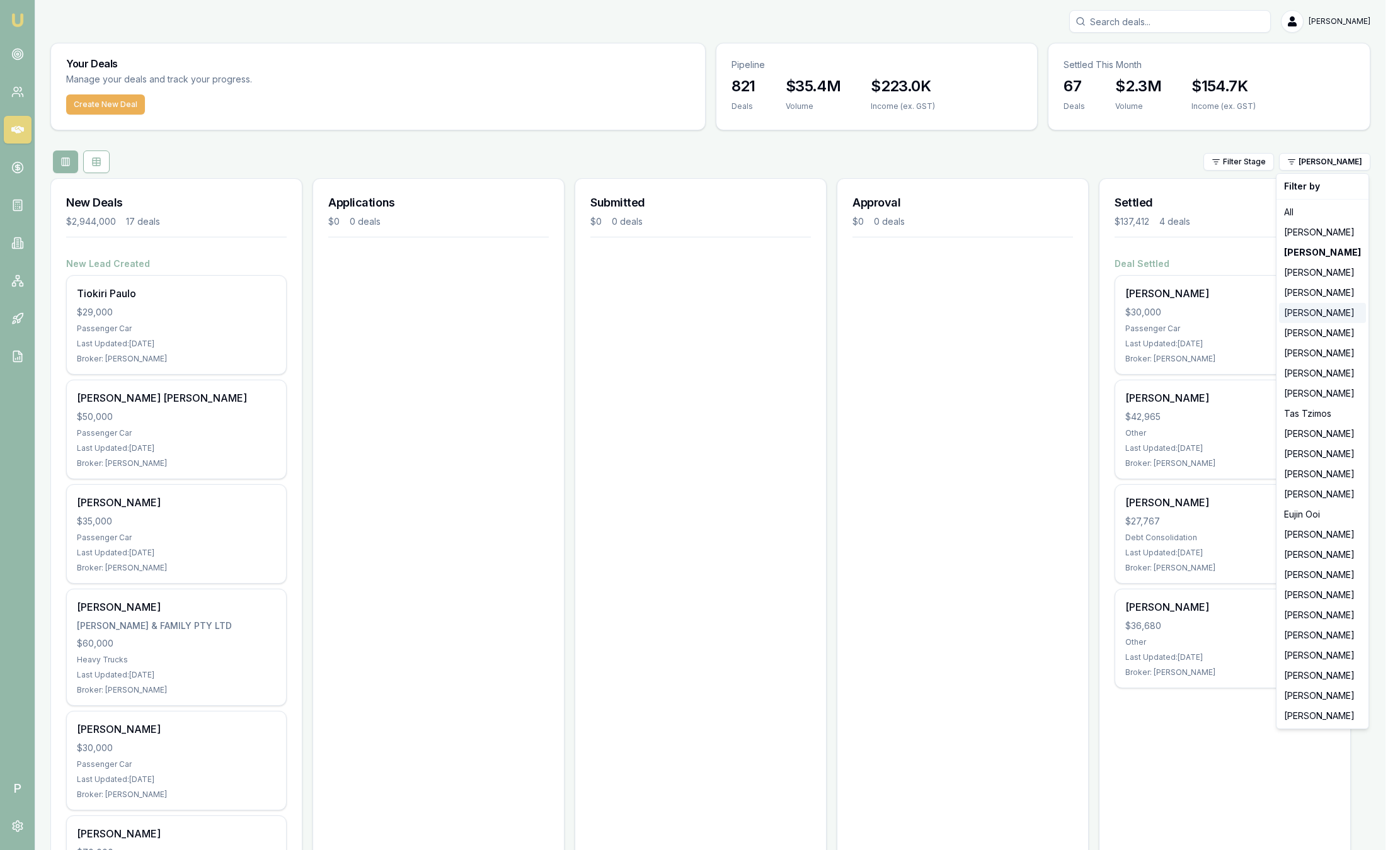
click at [1153, 309] on div "[PERSON_NAME]" at bounding box center [1321, 313] width 87 height 21
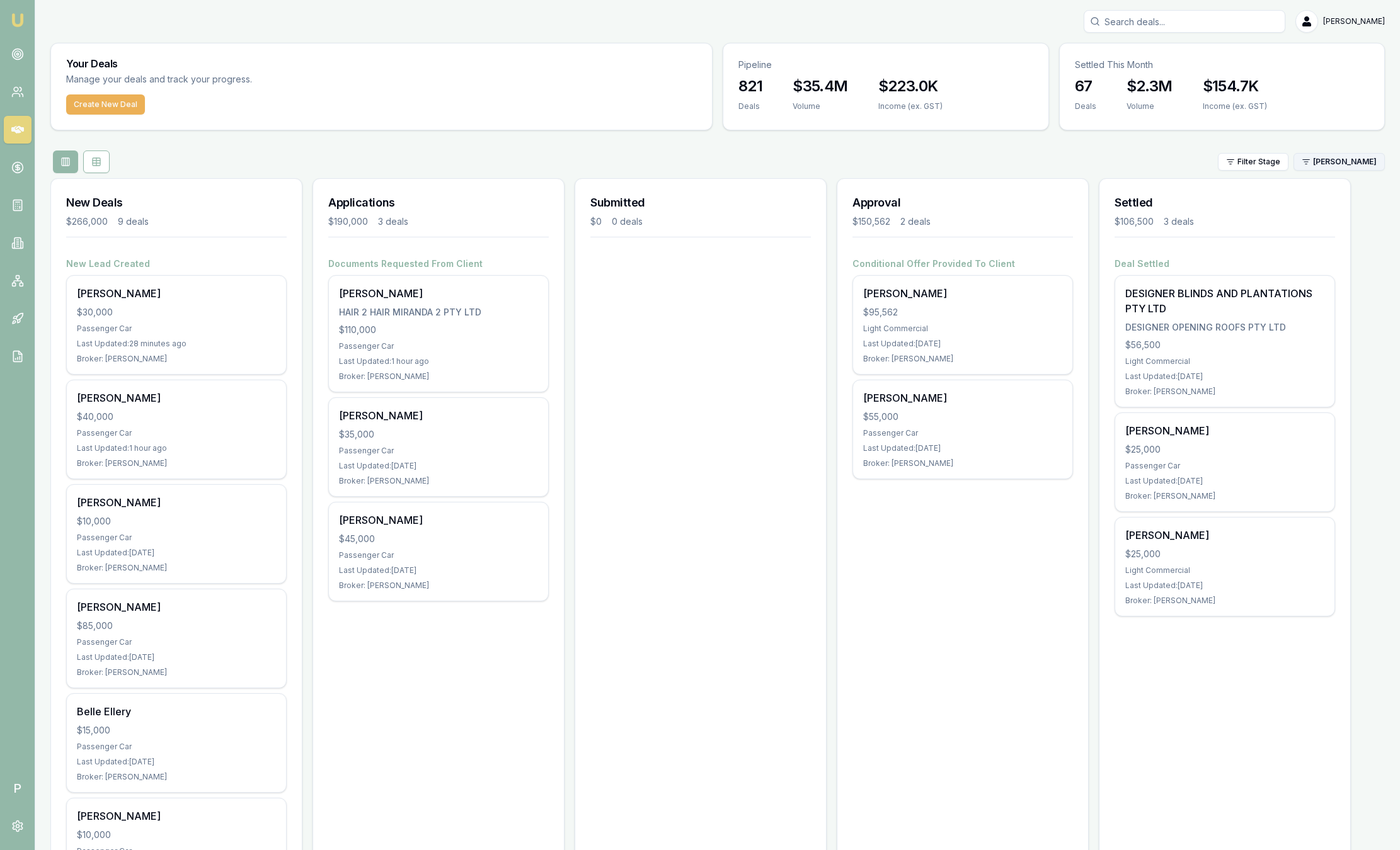
click at [1153, 163] on html "Emu Broker P Sam Crouch Toggle Menu Your Deals Manage your deals and track your…" at bounding box center [700, 425] width 1400 height 850
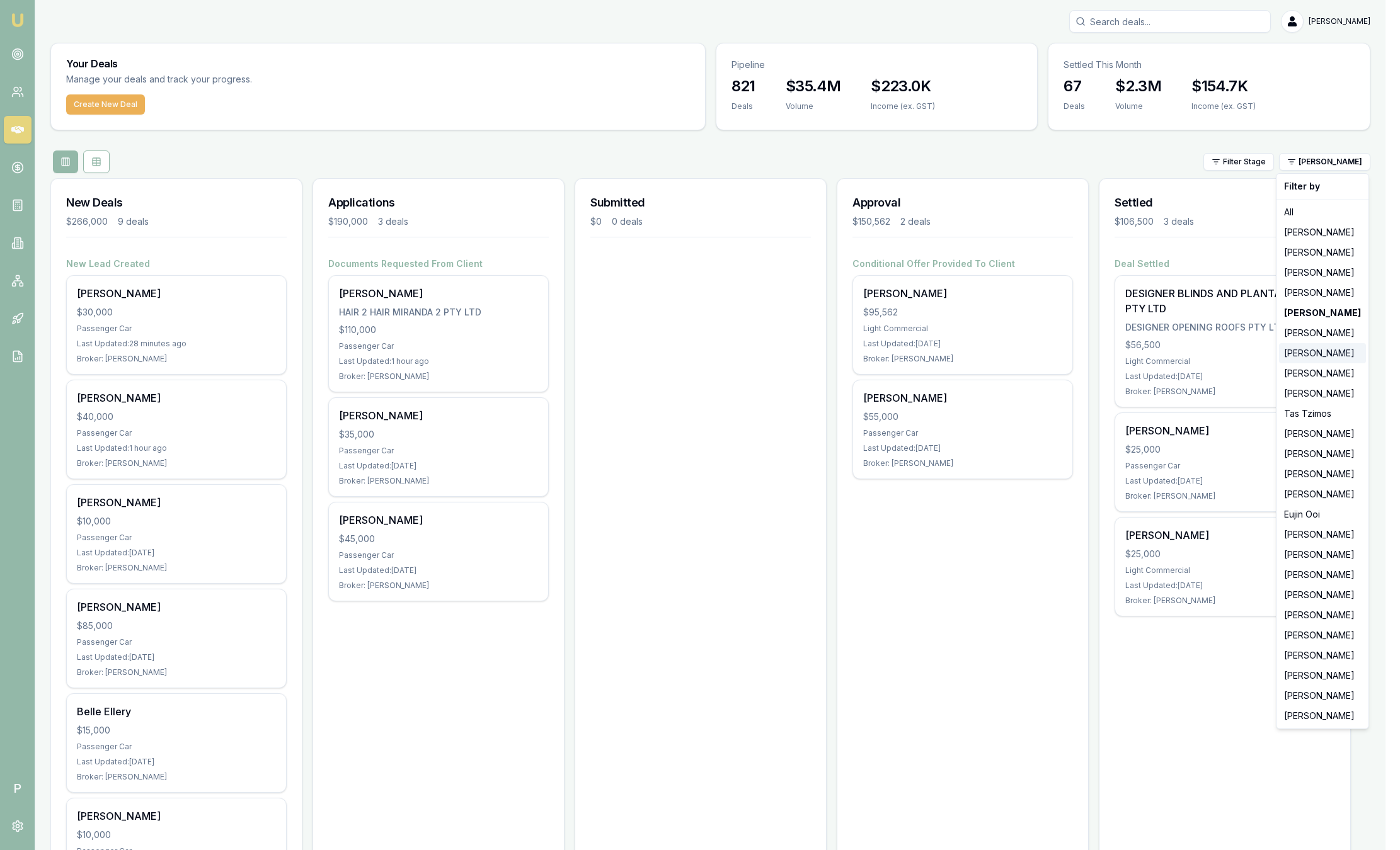
click at [1153, 356] on div "[PERSON_NAME]" at bounding box center [1321, 353] width 87 height 21
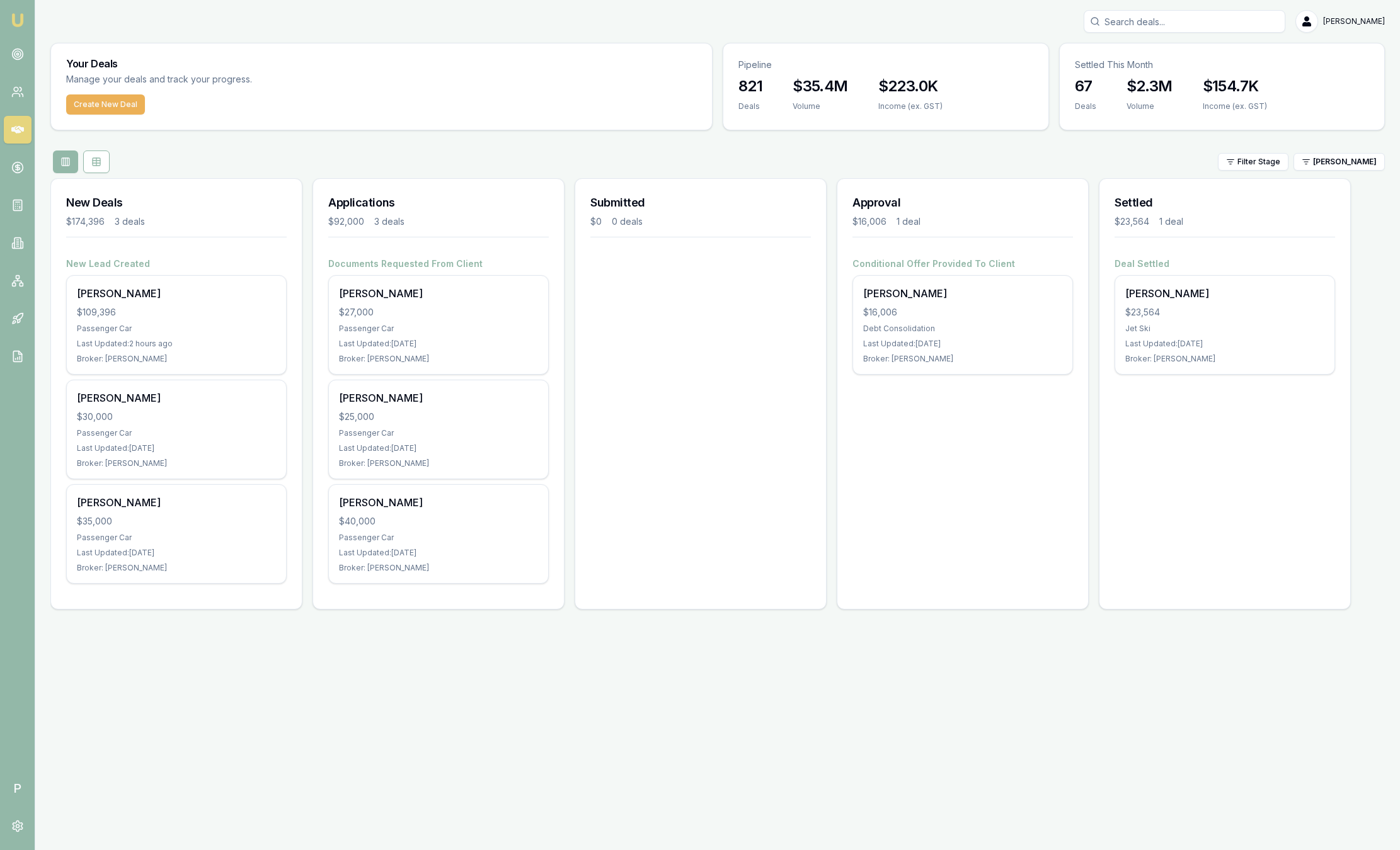
click at [1153, 170] on html "Emu Broker P Sam Crouch Toggle Menu Your Deals Manage your deals and track your…" at bounding box center [700, 425] width 1400 height 850
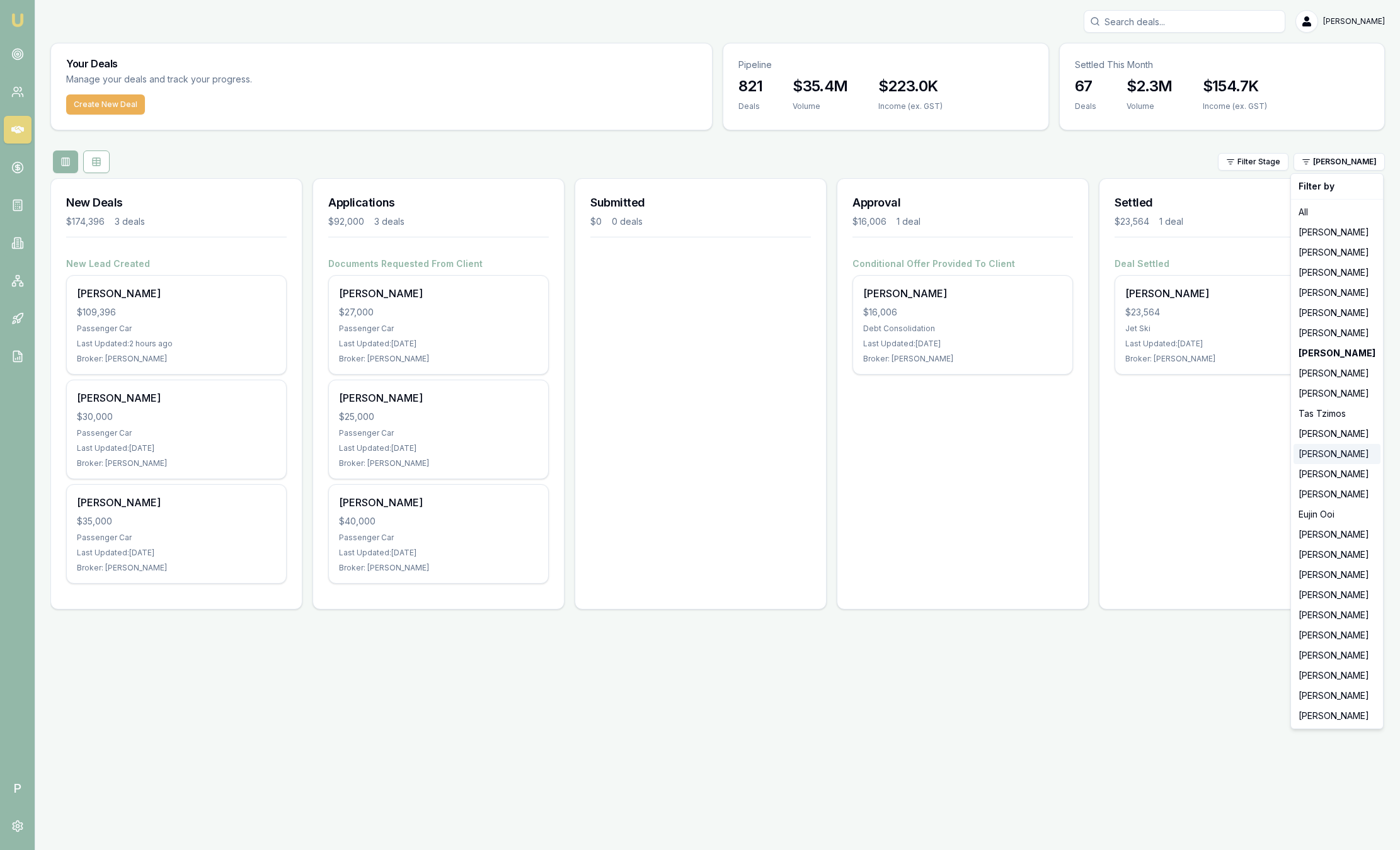
click at [1153, 458] on div "[PERSON_NAME]" at bounding box center [1336, 454] width 87 height 21
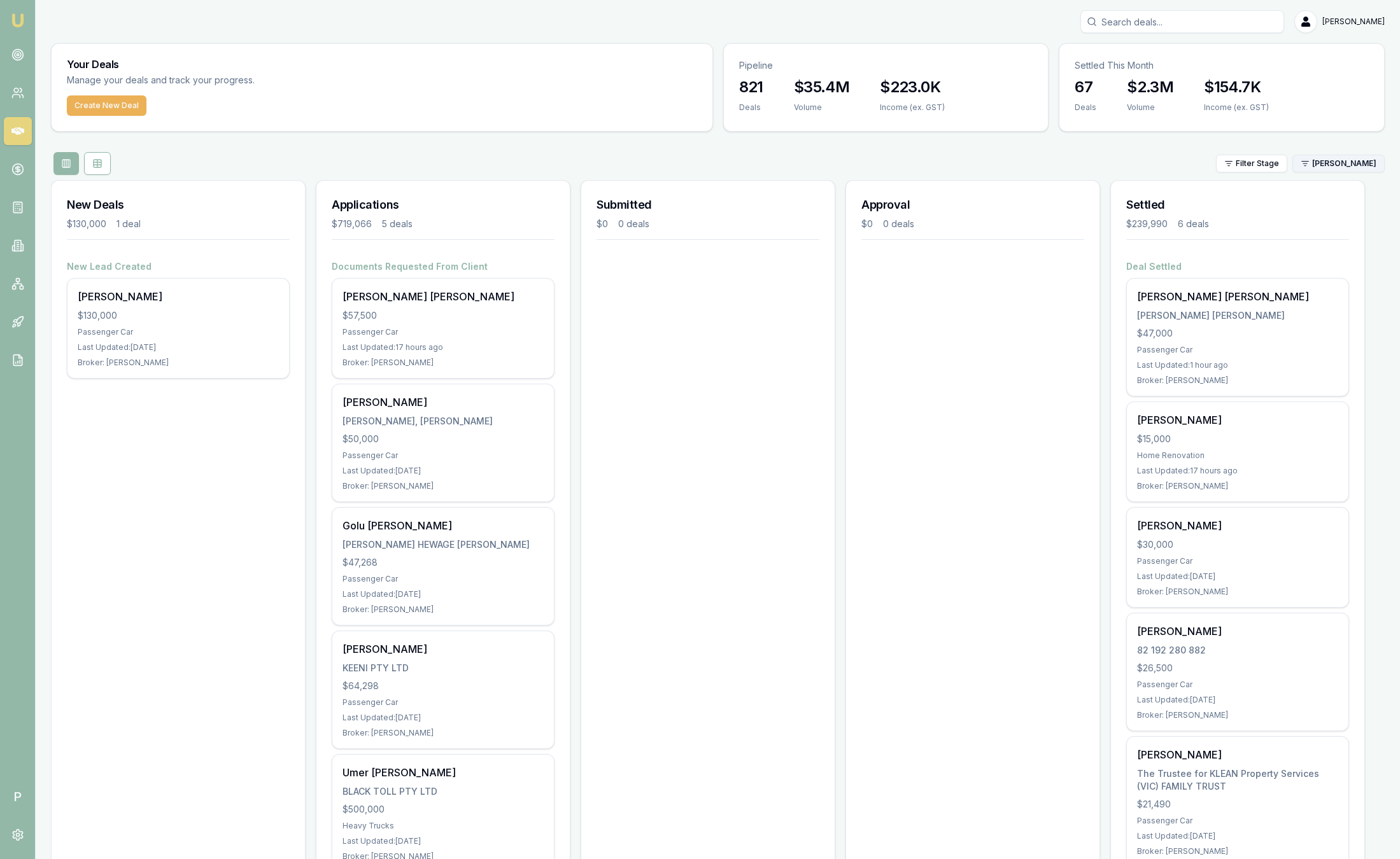
click at [1166, 157] on html "Emu Broker P Sam Crouch Toggle Menu Your Deals Manage your deals and track your…" at bounding box center [700, 429] width 1400 height 859
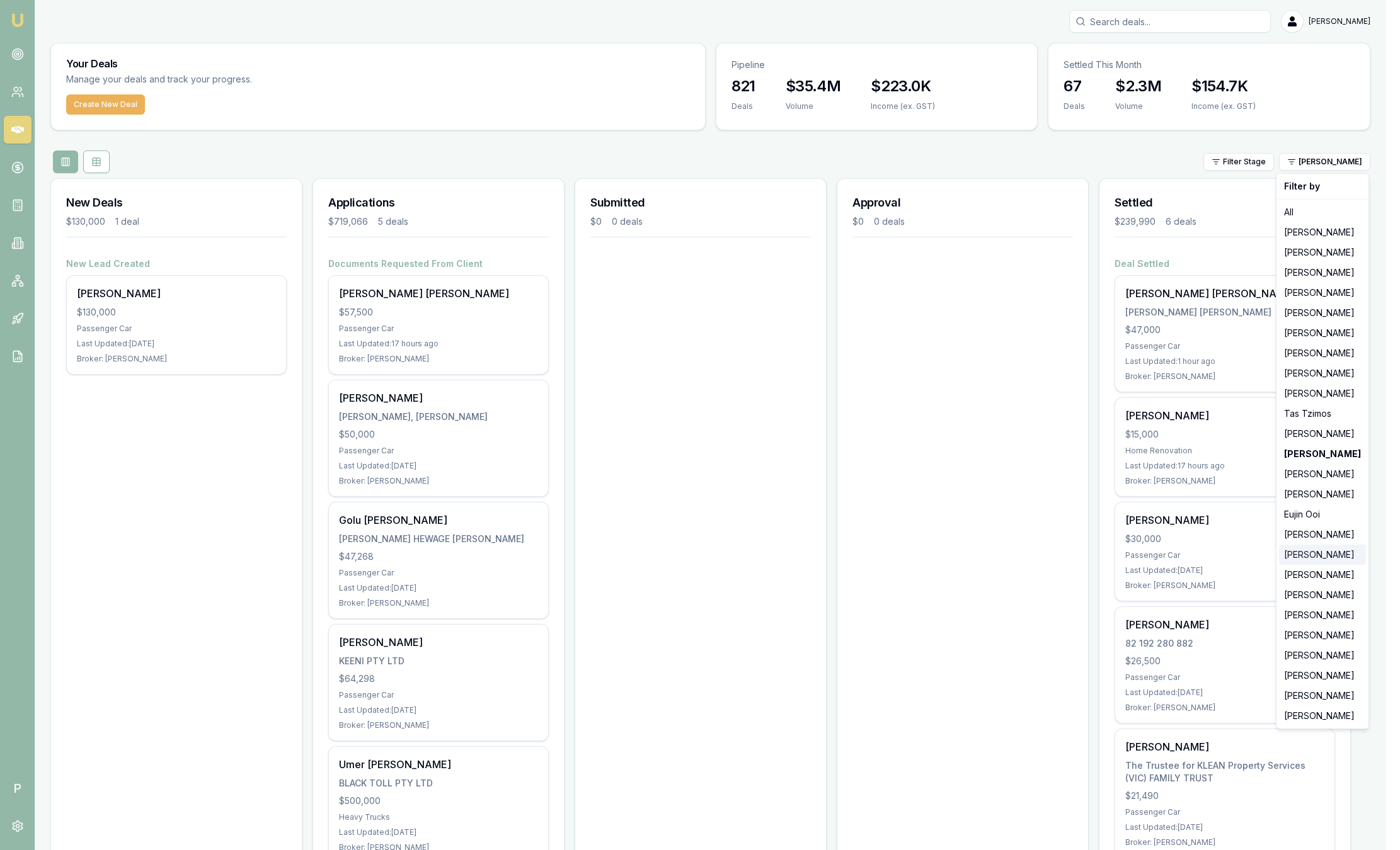
click at [1153, 555] on div "[PERSON_NAME]" at bounding box center [1321, 555] width 87 height 21
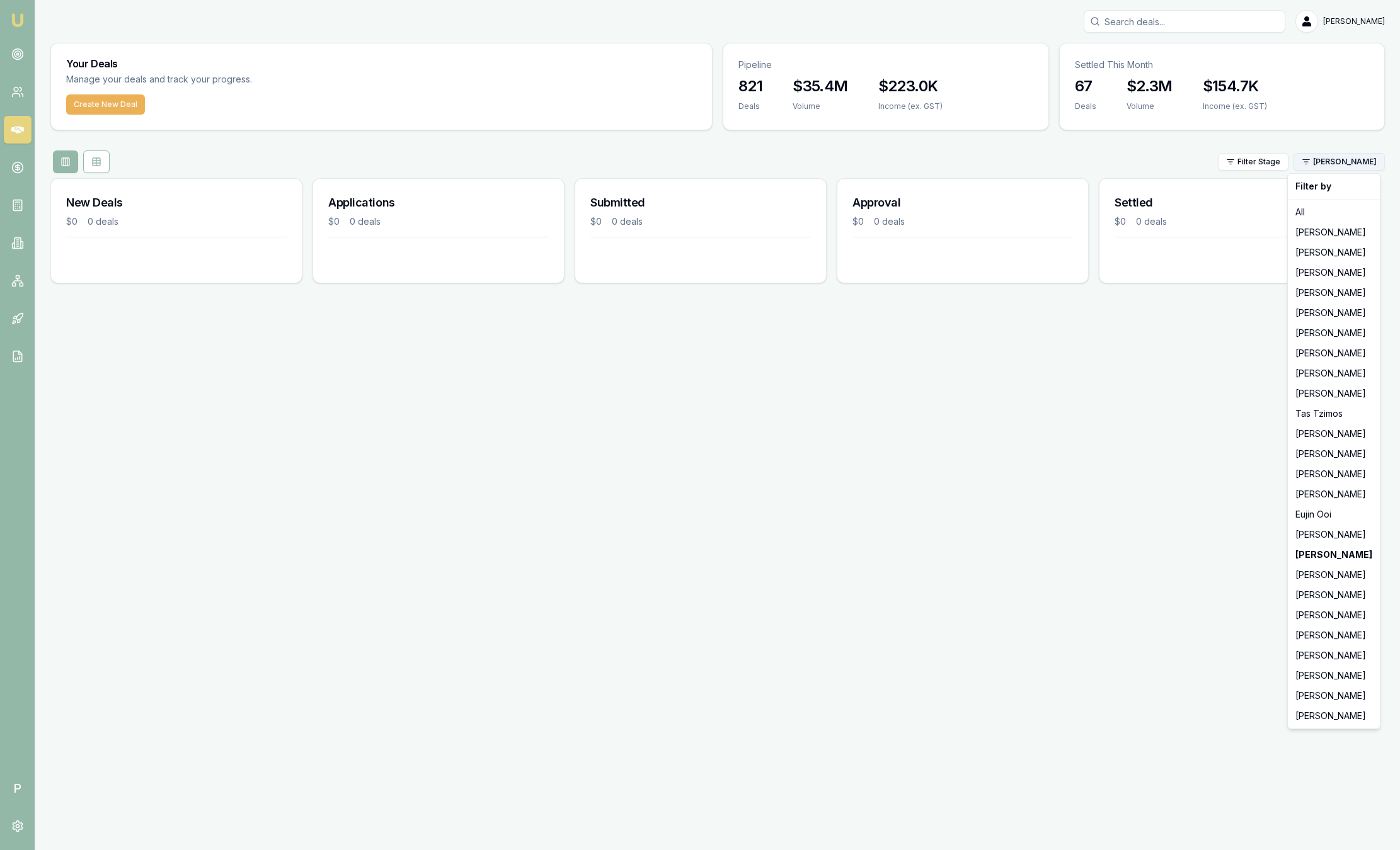
click at [1153, 160] on html "Emu Broker P Sam Crouch Toggle Menu Your Deals Manage your deals and track your…" at bounding box center [700, 425] width 1400 height 850
click at [1153, 708] on div "[PERSON_NAME]" at bounding box center [1333, 716] width 87 height 21
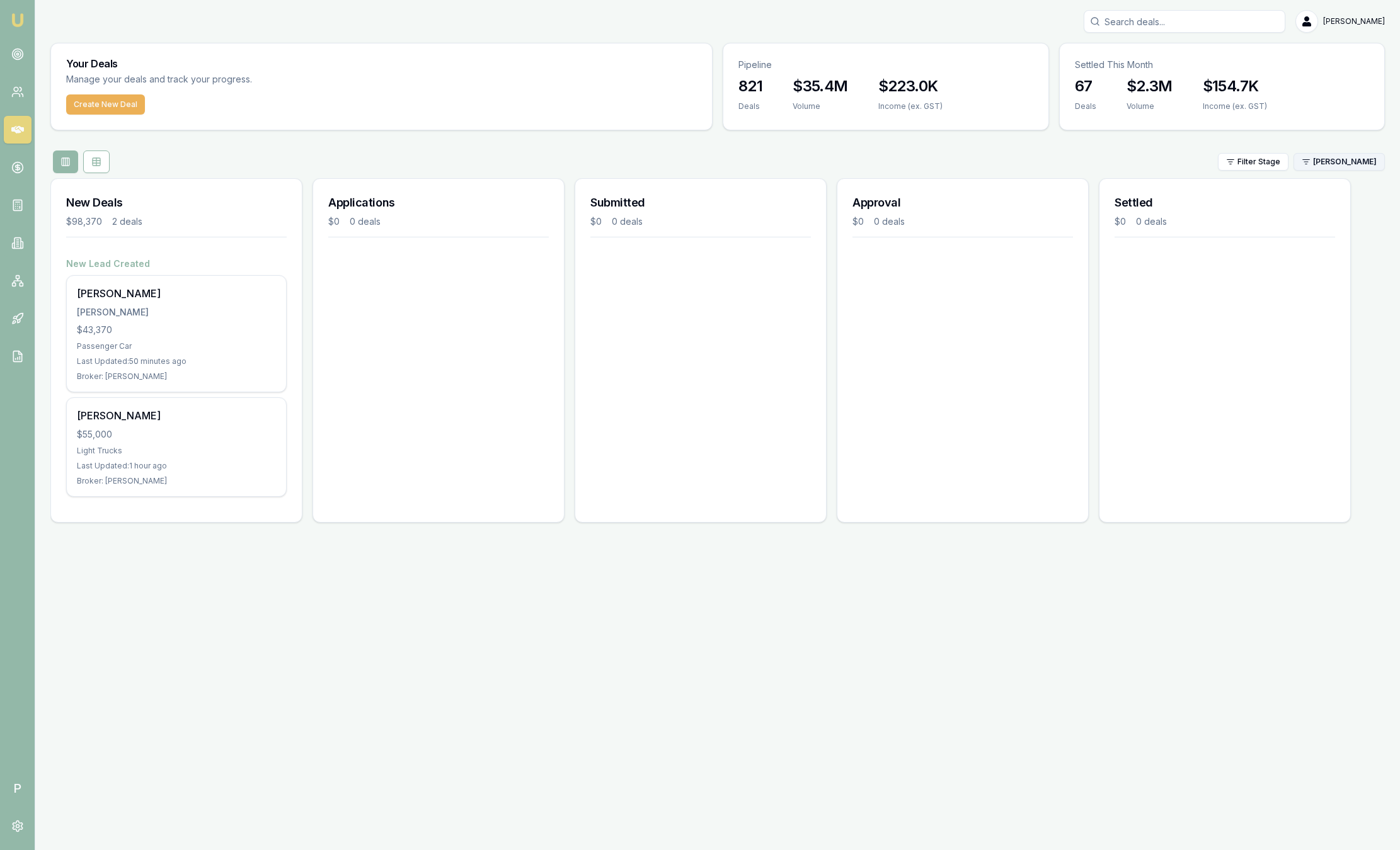
click at [1153, 161] on html "Emu Broker P Sam Crouch Toggle Menu Your Deals Manage your deals and track your…" at bounding box center [700, 425] width 1400 height 850
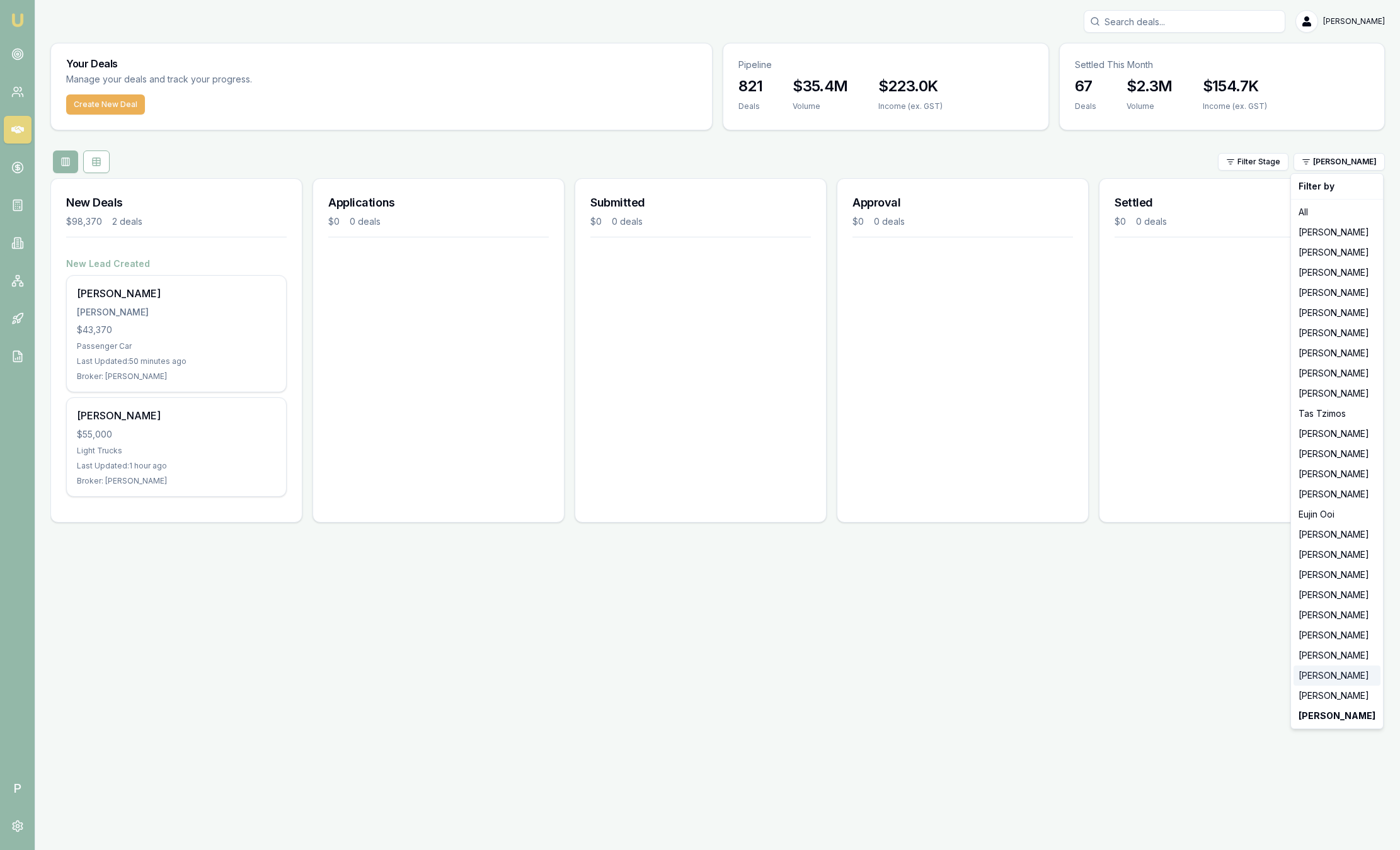
click at [1153, 672] on div "[PERSON_NAME]" at bounding box center [1336, 676] width 87 height 21
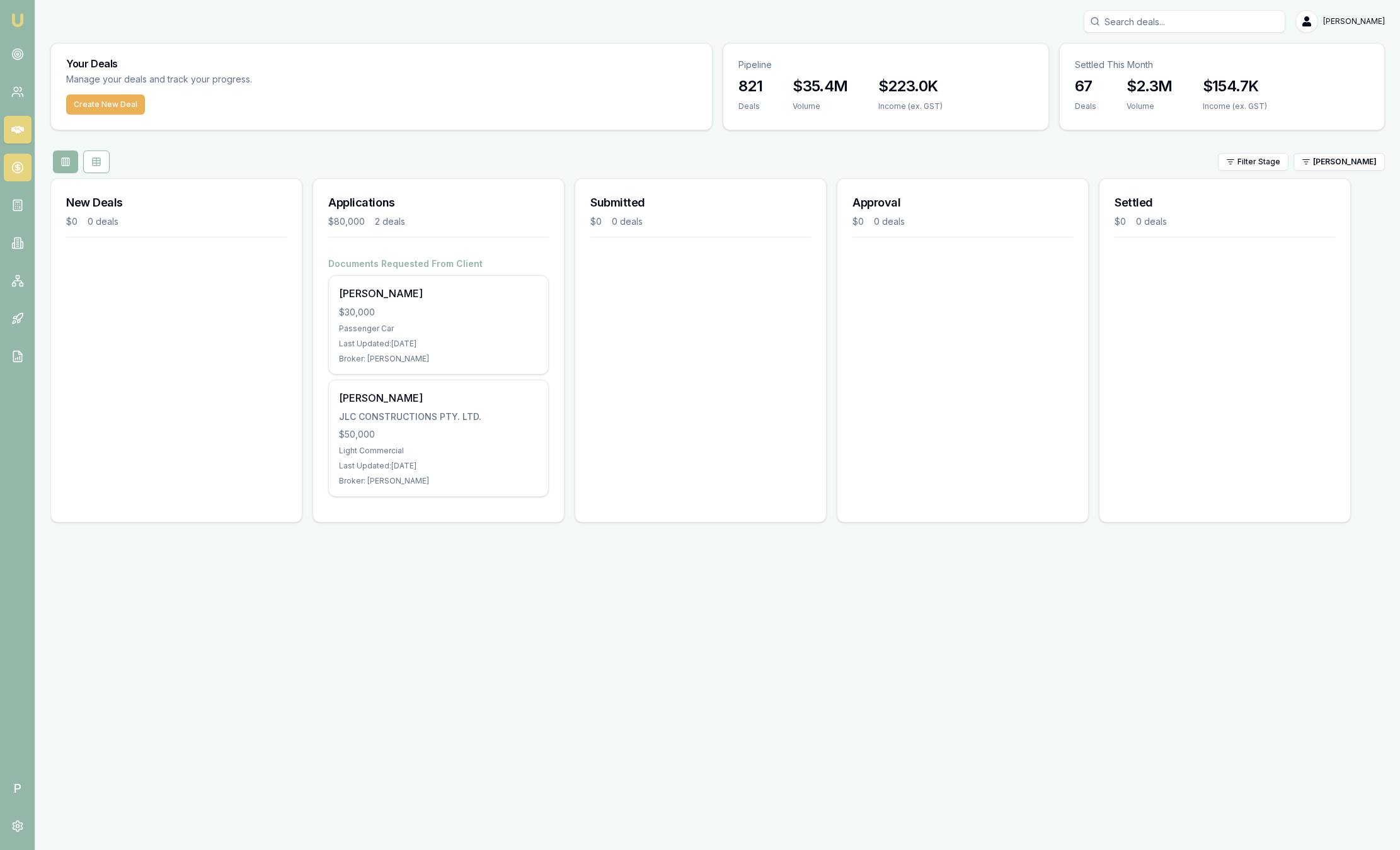
click at [18, 166] on icon at bounding box center [18, 167] width 0 height 7
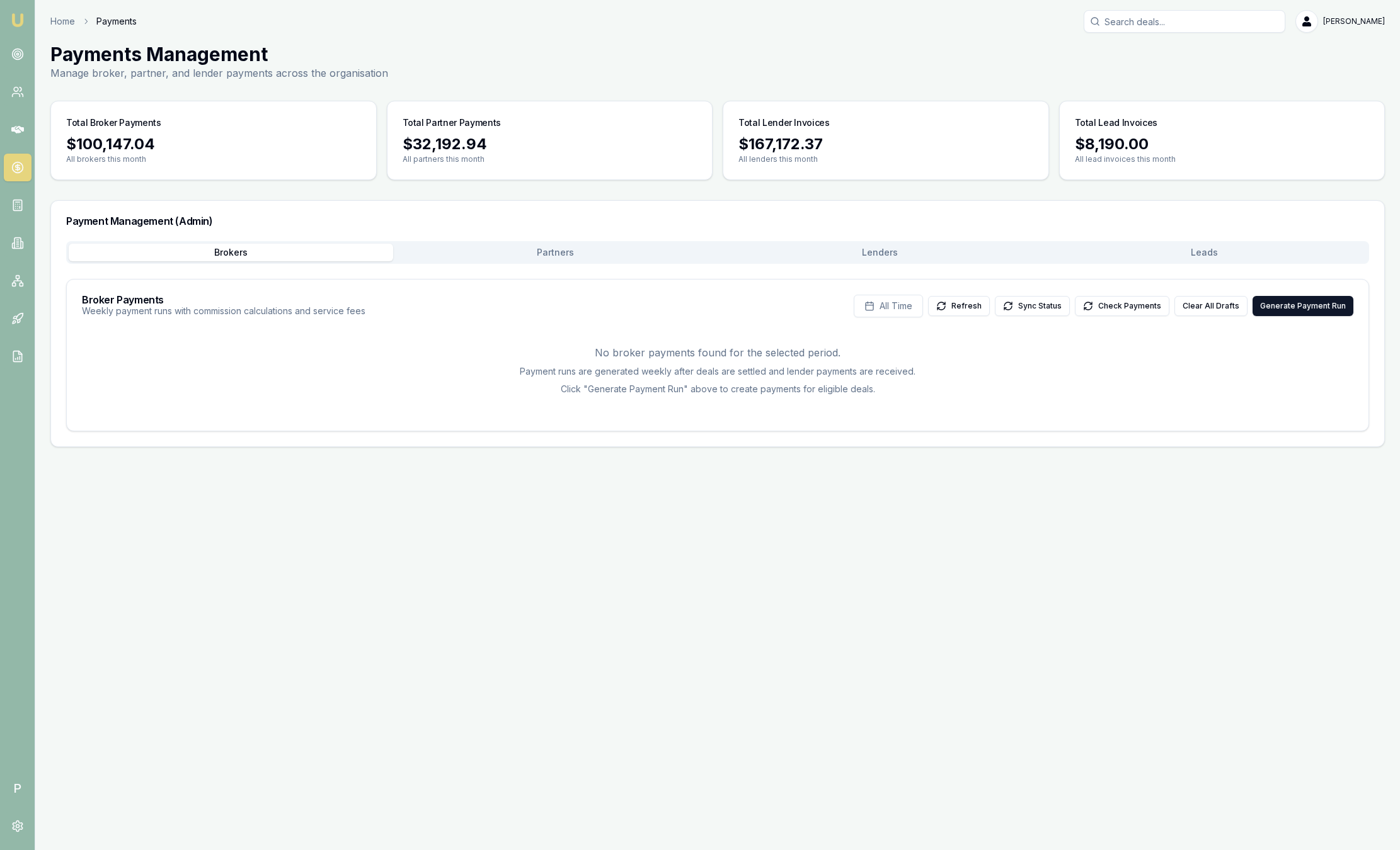
click at [1153, 247] on button "Leads" at bounding box center [1204, 252] width 325 height 18
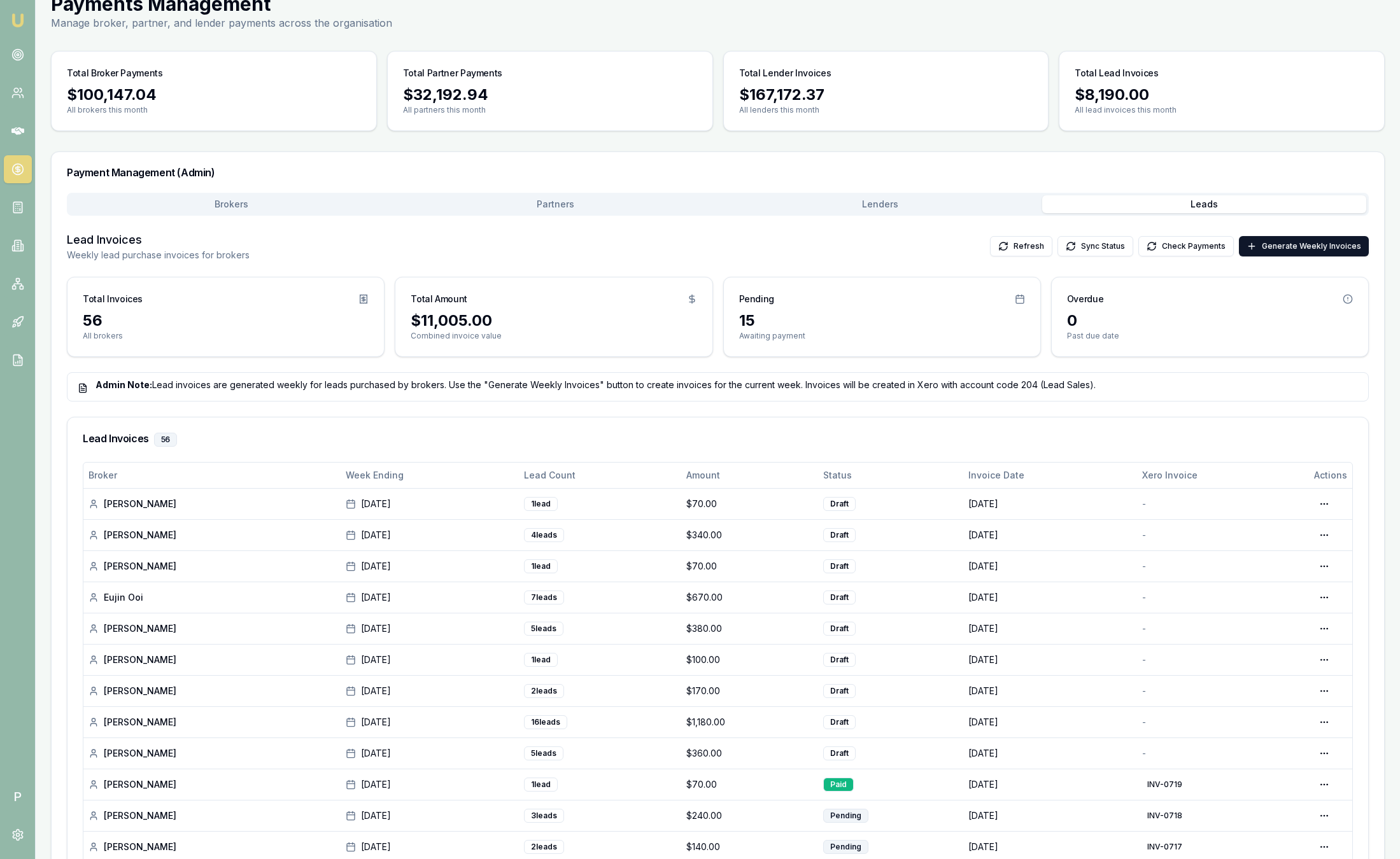
scroll to position [95, 0]
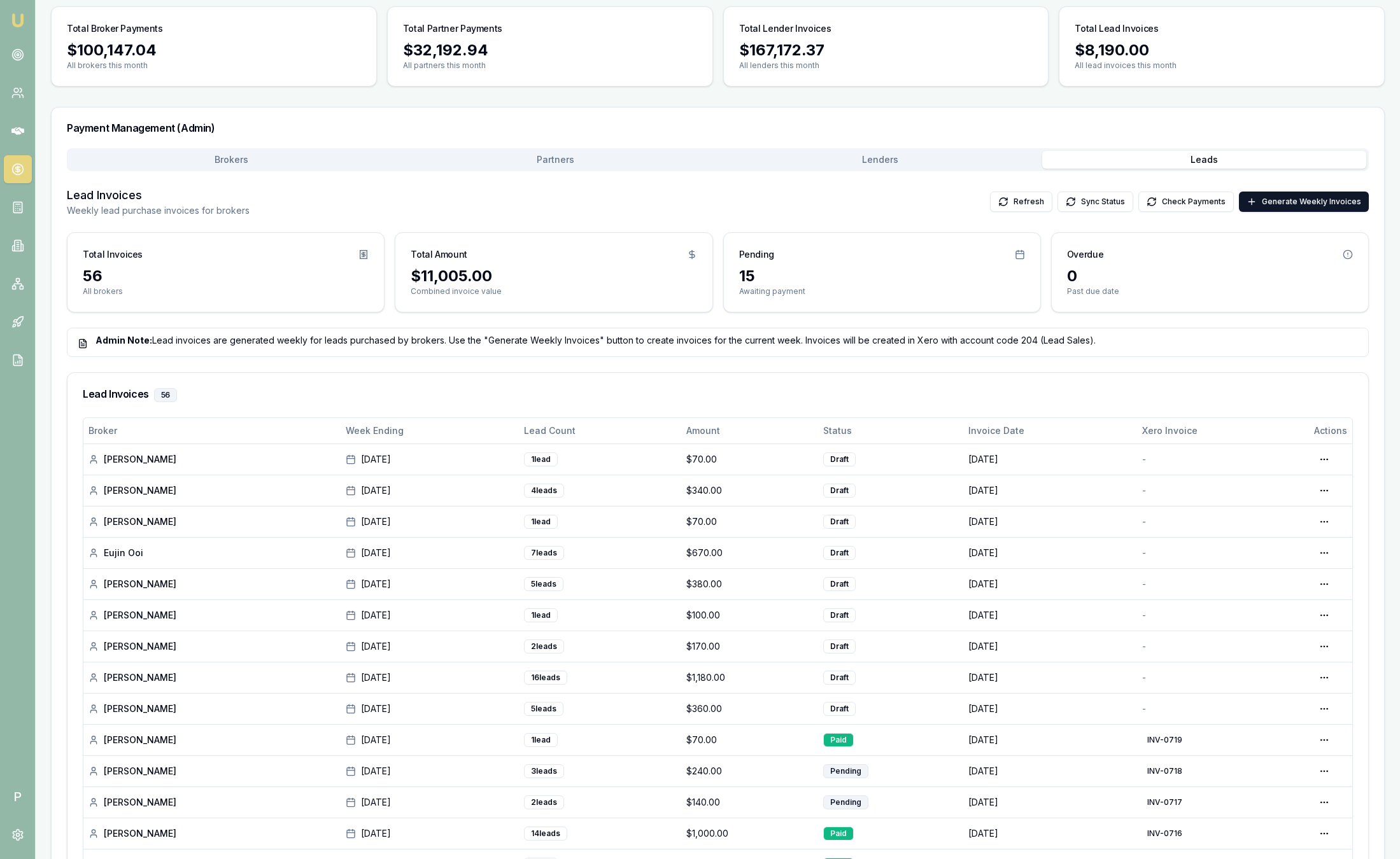
click at [18, 54] on circle at bounding box center [18, 55] width 2 height 2
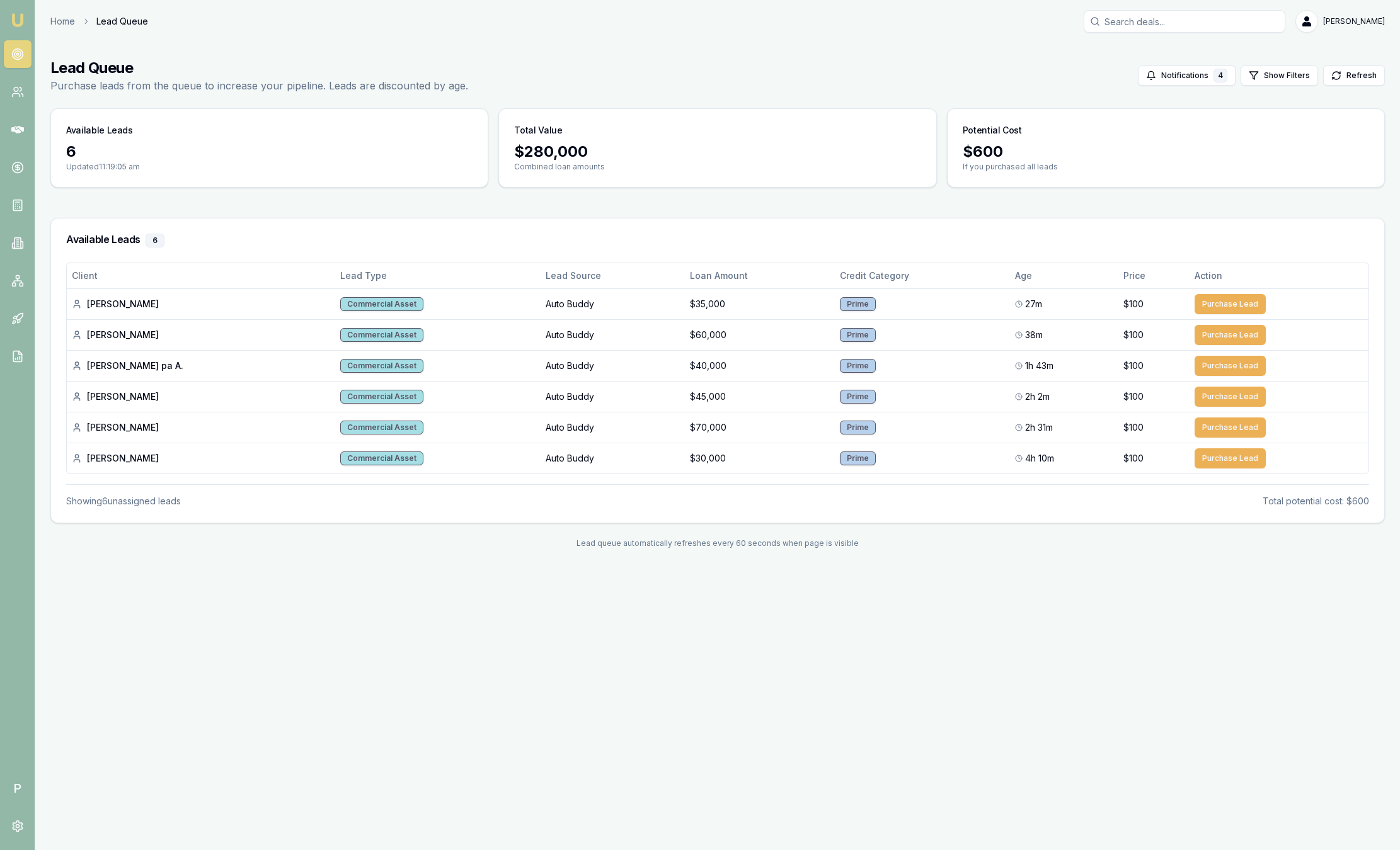
click at [20, 20] on img at bounding box center [18, 20] width 15 height 15
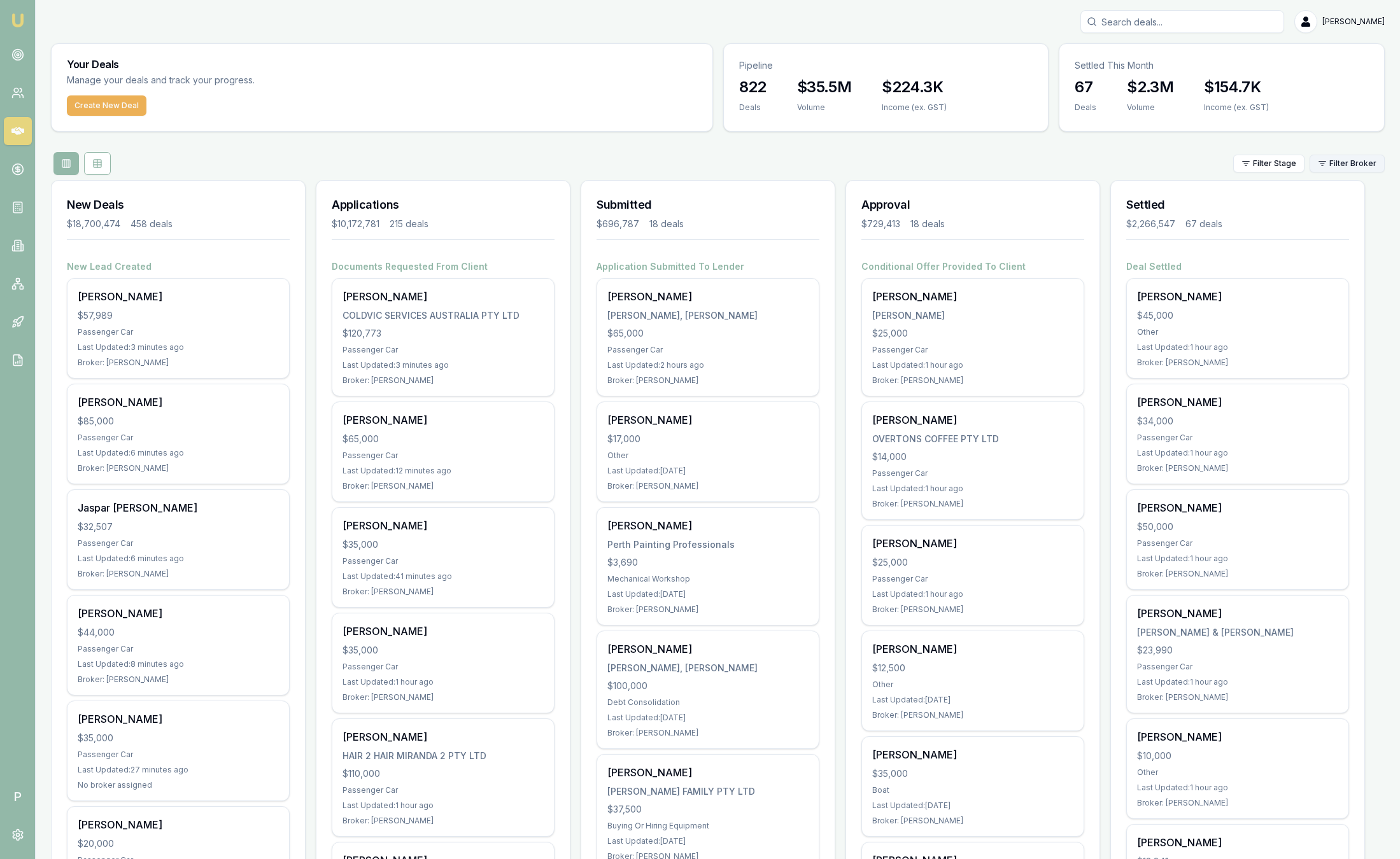
click at [1166, 164] on html "Emu Broker P Sam Crouch Toggle Menu Your Deals Manage your deals and track your…" at bounding box center [700, 429] width 1400 height 859
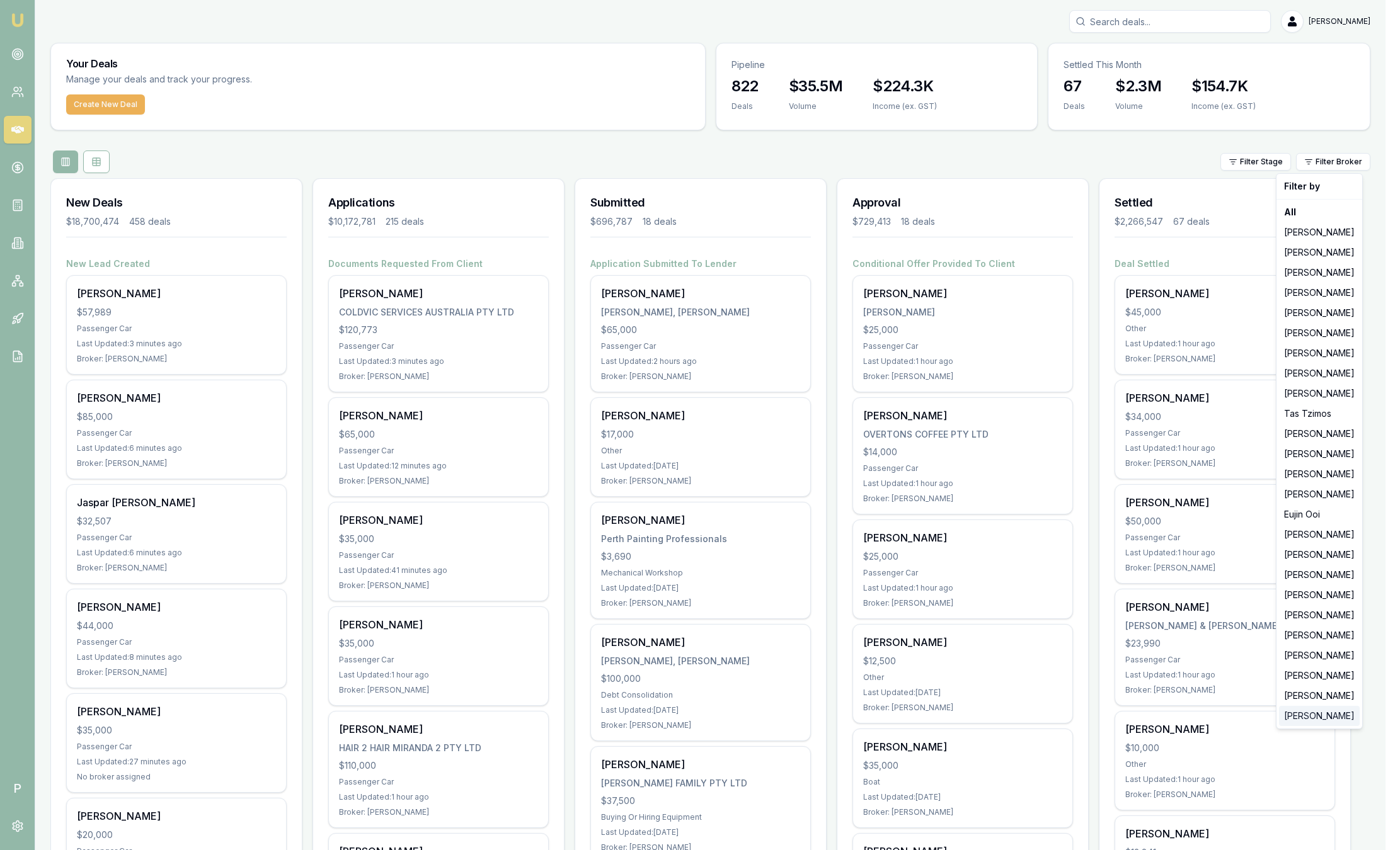
click at [1153, 708] on div "[PERSON_NAME]" at bounding box center [1319, 716] width 80 height 21
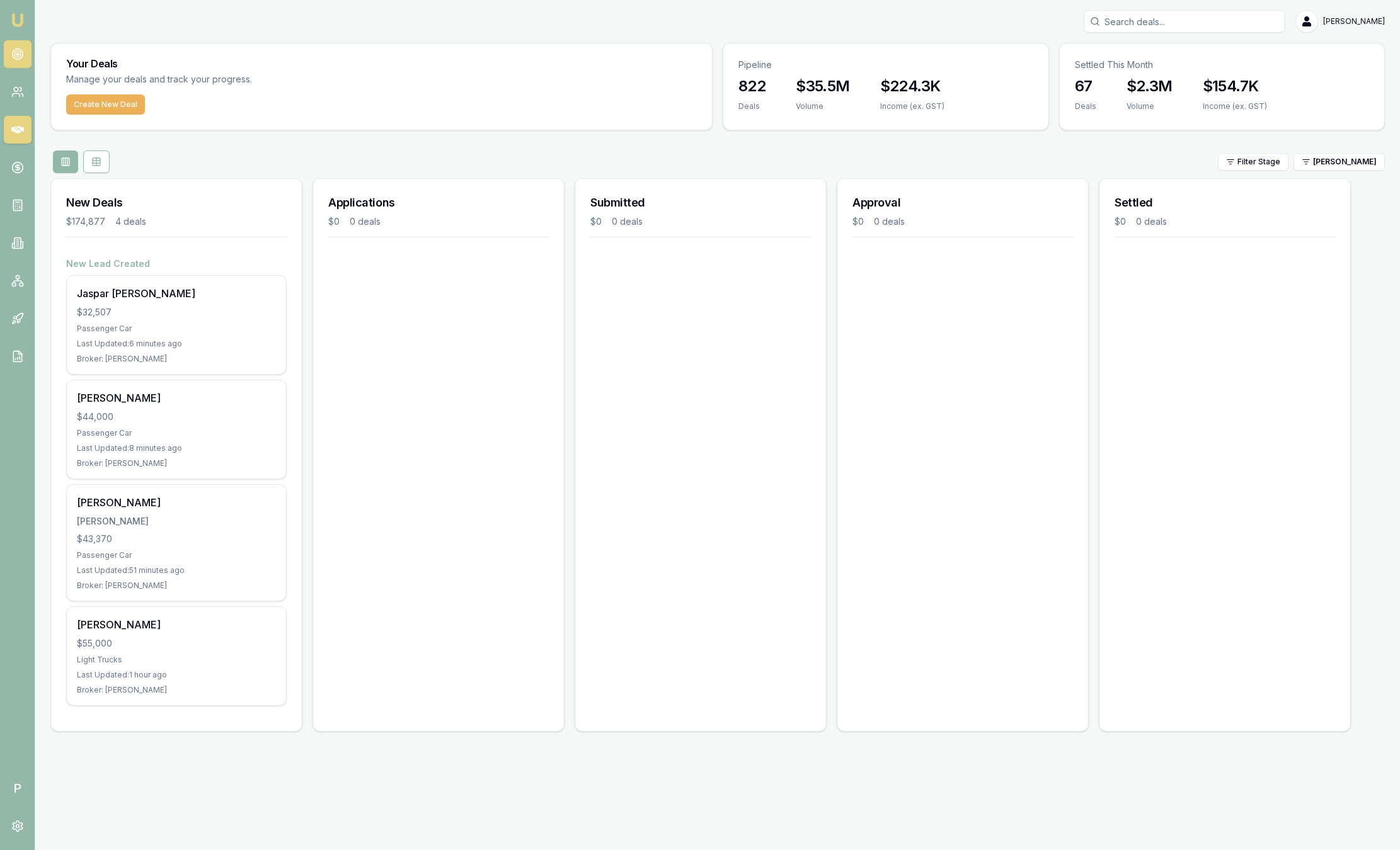
click at [21, 44] on link at bounding box center [18, 54] width 28 height 28
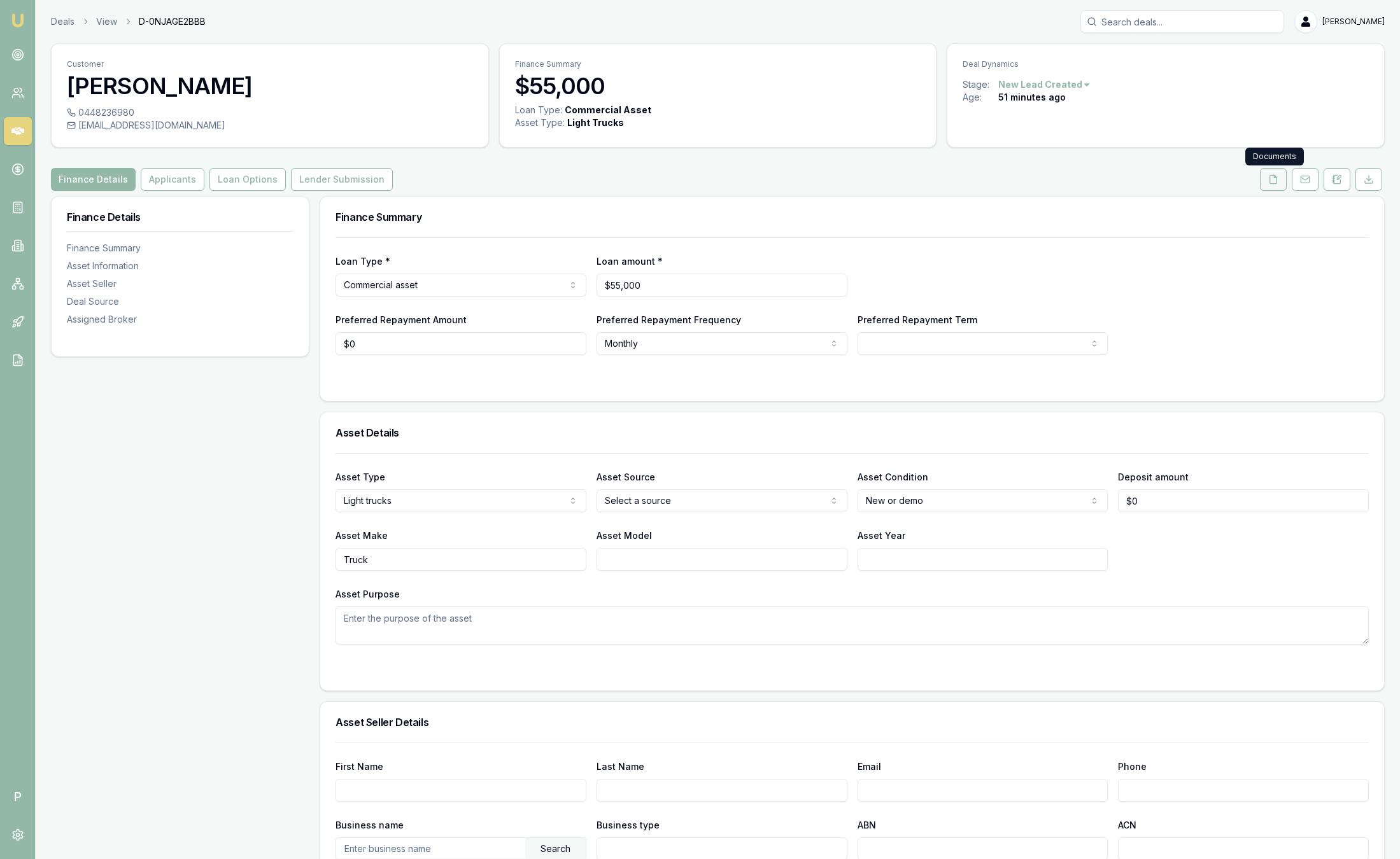
click at [1277, 178] on icon at bounding box center [1273, 180] width 10 height 10
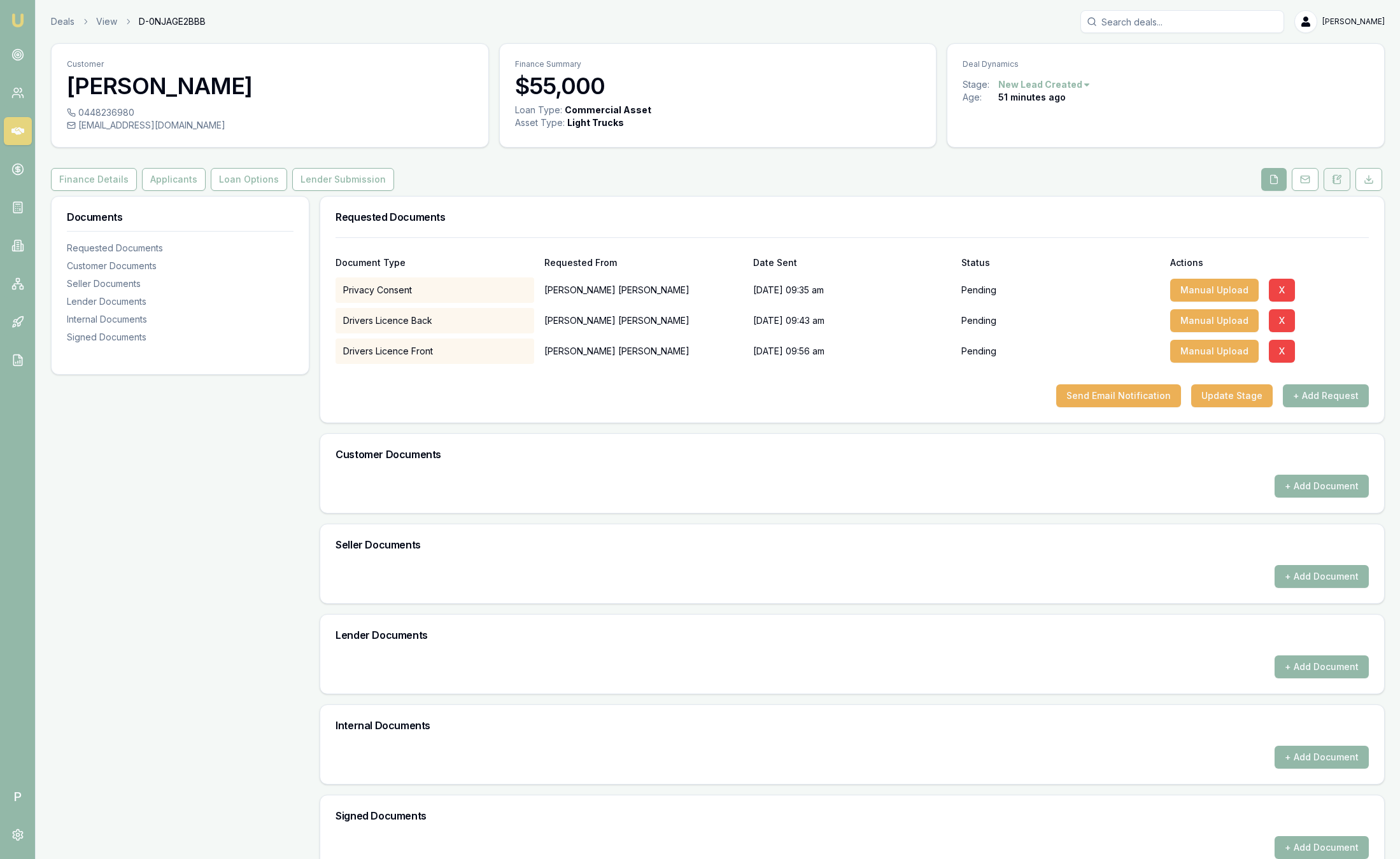
click at [1340, 179] on icon at bounding box center [1337, 180] width 10 height 10
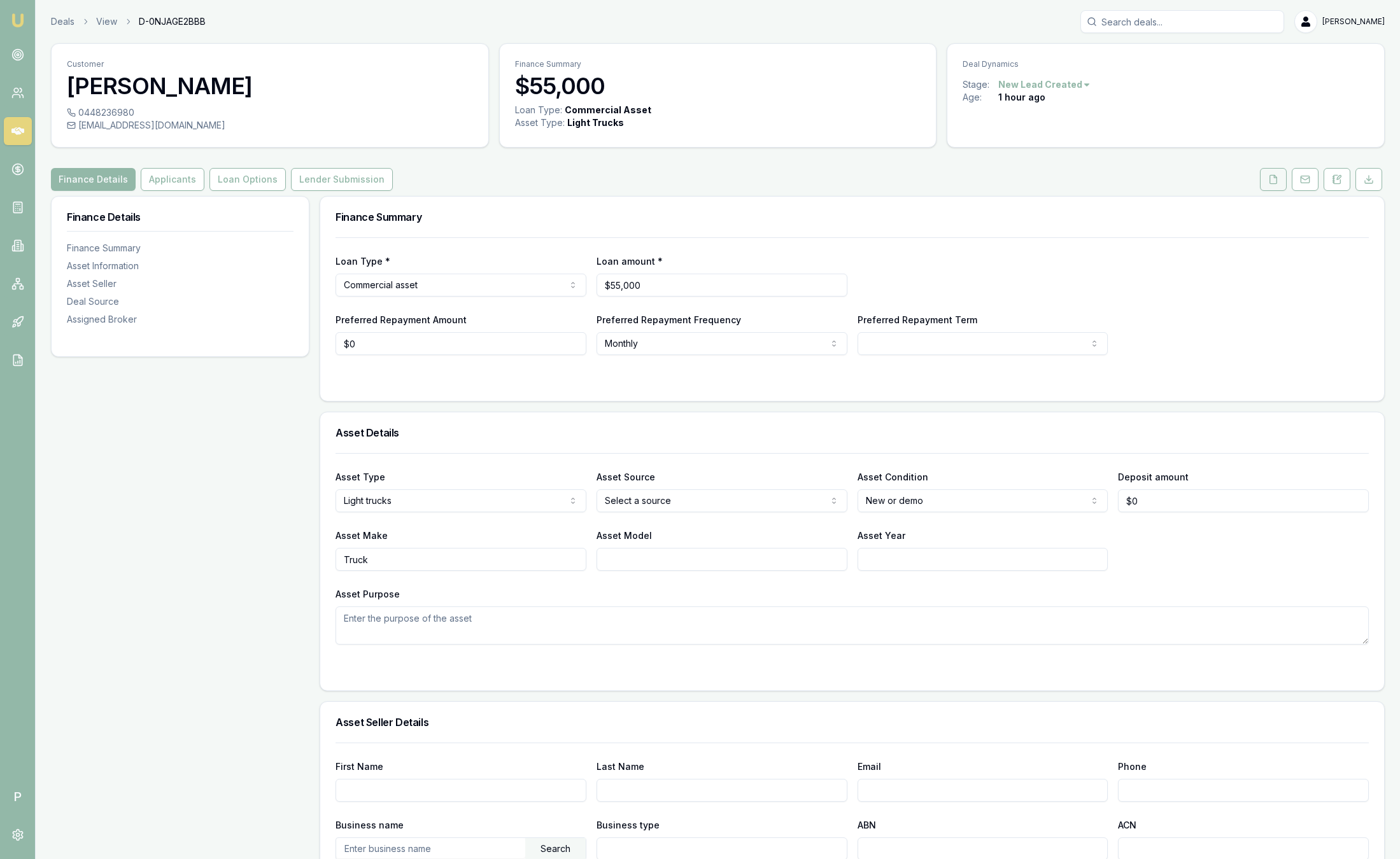
click at [1272, 181] on icon at bounding box center [1273, 180] width 10 height 10
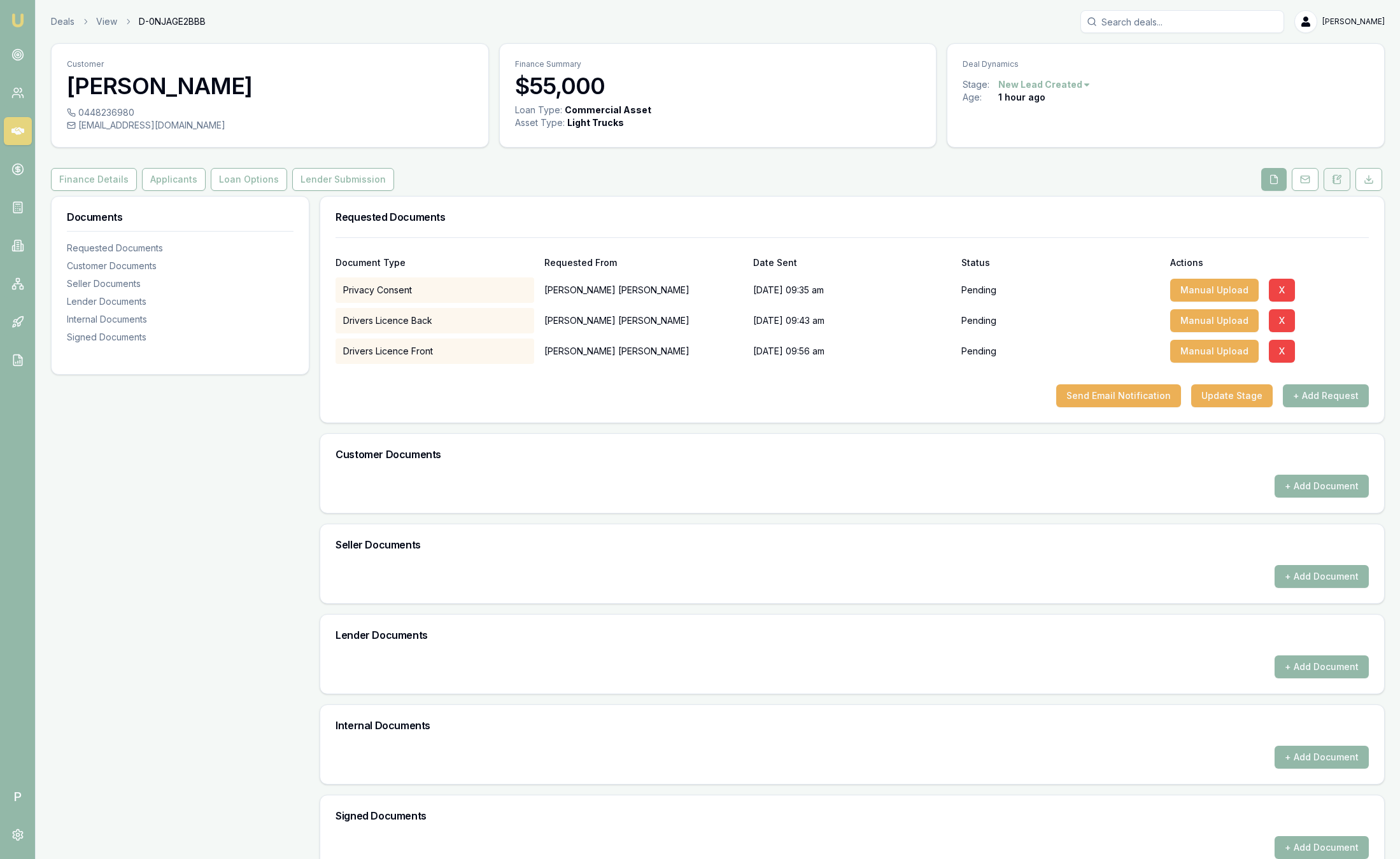
click at [1337, 183] on icon at bounding box center [1337, 179] width 7 height 9
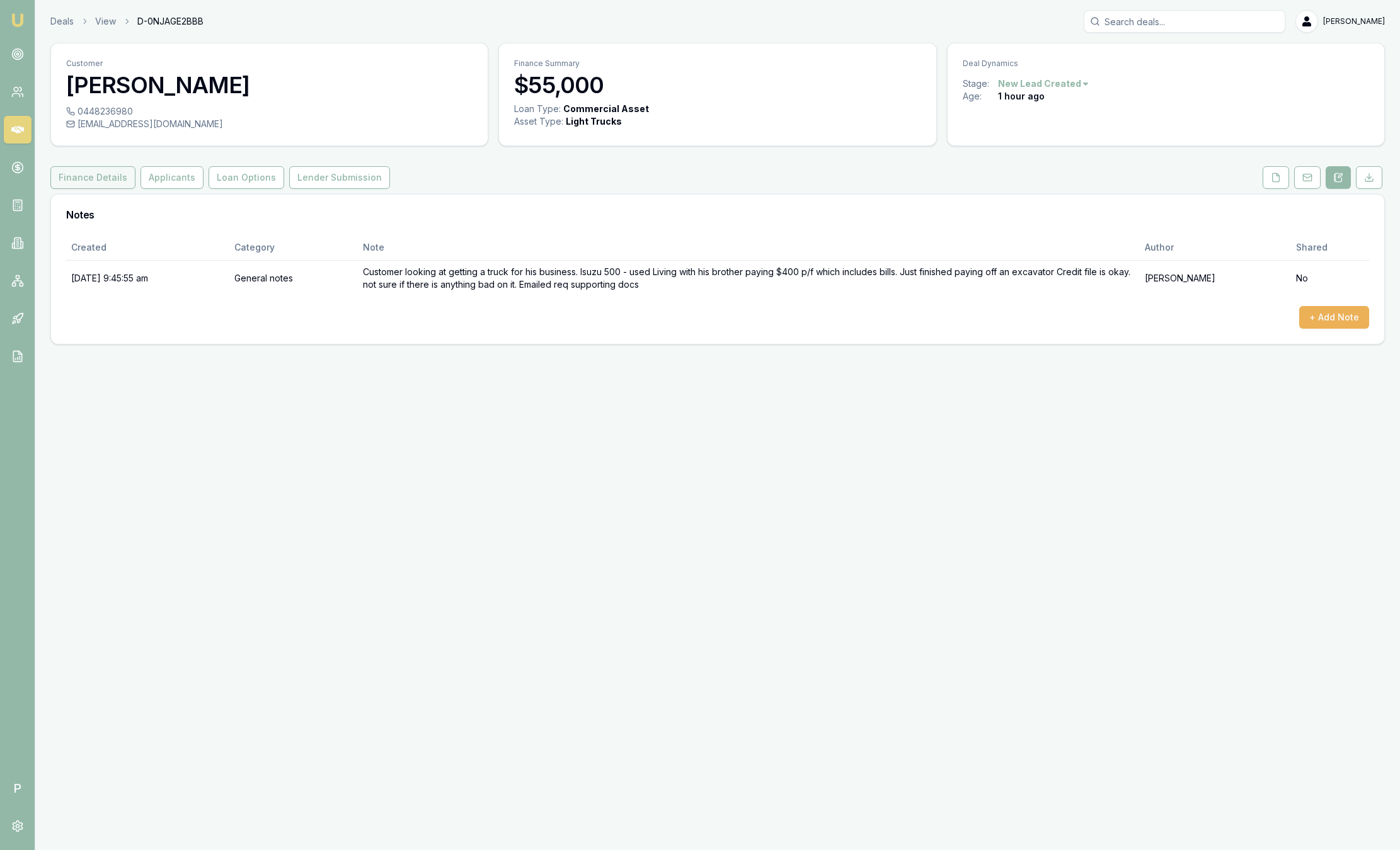
click at [101, 180] on button "Finance Details" at bounding box center [93, 178] width 85 height 22
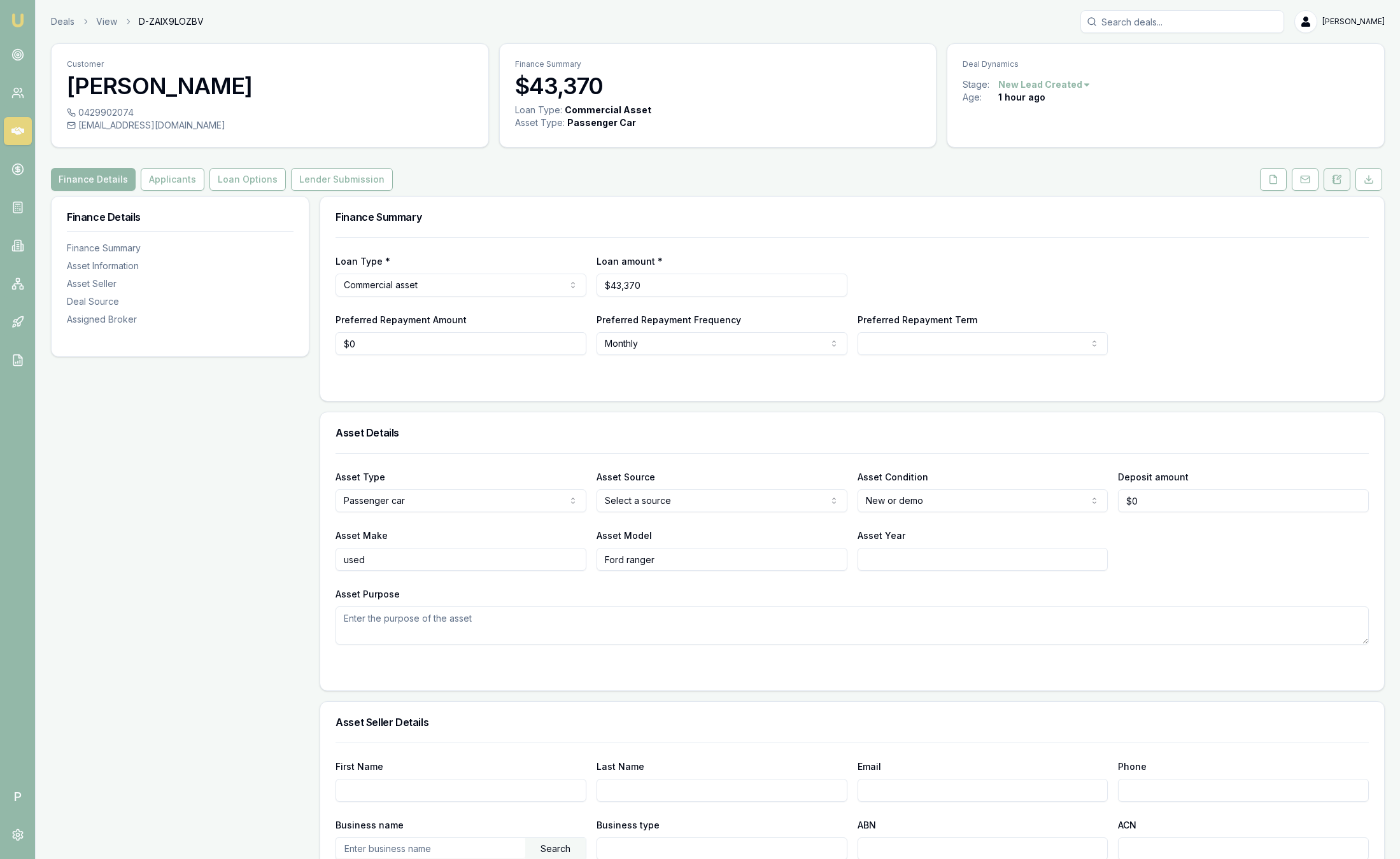
click at [1338, 180] on icon at bounding box center [1339, 178] width 4 height 4
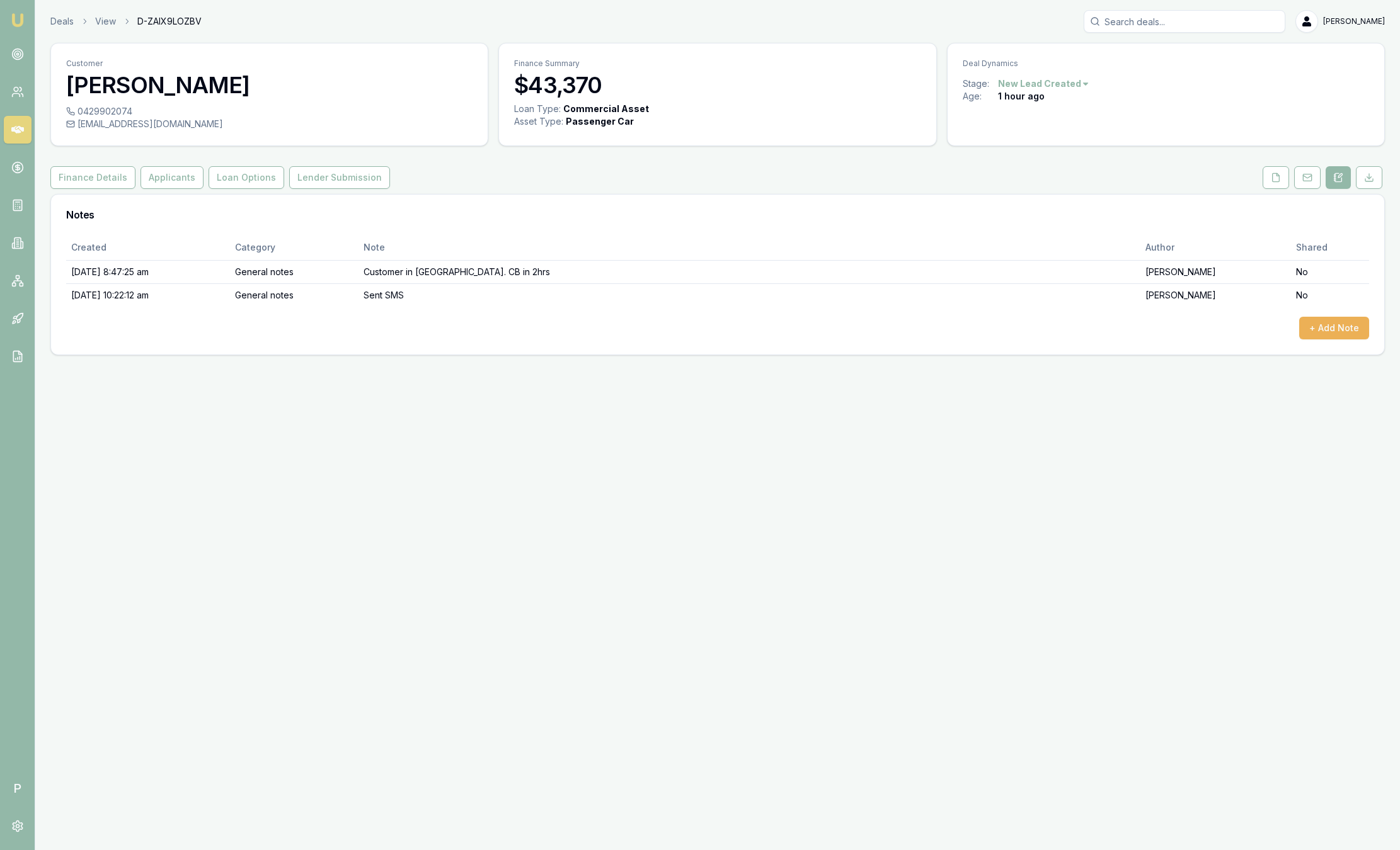
click at [15, 15] on img at bounding box center [18, 20] width 15 height 15
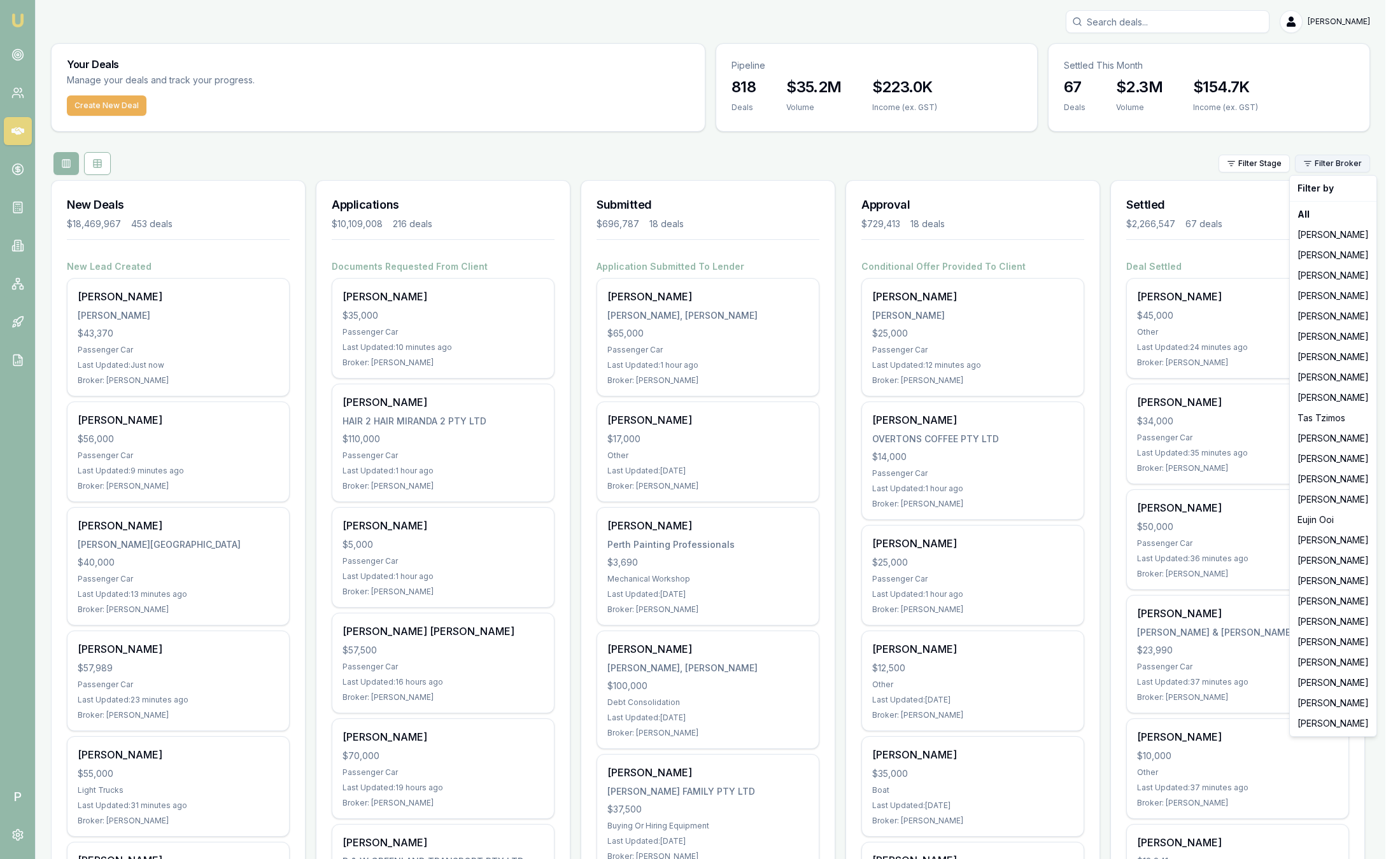
click at [1340, 166] on html "Emu Broker P [PERSON_NAME] Toggle Menu Your Deals Manage your deals and track y…" at bounding box center [700, 429] width 1400 height 859
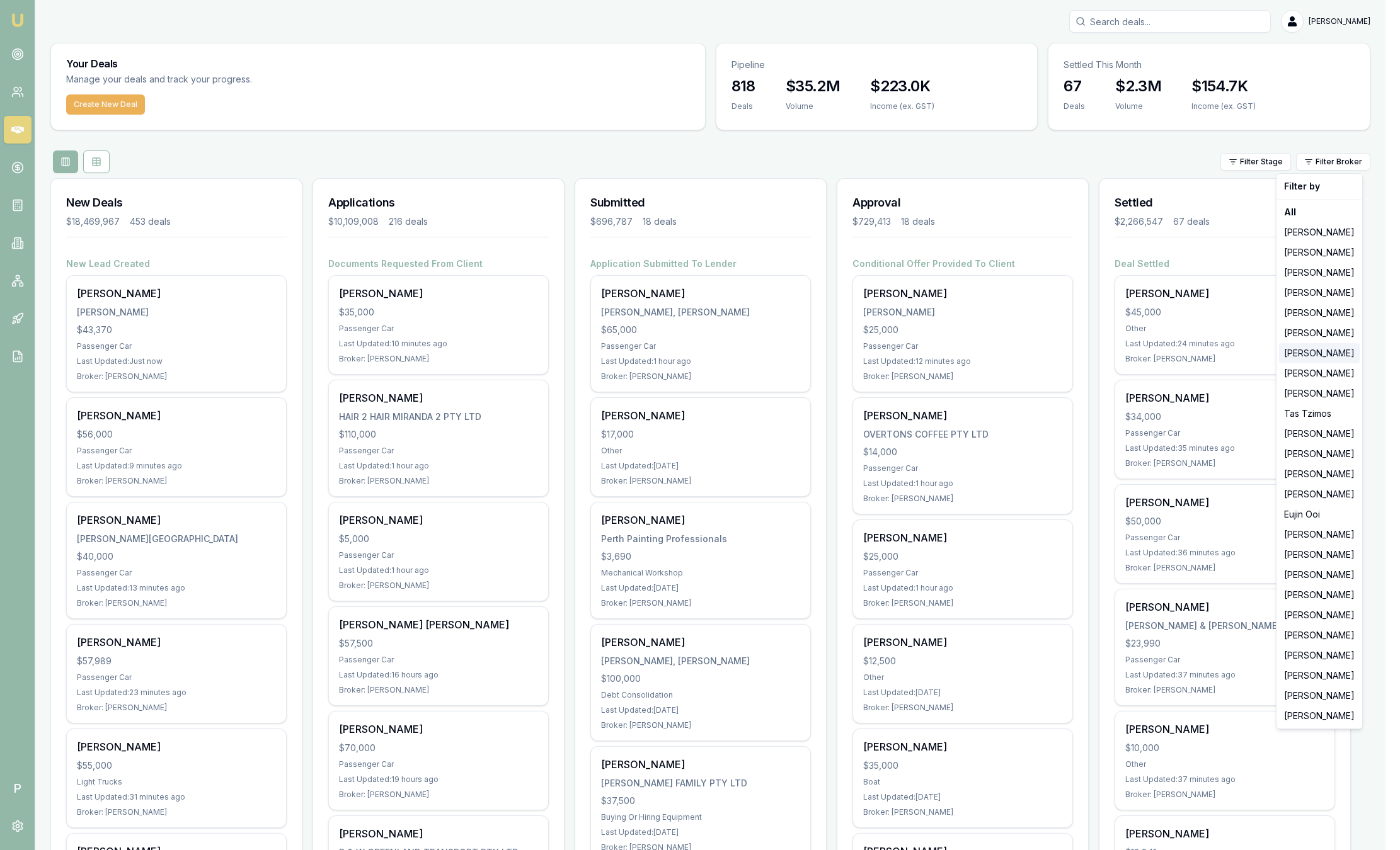
click at [1310, 348] on div "[PERSON_NAME]" at bounding box center [1319, 353] width 80 height 21
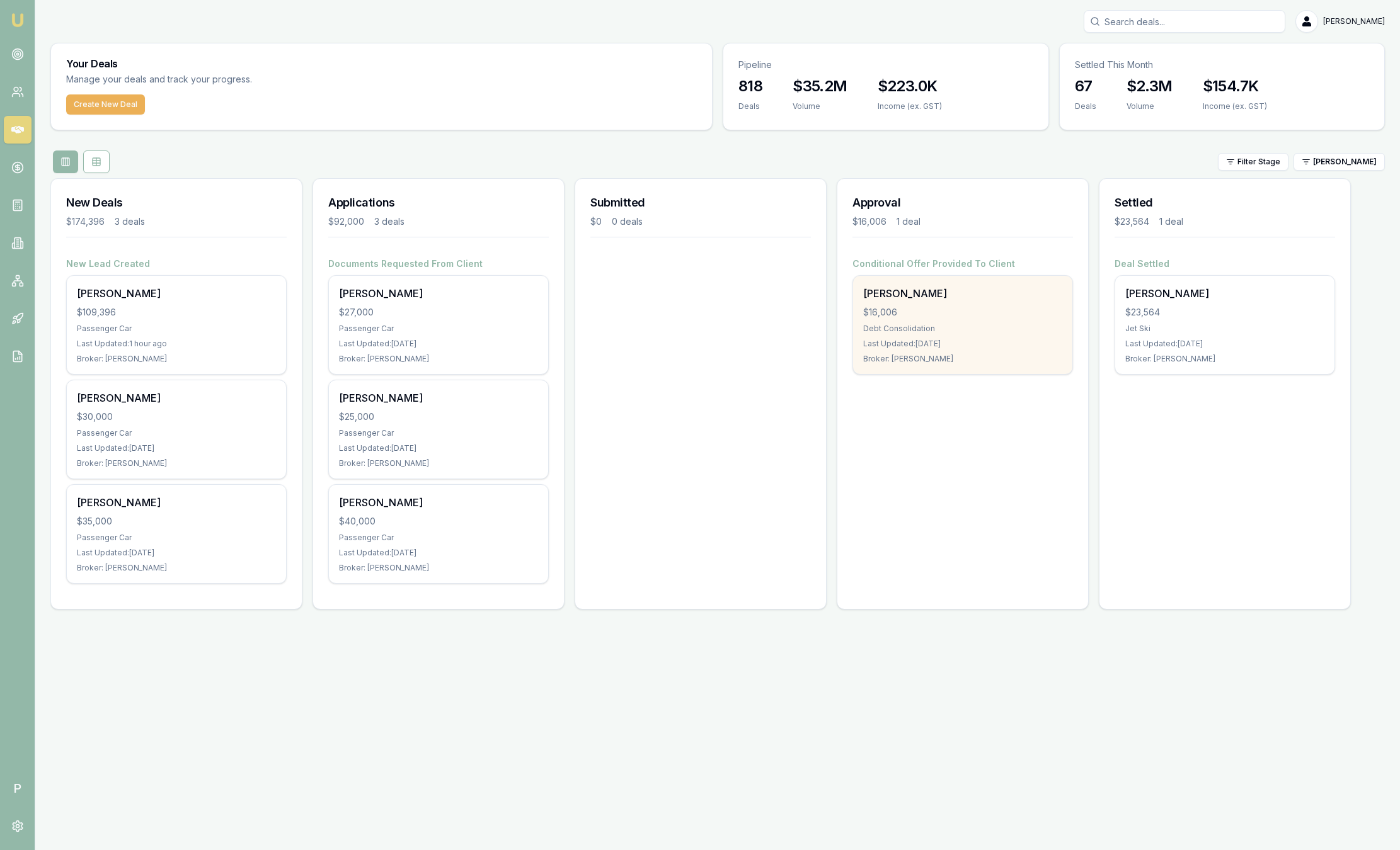
click at [957, 335] on div "Andrew Cowan $16,006 Debt Consolidation Last Updated: 9 days ago Broker: Baron …" at bounding box center [962, 324] width 219 height 98
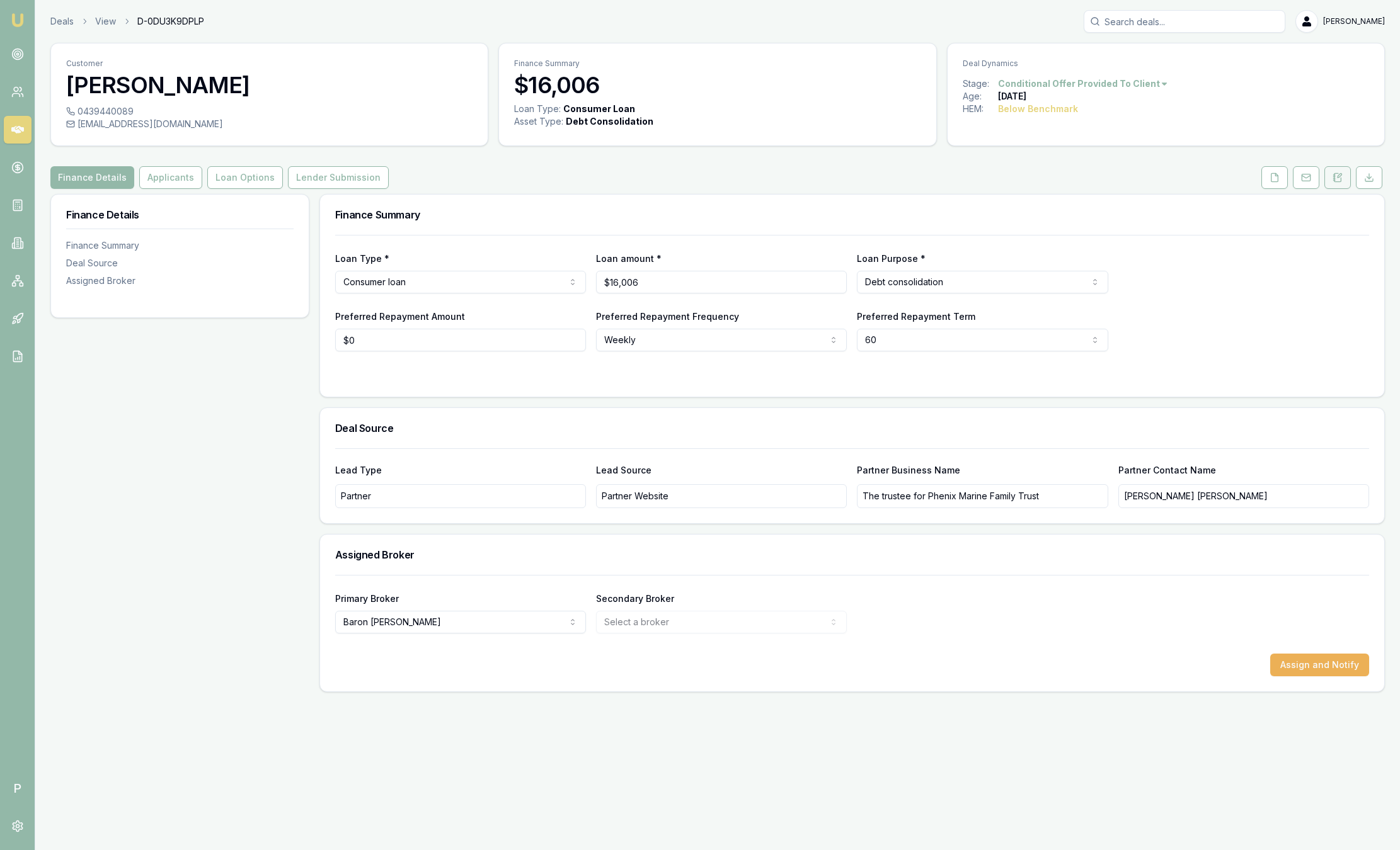
click at [1341, 172] on button at bounding box center [1337, 178] width 26 height 22
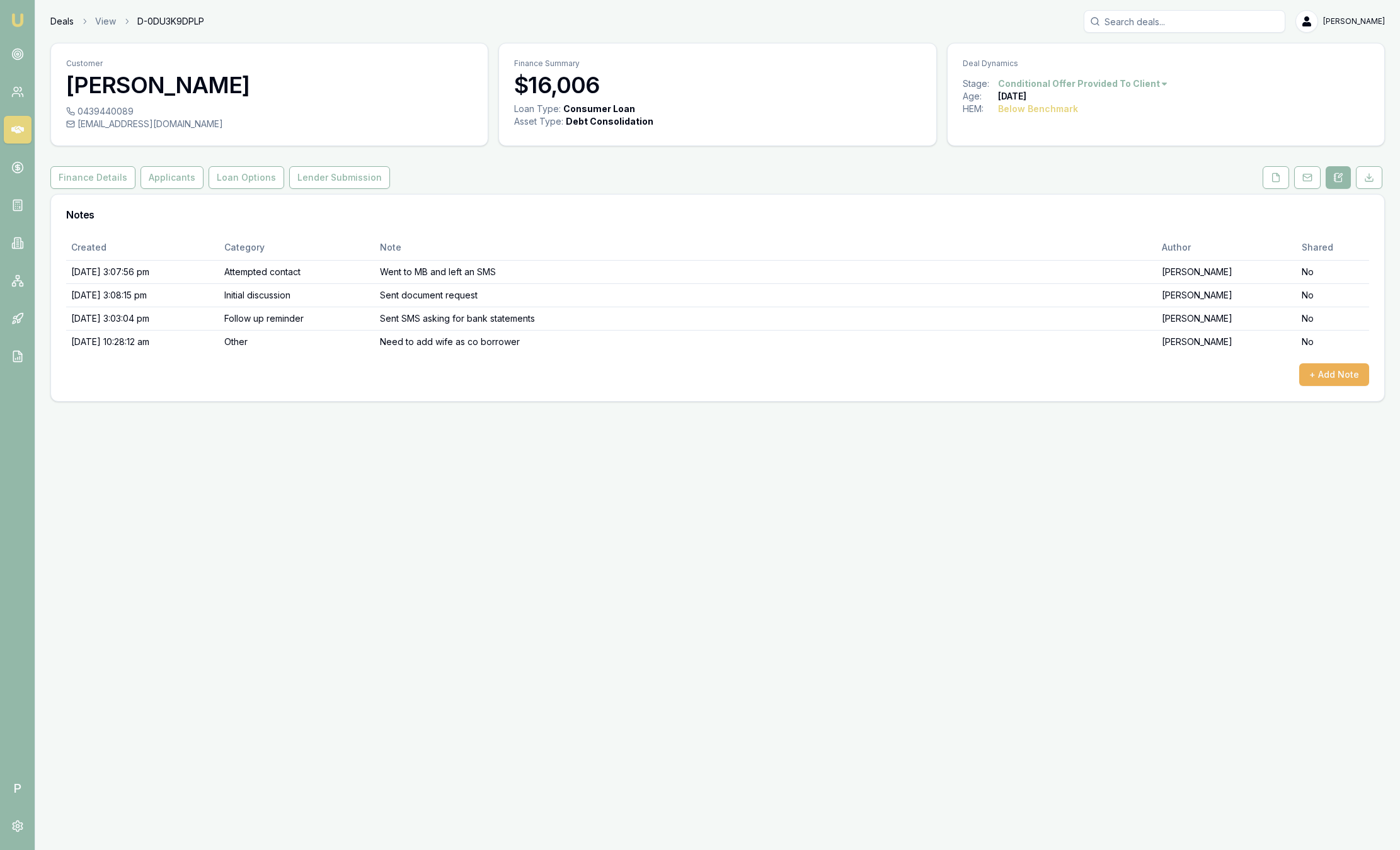
click at [59, 24] on link "Deals" at bounding box center [62, 21] width 23 height 12
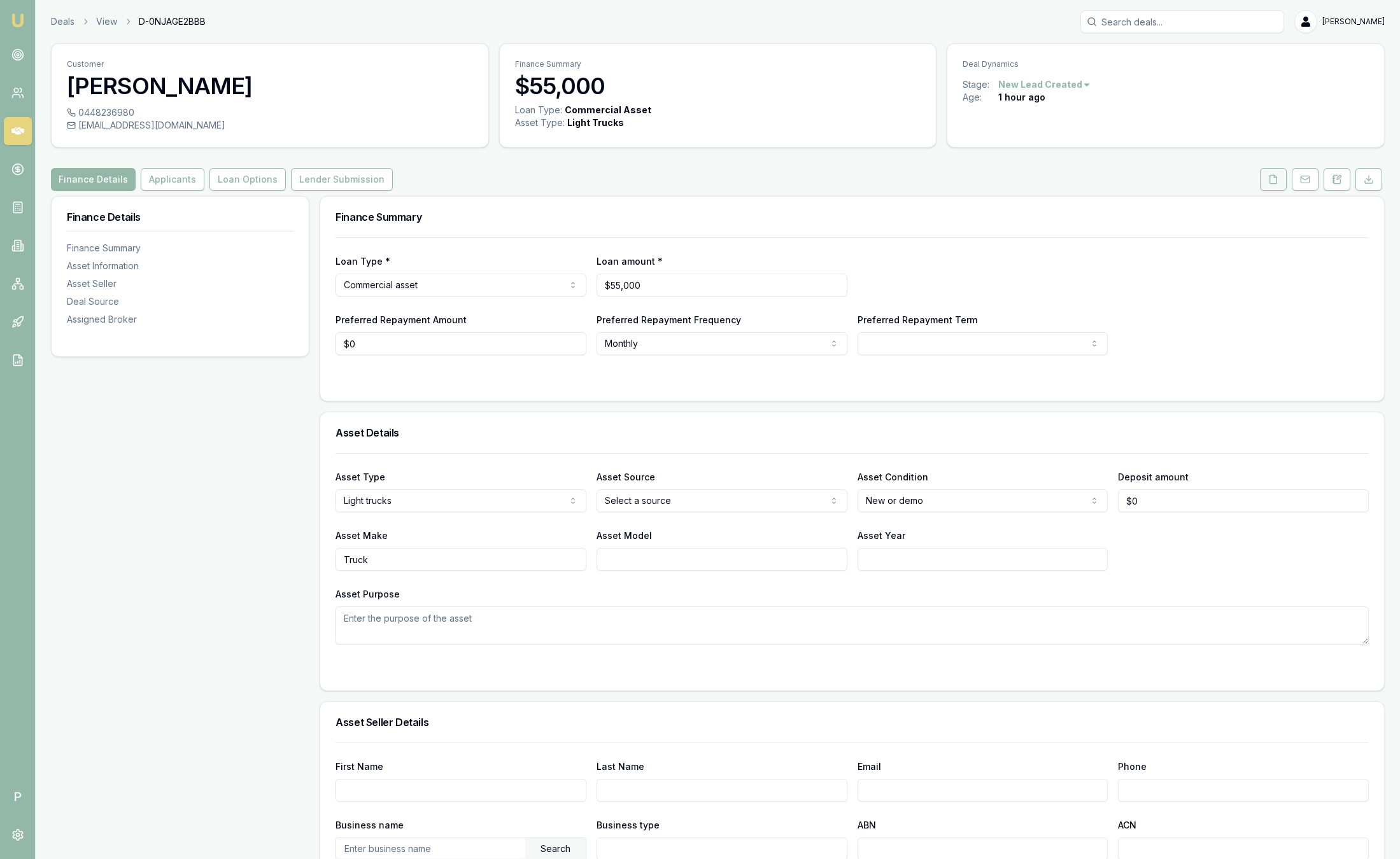
click at [1287, 175] on link at bounding box center [1273, 180] width 32 height 23
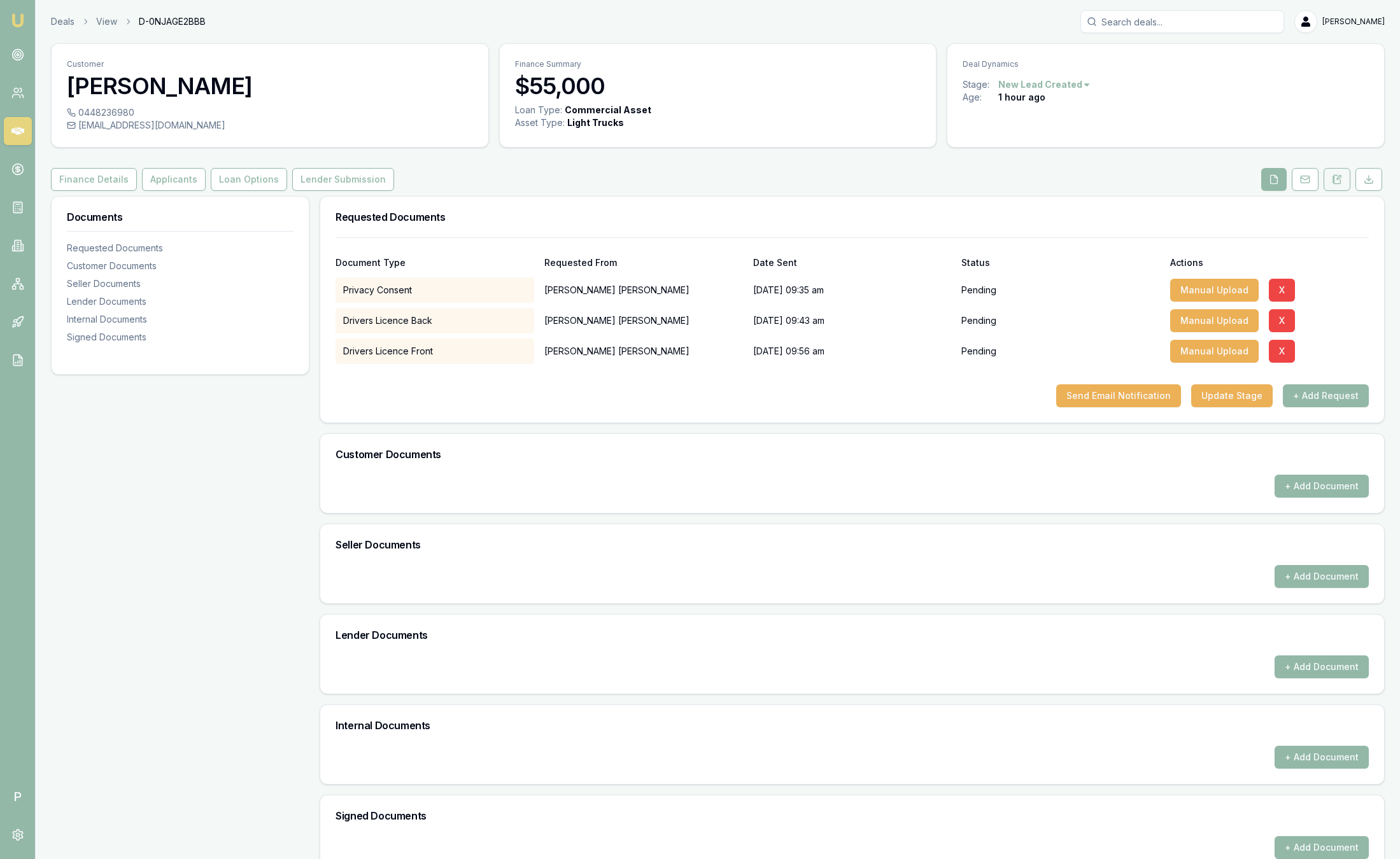
click at [1332, 181] on icon at bounding box center [1337, 180] width 10 height 10
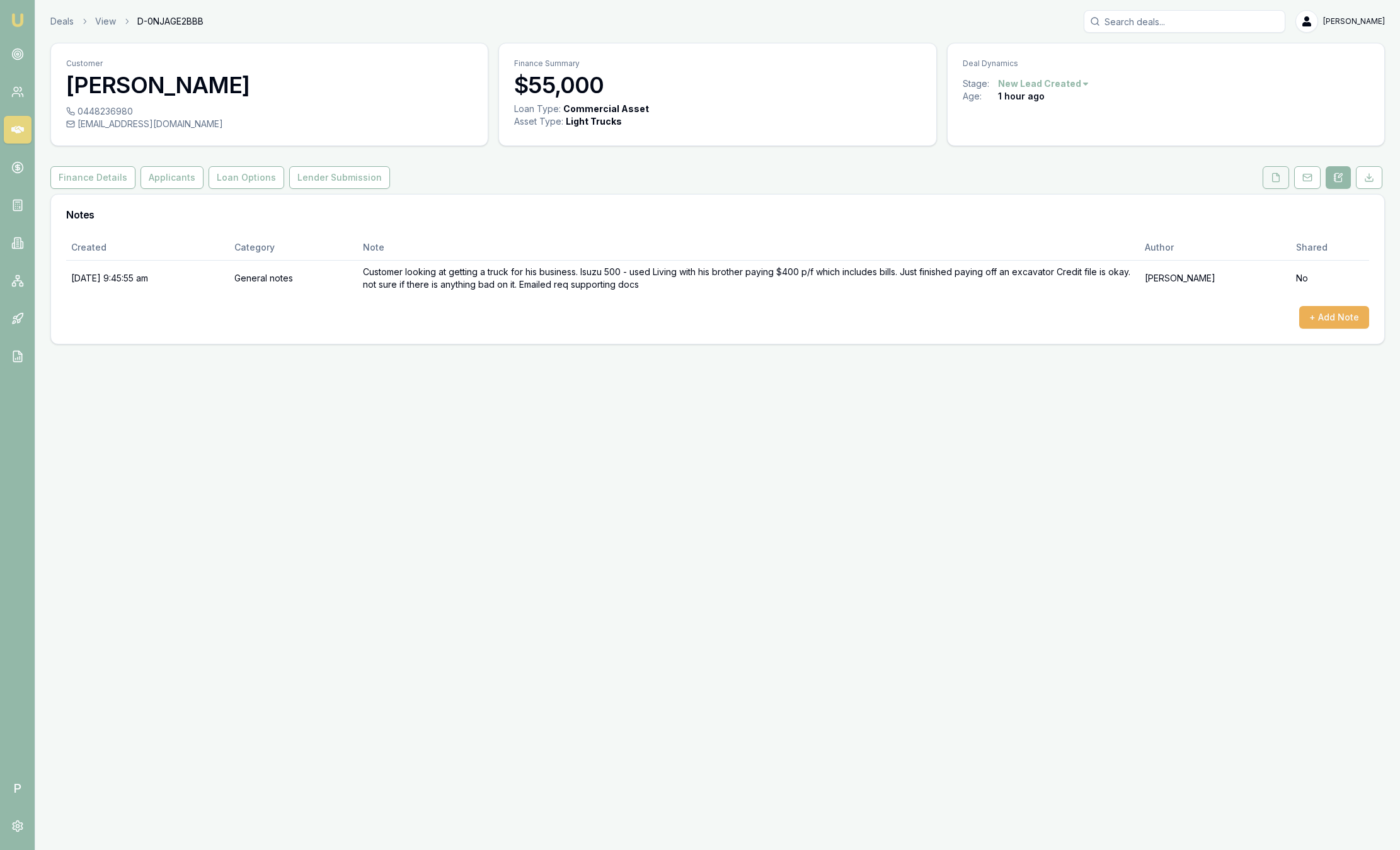
click at [1283, 173] on button at bounding box center [1276, 178] width 26 height 22
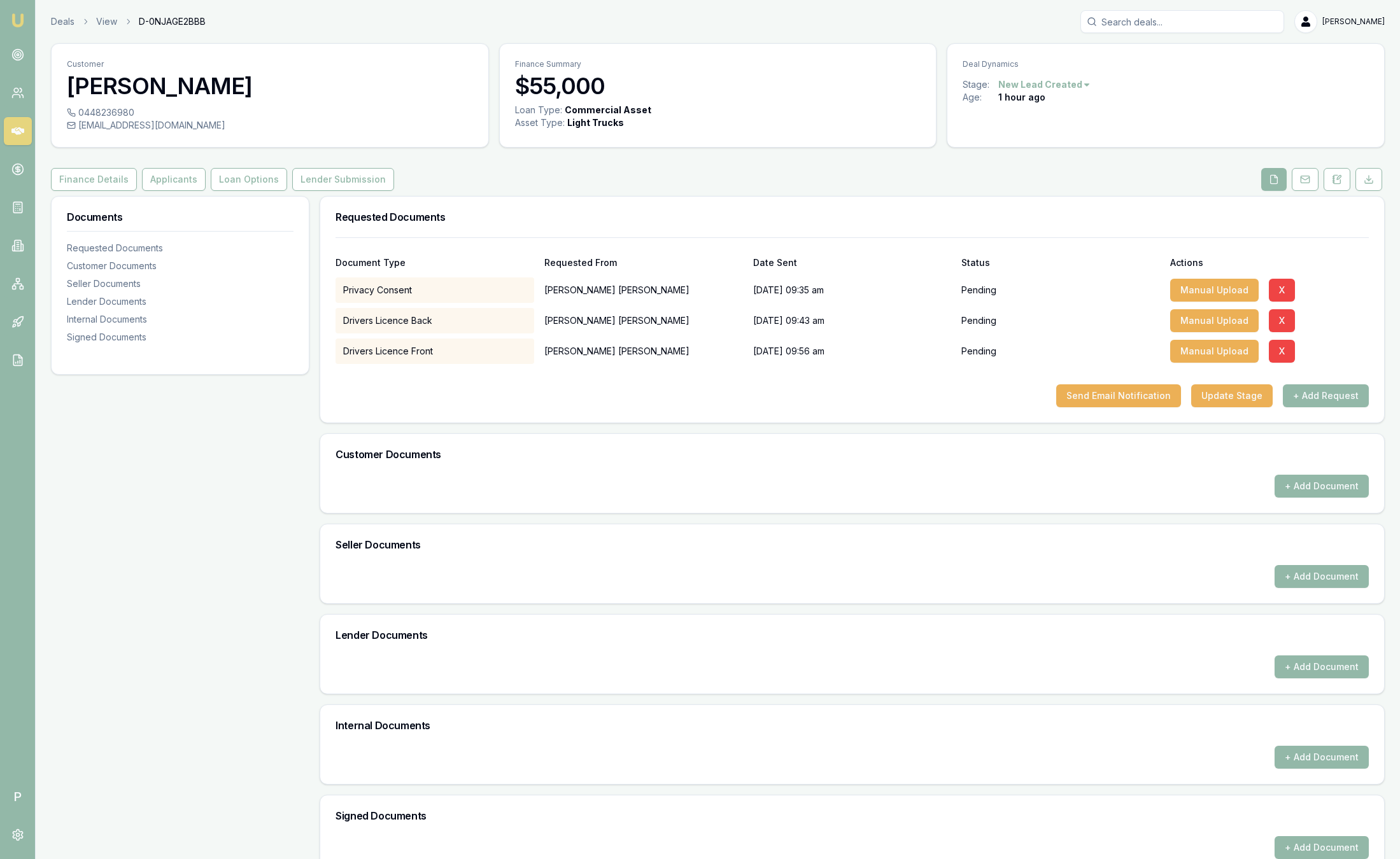
click at [19, 20] on img at bounding box center [18, 20] width 15 height 15
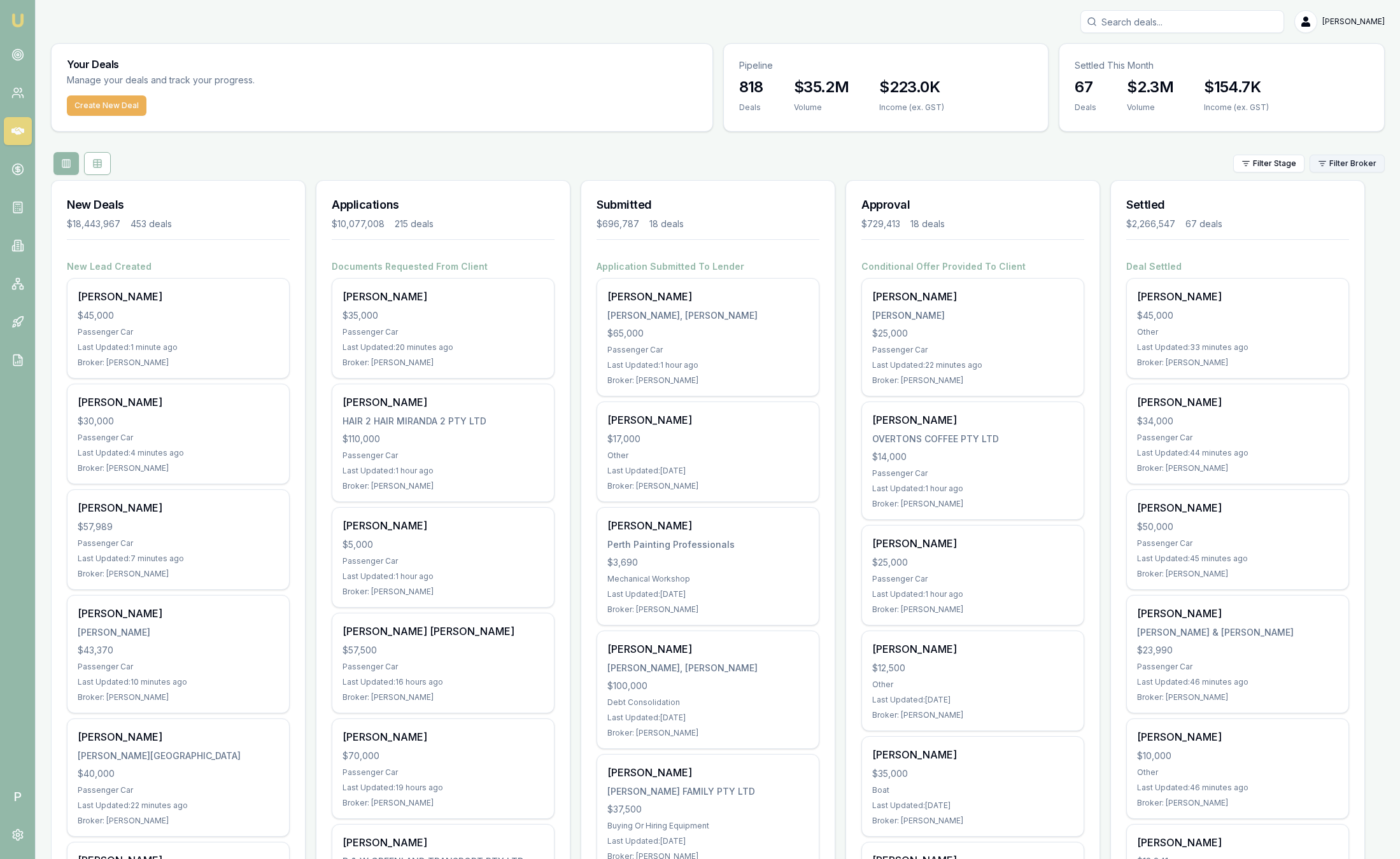
click at [1333, 154] on html "Emu Broker P Sam Crouch Toggle Menu Your Deals Manage your deals and track your…" at bounding box center [700, 429] width 1400 height 859
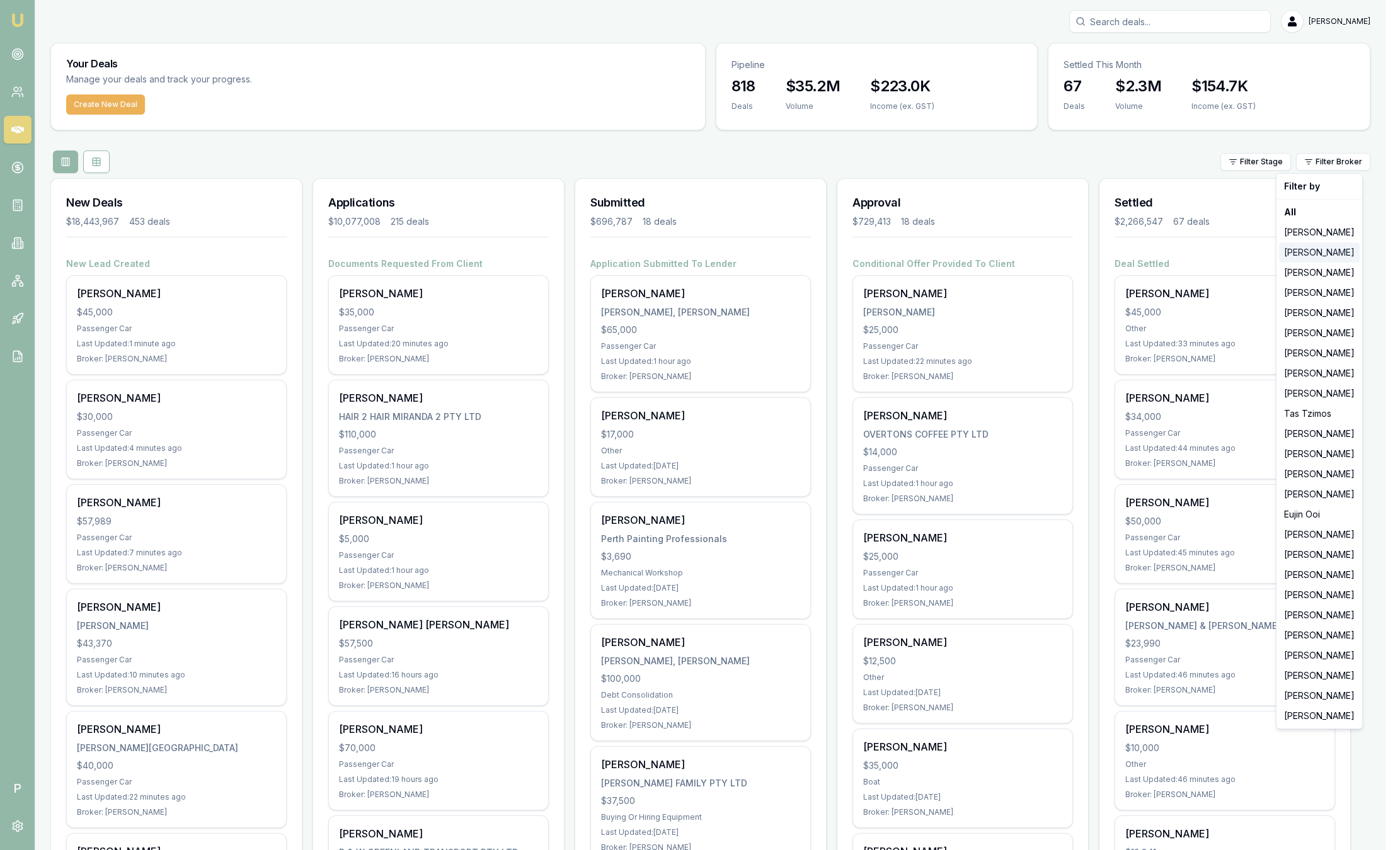
click at [1302, 252] on div "[PERSON_NAME]" at bounding box center [1319, 252] width 80 height 21
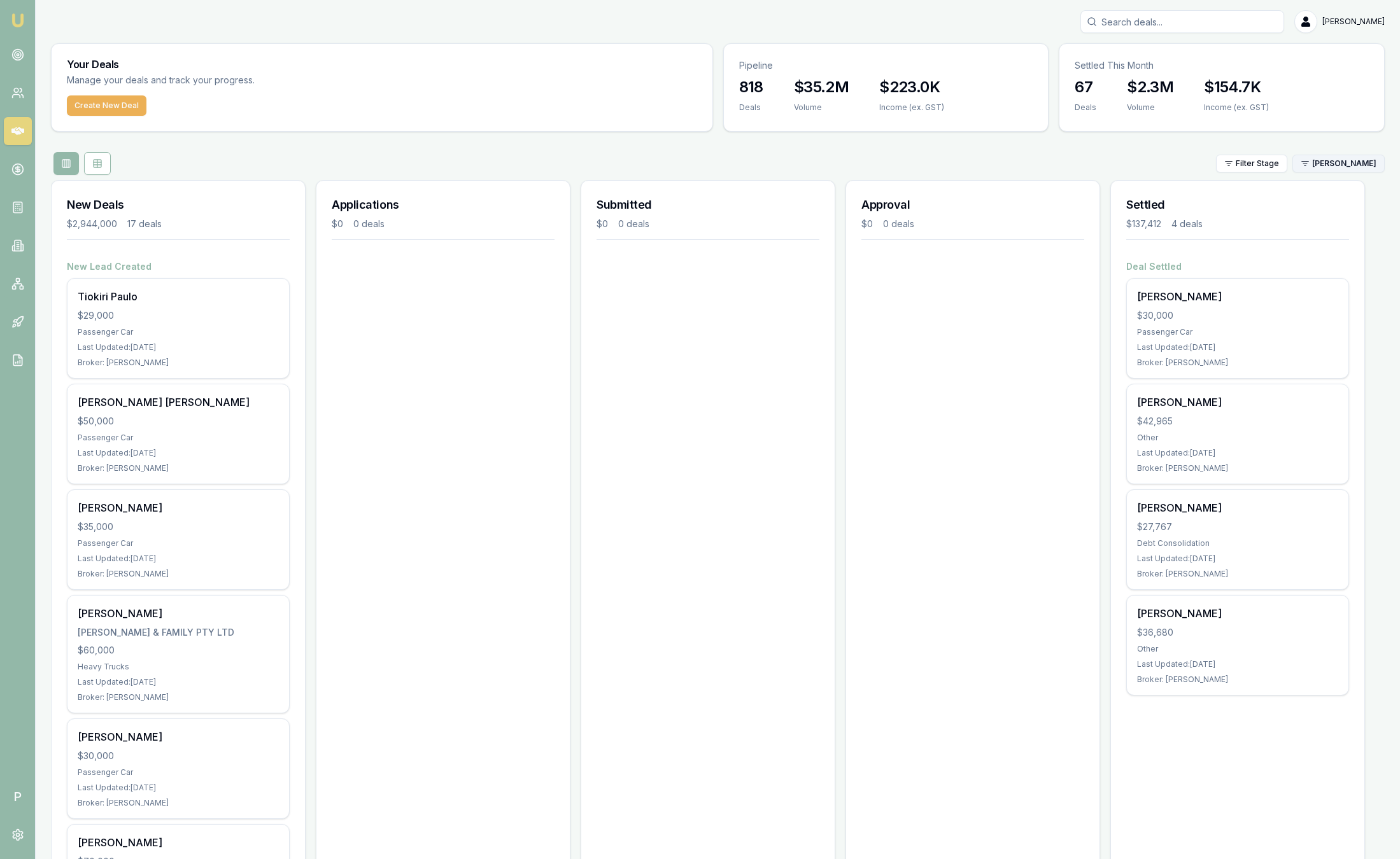
click at [1338, 170] on html "Emu Broker P Sam Crouch Toggle Menu Your Deals Manage your deals and track your…" at bounding box center [700, 429] width 1400 height 859
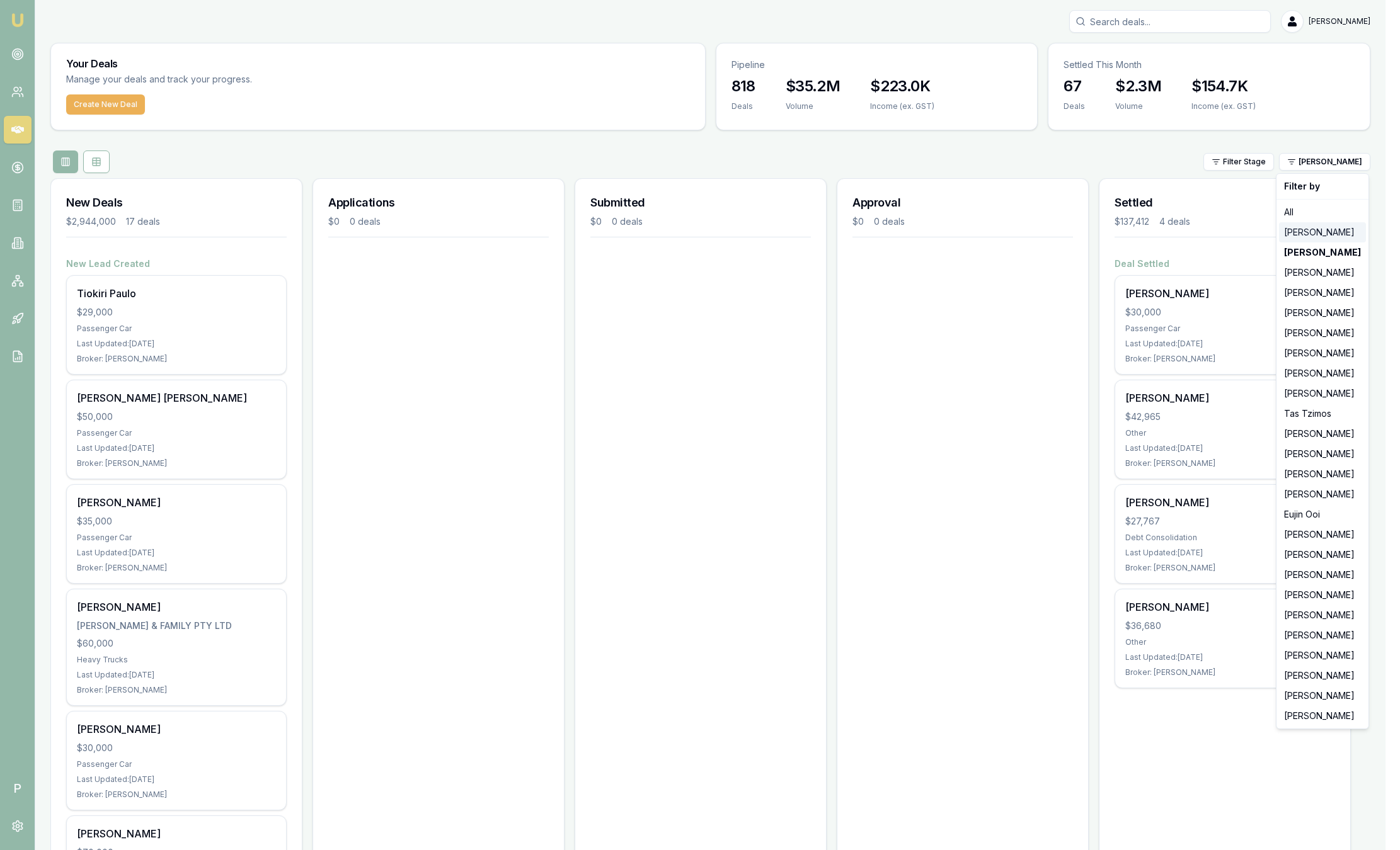
click at [1311, 233] on div "[PERSON_NAME]" at bounding box center [1321, 233] width 87 height 21
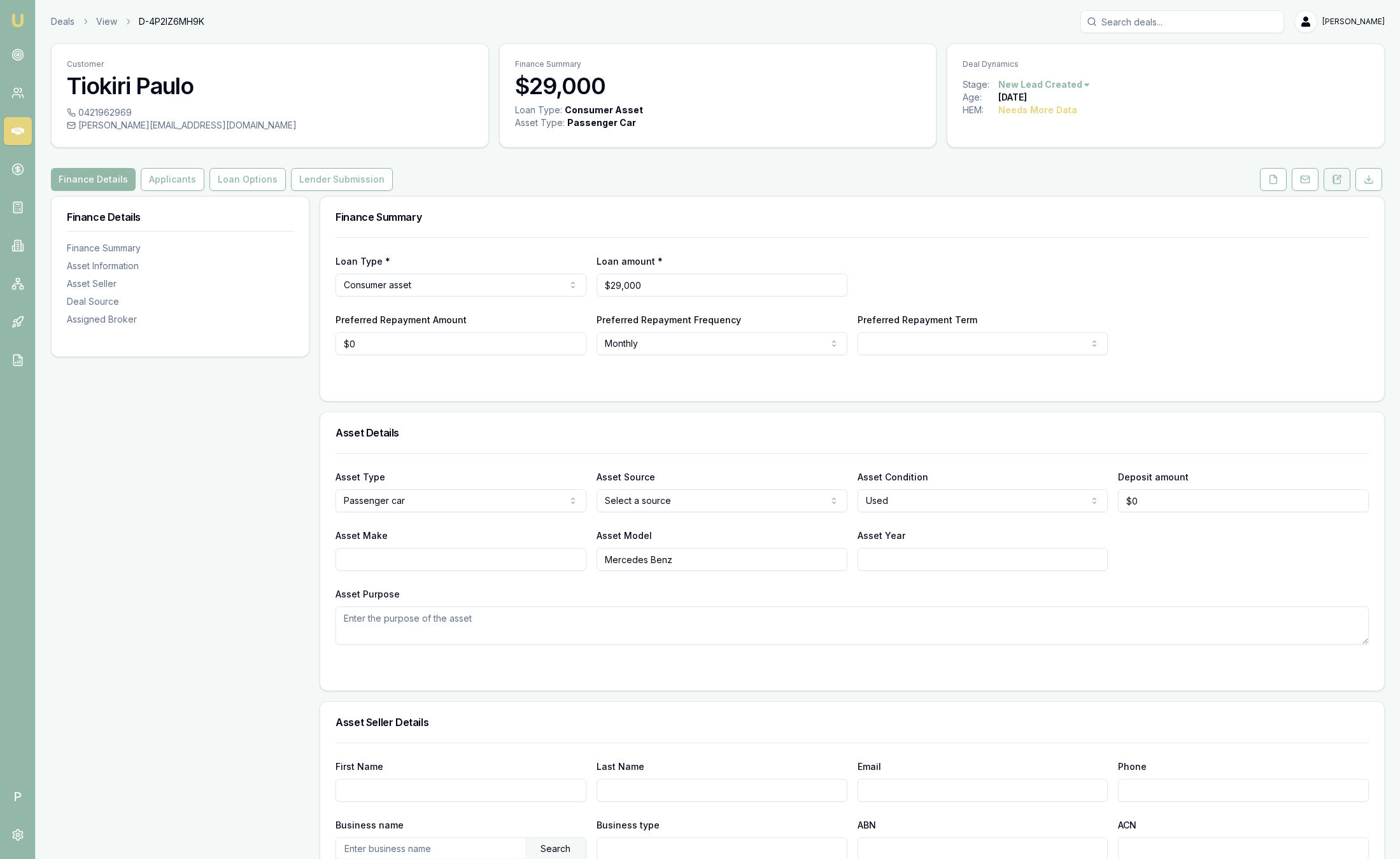
click at [1337, 182] on icon at bounding box center [1337, 180] width 10 height 10
click at [17, 21] on img at bounding box center [18, 20] width 15 height 15
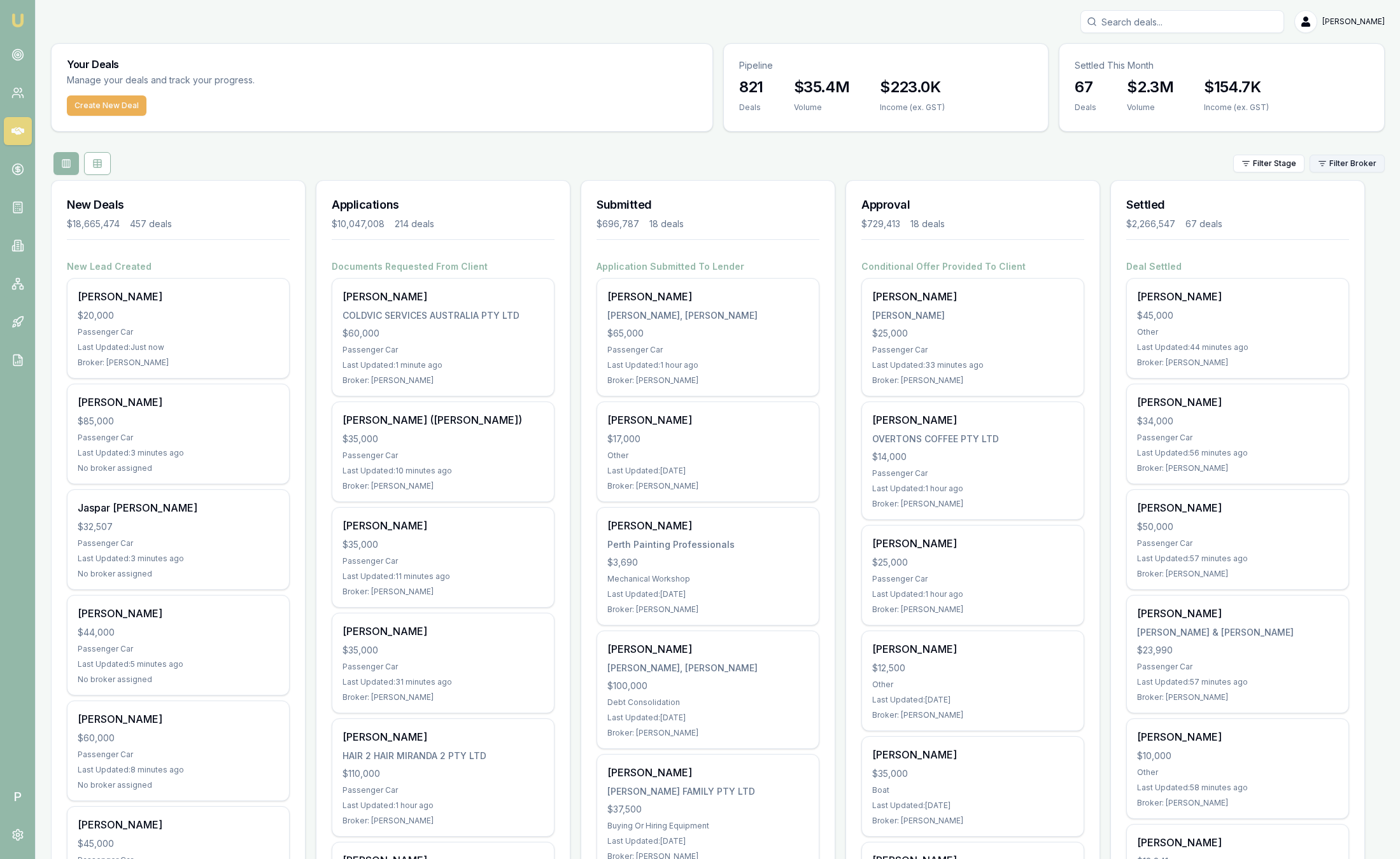
click at [1366, 164] on html "Emu Broker P Sam Crouch Toggle Menu Your Deals Manage your deals and track your…" at bounding box center [700, 429] width 1400 height 859
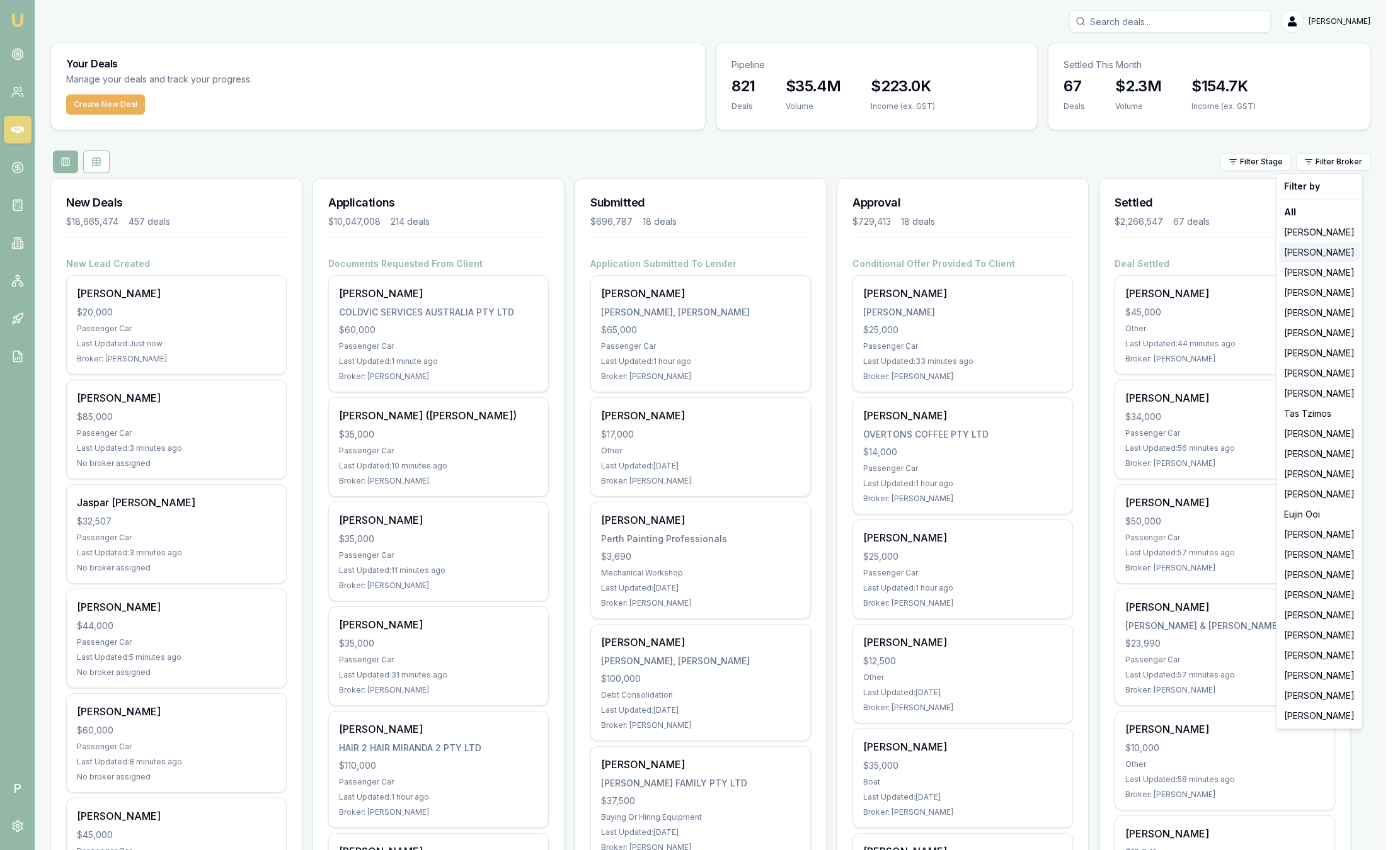
click at [1340, 250] on div "[PERSON_NAME]" at bounding box center [1319, 252] width 80 height 21
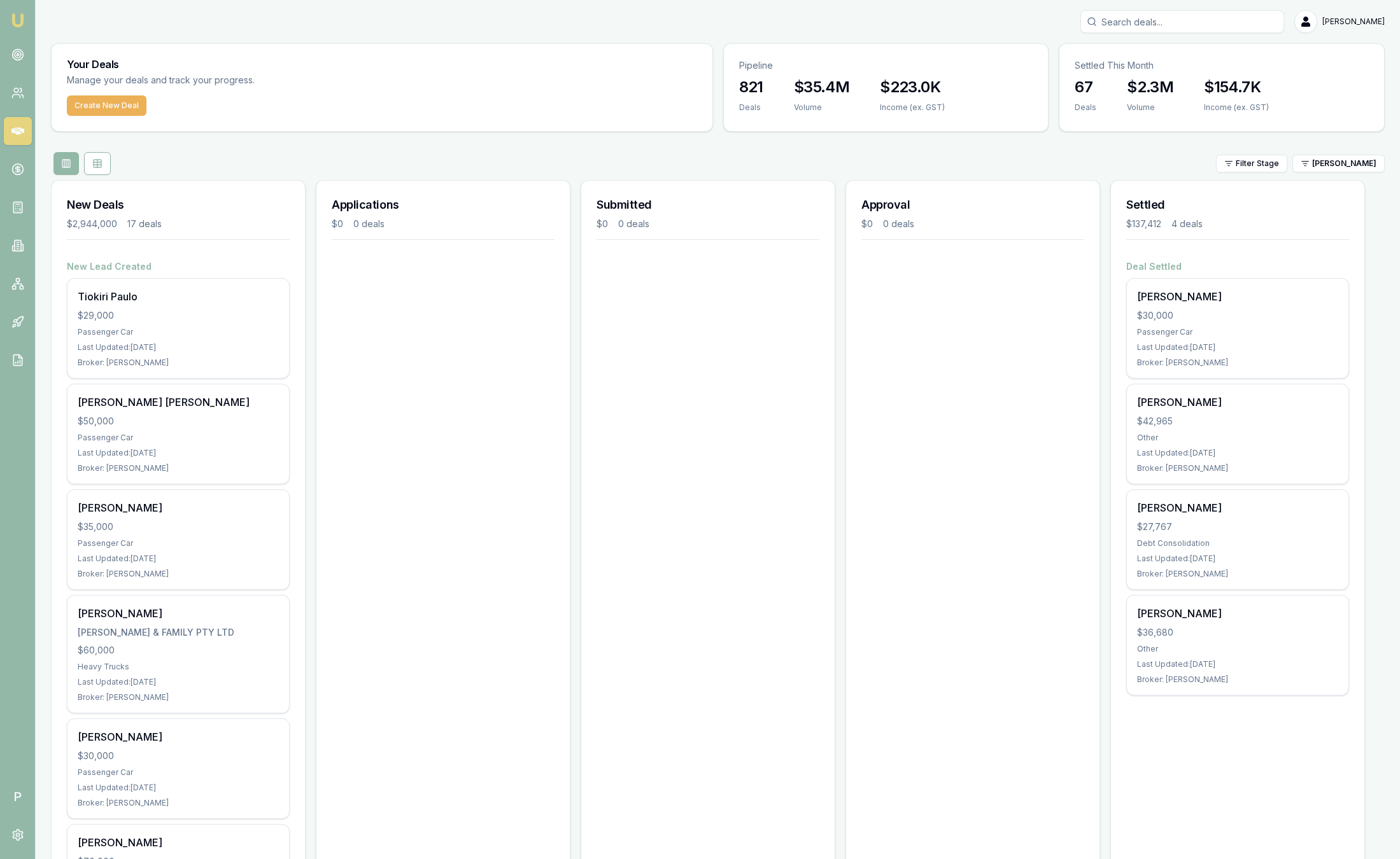
scroll to position [191, 0]
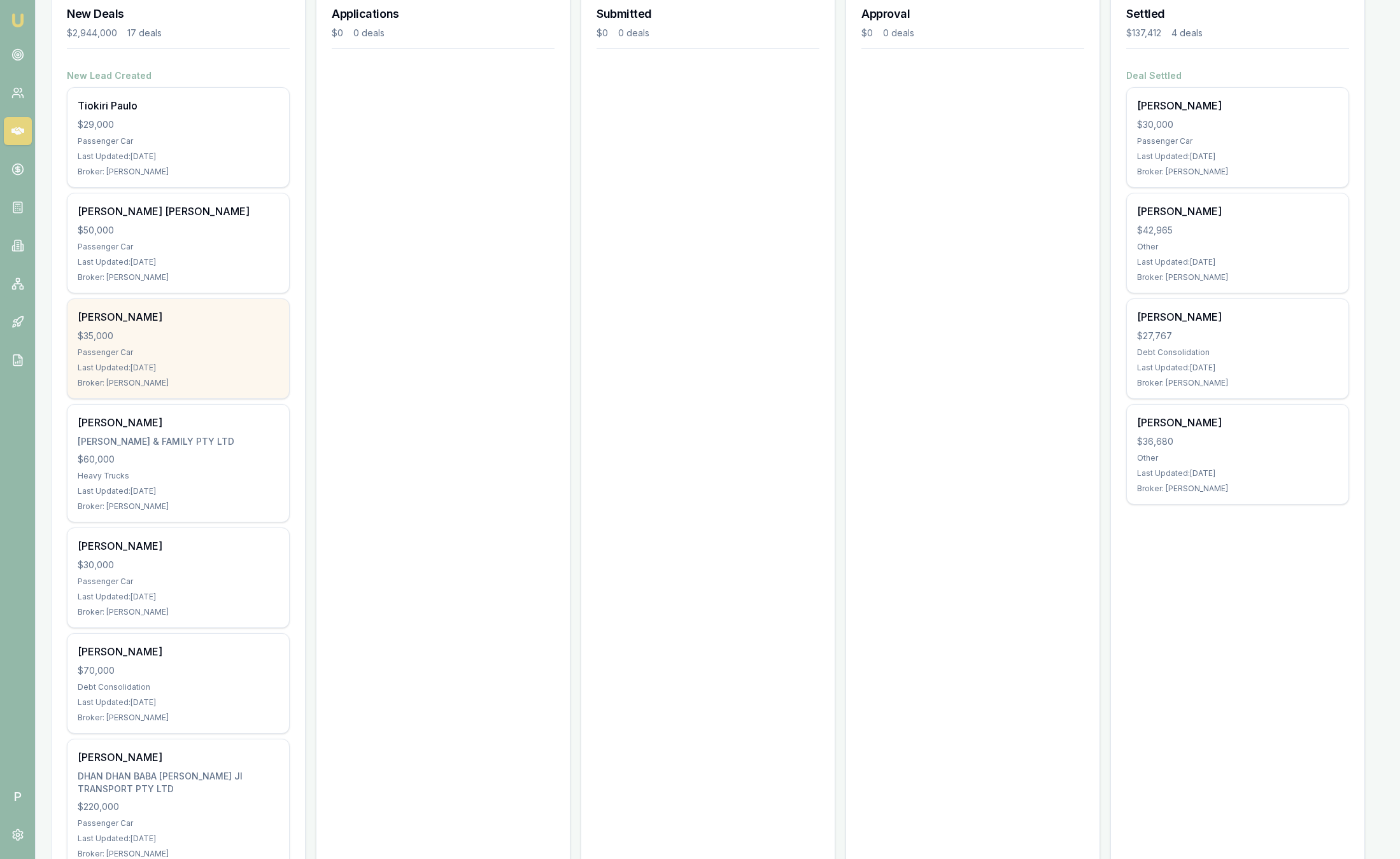
click at [195, 364] on div "Last Updated: 3 days ago" at bounding box center [178, 368] width 201 height 10
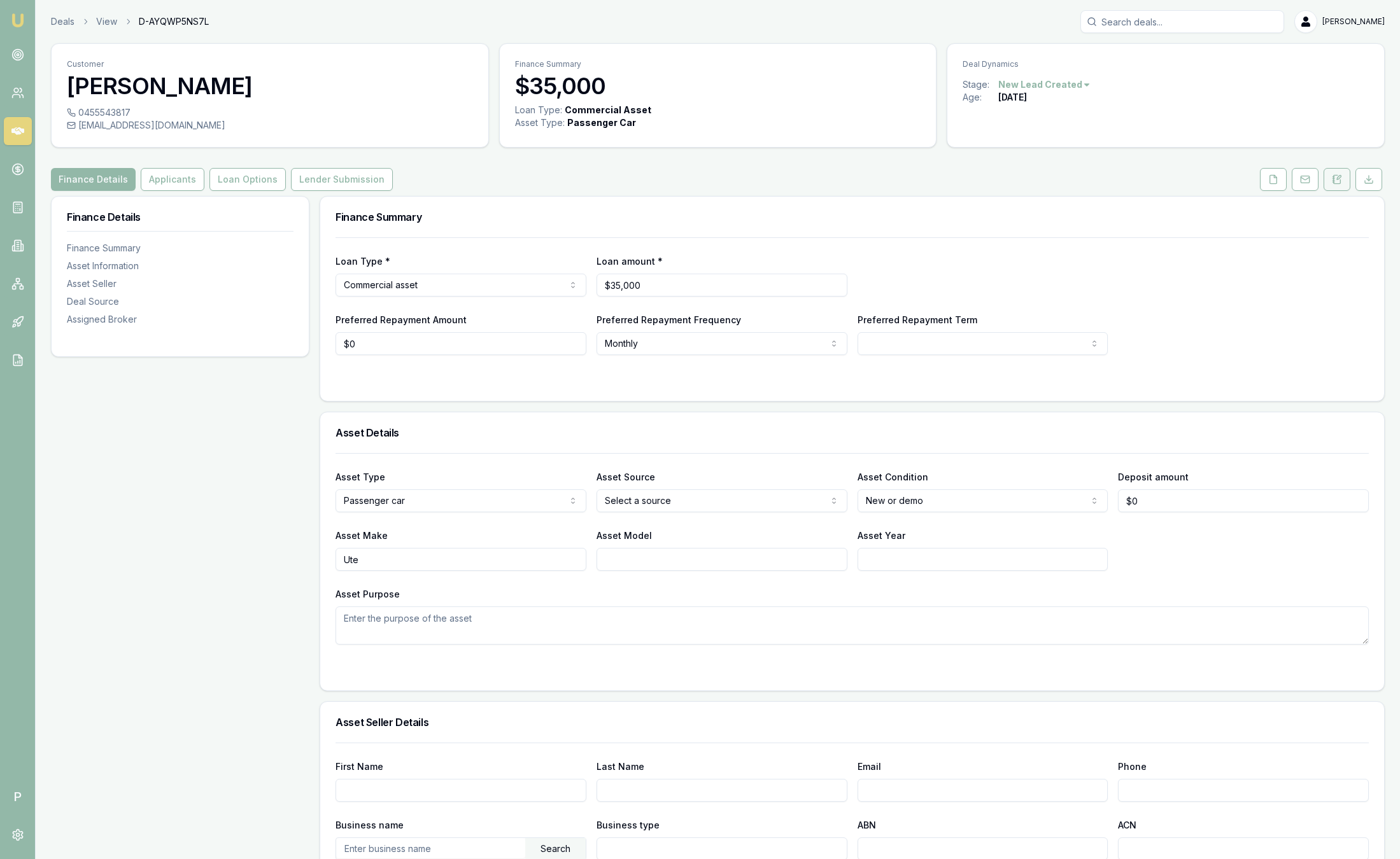
click at [1339, 180] on icon at bounding box center [1337, 180] width 10 height 10
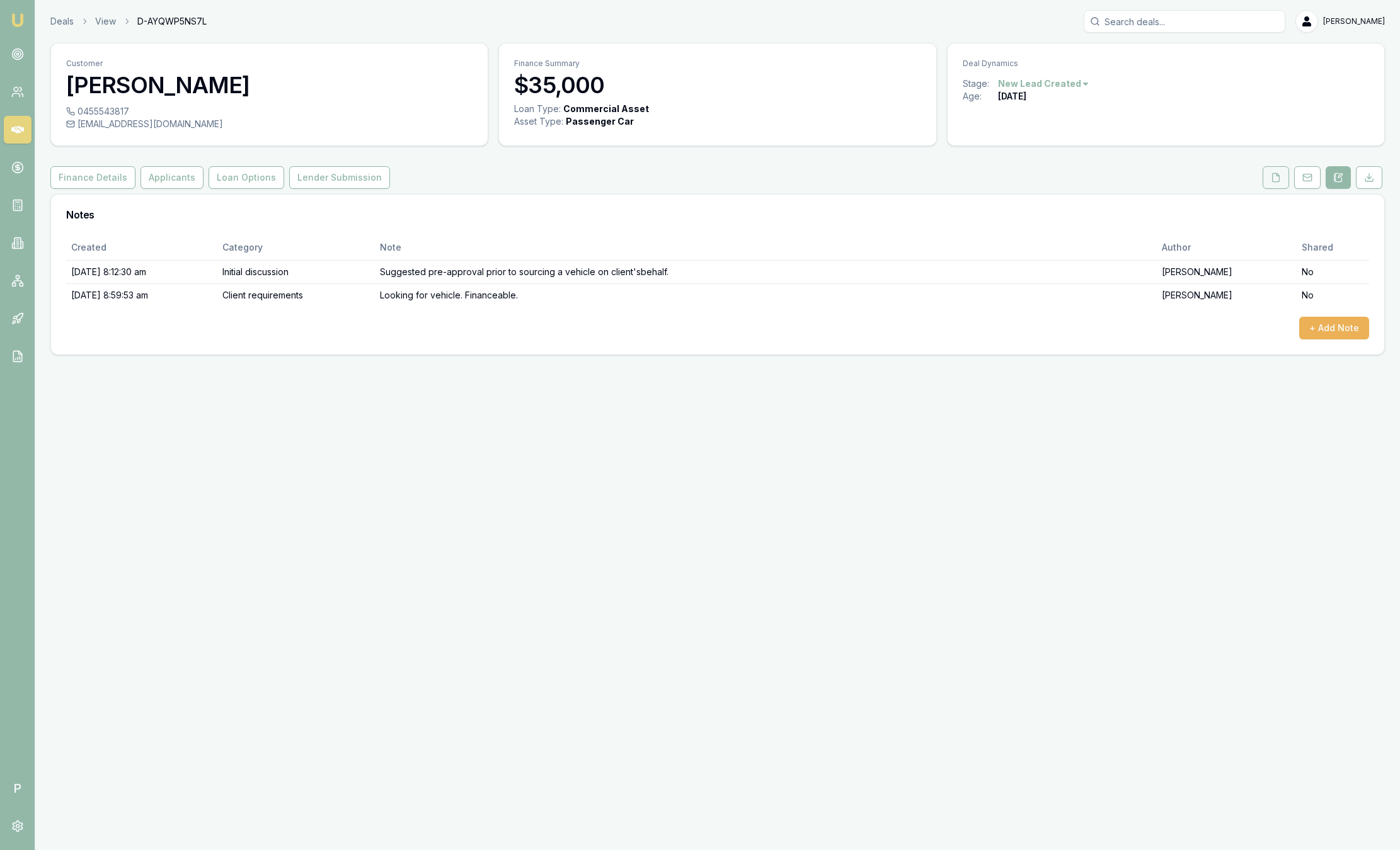
click at [1277, 175] on icon at bounding box center [1276, 177] width 7 height 8
click at [22, 14] on img at bounding box center [18, 20] width 15 height 15
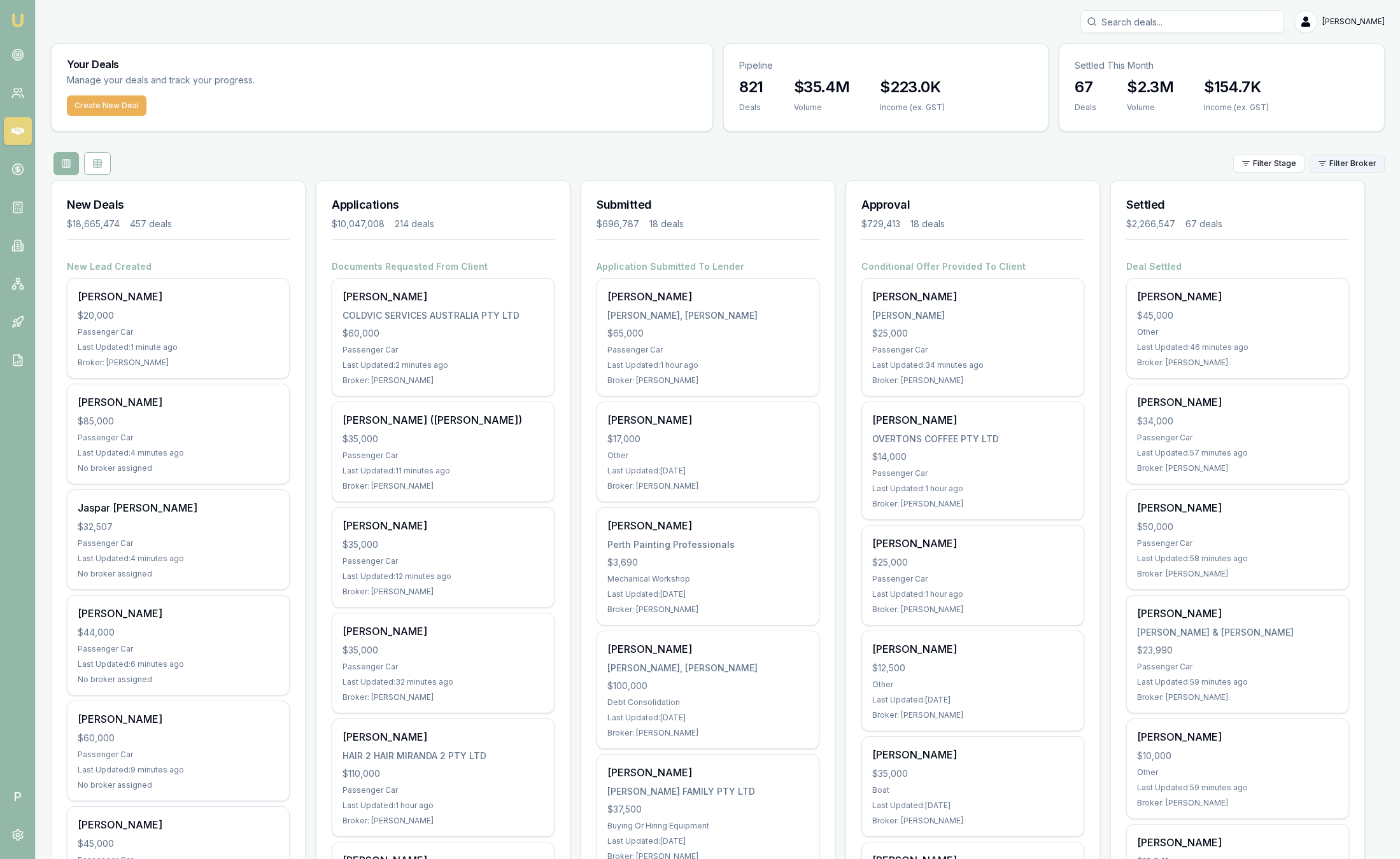
click at [1327, 164] on html "Emu Broker P [PERSON_NAME] Toggle Menu Your Deals Manage your deals and track y…" at bounding box center [700, 429] width 1400 height 859
click at [21, 57] on icon at bounding box center [17, 54] width 12 height 12
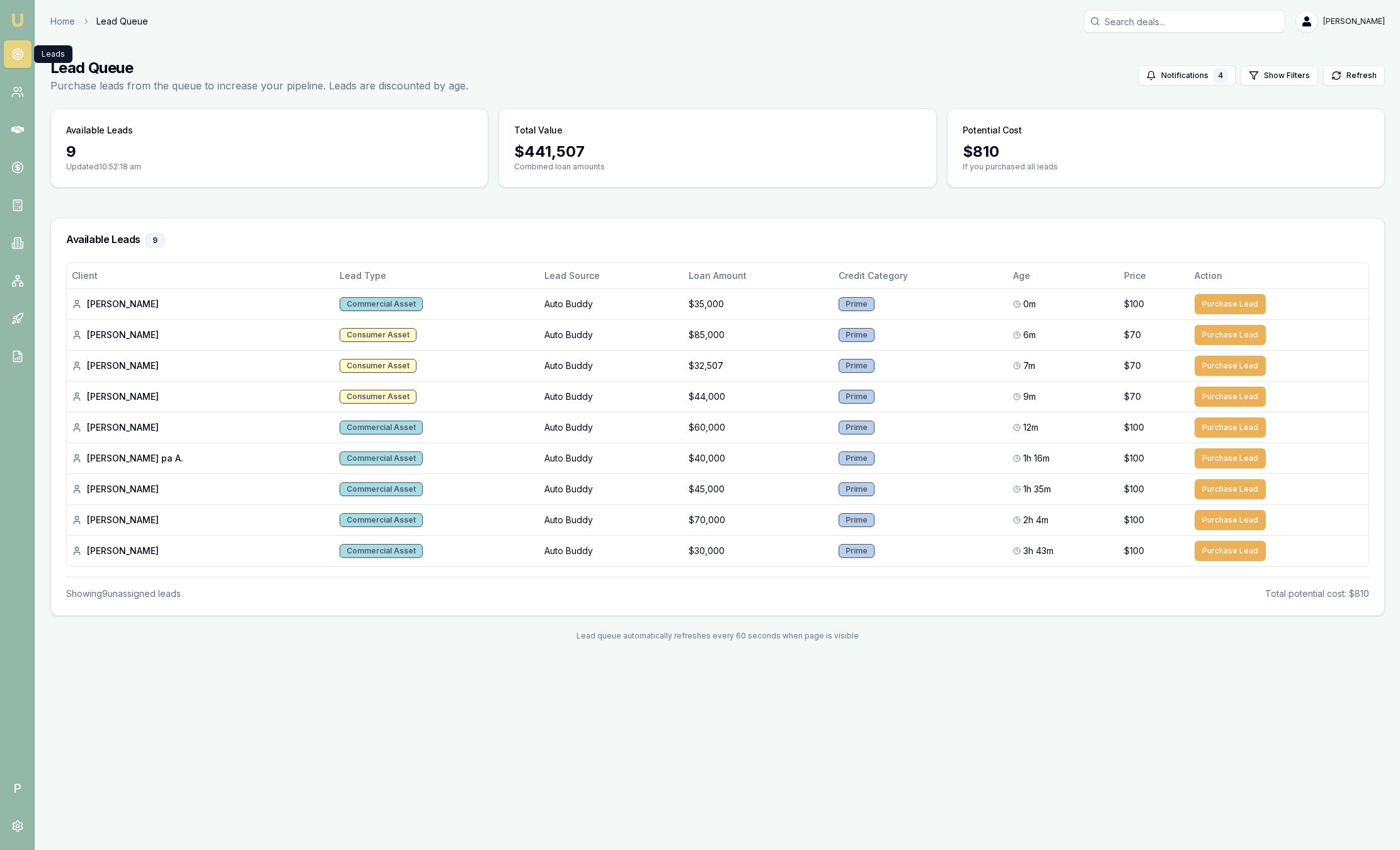
click at [19, 14] on img at bounding box center [18, 20] width 15 height 15
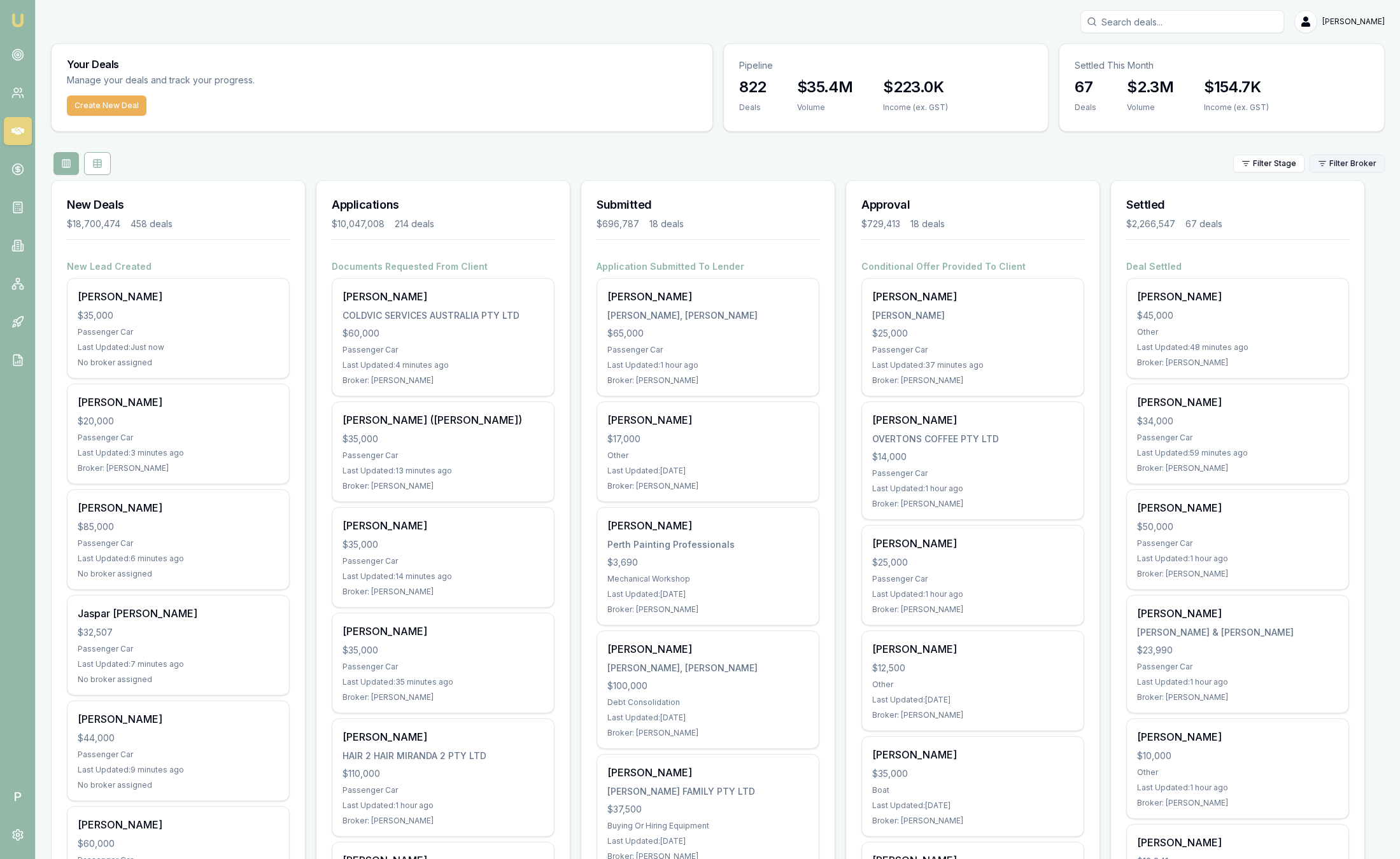
click at [1359, 166] on html "Emu Broker P [PERSON_NAME] Toggle Menu Your Deals Manage your deals and track y…" at bounding box center [700, 429] width 1400 height 859
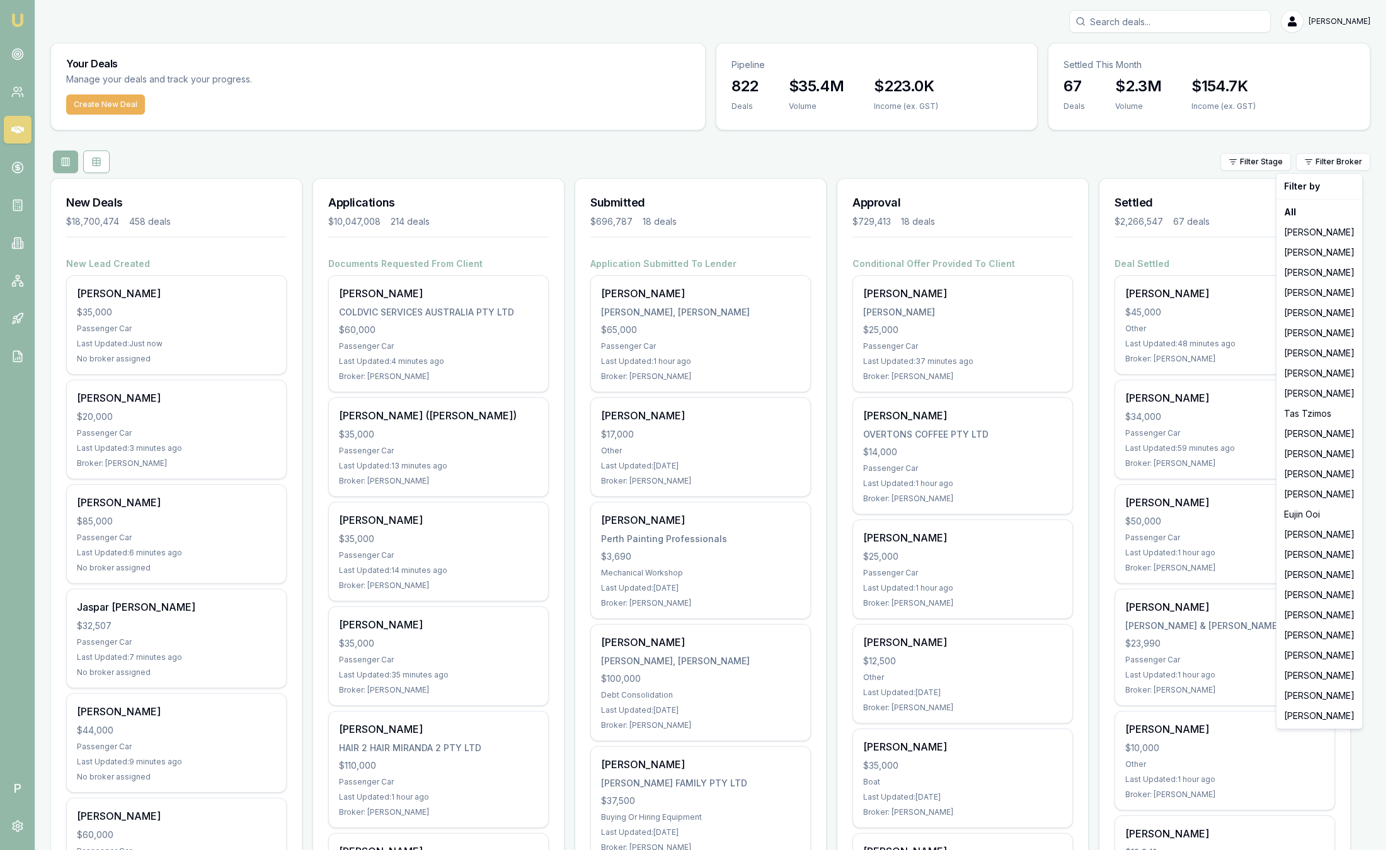
click at [1054, 166] on html "Emu Broker P [PERSON_NAME] Toggle Menu Your Deals Manage your deals and track y…" at bounding box center [700, 425] width 1400 height 850
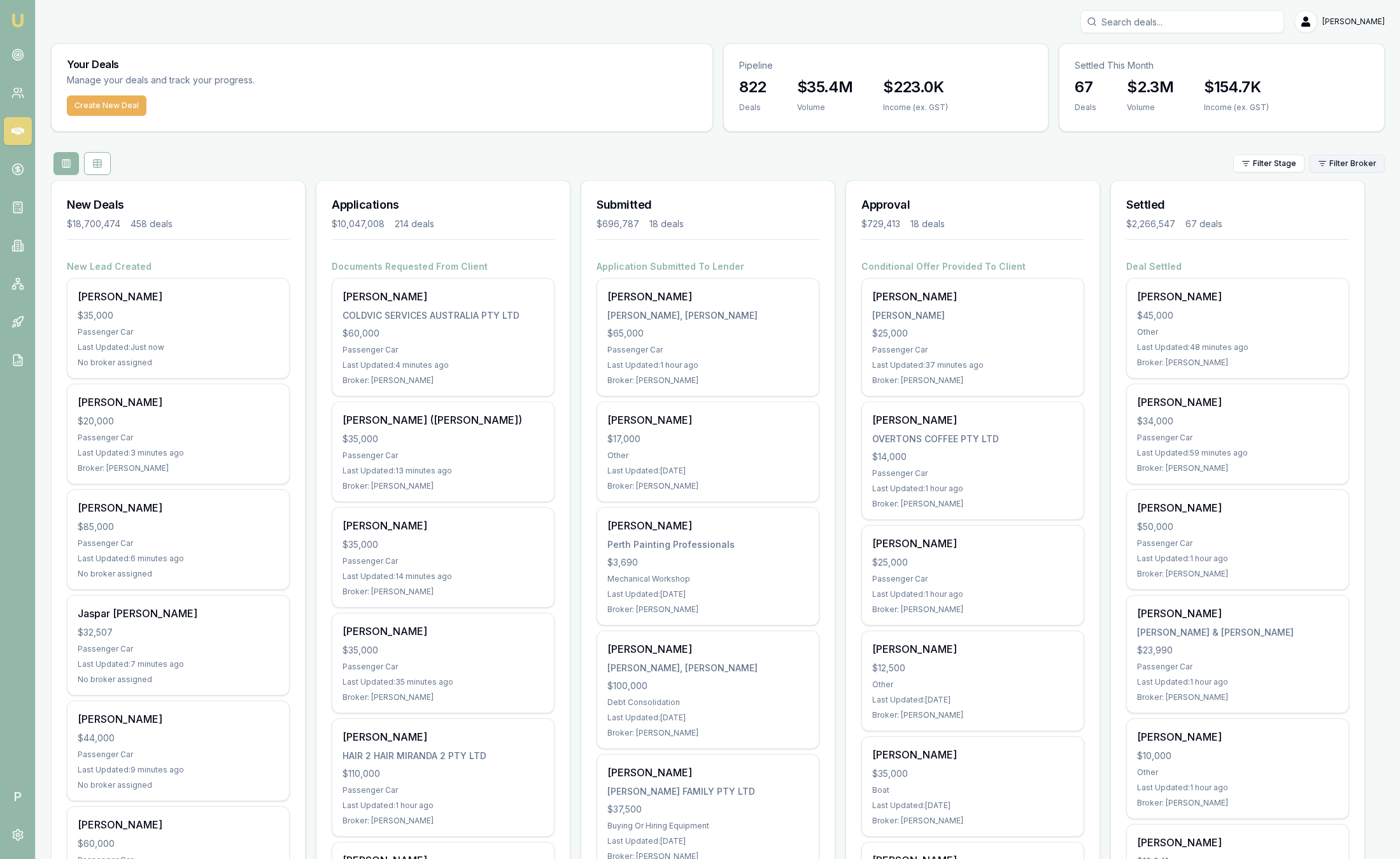
click at [1360, 163] on html "Emu Broker P [PERSON_NAME] Toggle Menu Your Deals Manage your deals and track y…" at bounding box center [700, 429] width 1400 height 859
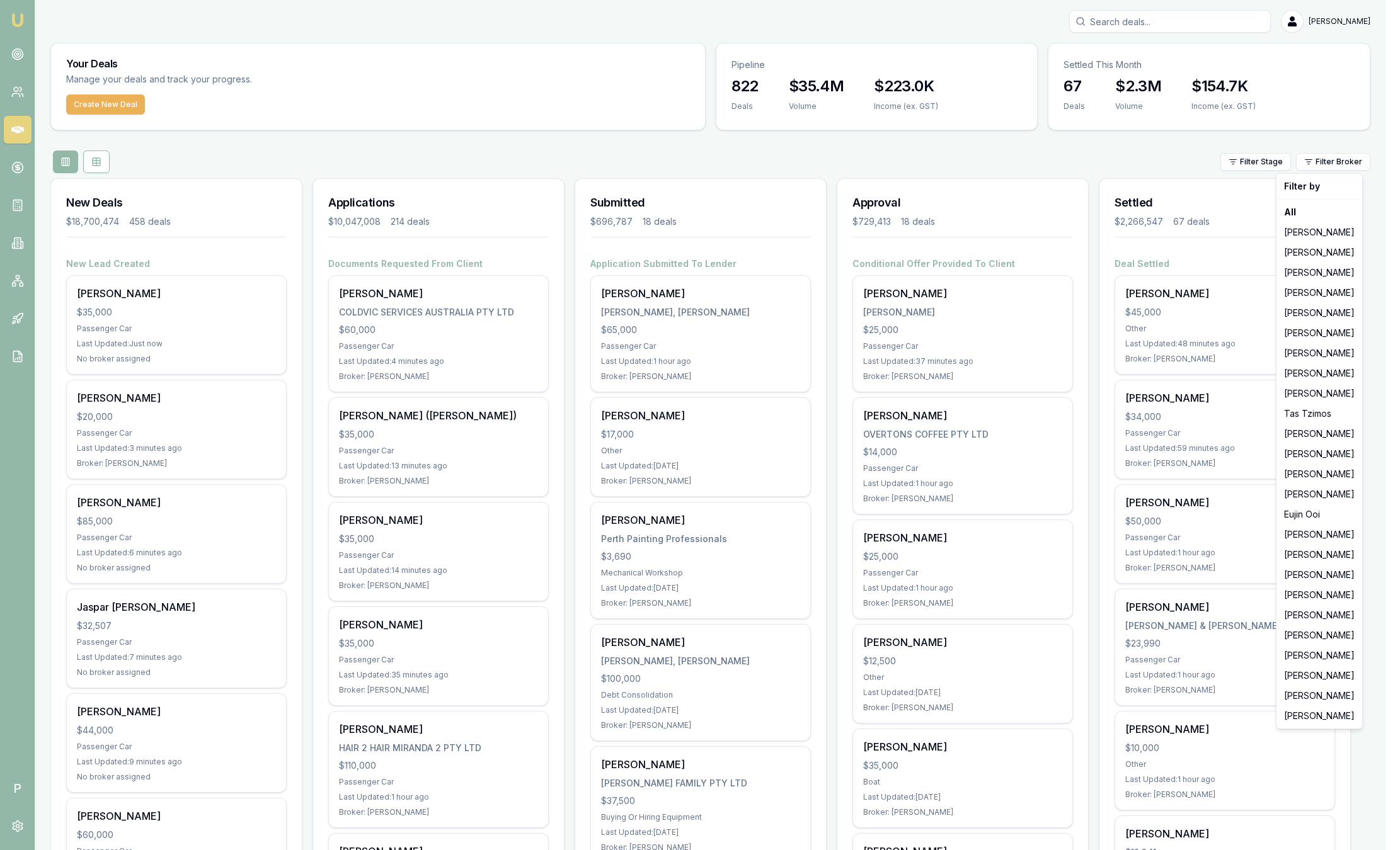
click at [585, 170] on html "Emu Broker P [PERSON_NAME] Toggle Menu Your Deals Manage your deals and track y…" at bounding box center [700, 425] width 1400 height 850
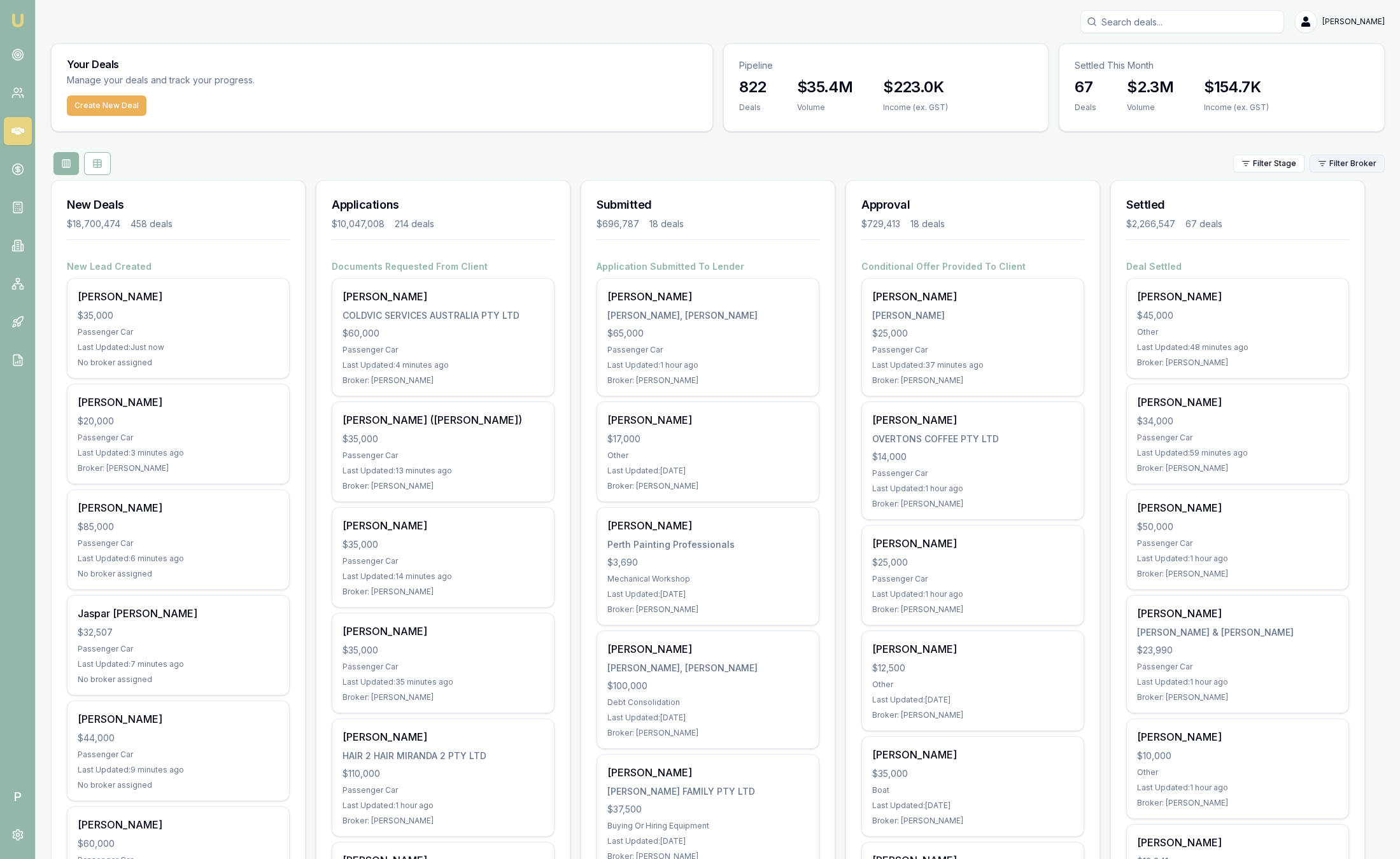
click at [1347, 168] on html "Emu Broker P [PERSON_NAME] Toggle Menu Your Deals Manage your deals and track y…" at bounding box center [700, 429] width 1400 height 859
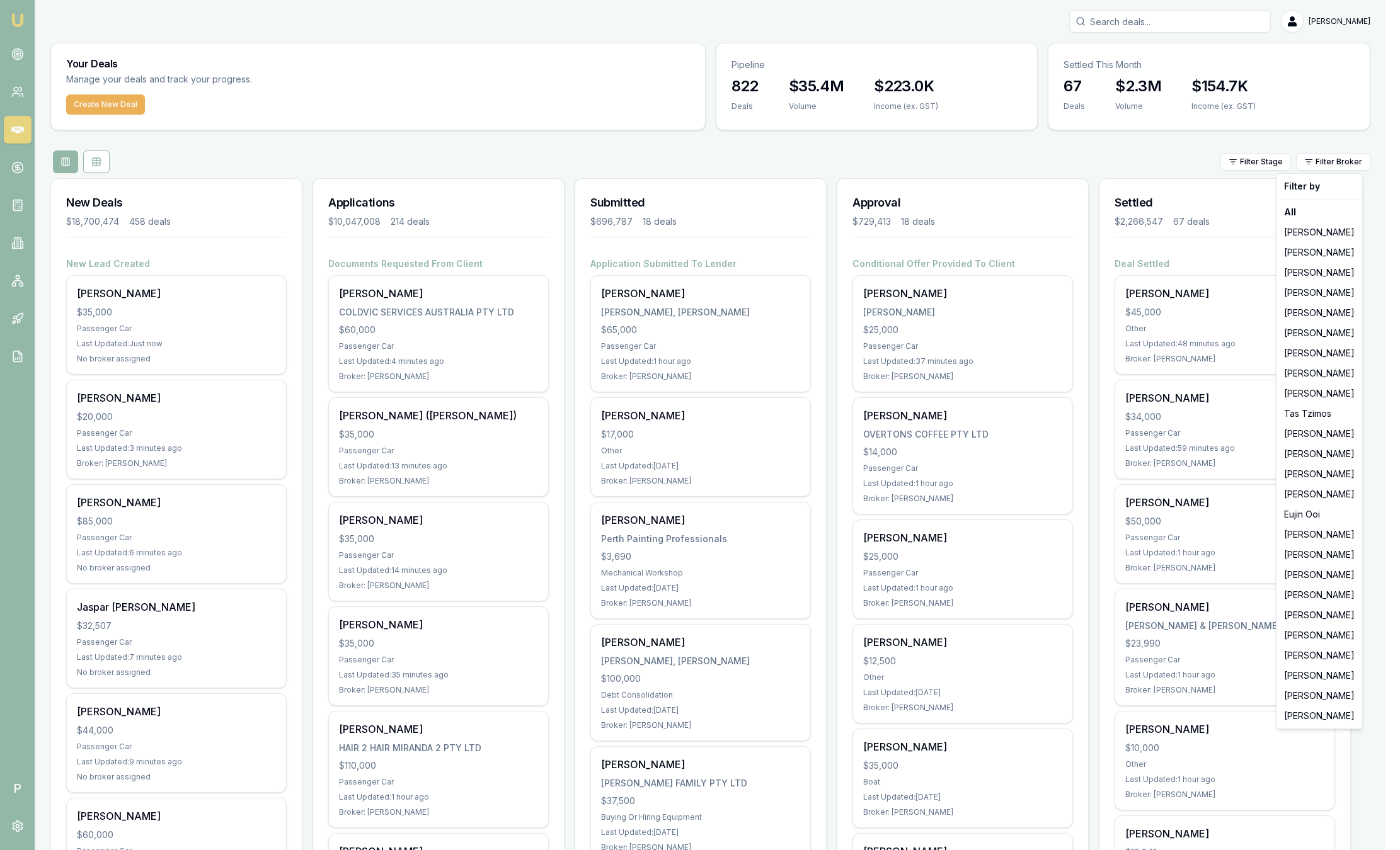
click at [1194, 155] on html "Emu Broker P [PERSON_NAME] Toggle Menu Your Deals Manage your deals and track y…" at bounding box center [700, 425] width 1400 height 850
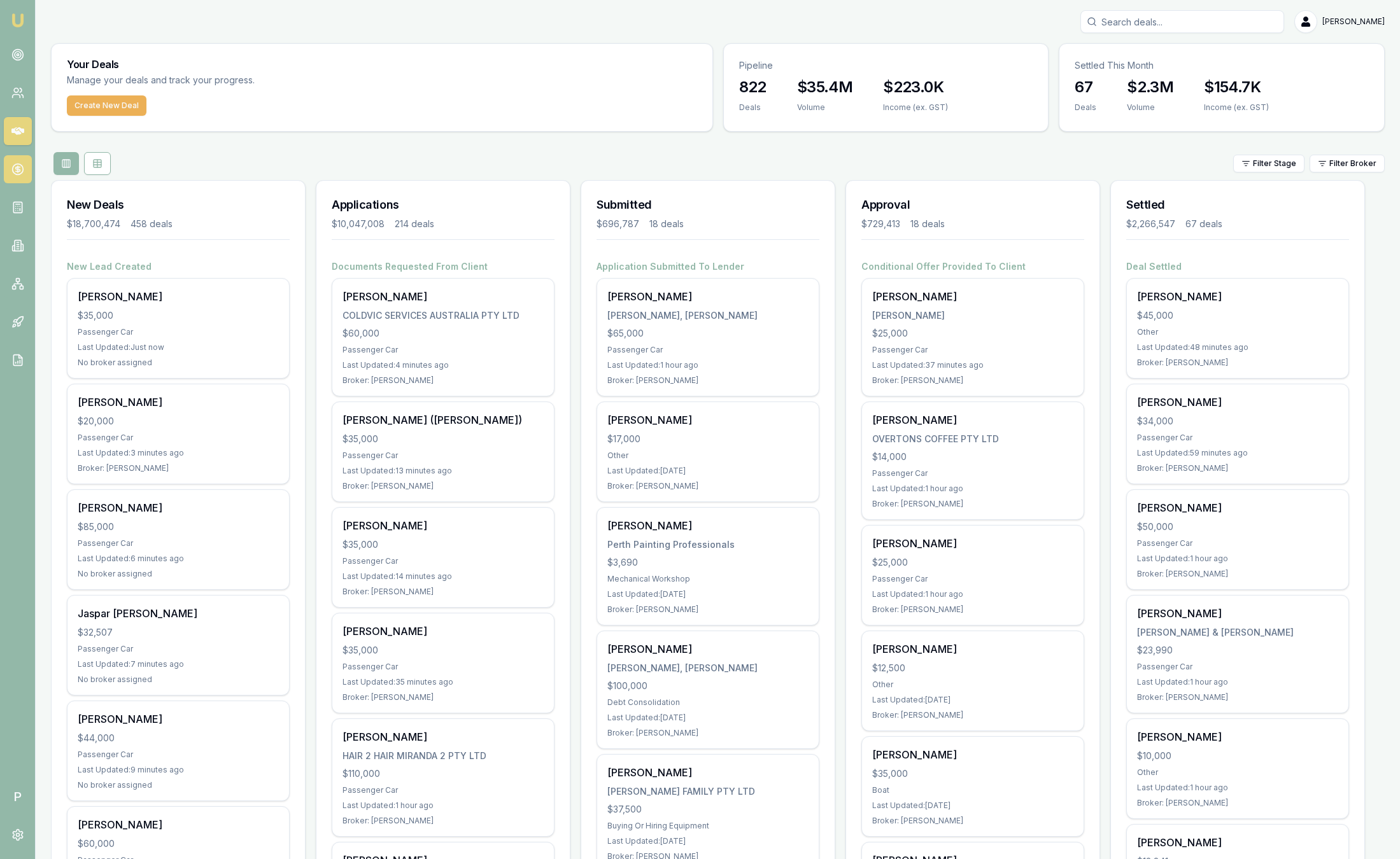
click at [23, 161] on link at bounding box center [18, 169] width 28 height 28
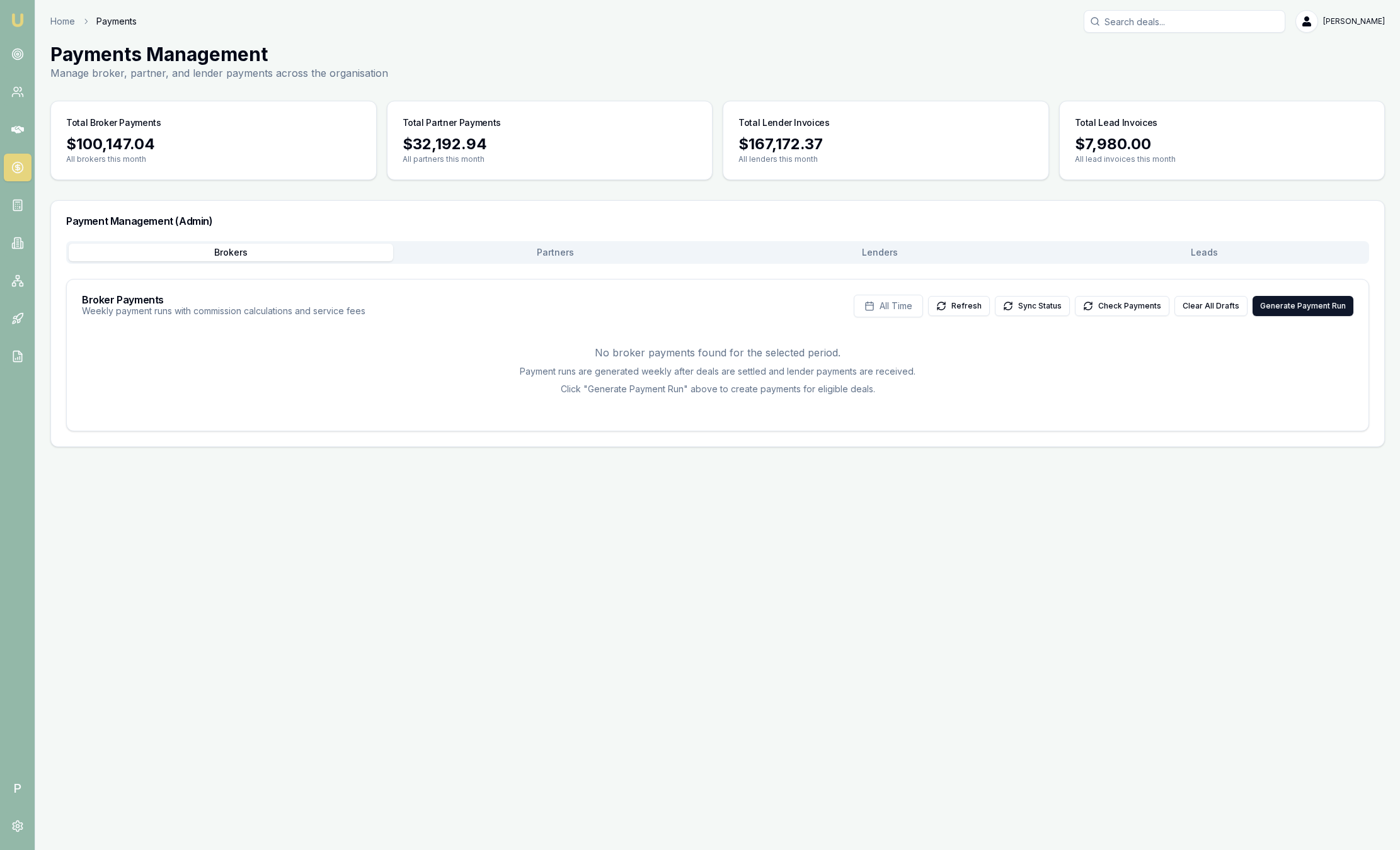
click at [1173, 248] on button "Leads" at bounding box center [1204, 252] width 325 height 18
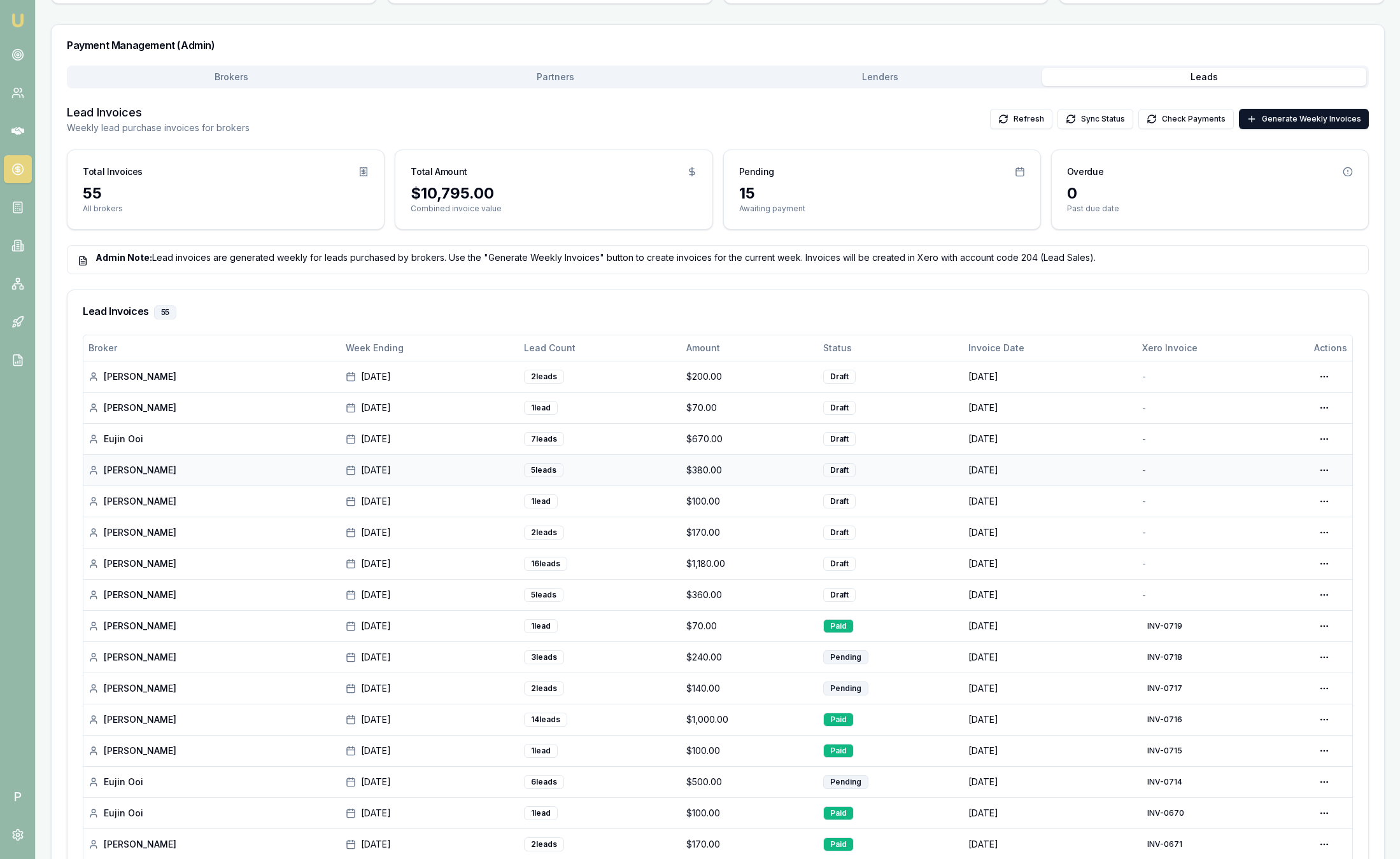
scroll to position [95, 0]
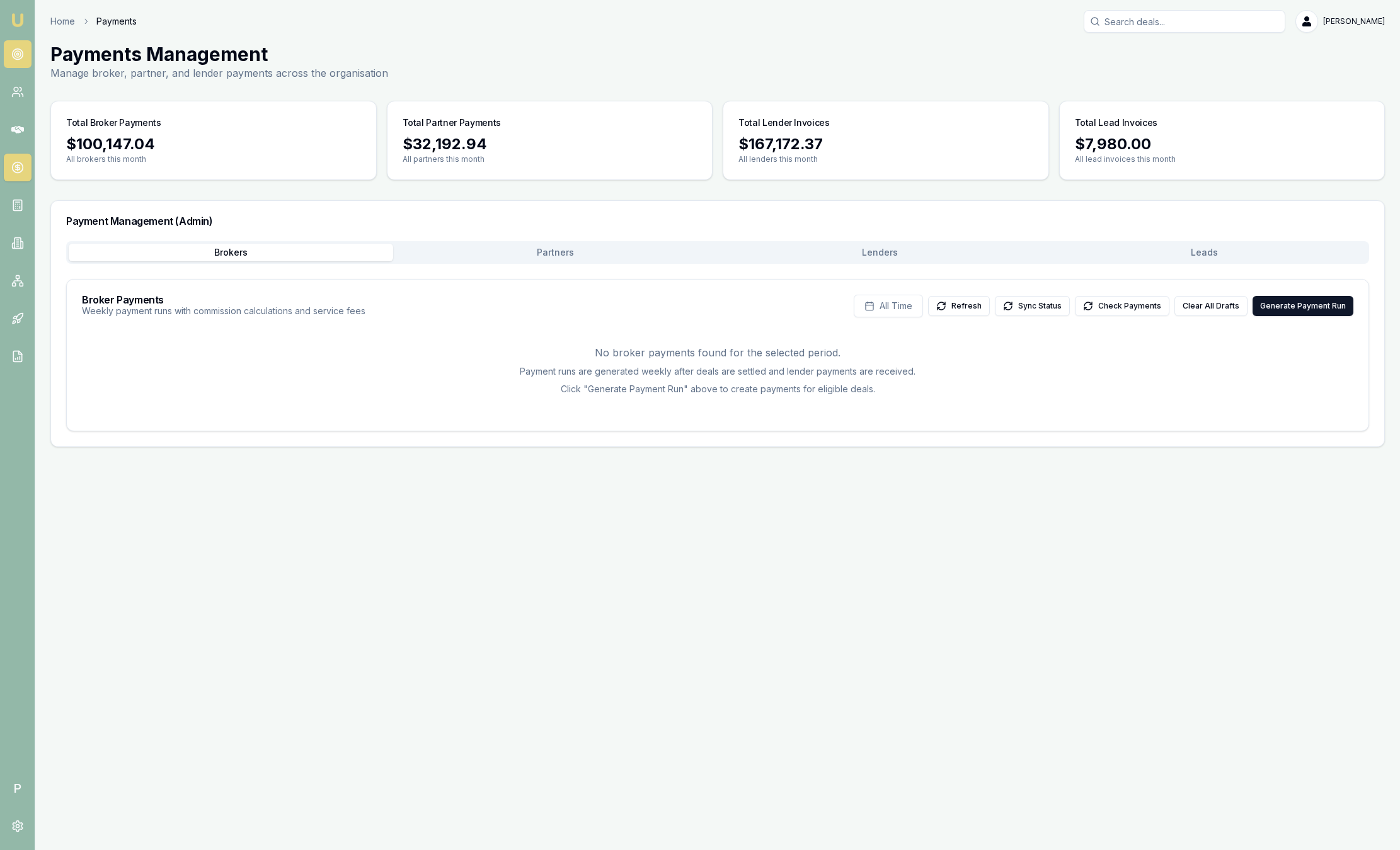
click at [17, 63] on link at bounding box center [18, 54] width 28 height 28
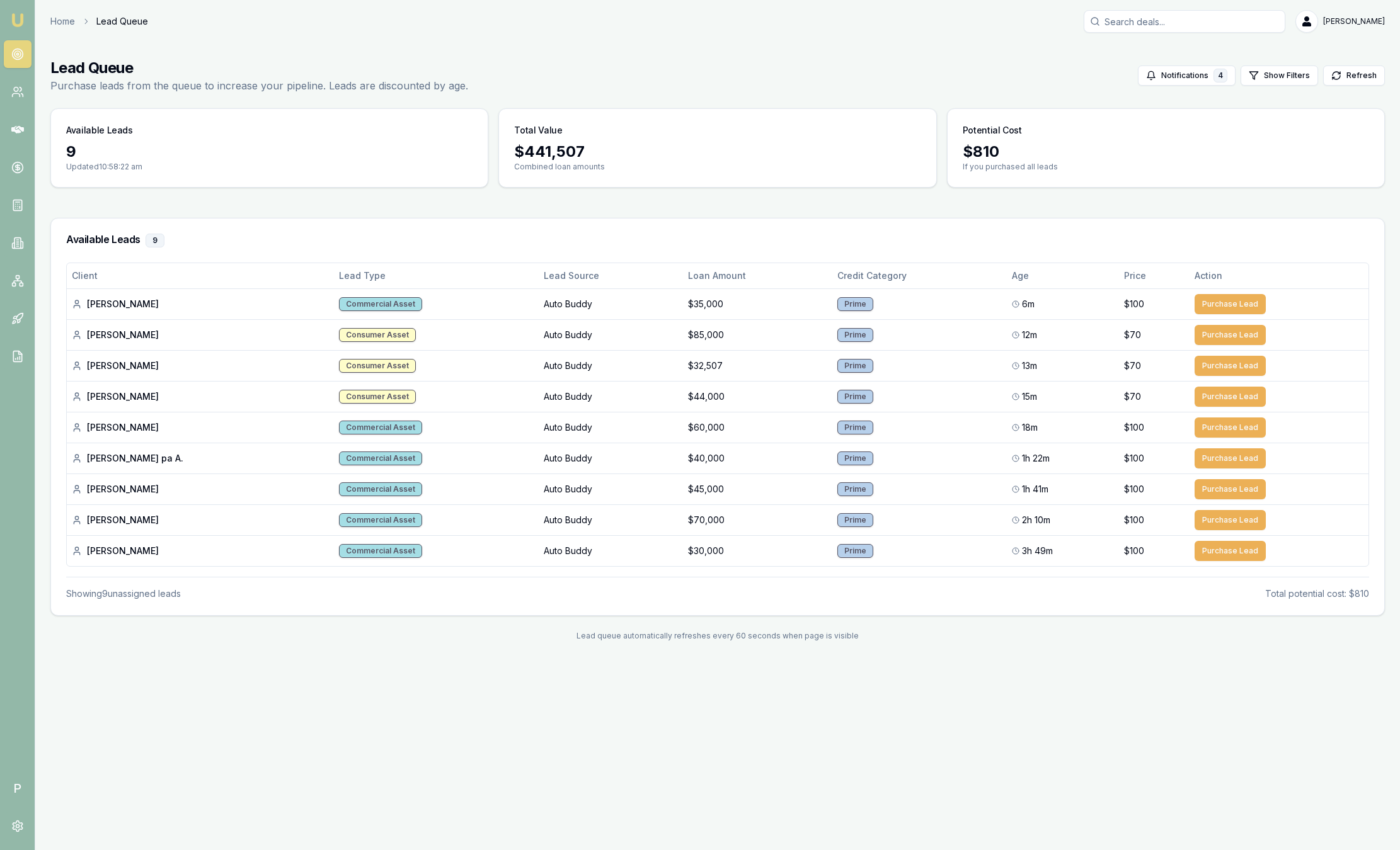
click at [19, 22] on img at bounding box center [18, 20] width 15 height 15
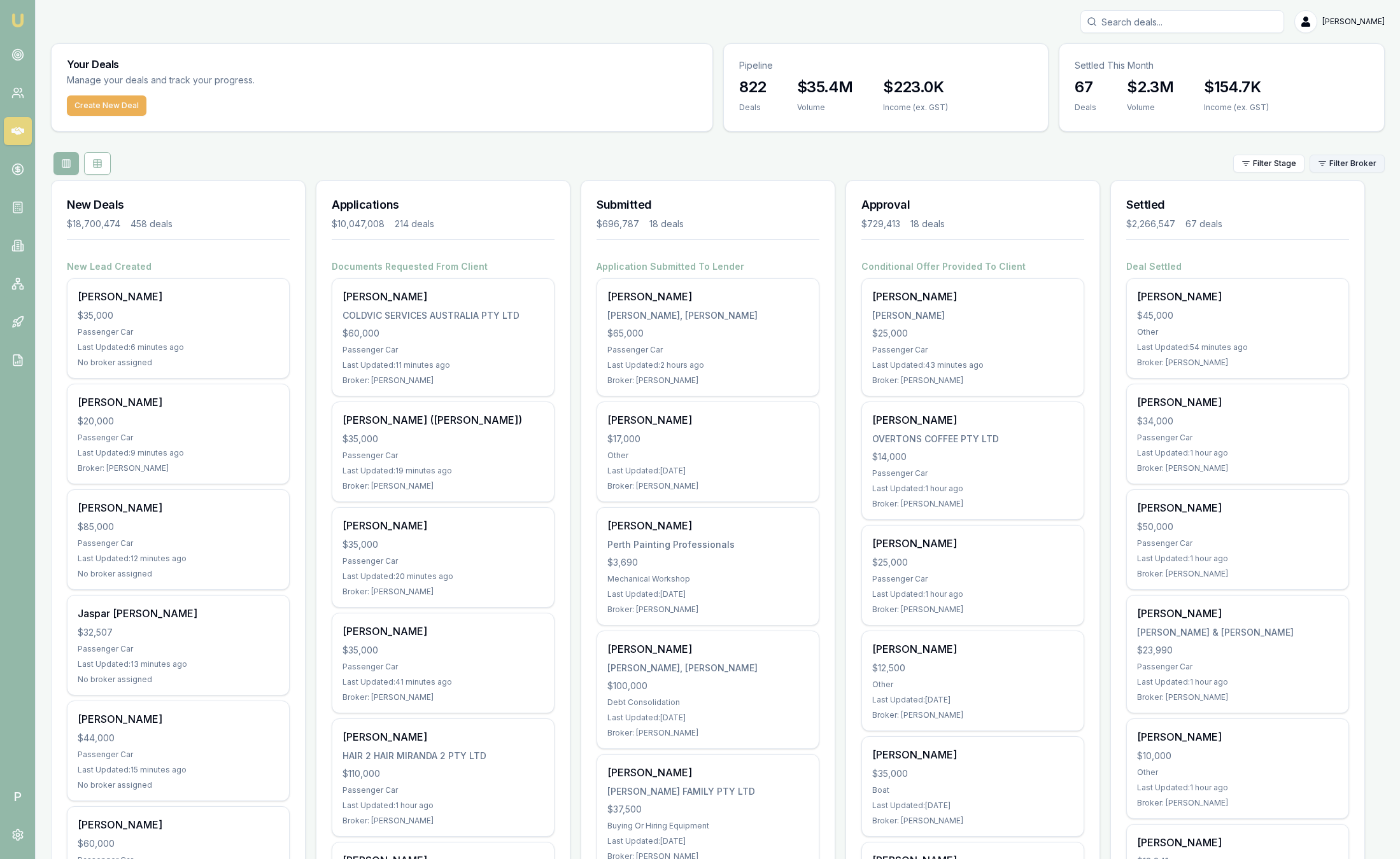
click at [1355, 161] on html "Emu Broker P [PERSON_NAME] Toggle Menu Your Deals Manage your deals and track y…" at bounding box center [700, 429] width 1400 height 859
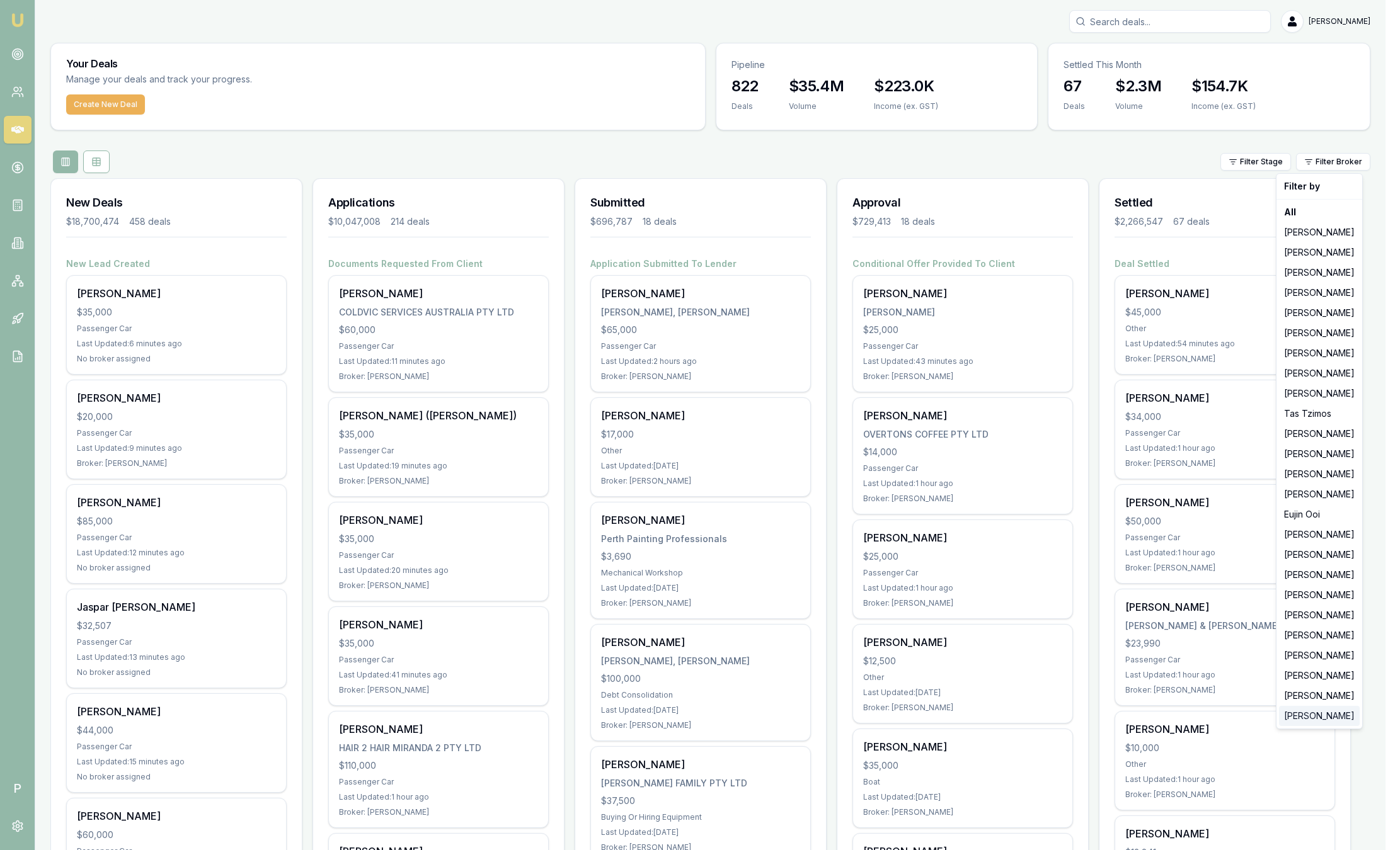
click at [1309, 720] on div "[PERSON_NAME]" at bounding box center [1319, 716] width 80 height 21
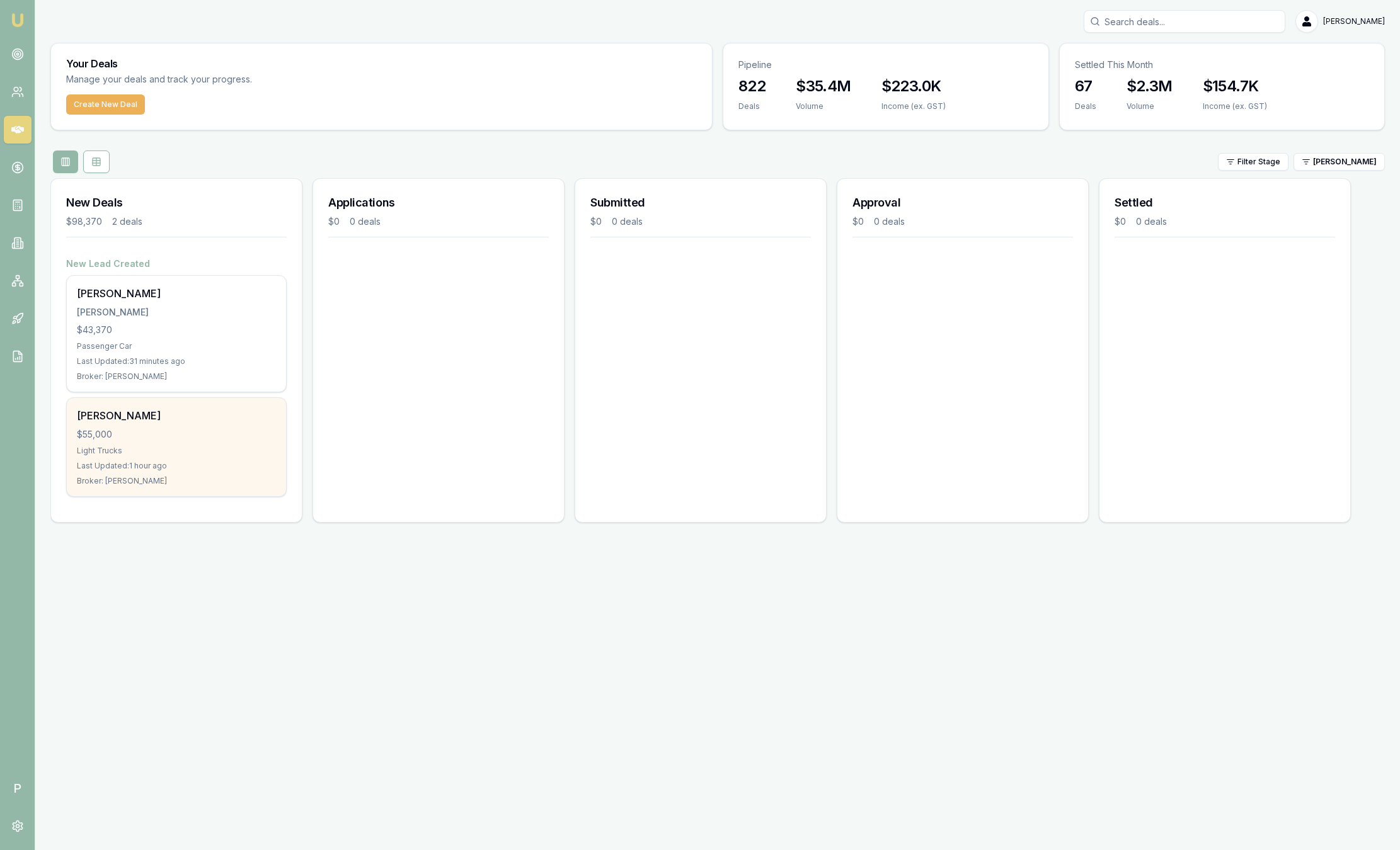
click at [233, 428] on div "$55,000" at bounding box center [176, 434] width 199 height 12
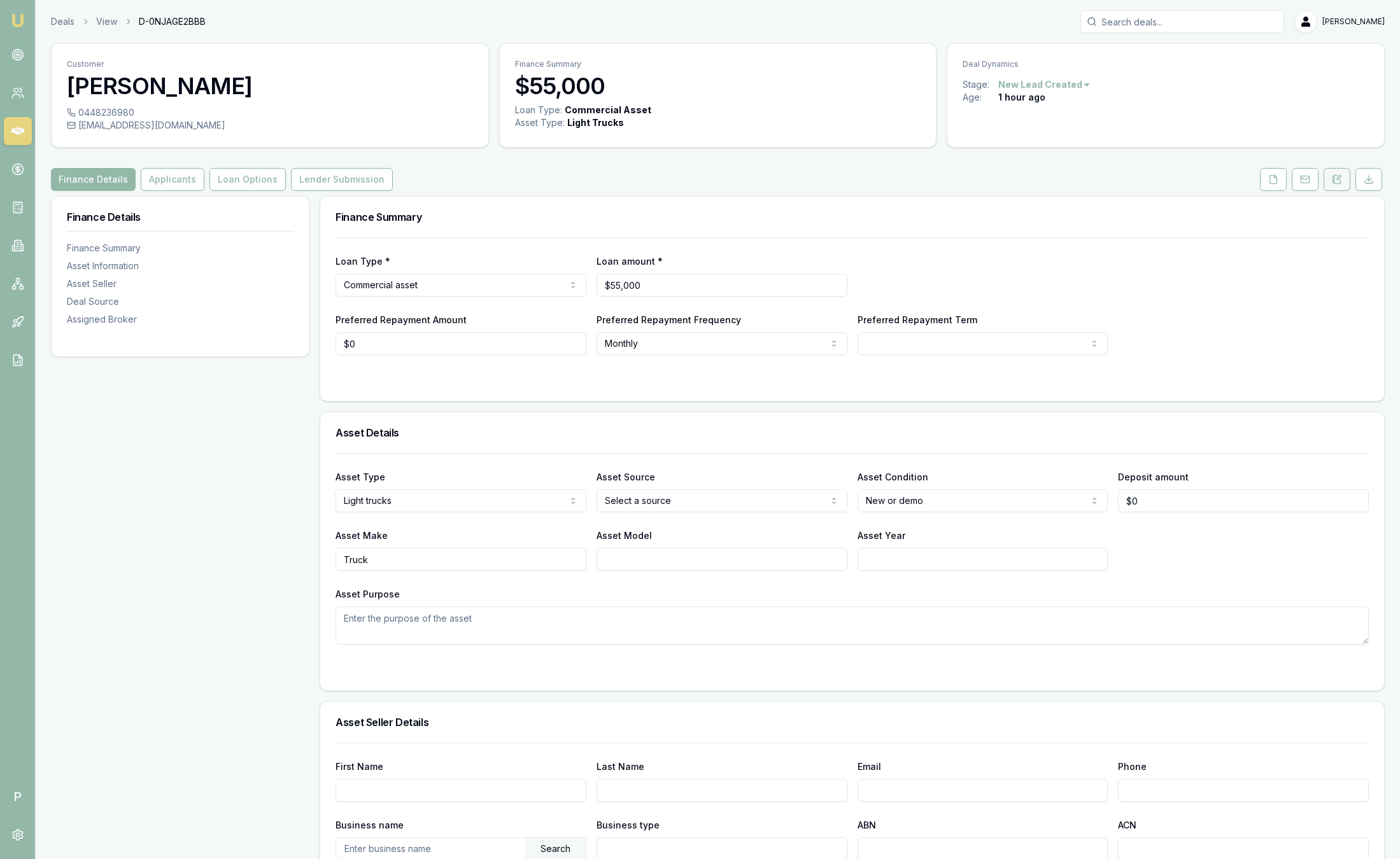
click at [1344, 180] on button at bounding box center [1337, 180] width 26 height 23
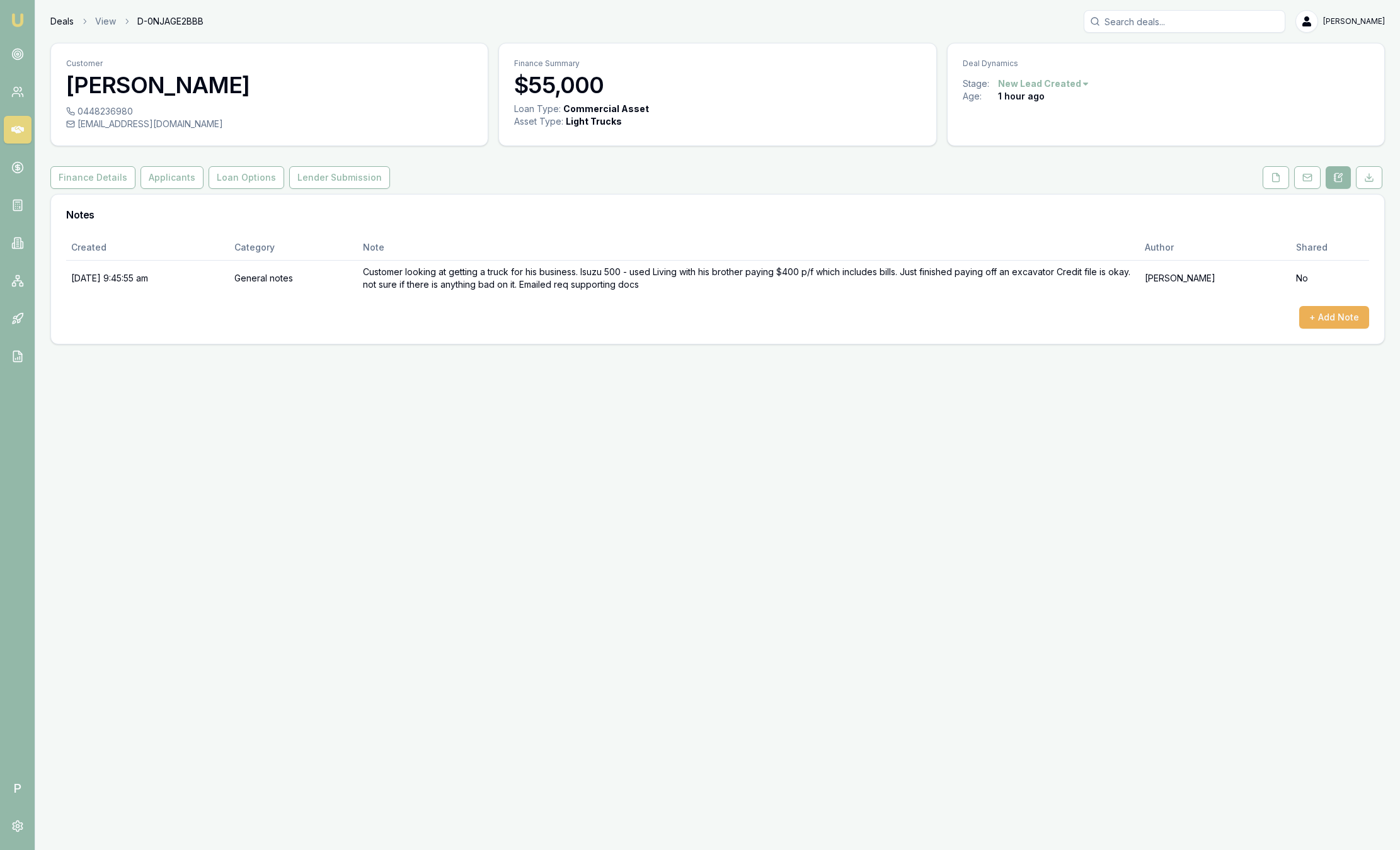
click at [60, 17] on link "Deals" at bounding box center [62, 21] width 23 height 12
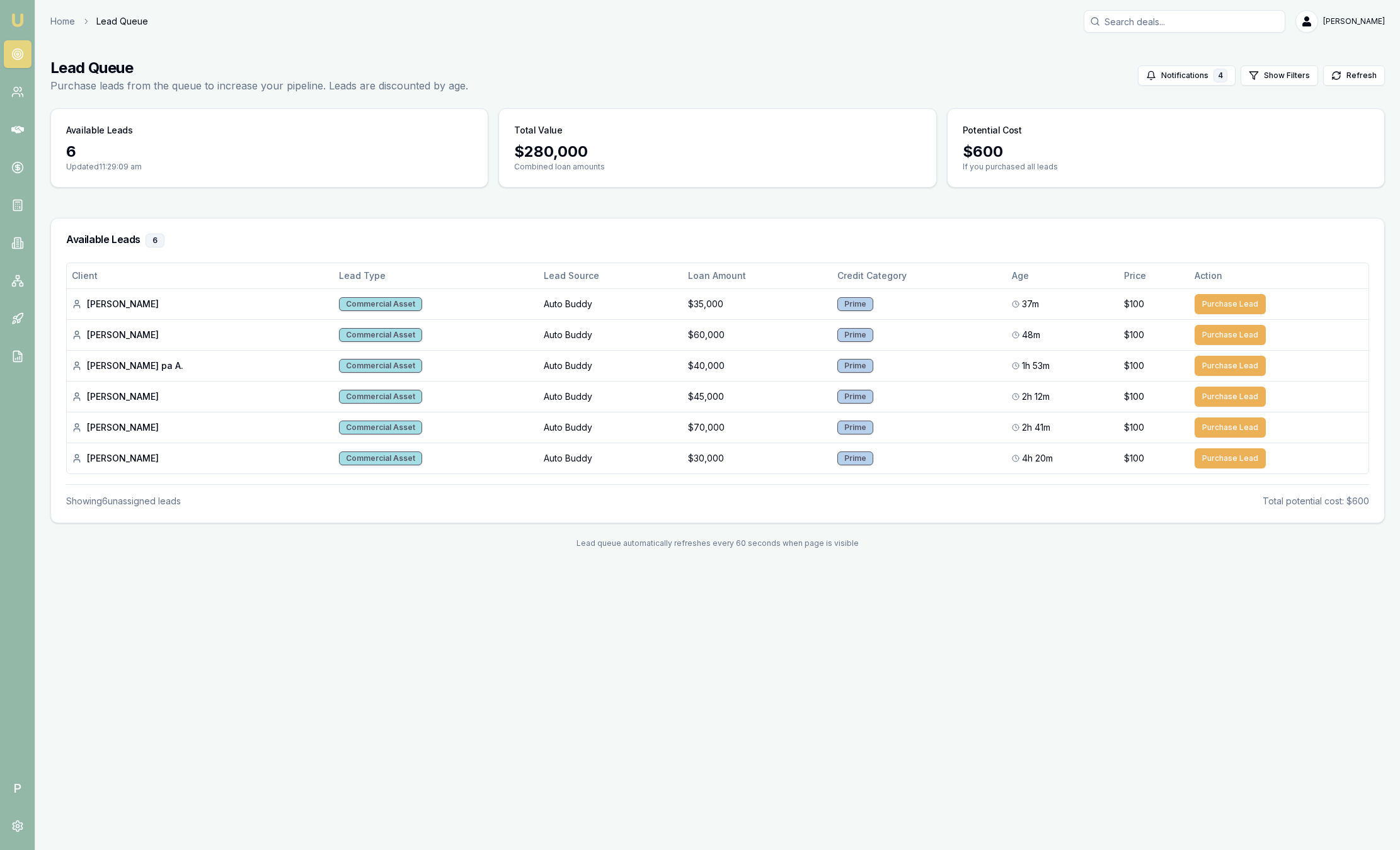
click at [18, 21] on img at bounding box center [18, 20] width 15 height 15
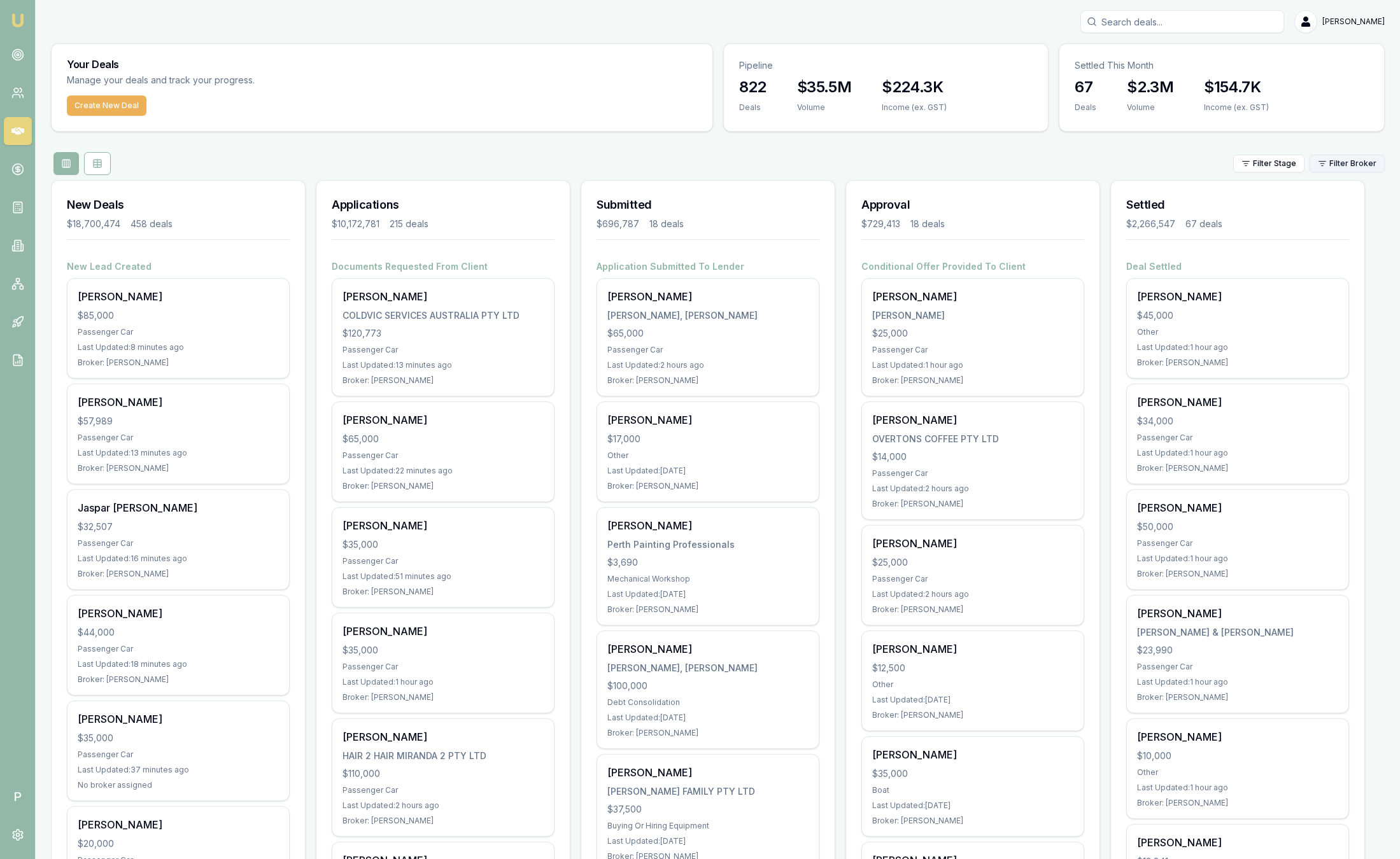
click at [1348, 160] on html "Emu Broker P [PERSON_NAME] Toggle Menu Your Deals Manage your deals and track y…" at bounding box center [700, 429] width 1400 height 859
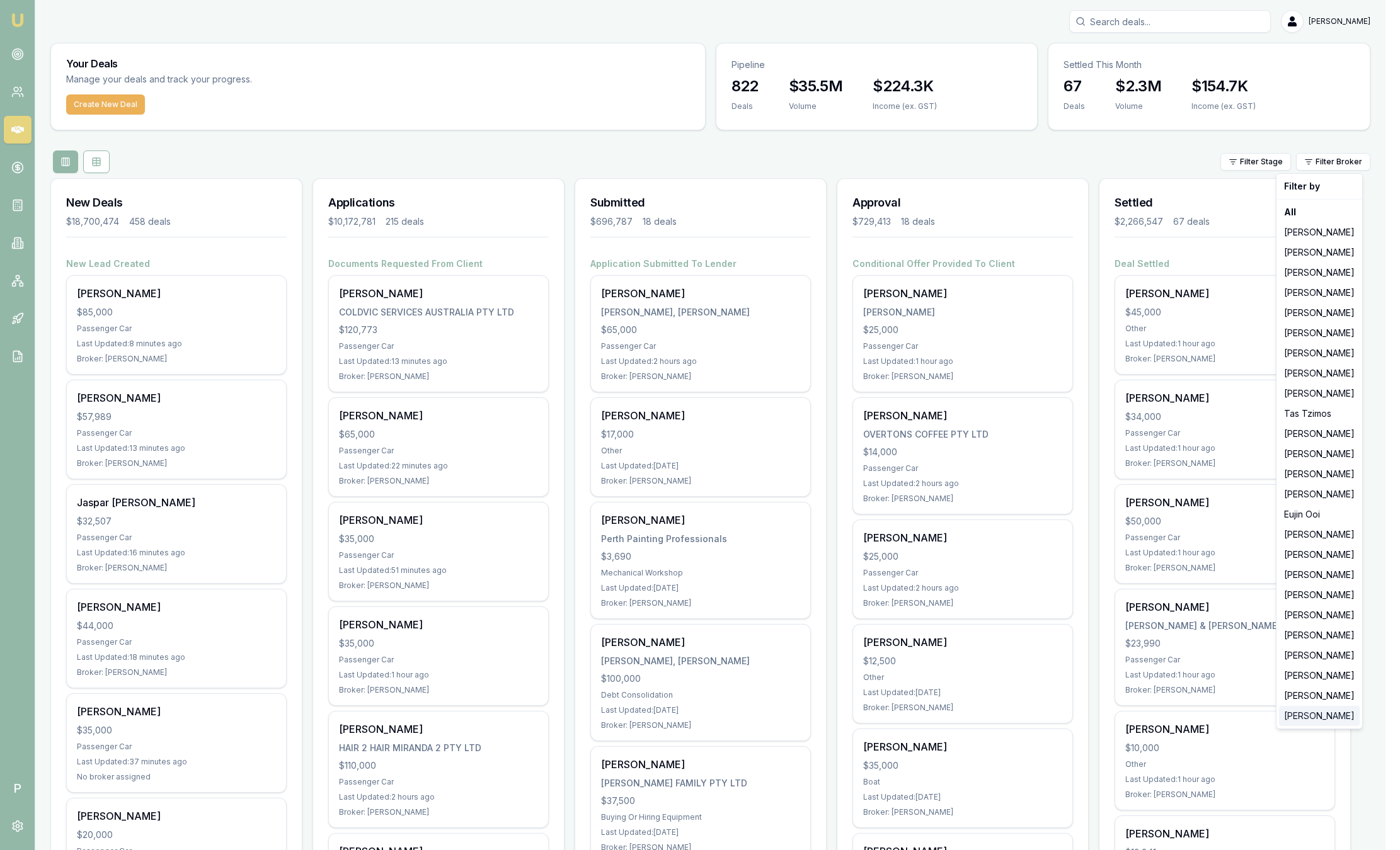
click at [1315, 721] on div "[PERSON_NAME]" at bounding box center [1319, 716] width 80 height 21
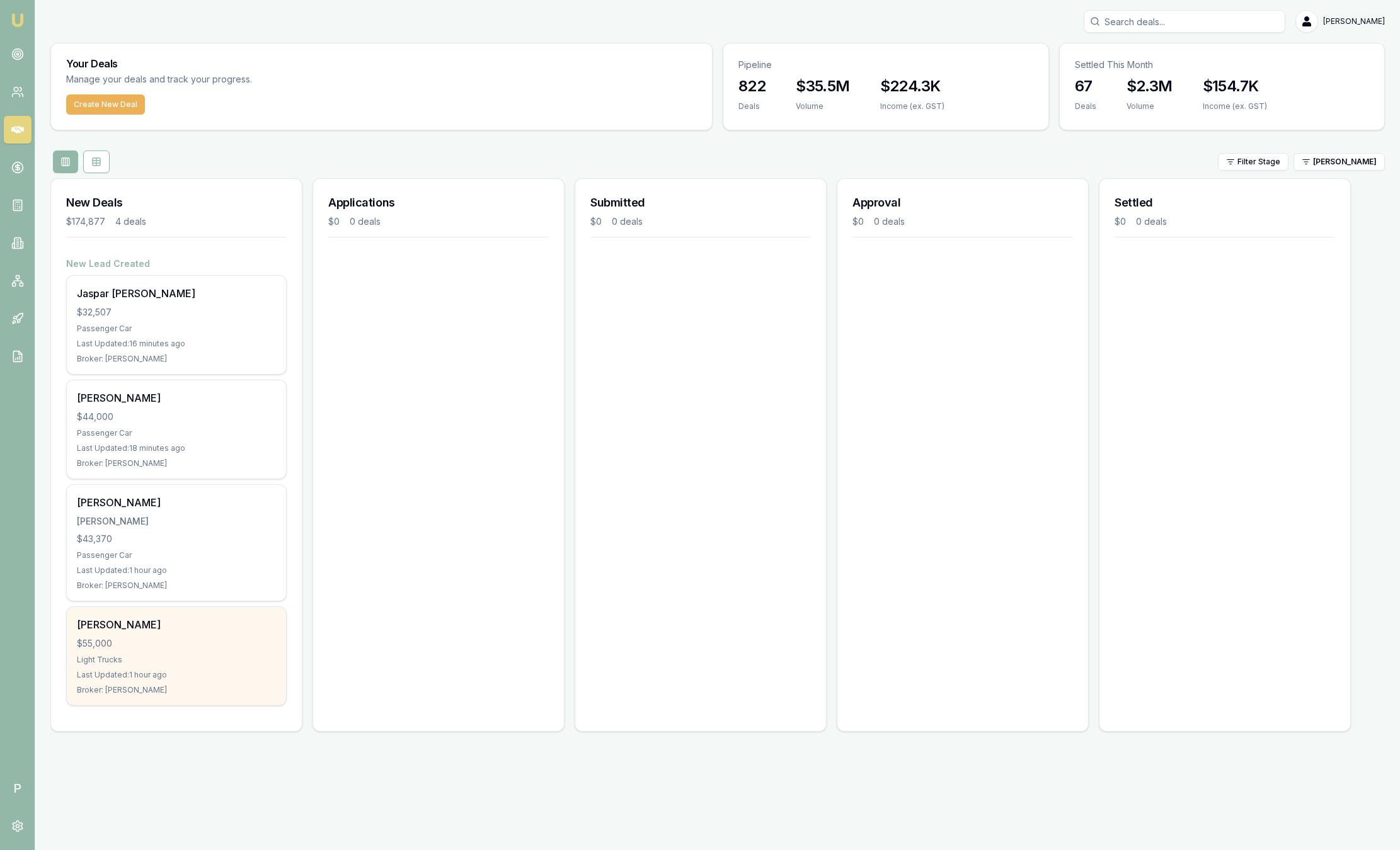
click at [171, 636] on div "[PERSON_NAME] $55,000 Light Trucks Last Updated: 1 hour ago Broker: [PERSON_NAM…" at bounding box center [176, 656] width 219 height 98
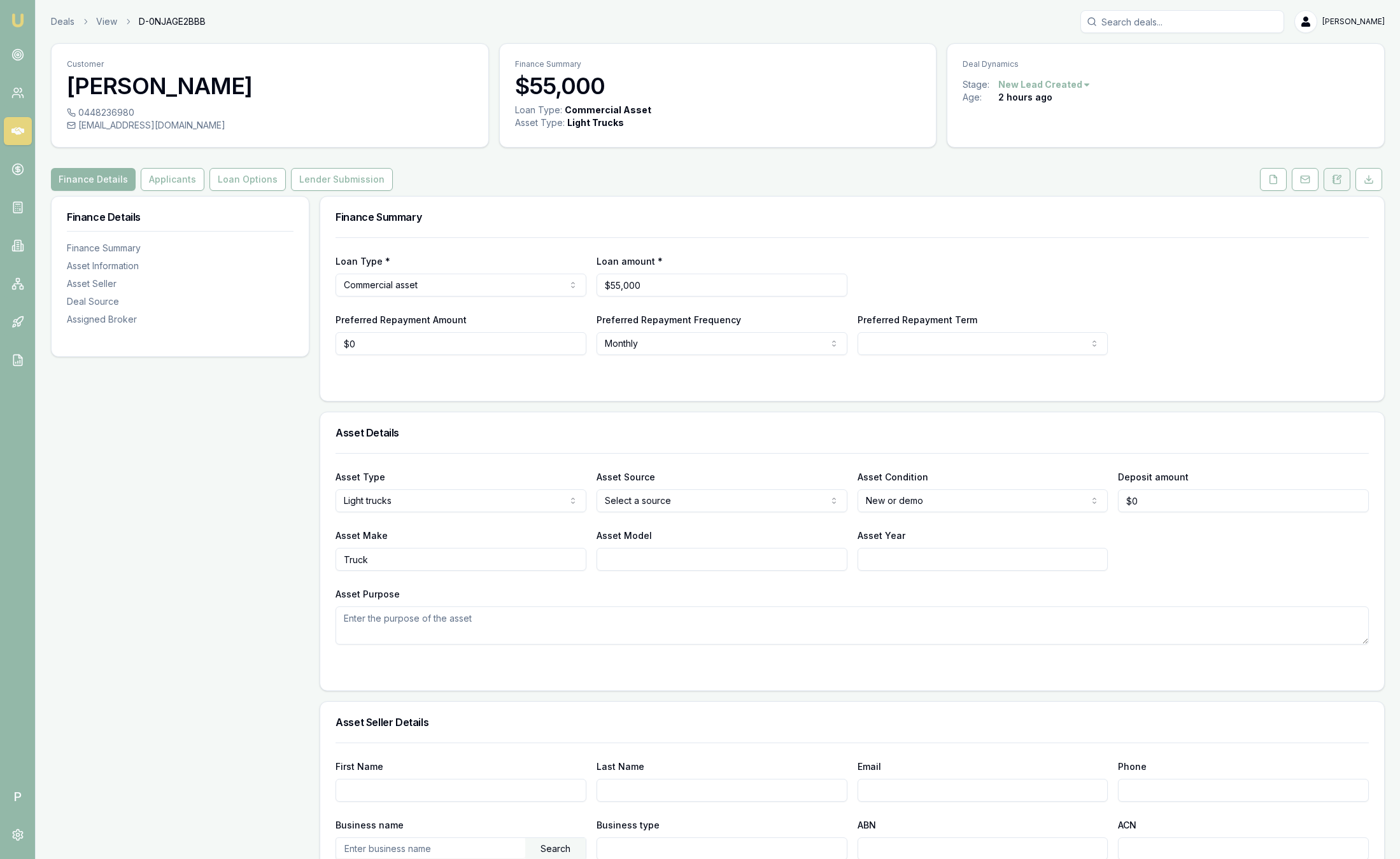
click at [1339, 175] on icon at bounding box center [1337, 180] width 10 height 10
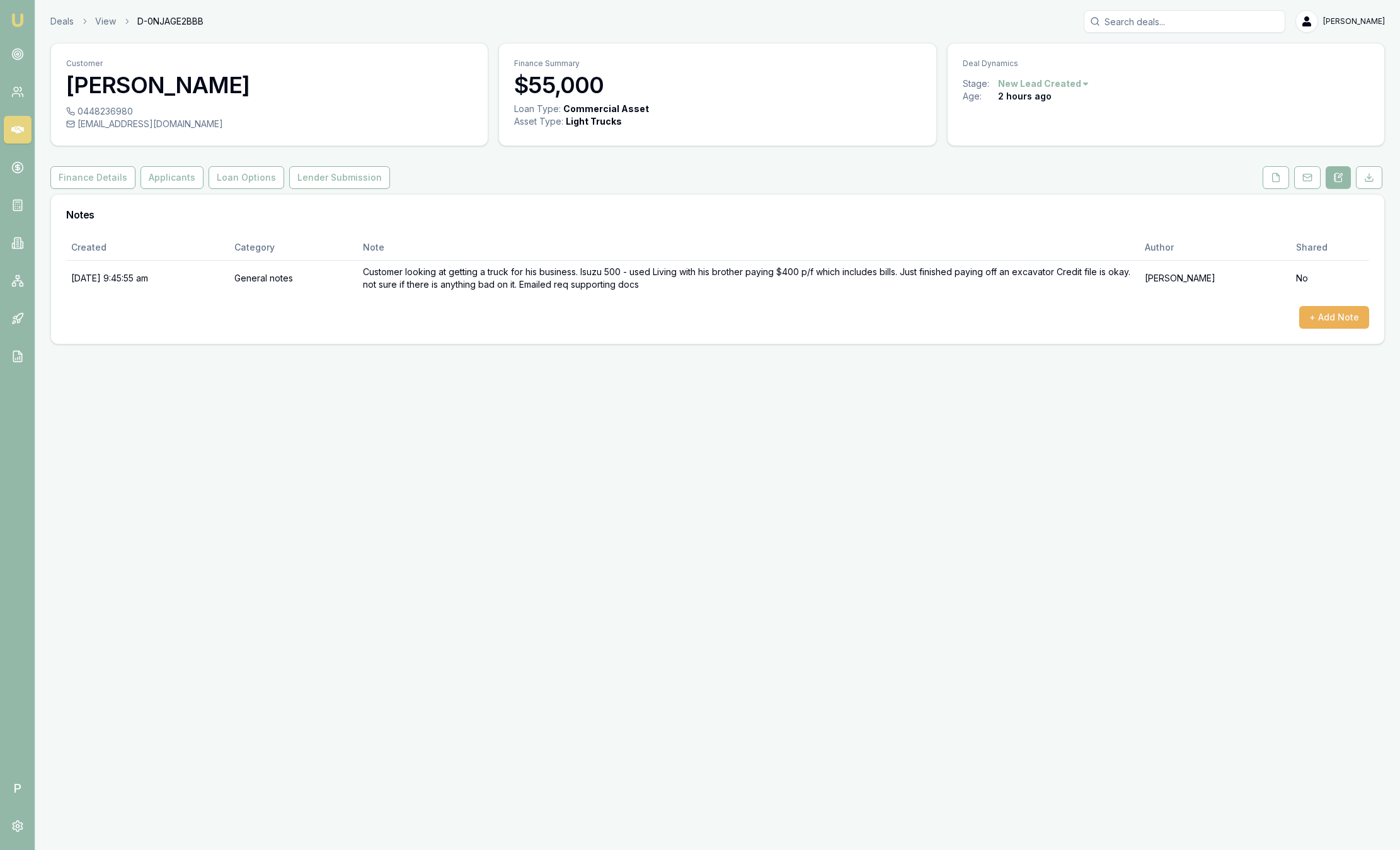
click at [17, 23] on img at bounding box center [18, 20] width 15 height 15
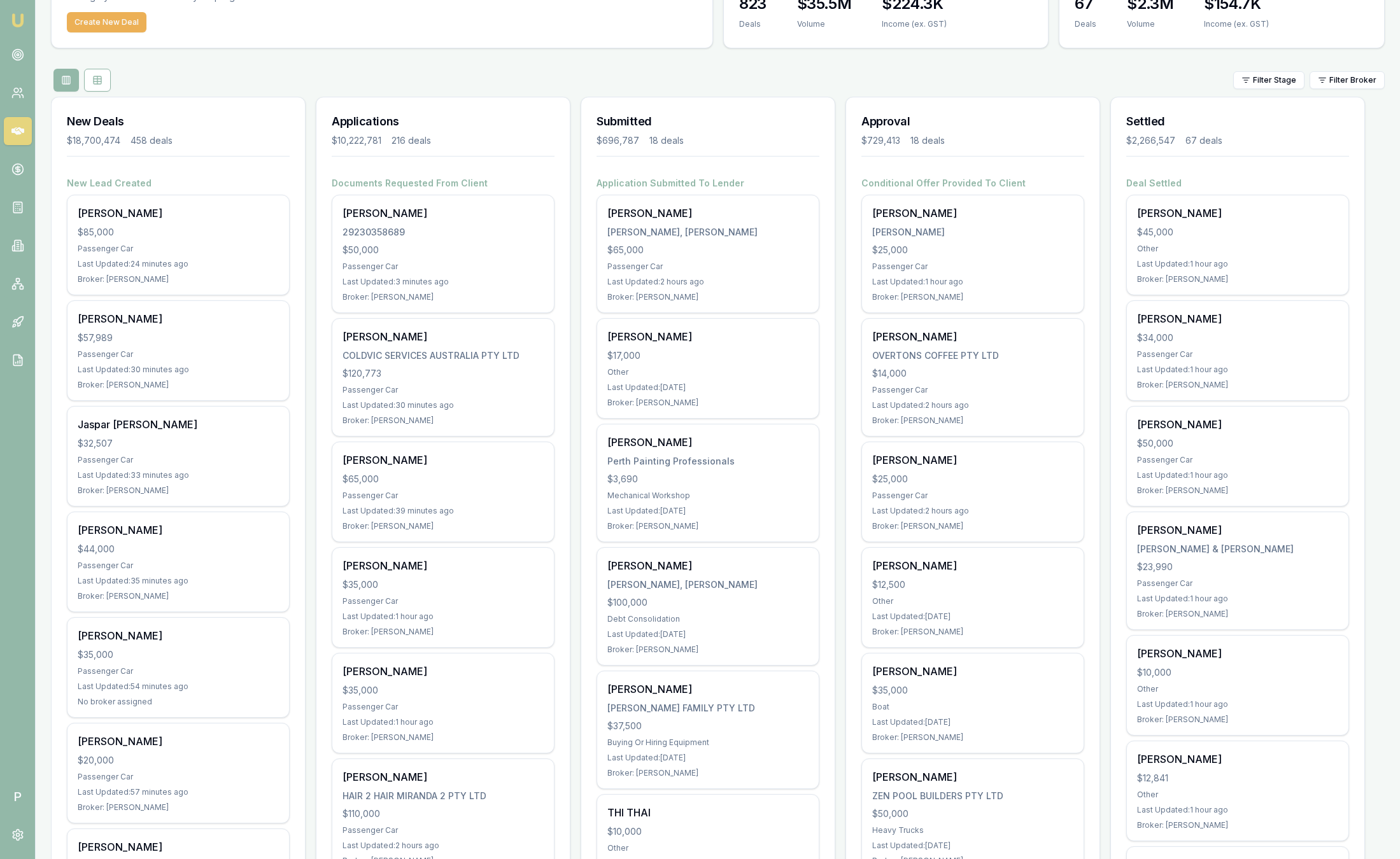
scroll to position [93, 0]
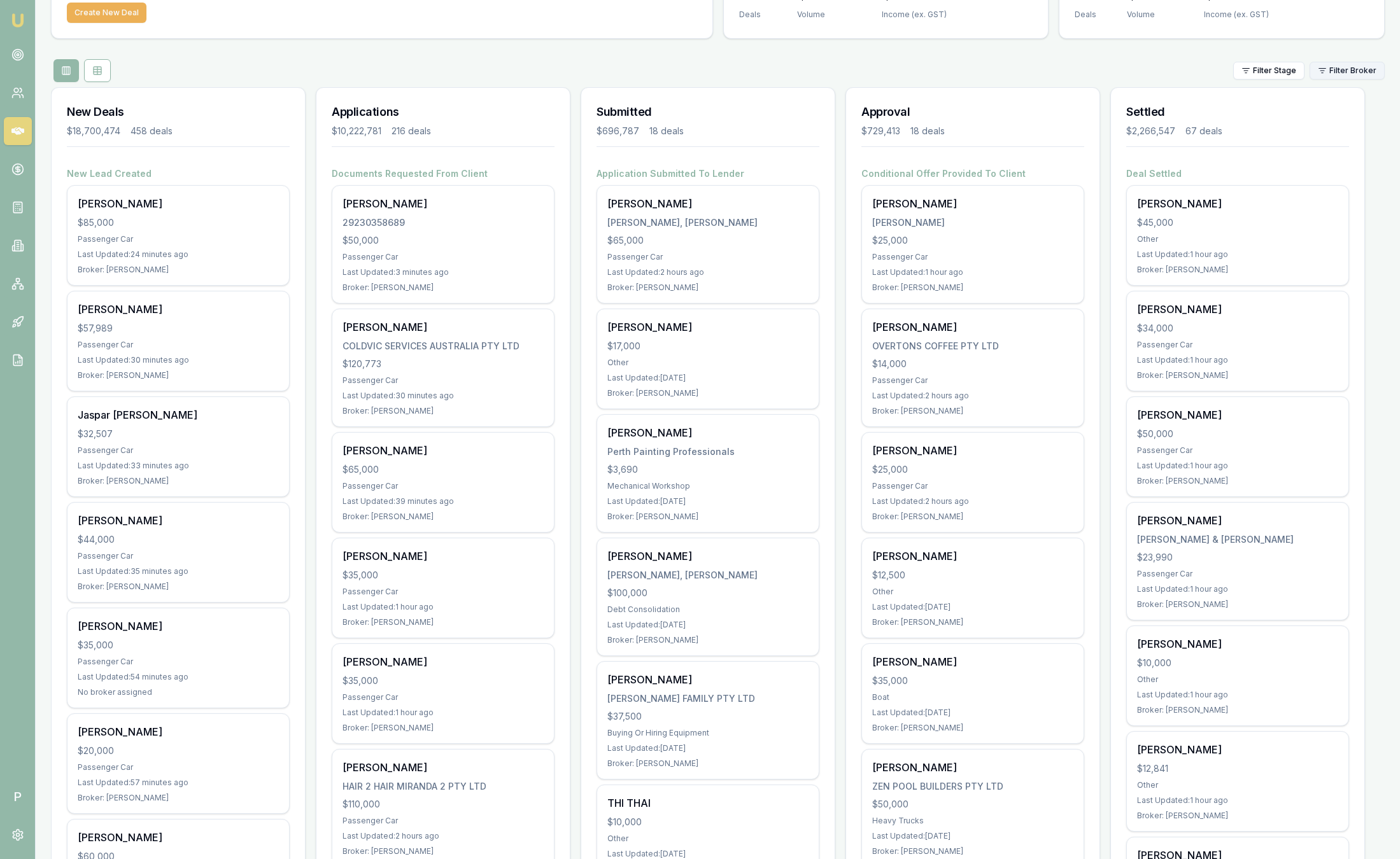
click at [1374, 73] on html "Emu Broker P Sam Crouch Toggle Menu Your Deals Manage your deals and track your…" at bounding box center [700, 336] width 1400 height 859
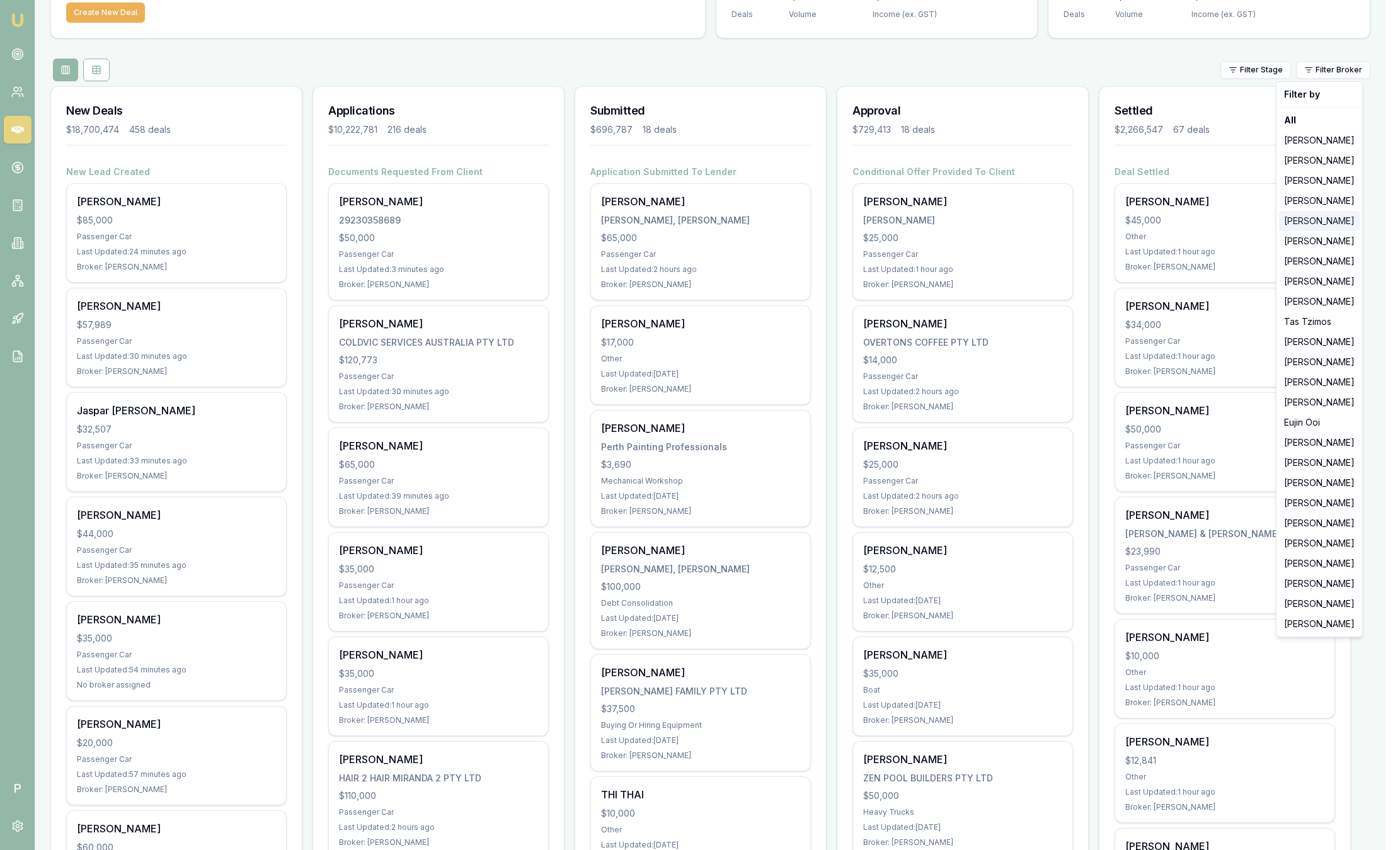
click at [1308, 219] on div "[PERSON_NAME]" at bounding box center [1319, 222] width 80 height 21
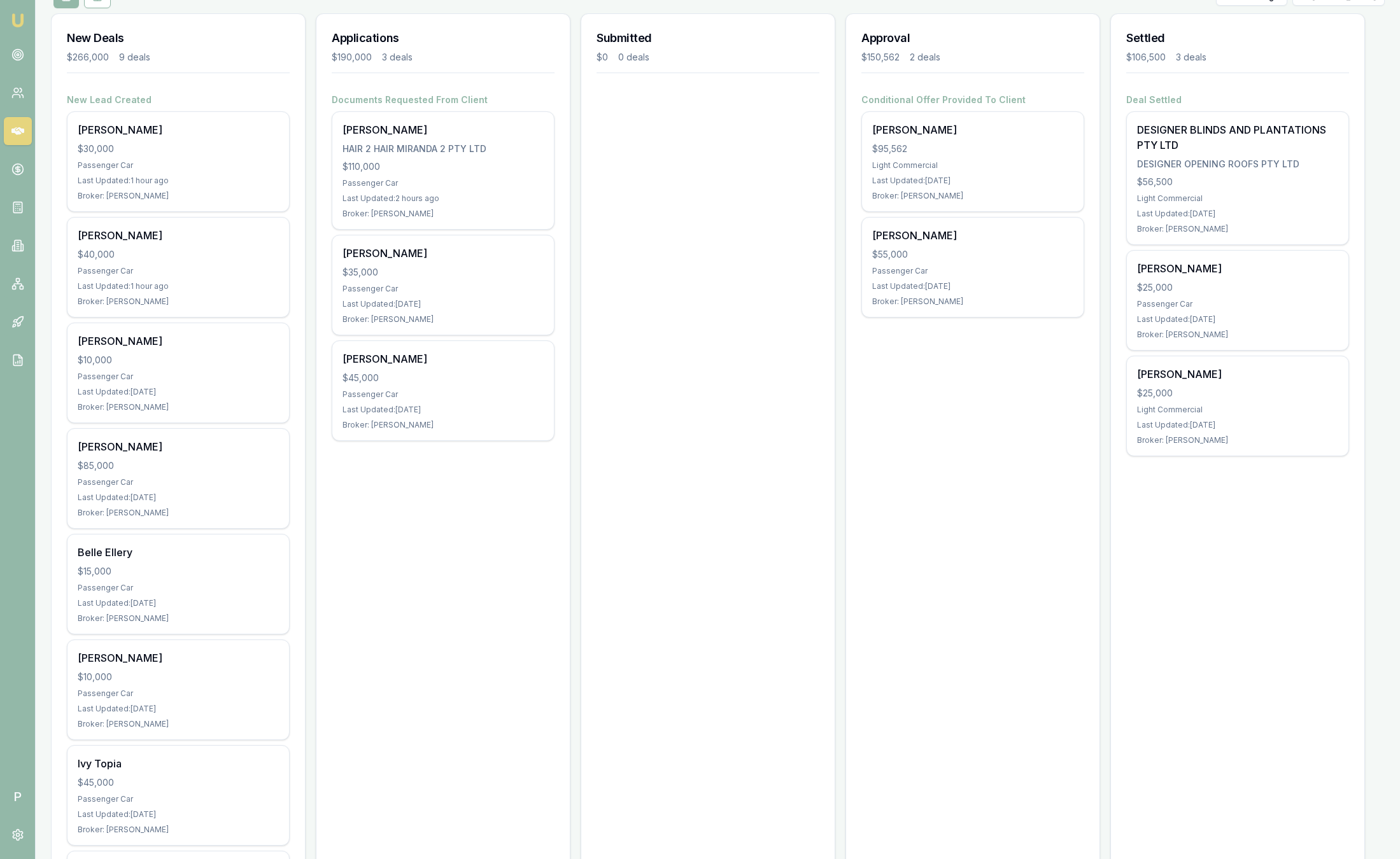
scroll to position [0, 0]
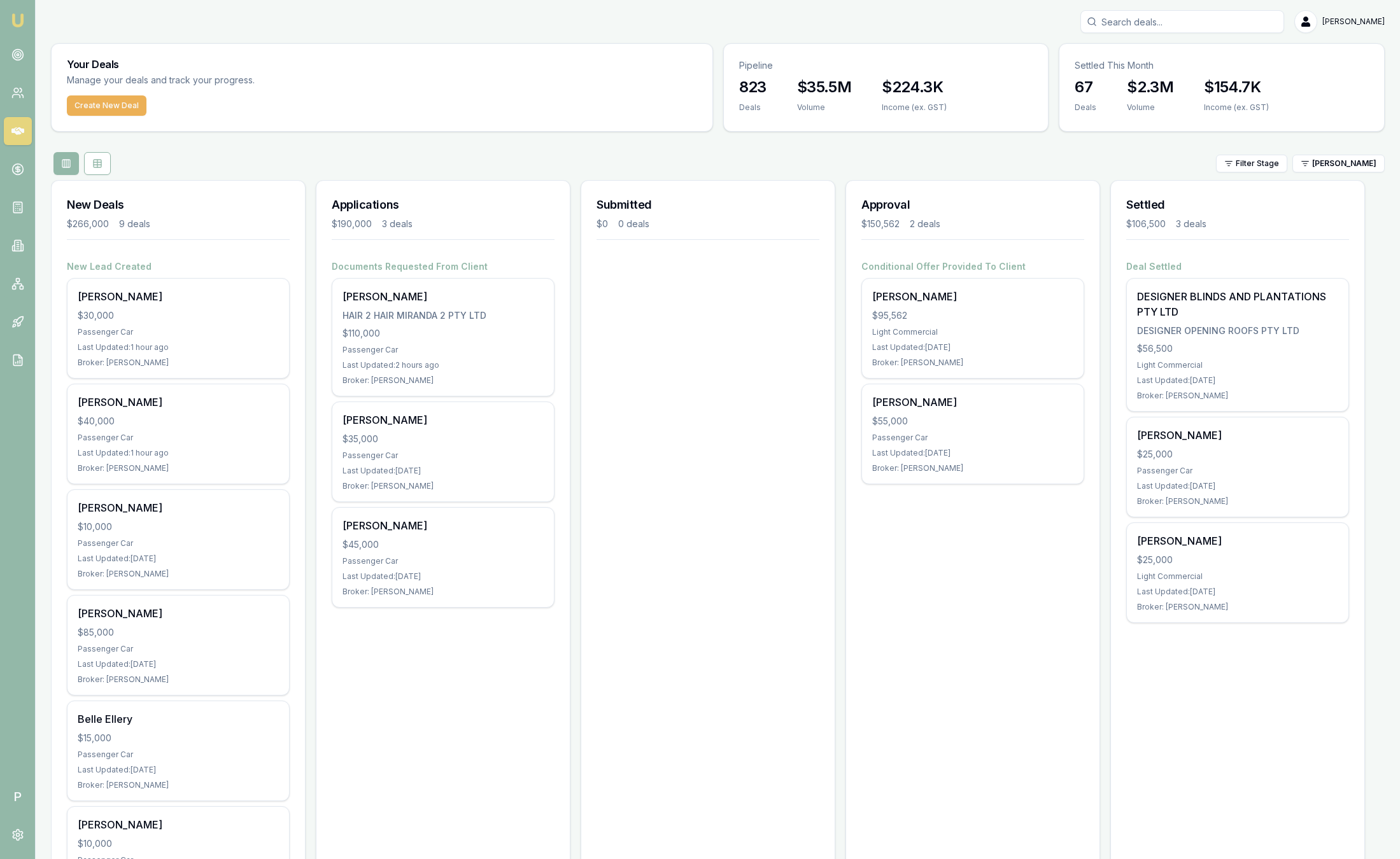
click at [1333, 173] on div "Filter Stage Evette Abdo" at bounding box center [717, 163] width 1334 height 23
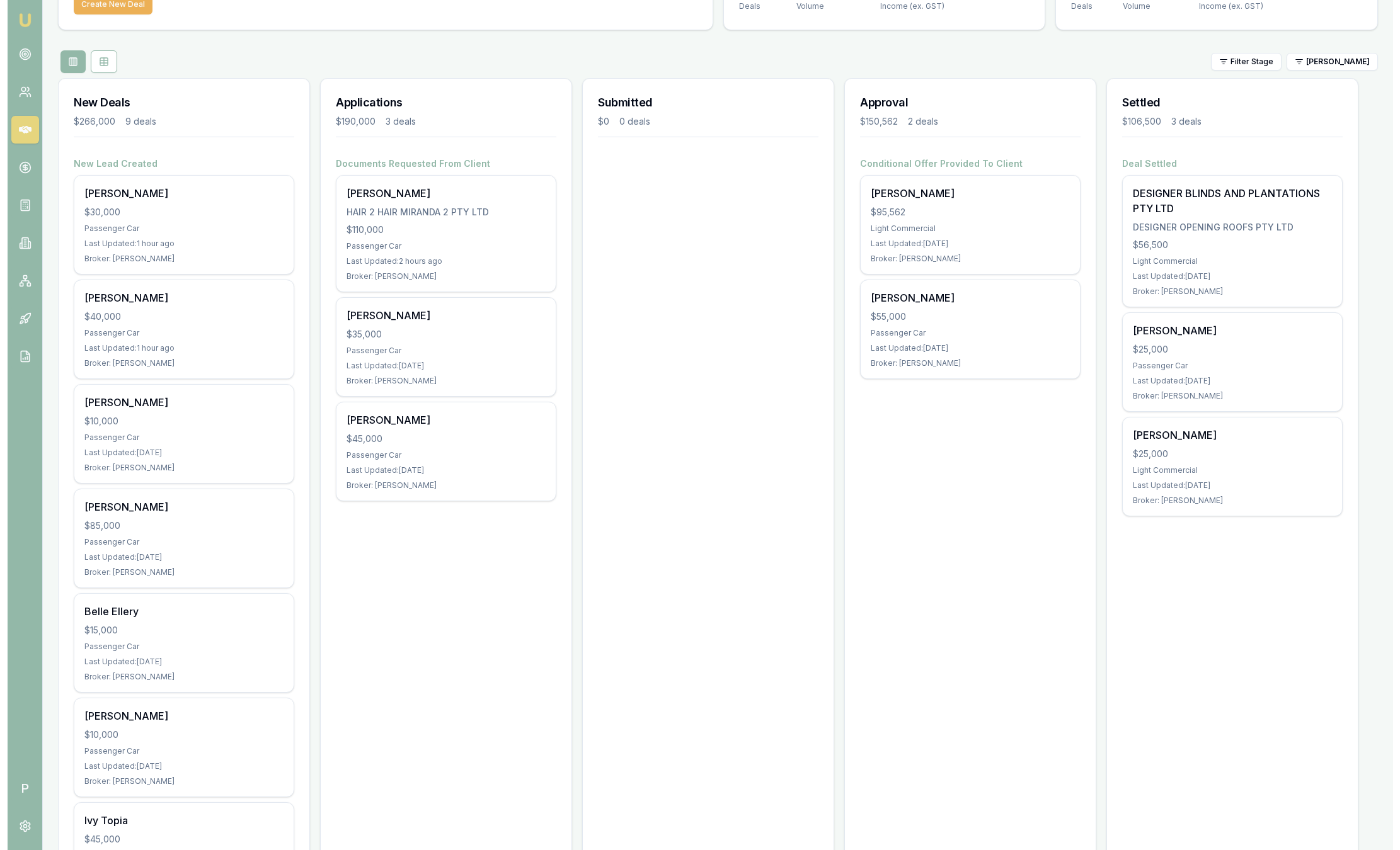
scroll to position [103, 0]
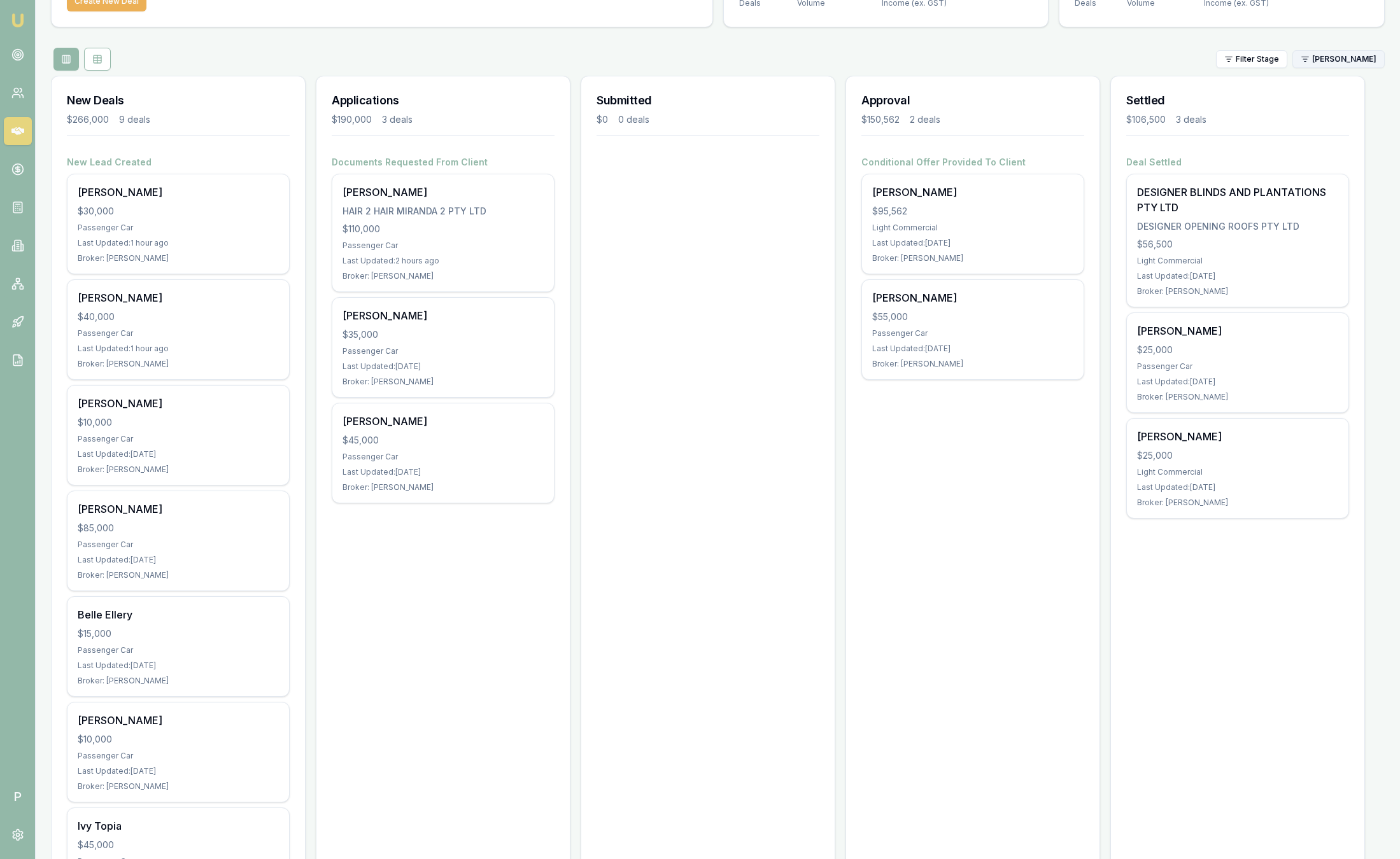
click at [1364, 65] on html "Emu Broker P Sam Crouch Toggle Menu Your Deals Manage your deals and track your…" at bounding box center [700, 325] width 1400 height 859
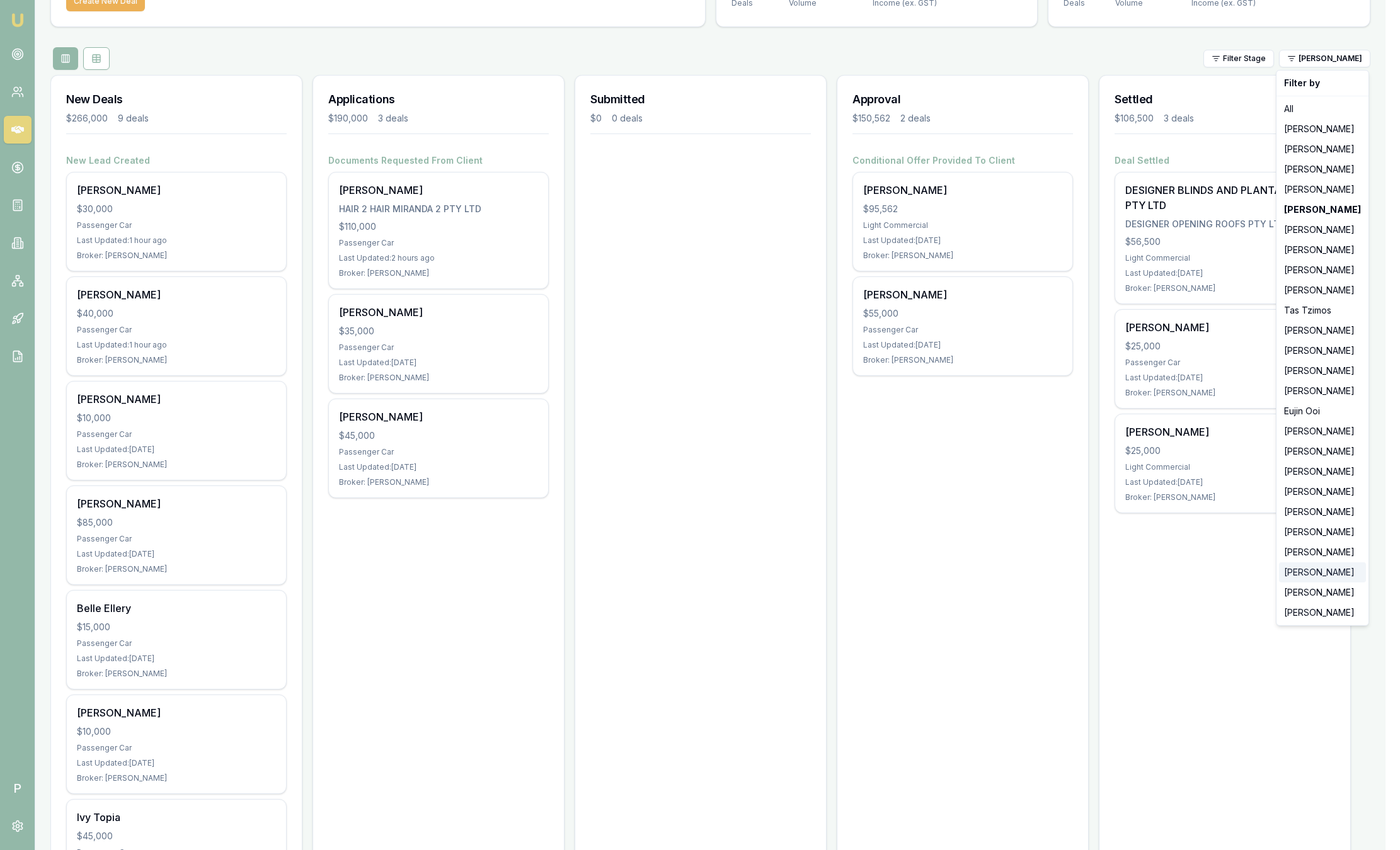
click at [1308, 569] on div "[PERSON_NAME]" at bounding box center [1321, 572] width 87 height 21
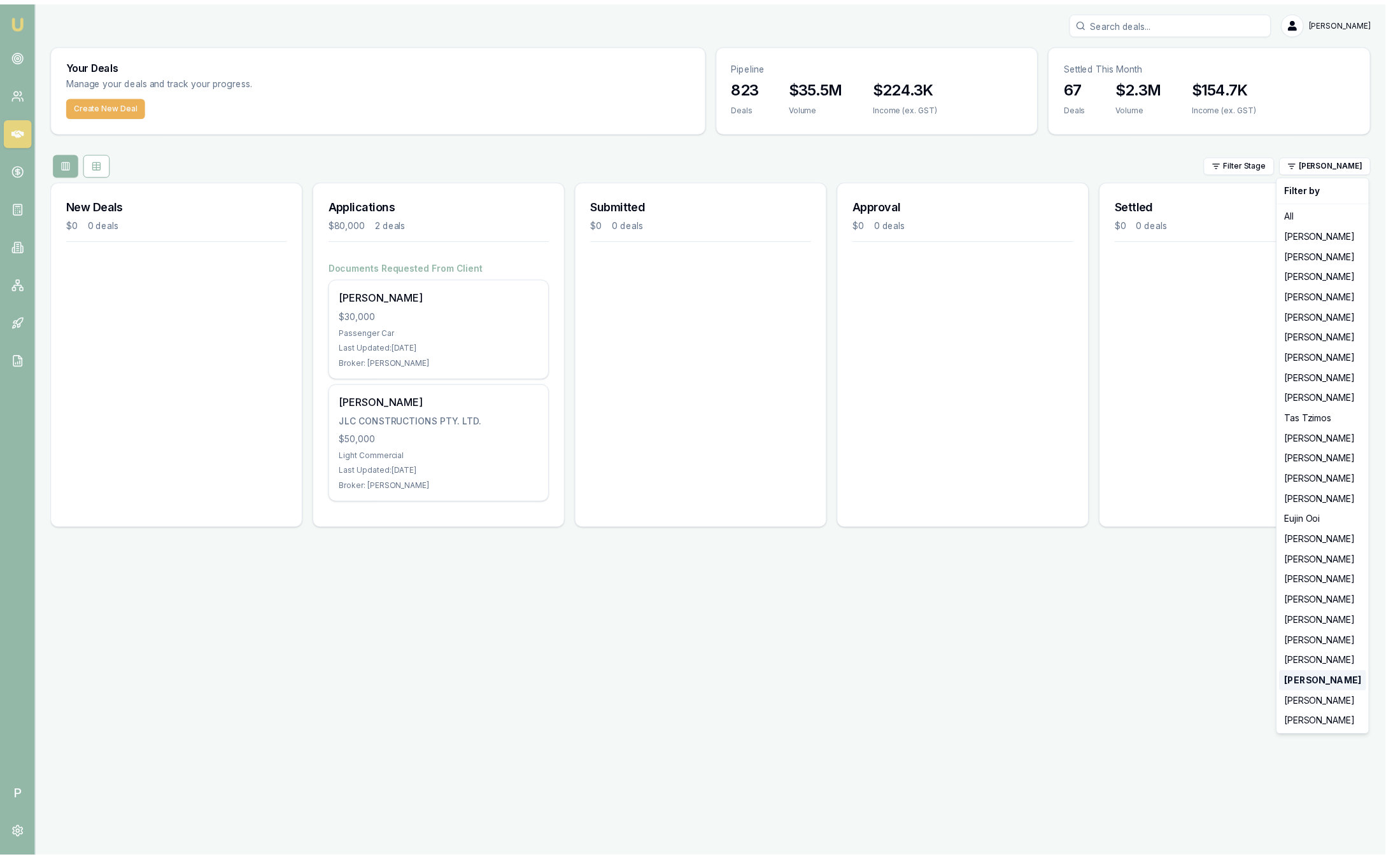
scroll to position [0, 0]
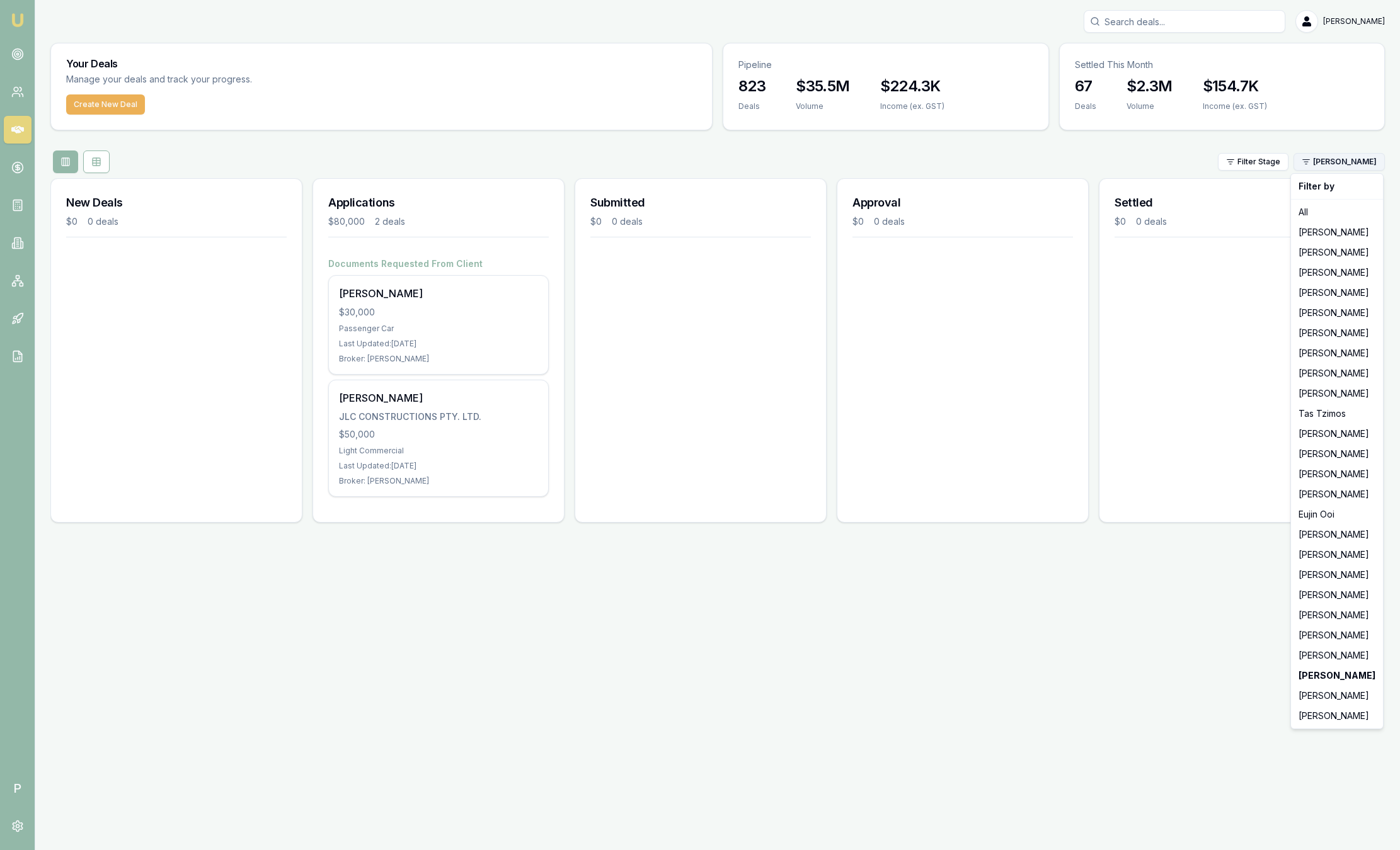
click at [1352, 157] on html "Emu Broker P Sam Crouch Toggle Menu Your Deals Manage your deals and track your…" at bounding box center [700, 425] width 1400 height 850
click at [1248, 444] on html "Emu Broker P Sam Crouch Toggle Menu Your Deals Manage your deals and track your…" at bounding box center [700, 425] width 1400 height 850
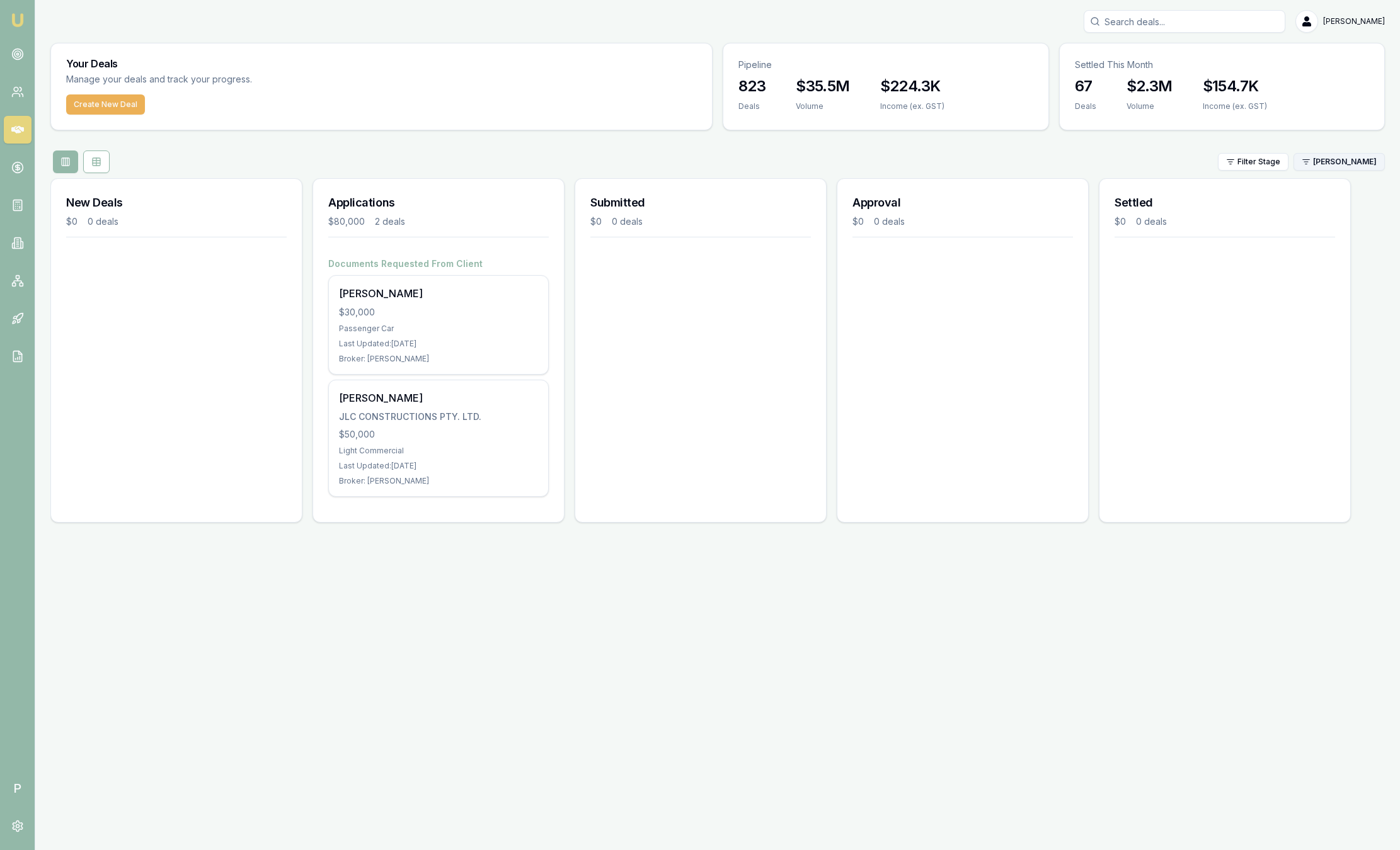
click at [1329, 160] on html "Emu Broker P Sam Crouch Toggle Menu Your Deals Manage your deals and track your…" at bounding box center [700, 425] width 1400 height 850
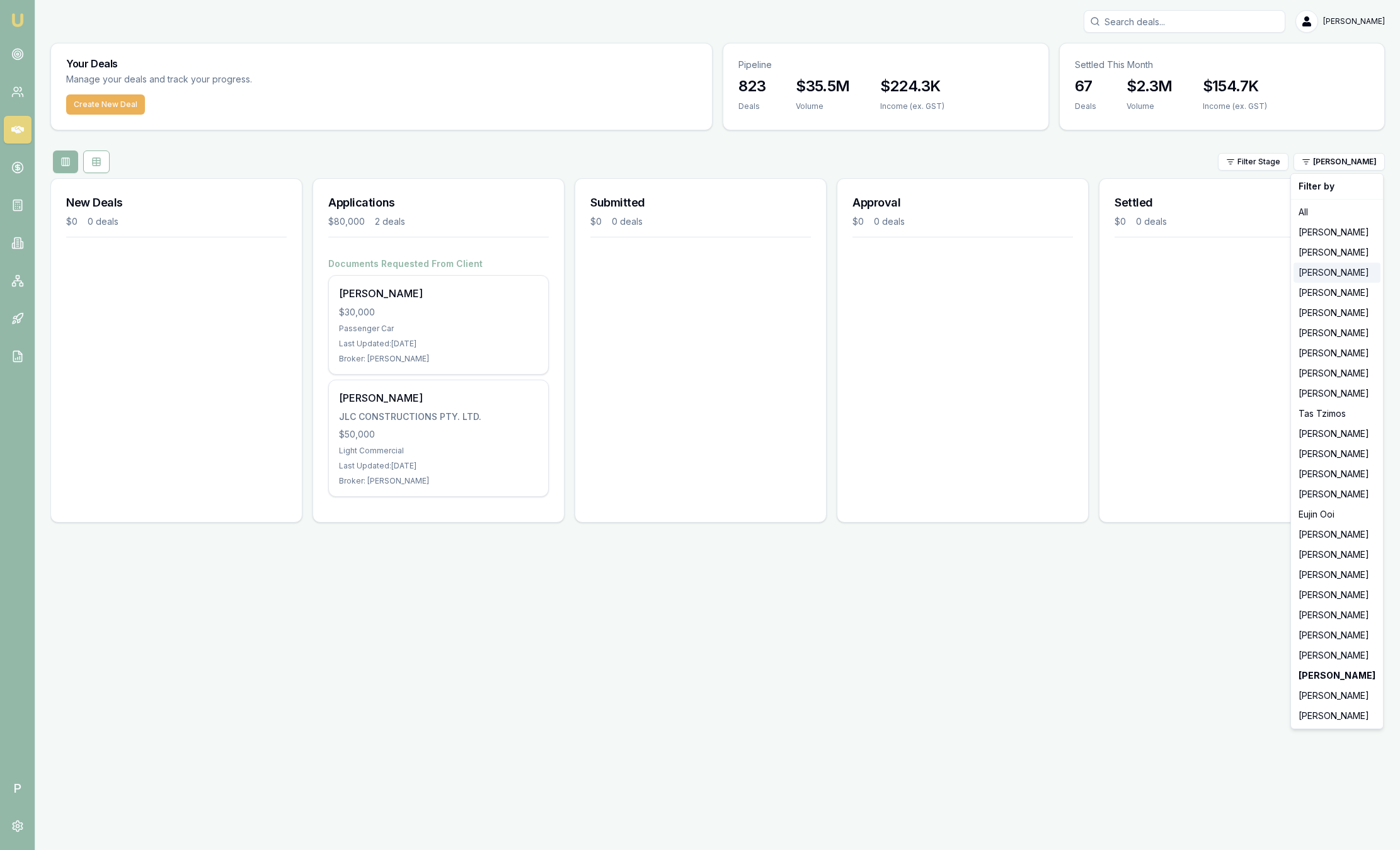
click at [1316, 267] on div "[PERSON_NAME]" at bounding box center [1336, 273] width 87 height 21
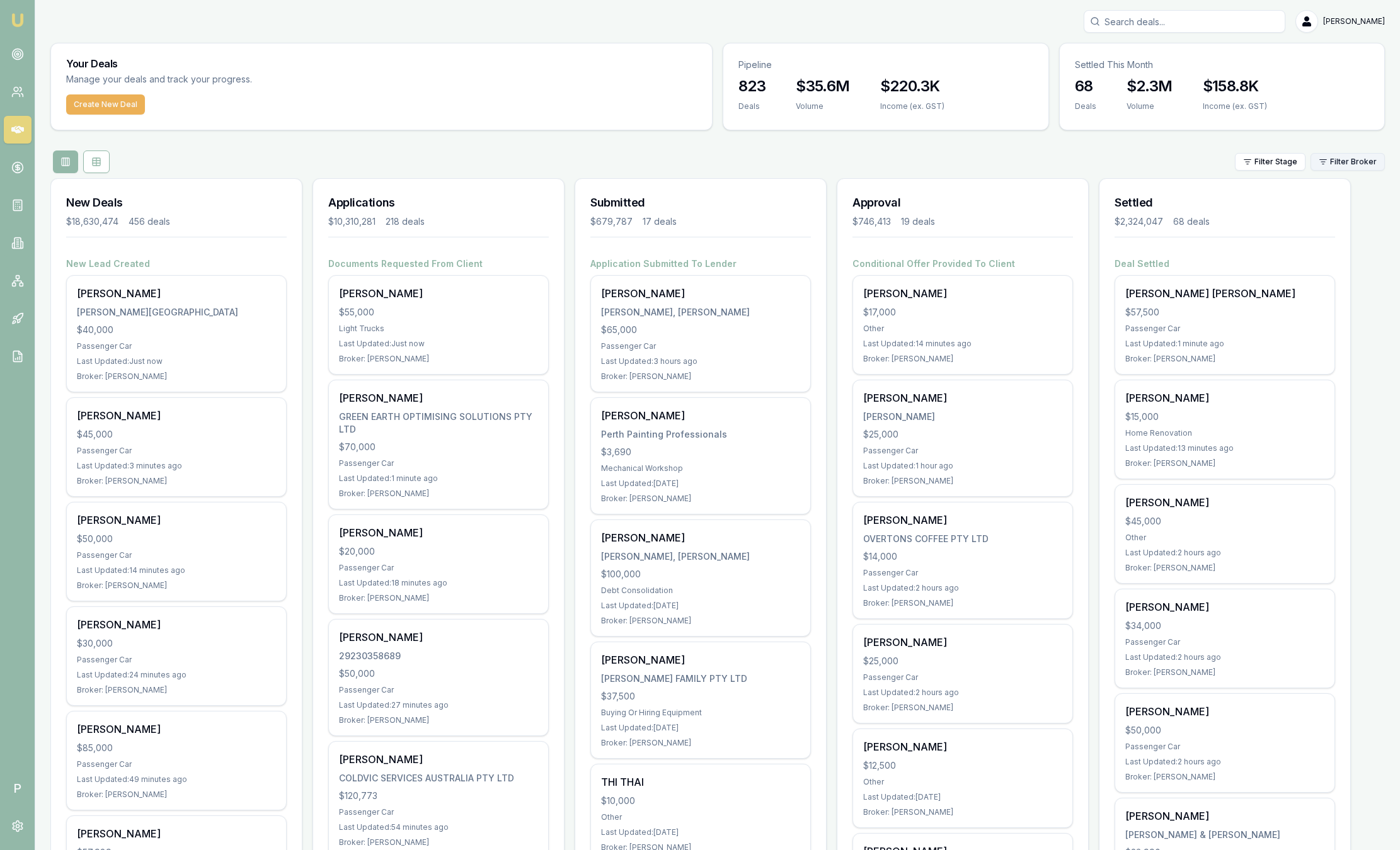
click at [1340, 159] on html "Emu Broker P [PERSON_NAME] Toggle Menu Your Deals Manage your deals and track y…" at bounding box center [700, 425] width 1400 height 850
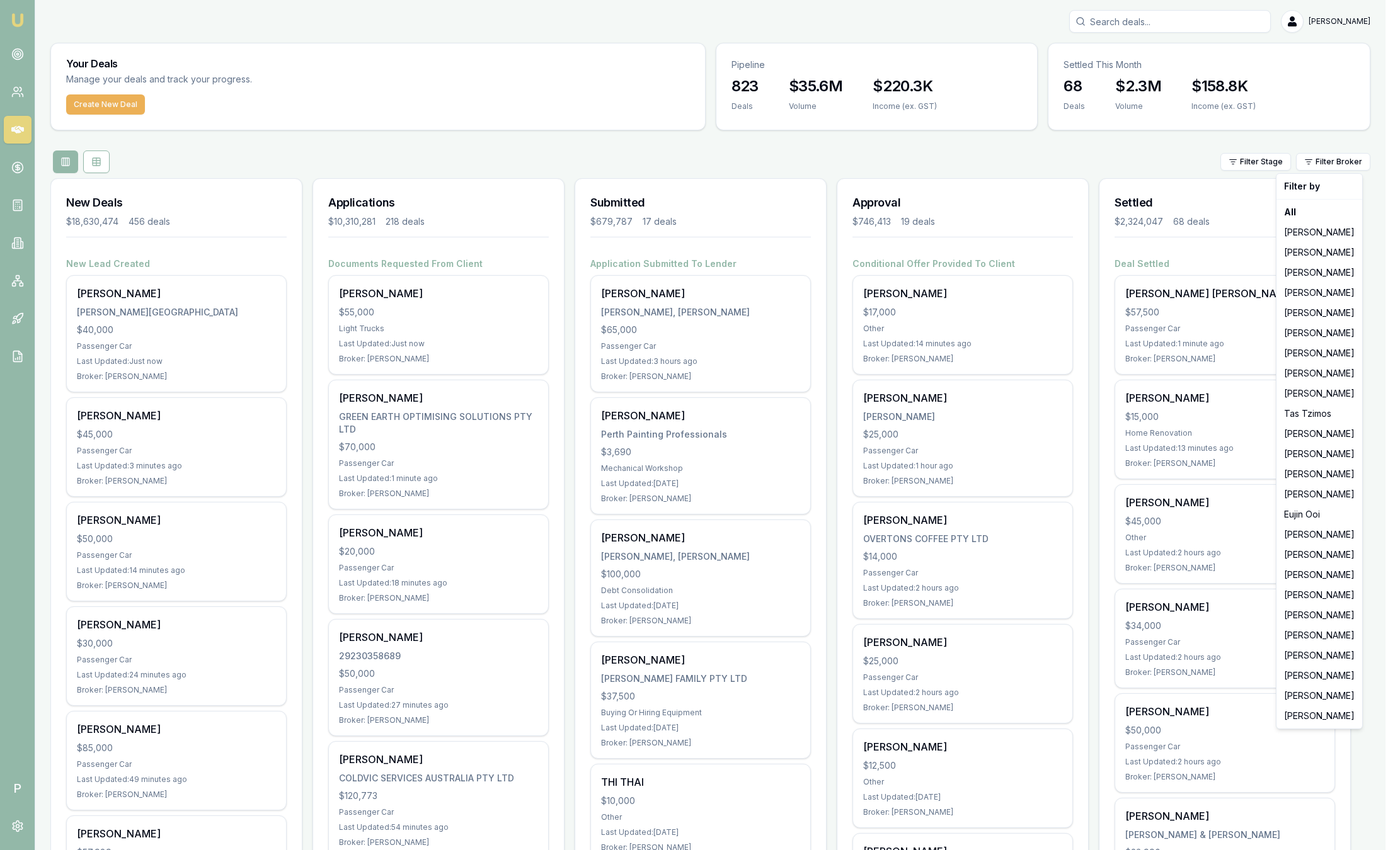
click at [1153, 149] on html "Emu Broker P [PERSON_NAME] Toggle Menu Your Deals Manage your deals and track y…" at bounding box center [700, 425] width 1400 height 850
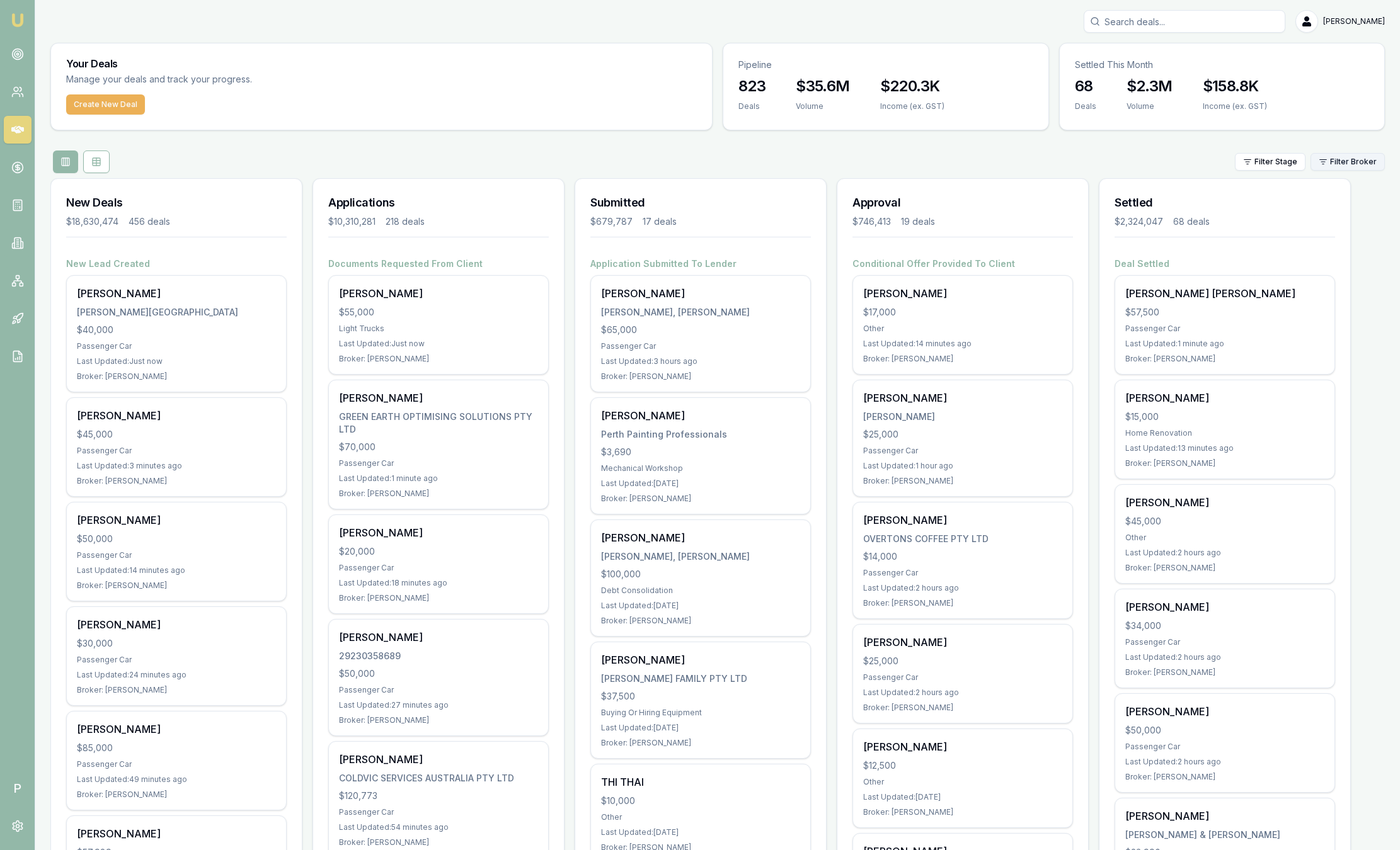
click at [1311, 163] on html "Emu Broker P [PERSON_NAME] Toggle Menu Your Deals Manage your deals and track y…" at bounding box center [700, 425] width 1400 height 850
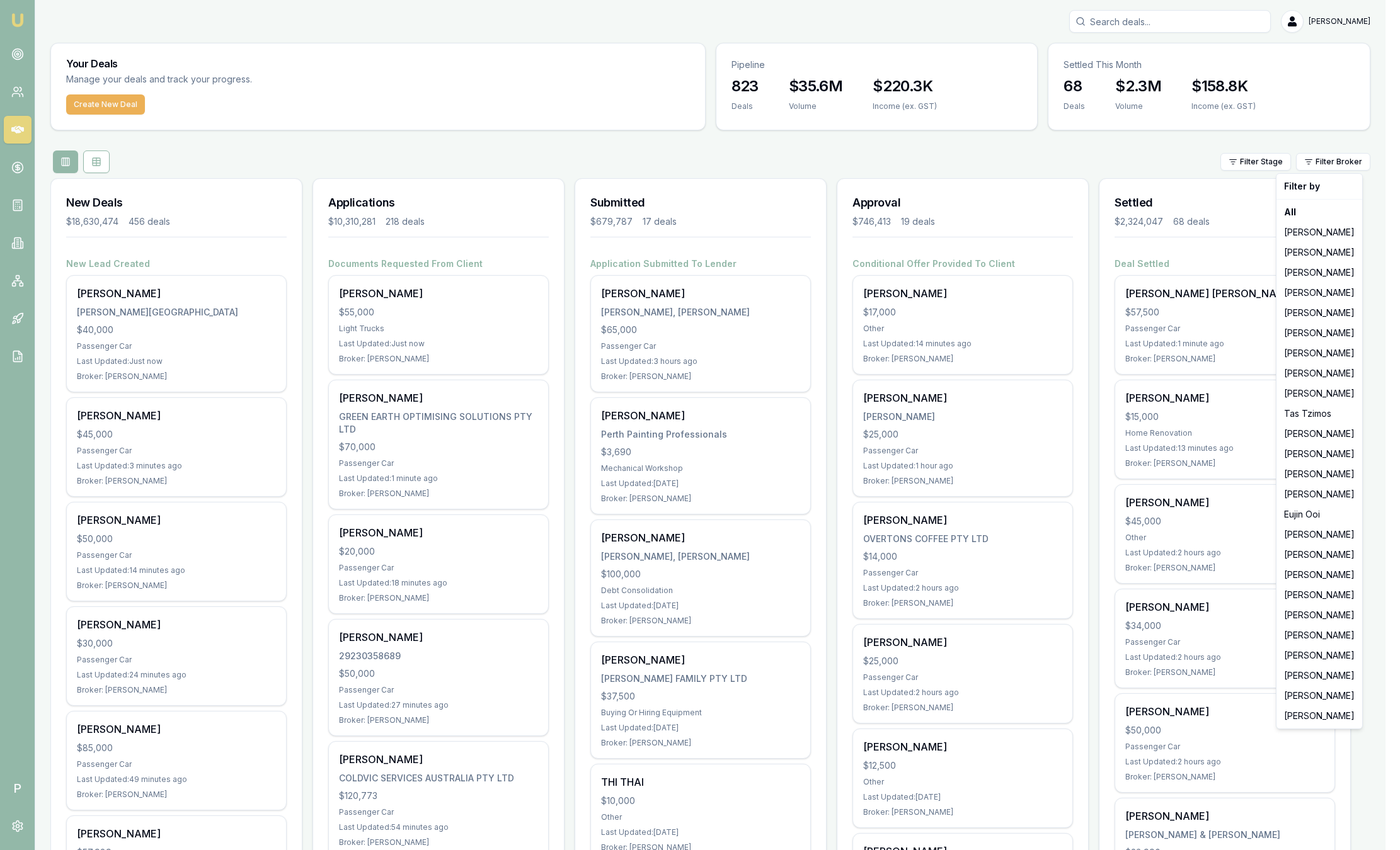
click at [1113, 143] on html "Emu Broker P [PERSON_NAME] Toggle Menu Your Deals Manage your deals and track y…" at bounding box center [700, 425] width 1400 height 850
